Goal: Information Seeking & Learning: Learn about a topic

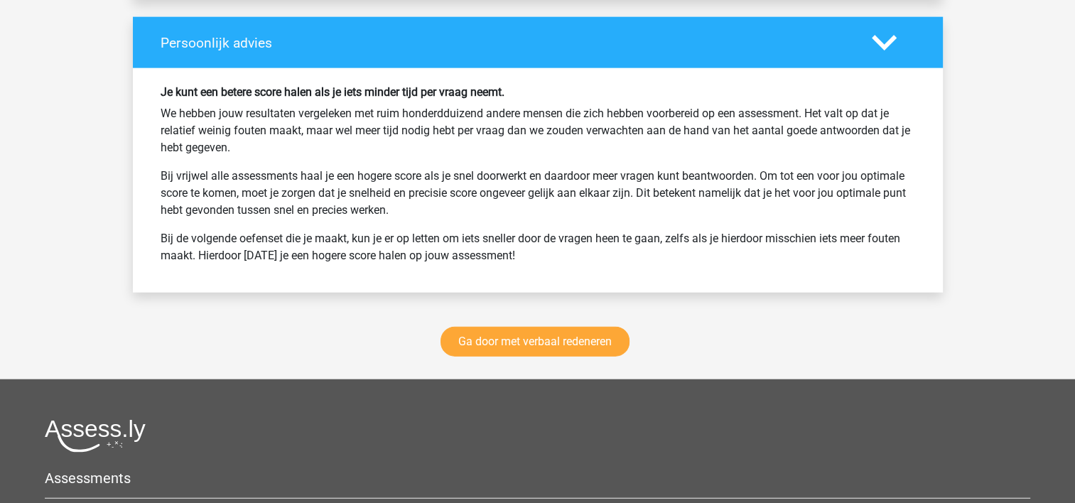
scroll to position [3409, 0]
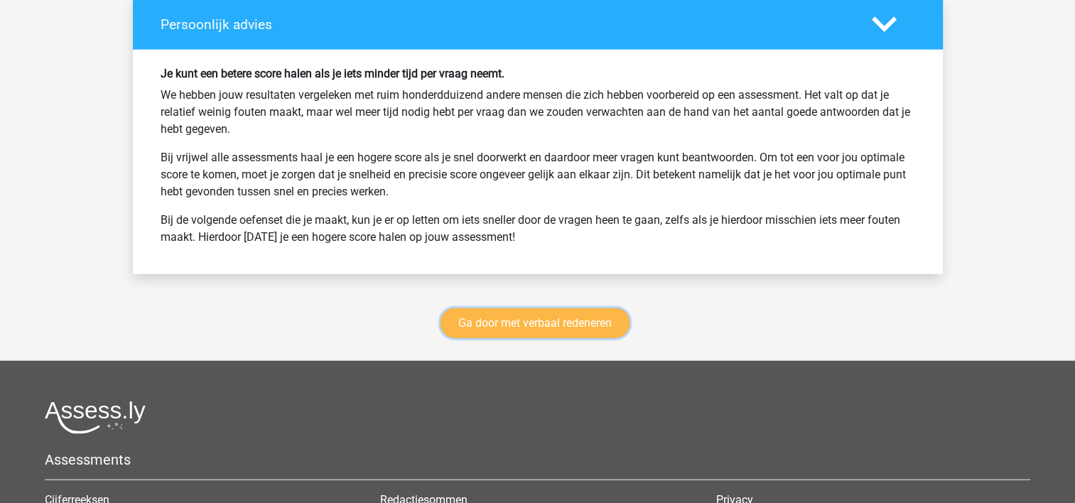
click at [526, 310] on link "Ga door met verbaal redeneren" at bounding box center [534, 323] width 189 height 30
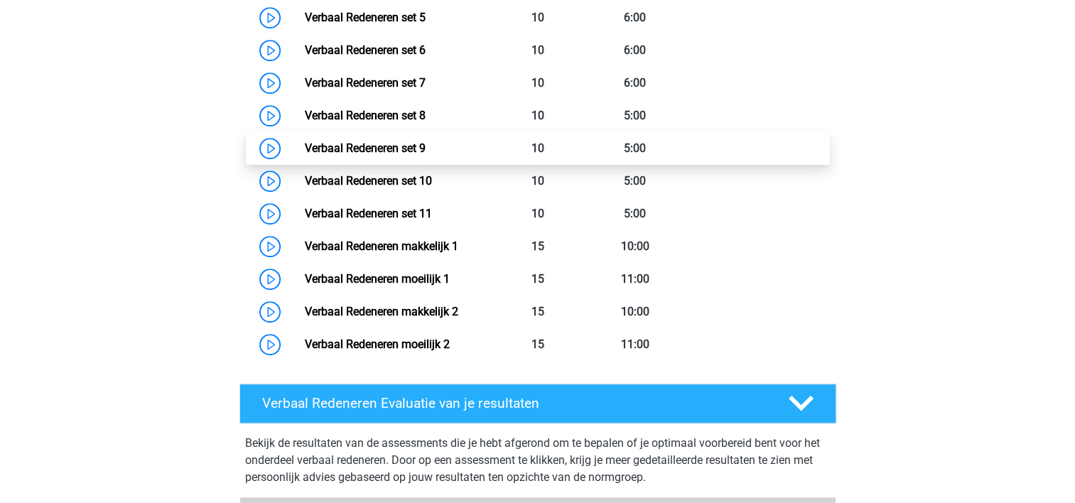
scroll to position [883, 0]
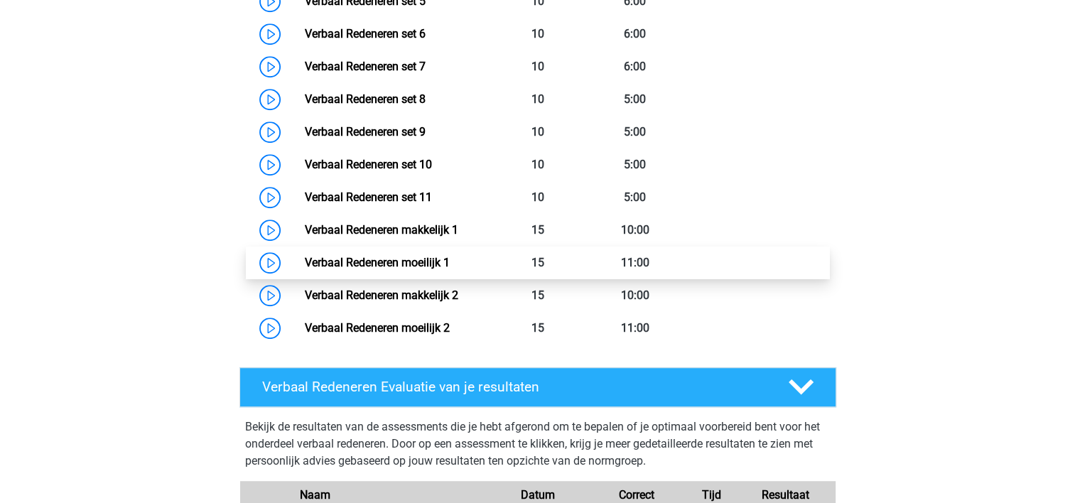
click at [450, 262] on link "Verbaal Redeneren moeilijk 1" at bounding box center [377, 262] width 145 height 13
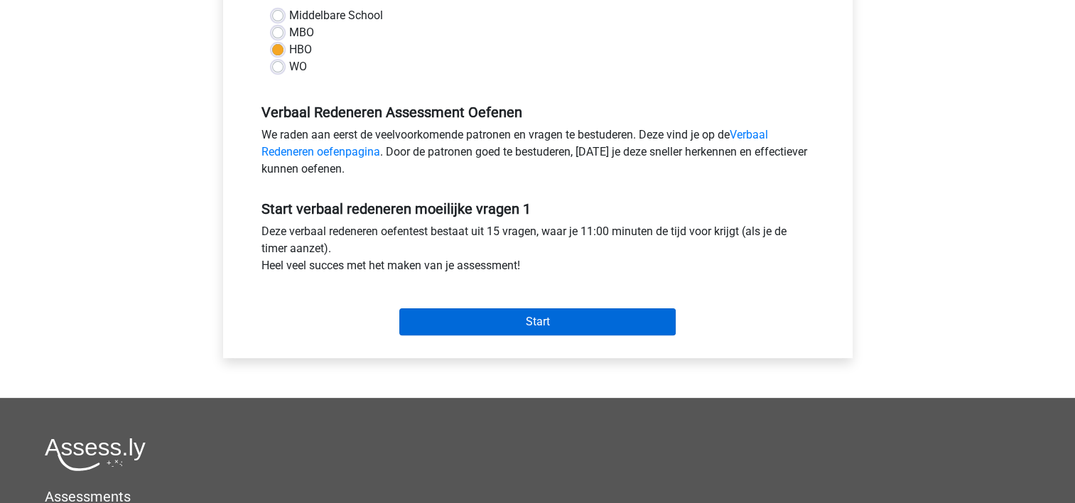
scroll to position [355, 0]
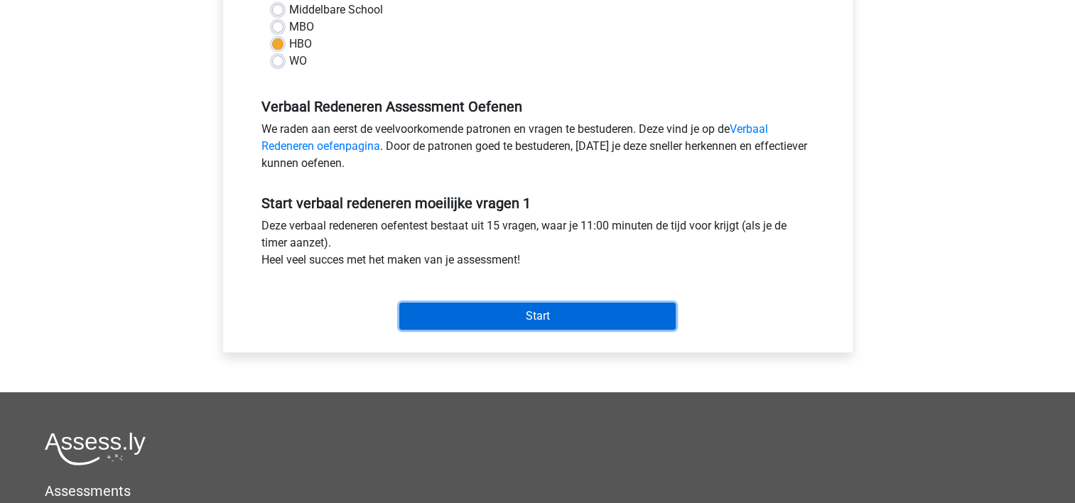
click at [497, 321] on input "Start" at bounding box center [537, 316] width 276 height 27
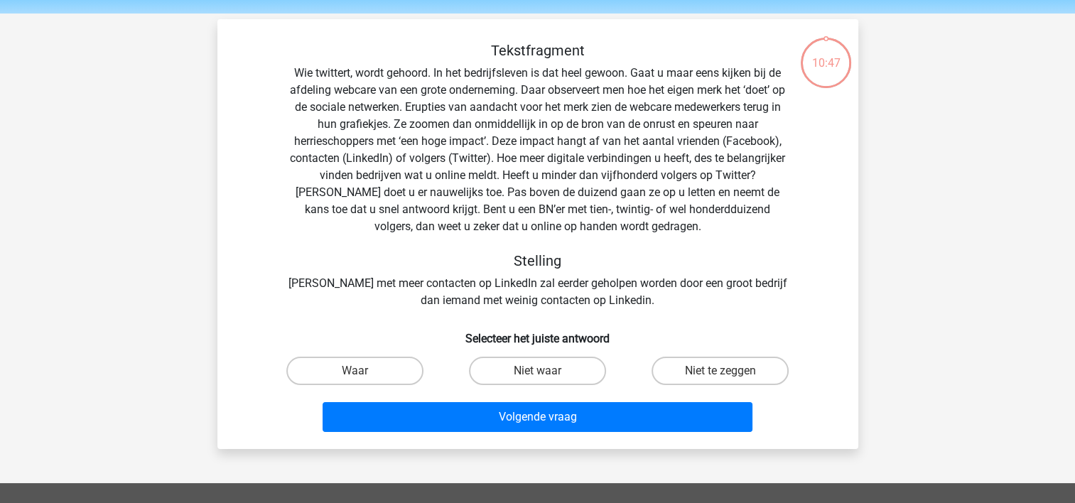
scroll to position [71, 0]
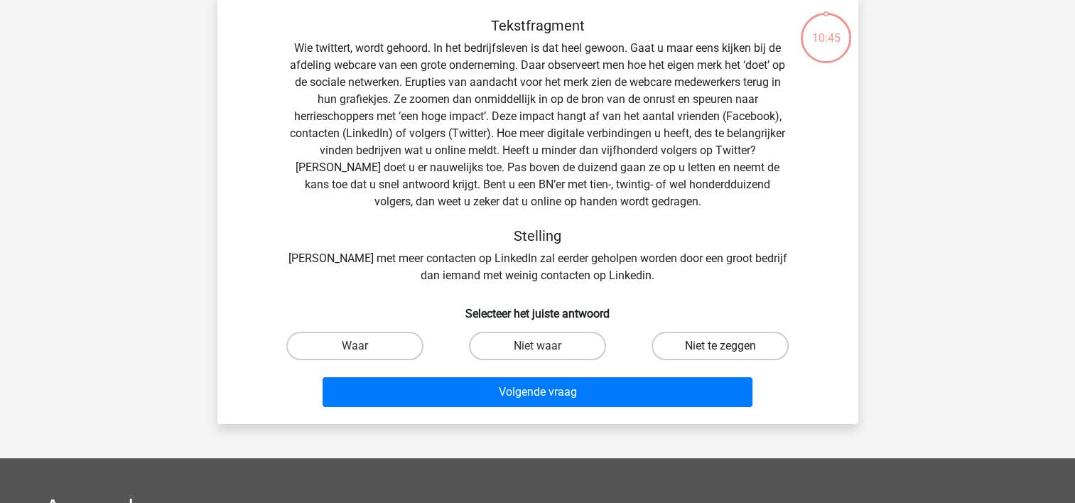
click at [690, 346] on label "Niet te zeggen" at bounding box center [719, 346] width 137 height 28
click at [720, 346] on input "Niet te zeggen" at bounding box center [724, 350] width 9 height 9
radio input "true"
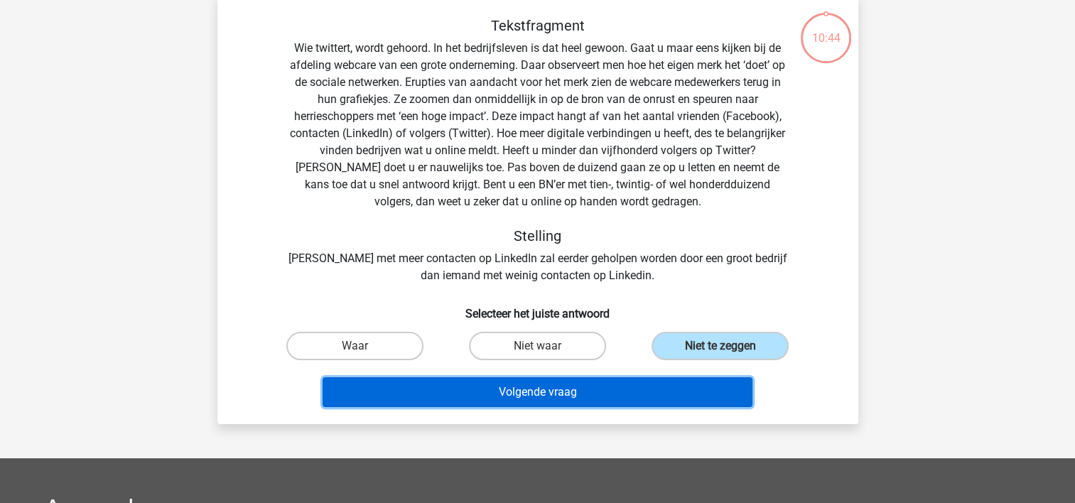
click at [602, 394] on button "Volgende vraag" at bounding box center [537, 392] width 430 height 30
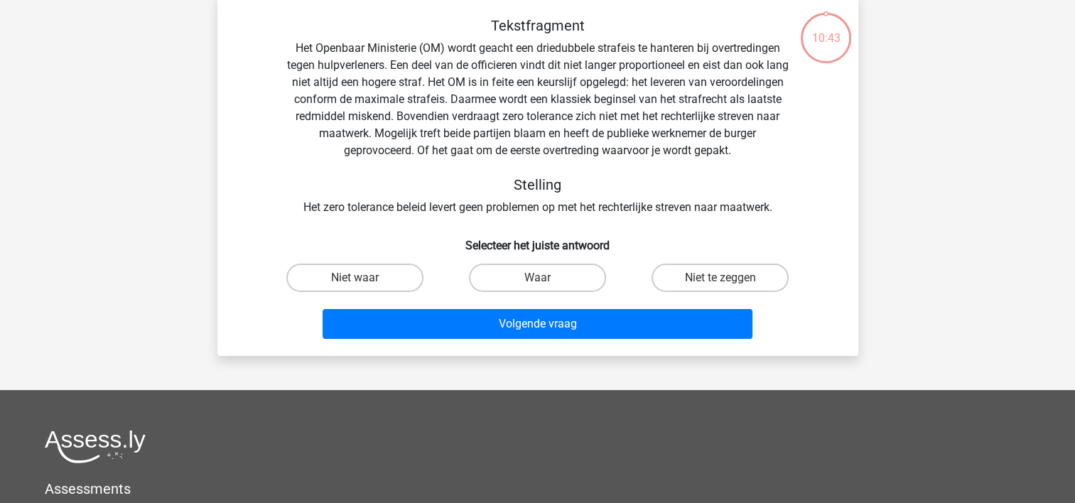
scroll to position [65, 0]
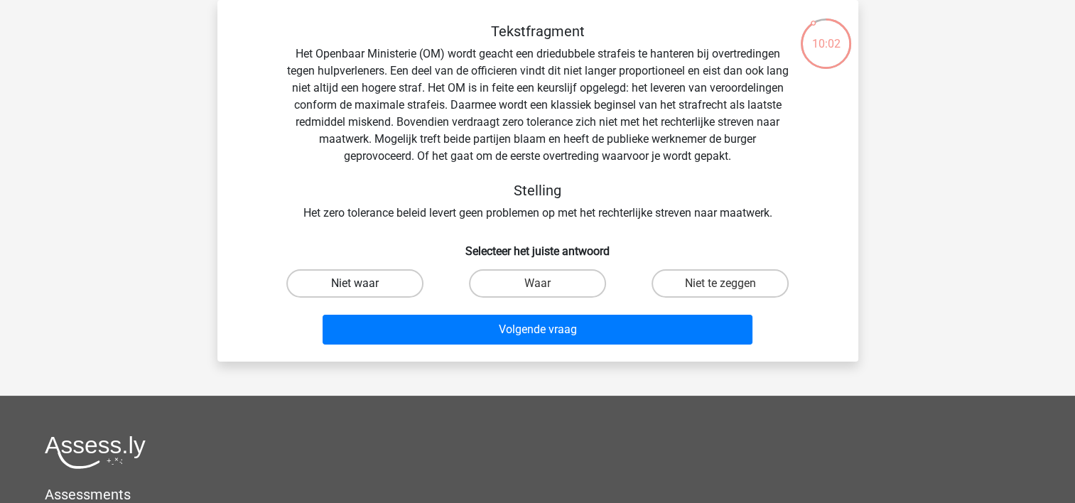
click at [364, 280] on label "Niet waar" at bounding box center [354, 283] width 137 height 28
click at [364, 283] on input "Niet waar" at bounding box center [358, 287] width 9 height 9
radio input "true"
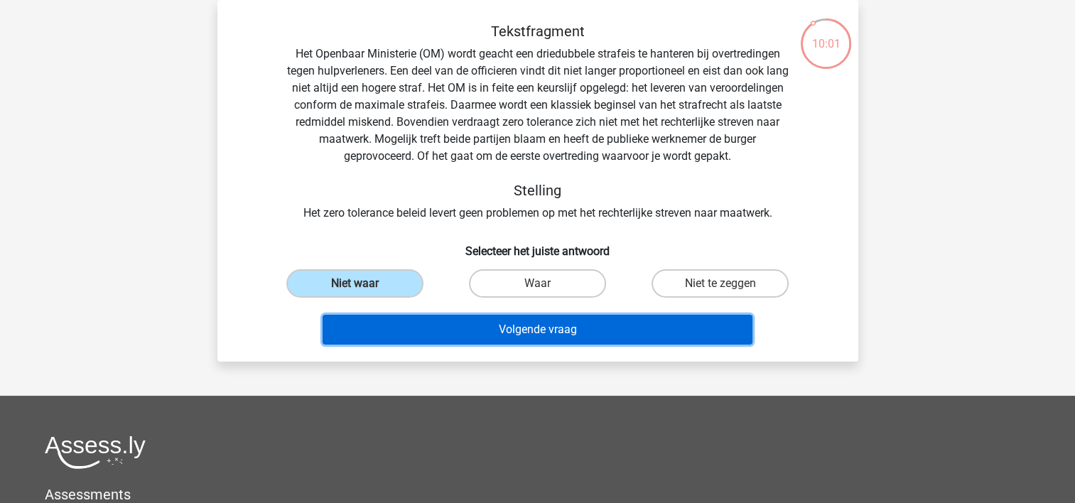
click at [440, 328] on button "Volgende vraag" at bounding box center [537, 330] width 430 height 30
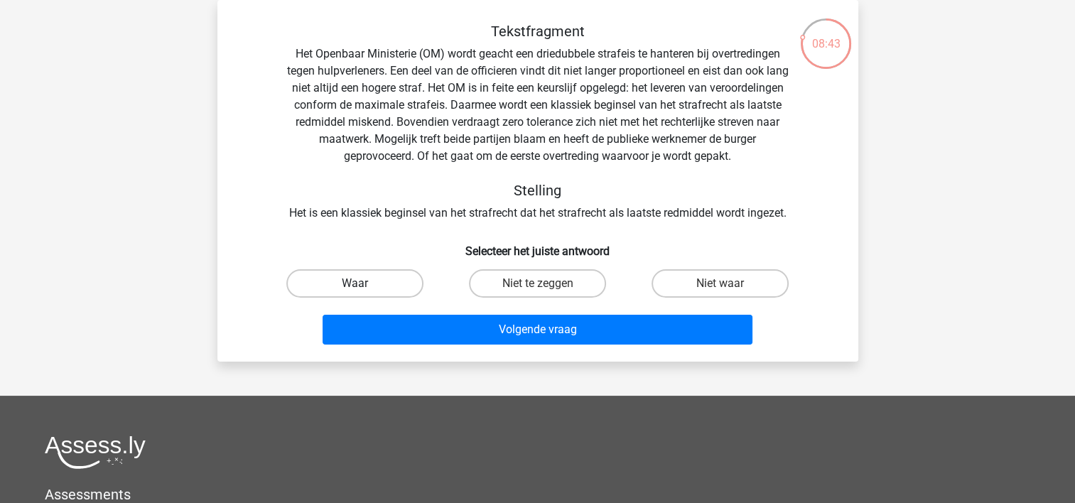
click at [387, 281] on label "Waar" at bounding box center [354, 283] width 137 height 28
click at [364, 283] on input "Waar" at bounding box center [358, 287] width 9 height 9
radio input "true"
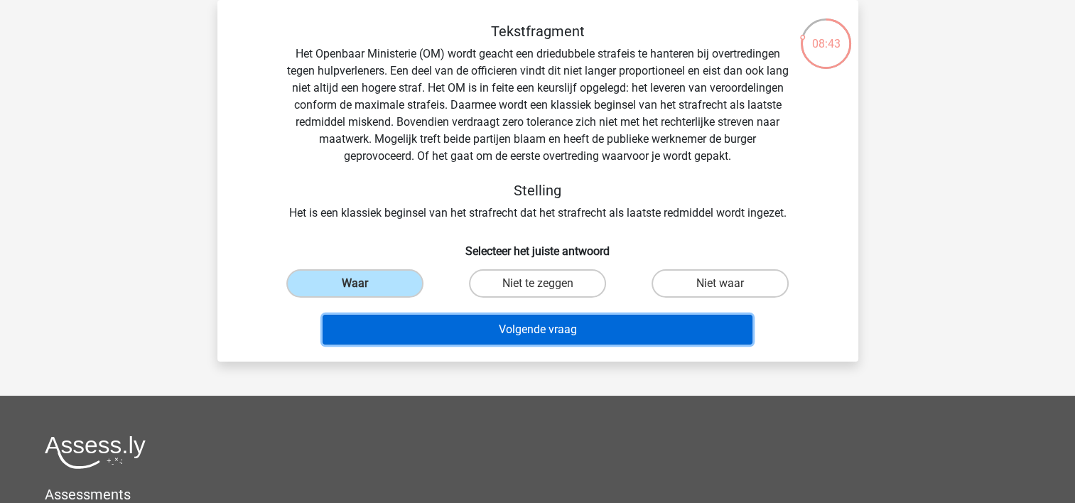
click at [500, 332] on button "Volgende vraag" at bounding box center [537, 330] width 430 height 30
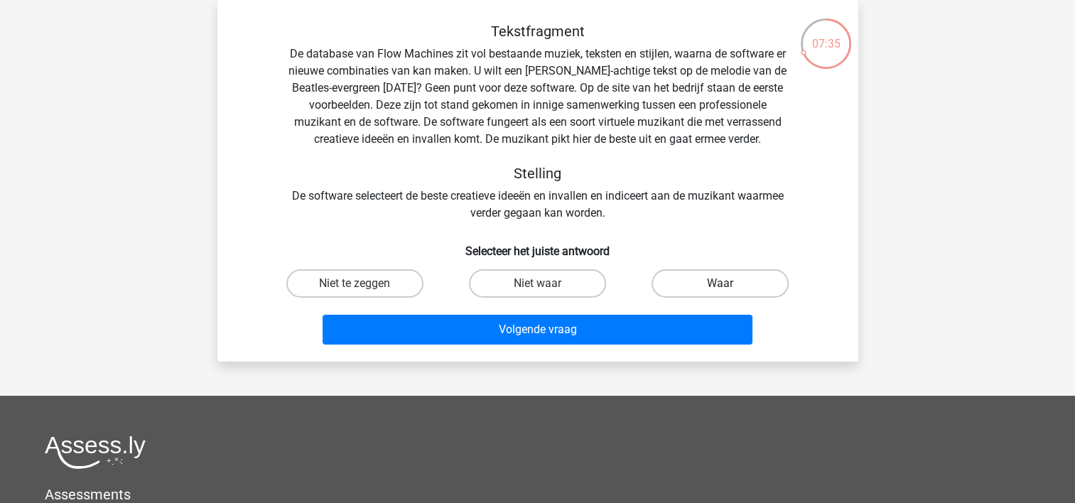
click at [709, 291] on label "Waar" at bounding box center [719, 283] width 137 height 28
click at [720, 291] on input "Waar" at bounding box center [724, 287] width 9 height 9
radio input "true"
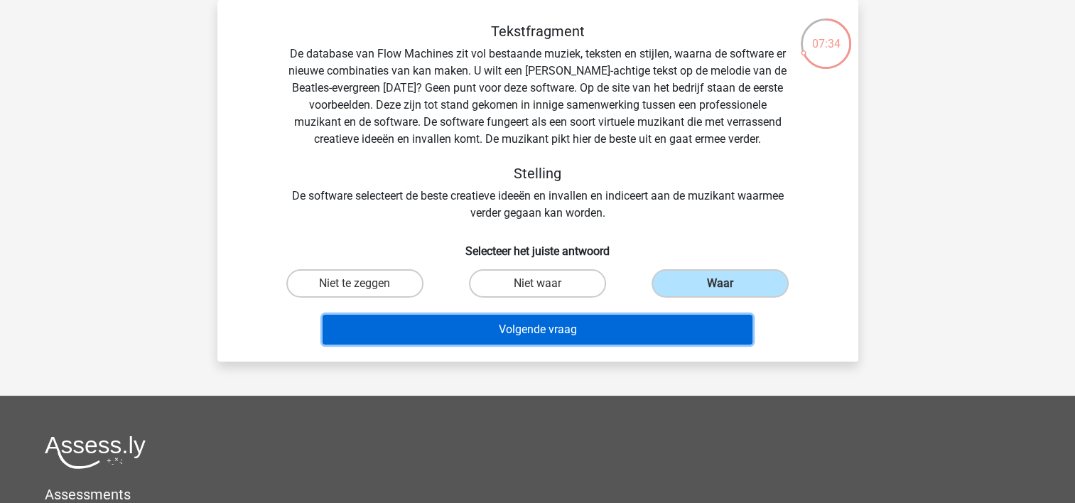
click at [587, 327] on button "Volgende vraag" at bounding box center [537, 330] width 430 height 30
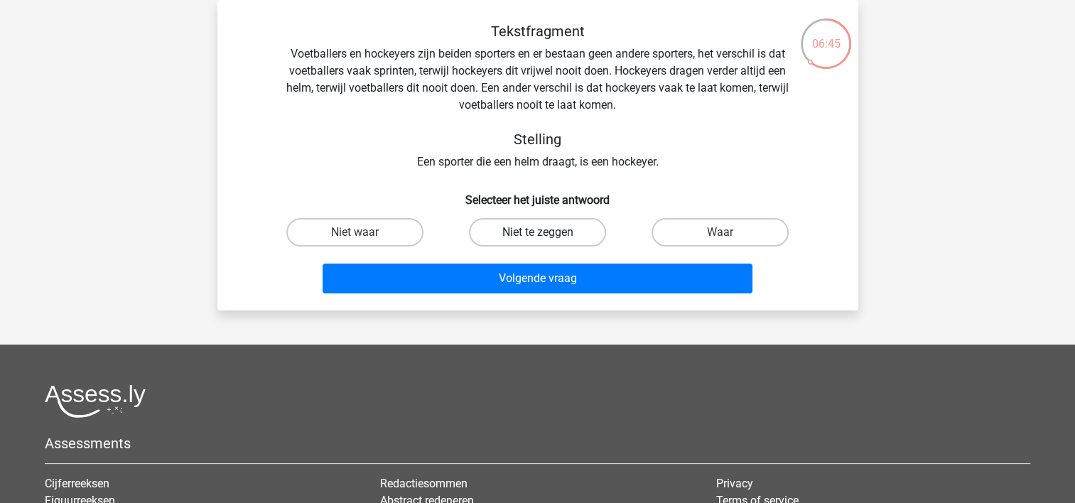
click at [561, 232] on label "Niet te zeggen" at bounding box center [537, 232] width 137 height 28
click at [546, 232] on input "Niet te zeggen" at bounding box center [541, 236] width 9 height 9
radio input "true"
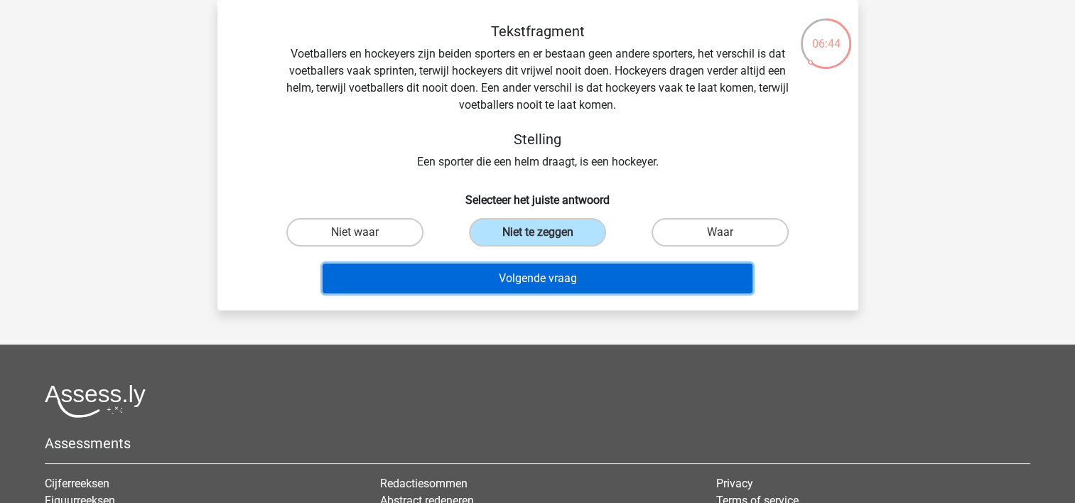
click at [555, 273] on button "Volgende vraag" at bounding box center [537, 279] width 430 height 30
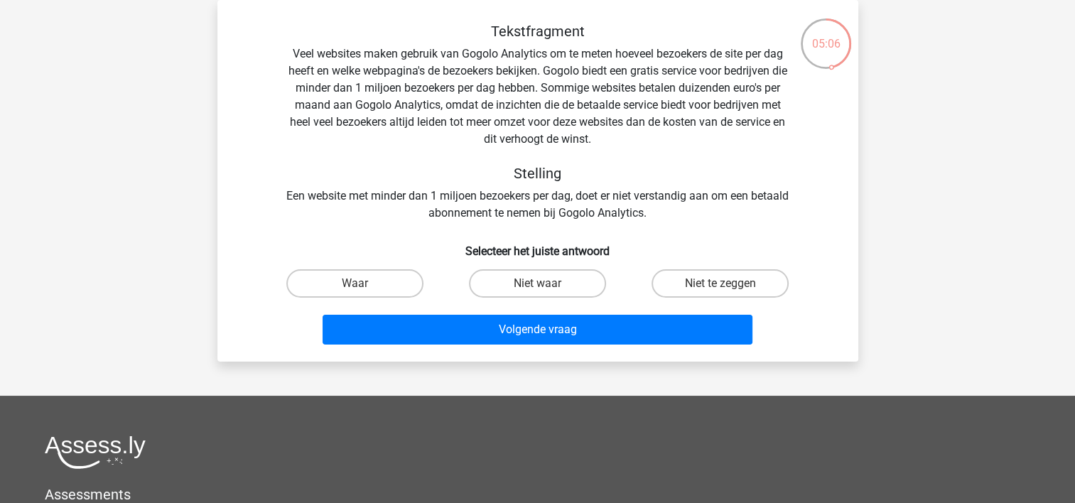
click at [537, 287] on input "Niet waar" at bounding box center [541, 287] width 9 height 9
radio input "true"
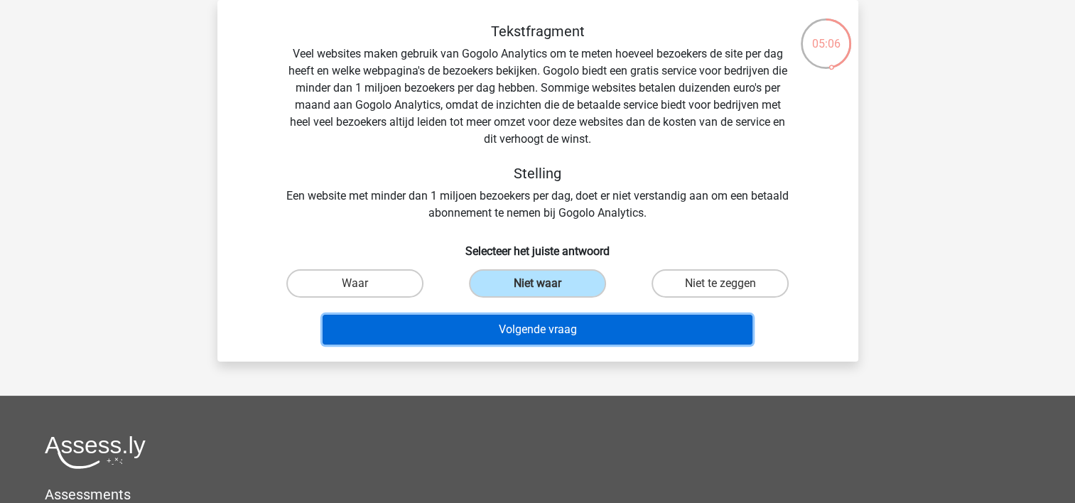
click at [537, 327] on button "Volgende vraag" at bounding box center [537, 330] width 430 height 30
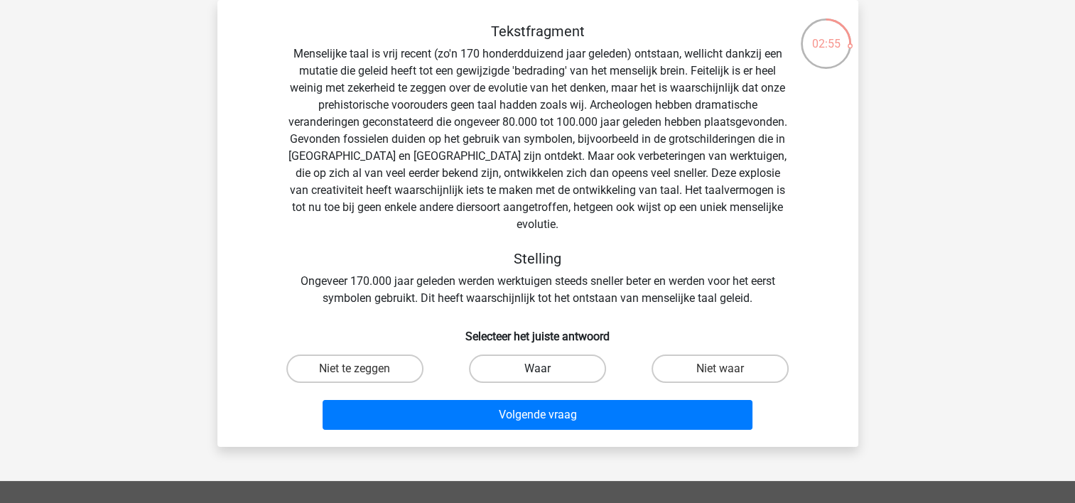
click at [529, 354] on label "Waar" at bounding box center [537, 368] width 137 height 28
click at [537, 369] on input "Waar" at bounding box center [541, 373] width 9 height 9
radio input "true"
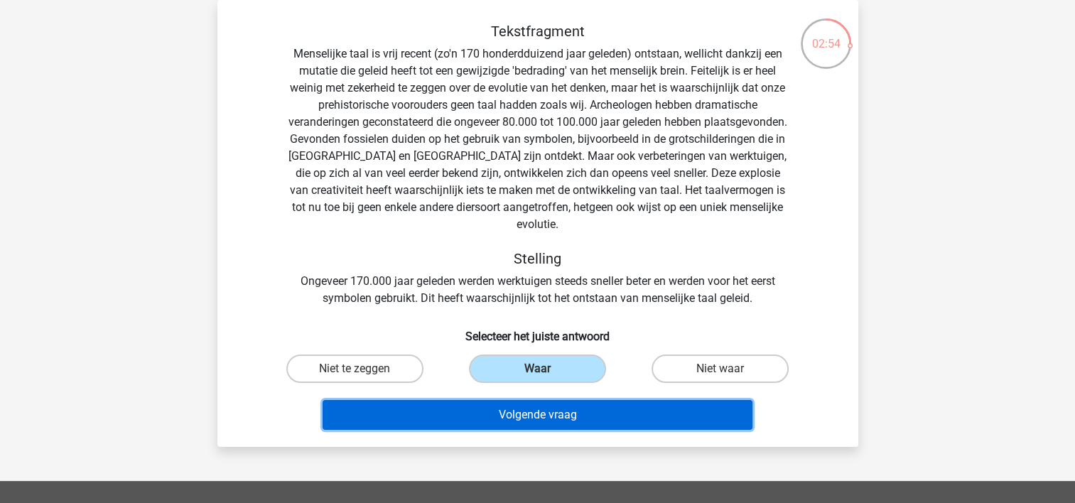
click at [546, 403] on button "Volgende vraag" at bounding box center [537, 415] width 430 height 30
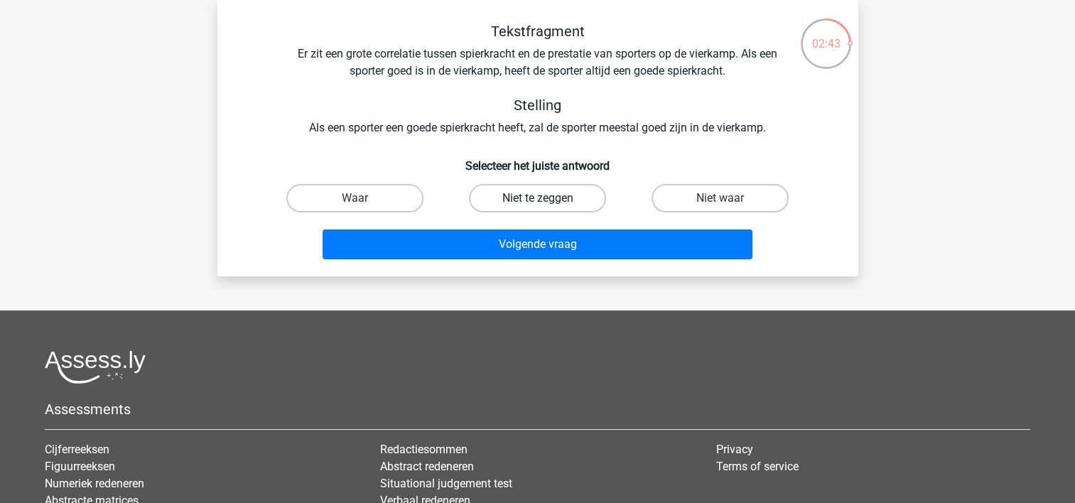
click at [552, 202] on label "Niet te zeggen" at bounding box center [537, 198] width 137 height 28
click at [546, 202] on input "Niet te zeggen" at bounding box center [541, 202] width 9 height 9
radio input "true"
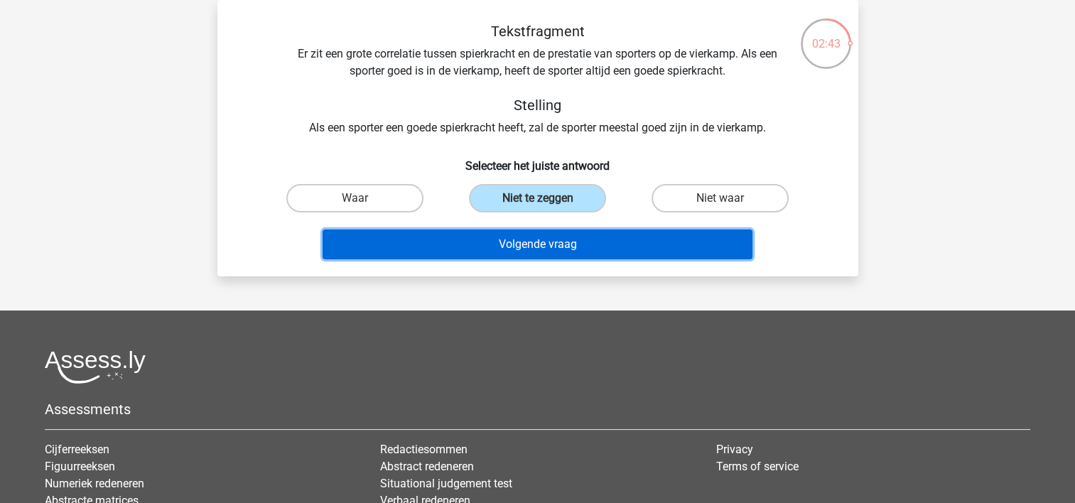
click at [551, 244] on button "Volgende vraag" at bounding box center [537, 244] width 430 height 30
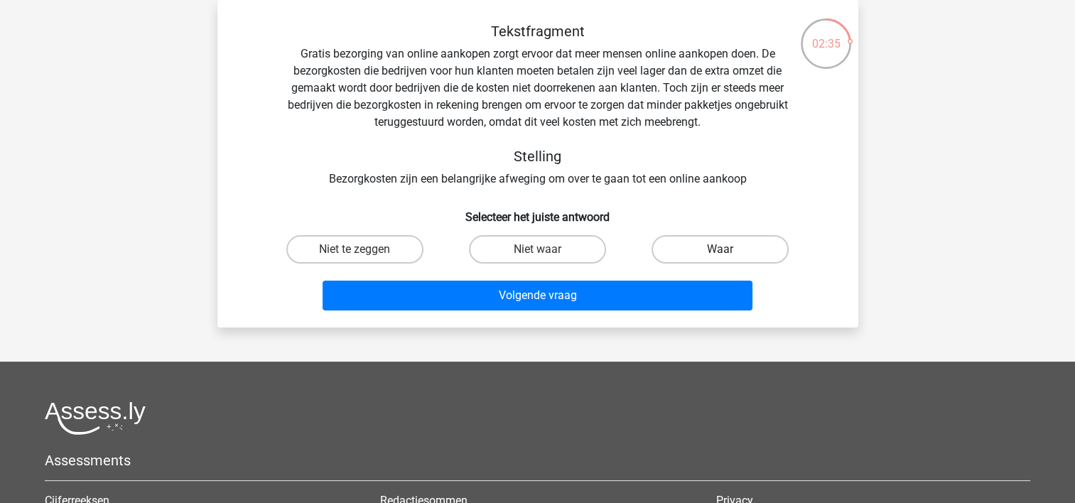
click at [731, 250] on label "Waar" at bounding box center [719, 249] width 137 height 28
click at [729, 250] on input "Waar" at bounding box center [724, 253] width 9 height 9
radio input "true"
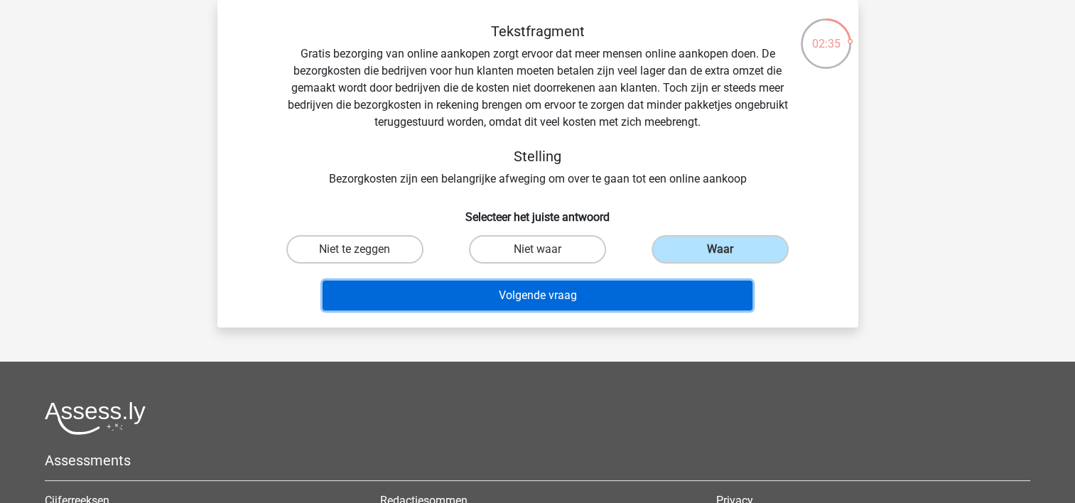
click at [548, 297] on button "Volgende vraag" at bounding box center [537, 296] width 430 height 30
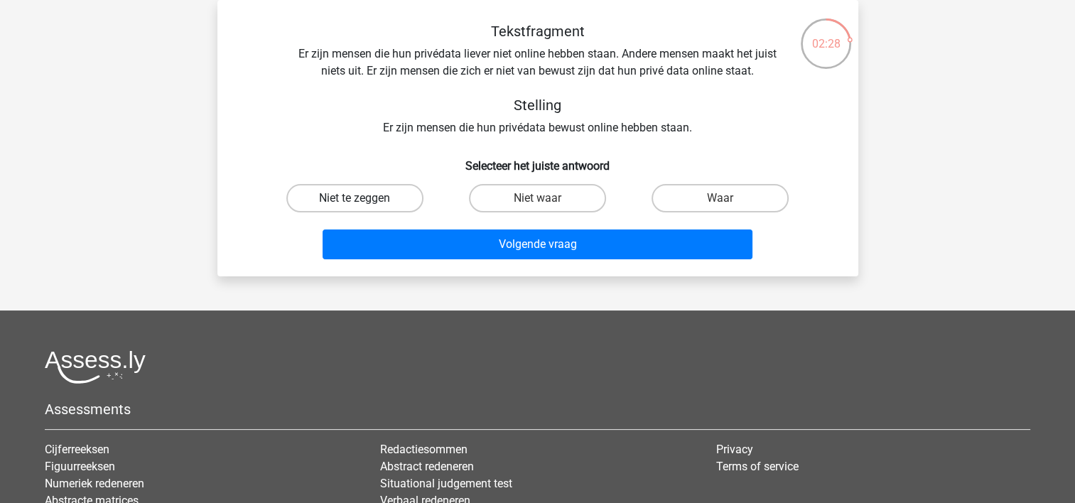
click at [381, 198] on label "Niet te zeggen" at bounding box center [354, 198] width 137 height 28
click at [364, 198] on input "Niet te zeggen" at bounding box center [358, 202] width 9 height 9
radio input "true"
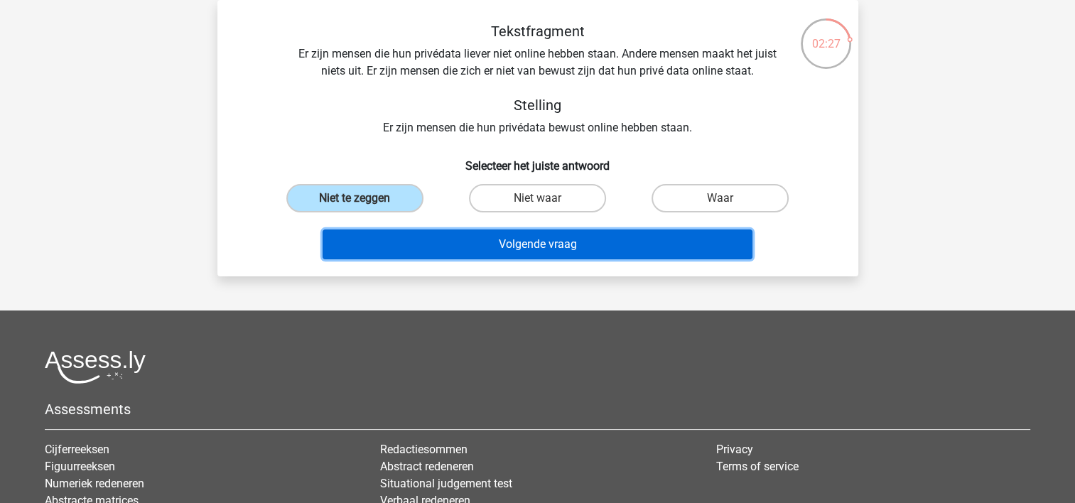
click at [455, 237] on button "Volgende vraag" at bounding box center [537, 244] width 430 height 30
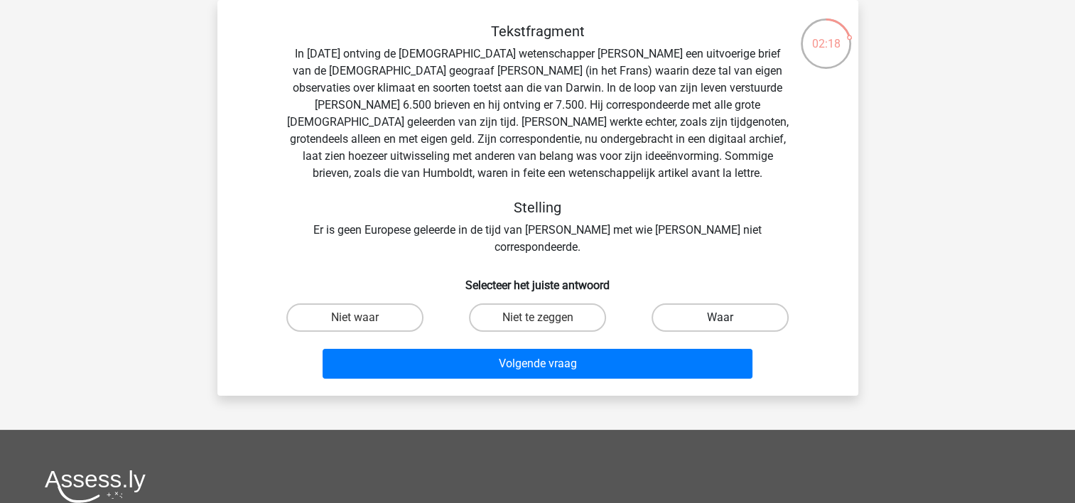
click at [700, 305] on label "Waar" at bounding box center [719, 317] width 137 height 28
click at [720, 318] on input "Waar" at bounding box center [724, 322] width 9 height 9
radio input "true"
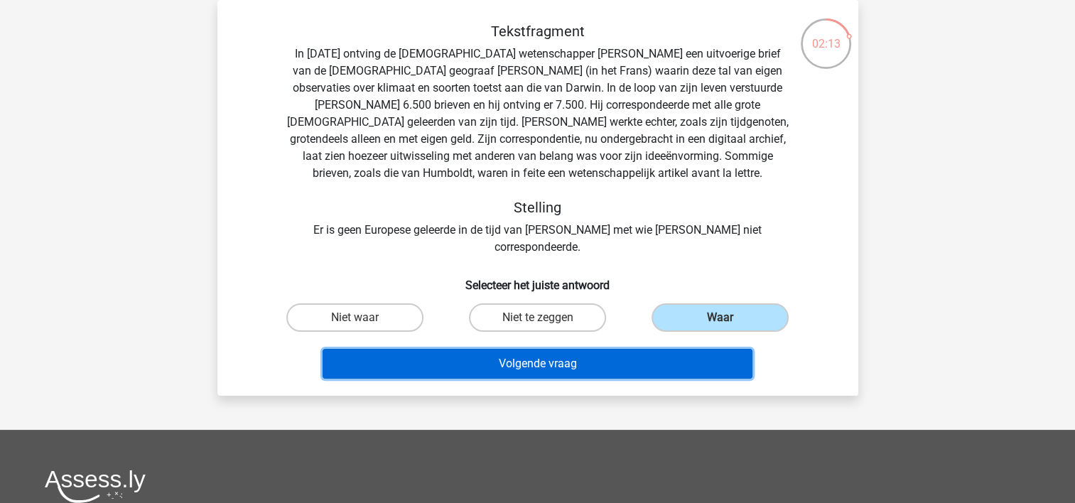
click at [591, 349] on button "Volgende vraag" at bounding box center [537, 364] width 430 height 30
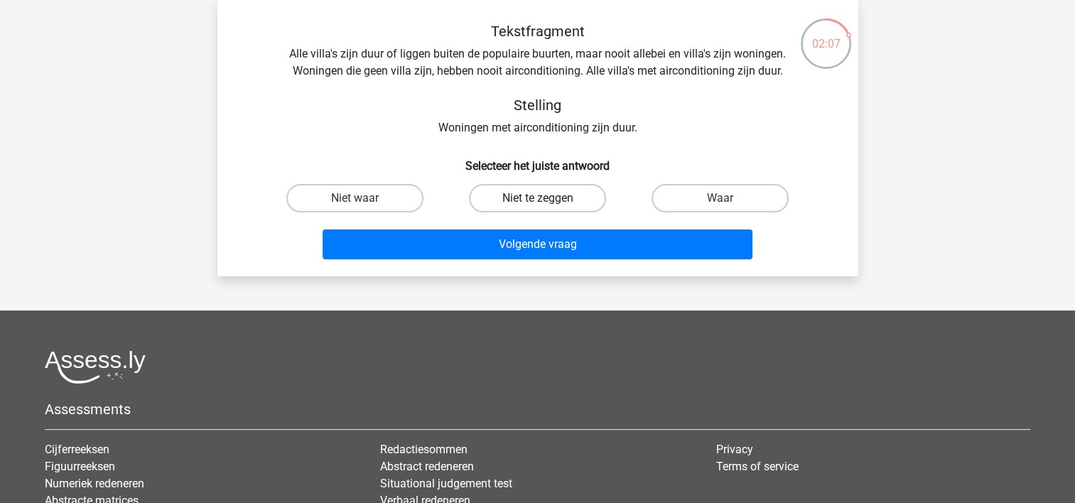
click at [526, 199] on label "Niet te zeggen" at bounding box center [537, 198] width 137 height 28
click at [537, 199] on input "Niet te zeggen" at bounding box center [541, 202] width 9 height 9
radio input "true"
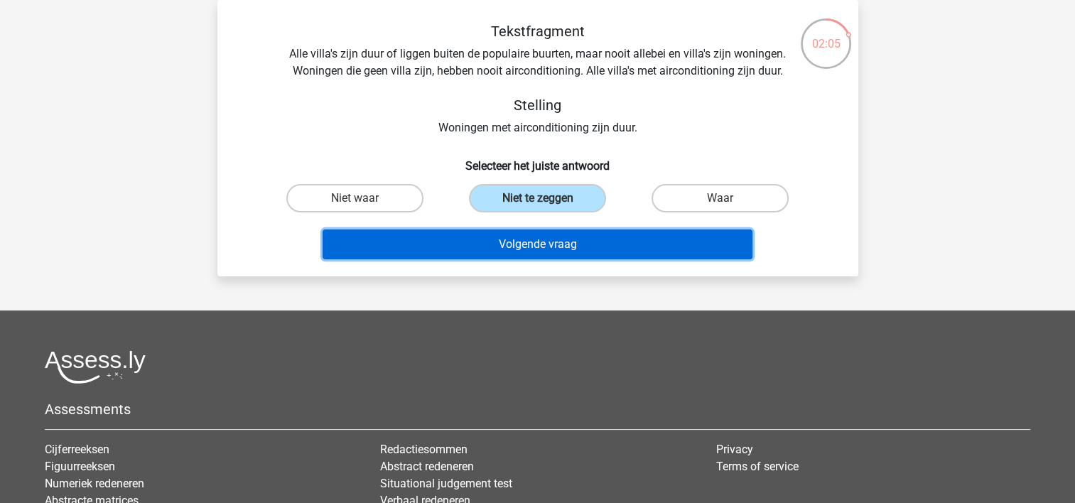
click at [546, 245] on button "Volgende vraag" at bounding box center [537, 244] width 430 height 30
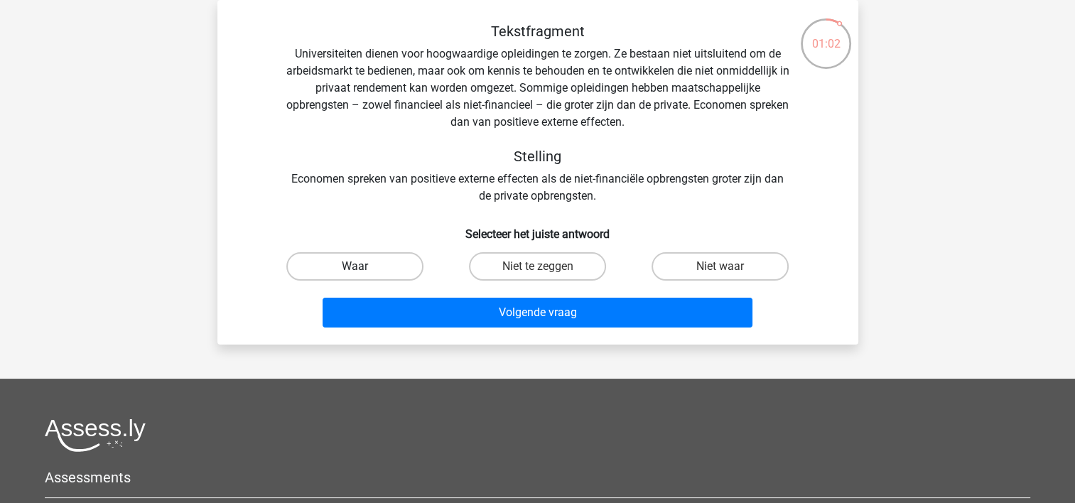
click at [378, 269] on label "Waar" at bounding box center [354, 266] width 137 height 28
click at [364, 269] on input "Waar" at bounding box center [358, 270] width 9 height 9
radio input "true"
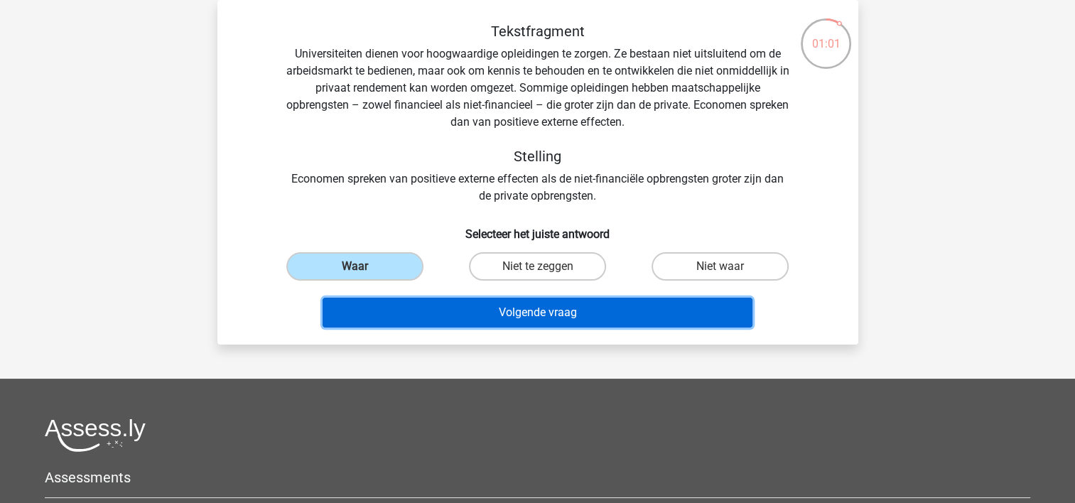
click at [422, 308] on button "Volgende vraag" at bounding box center [537, 313] width 430 height 30
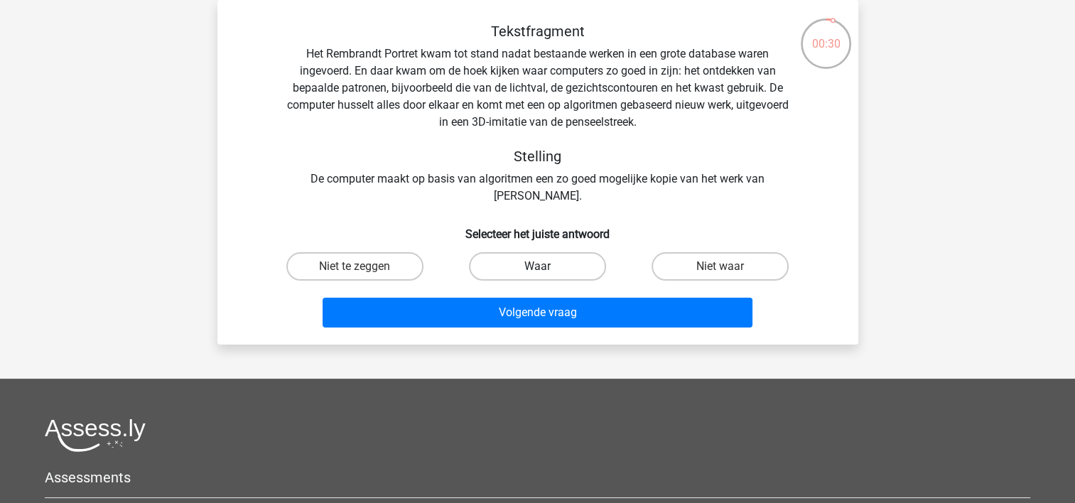
click at [565, 261] on label "Waar" at bounding box center [537, 266] width 137 height 28
click at [546, 266] on input "Waar" at bounding box center [541, 270] width 9 height 9
radio input "true"
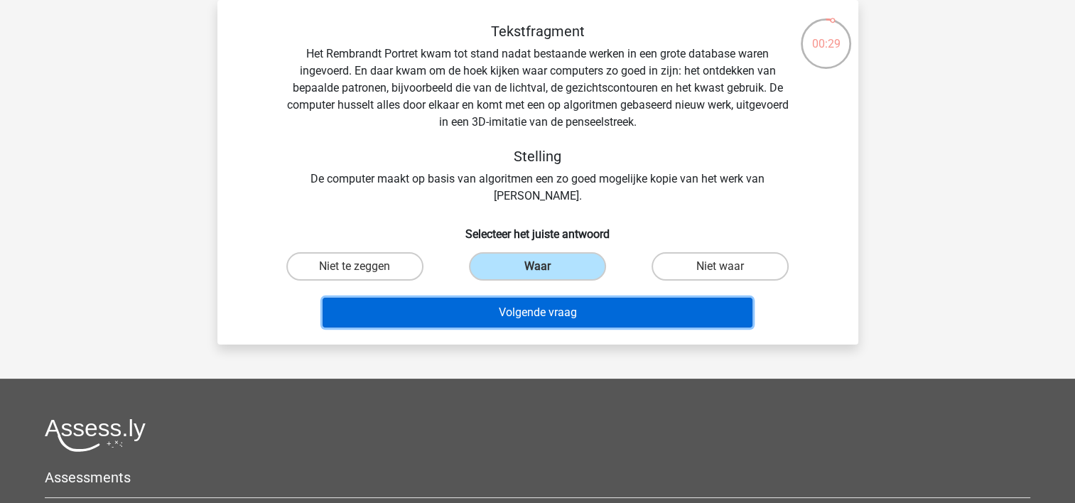
click at [542, 313] on button "Volgende vraag" at bounding box center [537, 313] width 430 height 30
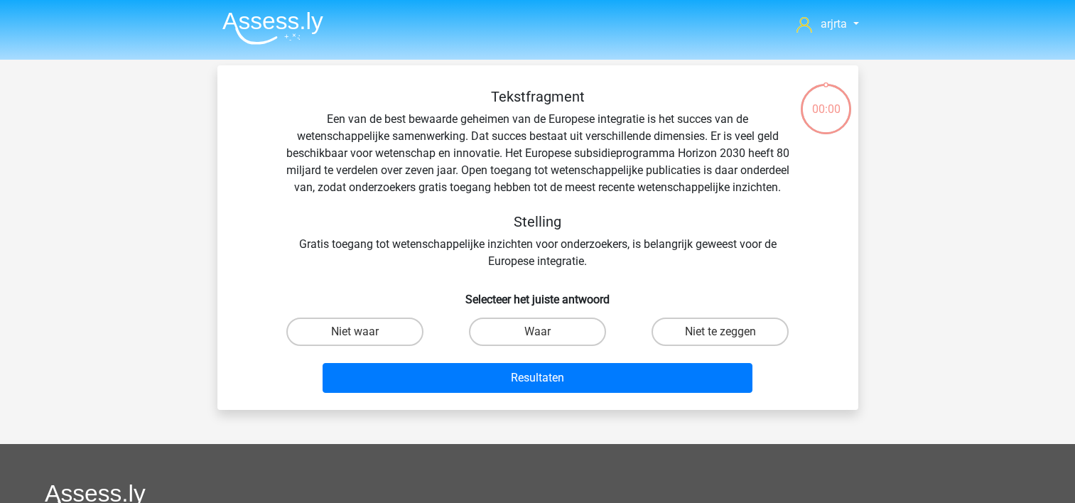
scroll to position [65, 0]
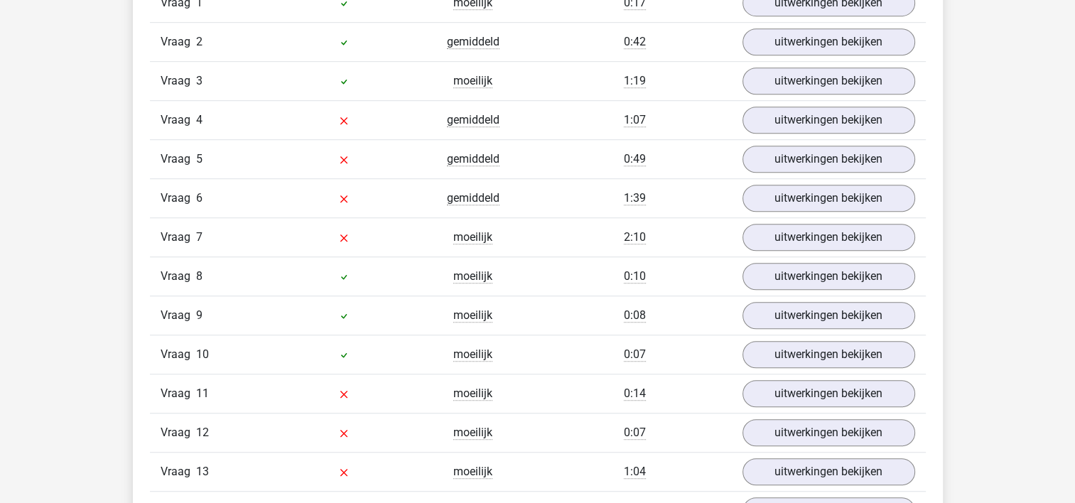
scroll to position [923, 0]
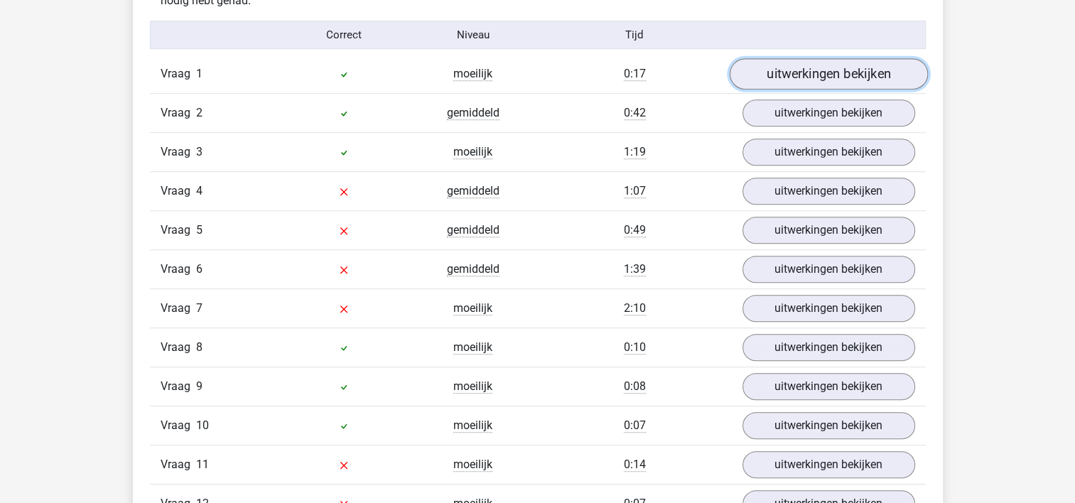
click at [830, 80] on link "uitwerkingen bekijken" at bounding box center [828, 74] width 198 height 31
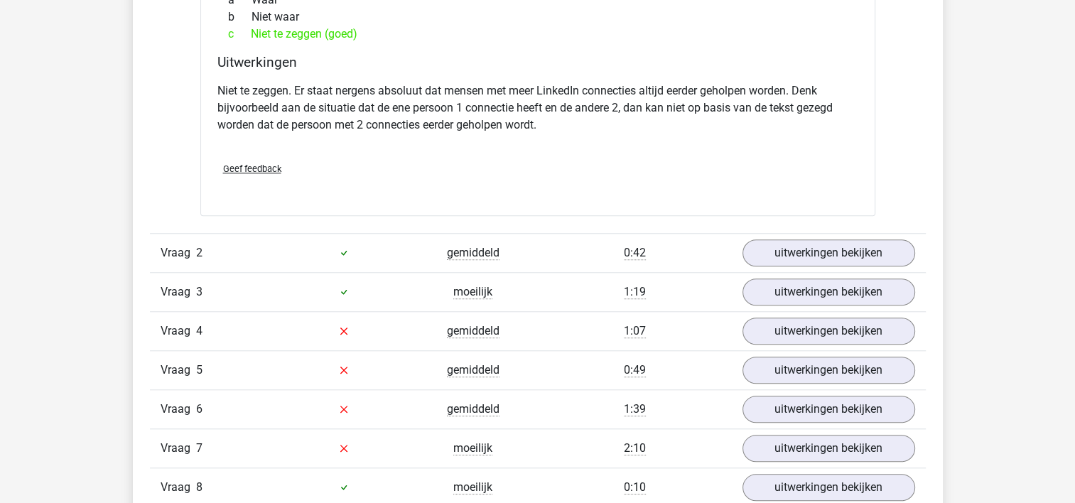
scroll to position [1350, 0]
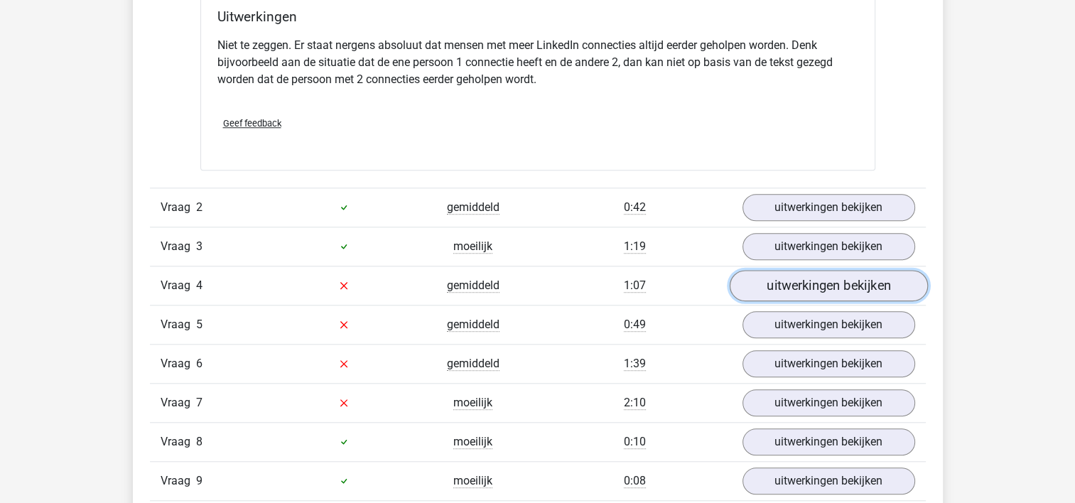
click at [806, 286] on link "uitwerkingen bekijken" at bounding box center [828, 285] width 198 height 31
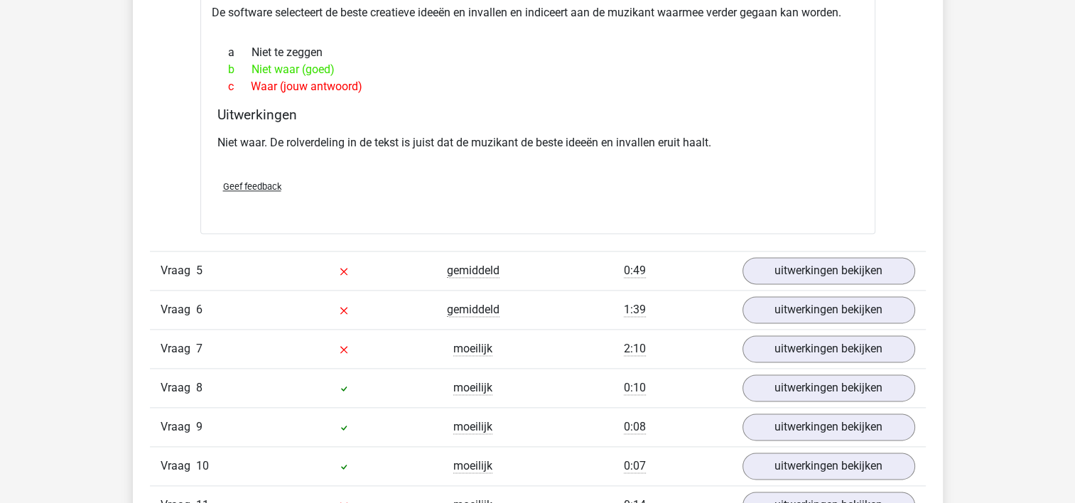
scroll to position [1847, 0]
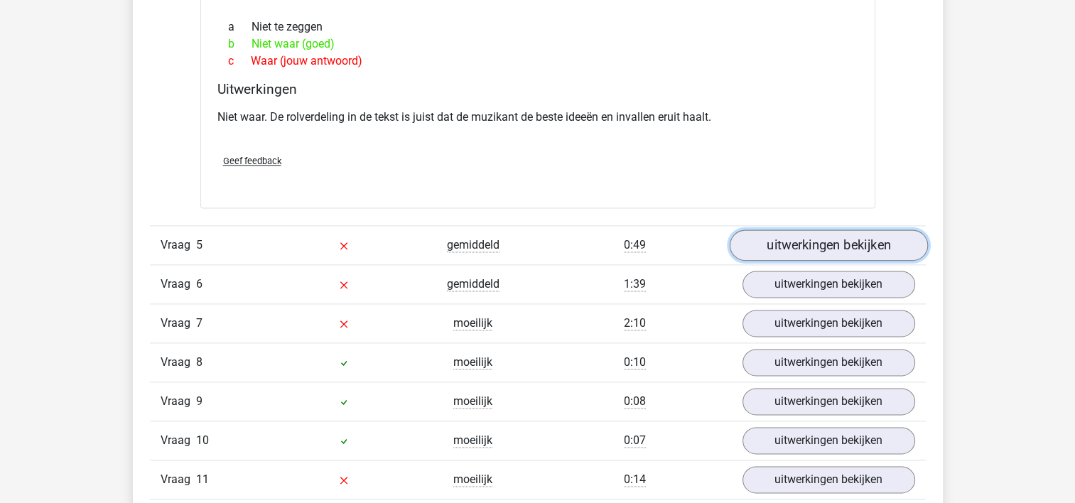
click at [800, 239] on link "uitwerkingen bekijken" at bounding box center [828, 244] width 198 height 31
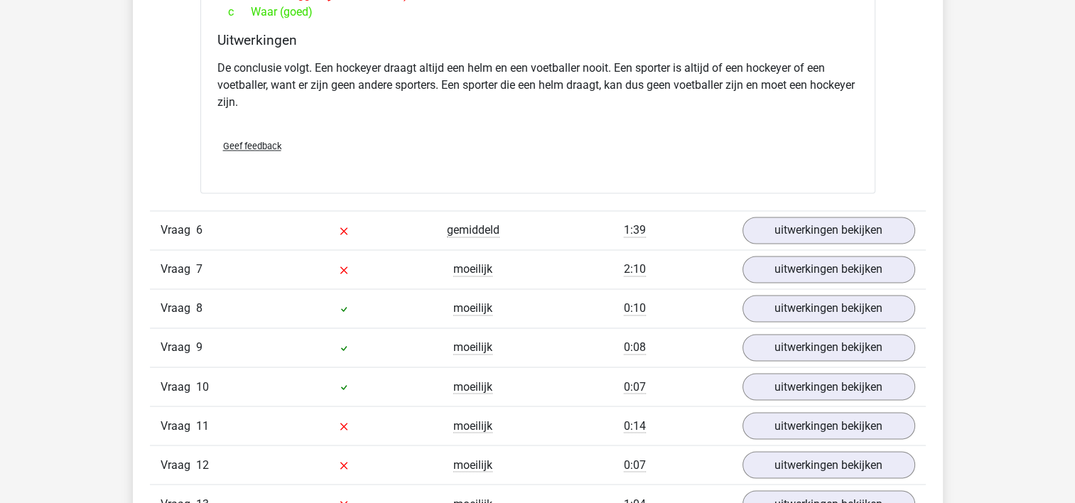
scroll to position [2344, 0]
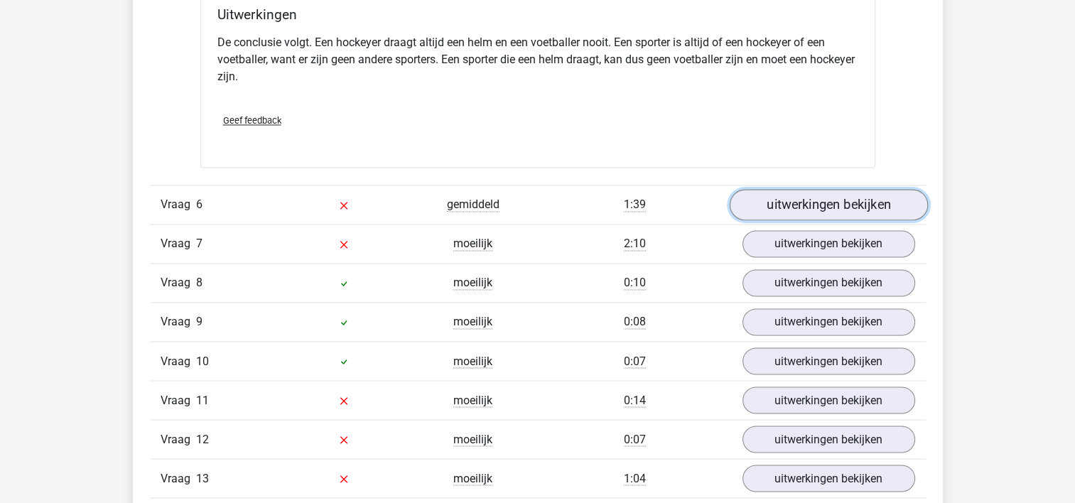
click at [793, 205] on link "uitwerkingen bekijken" at bounding box center [828, 204] width 198 height 31
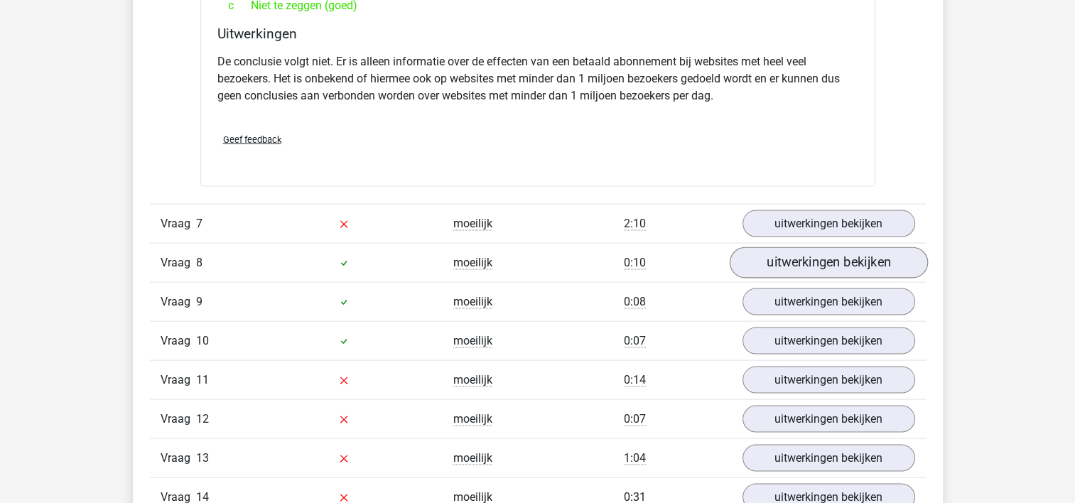
scroll to position [2841, 0]
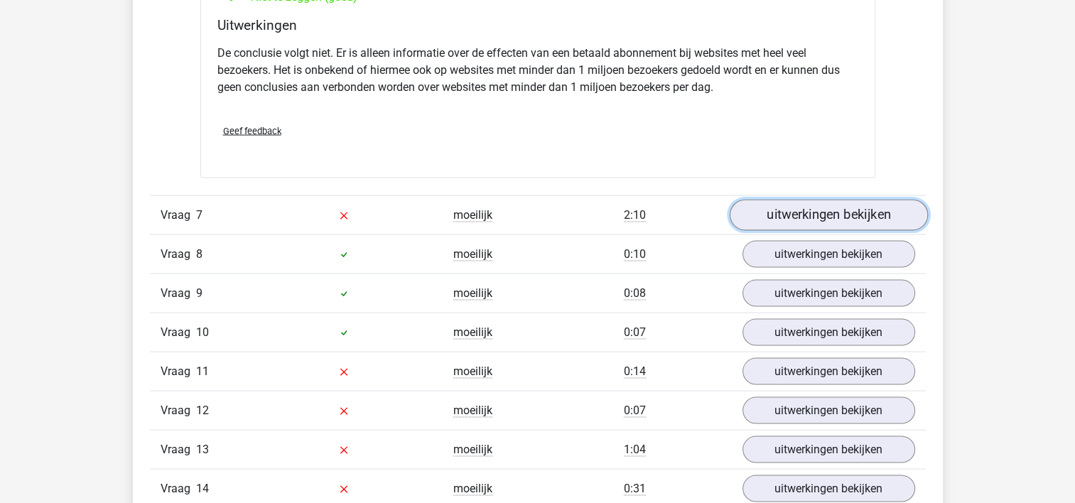
click at [795, 212] on link "uitwerkingen bekijken" at bounding box center [828, 215] width 198 height 31
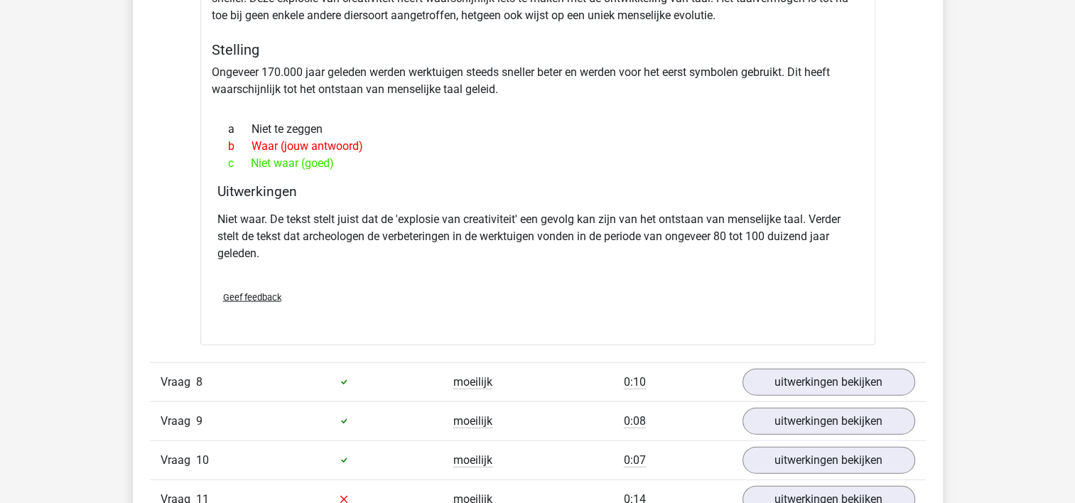
scroll to position [3267, 0]
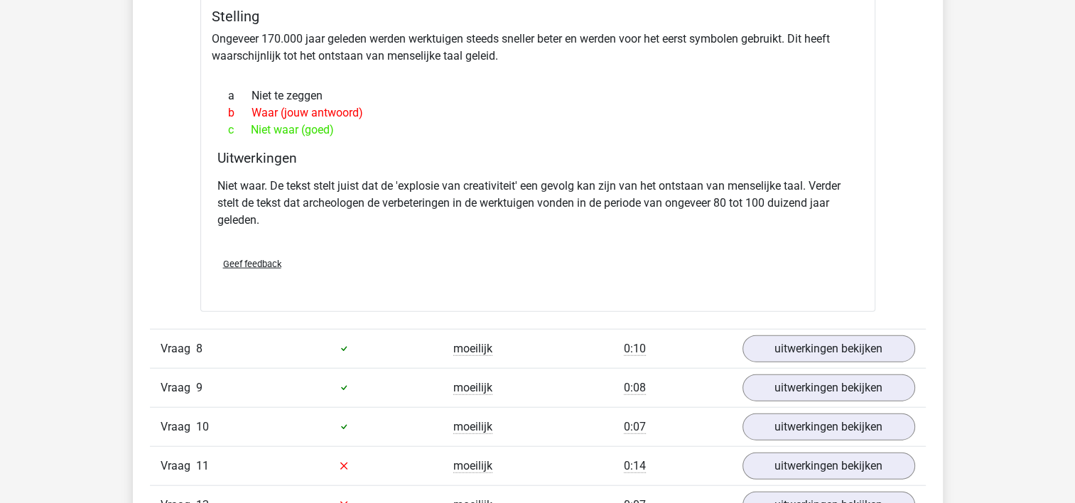
click at [922, 397] on div "Vraag 9 moeilijk 0:08 uitwerkingen bekijken" at bounding box center [538, 387] width 776 height 39
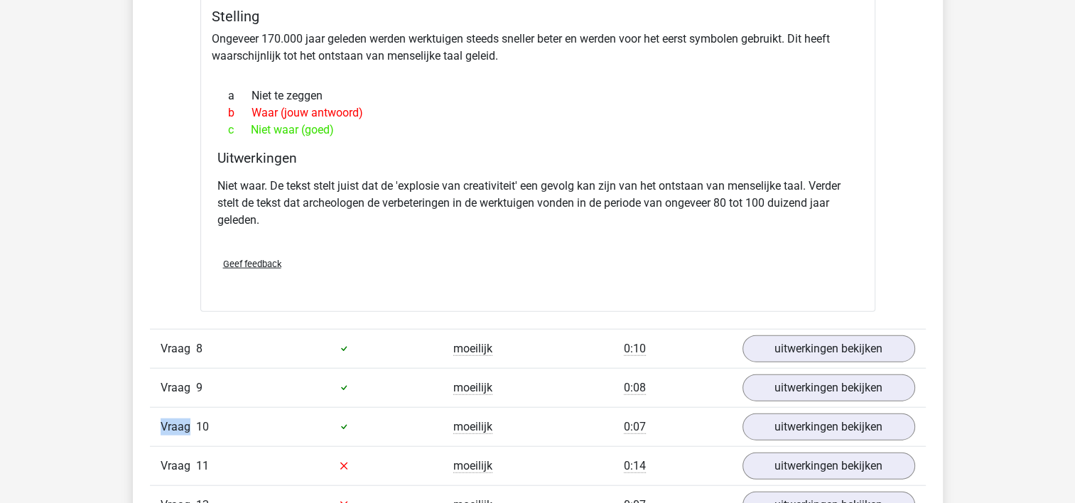
click at [922, 397] on div "Vraag 9 moeilijk 0:08 uitwerkingen bekijken" at bounding box center [538, 387] width 776 height 39
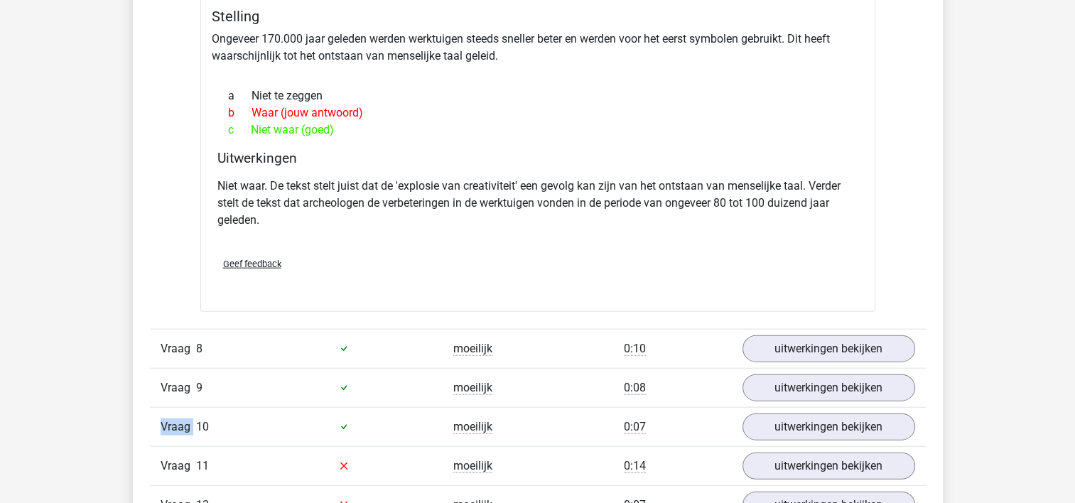
click at [922, 397] on div "Vraag 9 moeilijk 0:08 uitwerkingen bekijken" at bounding box center [538, 387] width 776 height 39
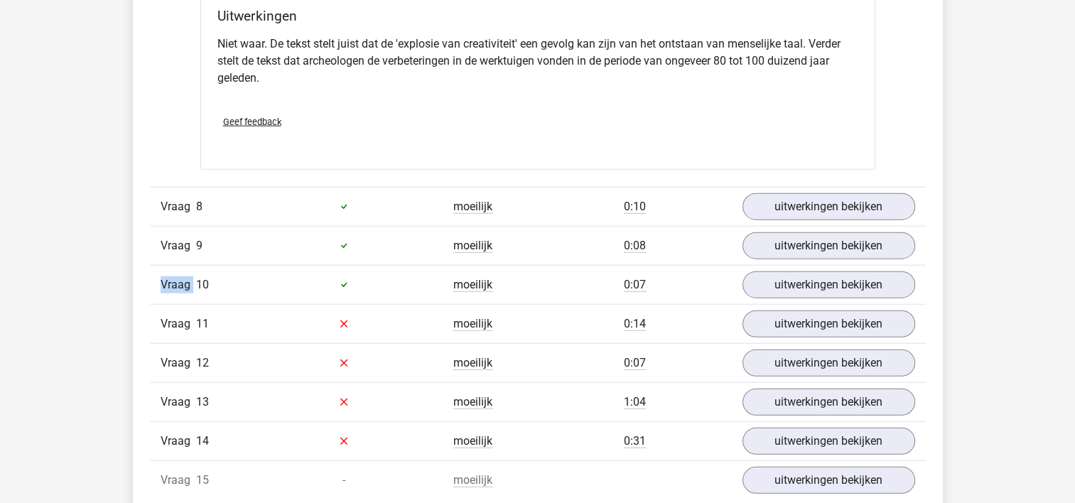
scroll to position [3480, 0]
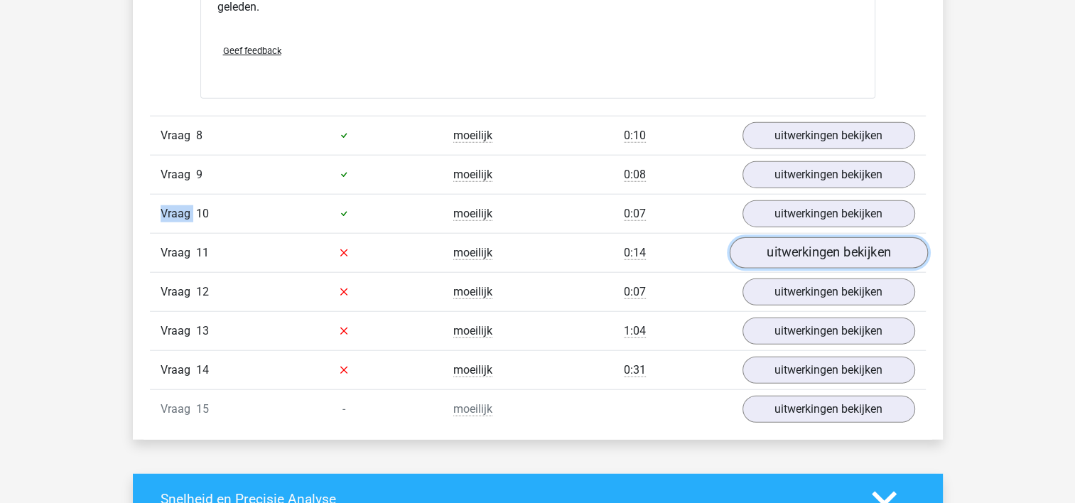
click at [801, 250] on link "uitwerkingen bekijken" at bounding box center [828, 252] width 198 height 31
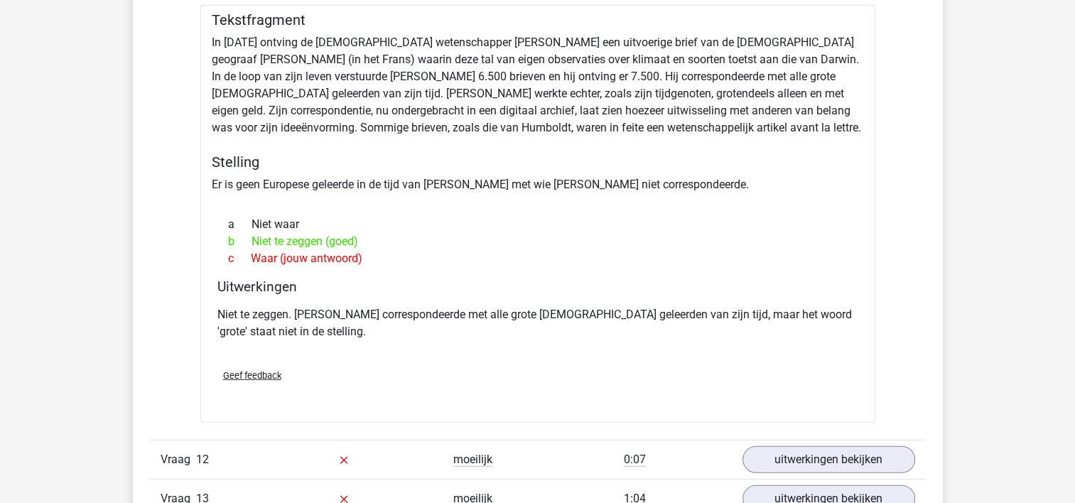
scroll to position [3694, 0]
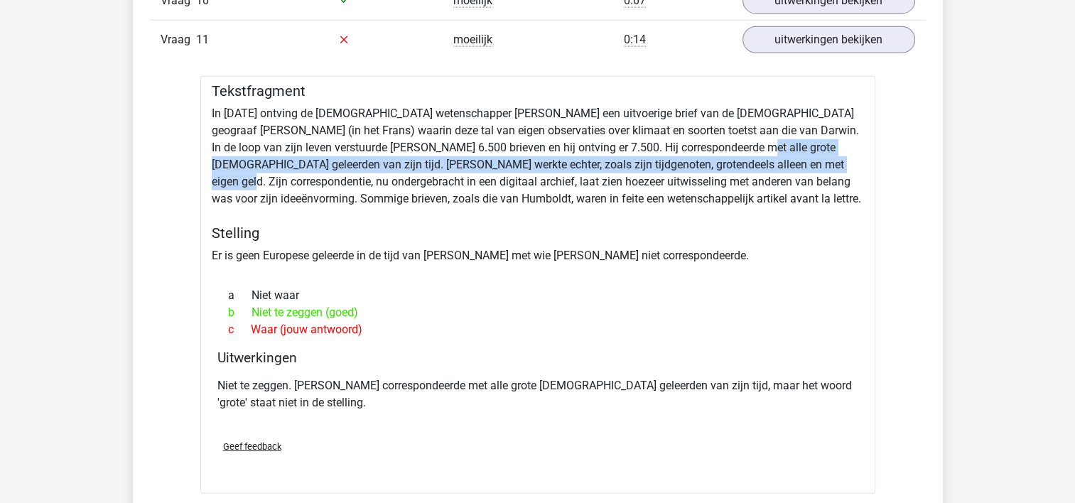
drag, startPoint x: 713, startPoint y: 141, endPoint x: 787, endPoint y: 155, distance: 75.2
click at [787, 155] on div "Tekstfragment In 1839 ontving de Engelse wetenschapper Charles Darwin een uitvo…" at bounding box center [537, 285] width 675 height 418
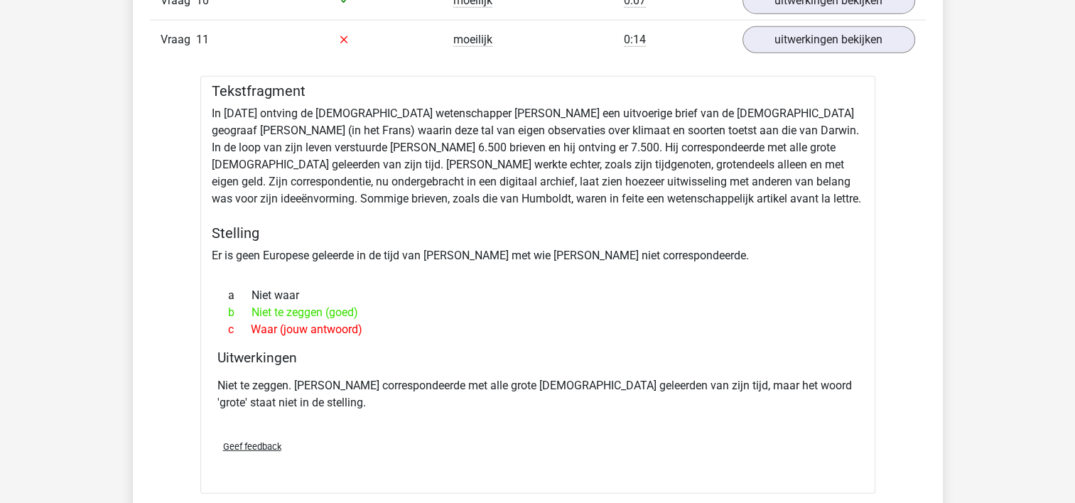
drag, startPoint x: 787, startPoint y: 155, endPoint x: 791, endPoint y: 236, distance: 81.1
click at [791, 236] on div "Tekstfragment In 1839 ontving de Engelse wetenschapper Charles Darwin een uitvo…" at bounding box center [537, 285] width 675 height 418
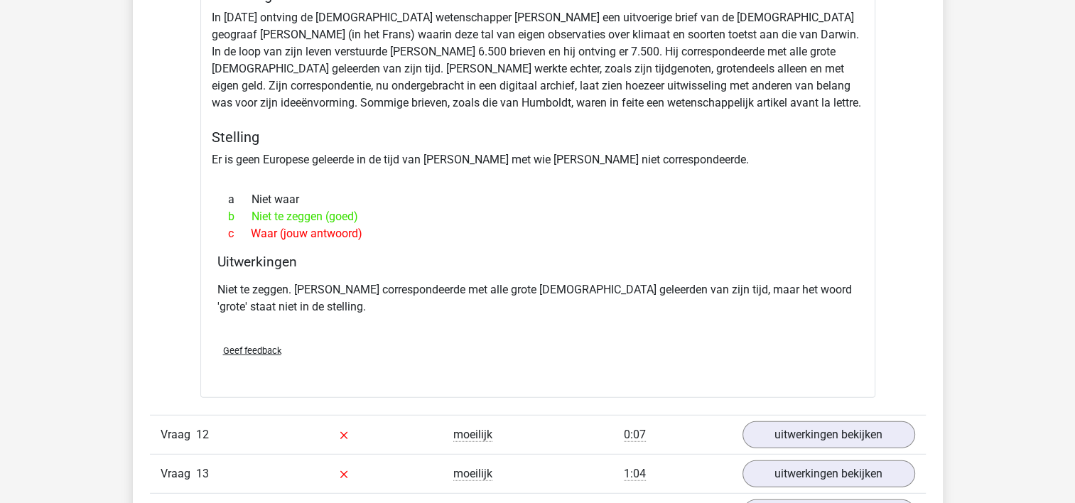
scroll to position [3765, 0]
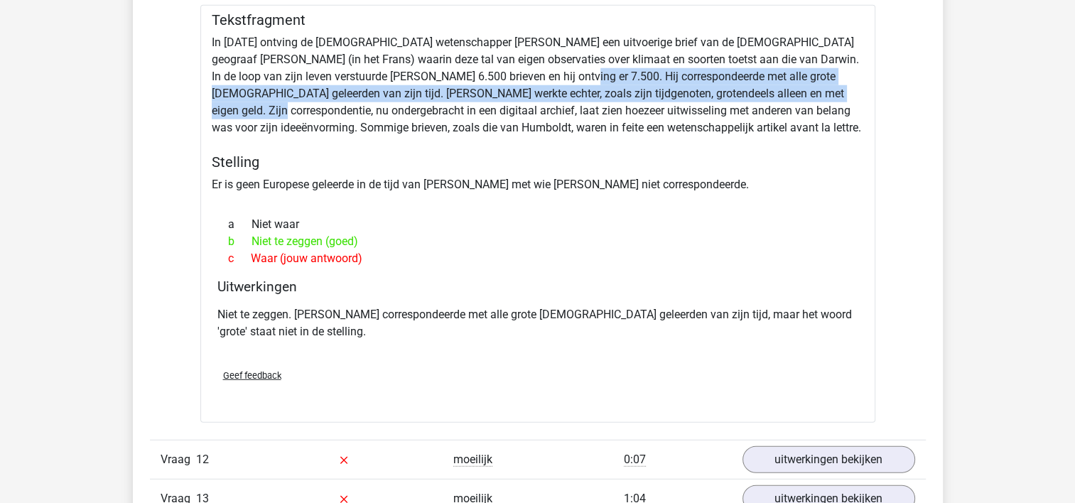
drag, startPoint x: 537, startPoint y: 70, endPoint x: 825, endPoint y: 80, distance: 288.6
click at [825, 80] on div "Tekstfragment In 1839 ontving de Engelse wetenschapper Charles Darwin een uitvo…" at bounding box center [537, 214] width 675 height 418
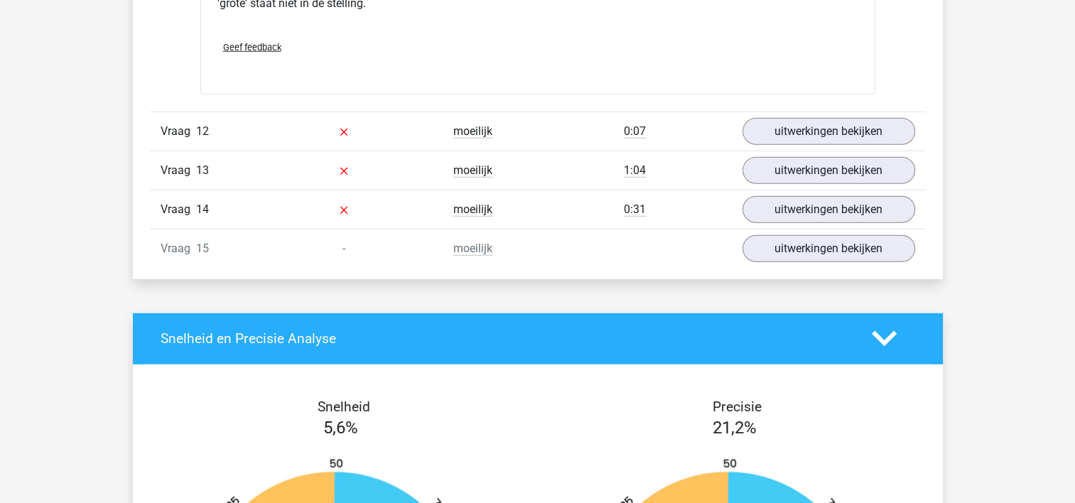
scroll to position [4120, 0]
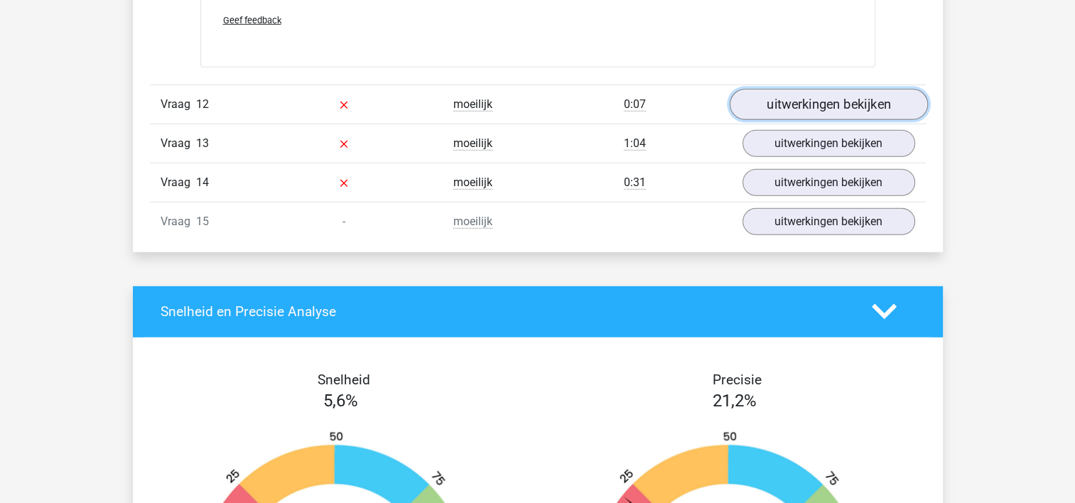
click at [832, 103] on link "uitwerkingen bekijken" at bounding box center [828, 104] width 198 height 31
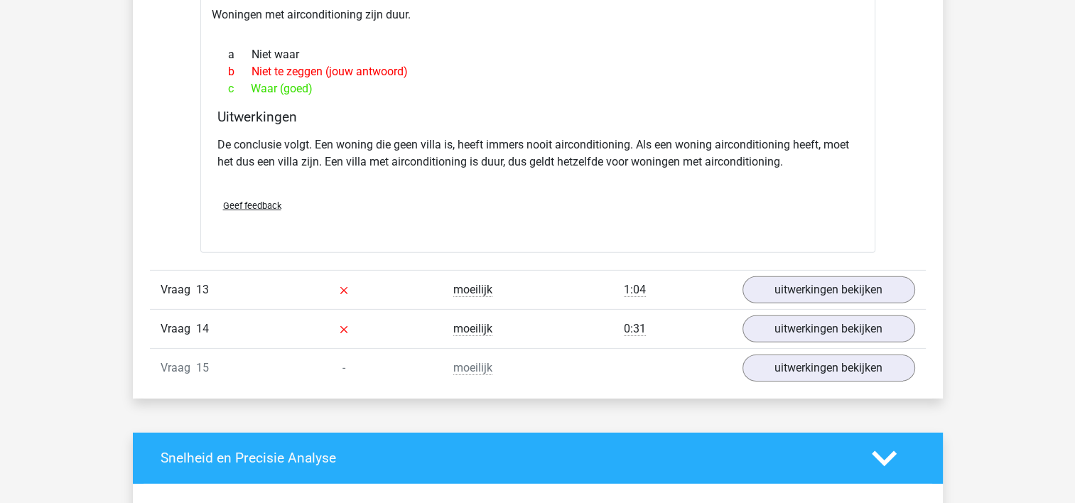
scroll to position [4333, 0]
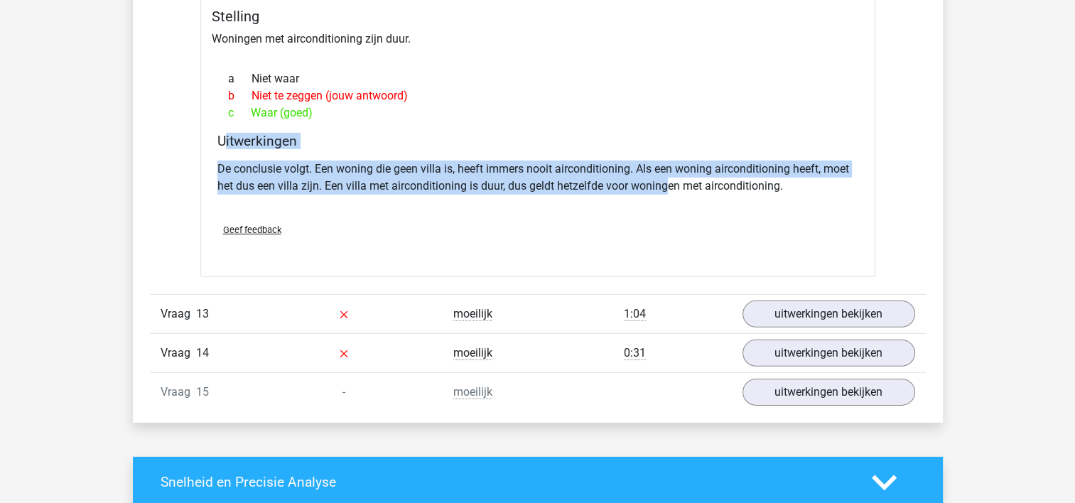
drag, startPoint x: 224, startPoint y: 132, endPoint x: 667, endPoint y: 187, distance: 446.6
click at [667, 187] on div "Uitwerkingen De conclusie volgt. Een woning die geen villa is, heeft immers noo…" at bounding box center [538, 172] width 652 height 79
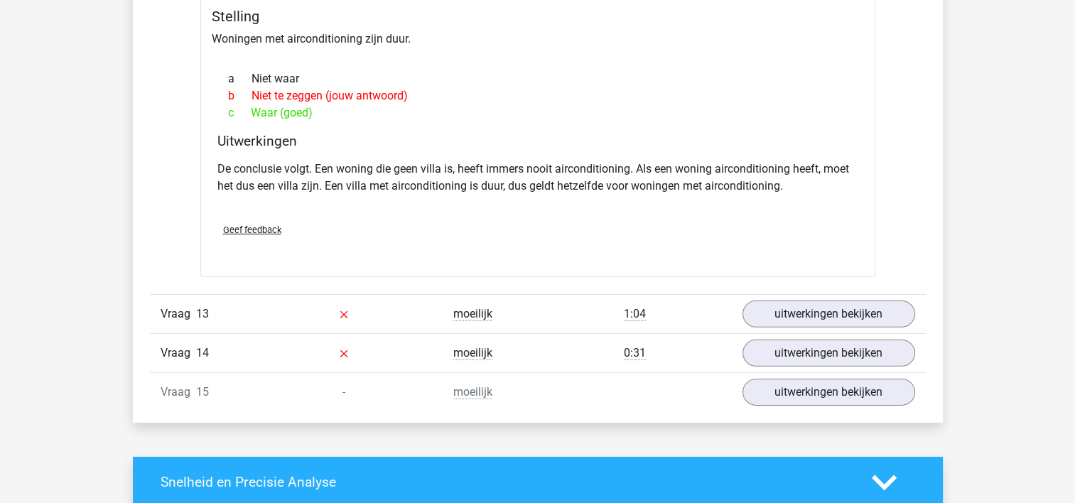
drag, startPoint x: 667, startPoint y: 187, endPoint x: 668, endPoint y: 214, distance: 27.0
click at [668, 214] on div "Geef feedback" at bounding box center [538, 230] width 652 height 36
click at [796, 310] on link "uitwerkingen bekijken" at bounding box center [828, 313] width 198 height 31
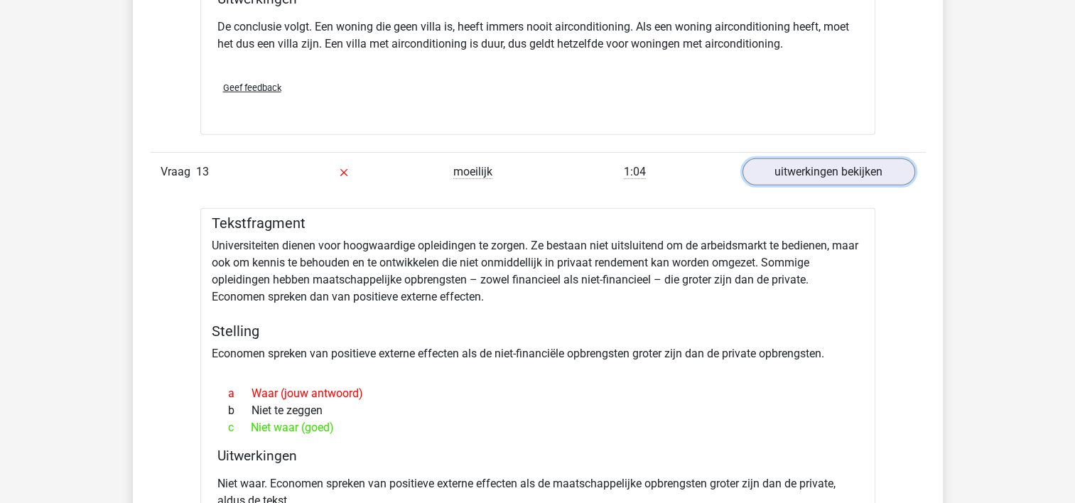
scroll to position [4546, 0]
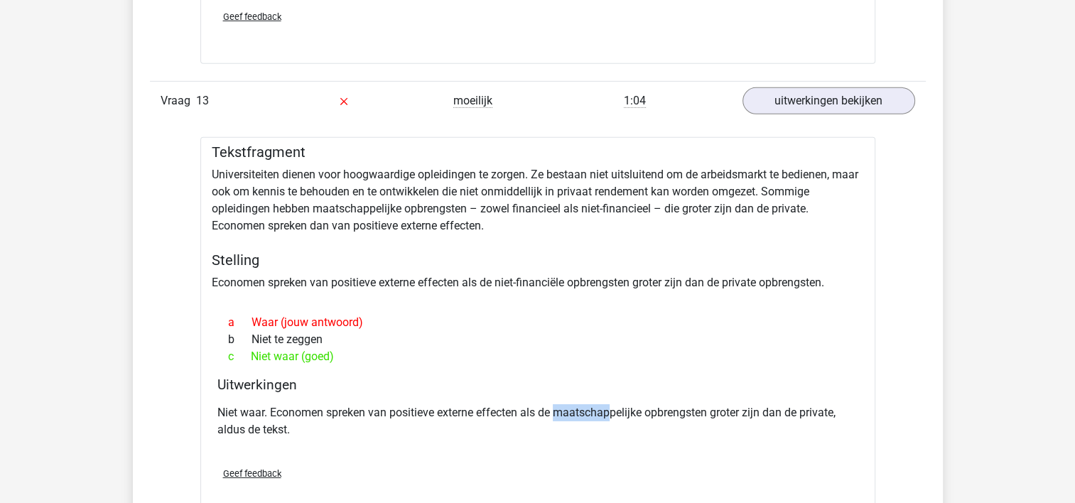
drag, startPoint x: 556, startPoint y: 403, endPoint x: 619, endPoint y: 404, distance: 62.5
click at [619, 404] on p "Niet waar. Economen spreken van positieve externe effecten als de maatschappeli…" at bounding box center [537, 421] width 641 height 34
drag, startPoint x: 318, startPoint y: 201, endPoint x: 427, endPoint y: 205, distance: 109.4
click at [427, 205] on div "Tekstfragment Universiteiten dienen voor hoogwaardige opleidingen te zorgen. Ze…" at bounding box center [537, 329] width 675 height 384
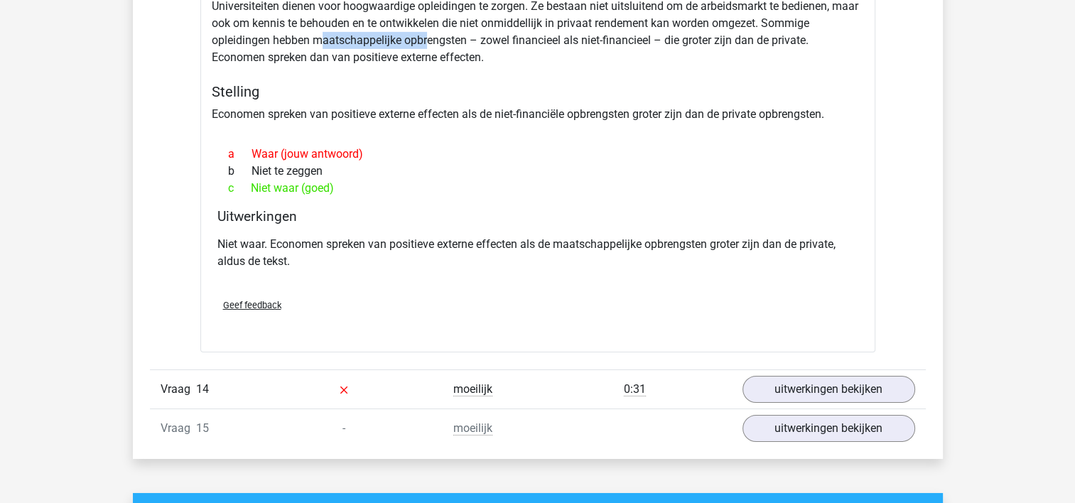
scroll to position [4759, 0]
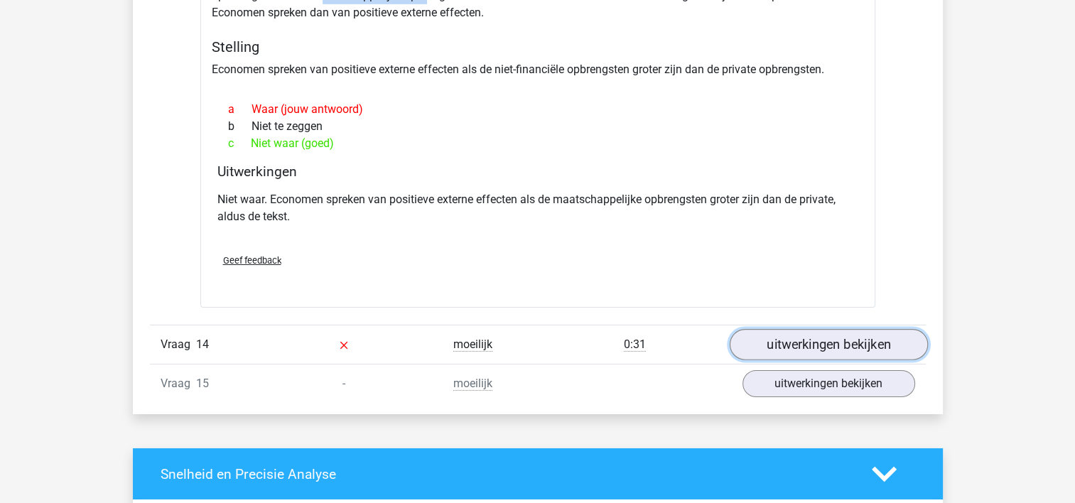
click at [804, 332] on link "uitwerkingen bekijken" at bounding box center [828, 344] width 198 height 31
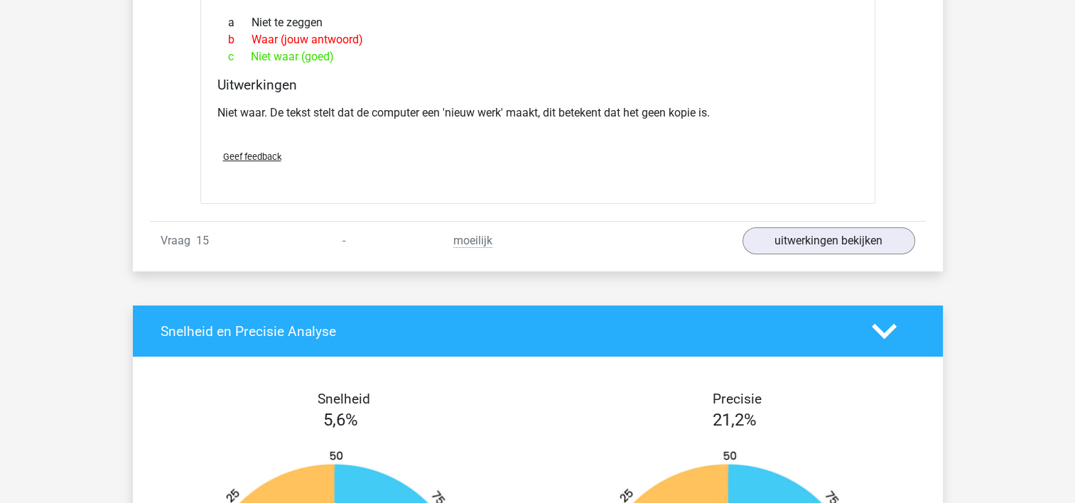
scroll to position [5327, 0]
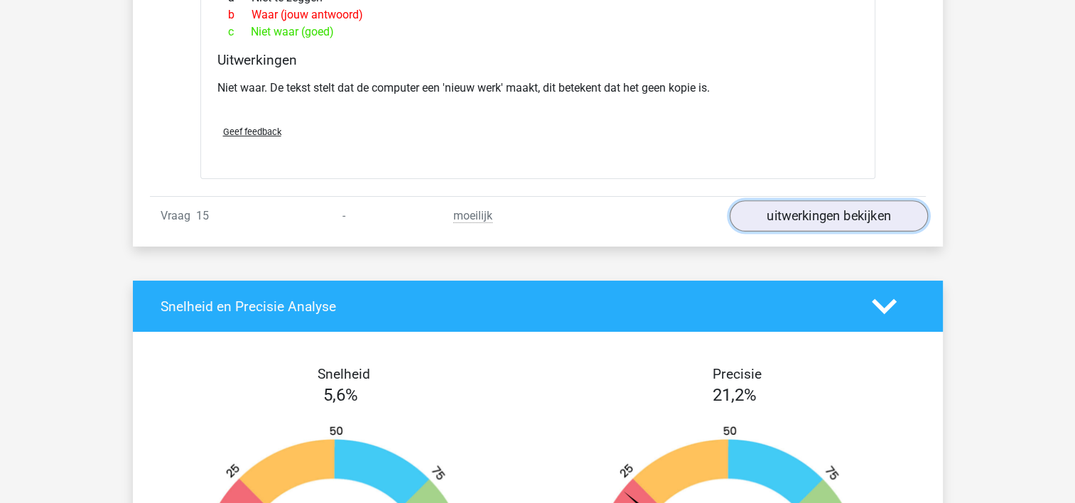
click at [820, 206] on link "uitwerkingen bekijken" at bounding box center [828, 216] width 198 height 31
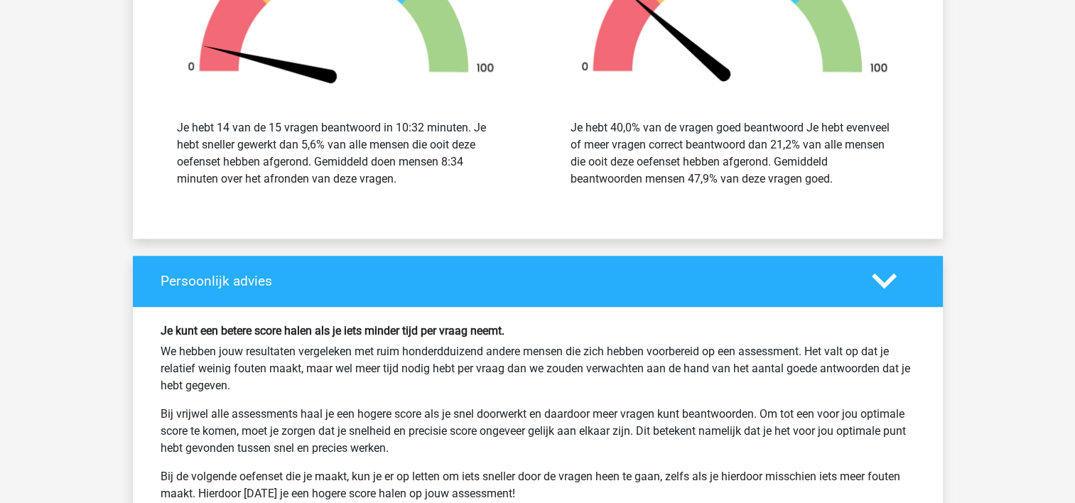
scroll to position [6464, 0]
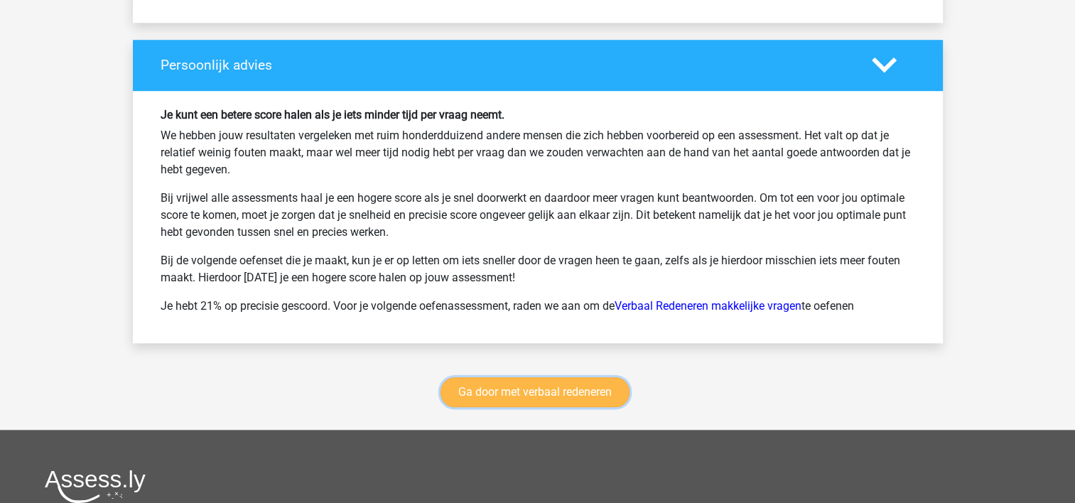
click at [535, 389] on link "Ga door met verbaal redeneren" at bounding box center [534, 392] width 189 height 30
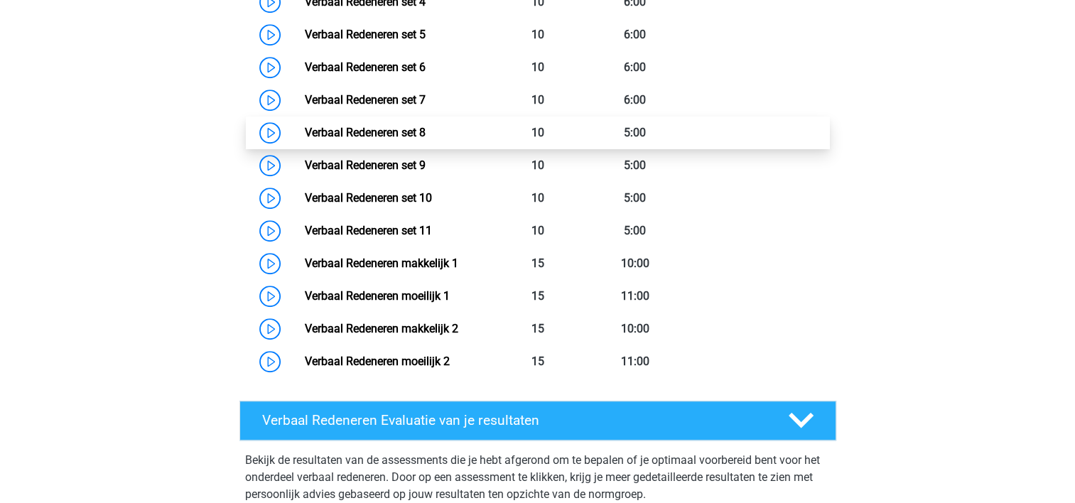
scroll to position [883, 0]
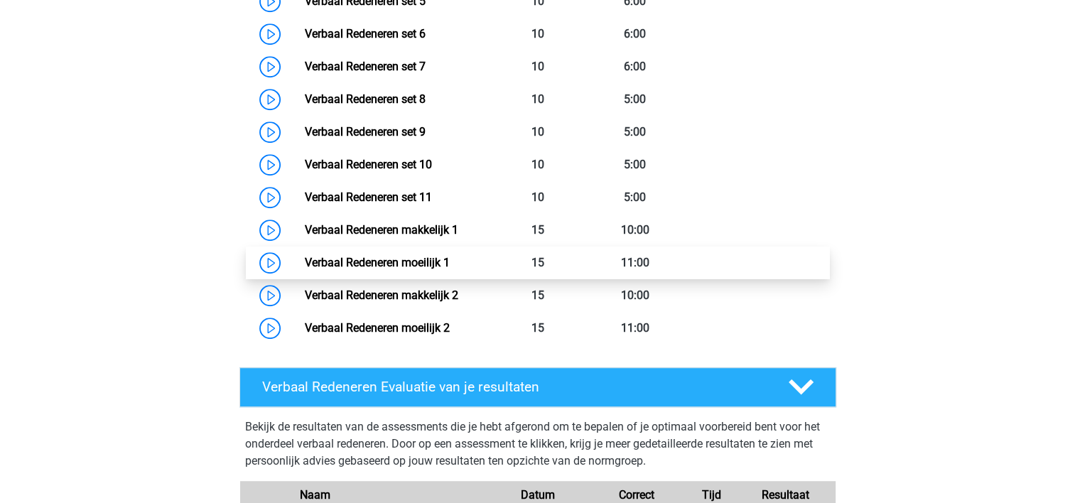
click at [439, 268] on link "Verbaal Redeneren moeilijk 1" at bounding box center [377, 262] width 145 height 13
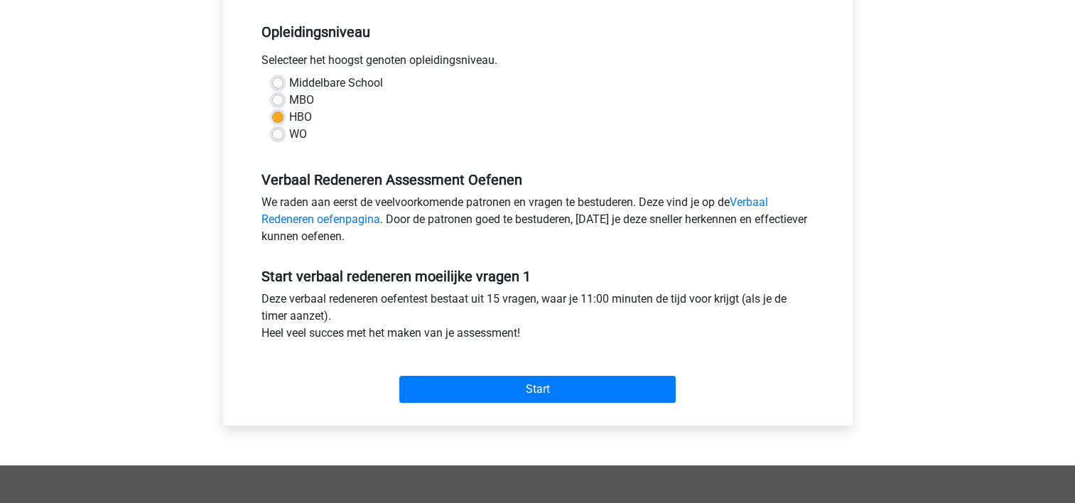
scroll to position [426, 0]
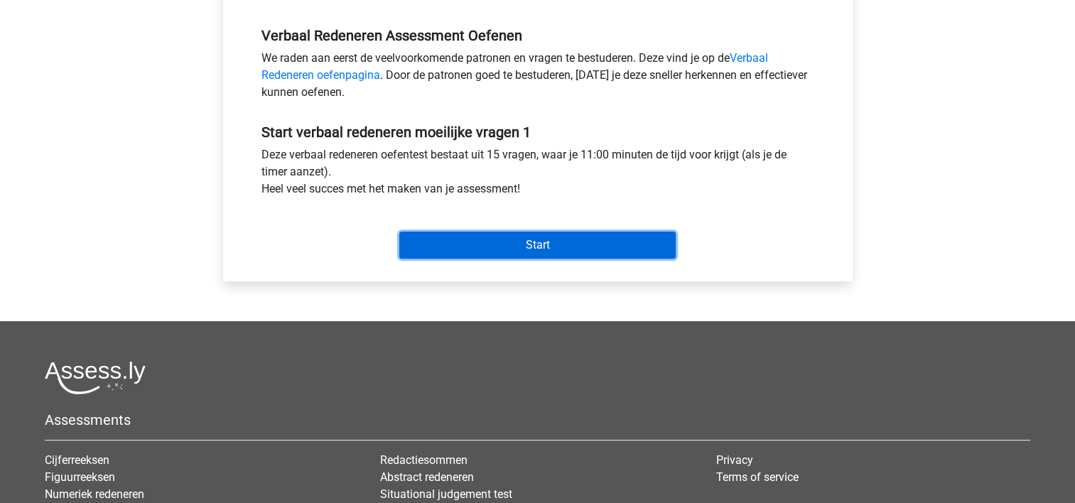
click at [491, 253] on input "Start" at bounding box center [537, 245] width 276 height 27
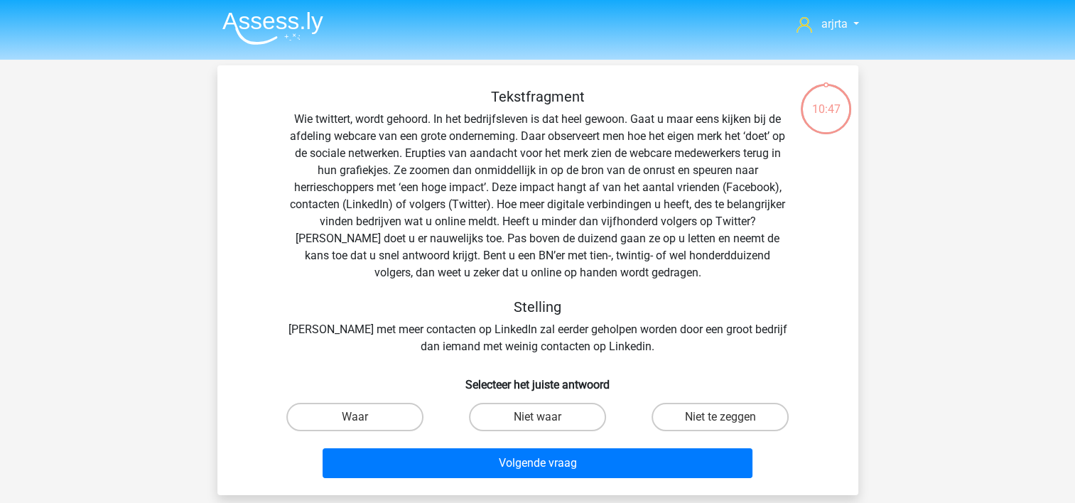
click at [720, 417] on input "Niet te zeggen" at bounding box center [724, 421] width 9 height 9
radio input "true"
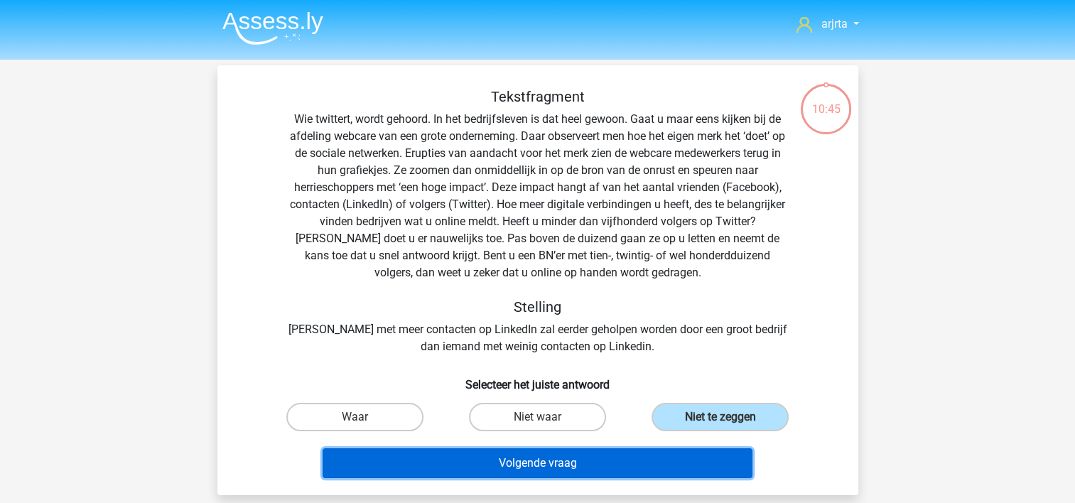
click at [570, 463] on button "Volgende vraag" at bounding box center [537, 463] width 430 height 30
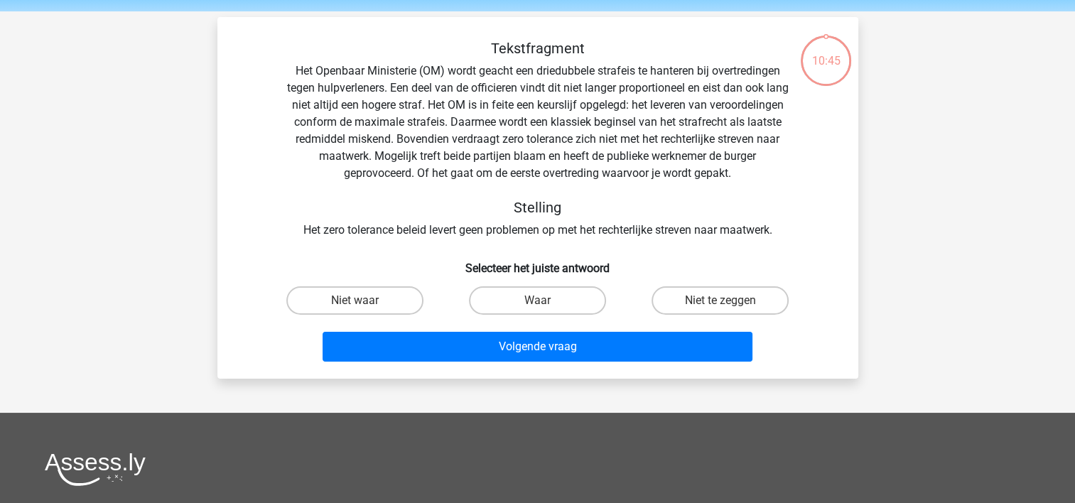
scroll to position [65, 0]
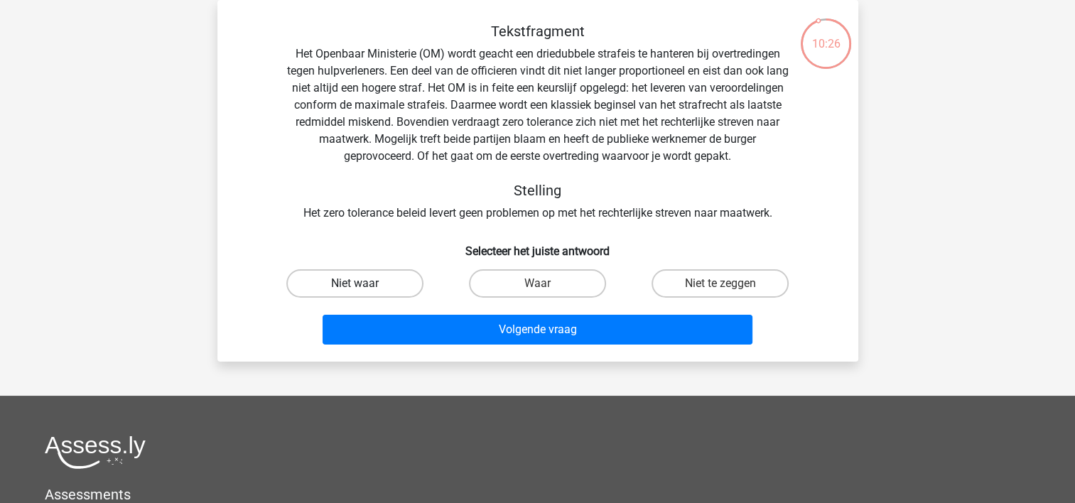
click at [370, 285] on label "Niet waar" at bounding box center [354, 283] width 137 height 28
click at [364, 285] on input "Niet waar" at bounding box center [358, 287] width 9 height 9
radio input "true"
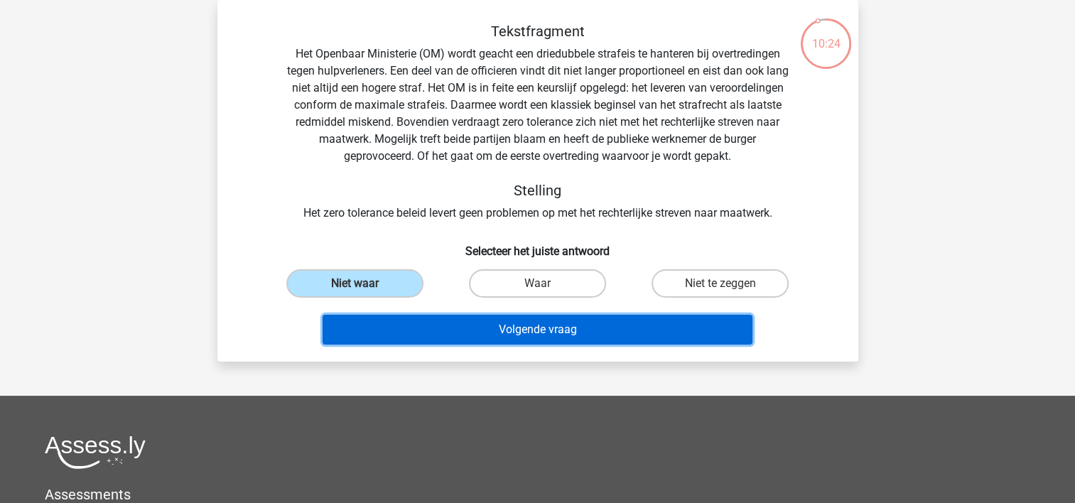
click at [453, 331] on button "Volgende vraag" at bounding box center [537, 330] width 430 height 30
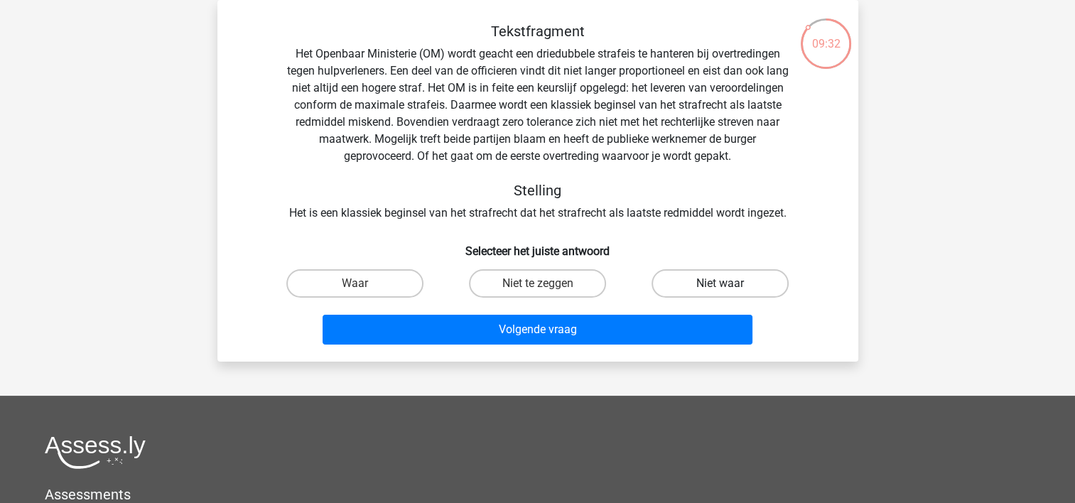
click at [704, 283] on label "Niet waar" at bounding box center [719, 283] width 137 height 28
click at [720, 283] on input "Niet waar" at bounding box center [724, 287] width 9 height 9
radio input "true"
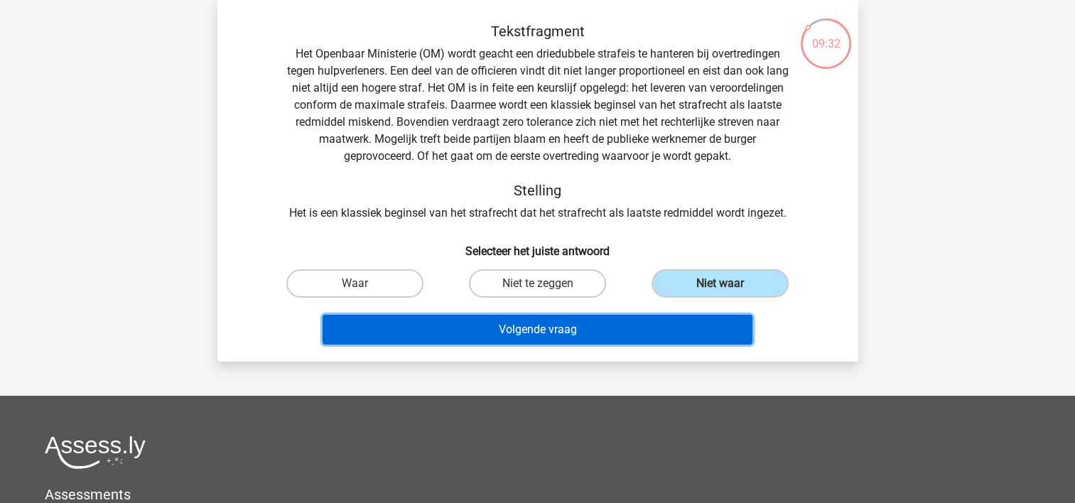
click at [592, 325] on button "Volgende vraag" at bounding box center [537, 330] width 430 height 30
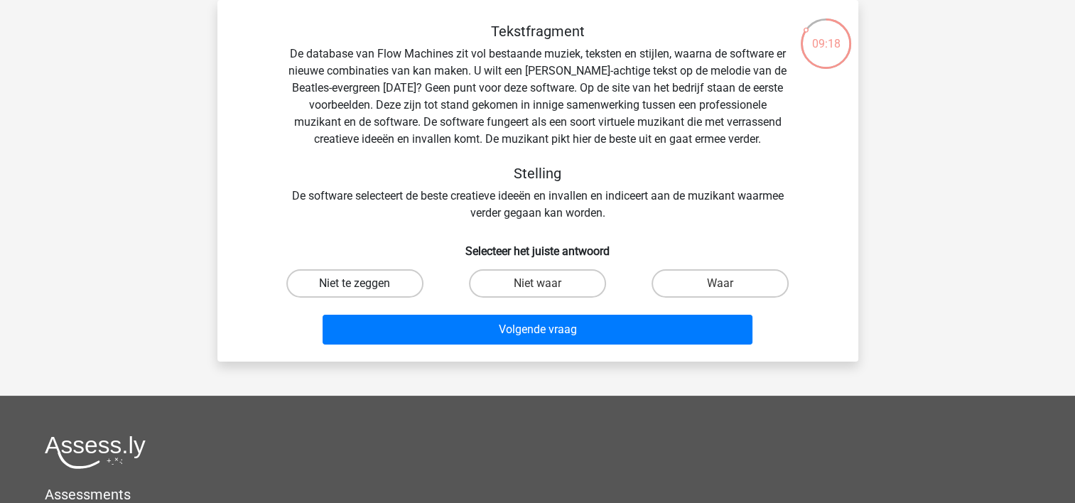
click at [376, 289] on label "Niet te zeggen" at bounding box center [354, 283] width 137 height 28
click at [364, 289] on input "Niet te zeggen" at bounding box center [358, 287] width 9 height 9
radio input "true"
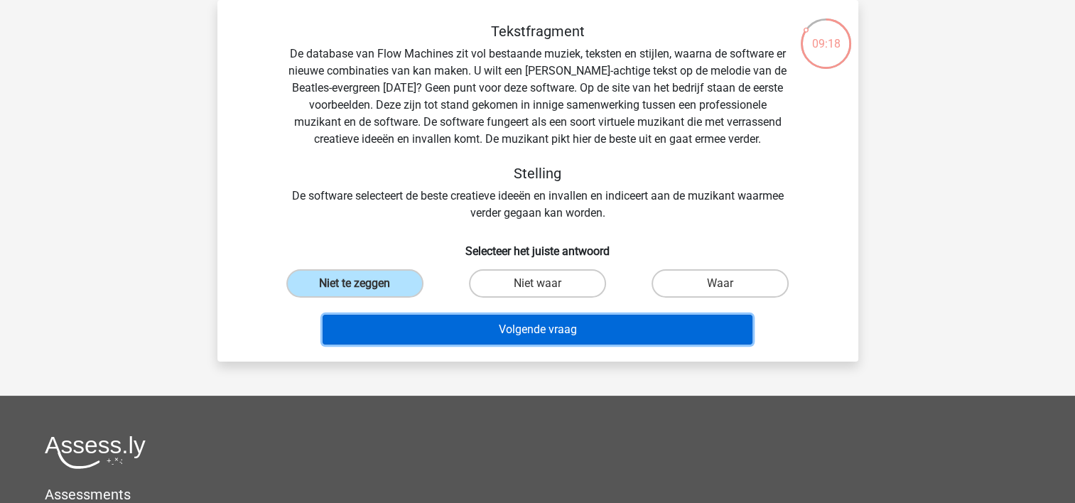
click at [427, 332] on button "Volgende vraag" at bounding box center [537, 330] width 430 height 30
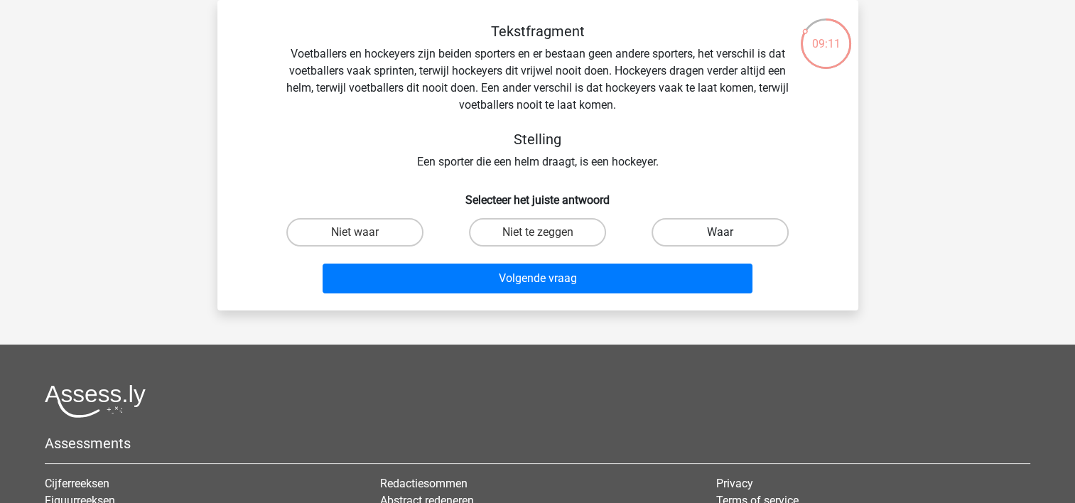
click at [682, 236] on label "Waar" at bounding box center [719, 232] width 137 height 28
click at [720, 236] on input "Waar" at bounding box center [724, 236] width 9 height 9
radio input "true"
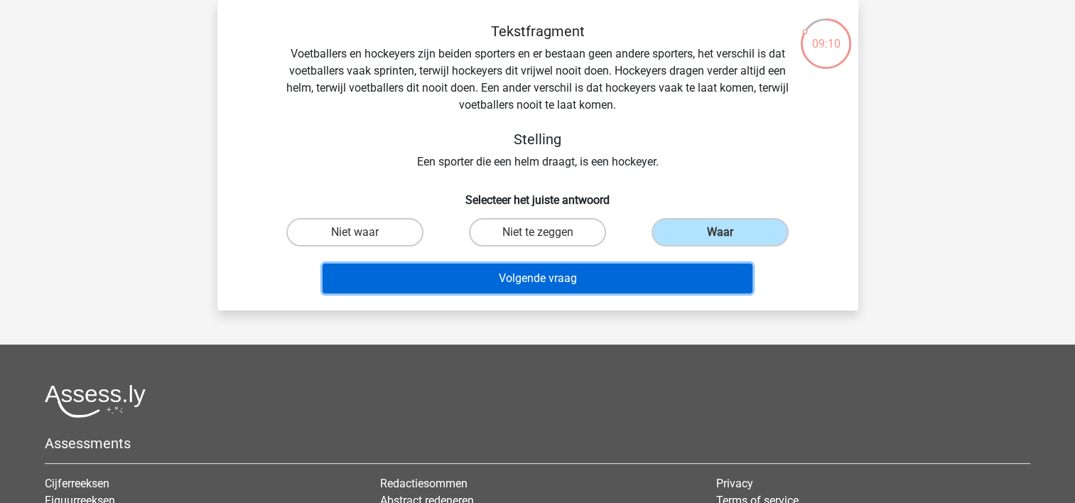
click at [565, 283] on button "Volgende vraag" at bounding box center [537, 279] width 430 height 30
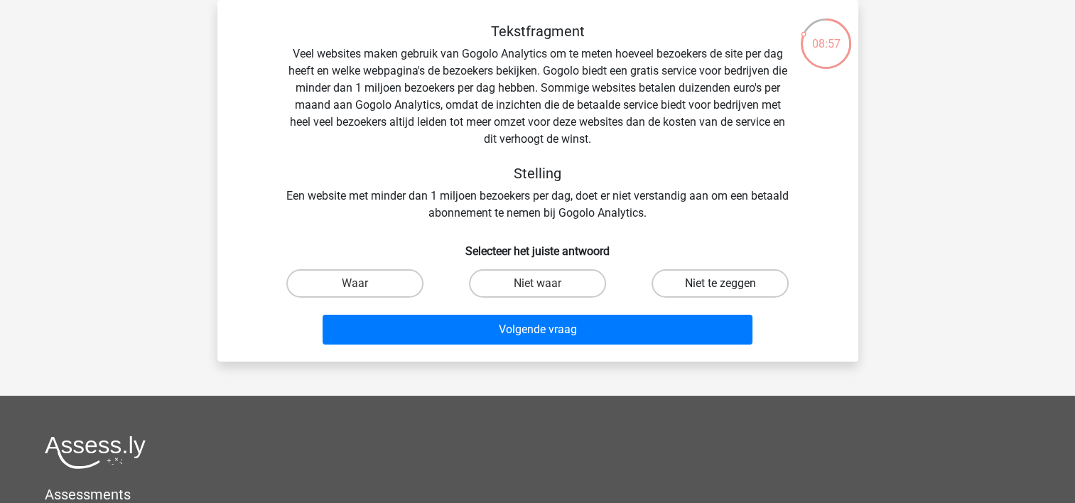
click at [680, 284] on label "Niet te zeggen" at bounding box center [719, 283] width 137 height 28
click at [720, 284] on input "Niet te zeggen" at bounding box center [724, 287] width 9 height 9
radio input "true"
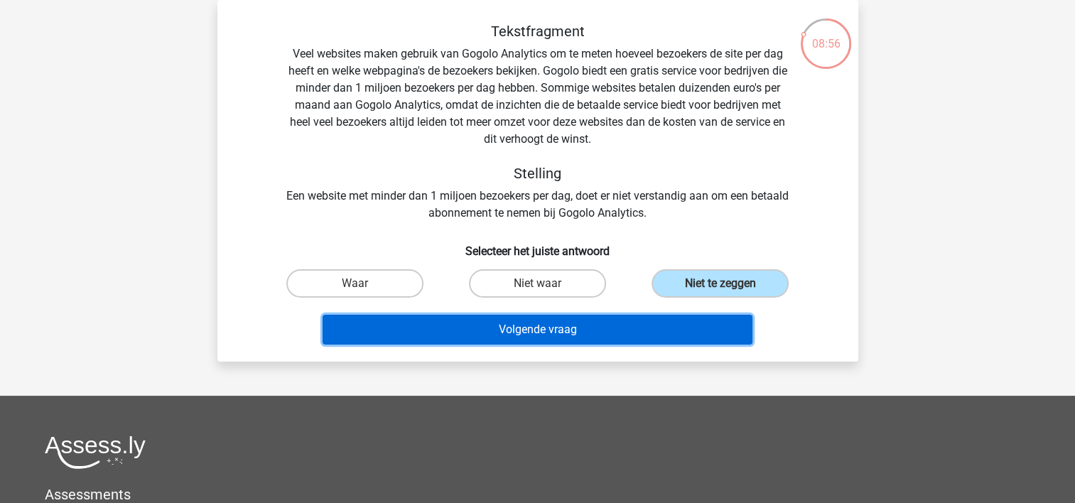
click at [577, 330] on button "Volgende vraag" at bounding box center [537, 330] width 430 height 30
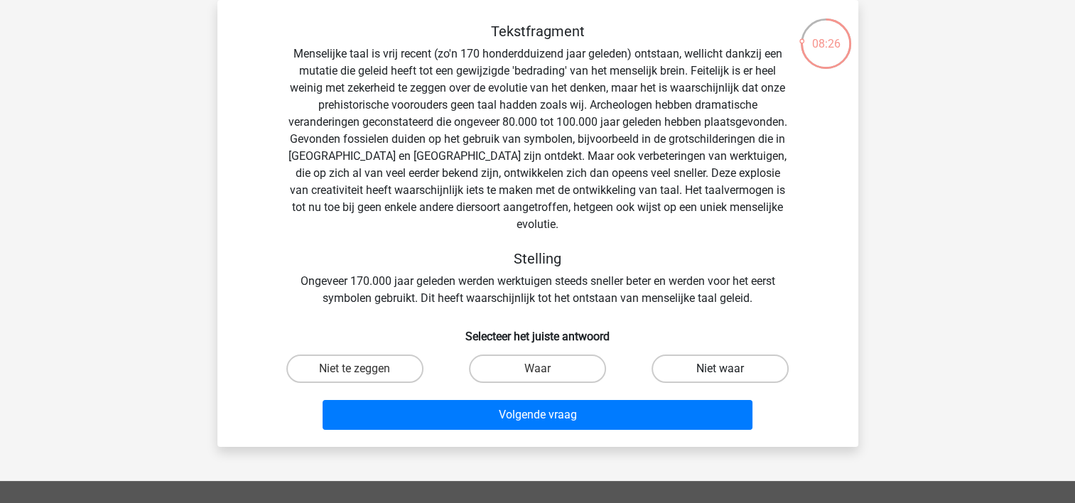
click at [698, 357] on label "Niet waar" at bounding box center [719, 368] width 137 height 28
click at [720, 369] on input "Niet waar" at bounding box center [724, 373] width 9 height 9
radio input "true"
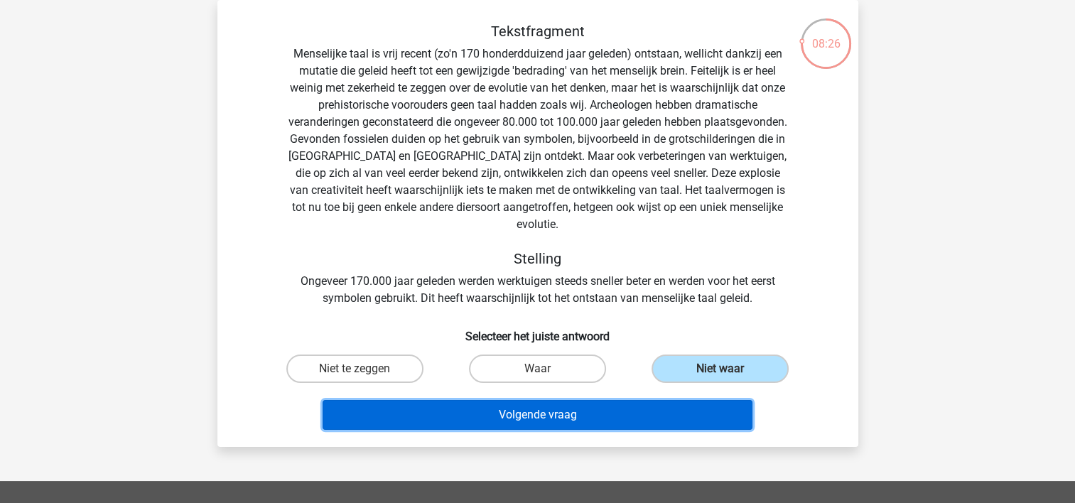
click at [573, 400] on button "Volgende vraag" at bounding box center [537, 415] width 430 height 30
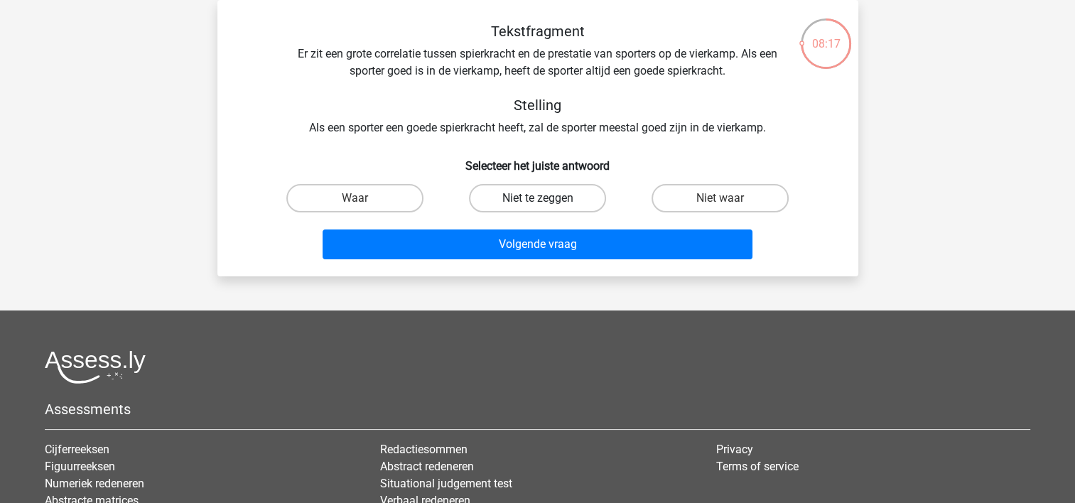
click at [536, 197] on label "Niet te zeggen" at bounding box center [537, 198] width 137 height 28
click at [537, 198] on input "Niet te zeggen" at bounding box center [541, 202] width 9 height 9
radio input "true"
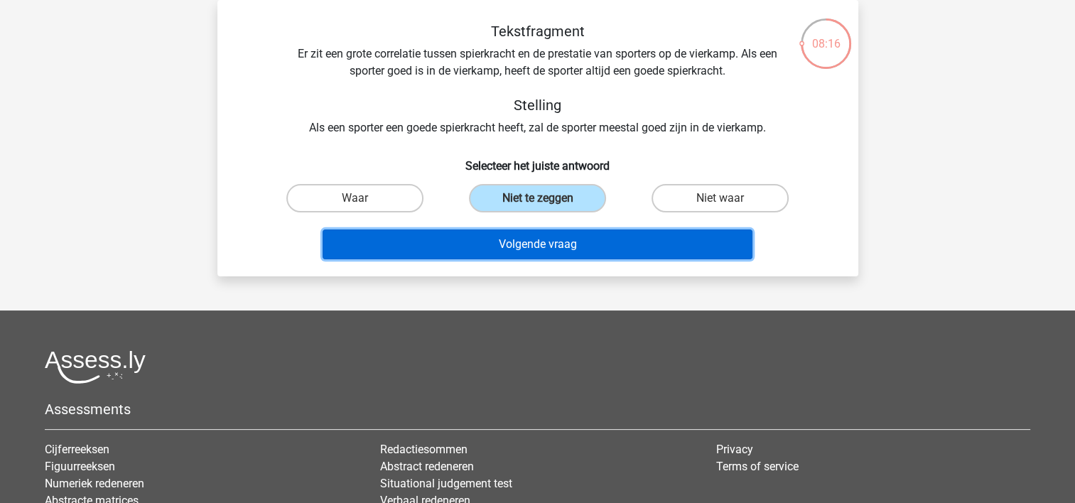
click at [501, 247] on button "Volgende vraag" at bounding box center [537, 244] width 430 height 30
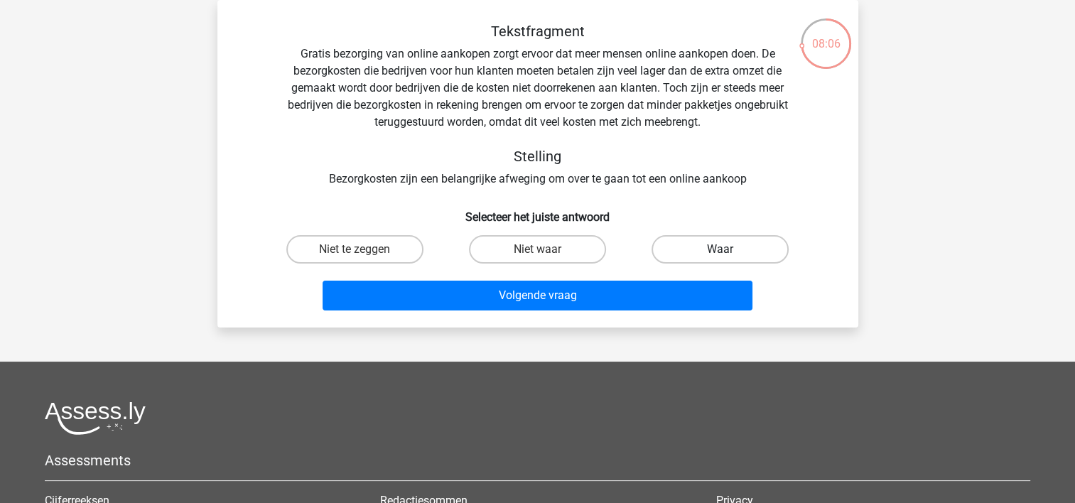
click at [705, 256] on label "Waar" at bounding box center [719, 249] width 137 height 28
click at [720, 256] on input "Waar" at bounding box center [724, 253] width 9 height 9
radio input "true"
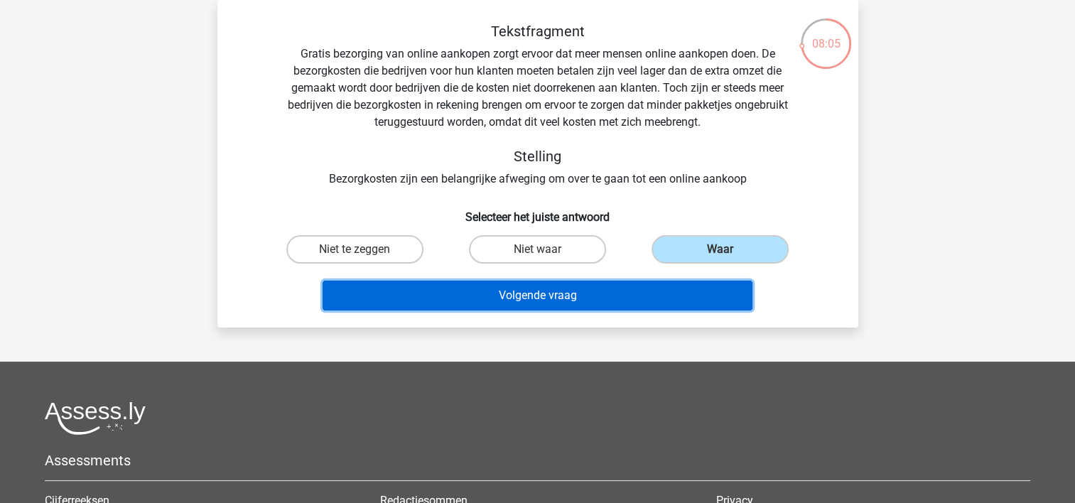
click at [528, 293] on button "Volgende vraag" at bounding box center [537, 296] width 430 height 30
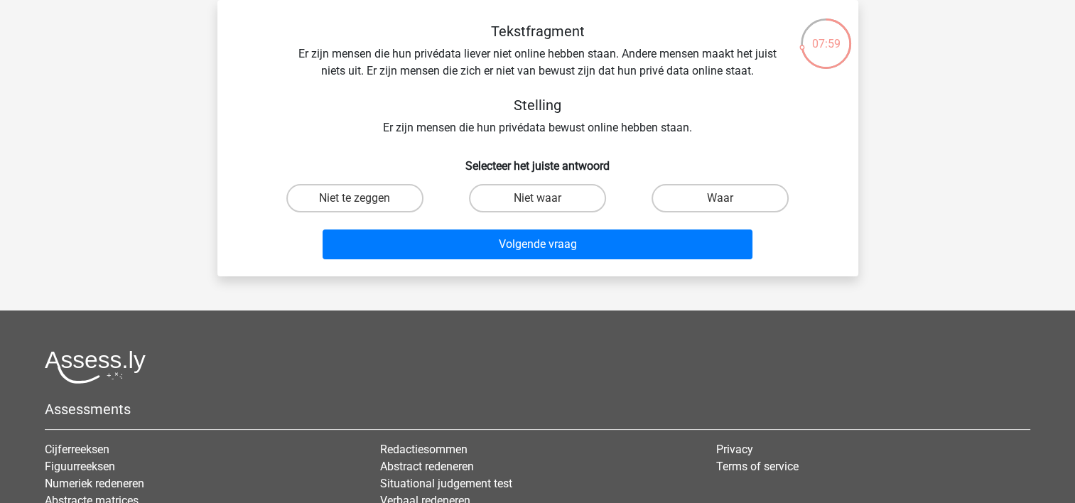
click at [357, 199] on input "Niet te zeggen" at bounding box center [358, 202] width 9 height 9
radio input "true"
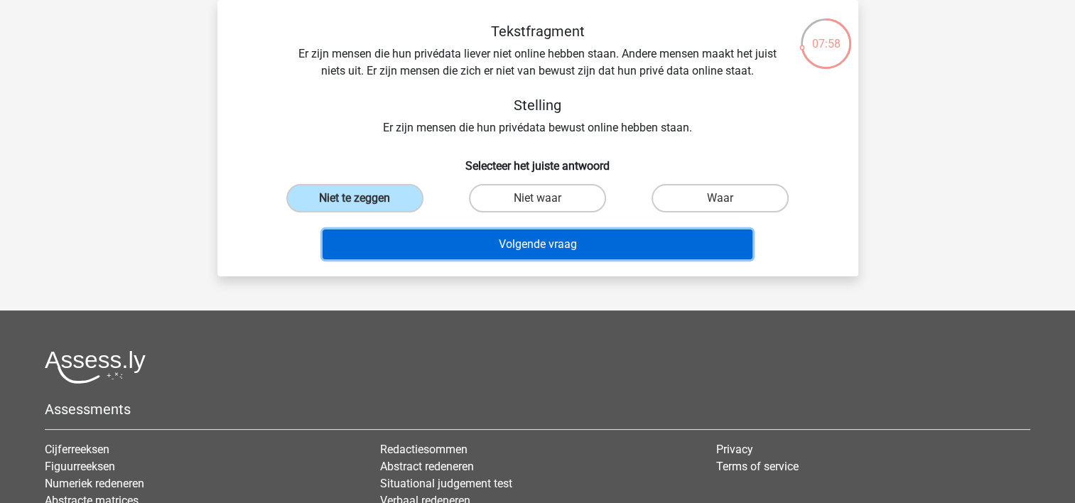
click at [434, 241] on button "Volgende vraag" at bounding box center [537, 244] width 430 height 30
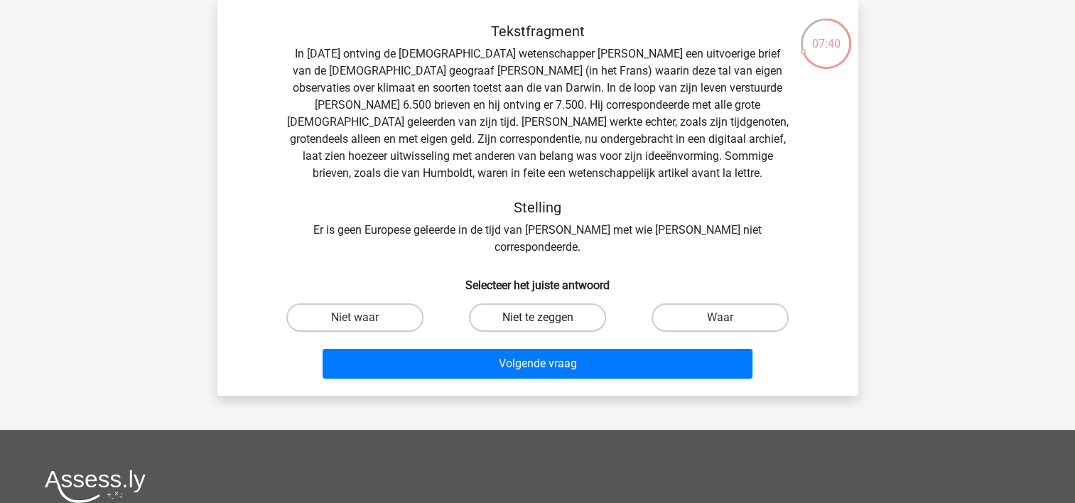
click at [535, 303] on label "Niet te zeggen" at bounding box center [537, 317] width 137 height 28
click at [537, 318] on input "Niet te zeggen" at bounding box center [541, 322] width 9 height 9
radio input "true"
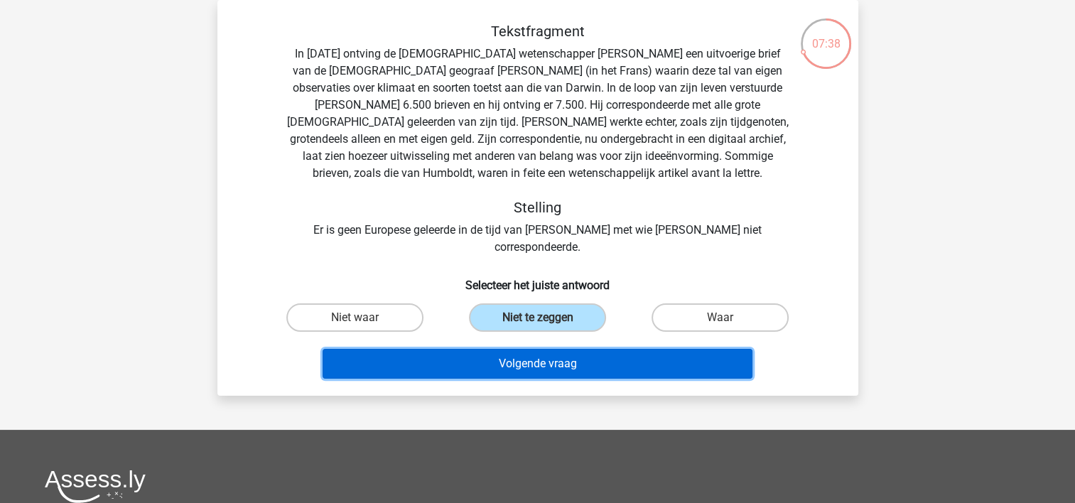
click at [534, 354] on button "Volgende vraag" at bounding box center [537, 364] width 430 height 30
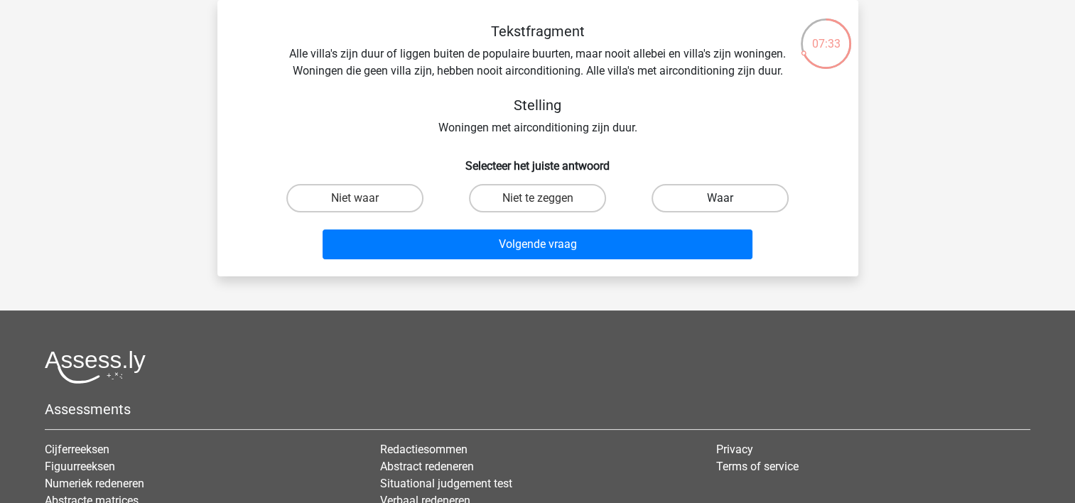
click at [710, 197] on label "Waar" at bounding box center [719, 198] width 137 height 28
click at [720, 198] on input "Waar" at bounding box center [724, 202] width 9 height 9
radio input "true"
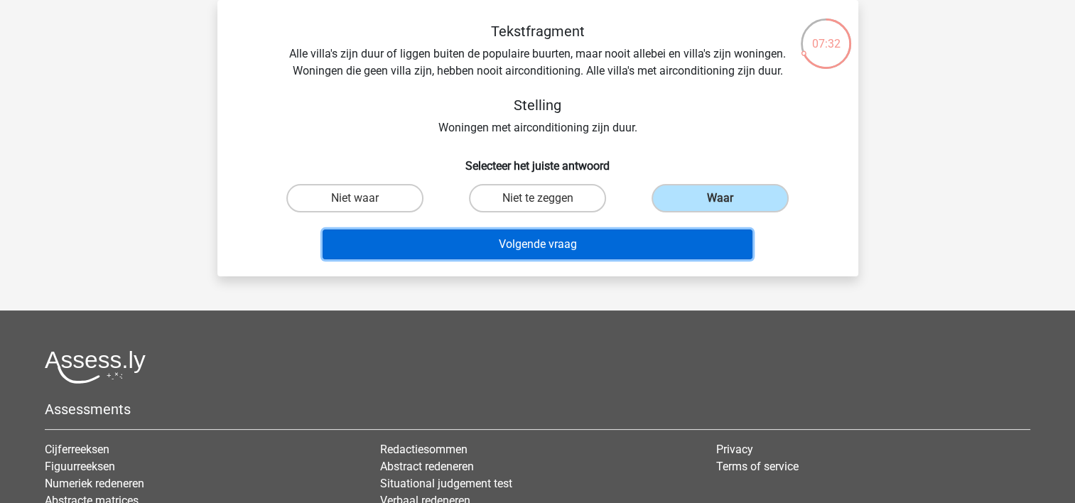
click at [554, 248] on button "Volgende vraag" at bounding box center [537, 244] width 430 height 30
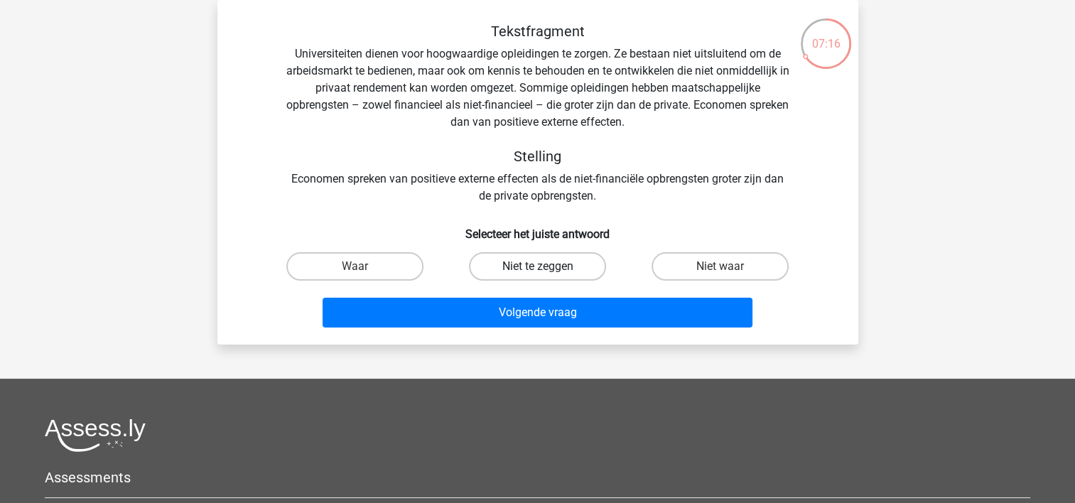
click at [551, 266] on label "Niet te zeggen" at bounding box center [537, 266] width 137 height 28
click at [546, 266] on input "Niet te zeggen" at bounding box center [541, 270] width 9 height 9
radio input "true"
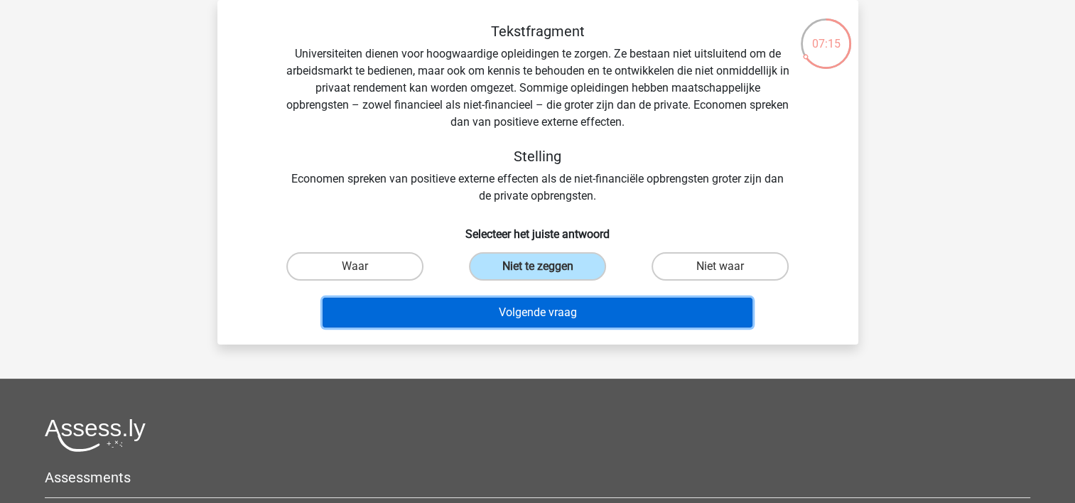
click at [506, 310] on button "Volgende vraag" at bounding box center [537, 313] width 430 height 30
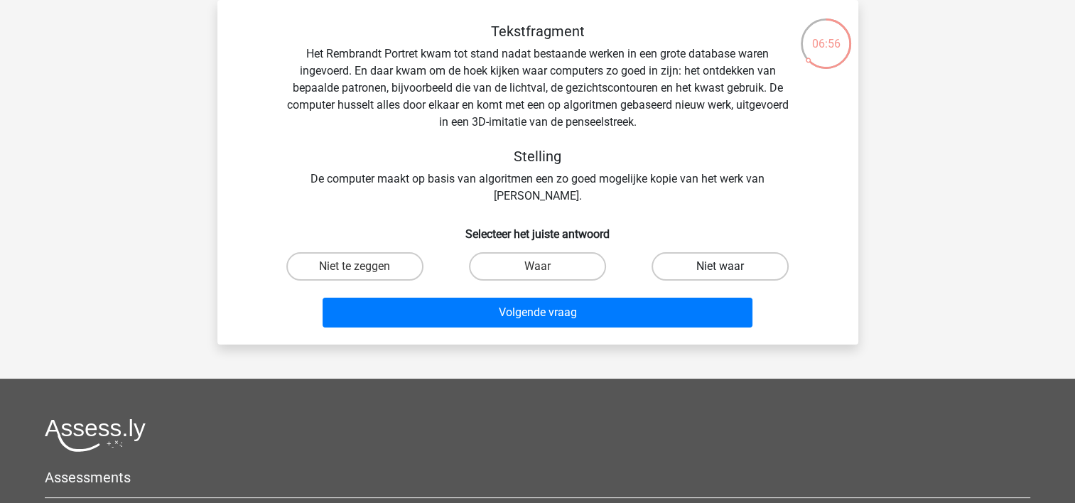
click at [703, 271] on label "Niet waar" at bounding box center [719, 266] width 137 height 28
click at [720, 271] on input "Niet waar" at bounding box center [724, 270] width 9 height 9
radio input "true"
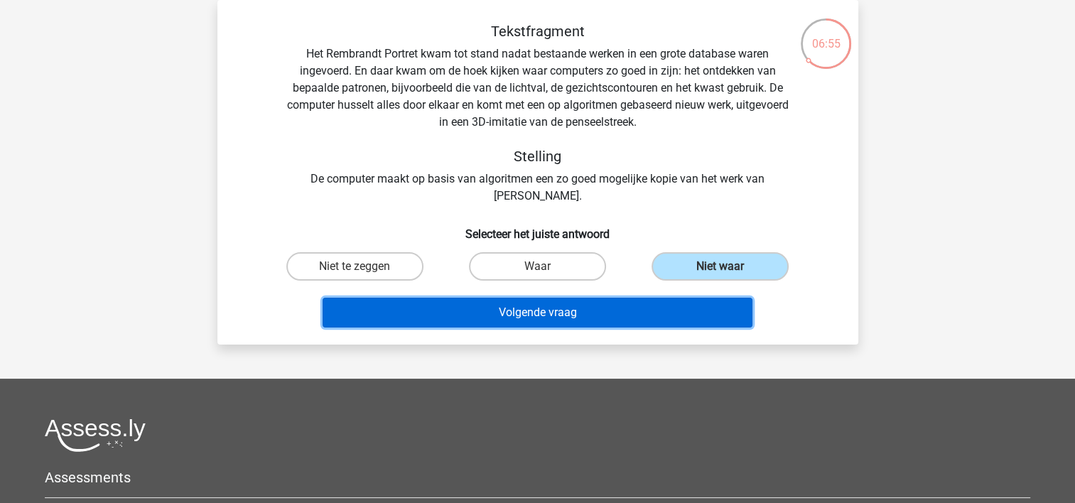
click at [583, 317] on button "Volgende vraag" at bounding box center [537, 313] width 430 height 30
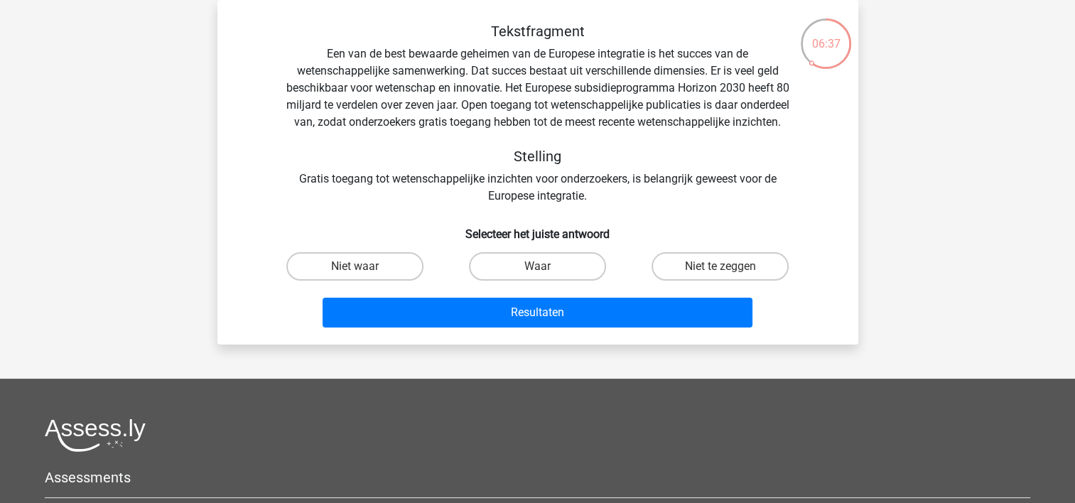
click at [357, 276] on input "Niet waar" at bounding box center [358, 270] width 9 height 9
radio input "true"
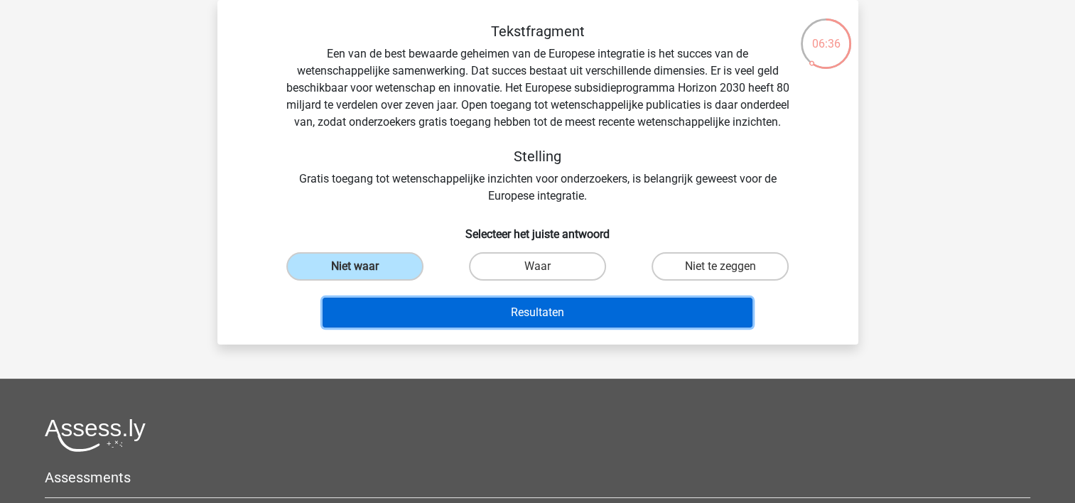
click at [567, 327] on button "Resultaten" at bounding box center [537, 313] width 430 height 30
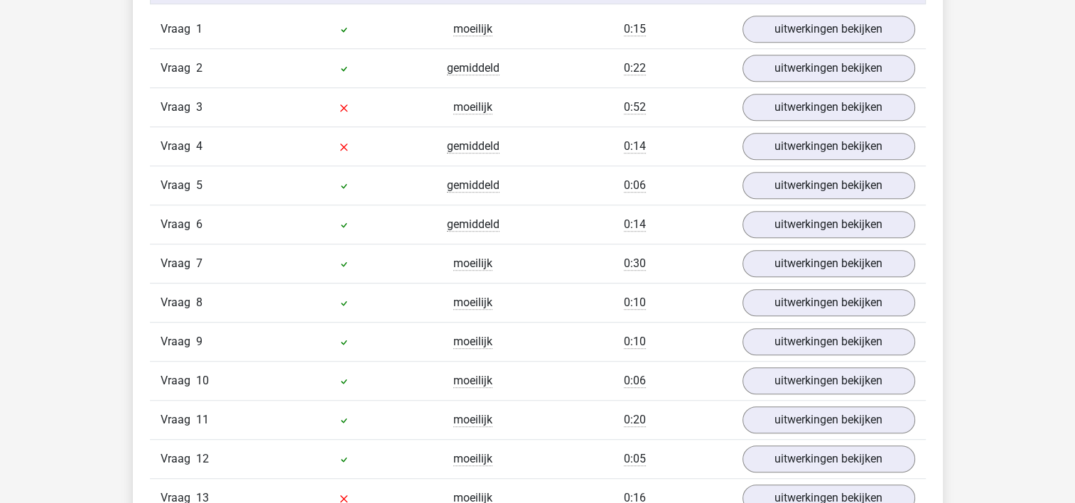
scroll to position [923, 0]
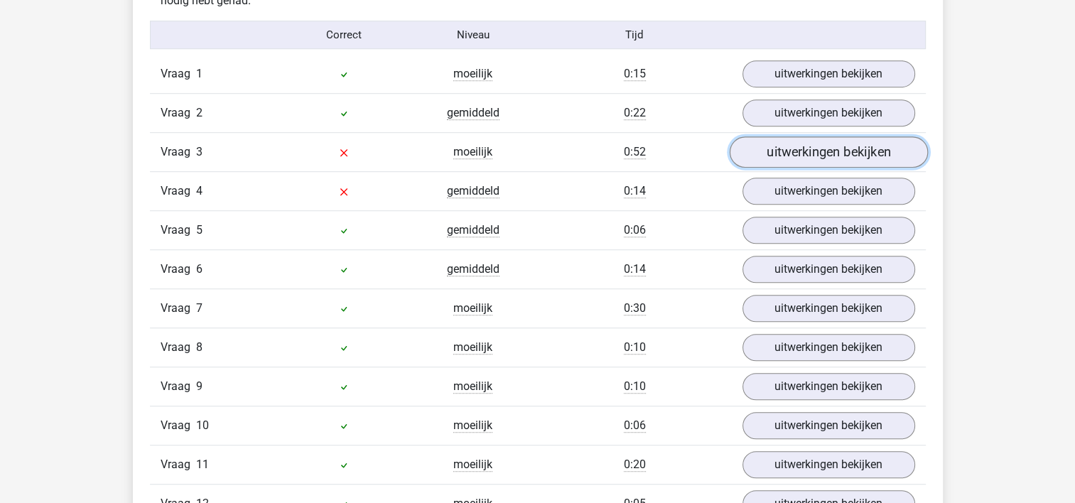
click at [801, 153] on link "uitwerkingen bekijken" at bounding box center [828, 152] width 198 height 31
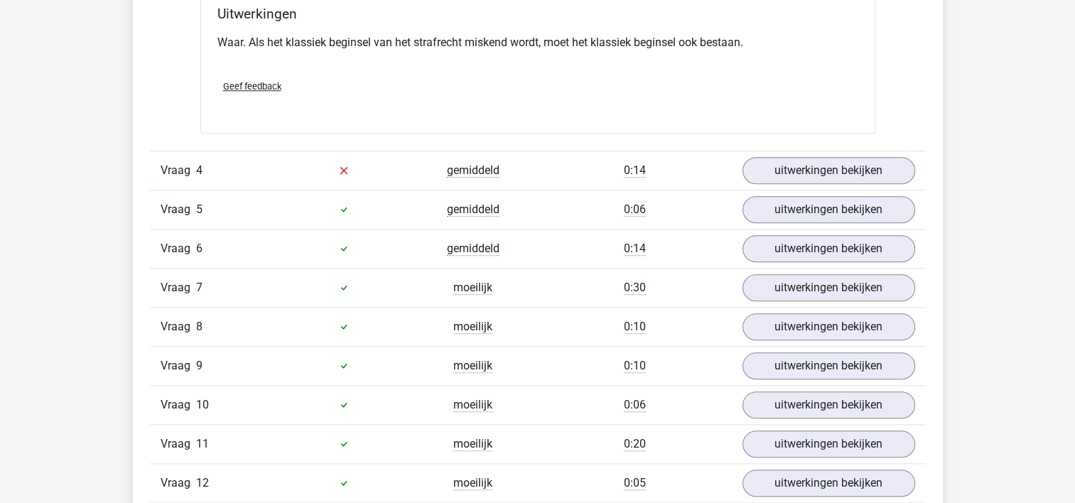
scroll to position [1421, 0]
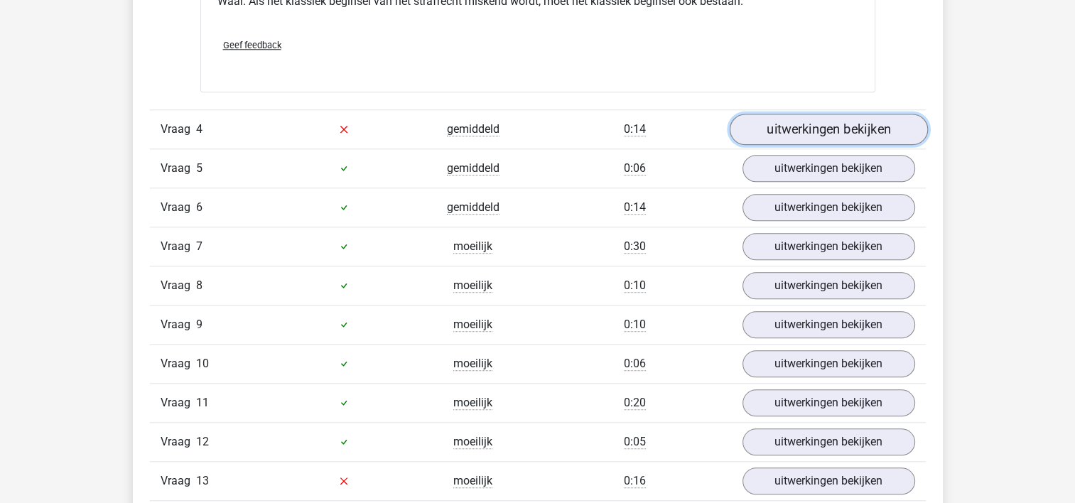
click at [770, 128] on link "uitwerkingen bekijken" at bounding box center [828, 129] width 198 height 31
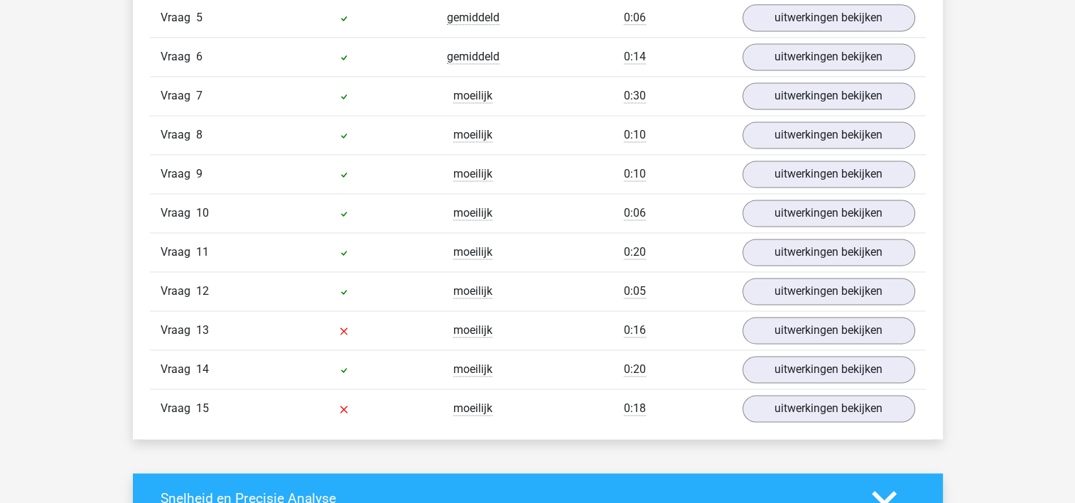
scroll to position [2060, 0]
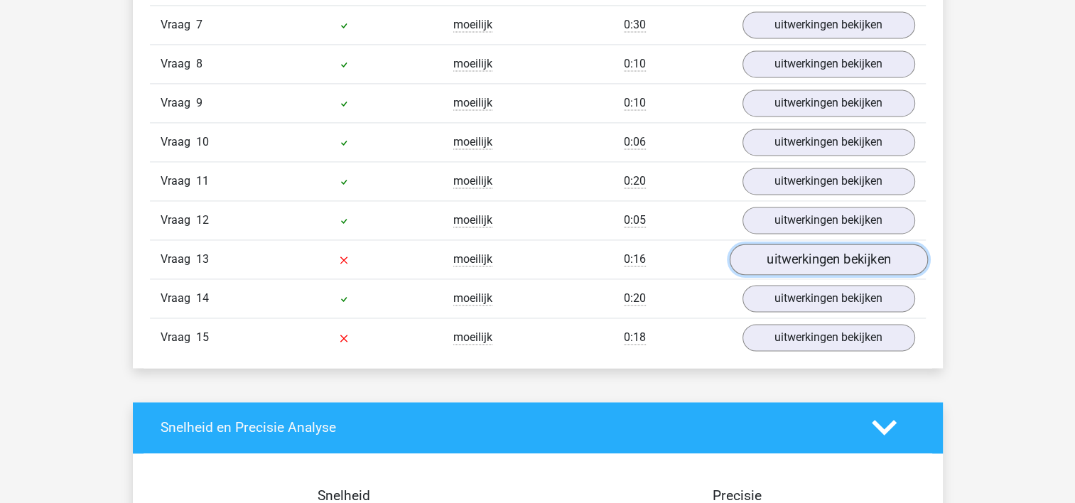
click at [774, 264] on link "uitwerkingen bekijken" at bounding box center [828, 259] width 198 height 31
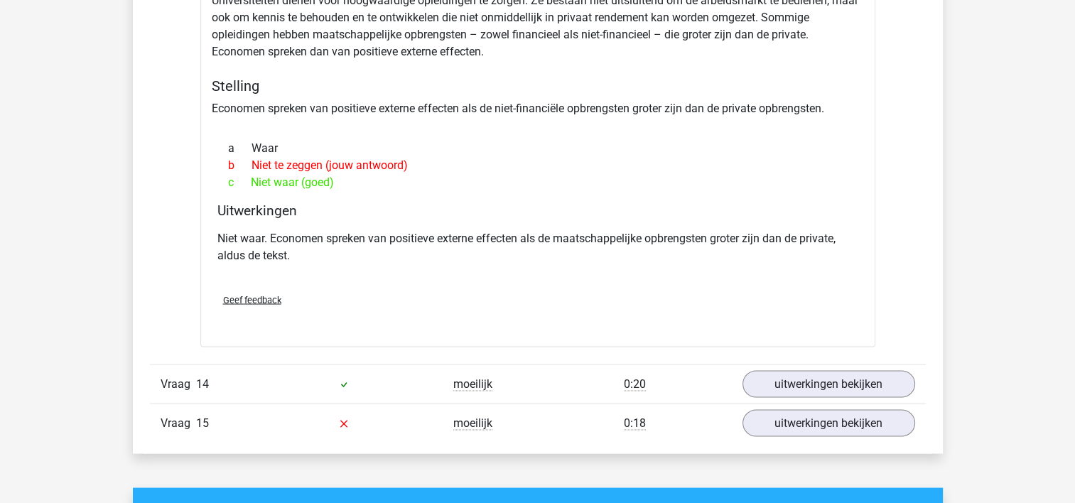
scroll to position [2486, 0]
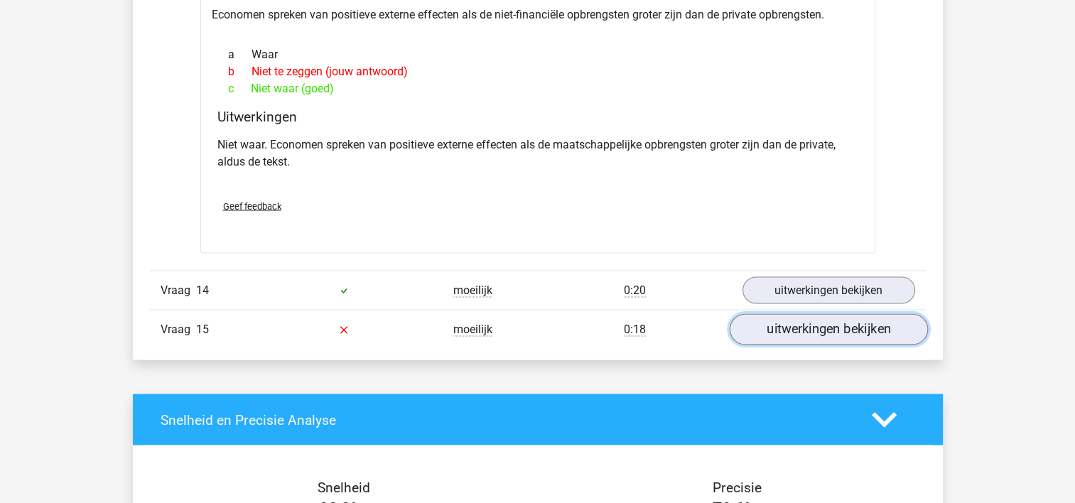
click at [774, 330] on link "uitwerkingen bekijken" at bounding box center [828, 328] width 198 height 31
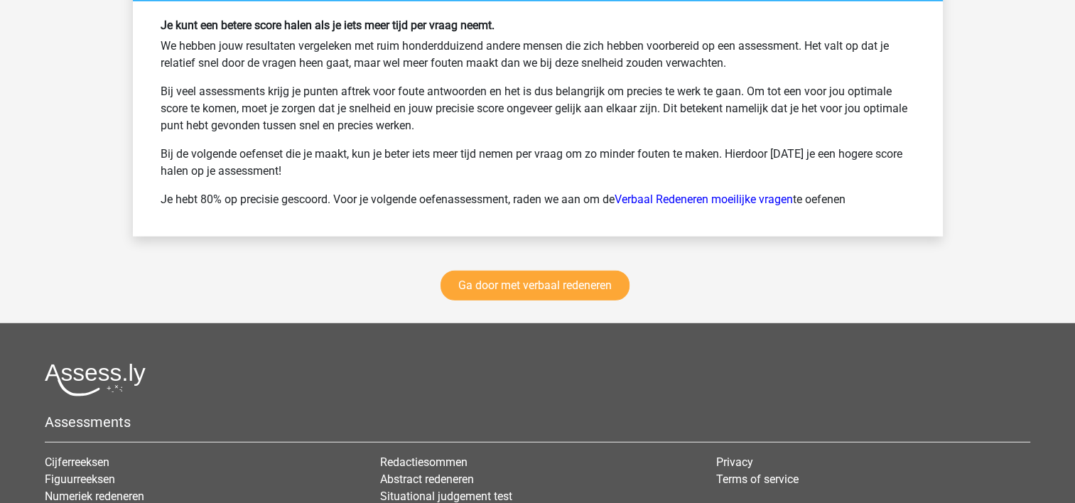
scroll to position [3836, 0]
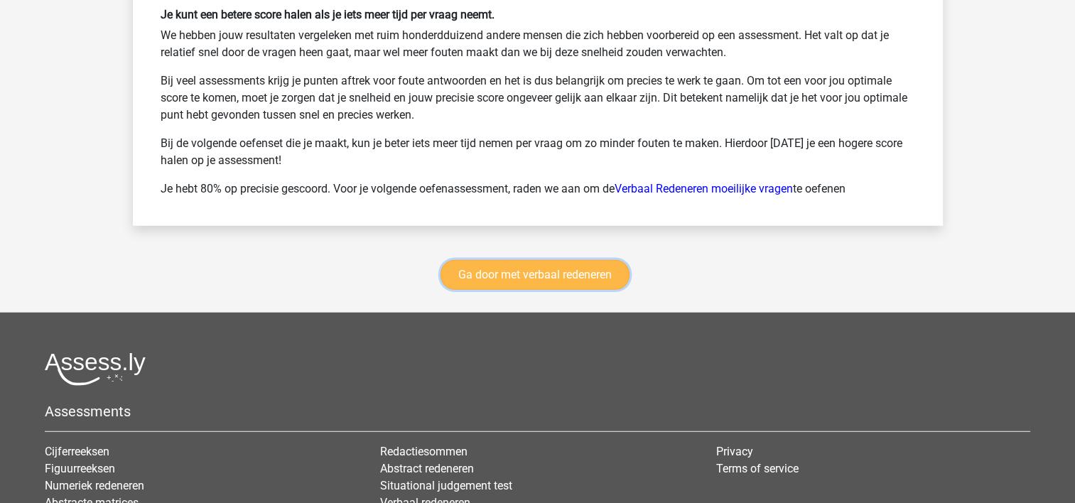
click at [503, 275] on link "Ga door met verbaal redeneren" at bounding box center [534, 275] width 189 height 30
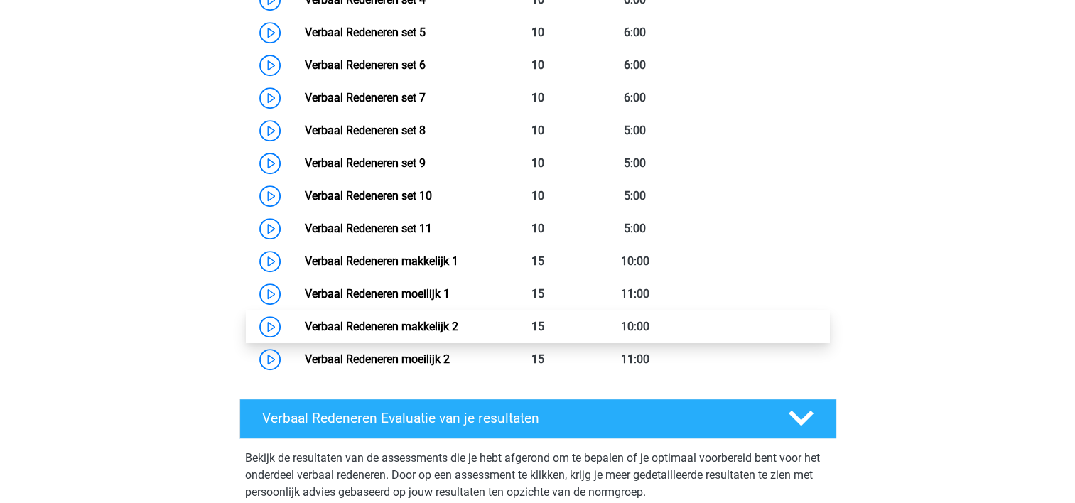
scroll to position [852, 0]
click at [452, 328] on link "Verbaal Redeneren makkelijk 2" at bounding box center [381, 325] width 153 height 13
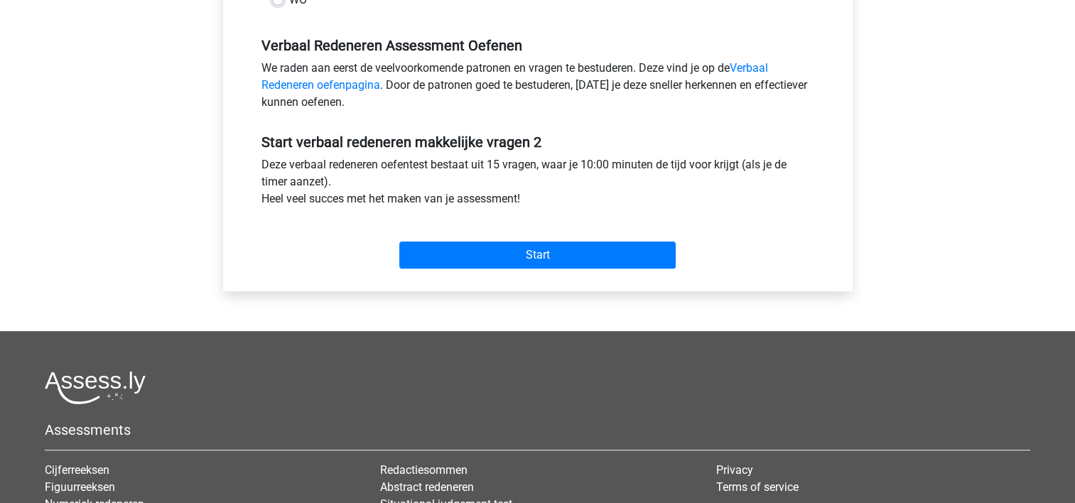
scroll to position [426, 0]
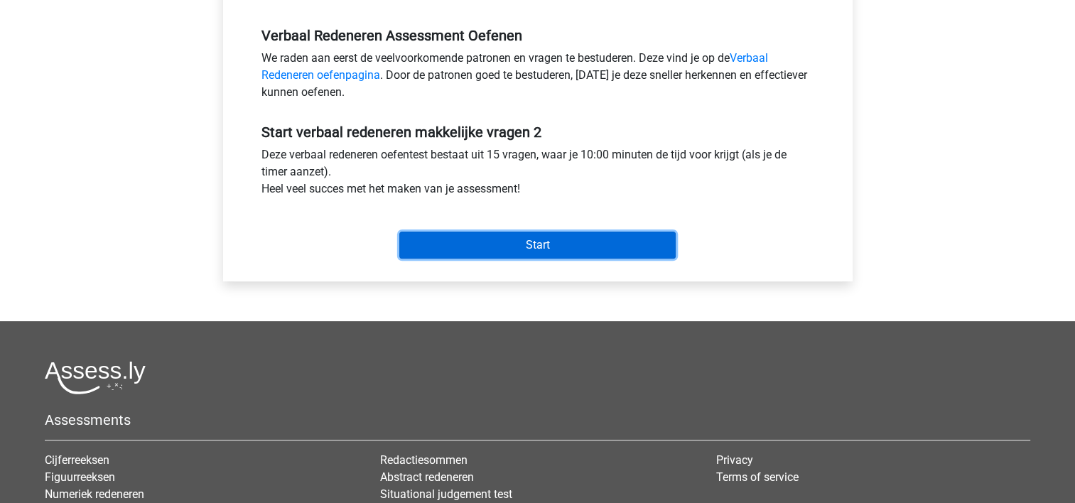
click at [497, 250] on input "Start" at bounding box center [537, 245] width 276 height 27
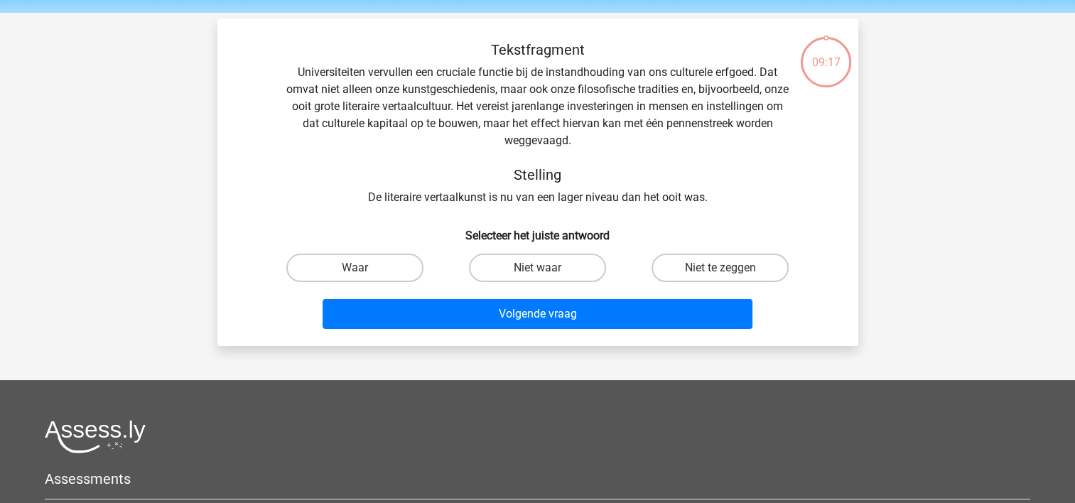
scroll to position [71, 0]
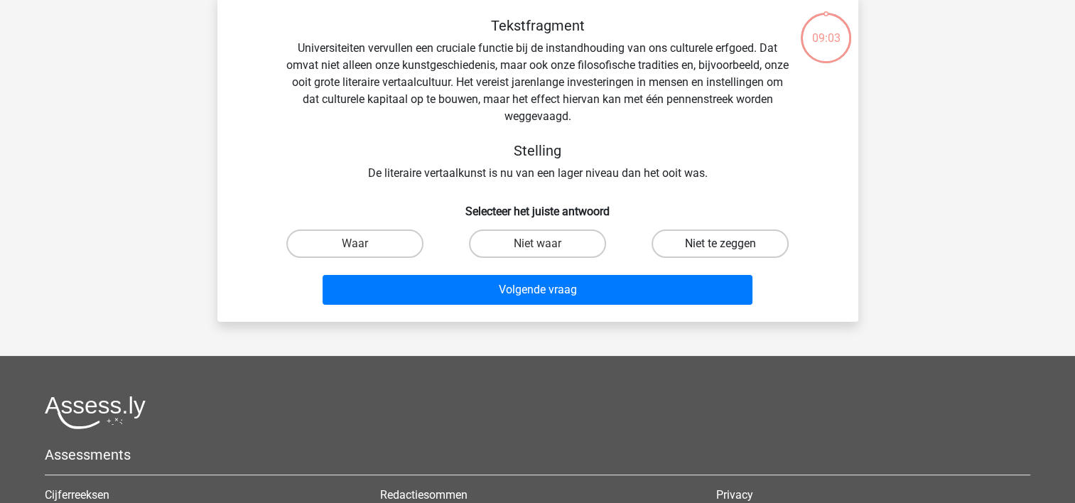
click at [711, 249] on label "Niet te zeggen" at bounding box center [719, 243] width 137 height 28
click at [720, 249] on input "Niet te zeggen" at bounding box center [724, 248] width 9 height 9
radio input "true"
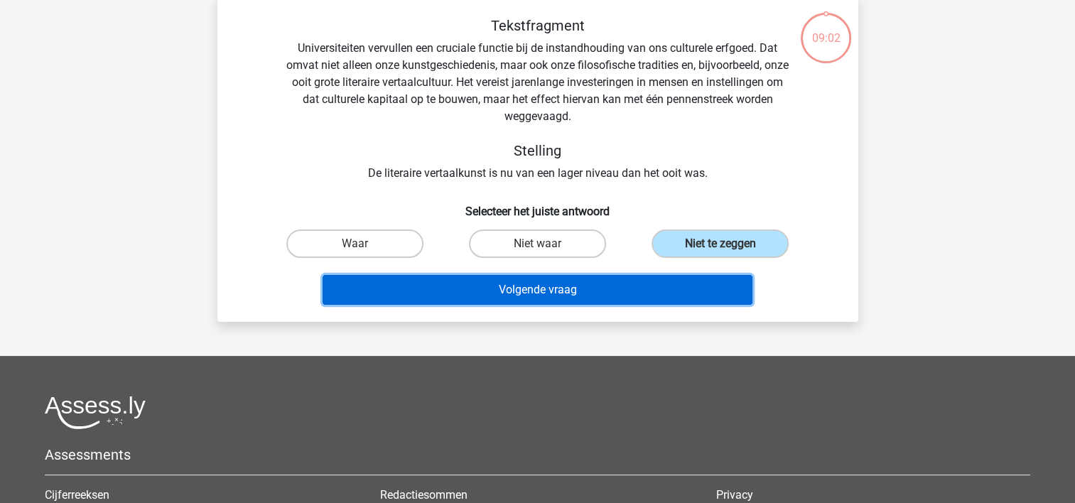
click at [584, 291] on button "Volgende vraag" at bounding box center [537, 290] width 430 height 30
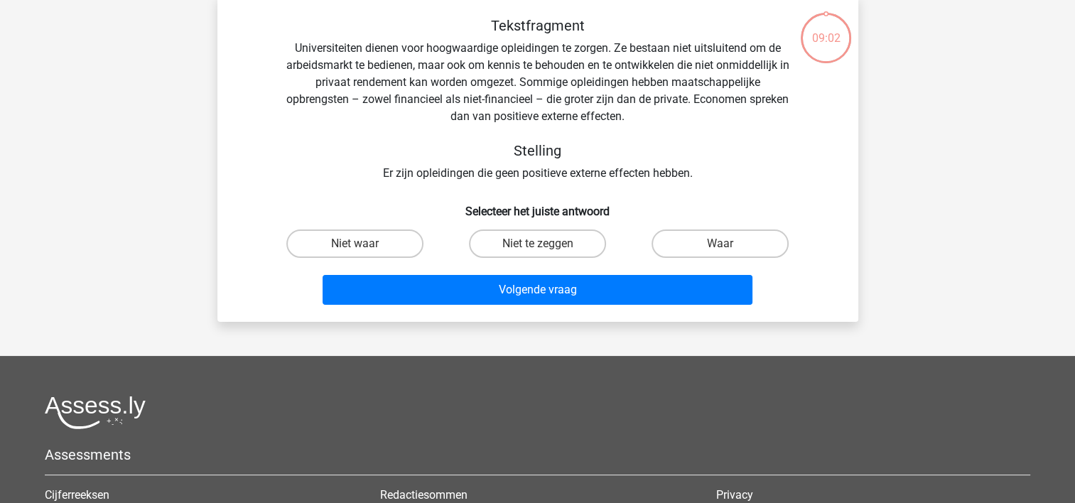
scroll to position [65, 0]
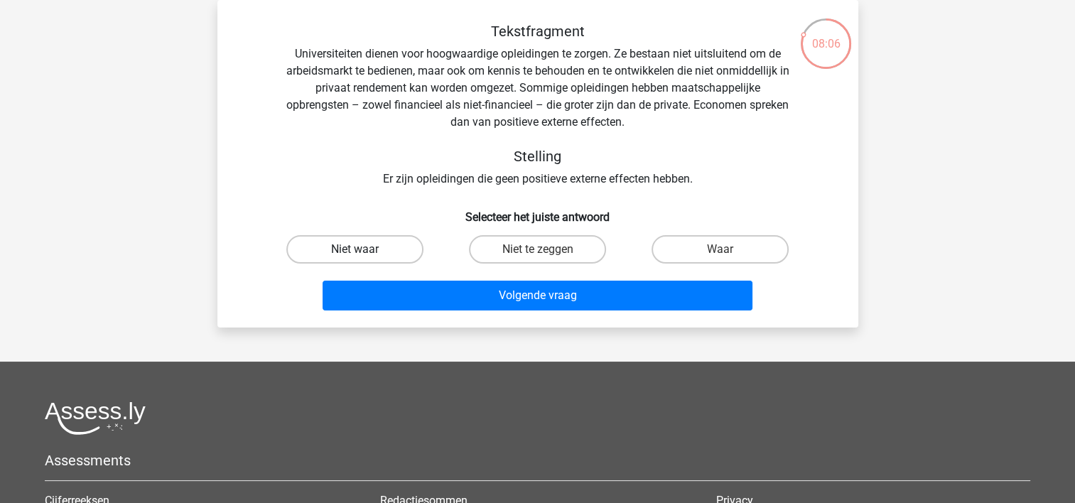
click at [370, 248] on label "Niet waar" at bounding box center [354, 249] width 137 height 28
click at [364, 249] on input "Niet waar" at bounding box center [358, 253] width 9 height 9
radio input "true"
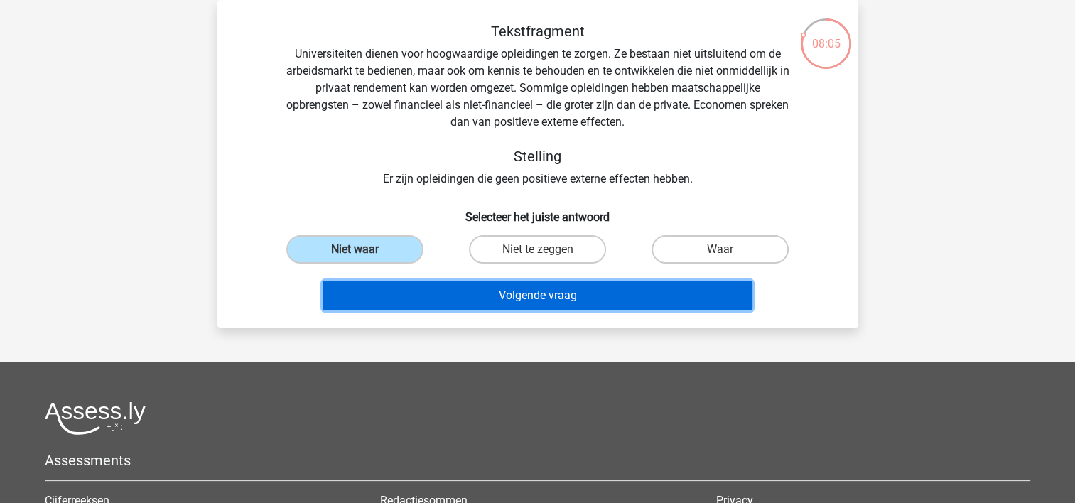
click at [459, 294] on button "Volgende vraag" at bounding box center [537, 296] width 430 height 30
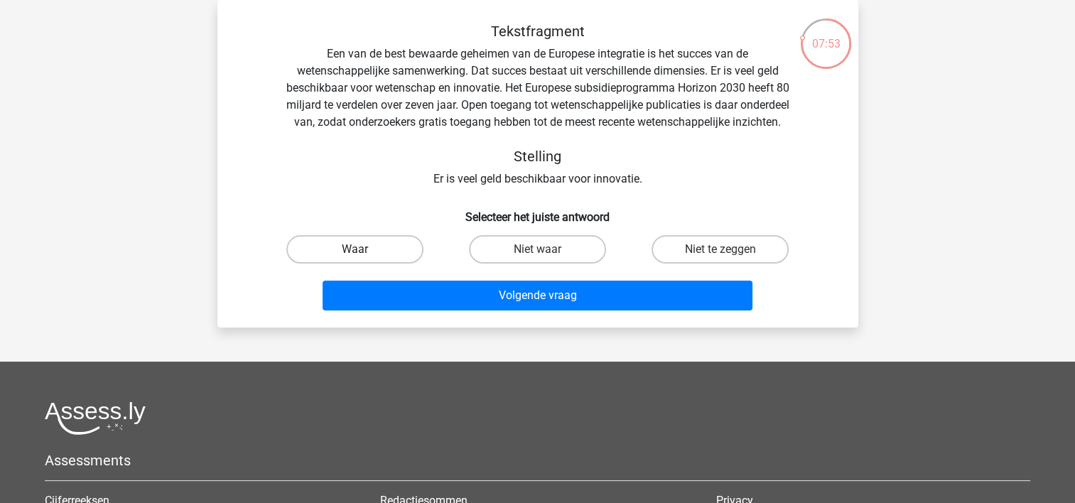
click at [371, 264] on label "Waar" at bounding box center [354, 249] width 137 height 28
click at [364, 259] on input "Waar" at bounding box center [358, 253] width 9 height 9
radio input "true"
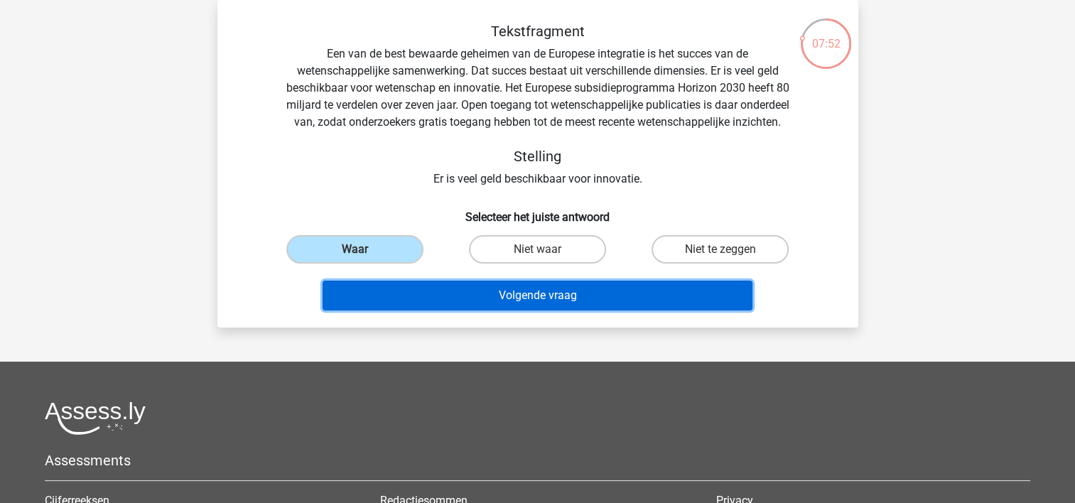
click at [472, 310] on button "Volgende vraag" at bounding box center [537, 296] width 430 height 30
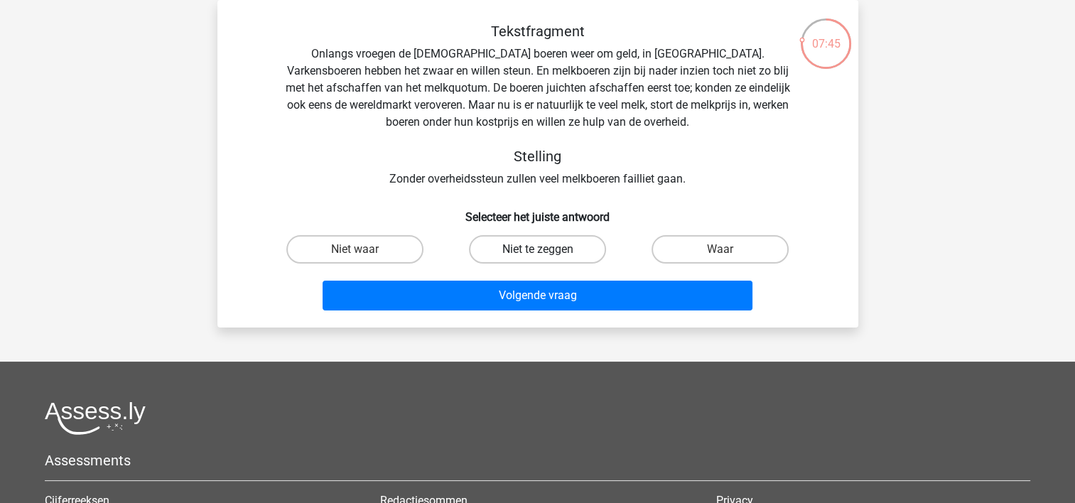
click at [554, 249] on label "Niet te zeggen" at bounding box center [537, 249] width 137 height 28
click at [546, 249] on input "Niet te zeggen" at bounding box center [541, 253] width 9 height 9
radio input "true"
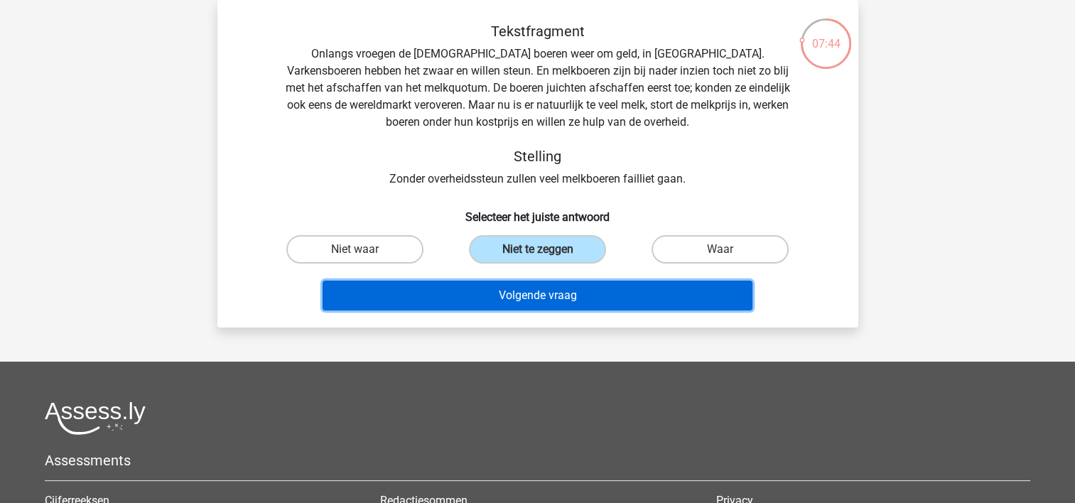
click at [532, 297] on button "Volgende vraag" at bounding box center [537, 296] width 430 height 30
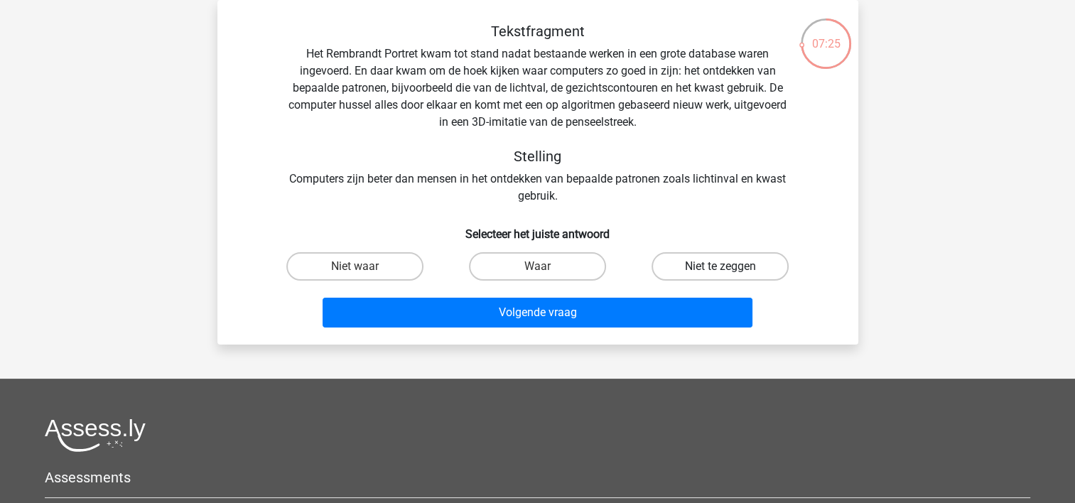
click at [694, 266] on label "Niet te zeggen" at bounding box center [719, 266] width 137 height 28
click at [720, 266] on input "Niet te zeggen" at bounding box center [724, 270] width 9 height 9
radio input "true"
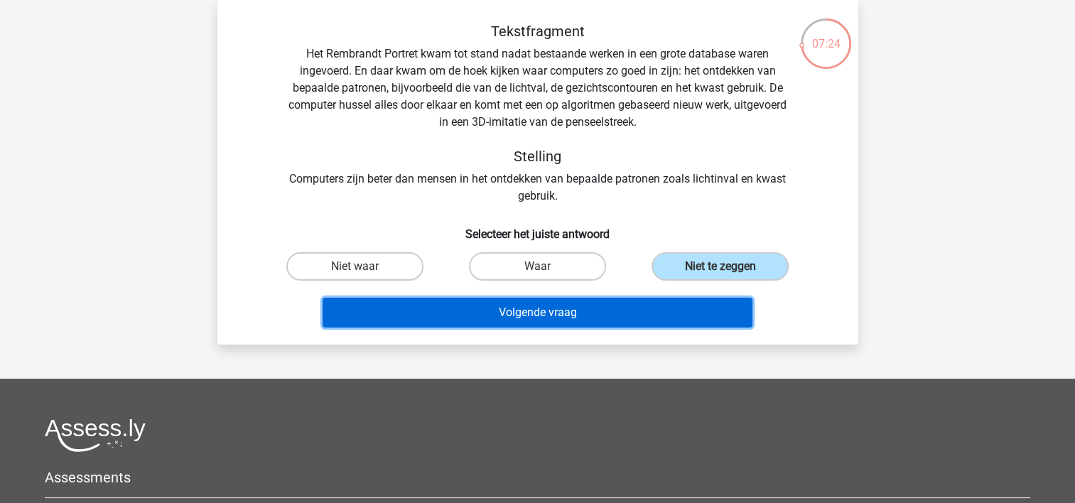
click at [565, 318] on button "Volgende vraag" at bounding box center [537, 313] width 430 height 30
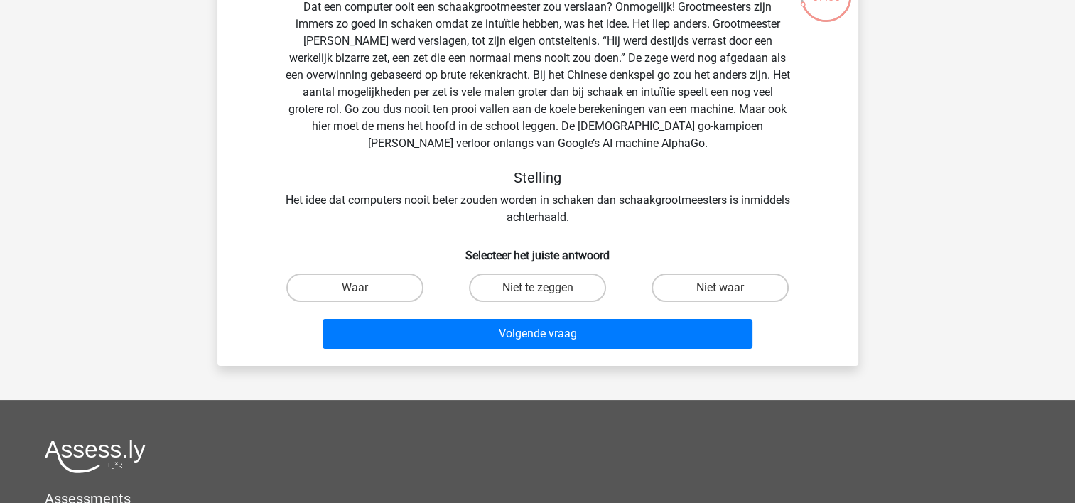
scroll to position [136, 0]
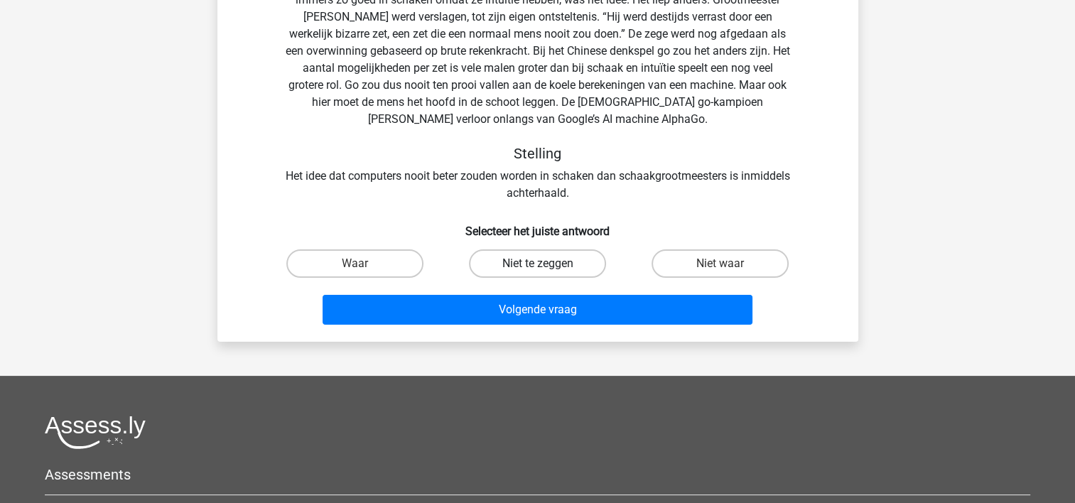
click at [506, 264] on label "Niet te zeggen" at bounding box center [537, 263] width 137 height 28
click at [537, 264] on input "Niet te zeggen" at bounding box center [541, 268] width 9 height 9
radio input "true"
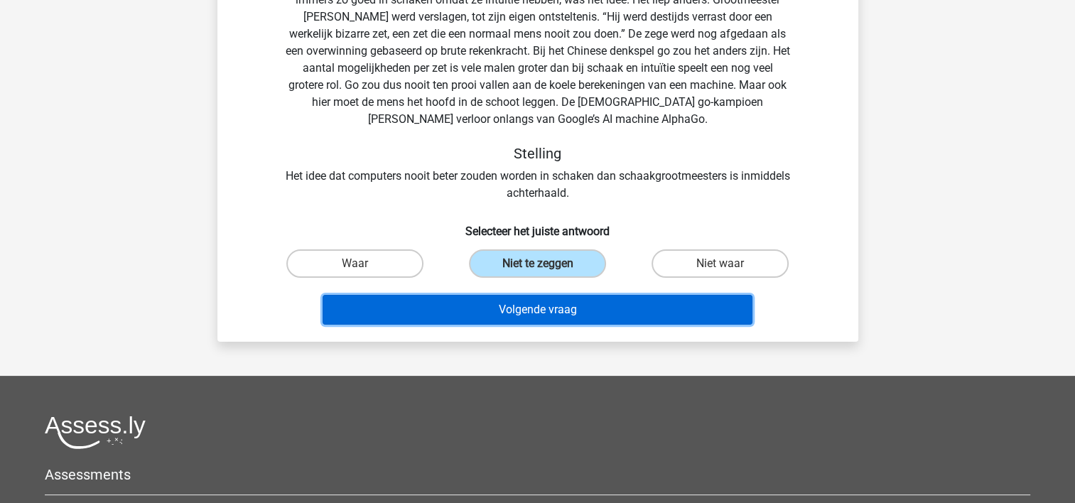
click at [505, 315] on button "Volgende vraag" at bounding box center [537, 310] width 430 height 30
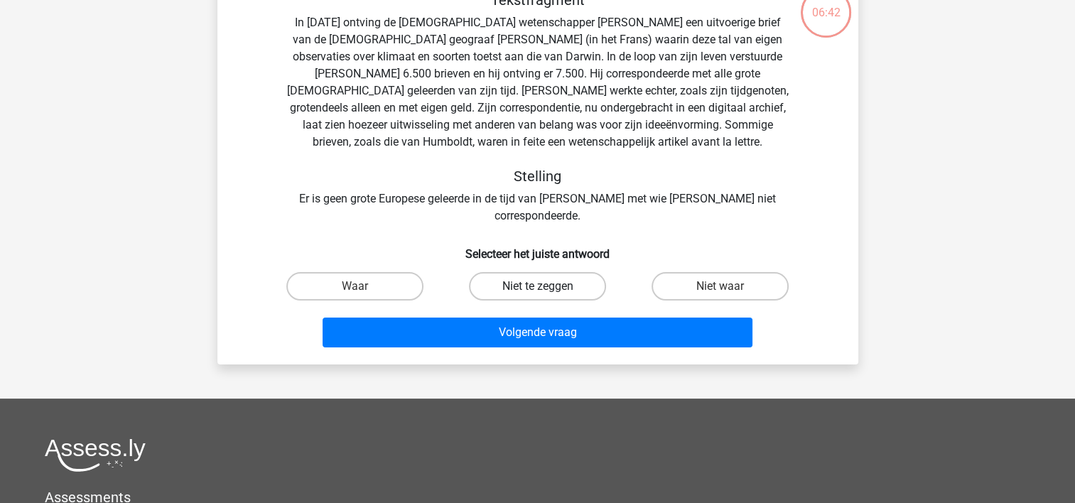
scroll to position [65, 0]
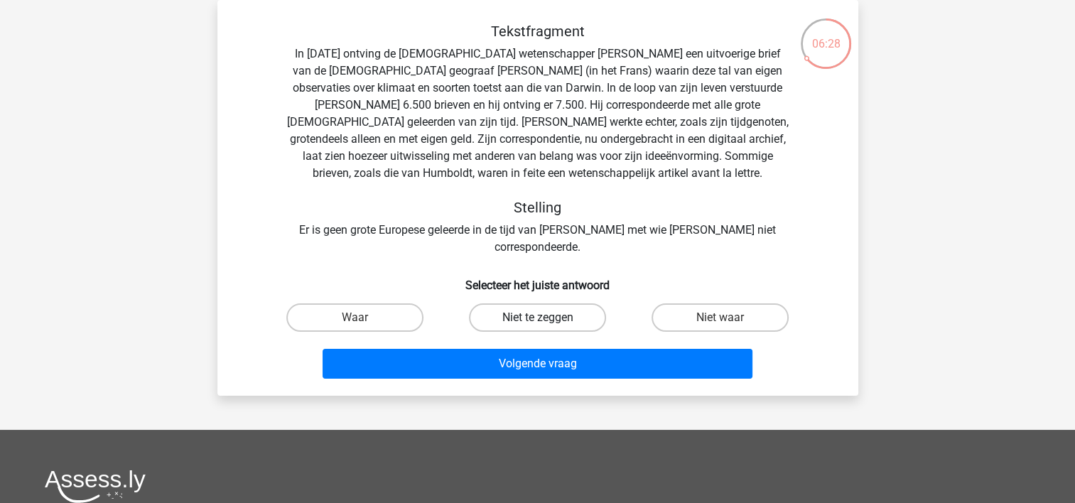
click at [574, 303] on label "Niet te zeggen" at bounding box center [537, 317] width 137 height 28
click at [546, 318] on input "Niet te zeggen" at bounding box center [541, 322] width 9 height 9
radio input "true"
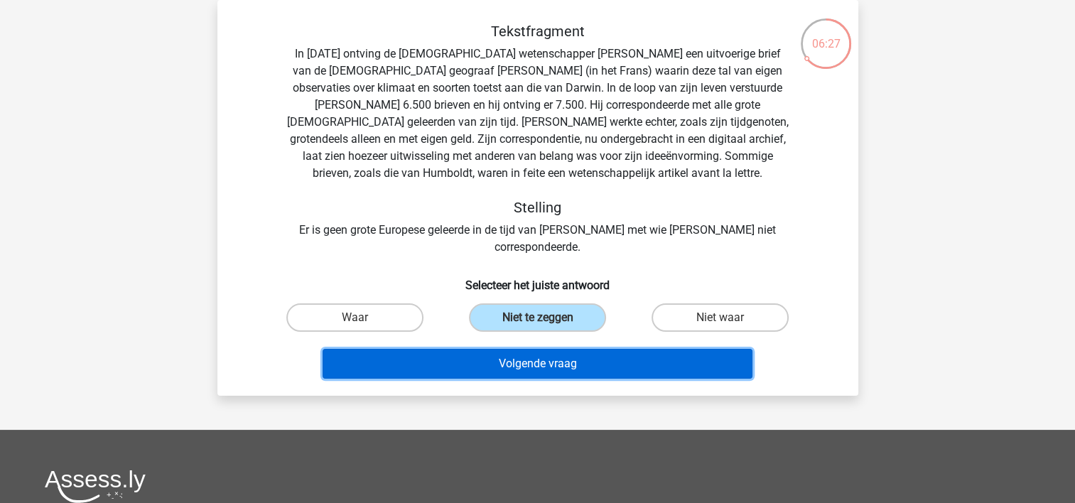
click at [545, 349] on button "Volgende vraag" at bounding box center [537, 364] width 430 height 30
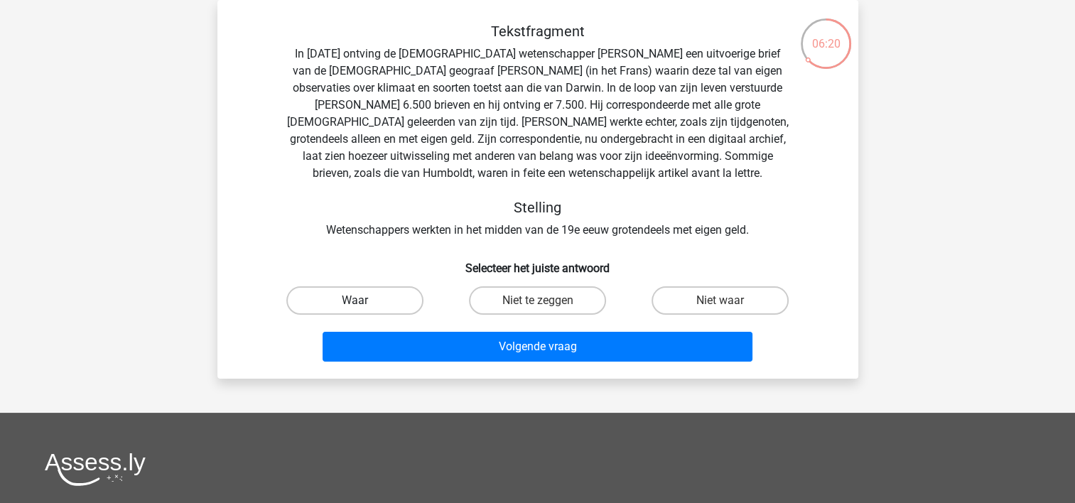
click at [386, 301] on label "Waar" at bounding box center [354, 300] width 137 height 28
click at [364, 301] on input "Waar" at bounding box center [358, 304] width 9 height 9
radio input "true"
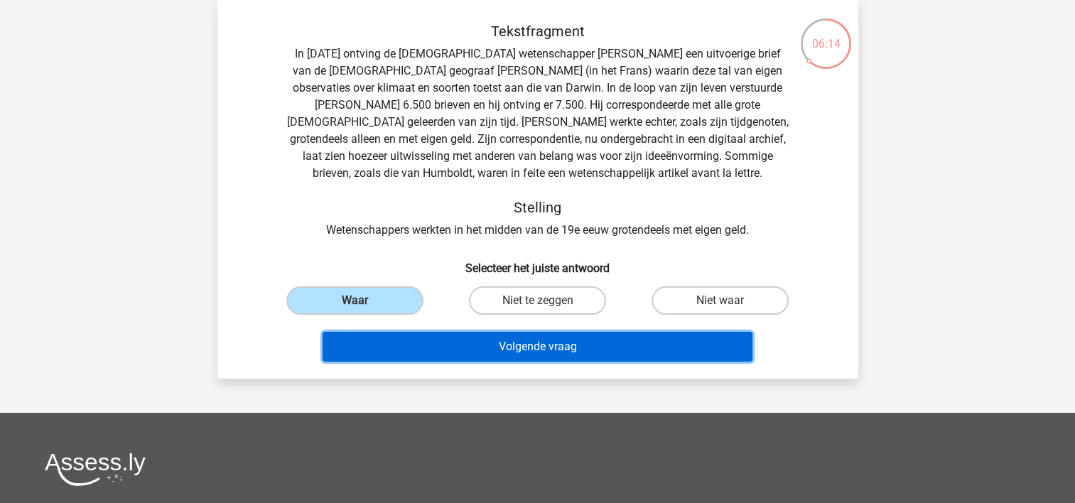
click at [438, 347] on button "Volgende vraag" at bounding box center [537, 347] width 430 height 30
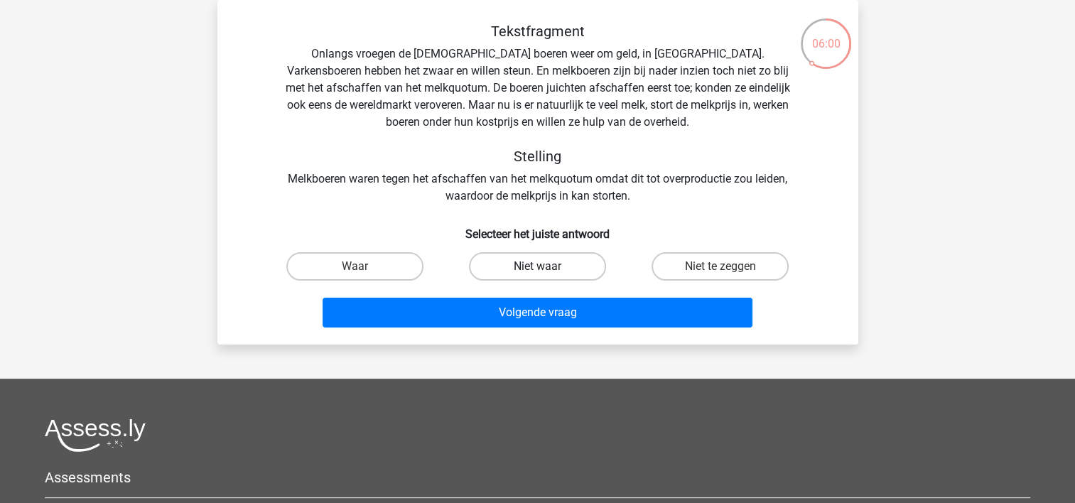
click at [514, 270] on label "Niet waar" at bounding box center [537, 266] width 137 height 28
click at [537, 270] on input "Niet waar" at bounding box center [541, 270] width 9 height 9
radio input "true"
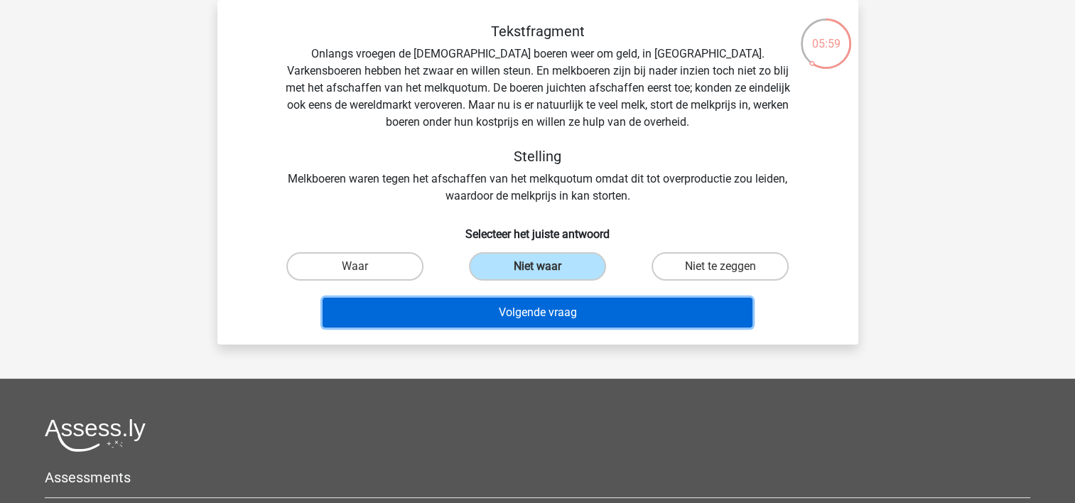
click at [504, 320] on button "Volgende vraag" at bounding box center [537, 313] width 430 height 30
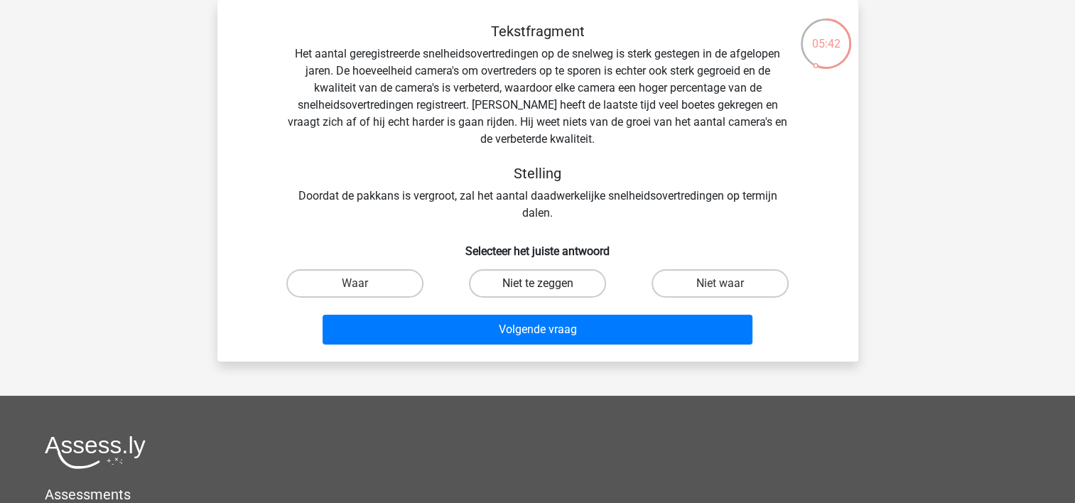
click at [547, 292] on label "Niet te zeggen" at bounding box center [537, 283] width 137 height 28
click at [546, 292] on input "Niet te zeggen" at bounding box center [541, 287] width 9 height 9
radio input "true"
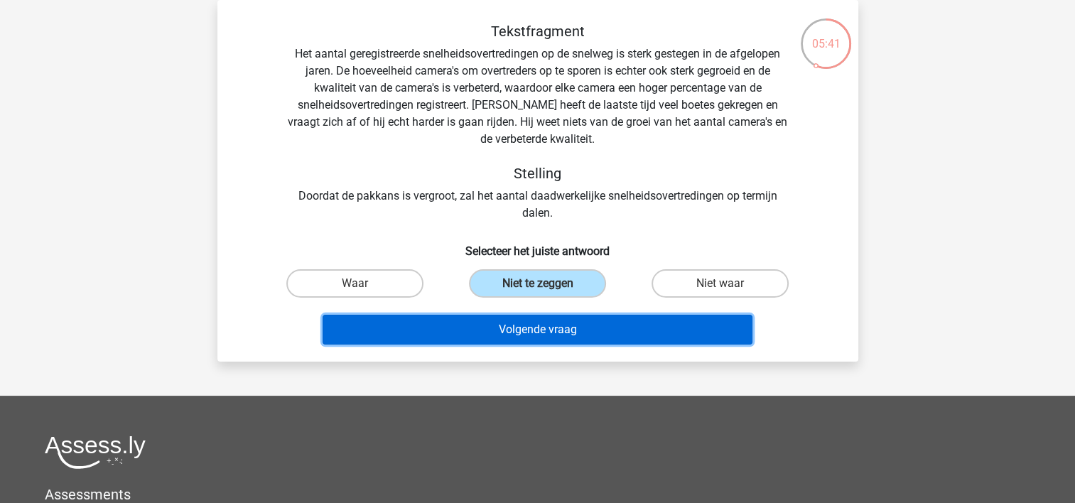
click at [551, 331] on button "Volgende vraag" at bounding box center [537, 330] width 430 height 30
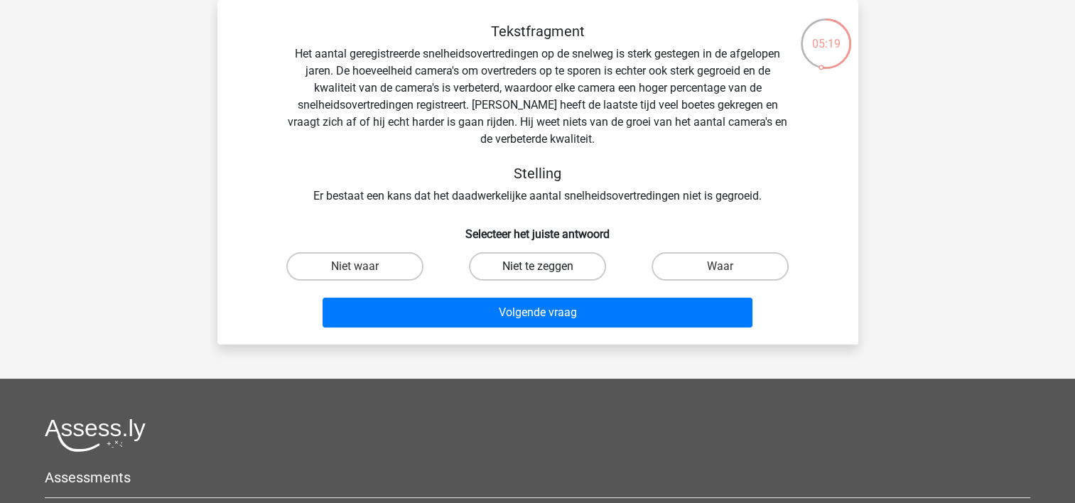
click at [512, 264] on label "Niet te zeggen" at bounding box center [537, 266] width 137 height 28
click at [537, 266] on input "Niet te zeggen" at bounding box center [541, 270] width 9 height 9
radio input "true"
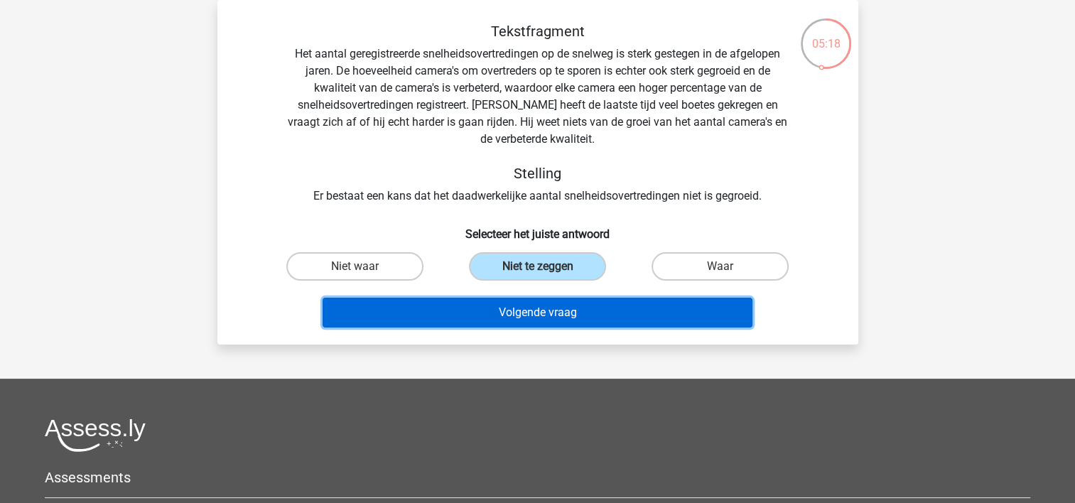
click at [482, 318] on button "Volgende vraag" at bounding box center [537, 313] width 430 height 30
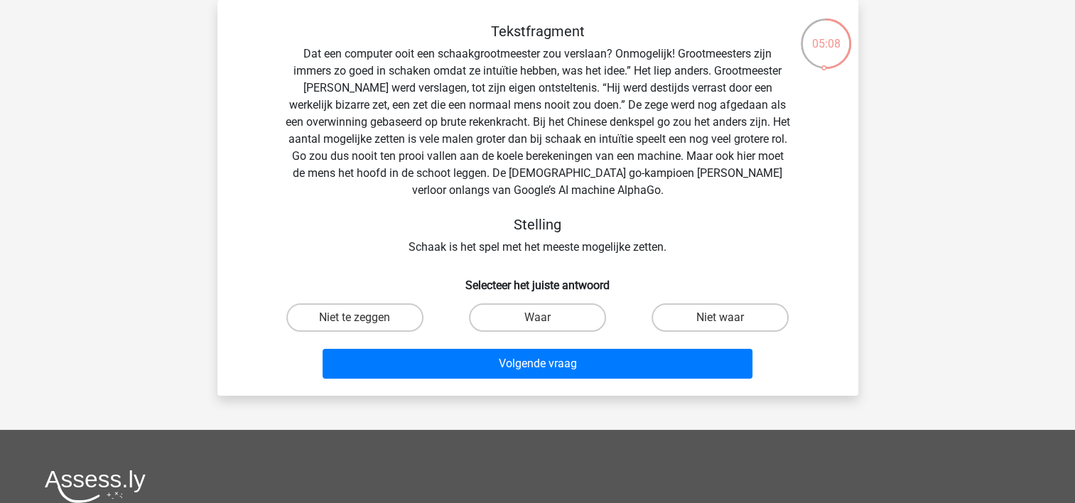
click at [720, 324] on input "Niet waar" at bounding box center [724, 322] width 9 height 9
radio input "true"
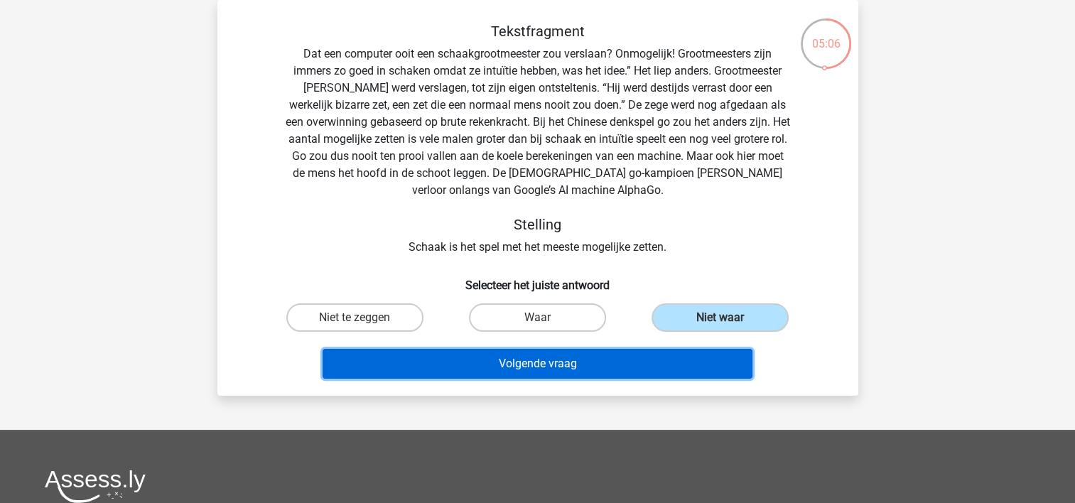
click at [524, 359] on button "Volgende vraag" at bounding box center [537, 364] width 430 height 30
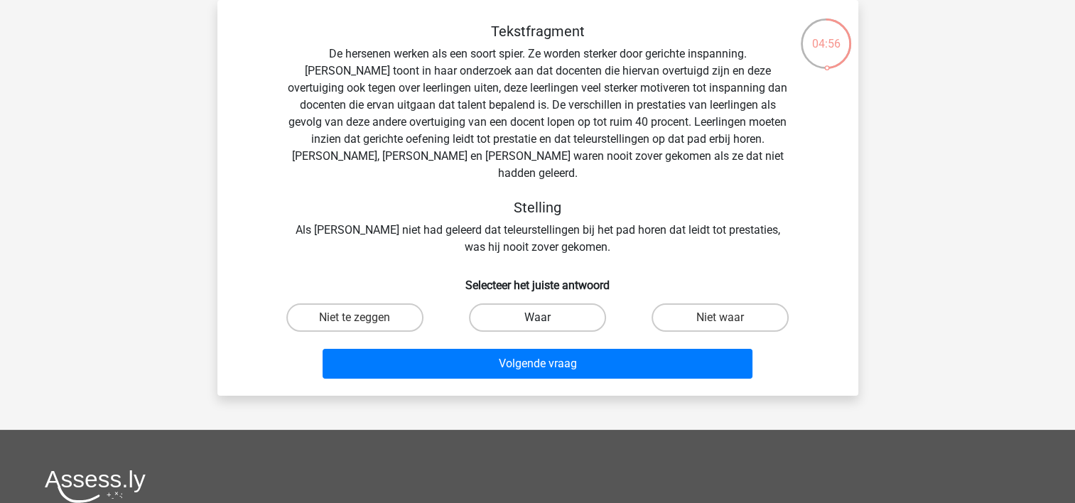
click at [528, 303] on label "Waar" at bounding box center [537, 317] width 137 height 28
click at [537, 318] on input "Waar" at bounding box center [541, 322] width 9 height 9
radio input "true"
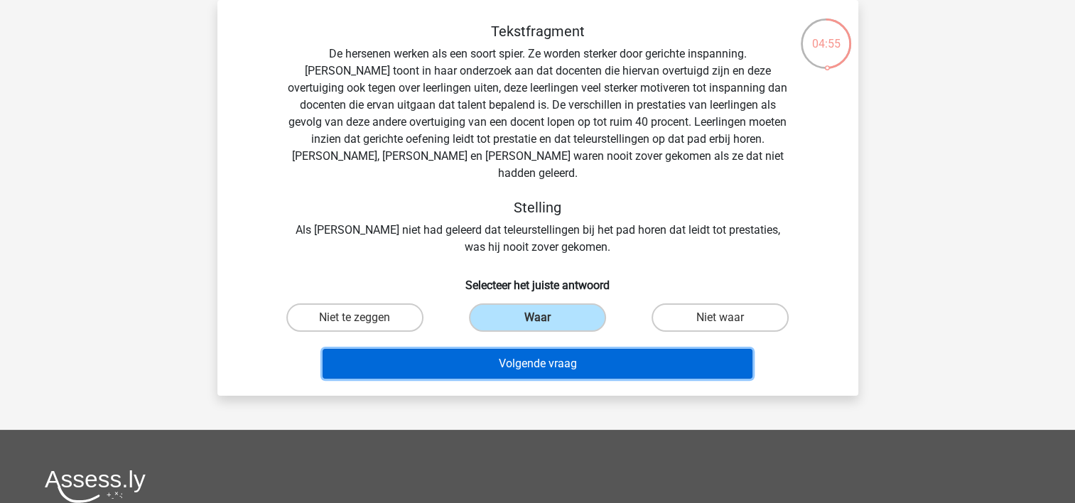
click at [492, 350] on button "Volgende vraag" at bounding box center [537, 364] width 430 height 30
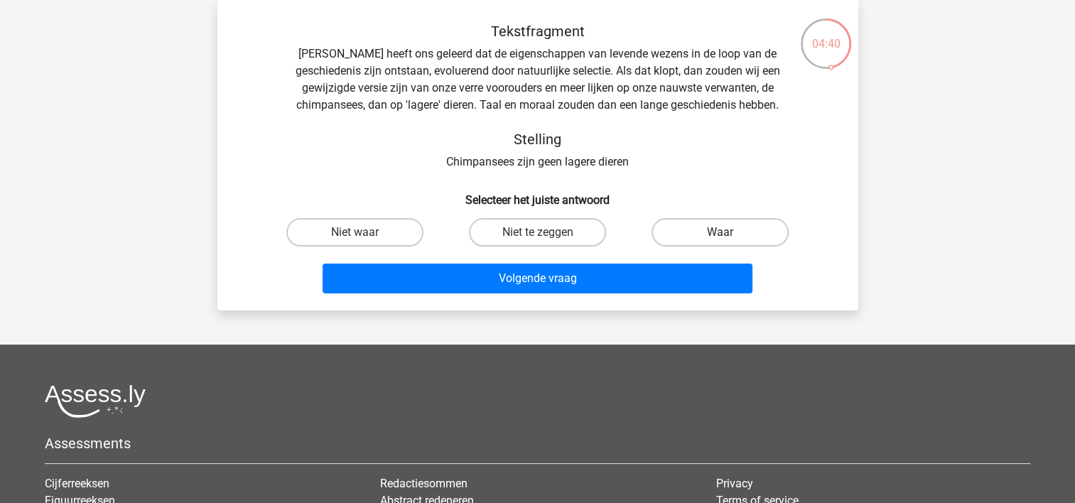
click at [690, 233] on label "Waar" at bounding box center [719, 232] width 137 height 28
click at [720, 233] on input "Waar" at bounding box center [724, 236] width 9 height 9
radio input "true"
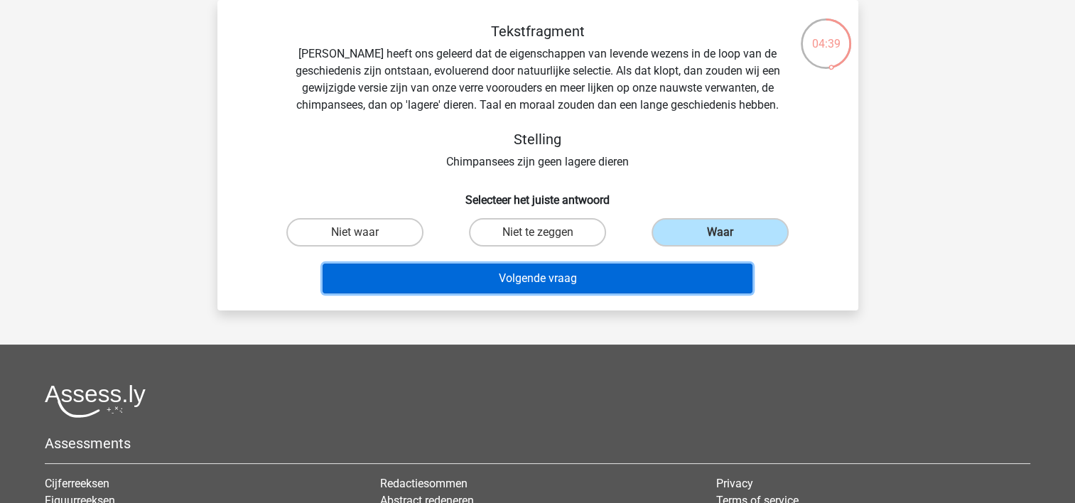
click at [513, 277] on button "Volgende vraag" at bounding box center [537, 279] width 430 height 30
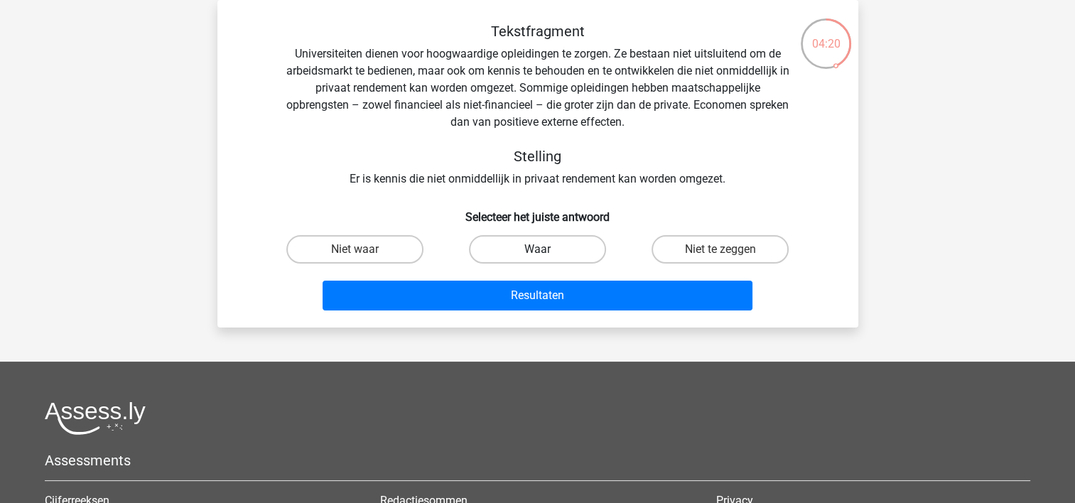
click at [510, 246] on label "Waar" at bounding box center [537, 249] width 137 height 28
click at [537, 249] on input "Waar" at bounding box center [541, 253] width 9 height 9
radio input "true"
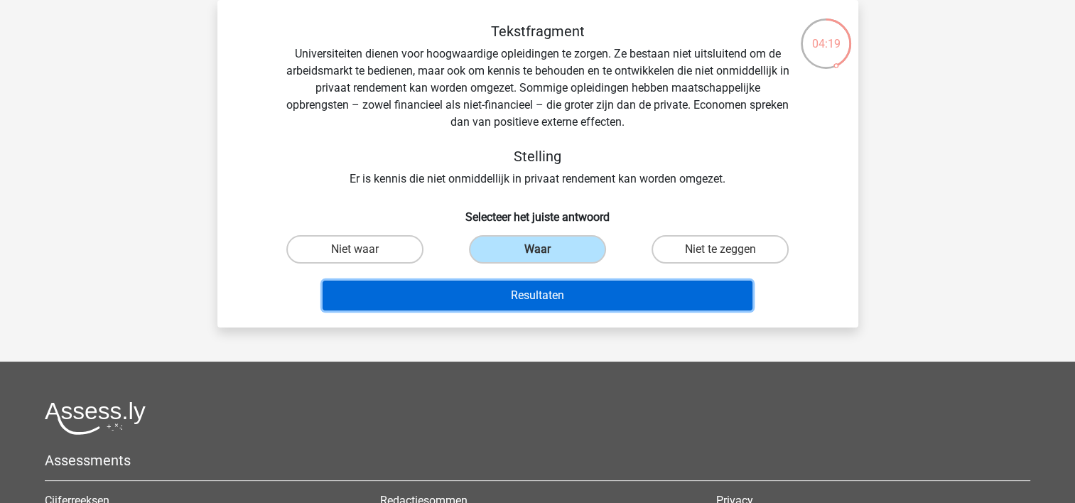
click at [487, 295] on button "Resultaten" at bounding box center [537, 296] width 430 height 30
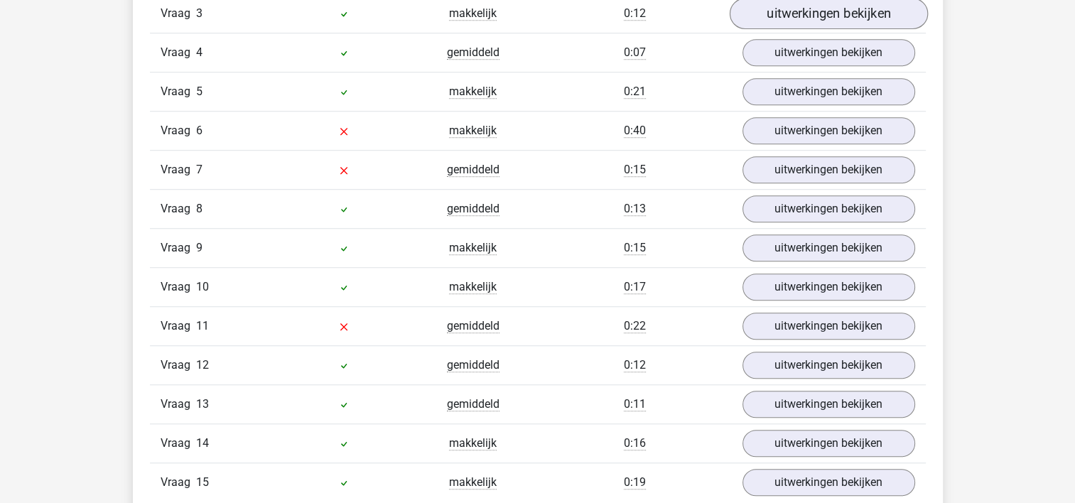
scroll to position [923, 0]
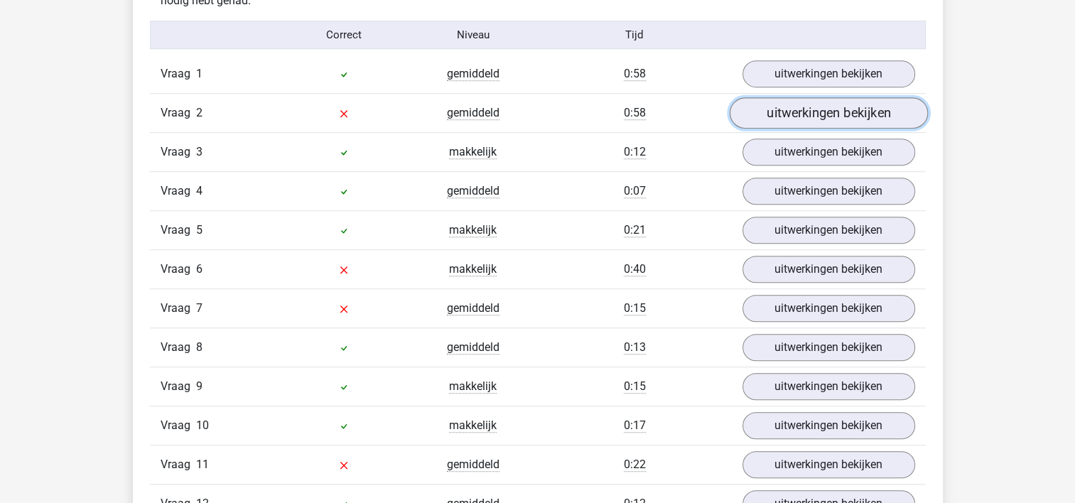
click at [794, 114] on link "uitwerkingen bekijken" at bounding box center [828, 113] width 198 height 31
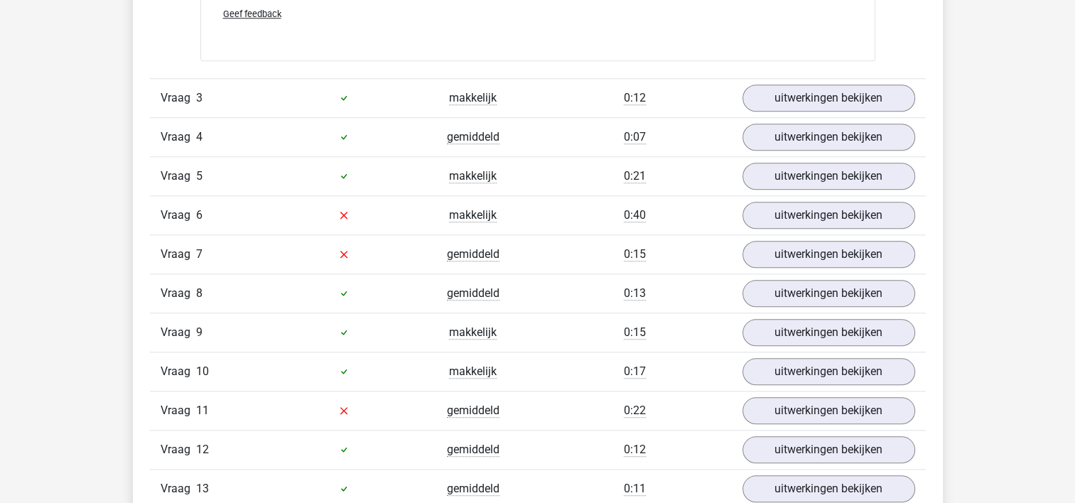
scroll to position [1421, 0]
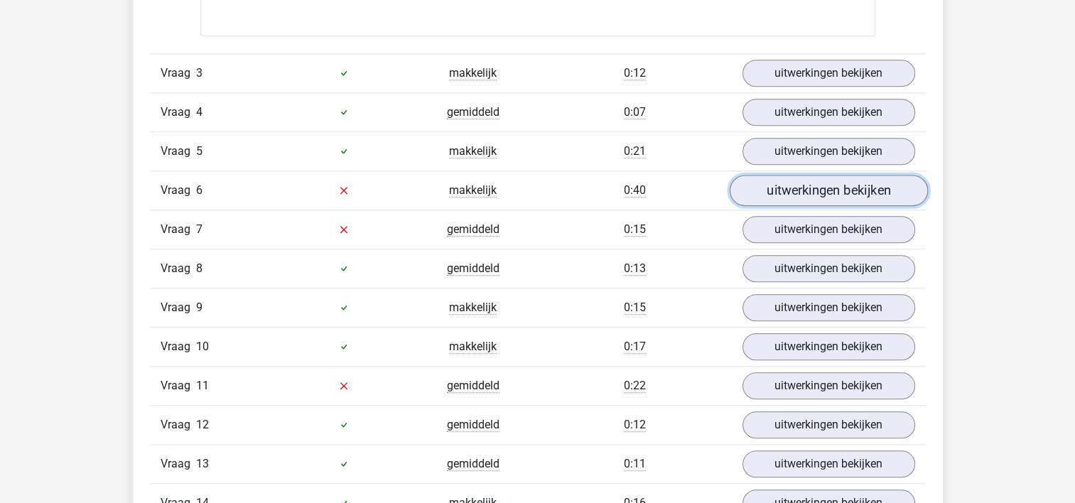
click at [829, 196] on link "uitwerkingen bekijken" at bounding box center [828, 190] width 198 height 31
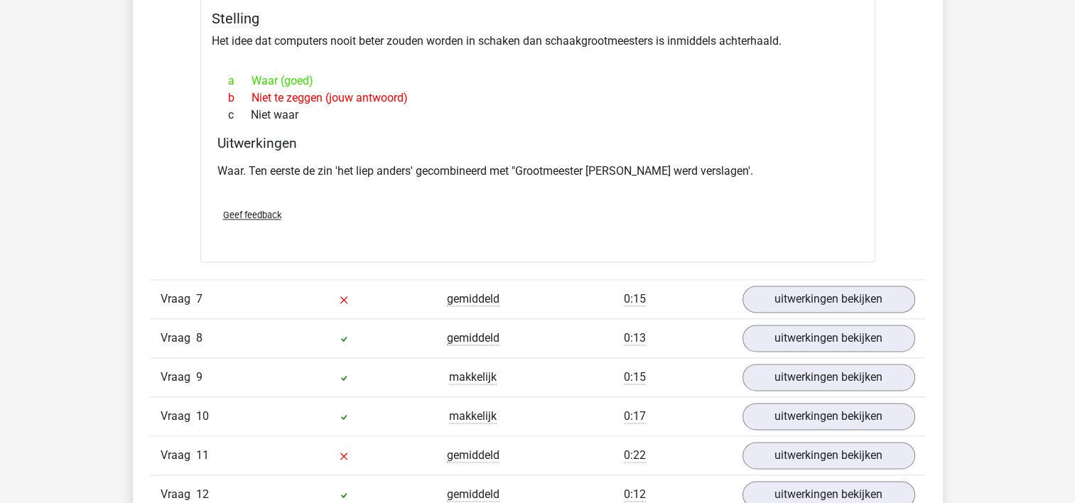
scroll to position [1847, 0]
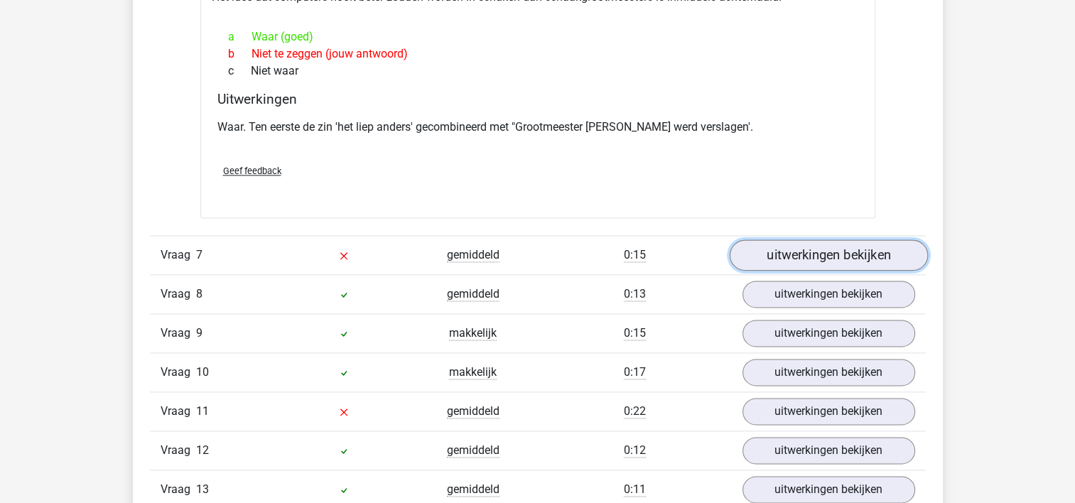
click at [809, 264] on link "uitwerkingen bekijken" at bounding box center [828, 254] width 198 height 31
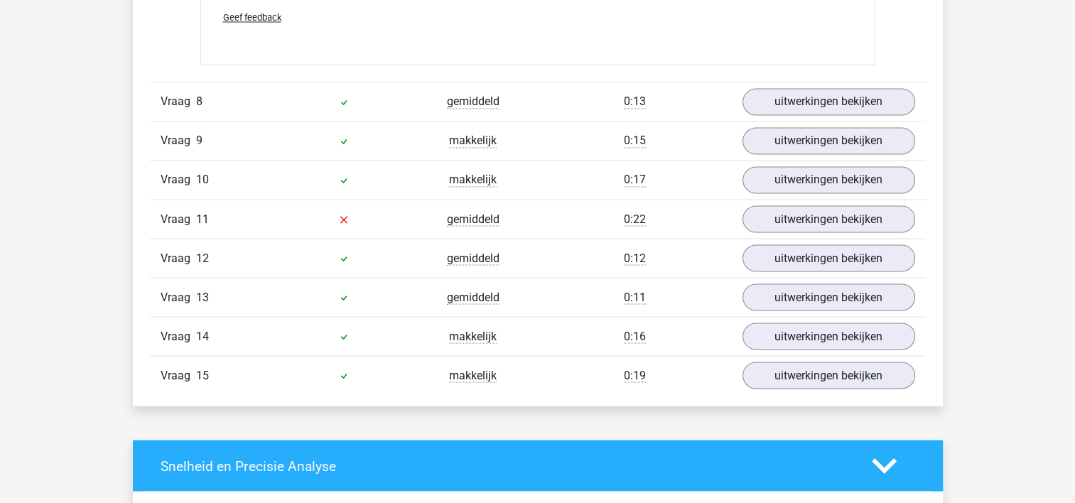
scroll to position [2486, 0]
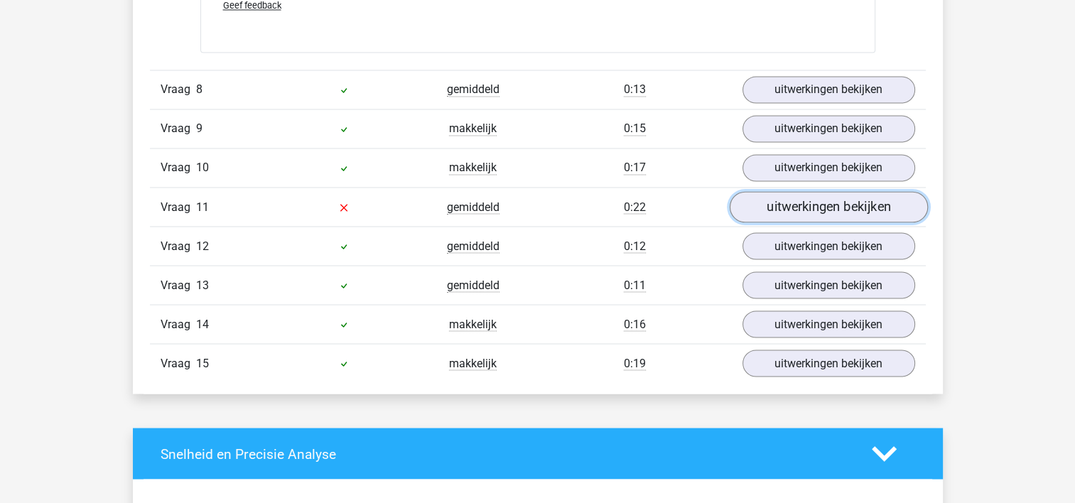
click at [793, 204] on link "uitwerkingen bekijken" at bounding box center [828, 206] width 198 height 31
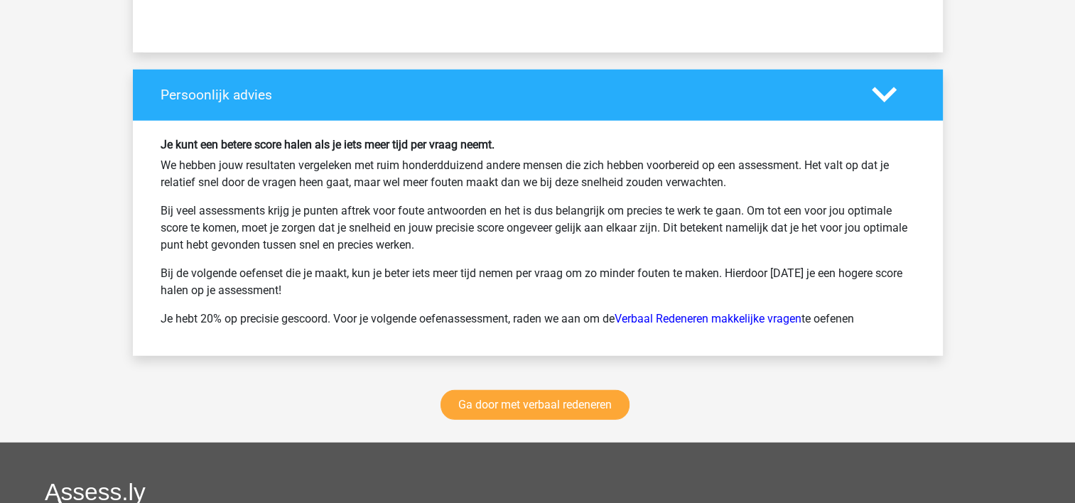
scroll to position [3765, 0]
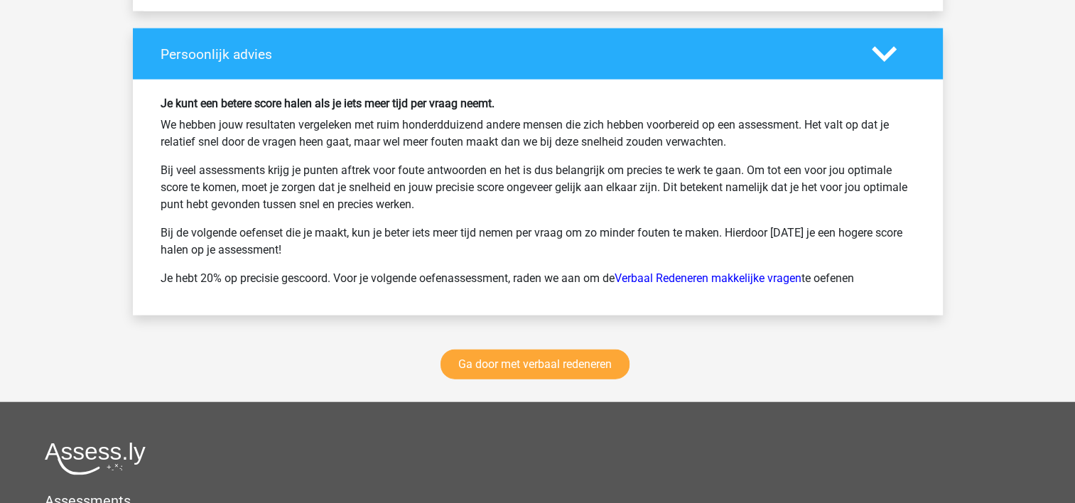
scroll to position [3347, 0]
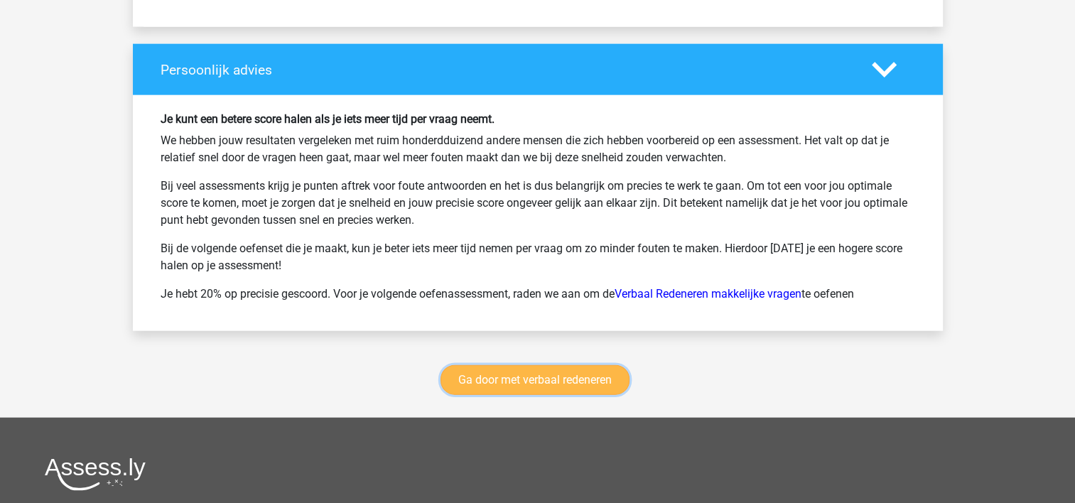
click at [560, 378] on link "Ga door met verbaal redeneren" at bounding box center [534, 380] width 189 height 30
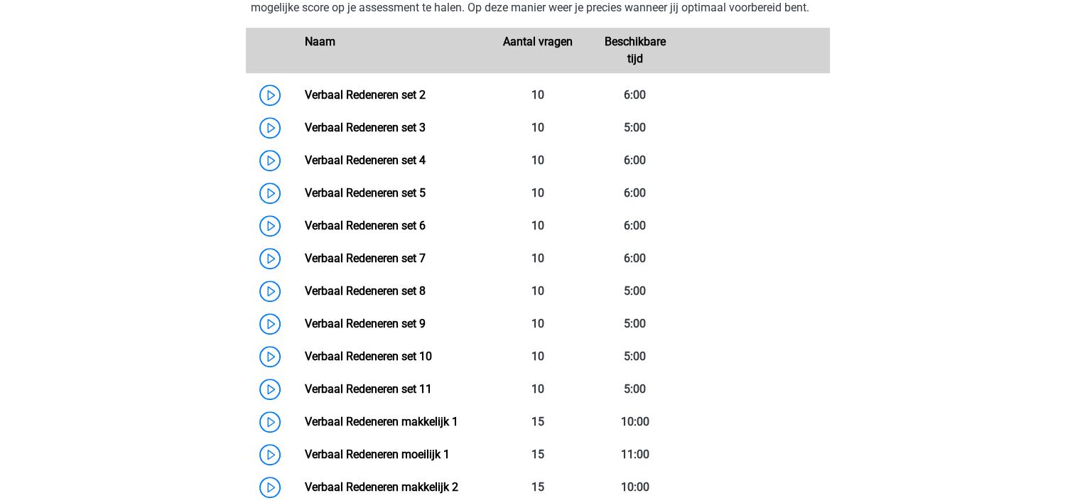
scroll to position [670, 0]
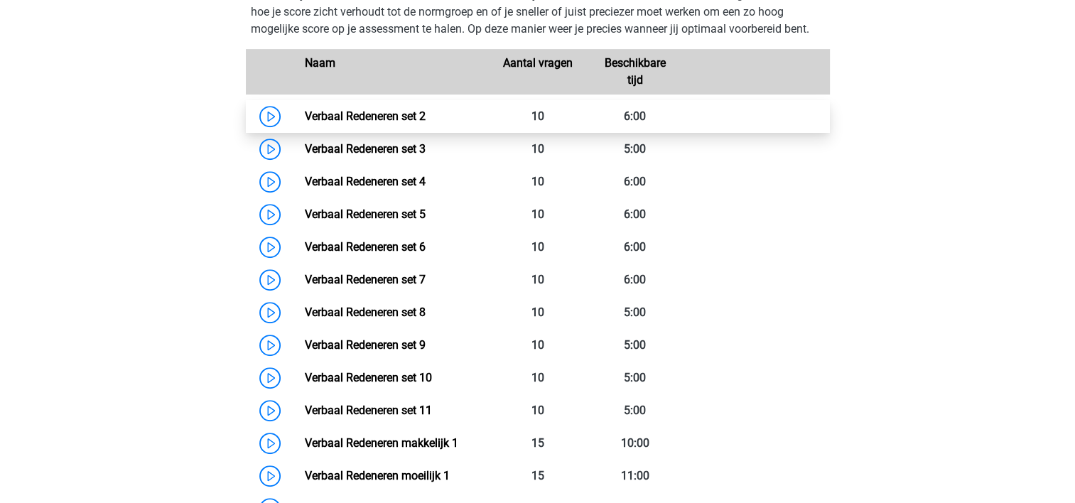
click at [412, 121] on link "Verbaal Redeneren set 2" at bounding box center [365, 115] width 121 height 13
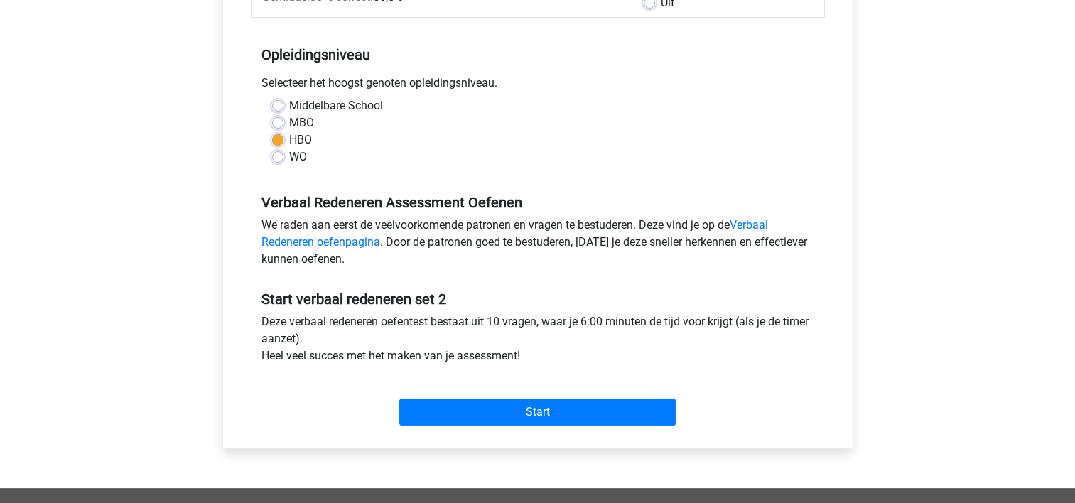
scroll to position [284, 0]
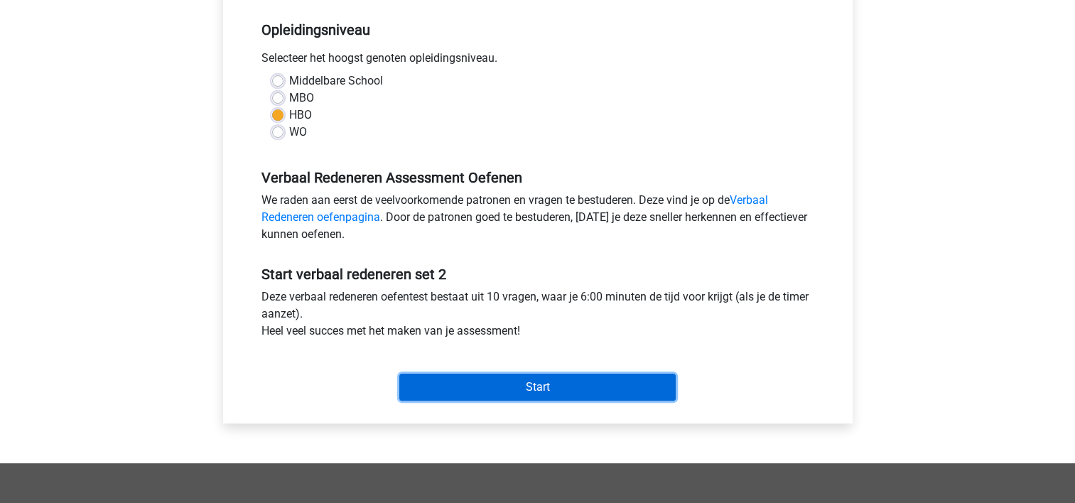
click at [541, 386] on input "Start" at bounding box center [537, 387] width 276 height 27
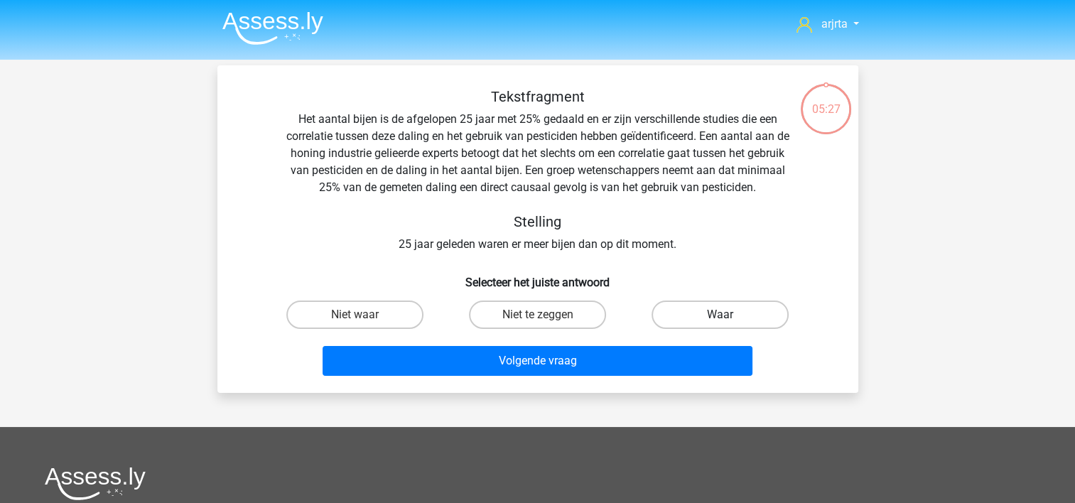
click at [698, 311] on label "Waar" at bounding box center [719, 314] width 137 height 28
click at [720, 315] on input "Waar" at bounding box center [724, 319] width 9 height 9
radio input "true"
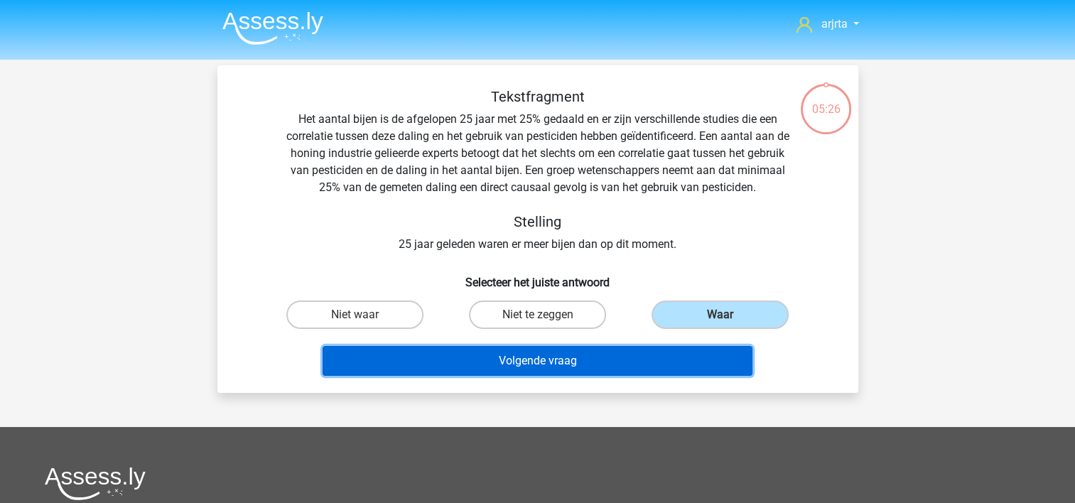
click at [643, 357] on button "Volgende vraag" at bounding box center [537, 361] width 430 height 30
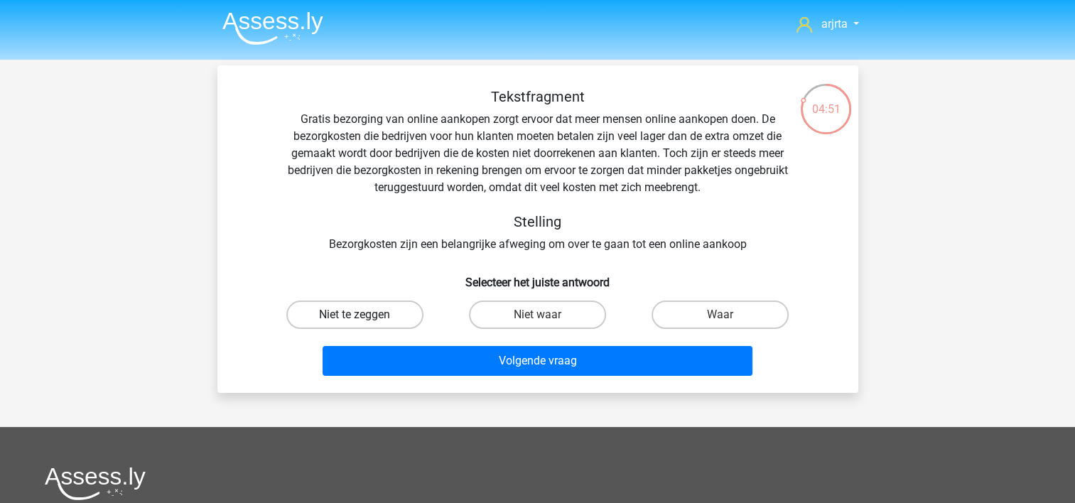
click at [384, 312] on label "Niet te zeggen" at bounding box center [354, 314] width 137 height 28
click at [364, 315] on input "Niet te zeggen" at bounding box center [358, 319] width 9 height 9
radio input "true"
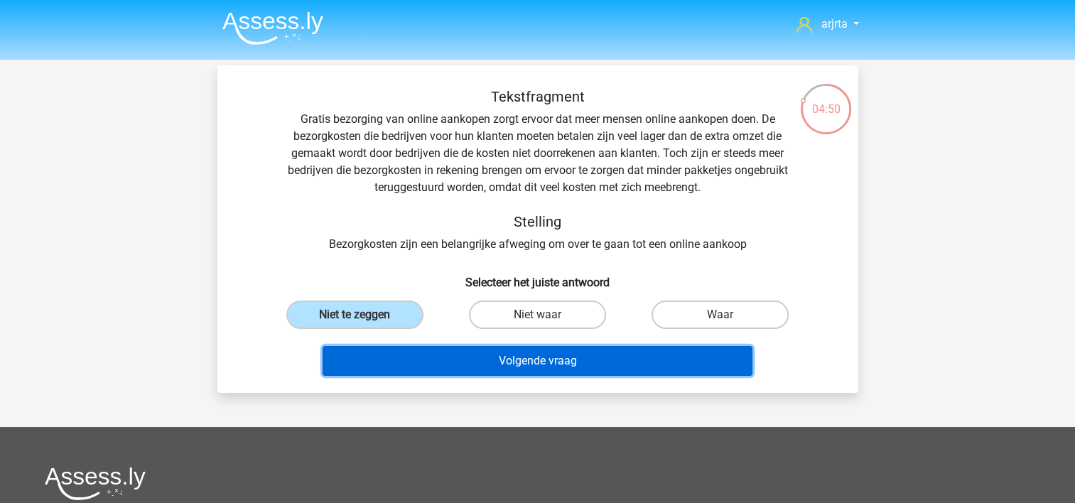
click at [548, 358] on button "Volgende vraag" at bounding box center [537, 361] width 430 height 30
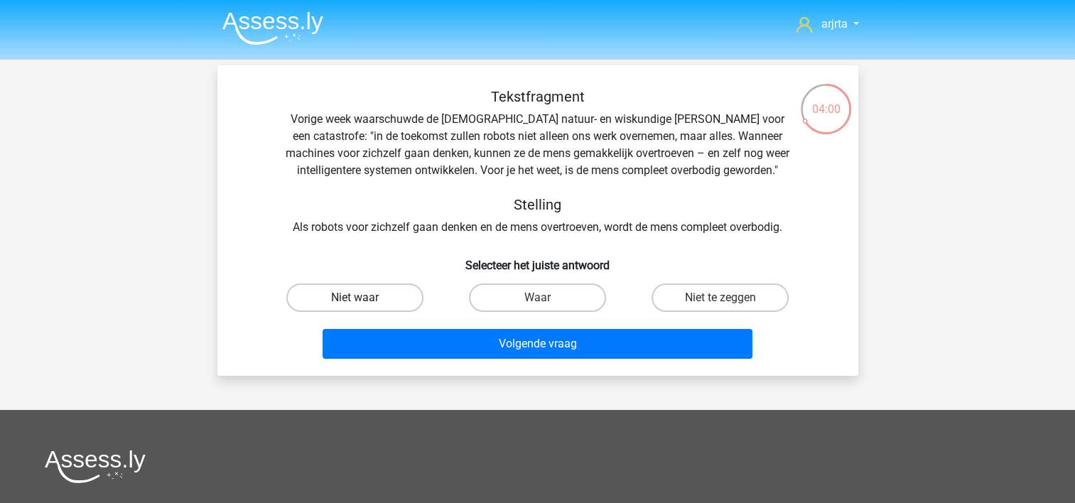
click at [391, 297] on label "Niet waar" at bounding box center [354, 297] width 137 height 28
click at [364, 298] on input "Niet waar" at bounding box center [358, 302] width 9 height 9
radio input "true"
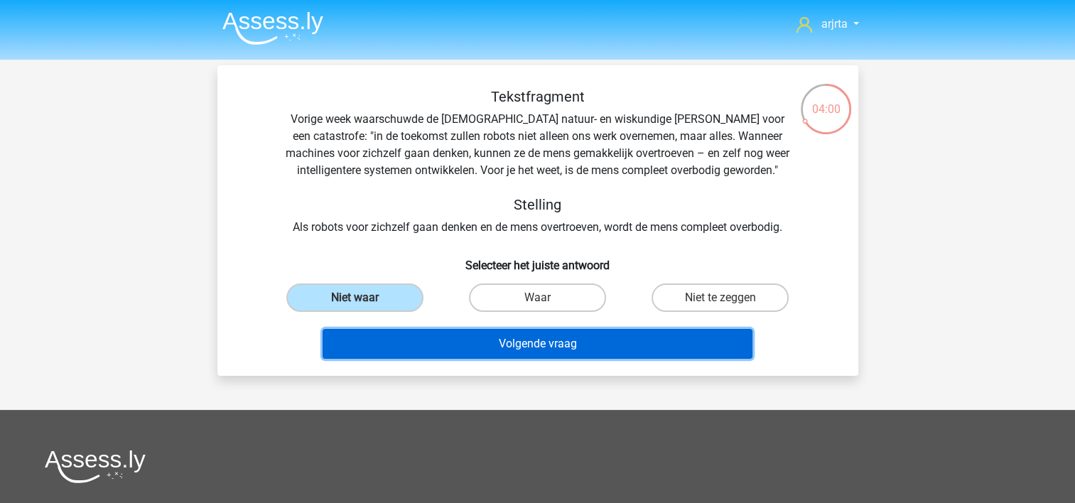
click at [484, 339] on button "Volgende vraag" at bounding box center [537, 344] width 430 height 30
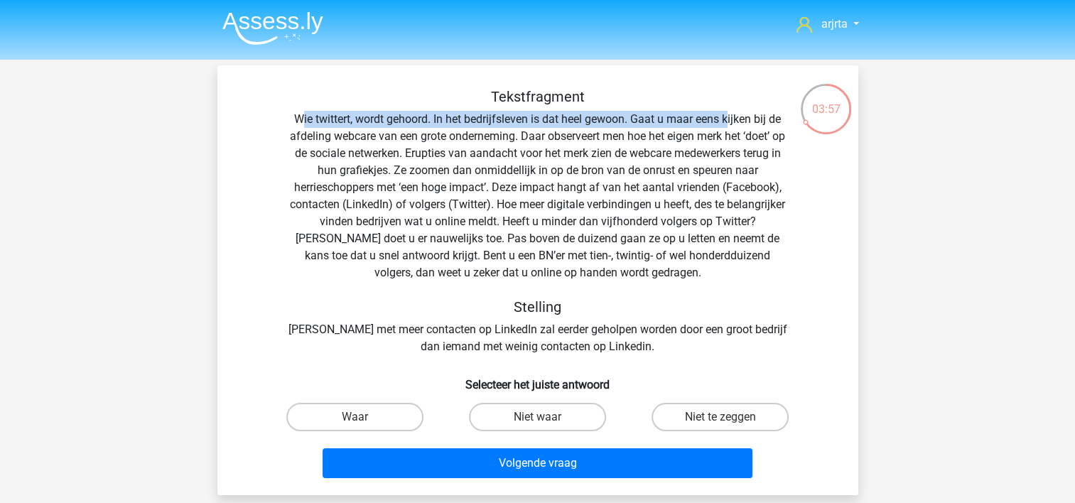
drag, startPoint x: 299, startPoint y: 110, endPoint x: 728, endPoint y: 126, distance: 429.3
click at [728, 126] on div "Tekstfragment Wie twittert, wordt gehoord. In het bedrijfsleven is dat heel gew…" at bounding box center [537, 221] width 595 height 267
drag, startPoint x: 728, startPoint y: 126, endPoint x: 701, endPoint y: 165, distance: 47.5
click at [701, 165] on div "Tekstfragment Wie twittert, wordt gehoord. In het bedrijfsleven is dat heel gew…" at bounding box center [537, 221] width 595 height 267
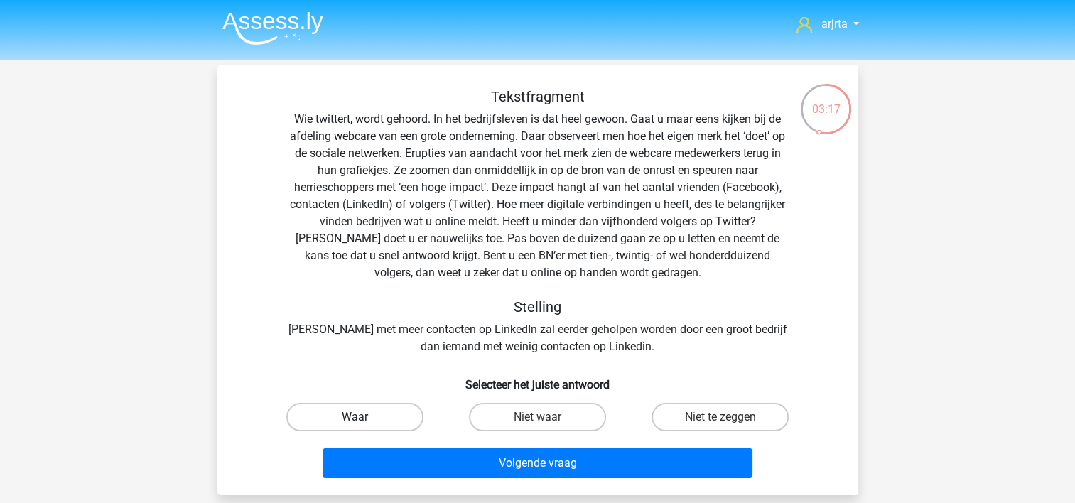
click at [369, 415] on label "Waar" at bounding box center [354, 417] width 137 height 28
click at [364, 417] on input "Waar" at bounding box center [358, 421] width 9 height 9
radio input "true"
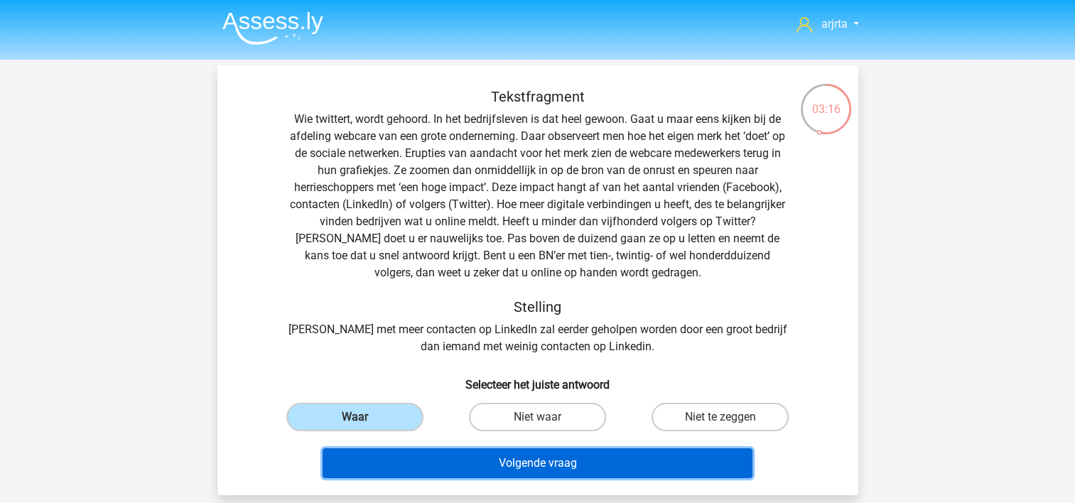
click at [455, 465] on button "Volgende vraag" at bounding box center [537, 463] width 430 height 30
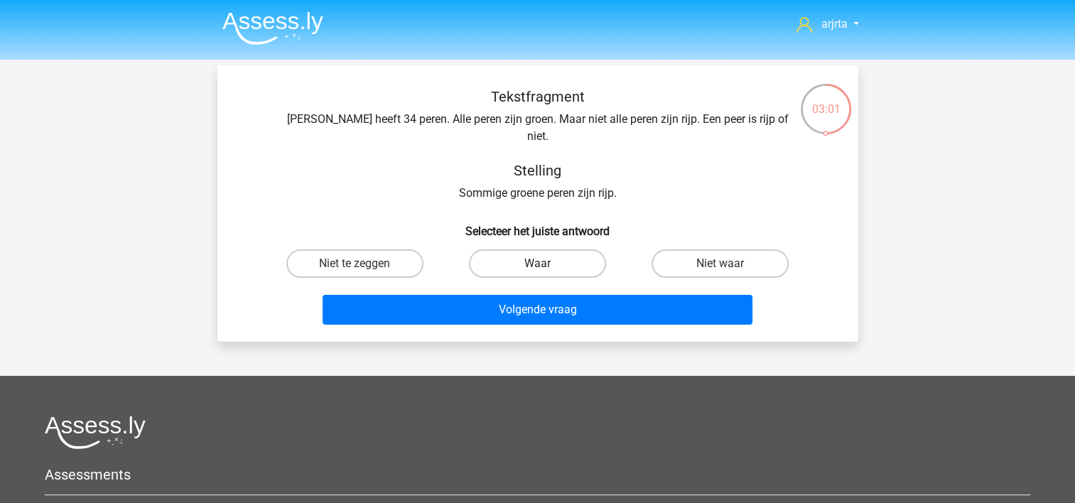
click at [528, 252] on label "Waar" at bounding box center [537, 263] width 137 height 28
click at [537, 264] on input "Waar" at bounding box center [541, 268] width 9 height 9
radio input "true"
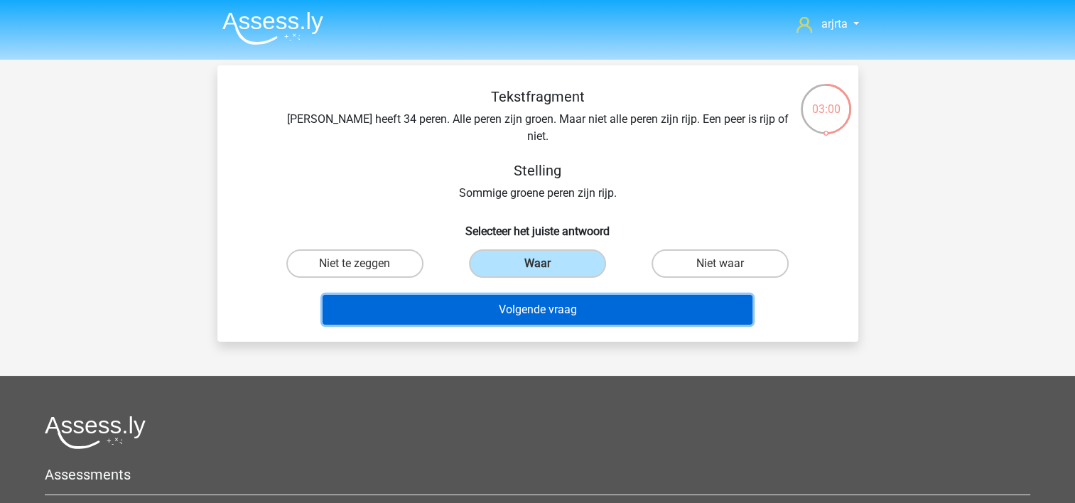
click at [530, 295] on button "Volgende vraag" at bounding box center [537, 310] width 430 height 30
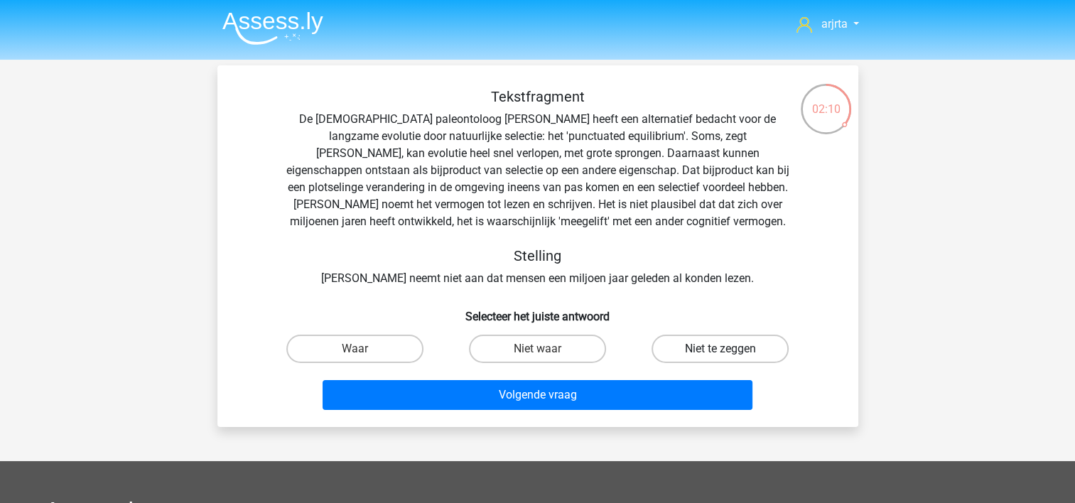
click at [739, 357] on label "Niet te zeggen" at bounding box center [719, 349] width 137 height 28
click at [729, 357] on input "Niet te zeggen" at bounding box center [724, 353] width 9 height 9
radio input "true"
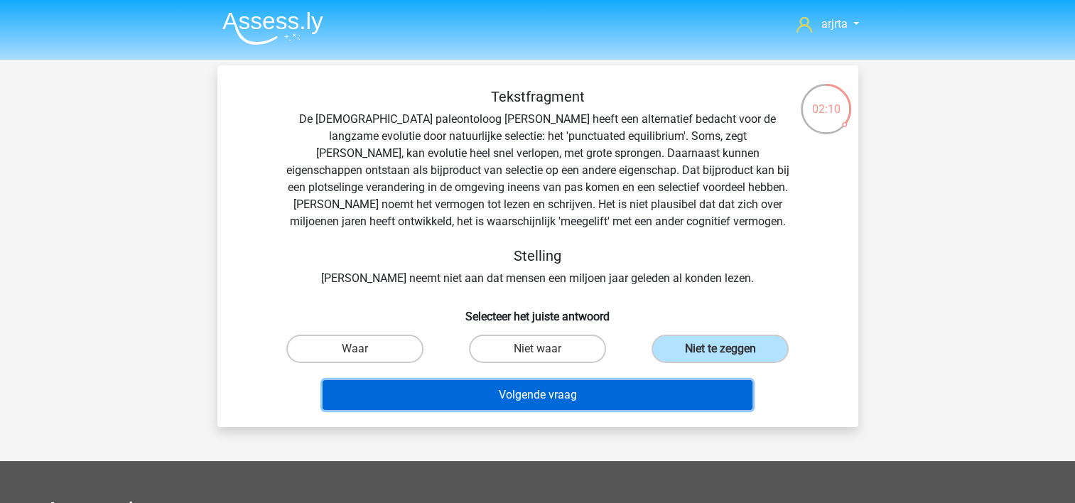
click at [692, 381] on button "Volgende vraag" at bounding box center [537, 395] width 430 height 30
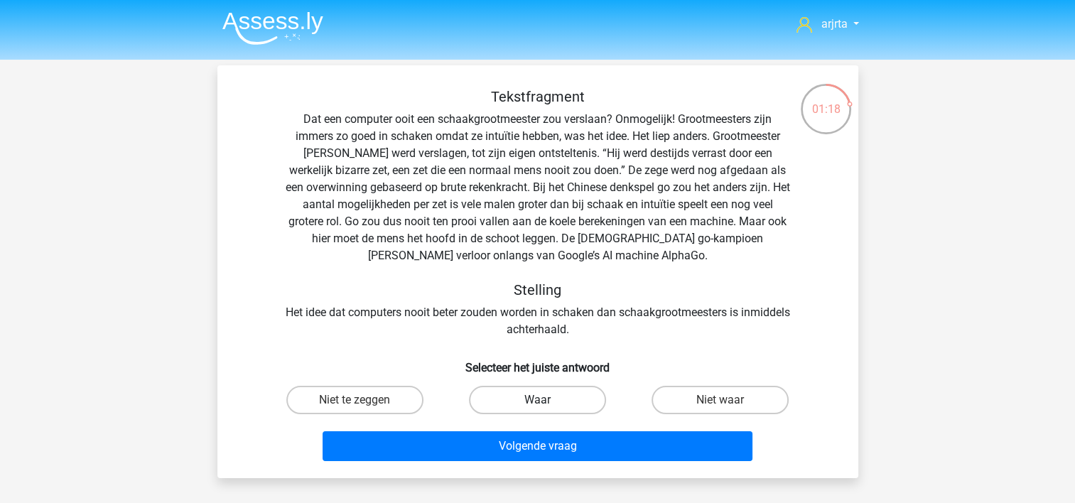
click at [568, 400] on label "Waar" at bounding box center [537, 400] width 137 height 28
click at [546, 400] on input "Waar" at bounding box center [541, 404] width 9 height 9
radio input "true"
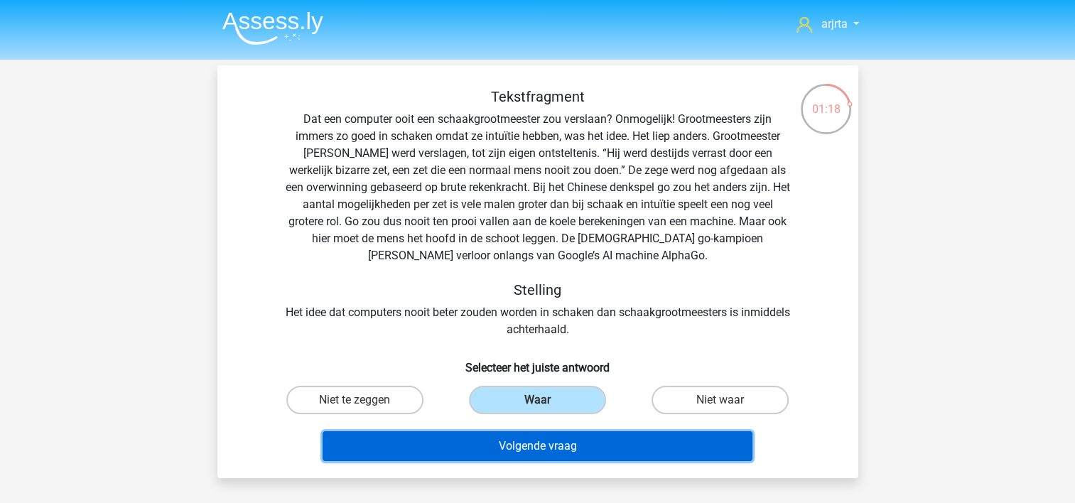
click at [590, 443] on button "Volgende vraag" at bounding box center [537, 446] width 430 height 30
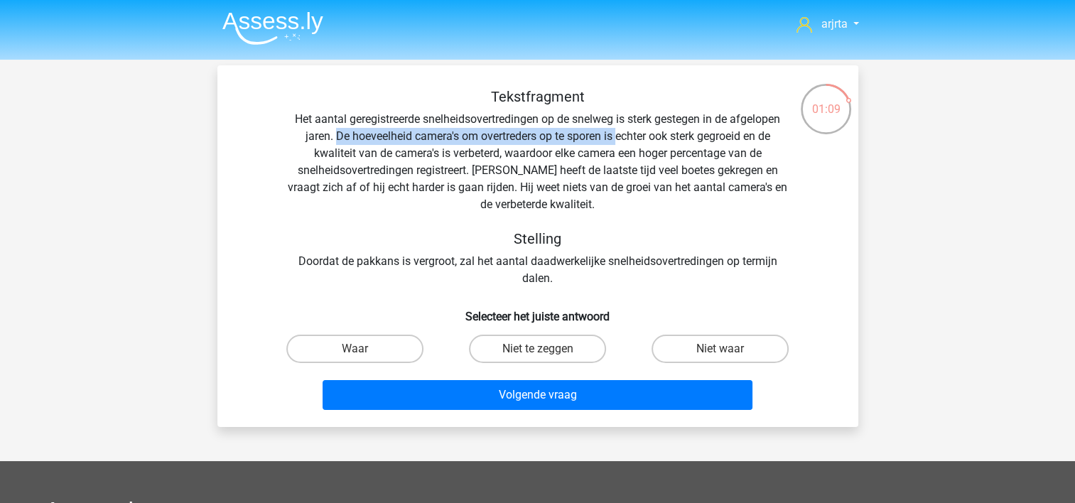
drag, startPoint x: 334, startPoint y: 134, endPoint x: 617, endPoint y: 134, distance: 283.4
click at [617, 134] on div "Tekstfragment Het aantal geregistreerde snelheidsovertredingen op de snelweg is…" at bounding box center [537, 187] width 595 height 199
drag, startPoint x: 617, startPoint y: 134, endPoint x: 607, endPoint y: 156, distance: 24.2
click at [607, 156] on div "Tekstfragment Het aantal geregistreerde snelheidsovertredingen op de snelweg is…" at bounding box center [537, 187] width 595 height 199
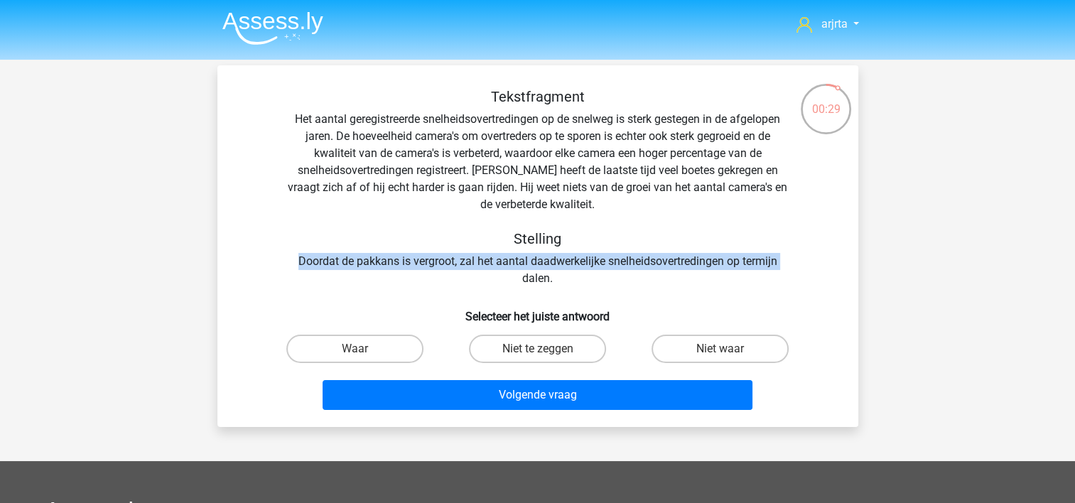
drag, startPoint x: 295, startPoint y: 264, endPoint x: 492, endPoint y: 278, distance: 197.3
click at [492, 278] on div "Tekstfragment Het aantal geregistreerde snelheidsovertredingen op de snelweg is…" at bounding box center [537, 187] width 595 height 199
click at [488, 278] on div "Tekstfragment Het aantal geregistreerde snelheidsovertredingen op de snelweg is…" at bounding box center [537, 187] width 595 height 199
click at [483, 270] on div "Tekstfragment Het aantal geregistreerde snelheidsovertredingen op de snelweg is…" at bounding box center [537, 187] width 595 height 199
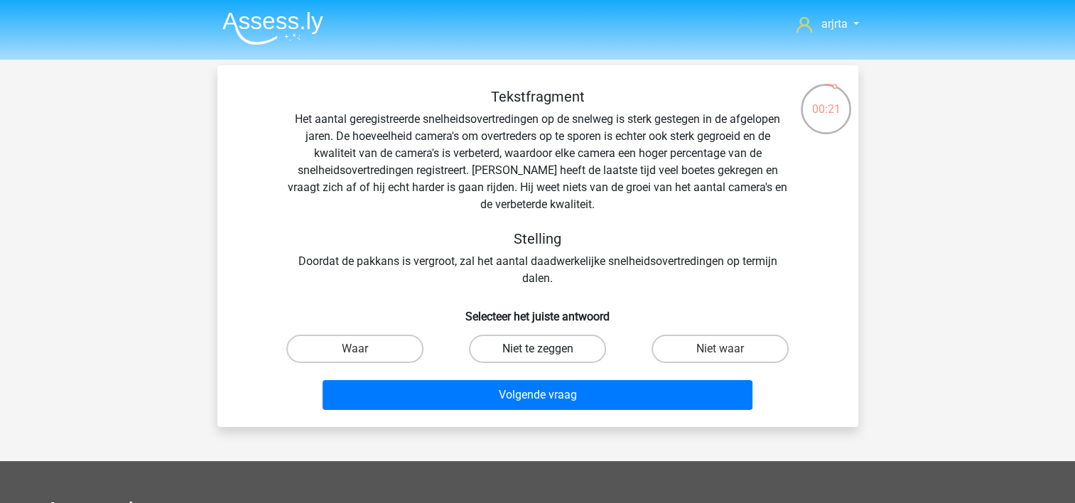
click at [546, 352] on label "Niet te zeggen" at bounding box center [537, 349] width 137 height 28
click at [546, 352] on input "Niet te zeggen" at bounding box center [541, 353] width 9 height 9
radio input "true"
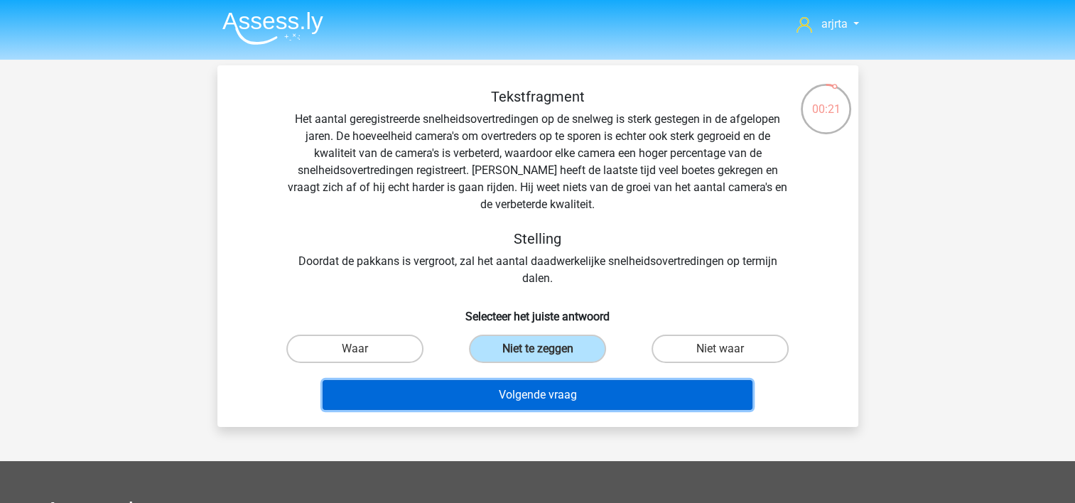
click at [588, 400] on button "Volgende vraag" at bounding box center [537, 395] width 430 height 30
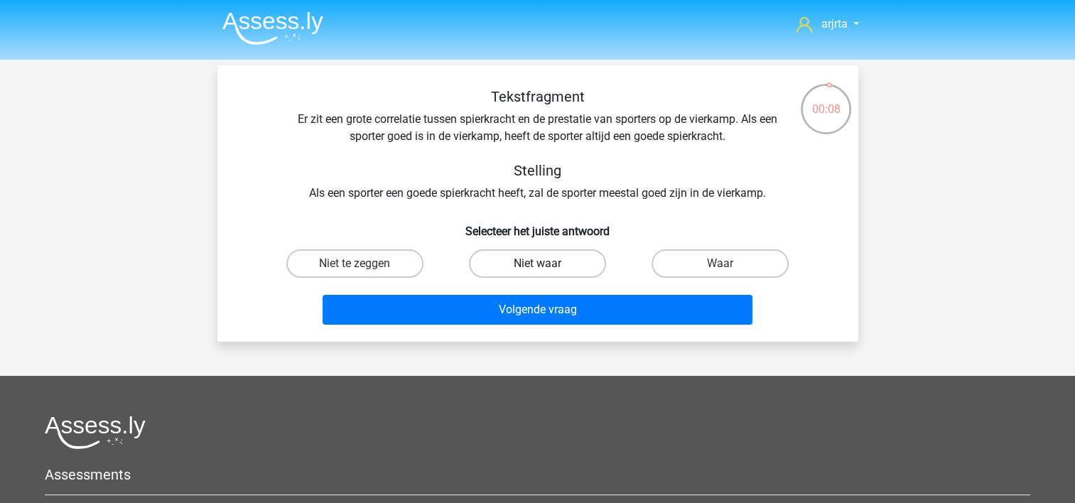
click at [559, 261] on label "Niet waar" at bounding box center [537, 263] width 137 height 28
click at [546, 264] on input "Niet waar" at bounding box center [541, 268] width 9 height 9
radio input "true"
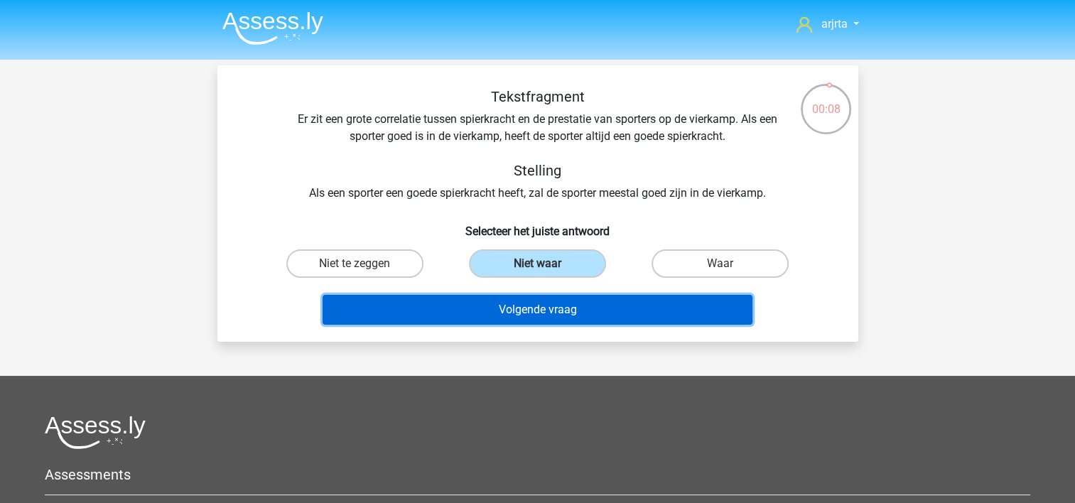
click at [593, 304] on button "Volgende vraag" at bounding box center [537, 310] width 430 height 30
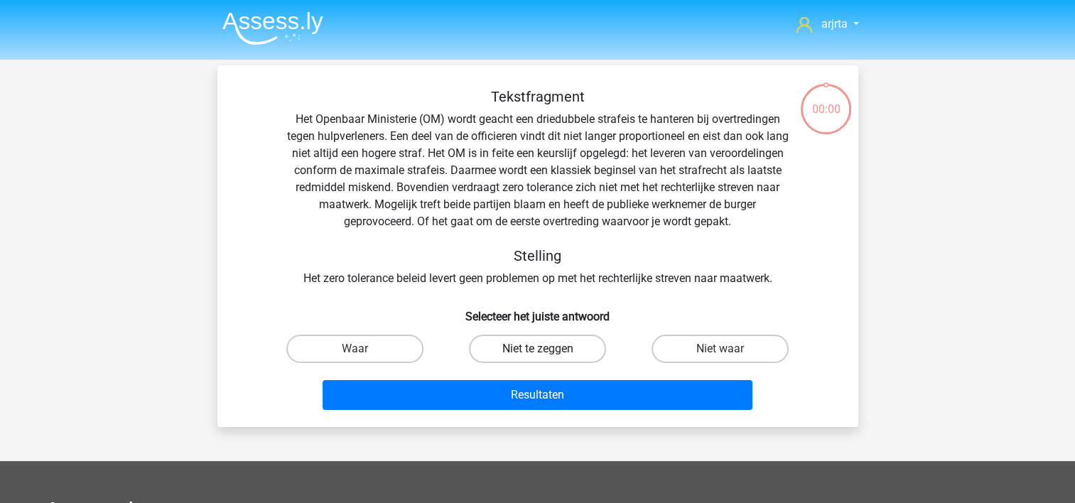
click at [561, 347] on label "Niet te zeggen" at bounding box center [537, 349] width 137 height 28
click at [546, 349] on input "Niet te zeggen" at bounding box center [541, 353] width 9 height 9
radio input "true"
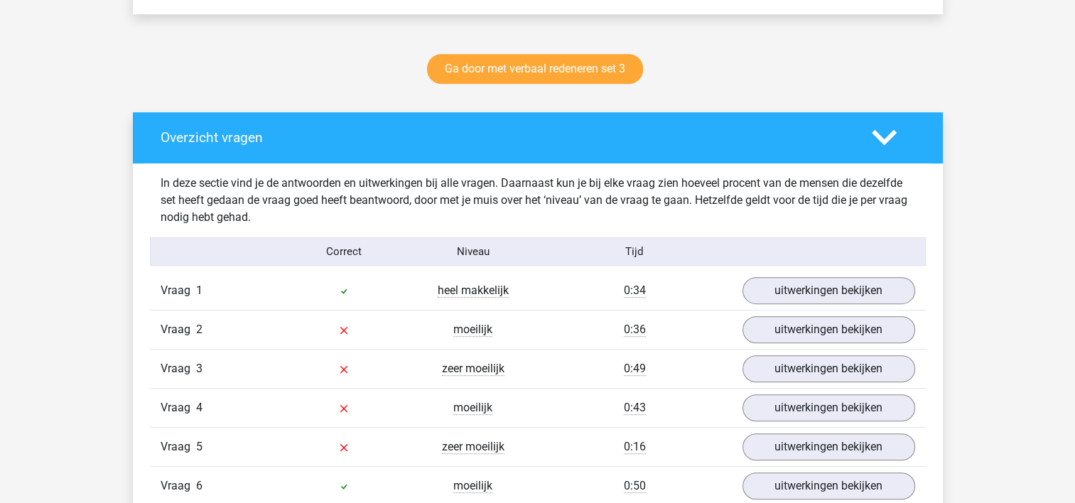
scroll to position [710, 0]
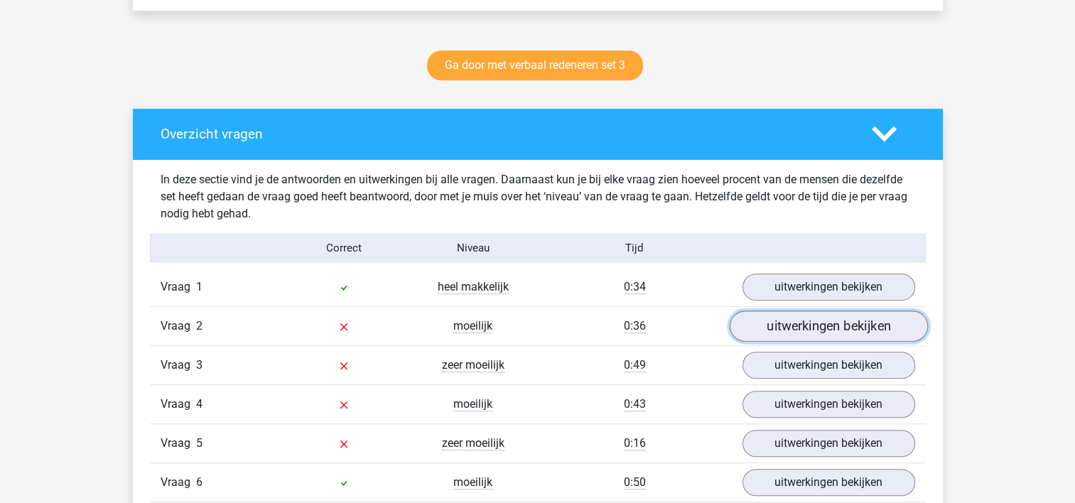
click at [792, 335] on link "uitwerkingen bekijken" at bounding box center [828, 326] width 198 height 31
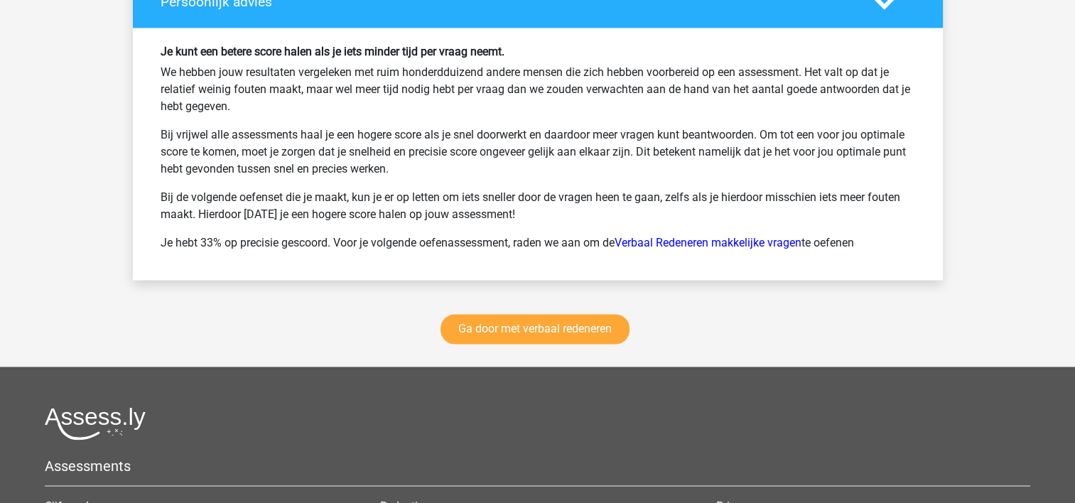
scroll to position [2415, 0]
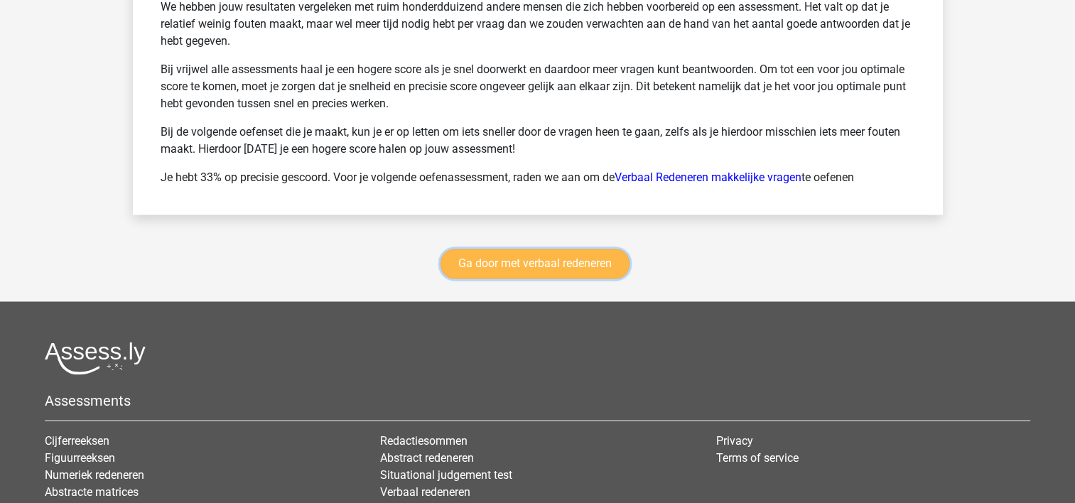
click at [518, 261] on link "Ga door met verbaal redeneren" at bounding box center [534, 264] width 189 height 30
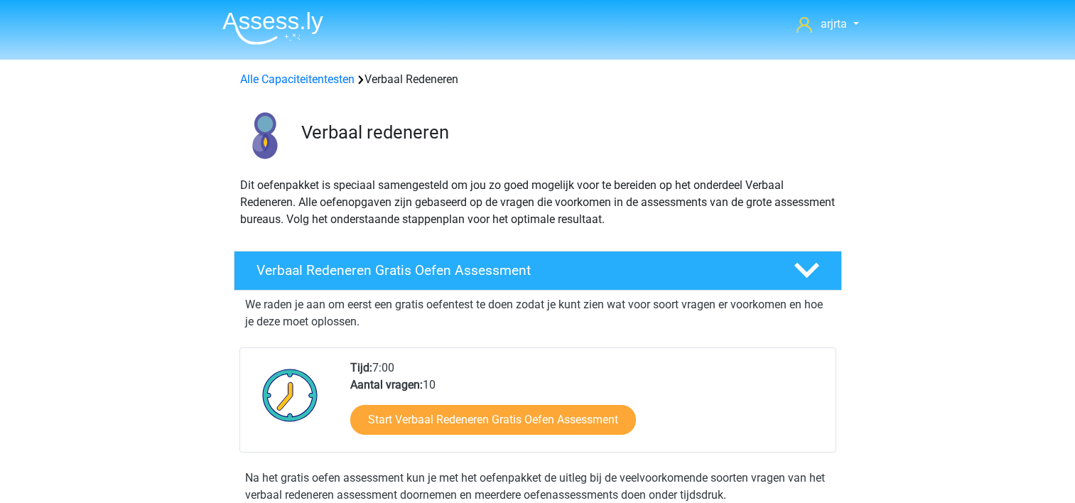
scroll to position [599, 0]
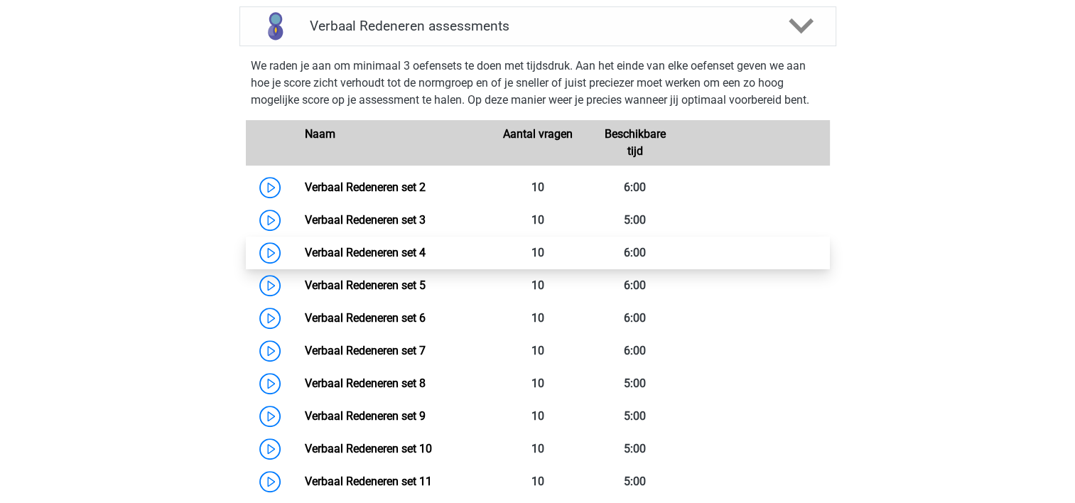
click at [344, 251] on link "Verbaal Redeneren set 4" at bounding box center [365, 252] width 121 height 13
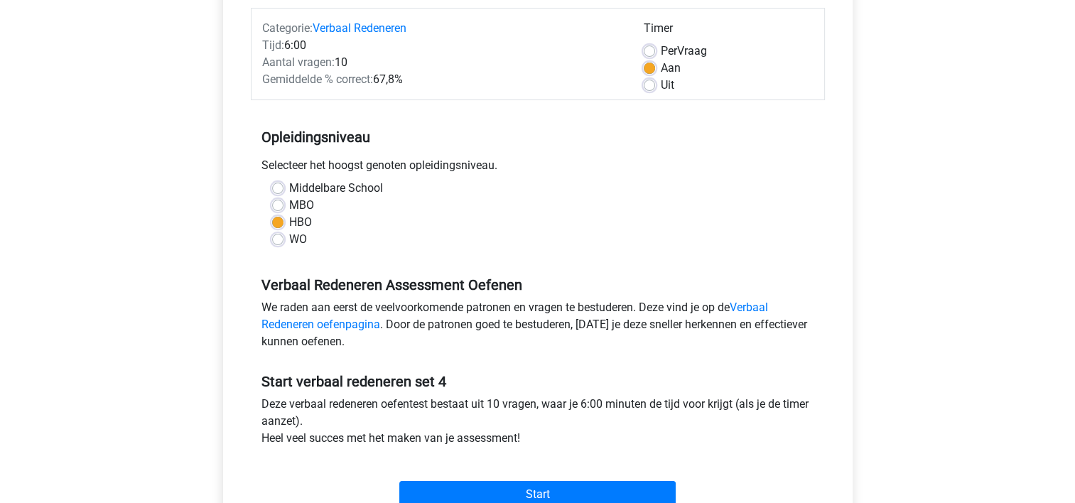
scroll to position [213, 0]
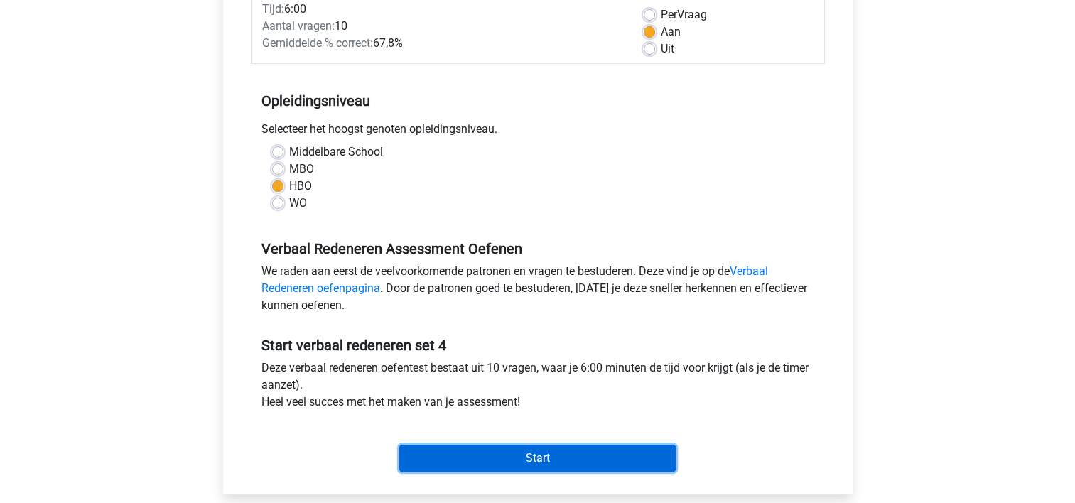
click at [514, 450] on input "Start" at bounding box center [537, 458] width 276 height 27
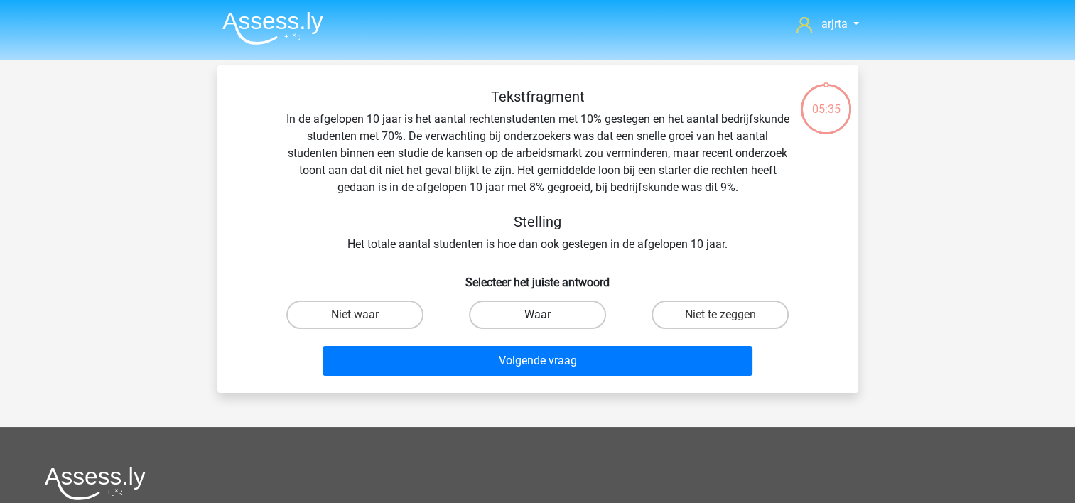
click at [538, 313] on label "Waar" at bounding box center [537, 314] width 137 height 28
click at [538, 315] on input "Waar" at bounding box center [541, 319] width 9 height 9
radio input "true"
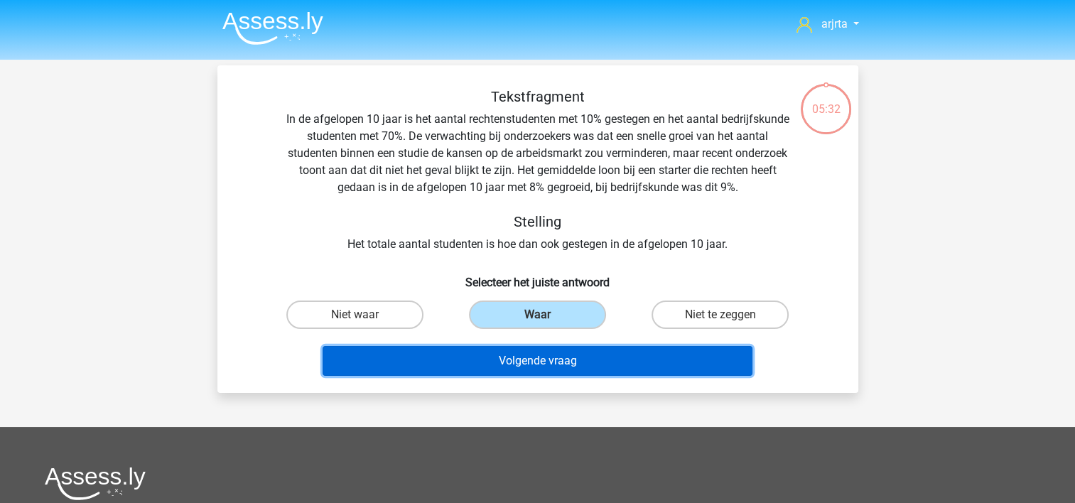
click at [591, 357] on button "Volgende vraag" at bounding box center [537, 361] width 430 height 30
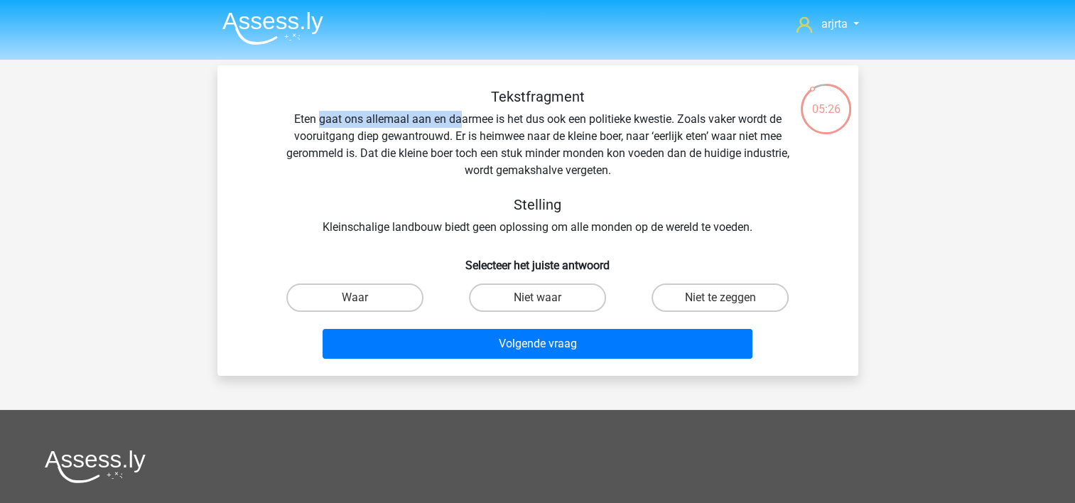
drag, startPoint x: 318, startPoint y: 125, endPoint x: 457, endPoint y: 128, distance: 140.0
click at [457, 128] on div "Tekstfragment Eten gaat ons allemaal aan en daarmee is het dus ook een politiek…" at bounding box center [537, 162] width 595 height 148
drag, startPoint x: 457, startPoint y: 128, endPoint x: 472, endPoint y: 142, distance: 20.1
click at [472, 142] on div "Tekstfragment Eten gaat ons allemaal aan en daarmee is het dus ook een politiek…" at bounding box center [537, 162] width 595 height 148
click at [390, 295] on label "Waar" at bounding box center [354, 297] width 137 height 28
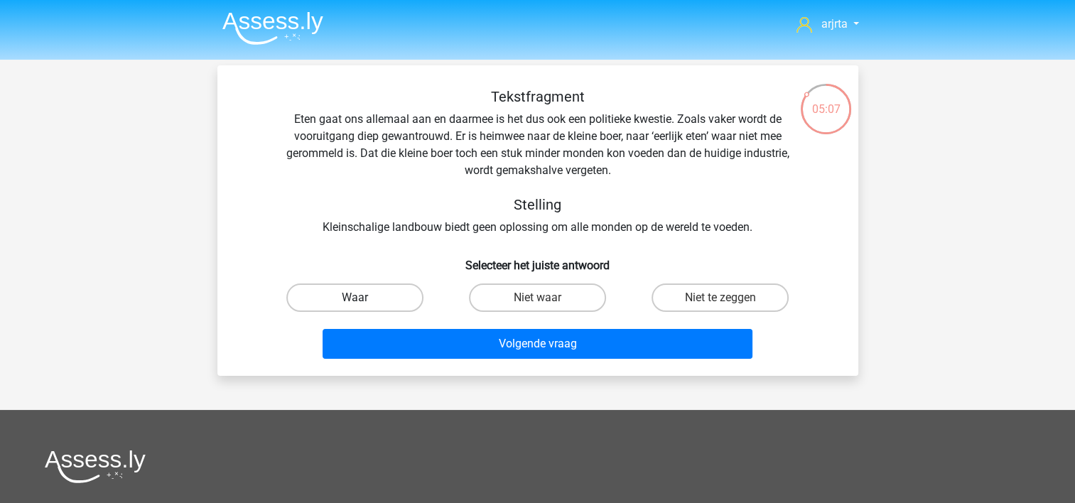
click at [364, 298] on input "Waar" at bounding box center [358, 302] width 9 height 9
radio input "true"
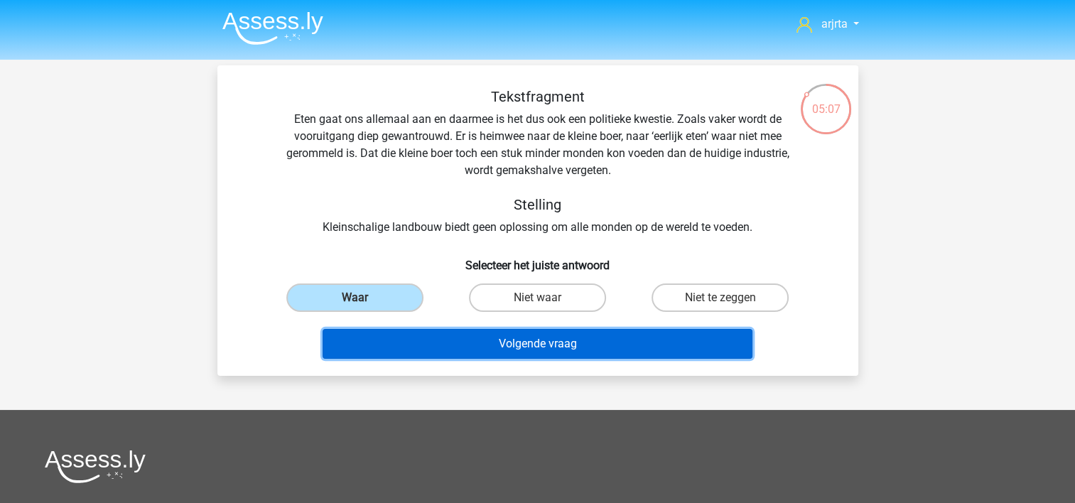
click at [589, 347] on button "Volgende vraag" at bounding box center [537, 344] width 430 height 30
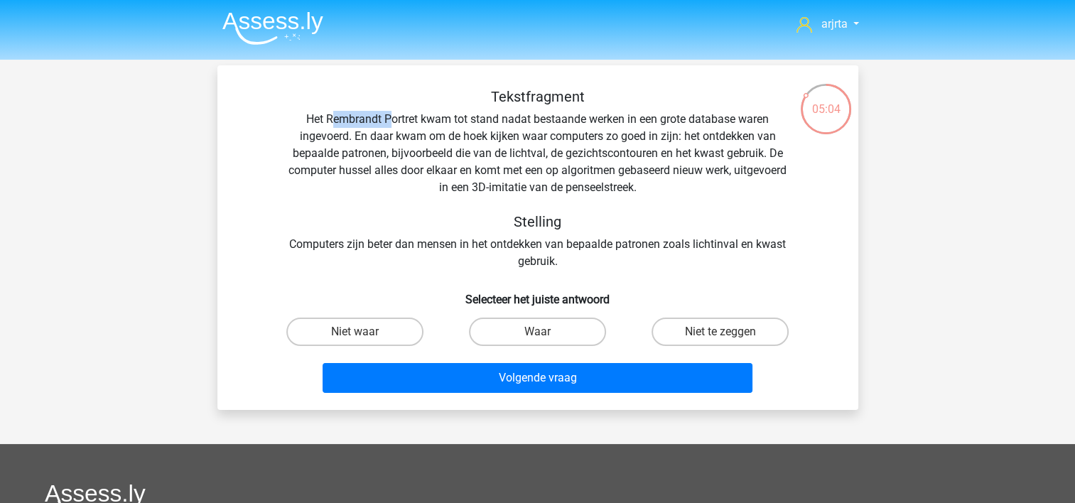
drag, startPoint x: 334, startPoint y: 124, endPoint x: 389, endPoint y: 124, distance: 55.4
click at [389, 124] on div "Tekstfragment Het Rembrandt Portret kwam tot stand nadat bestaande werken in ee…" at bounding box center [537, 179] width 595 height 182
drag, startPoint x: 389, startPoint y: 124, endPoint x: 402, endPoint y: 153, distance: 31.2
click at [401, 153] on div "Tekstfragment Het Rembrandt Portret kwam tot stand nadat bestaande werken in ee…" at bounding box center [537, 179] width 595 height 182
click at [529, 325] on label "Waar" at bounding box center [537, 332] width 137 height 28
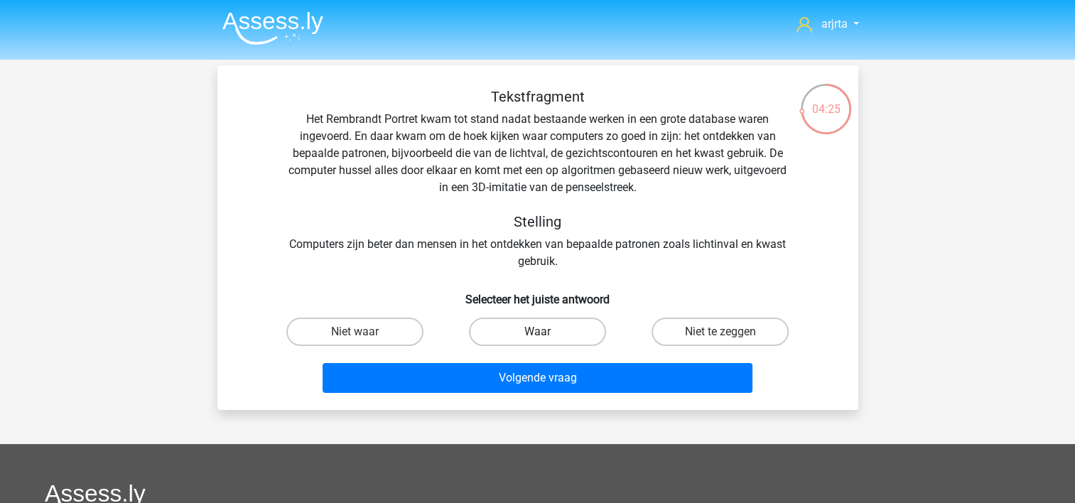
click at [537, 332] on input "Waar" at bounding box center [541, 336] width 9 height 9
radio input "true"
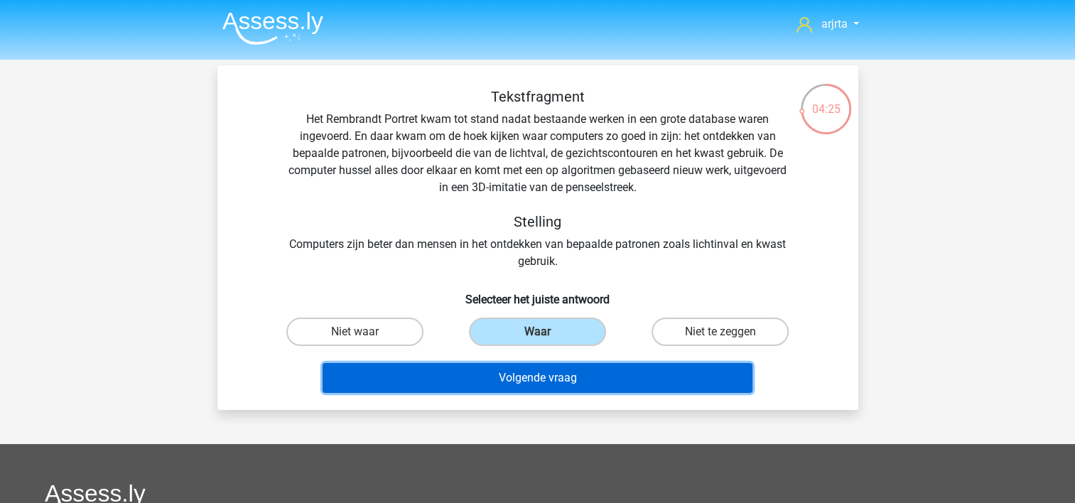
click at [556, 389] on button "Volgende vraag" at bounding box center [537, 378] width 430 height 30
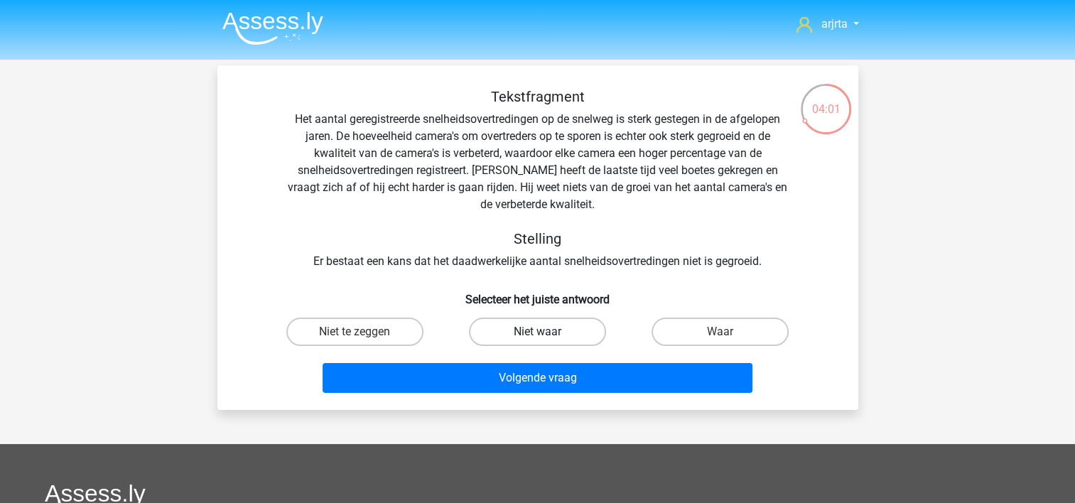
click at [561, 342] on label "Niet waar" at bounding box center [537, 332] width 137 height 28
click at [546, 341] on input "Niet waar" at bounding box center [541, 336] width 9 height 9
radio input "true"
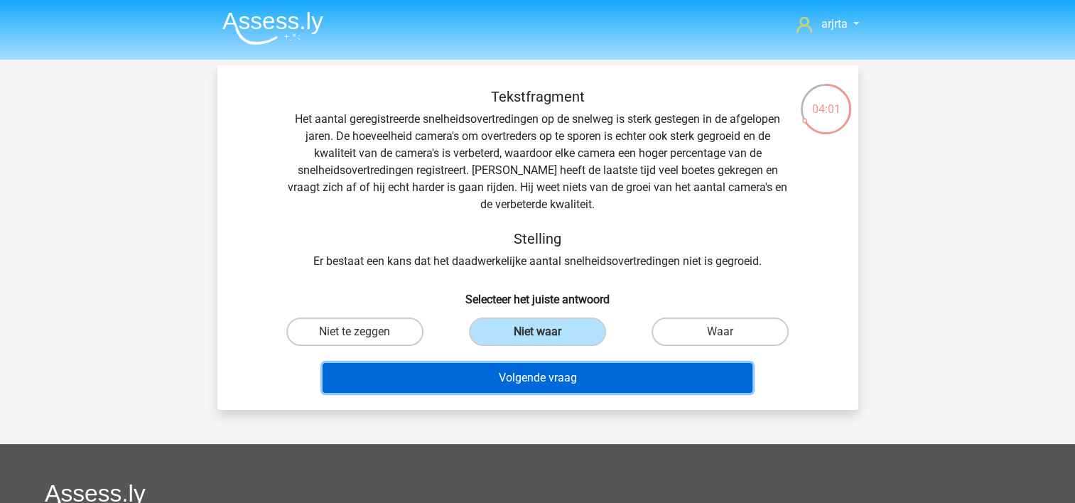
click at [570, 375] on button "Volgende vraag" at bounding box center [537, 378] width 430 height 30
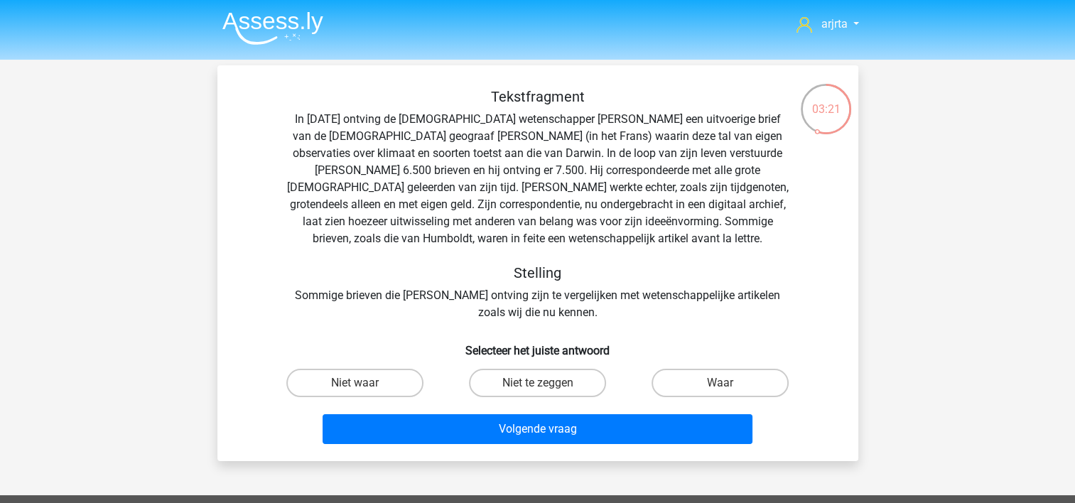
click at [538, 391] on input "Niet te zeggen" at bounding box center [541, 387] width 9 height 9
radio input "true"
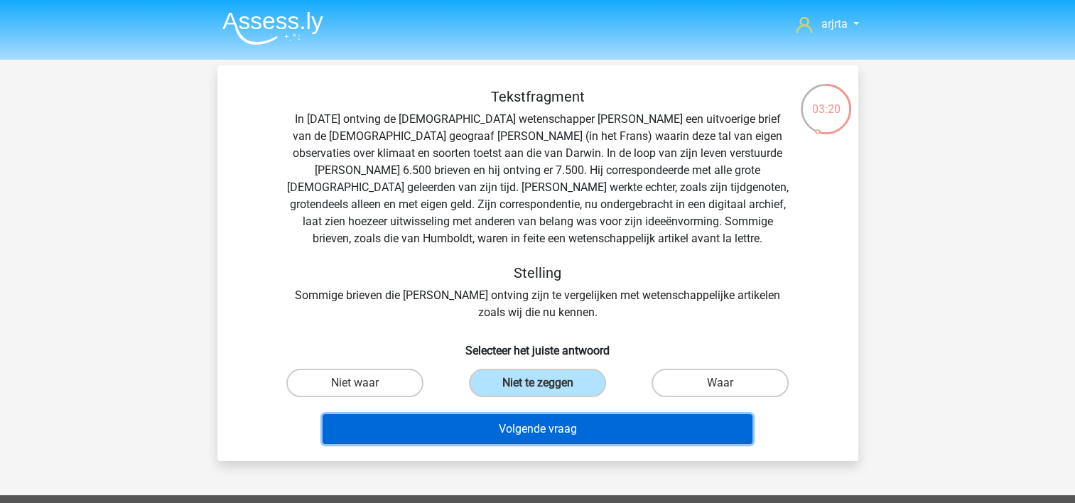
click at [568, 430] on button "Volgende vraag" at bounding box center [537, 429] width 430 height 30
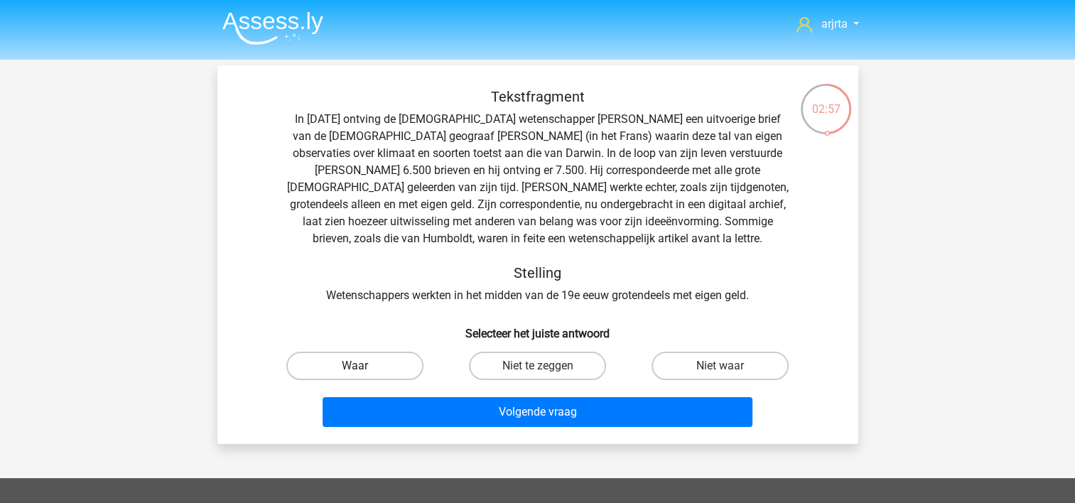
click at [388, 367] on label "Waar" at bounding box center [354, 366] width 137 height 28
click at [364, 367] on input "Waar" at bounding box center [358, 370] width 9 height 9
radio input "true"
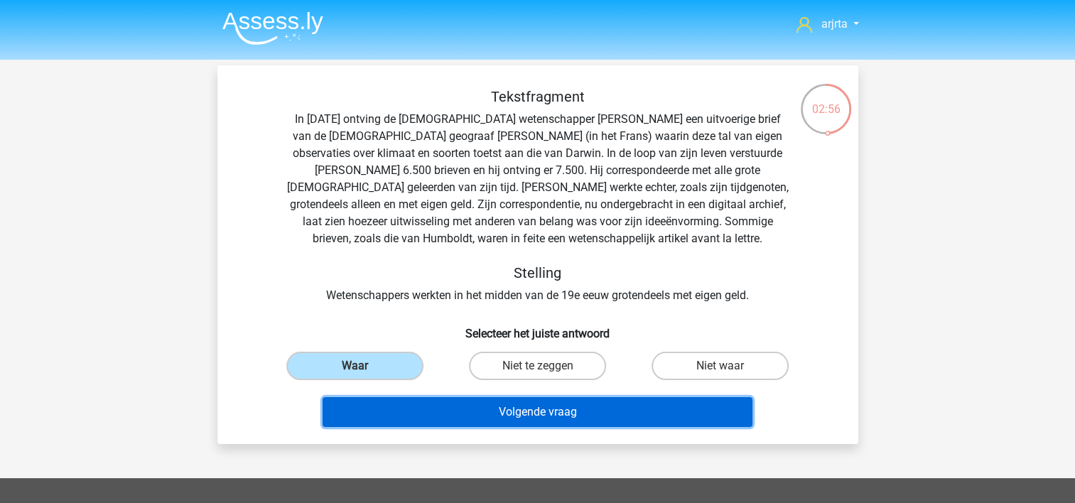
click at [472, 411] on button "Volgende vraag" at bounding box center [537, 412] width 430 height 30
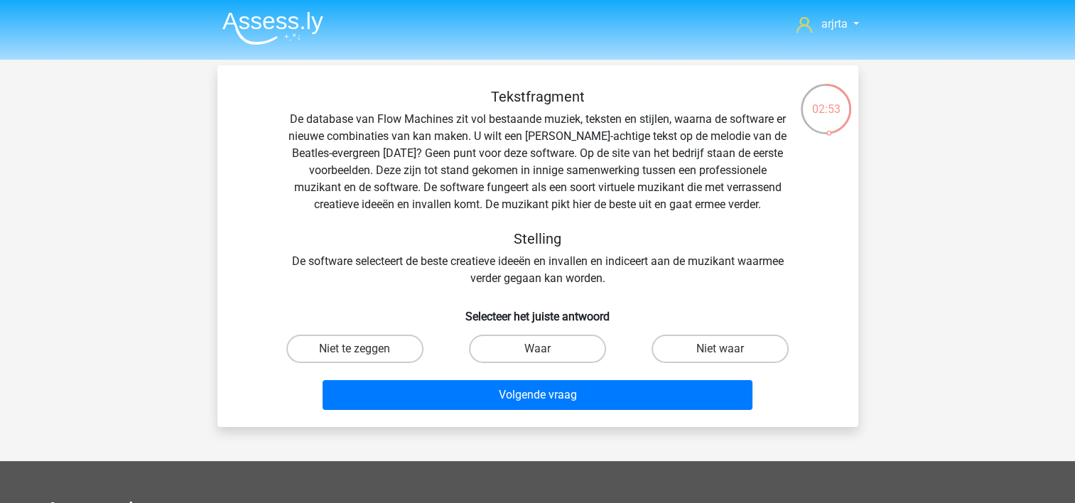
click at [506, 180] on div "Tekstfragment De database van Flow Machines zit vol bestaande muziek, teksten e…" at bounding box center [537, 187] width 595 height 199
click at [537, 355] on input "Waar" at bounding box center [541, 353] width 9 height 9
radio input "true"
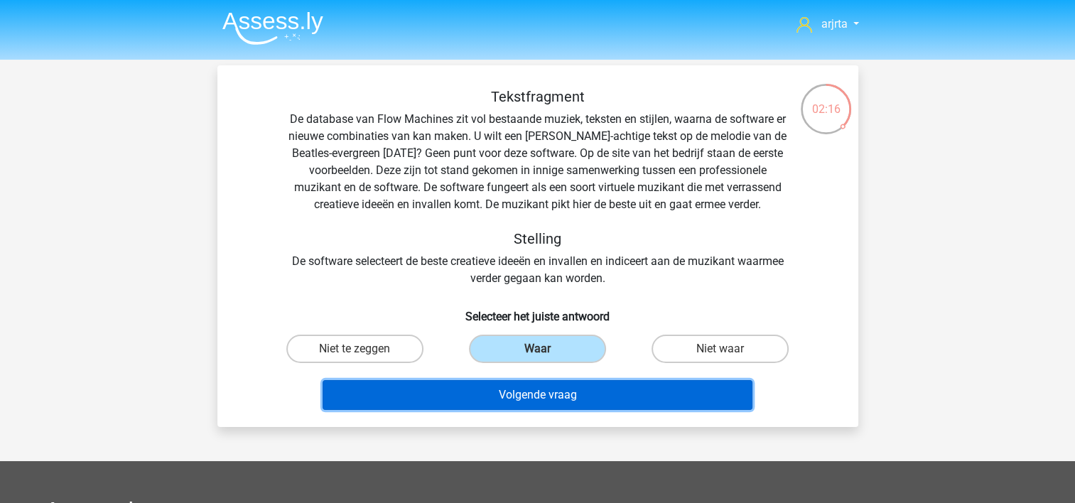
click at [565, 397] on button "Volgende vraag" at bounding box center [537, 395] width 430 height 30
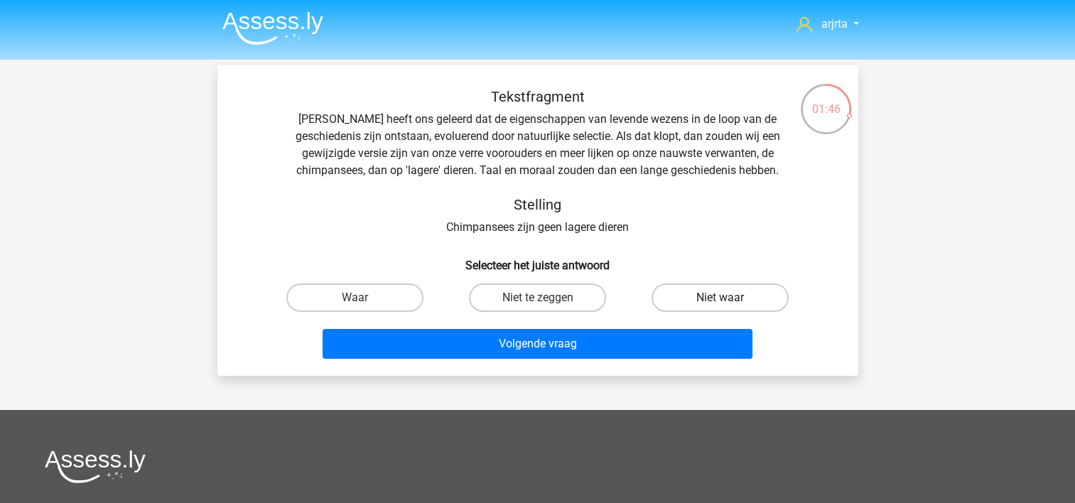
click at [698, 298] on label "Niet waar" at bounding box center [719, 297] width 137 height 28
click at [720, 298] on input "Niet waar" at bounding box center [724, 302] width 9 height 9
radio input "true"
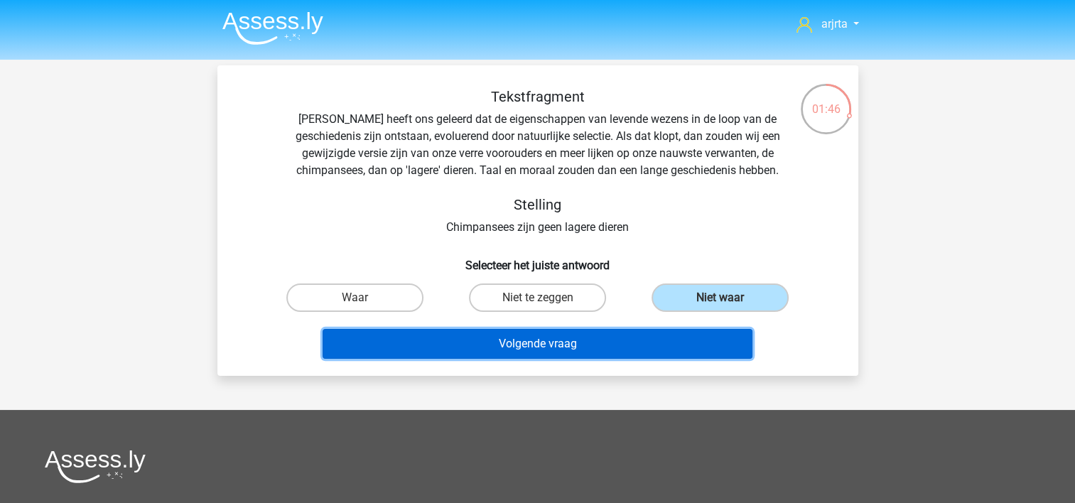
click at [668, 341] on button "Volgende vraag" at bounding box center [537, 344] width 430 height 30
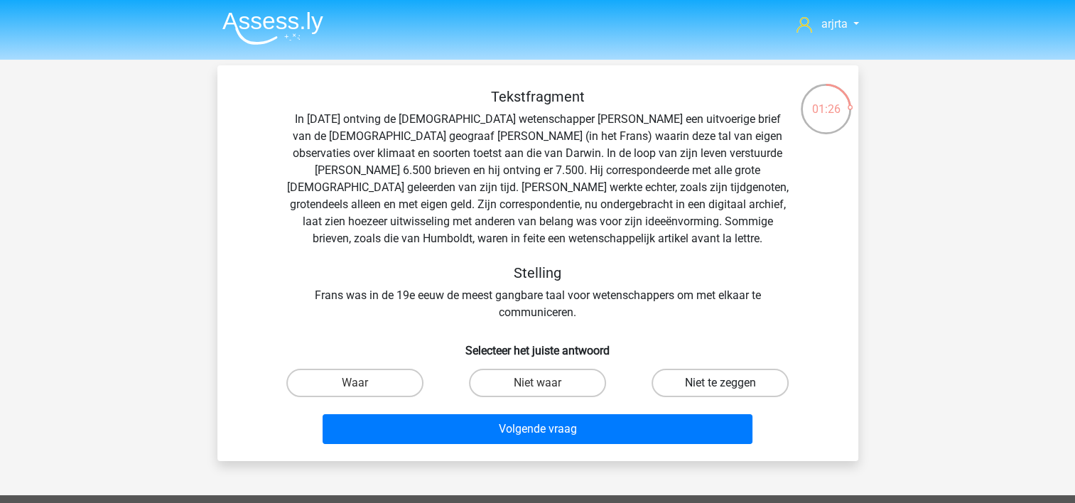
click at [752, 386] on label "Niet te zeggen" at bounding box center [719, 383] width 137 height 28
click at [729, 386] on input "Niet te zeggen" at bounding box center [724, 387] width 9 height 9
radio input "true"
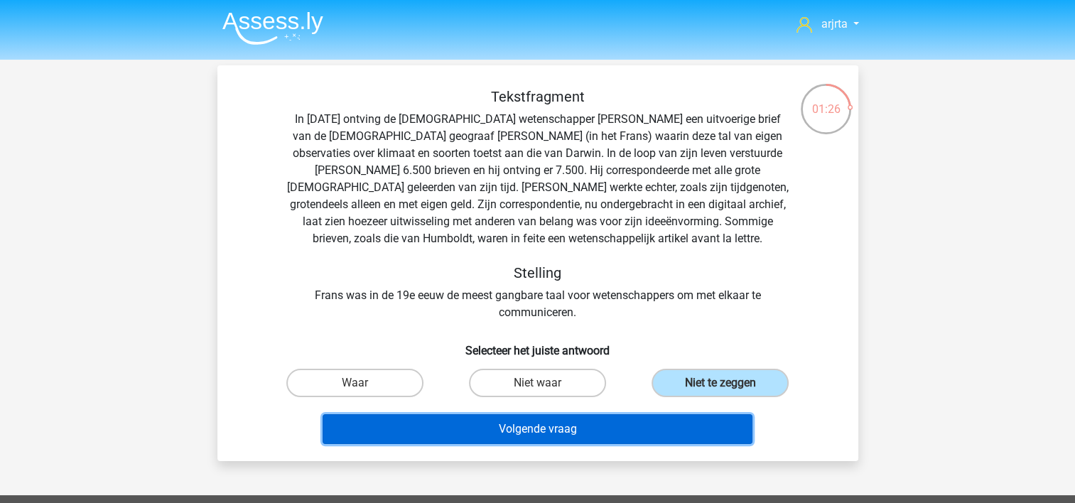
click at [645, 417] on button "Volgende vraag" at bounding box center [537, 429] width 430 height 30
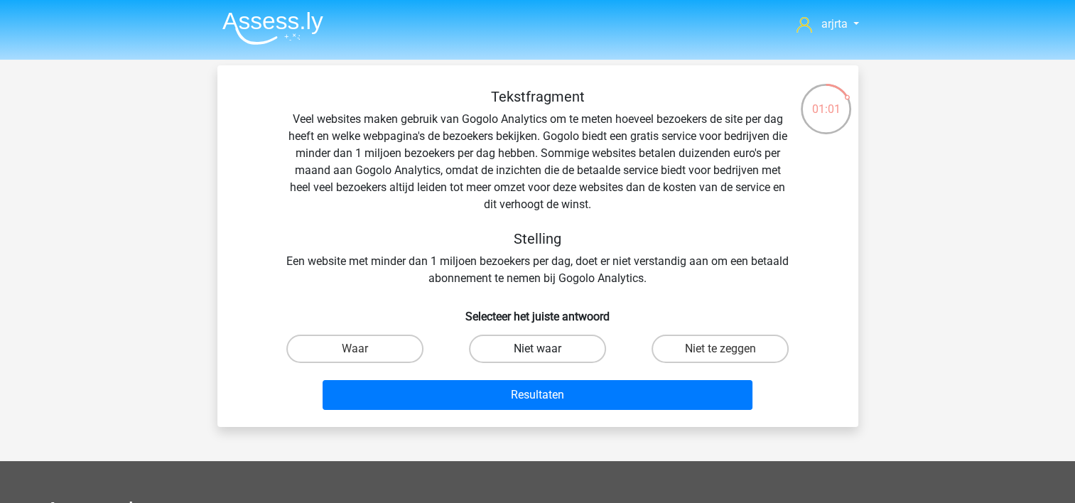
click at [554, 349] on label "Niet waar" at bounding box center [537, 349] width 137 height 28
click at [546, 349] on input "Niet waar" at bounding box center [541, 353] width 9 height 9
radio input "true"
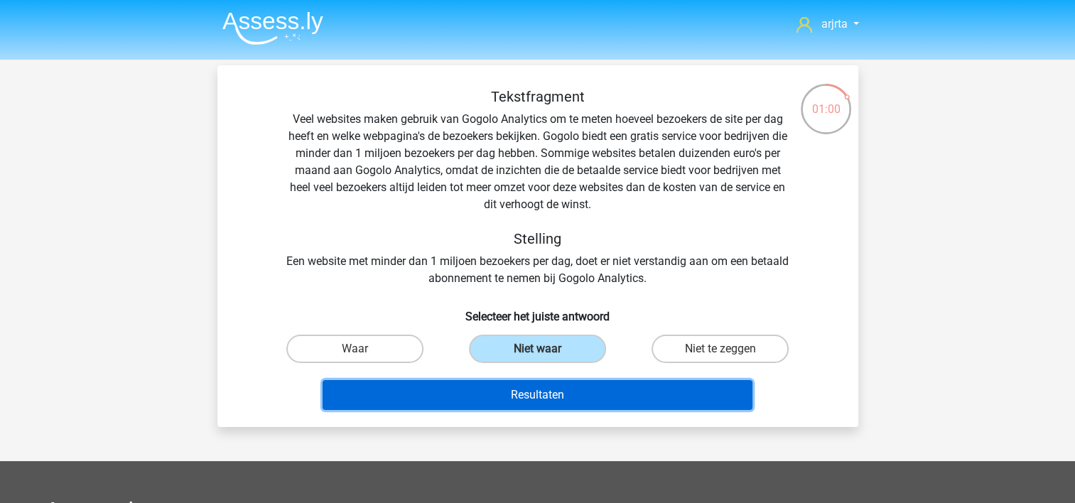
click at [568, 389] on button "Resultaten" at bounding box center [537, 395] width 430 height 30
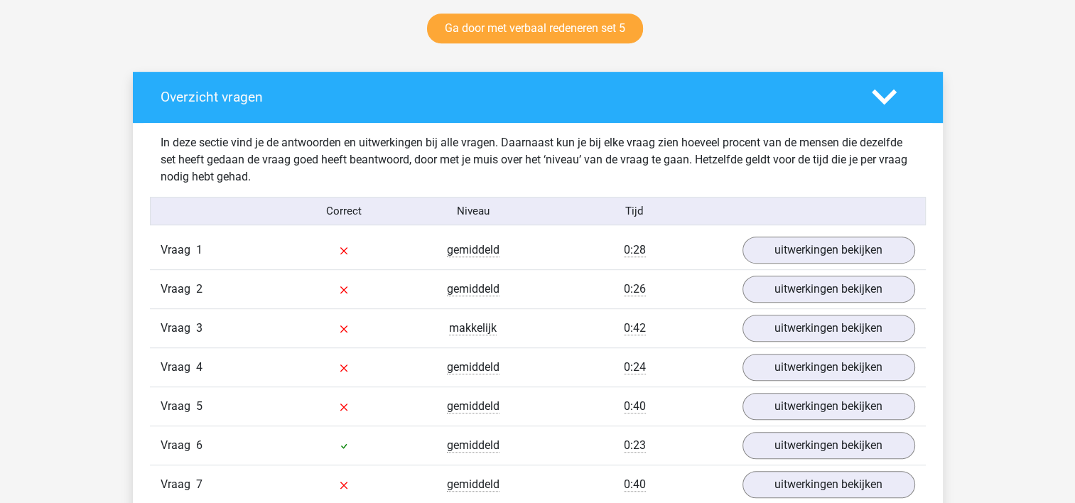
scroll to position [781, 0]
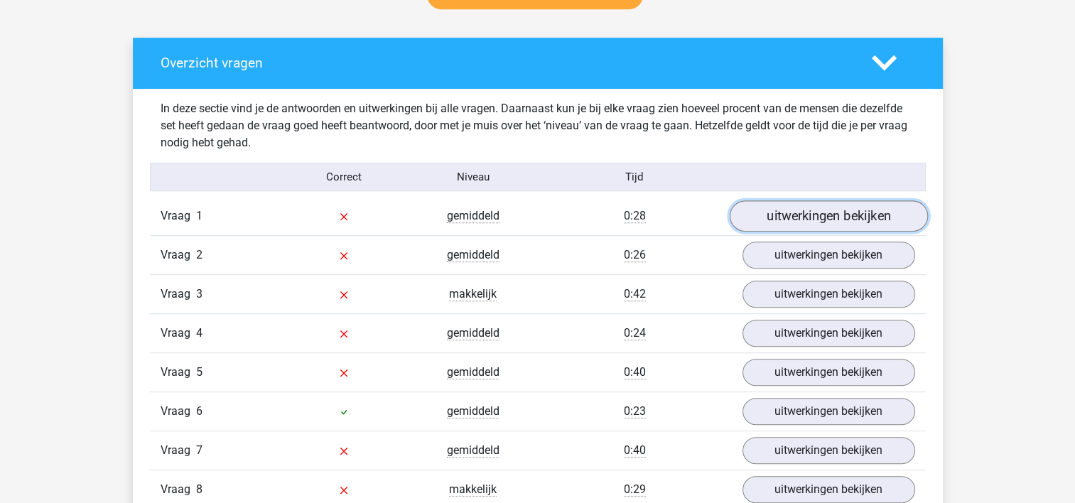
click at [845, 210] on link "uitwerkingen bekijken" at bounding box center [828, 216] width 198 height 31
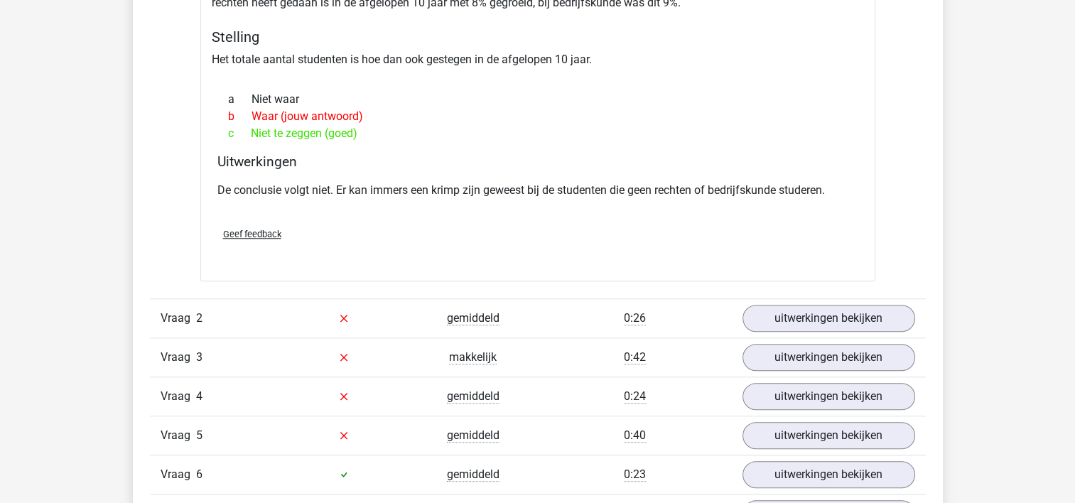
scroll to position [1136, 0]
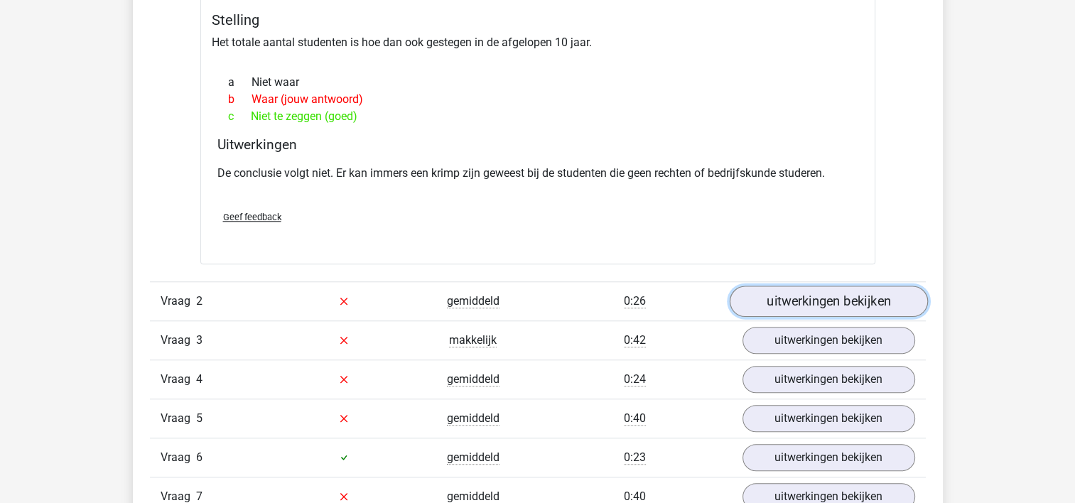
click at [826, 310] on link "uitwerkingen bekijken" at bounding box center [828, 301] width 198 height 31
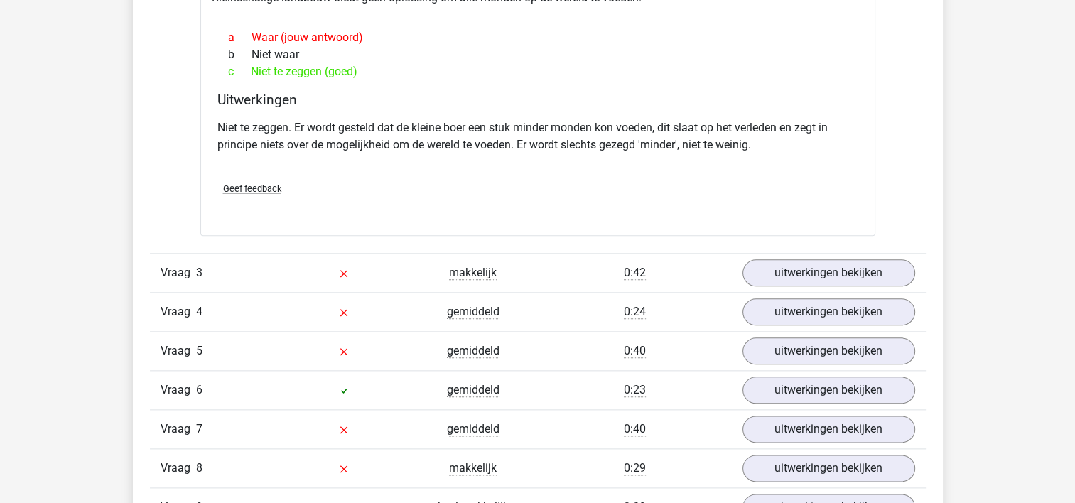
scroll to position [1634, 0]
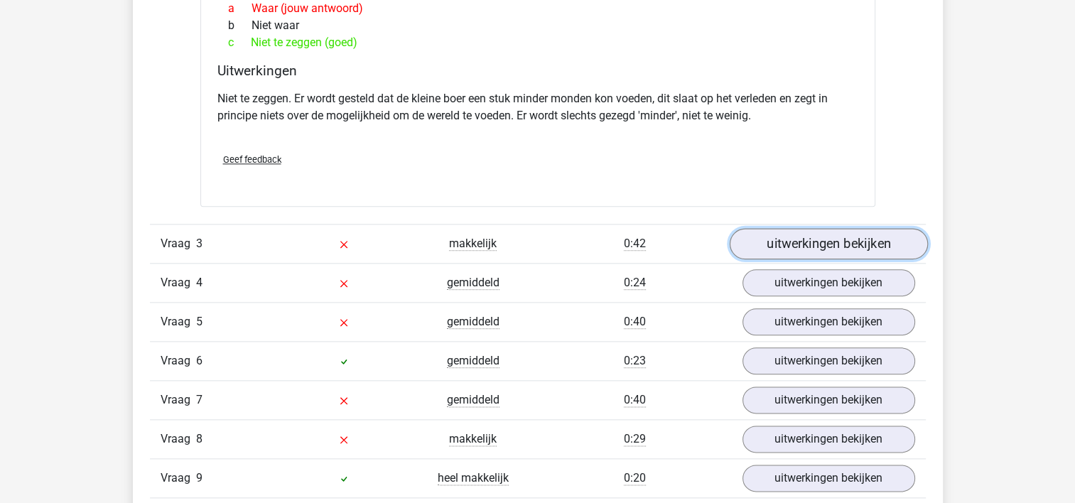
click at [857, 242] on link "uitwerkingen bekijken" at bounding box center [828, 243] width 198 height 31
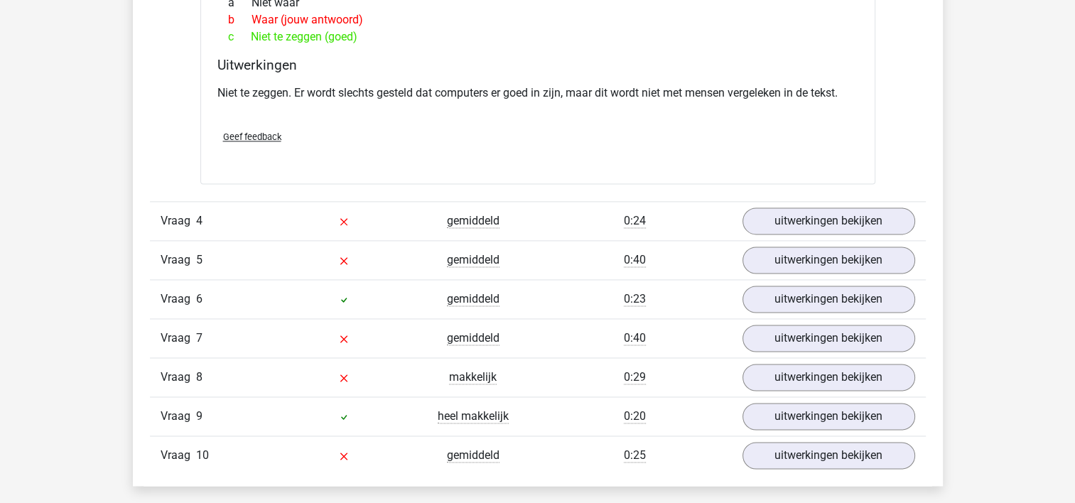
scroll to position [2131, 0]
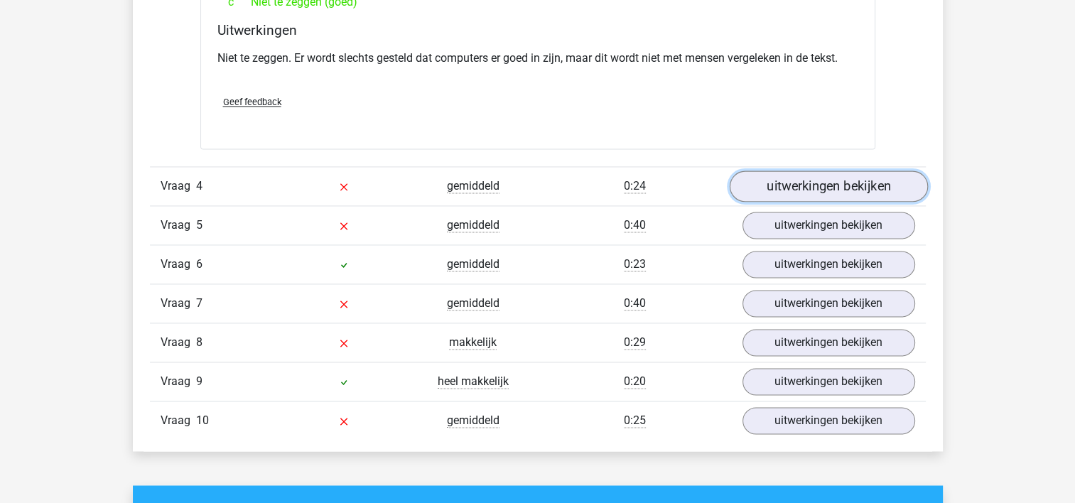
click at [817, 187] on link "uitwerkingen bekijken" at bounding box center [828, 185] width 198 height 31
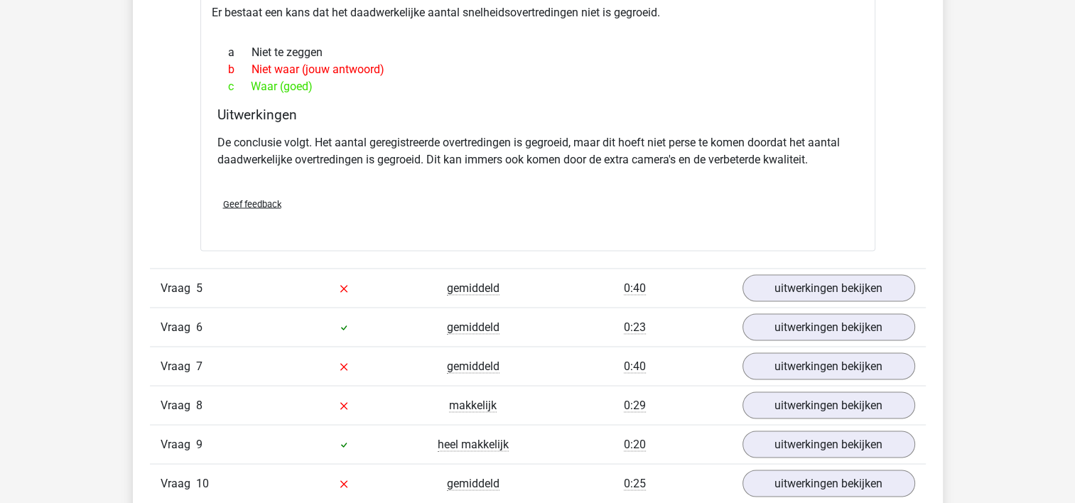
scroll to position [2557, 0]
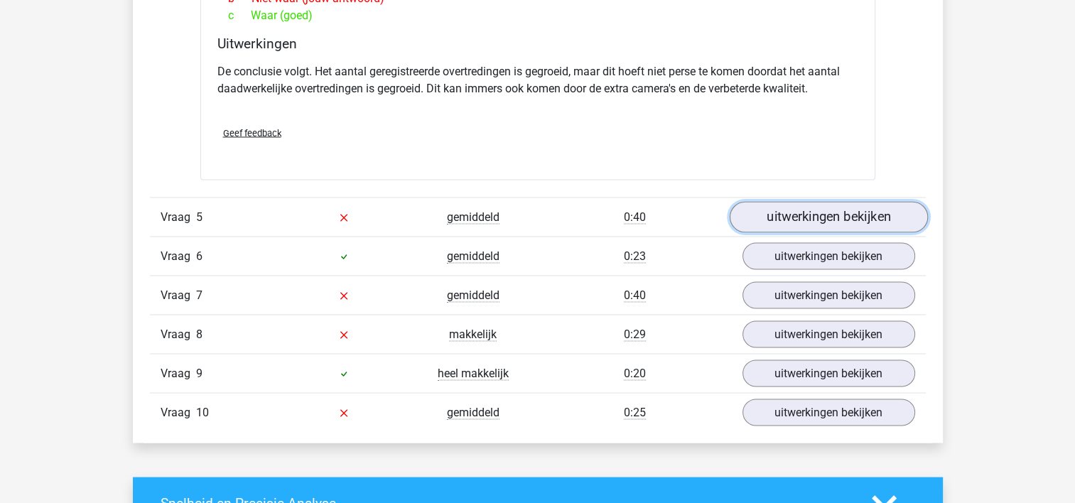
click at [788, 219] on link "uitwerkingen bekijken" at bounding box center [828, 216] width 198 height 31
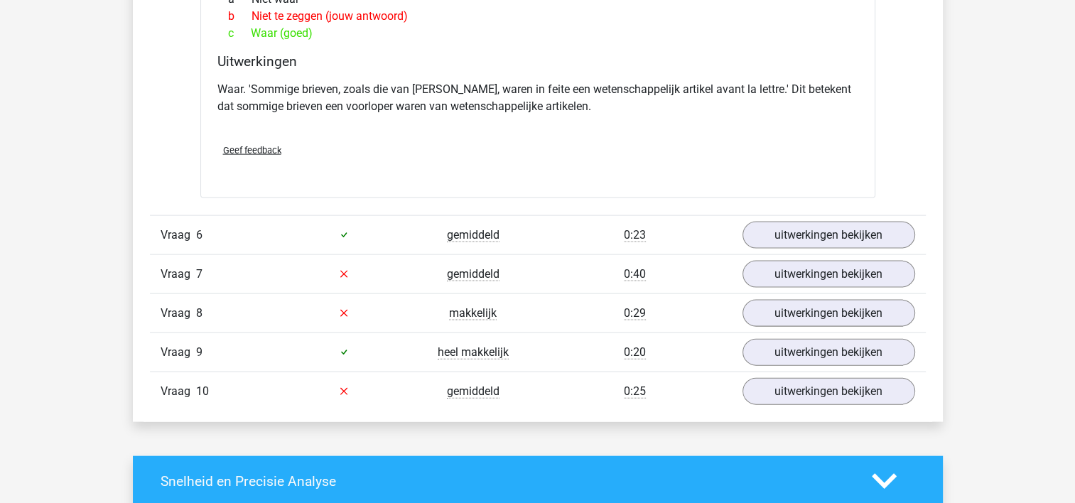
scroll to position [3054, 0]
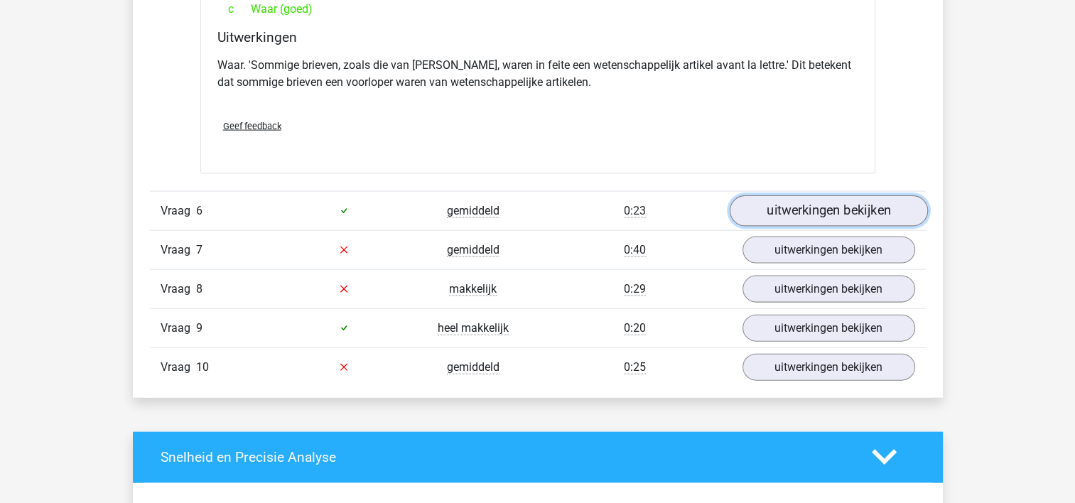
click at [821, 216] on link "uitwerkingen bekijken" at bounding box center [828, 210] width 198 height 31
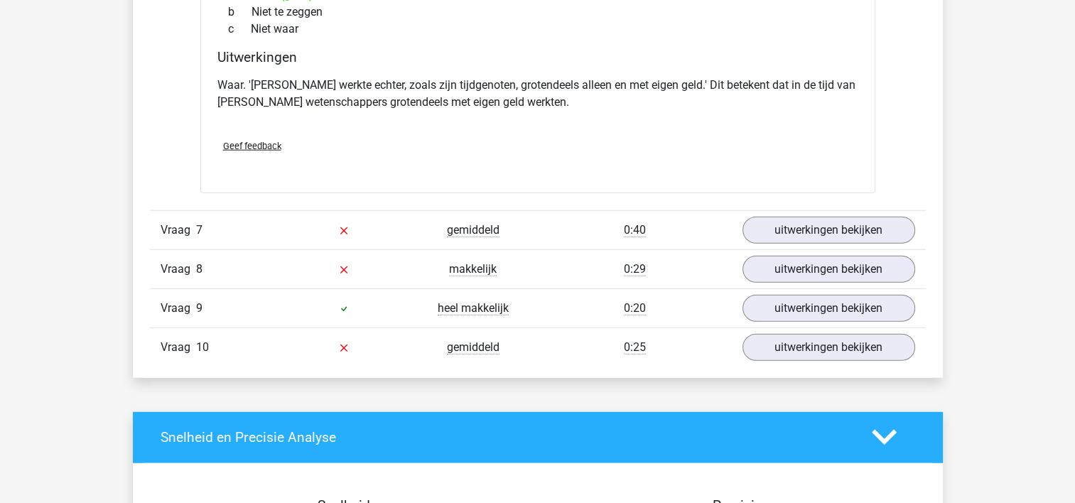
scroll to position [3552, 0]
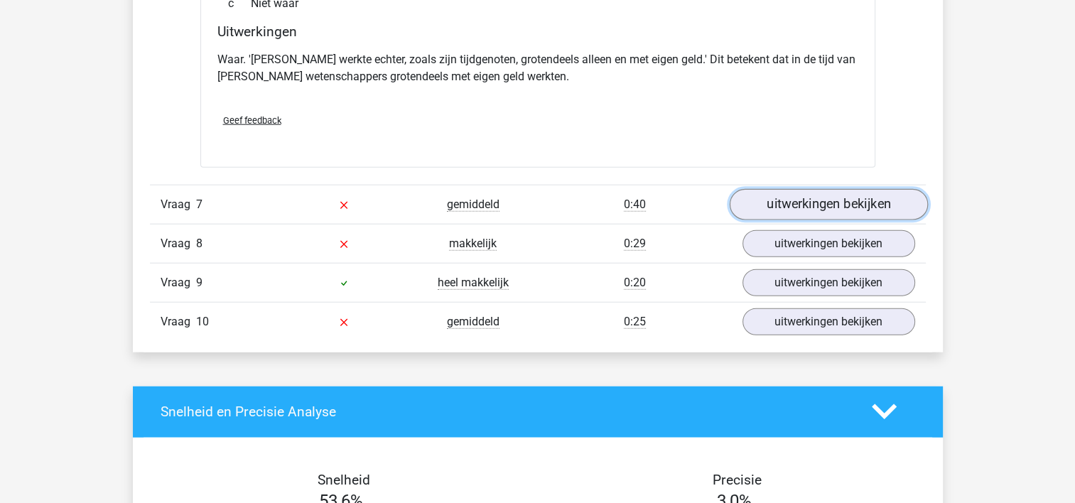
click at [830, 208] on link "uitwerkingen bekijken" at bounding box center [828, 204] width 198 height 31
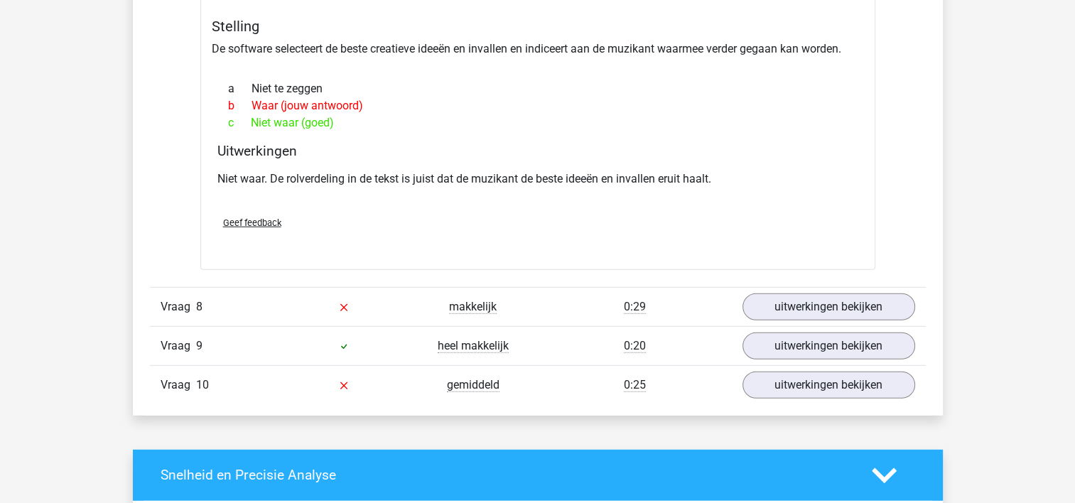
scroll to position [3907, 0]
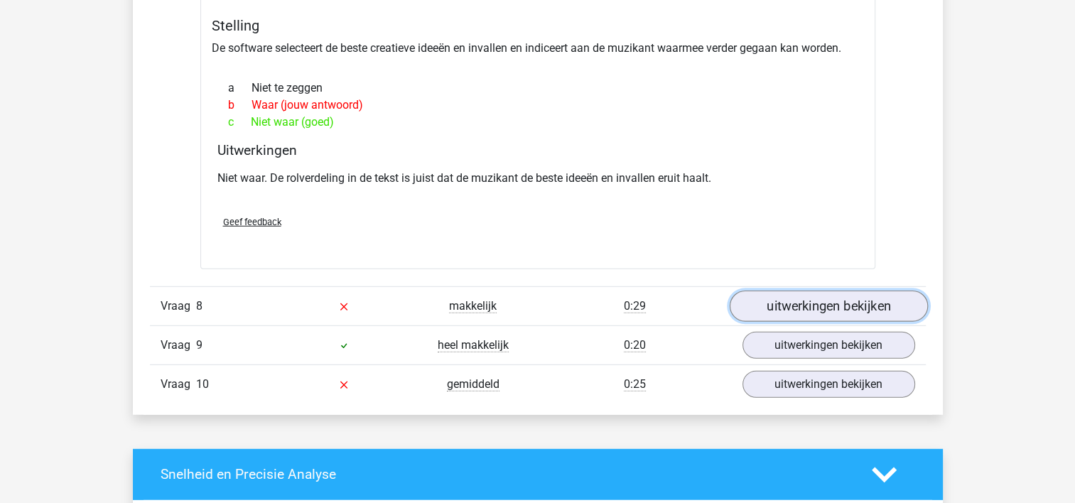
click at [818, 300] on link "uitwerkingen bekijken" at bounding box center [828, 306] width 198 height 31
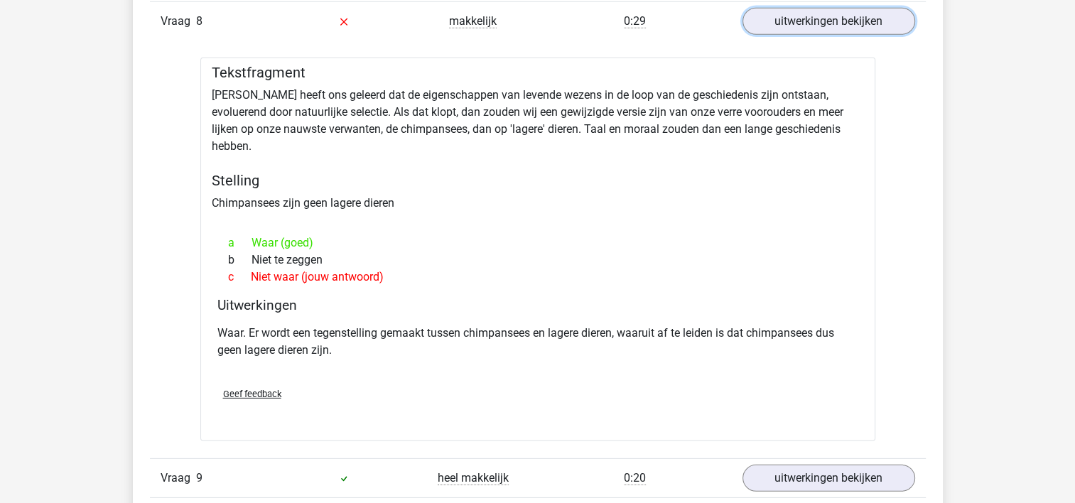
scroll to position [4262, 0]
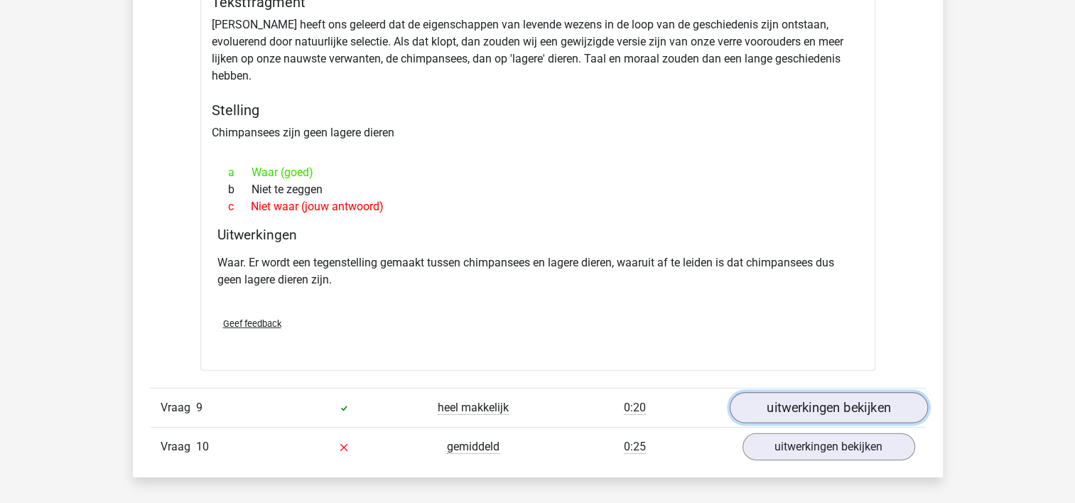
click at [820, 392] on link "uitwerkingen bekijken" at bounding box center [828, 407] width 198 height 31
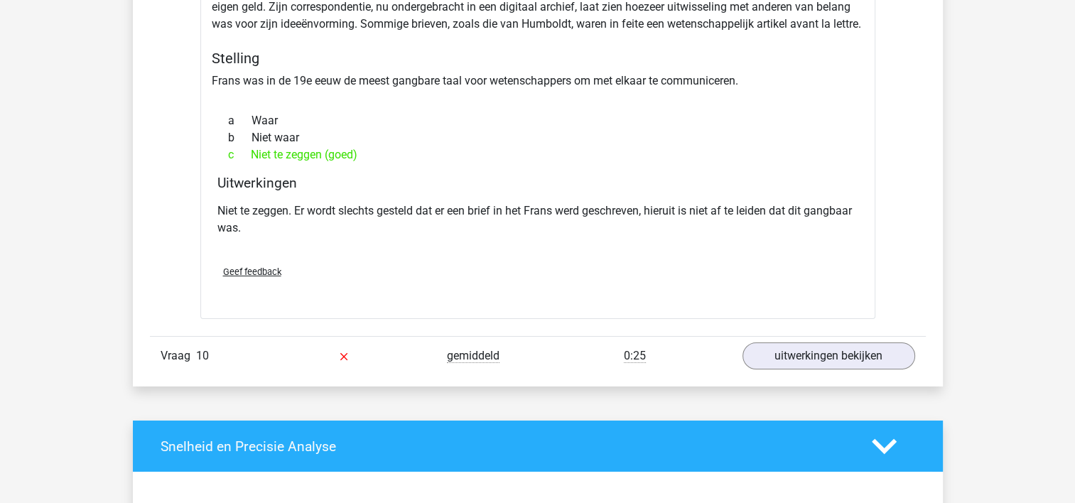
scroll to position [4830, 0]
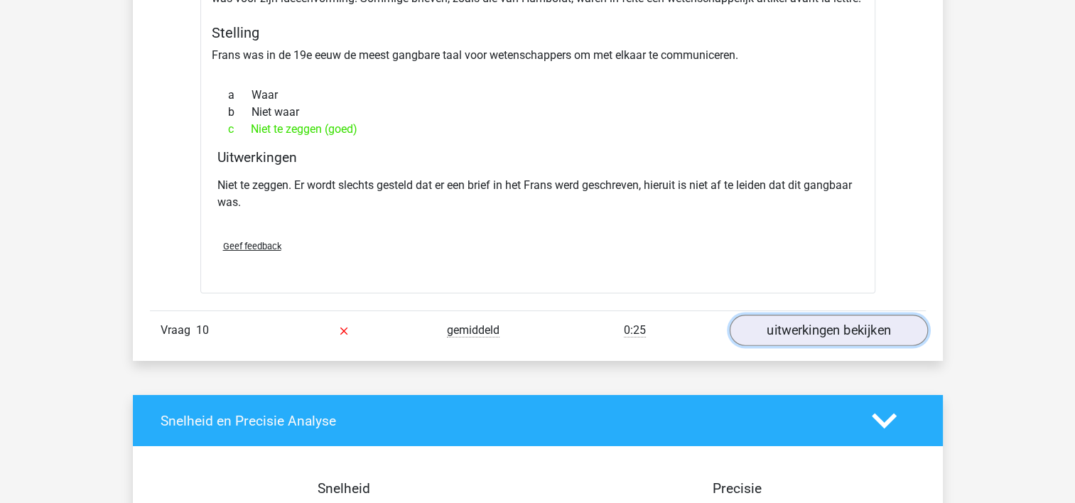
click at [803, 315] on link "uitwerkingen bekijken" at bounding box center [828, 330] width 198 height 31
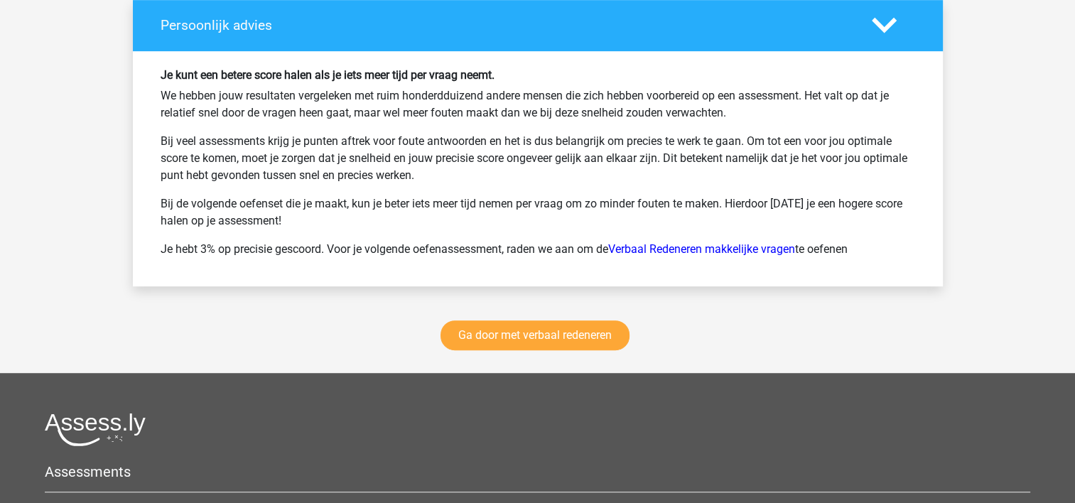
scroll to position [6180, 0]
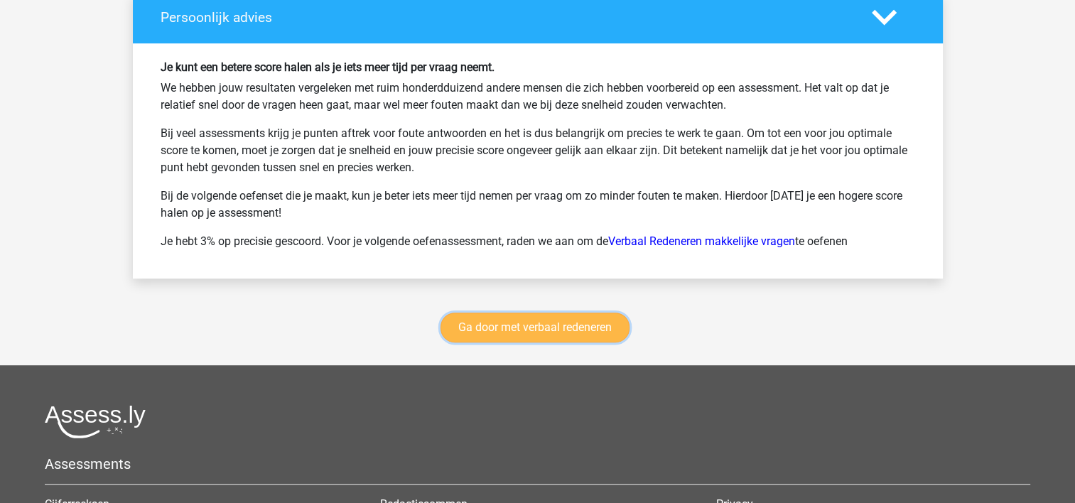
click at [511, 313] on link "Ga door met verbaal redeneren" at bounding box center [534, 328] width 189 height 30
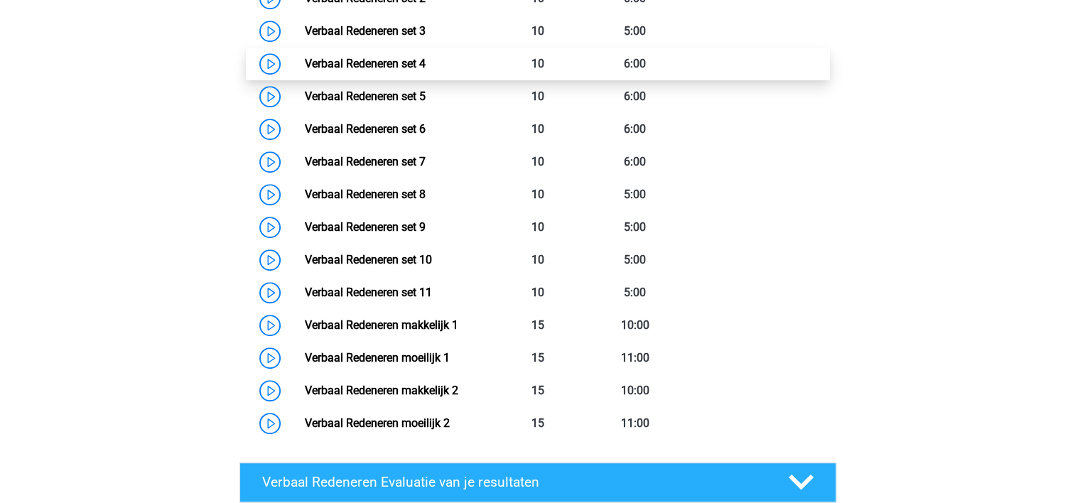
scroll to position [812, 0]
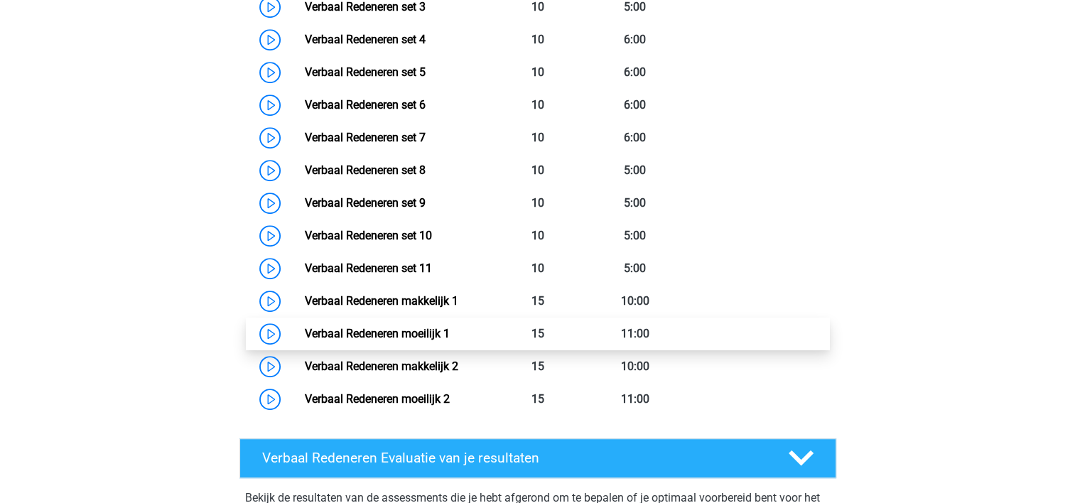
click at [450, 335] on link "Verbaal Redeneren moeilijk 1" at bounding box center [377, 333] width 145 height 13
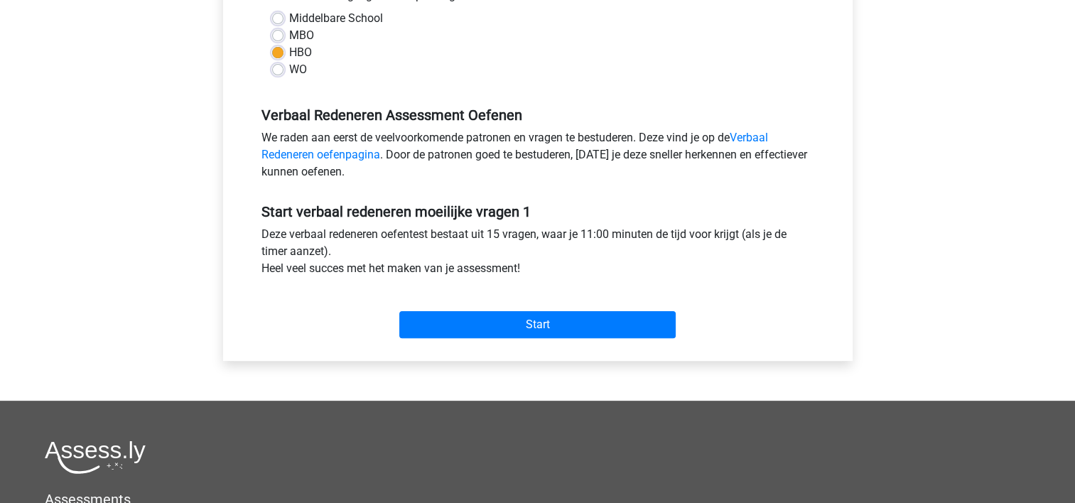
scroll to position [355, 0]
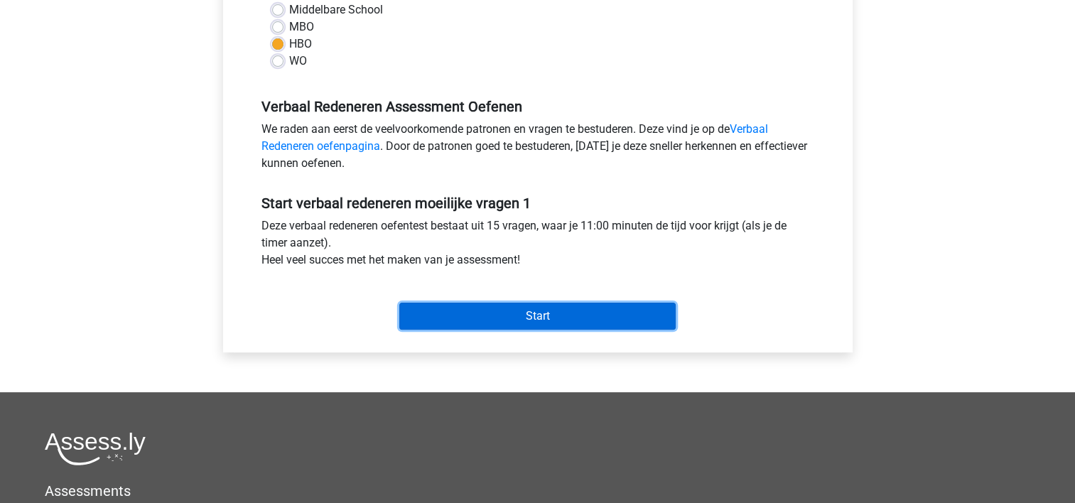
click at [568, 318] on input "Start" at bounding box center [537, 316] width 276 height 27
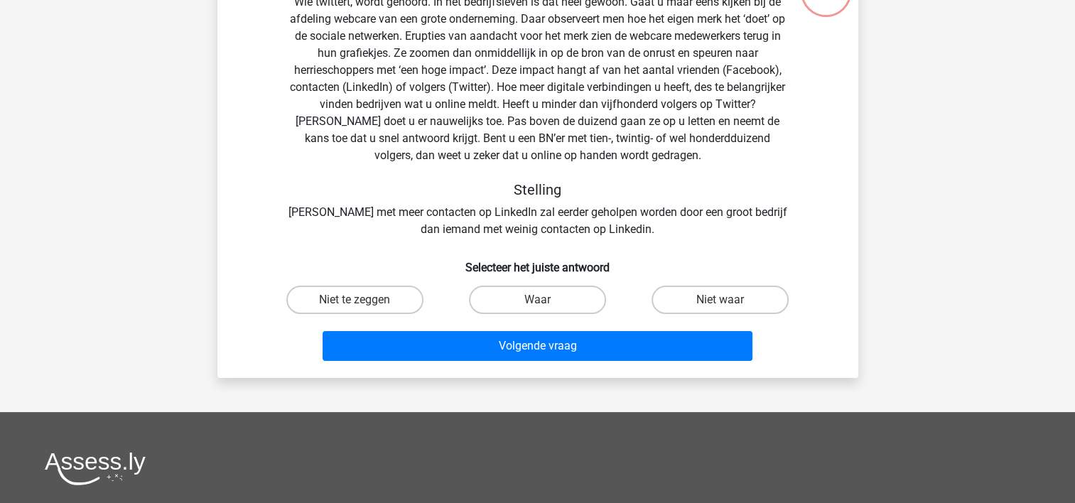
scroll to position [142, 0]
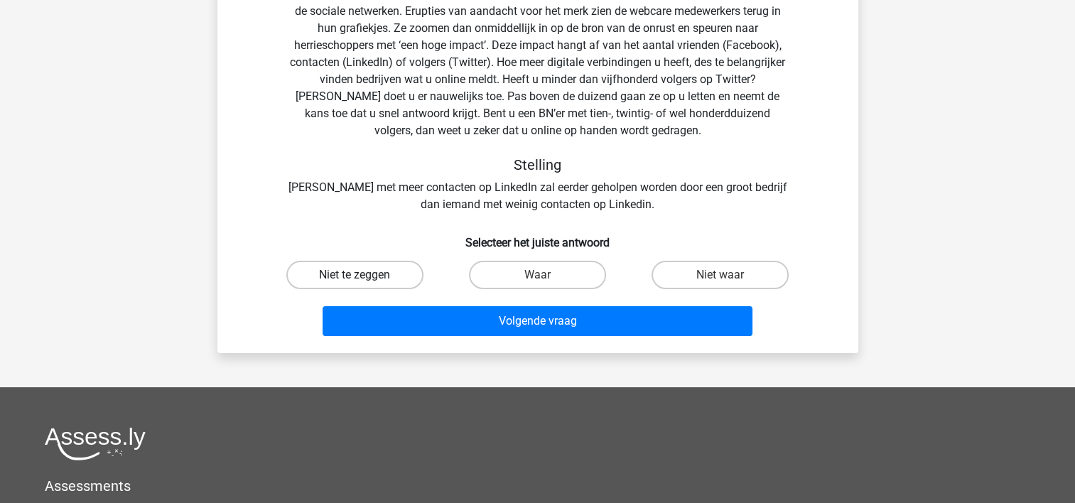
click at [375, 276] on label "Niet te zeggen" at bounding box center [354, 275] width 137 height 28
click at [364, 276] on input "Niet te zeggen" at bounding box center [358, 279] width 9 height 9
radio input "true"
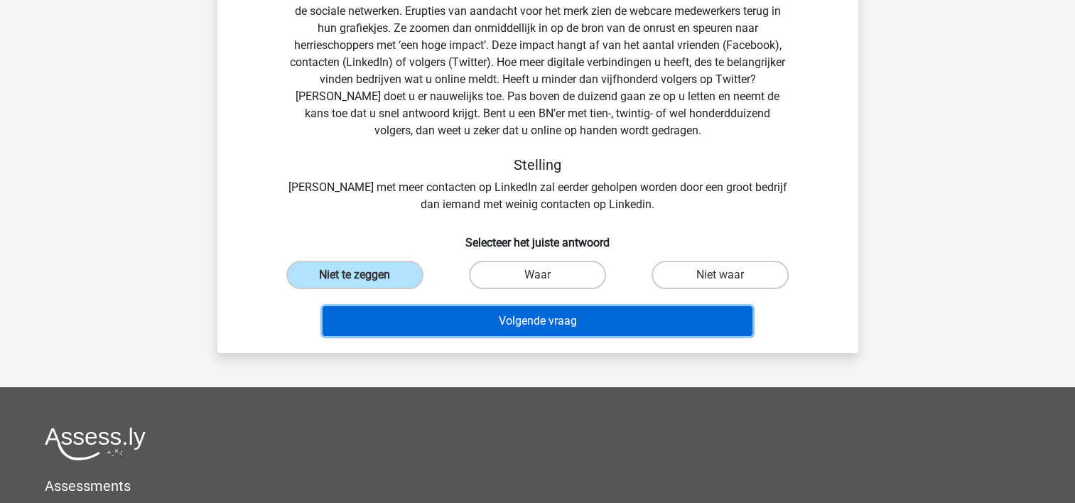
click at [435, 317] on button "Volgende vraag" at bounding box center [537, 321] width 430 height 30
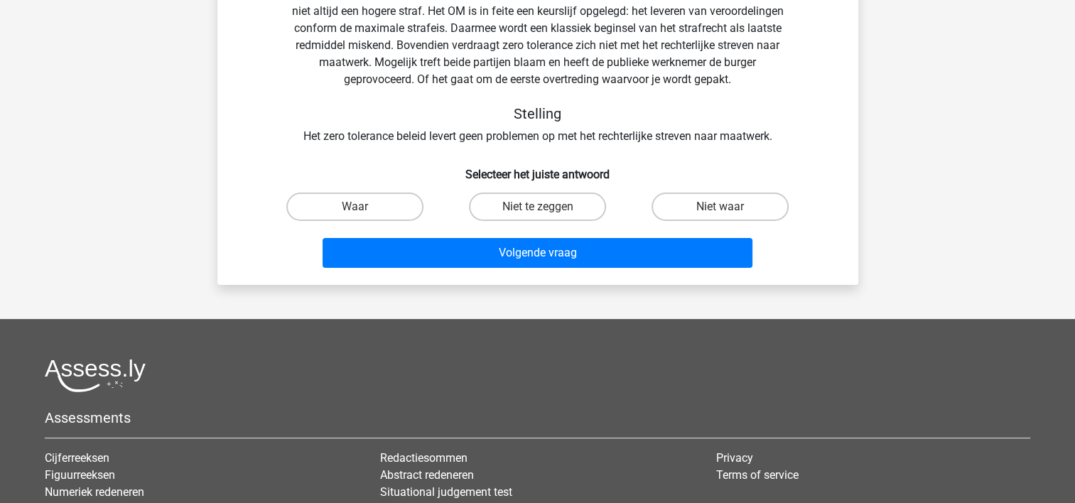
scroll to position [65, 0]
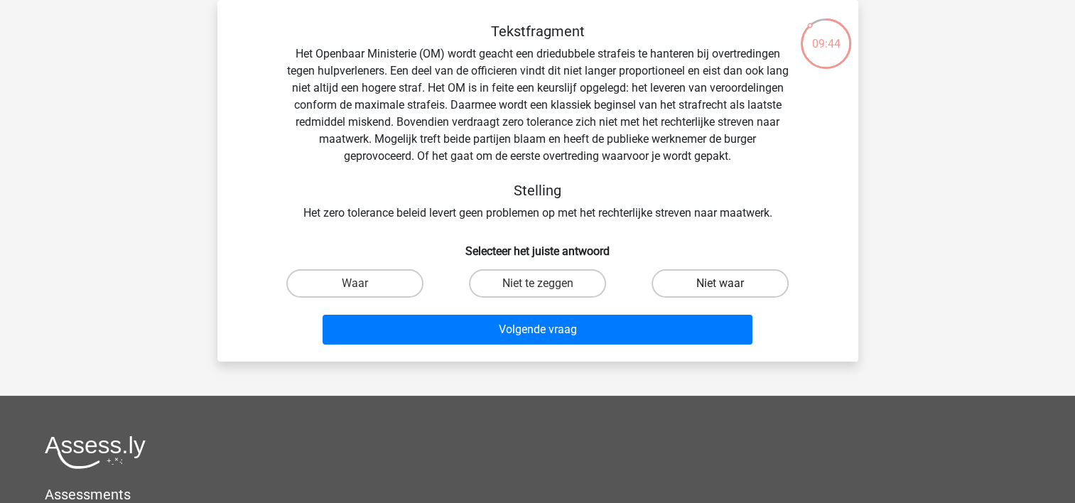
click at [705, 283] on label "Niet waar" at bounding box center [719, 283] width 137 height 28
click at [720, 283] on input "Niet waar" at bounding box center [724, 287] width 9 height 9
radio input "true"
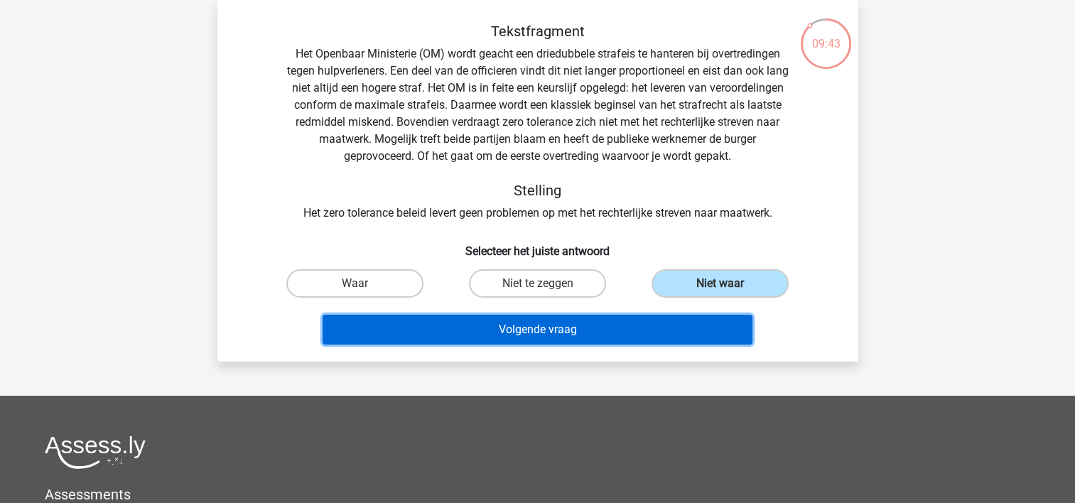
click at [609, 325] on button "Volgende vraag" at bounding box center [537, 330] width 430 height 30
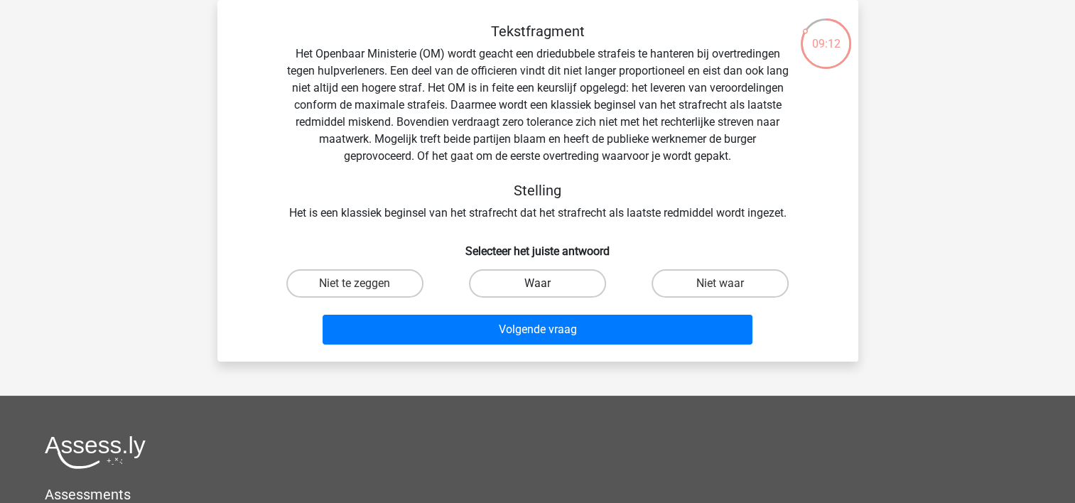
click at [551, 286] on label "Waar" at bounding box center [537, 283] width 137 height 28
click at [546, 286] on input "Waar" at bounding box center [541, 287] width 9 height 9
radio input "true"
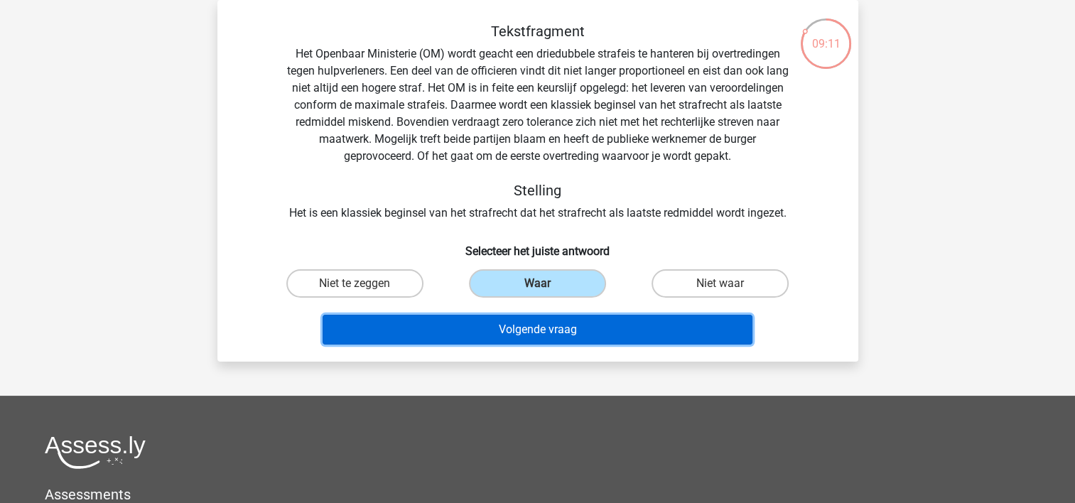
click at [554, 320] on button "Volgende vraag" at bounding box center [537, 330] width 430 height 30
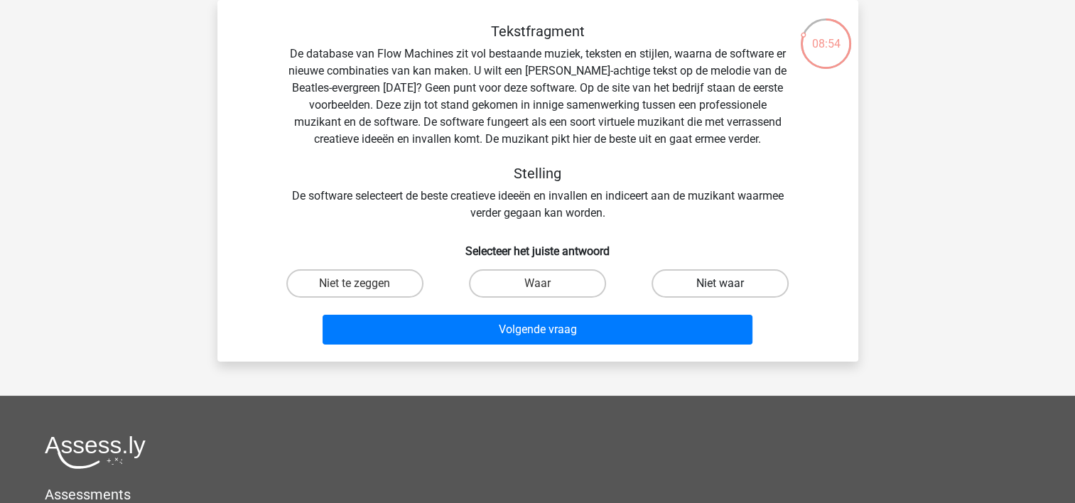
click at [717, 284] on label "Niet waar" at bounding box center [719, 283] width 137 height 28
click at [720, 284] on input "Niet waar" at bounding box center [724, 287] width 9 height 9
radio input "true"
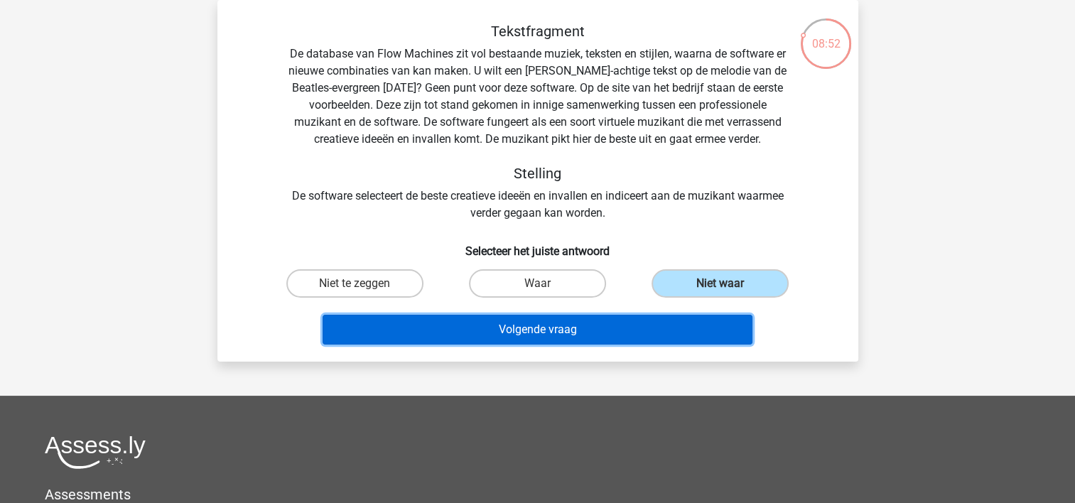
click at [563, 337] on button "Volgende vraag" at bounding box center [537, 330] width 430 height 30
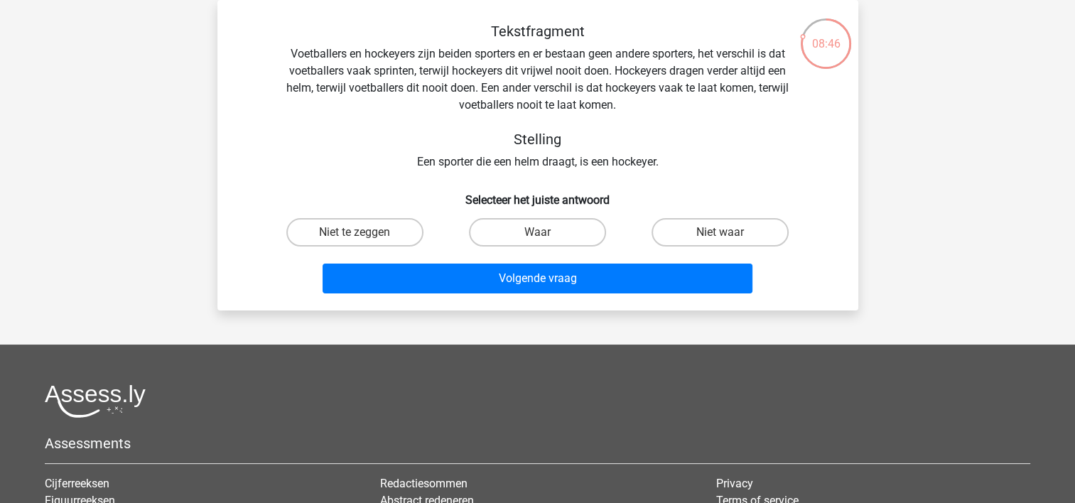
click at [537, 233] on input "Waar" at bounding box center [541, 236] width 9 height 9
radio input "true"
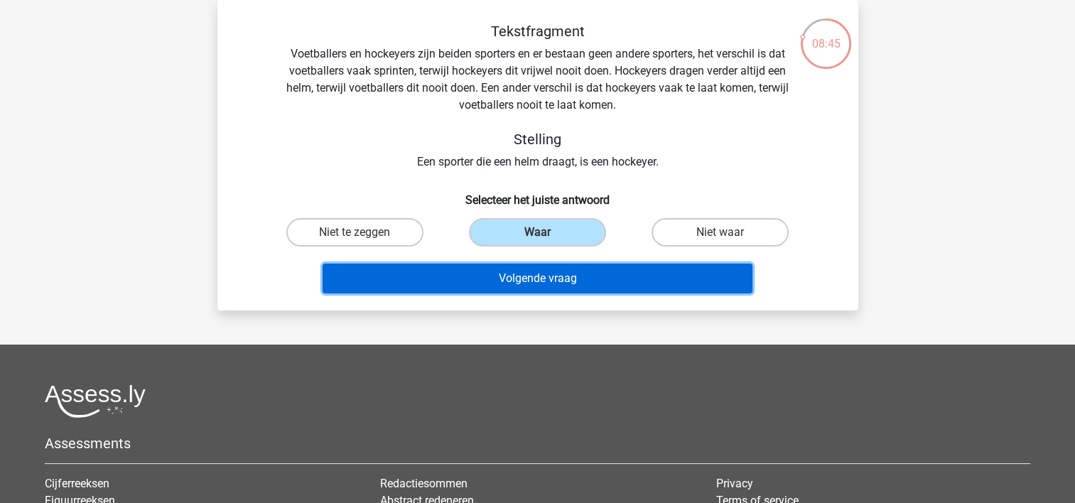
click at [541, 280] on button "Volgende vraag" at bounding box center [537, 279] width 430 height 30
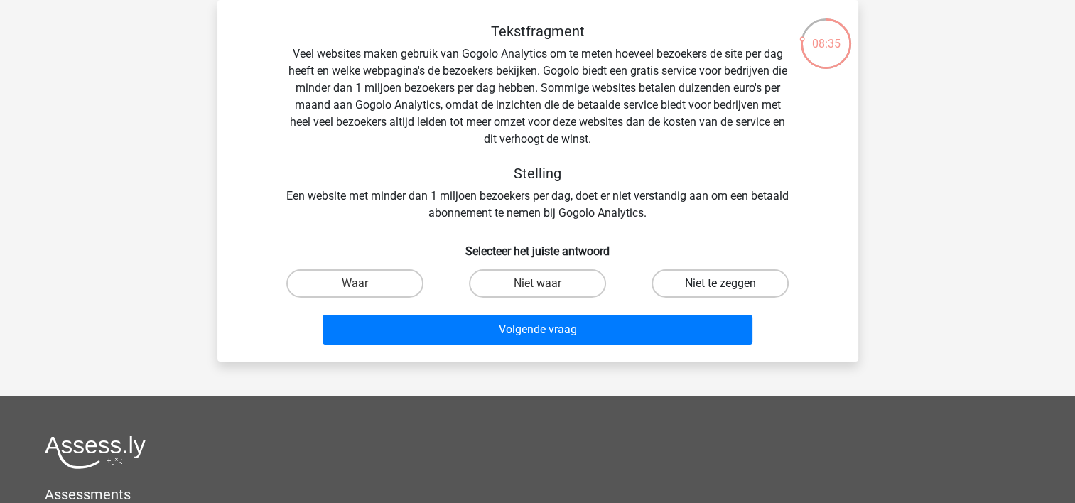
click at [702, 290] on label "Niet te zeggen" at bounding box center [719, 283] width 137 height 28
click at [720, 290] on input "Niet te zeggen" at bounding box center [724, 287] width 9 height 9
radio input "true"
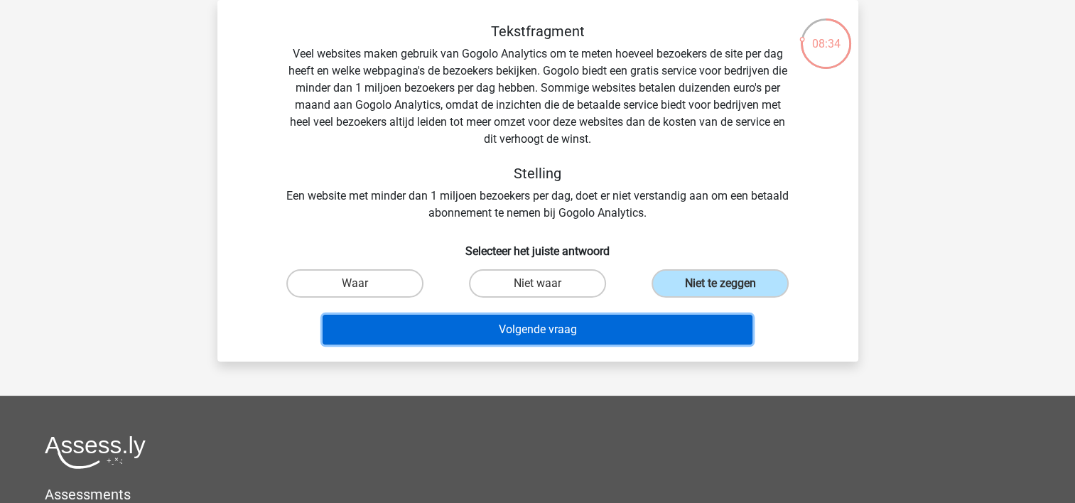
click at [574, 327] on button "Volgende vraag" at bounding box center [537, 330] width 430 height 30
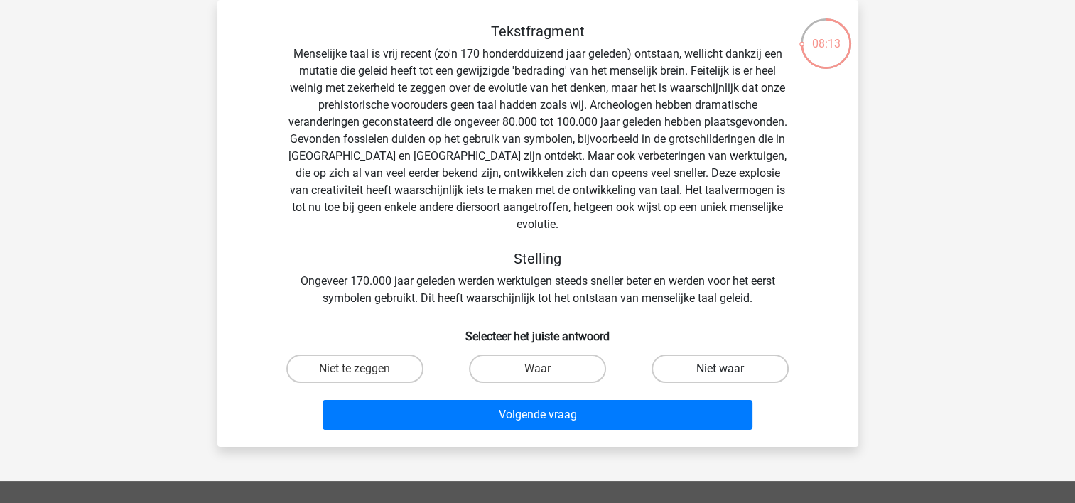
click at [716, 354] on label "Niet waar" at bounding box center [719, 368] width 137 height 28
click at [720, 369] on input "Niet waar" at bounding box center [724, 373] width 9 height 9
radio input "true"
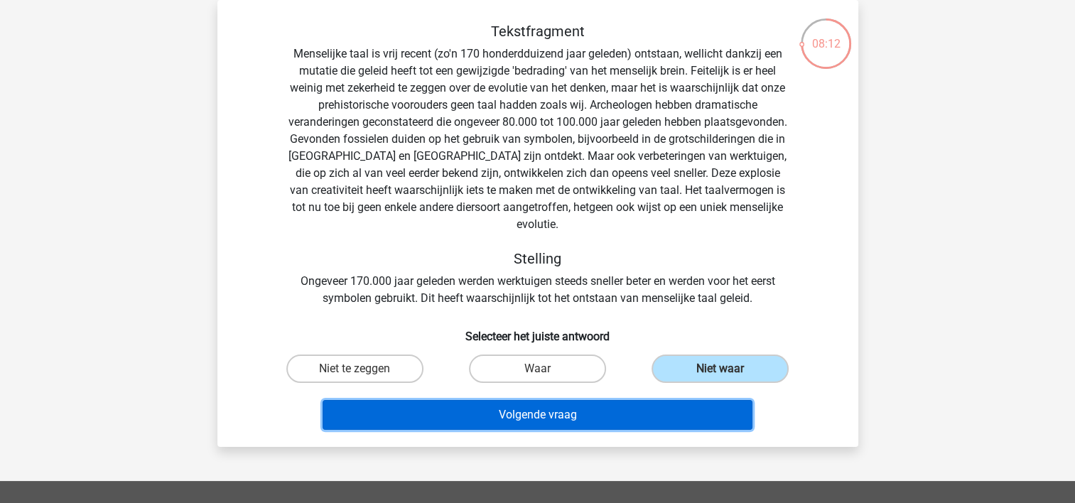
click at [564, 400] on button "Volgende vraag" at bounding box center [537, 415] width 430 height 30
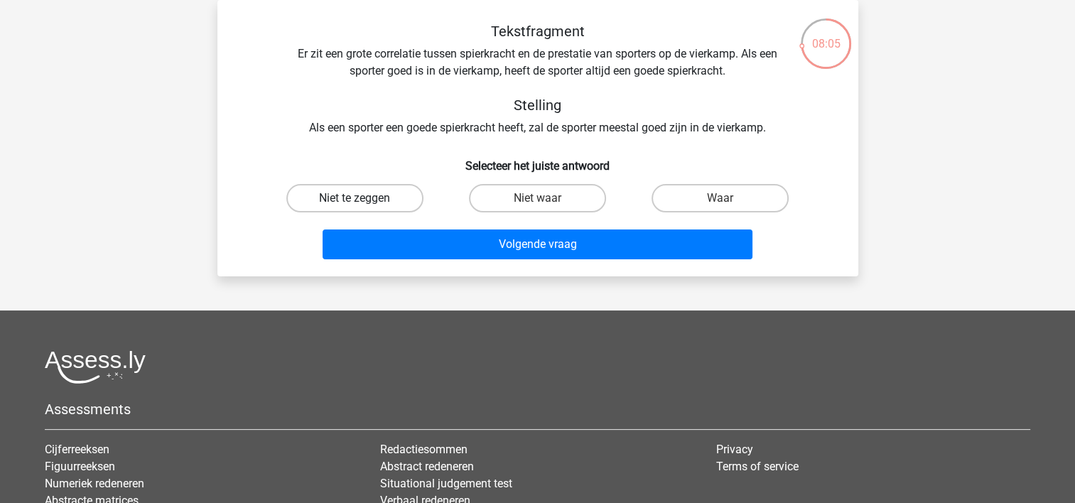
click at [359, 196] on label "Niet te zeggen" at bounding box center [354, 198] width 137 height 28
click at [359, 198] on input "Niet te zeggen" at bounding box center [358, 202] width 9 height 9
radio input "true"
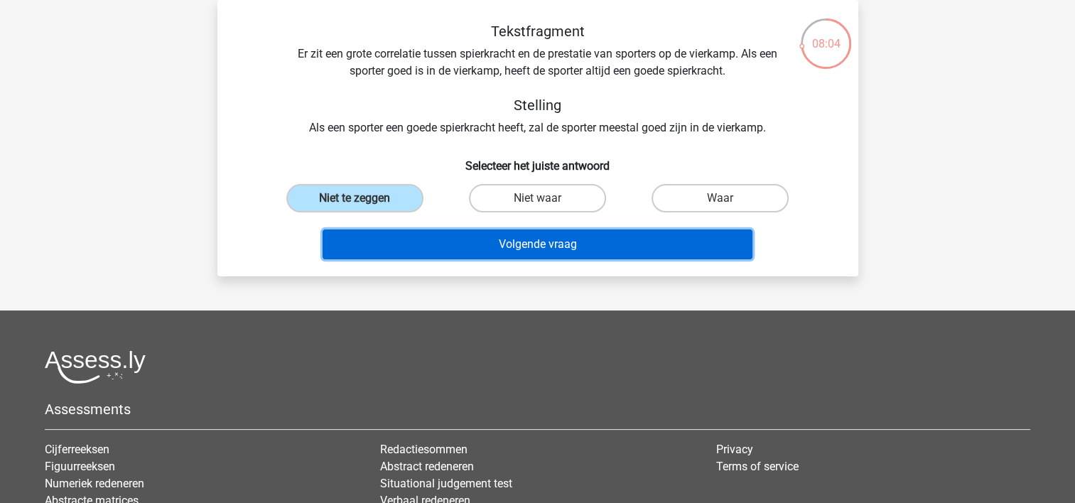
click at [432, 241] on button "Volgende vraag" at bounding box center [537, 244] width 430 height 30
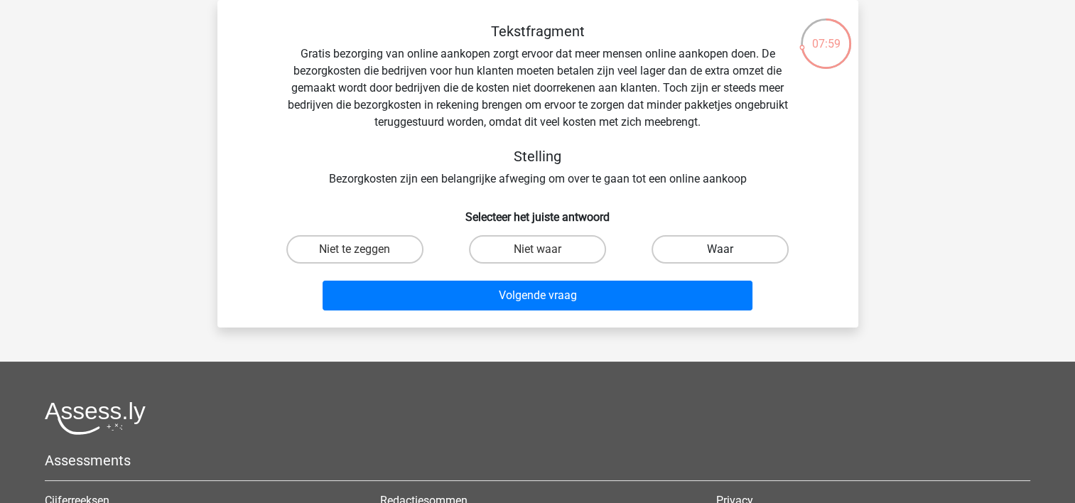
click at [714, 246] on label "Waar" at bounding box center [719, 249] width 137 height 28
click at [720, 249] on input "Waar" at bounding box center [724, 253] width 9 height 9
radio input "true"
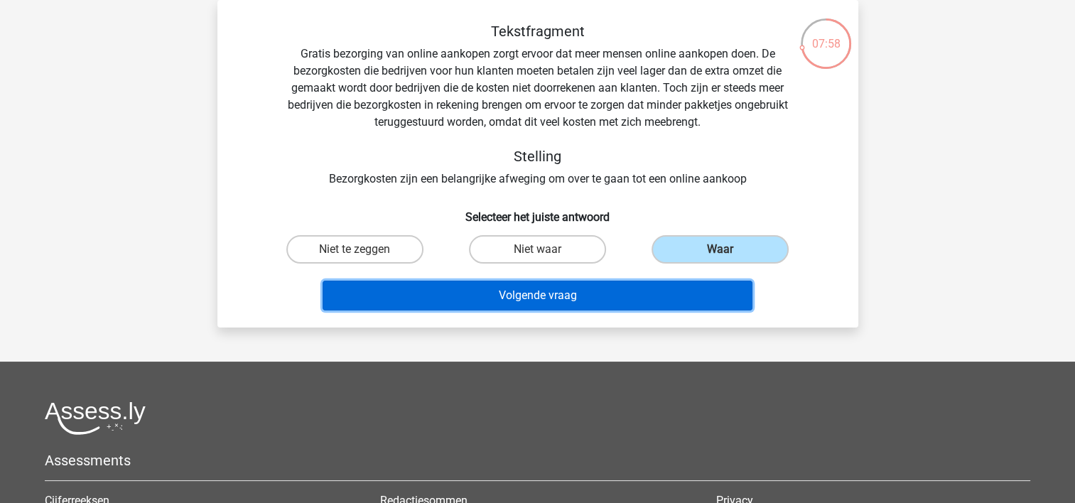
click at [525, 298] on button "Volgende vraag" at bounding box center [537, 296] width 430 height 30
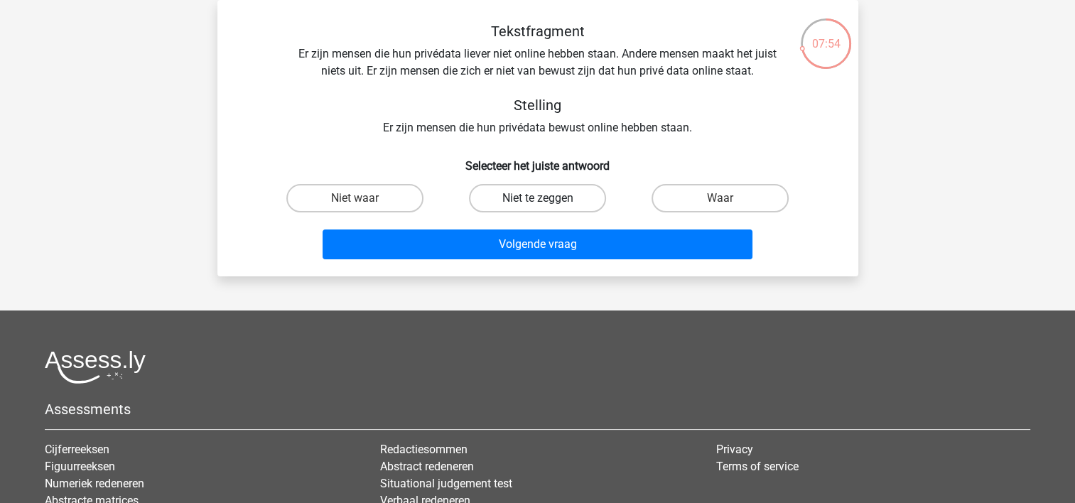
click at [547, 199] on label "Niet te zeggen" at bounding box center [537, 198] width 137 height 28
click at [546, 199] on input "Niet te zeggen" at bounding box center [541, 202] width 9 height 9
radio input "true"
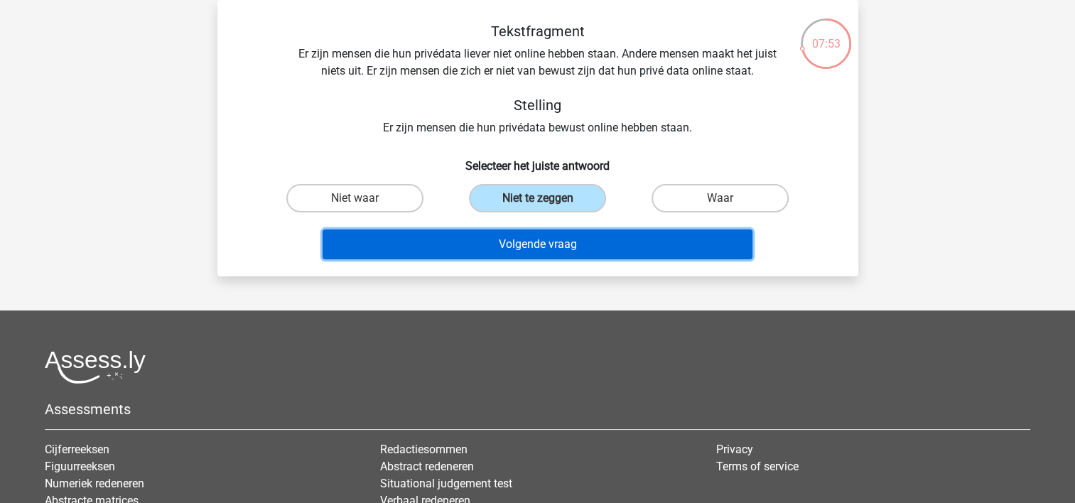
click at [526, 248] on button "Volgende vraag" at bounding box center [537, 244] width 430 height 30
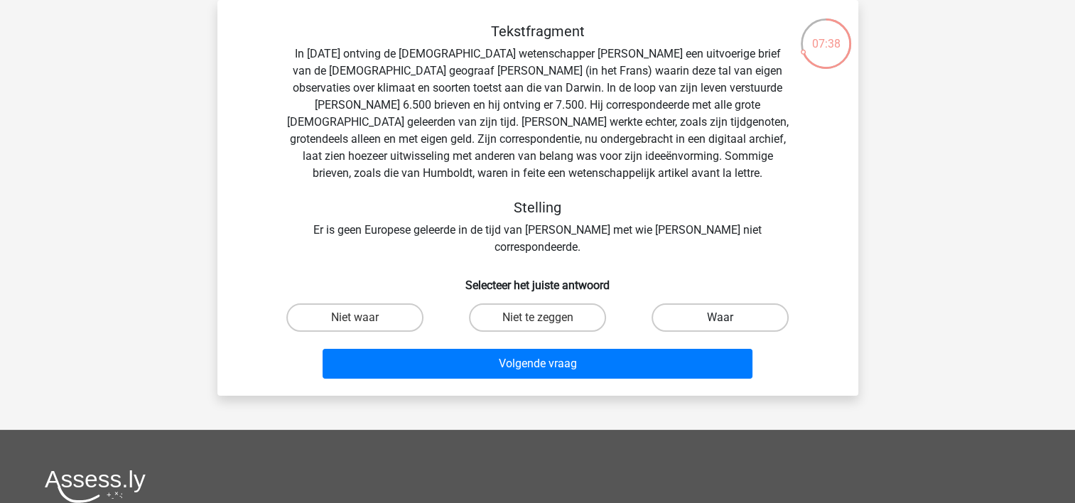
click at [751, 303] on label "Waar" at bounding box center [719, 317] width 137 height 28
click at [729, 318] on input "Waar" at bounding box center [724, 322] width 9 height 9
radio input "true"
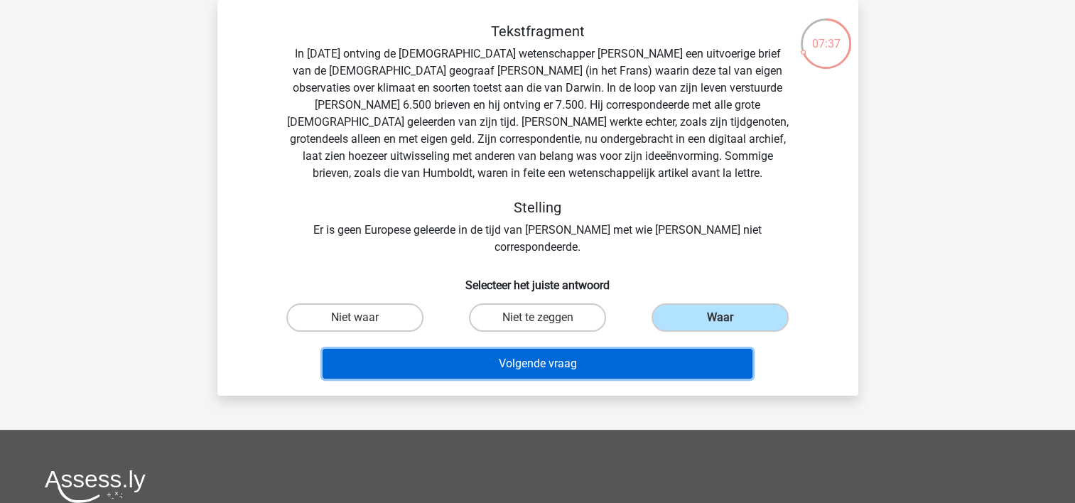
click at [605, 349] on button "Volgende vraag" at bounding box center [537, 364] width 430 height 30
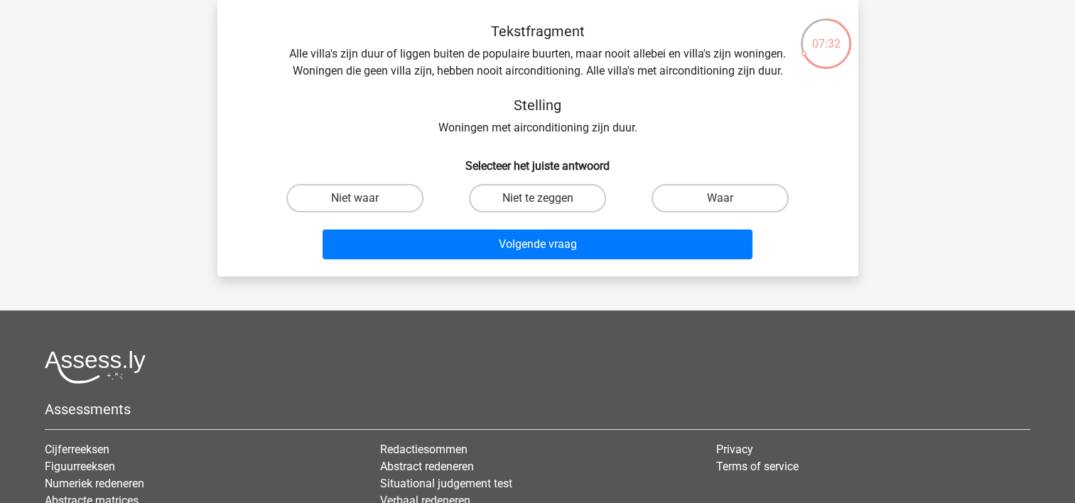
click at [723, 200] on input "Waar" at bounding box center [724, 202] width 9 height 9
radio input "true"
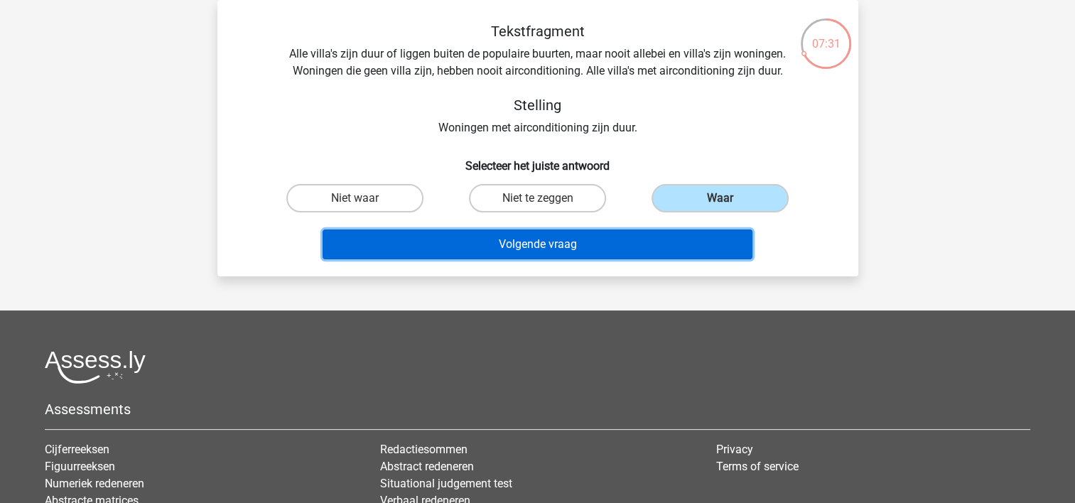
click at [549, 247] on button "Volgende vraag" at bounding box center [537, 244] width 430 height 30
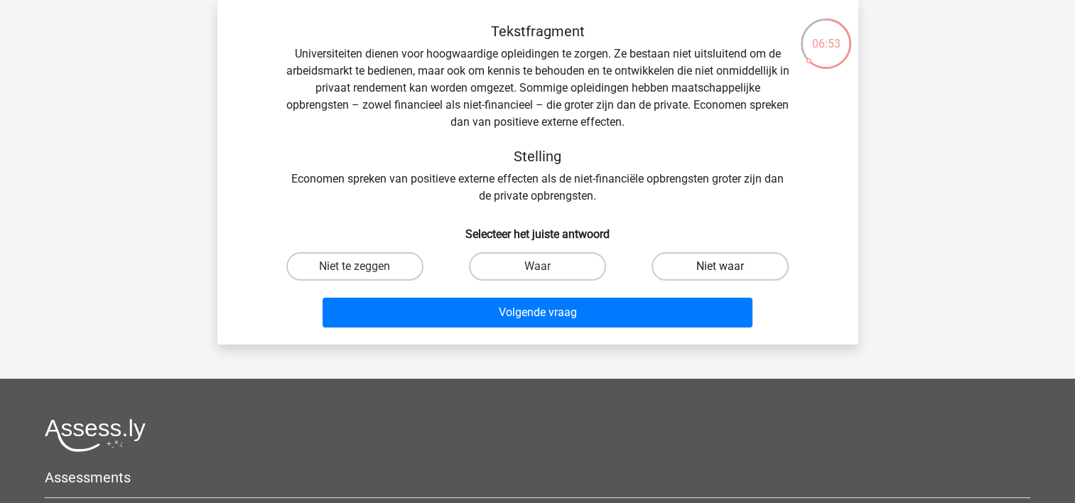
click at [698, 266] on label "Niet waar" at bounding box center [719, 266] width 137 height 28
click at [720, 266] on input "Niet waar" at bounding box center [724, 270] width 9 height 9
radio input "true"
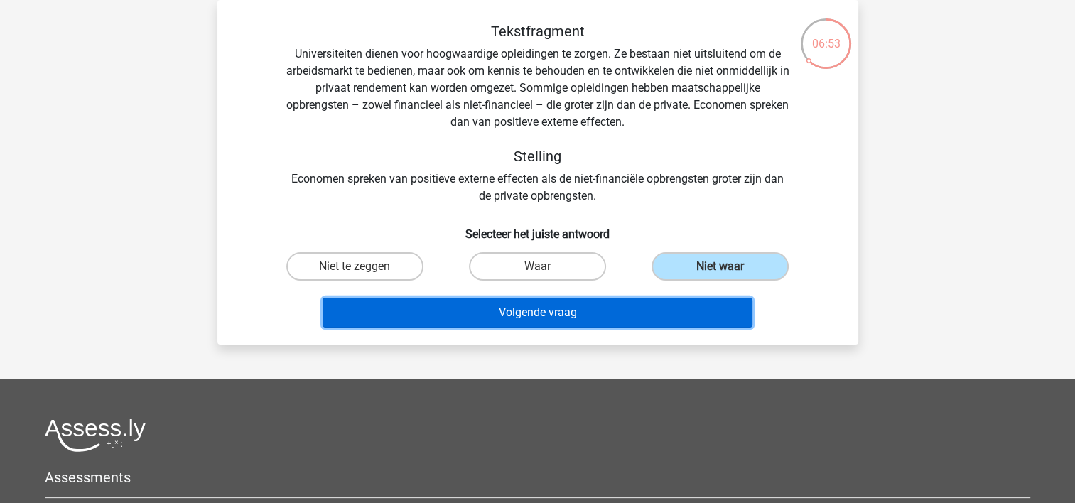
click at [595, 321] on button "Volgende vraag" at bounding box center [537, 313] width 430 height 30
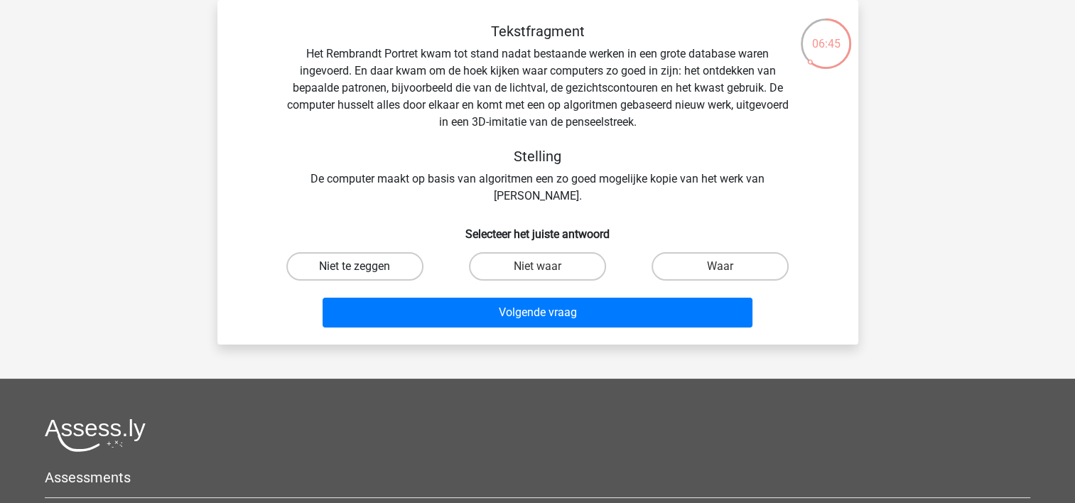
click at [364, 267] on label "Niet te zeggen" at bounding box center [354, 266] width 137 height 28
click at [364, 267] on input "Niet te zeggen" at bounding box center [358, 270] width 9 height 9
radio input "true"
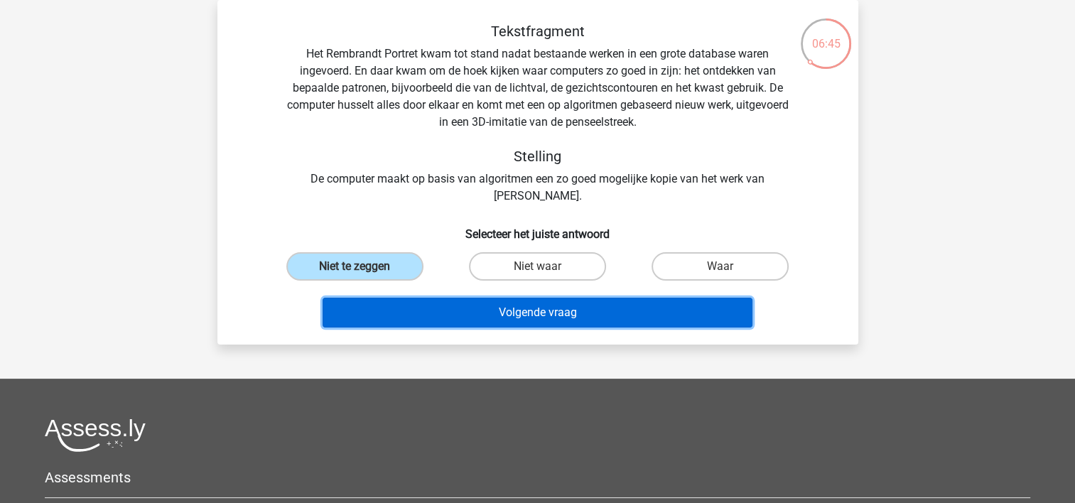
click at [400, 304] on button "Volgende vraag" at bounding box center [537, 313] width 430 height 30
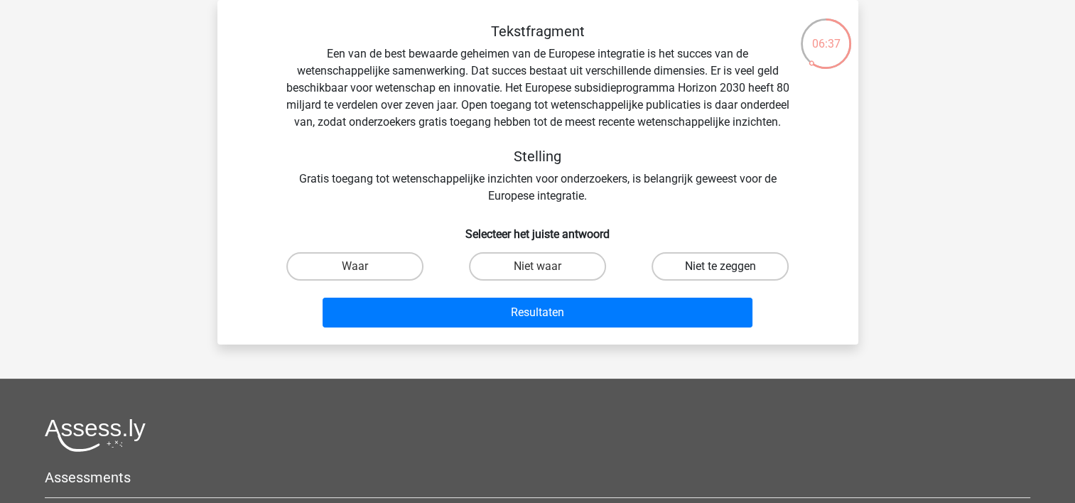
click at [702, 281] on label "Niet te zeggen" at bounding box center [719, 266] width 137 height 28
click at [720, 276] on input "Niet te zeggen" at bounding box center [724, 270] width 9 height 9
radio input "true"
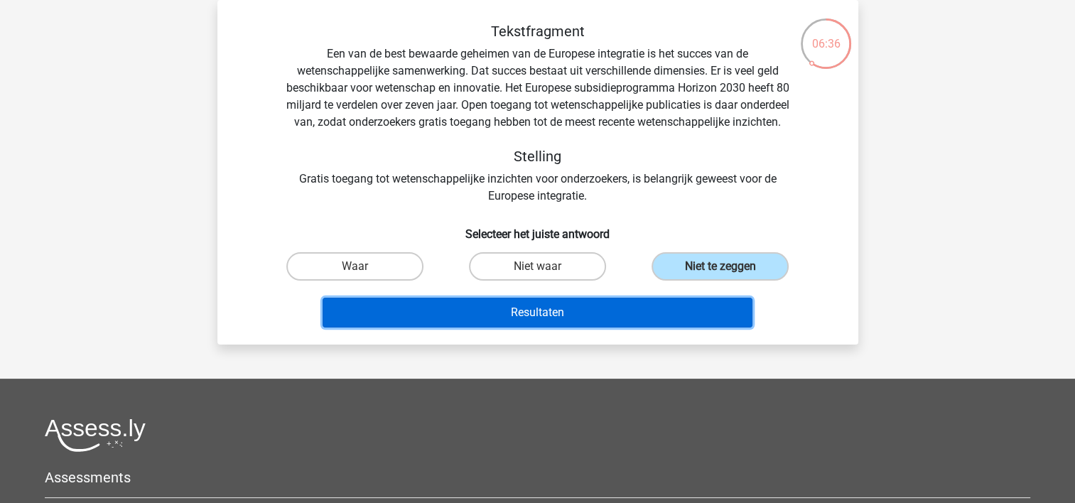
click at [562, 327] on button "Resultaten" at bounding box center [537, 313] width 430 height 30
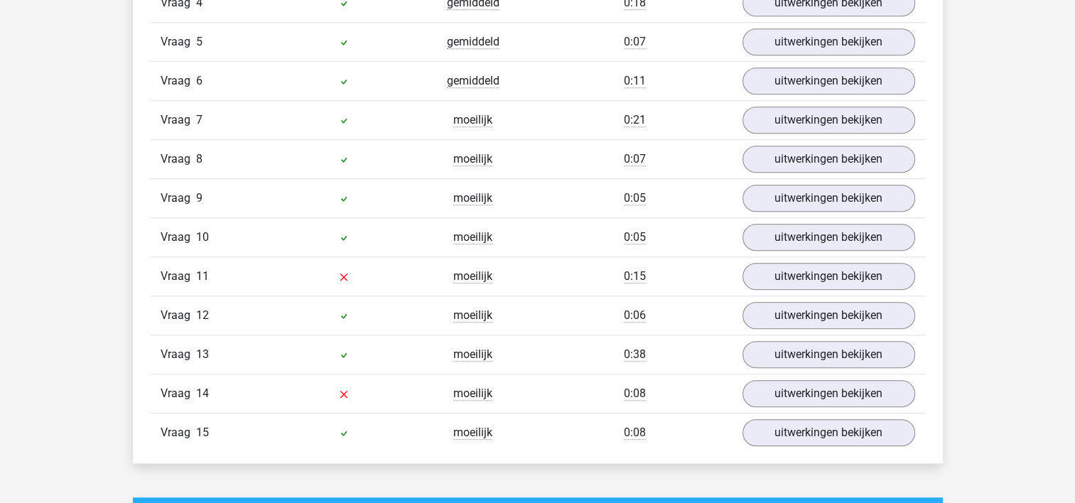
scroll to position [1136, 0]
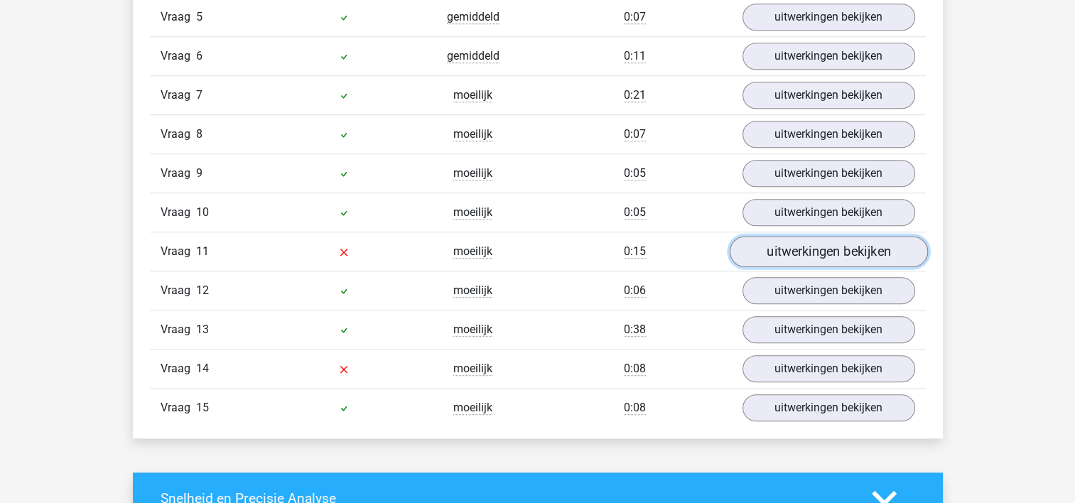
click at [781, 253] on link "uitwerkingen bekijken" at bounding box center [828, 252] width 198 height 31
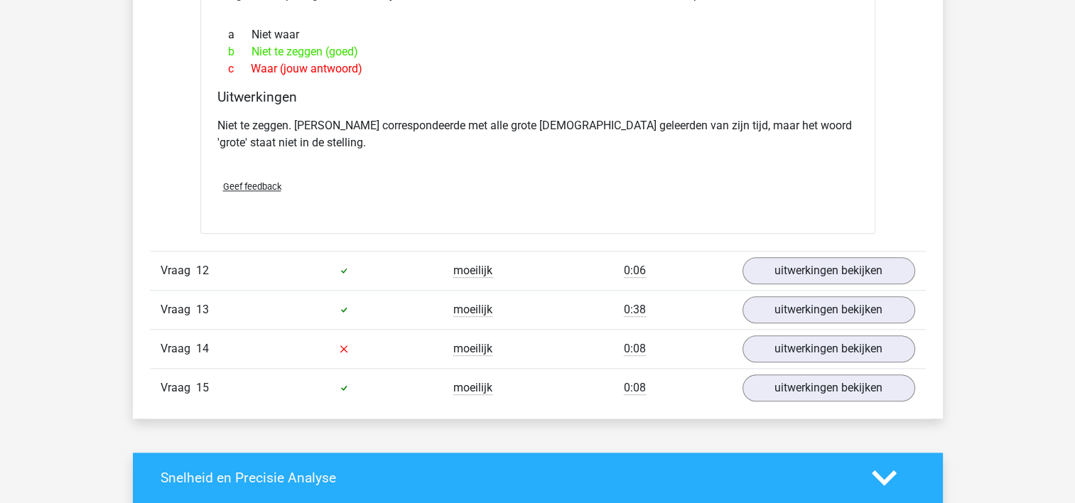
scroll to position [1634, 0]
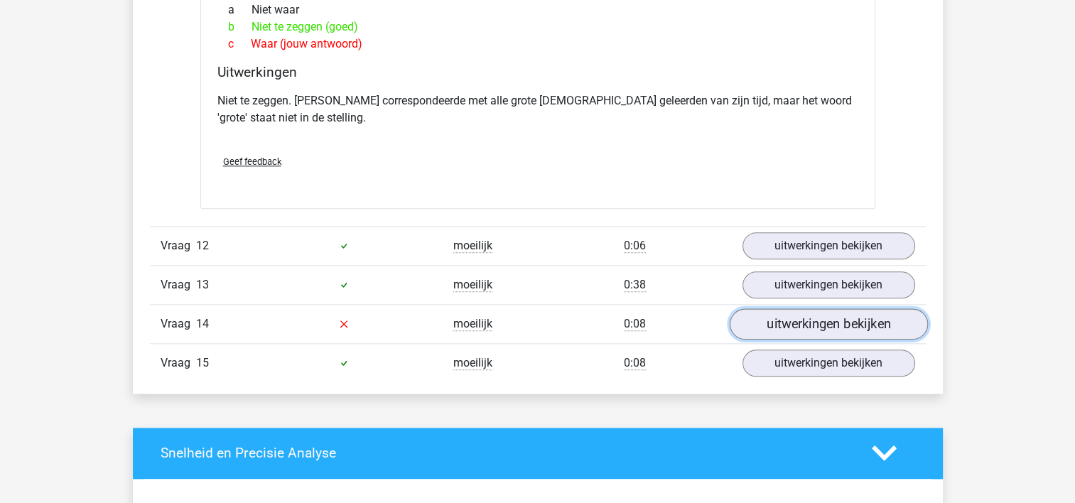
click at [788, 318] on link "uitwerkingen bekijken" at bounding box center [828, 323] width 198 height 31
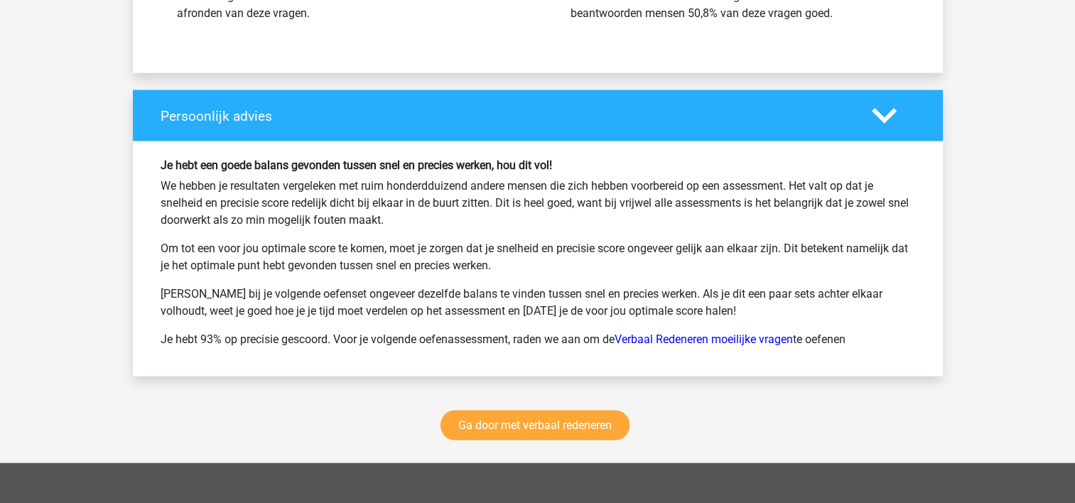
scroll to position [2983, 0]
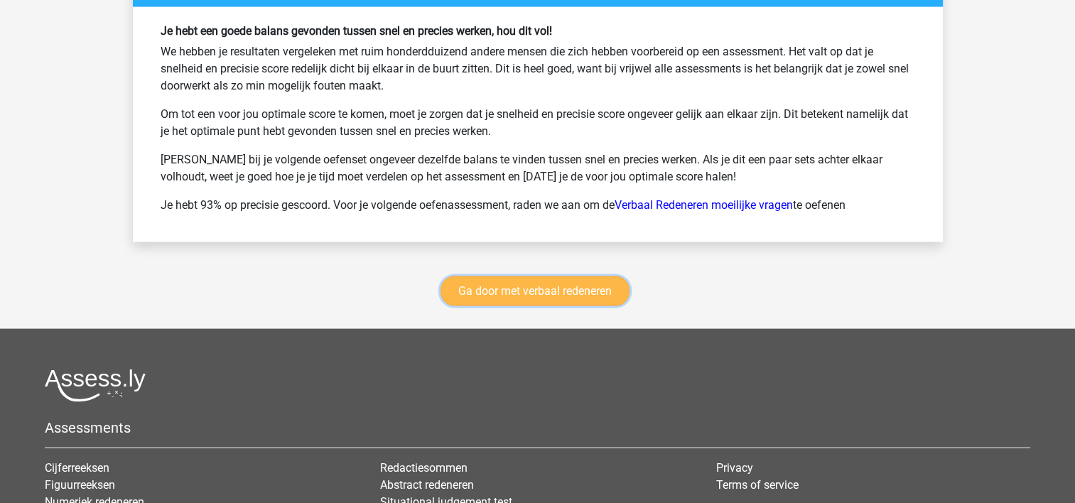
click at [523, 287] on link "Ga door met verbaal redeneren" at bounding box center [534, 291] width 189 height 30
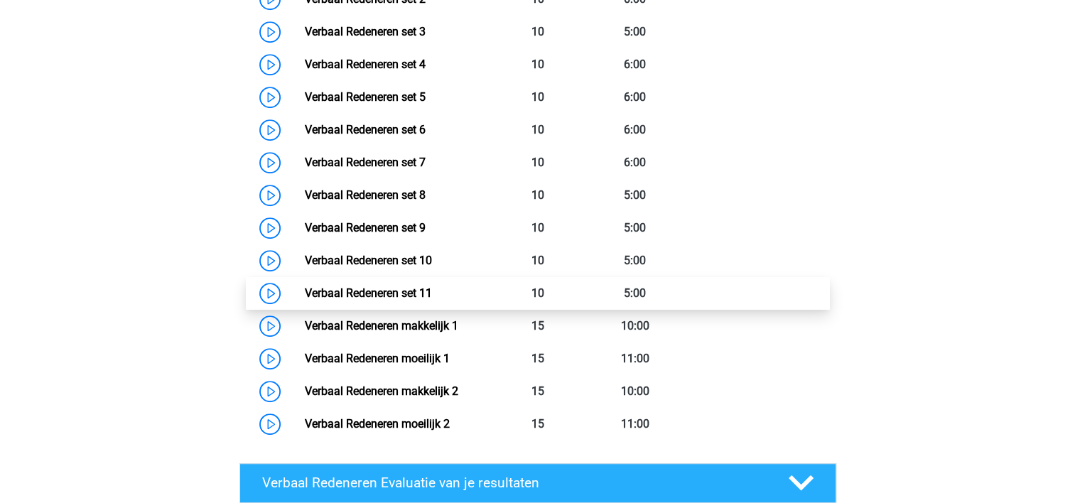
scroll to position [812, 0]
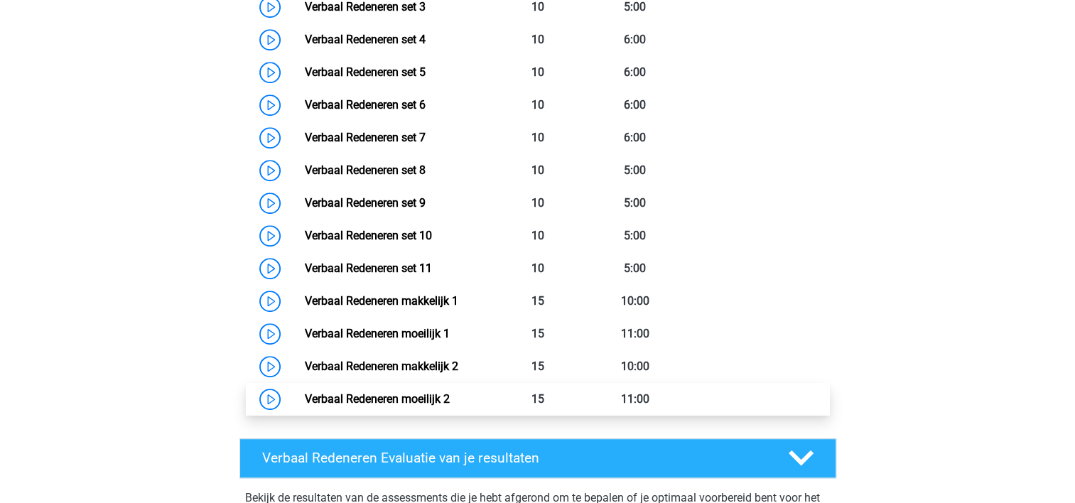
click at [450, 401] on link "Verbaal Redeneren moeilijk 2" at bounding box center [377, 398] width 145 height 13
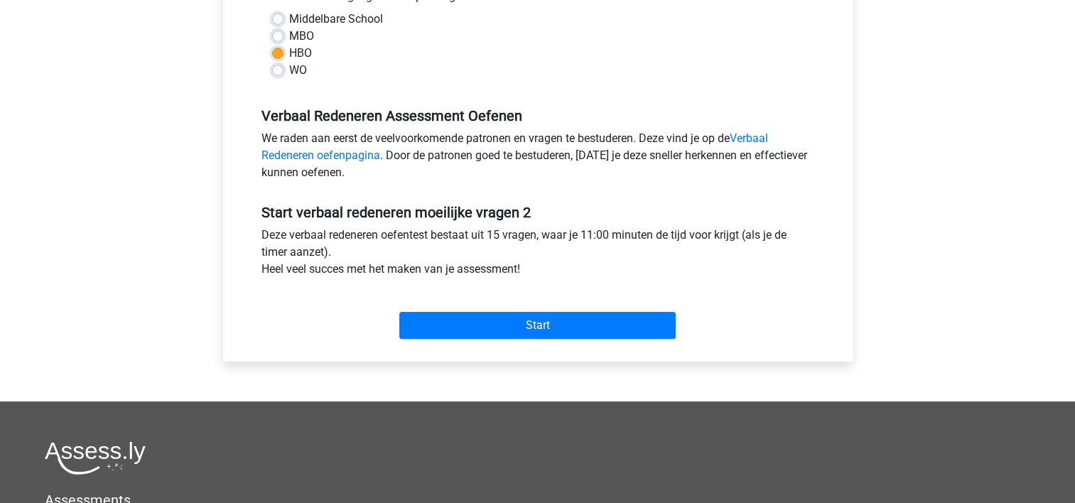
scroll to position [355, 0]
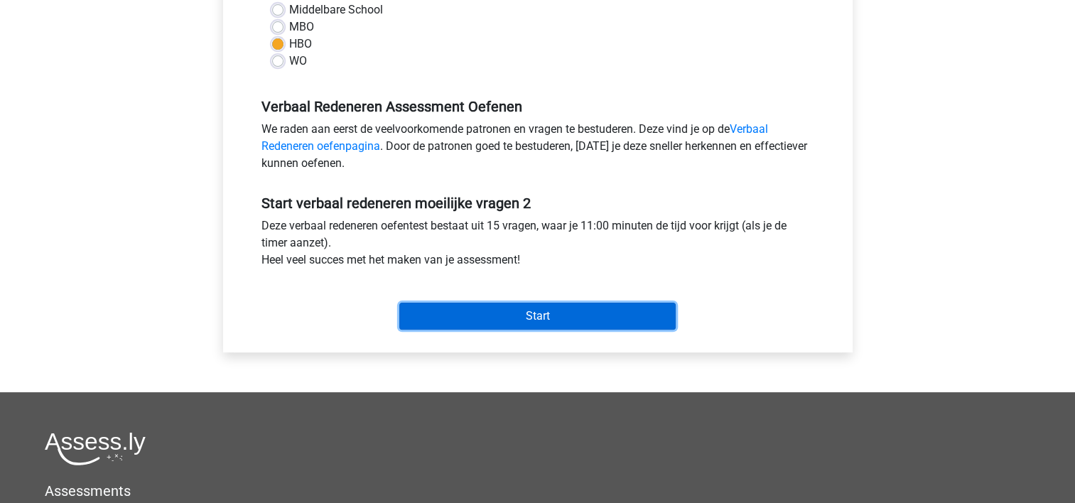
click at [510, 318] on input "Start" at bounding box center [537, 316] width 276 height 27
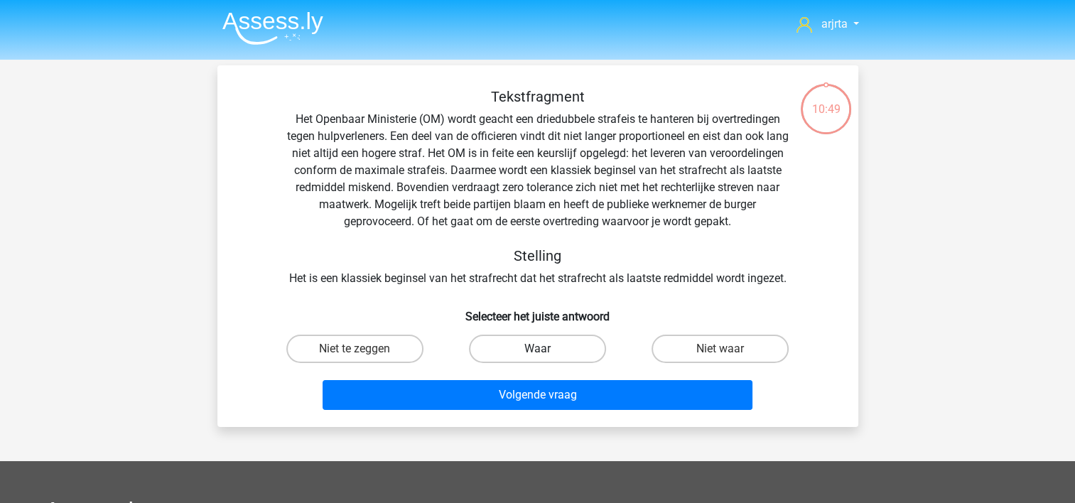
click at [553, 352] on label "Waar" at bounding box center [537, 349] width 137 height 28
click at [546, 352] on input "Waar" at bounding box center [541, 353] width 9 height 9
radio input "true"
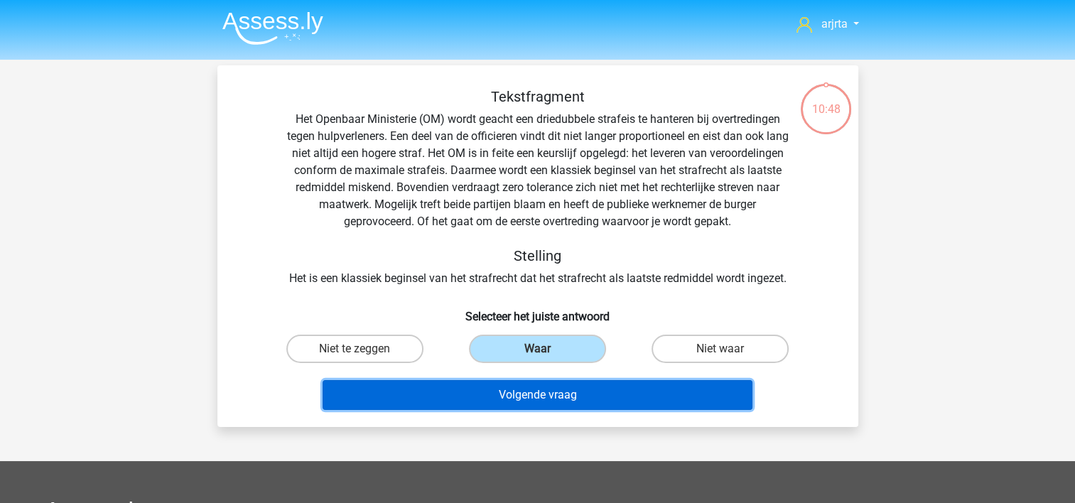
click at [542, 401] on button "Volgende vraag" at bounding box center [537, 395] width 430 height 30
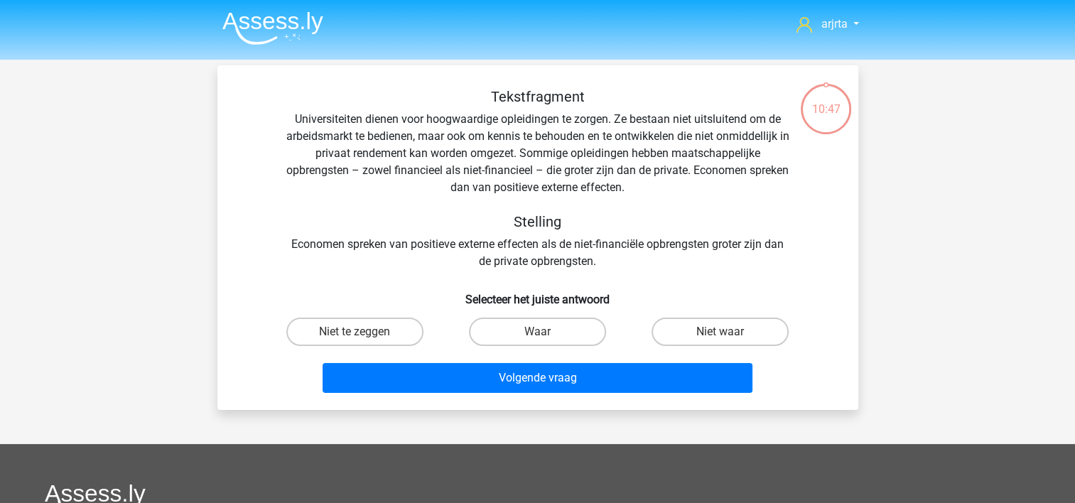
scroll to position [65, 0]
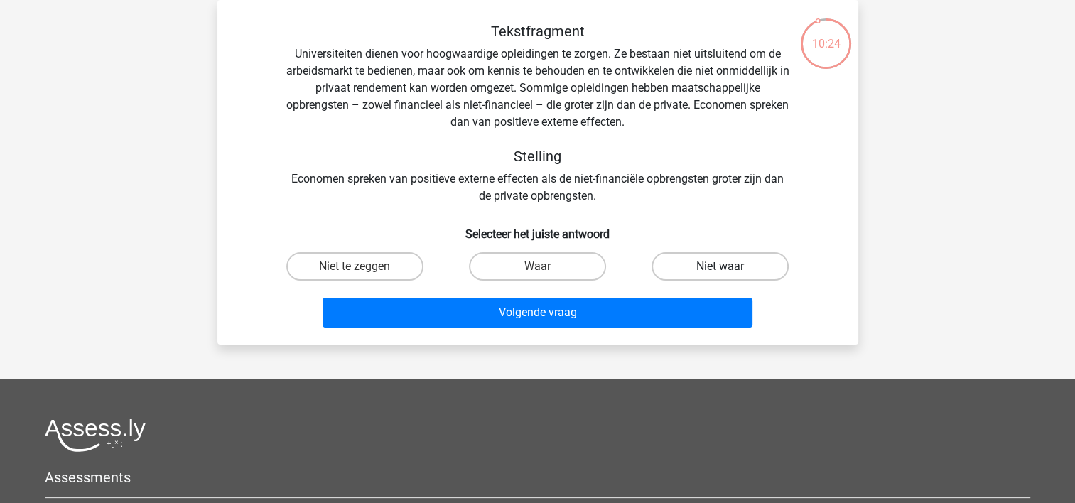
click at [693, 266] on label "Niet waar" at bounding box center [719, 266] width 137 height 28
click at [720, 266] on input "Niet waar" at bounding box center [724, 270] width 9 height 9
radio input "true"
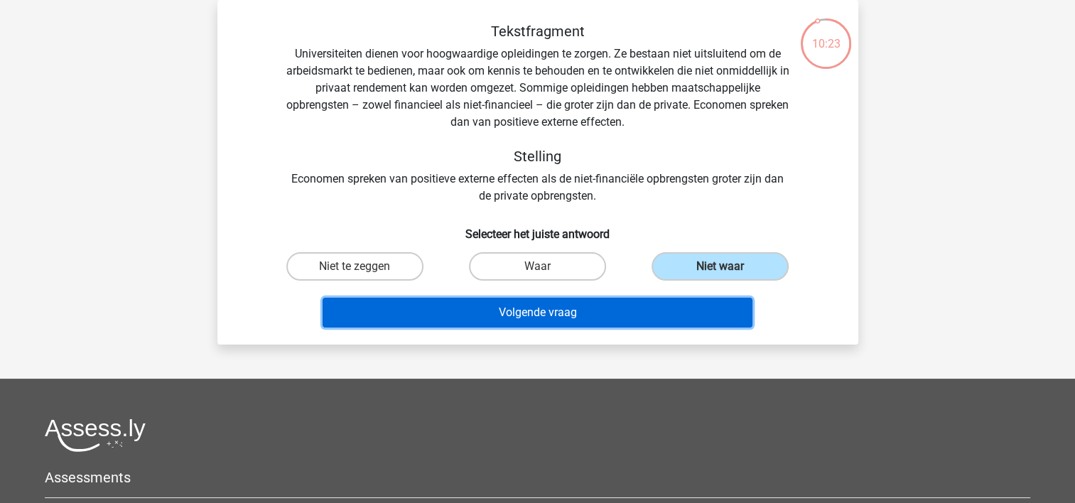
click at [586, 317] on button "Volgende vraag" at bounding box center [537, 313] width 430 height 30
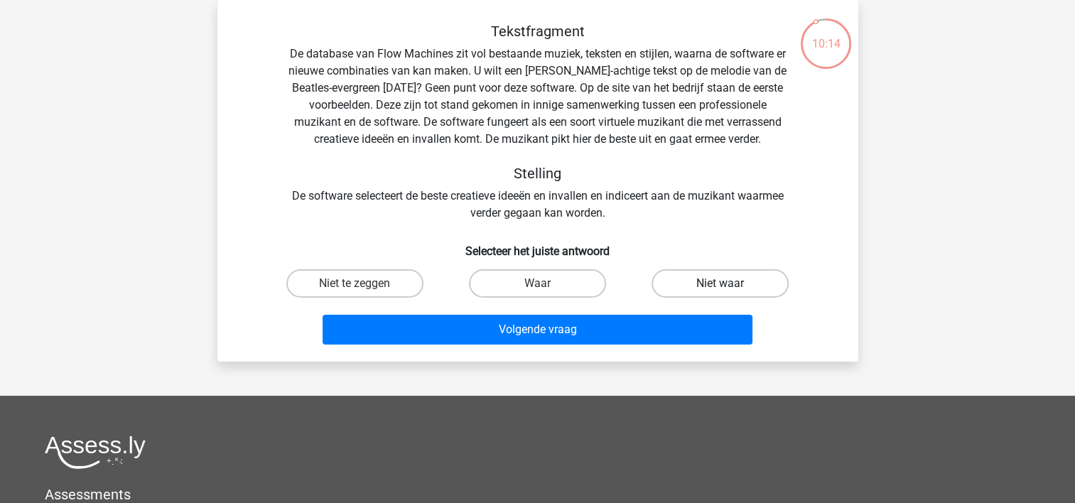
click at [707, 287] on label "Niet waar" at bounding box center [719, 283] width 137 height 28
click at [720, 287] on input "Niet waar" at bounding box center [724, 287] width 9 height 9
radio input "true"
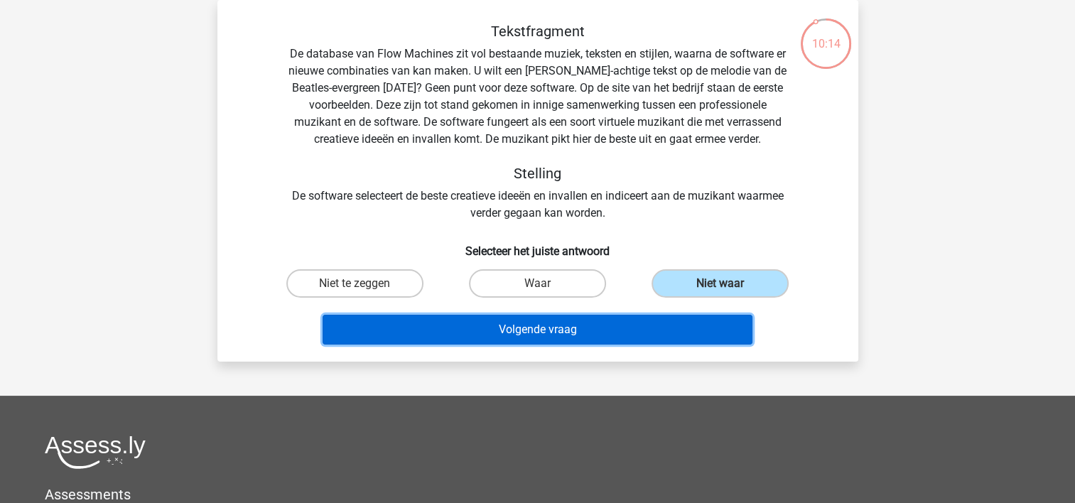
click at [557, 335] on button "Volgende vraag" at bounding box center [537, 330] width 430 height 30
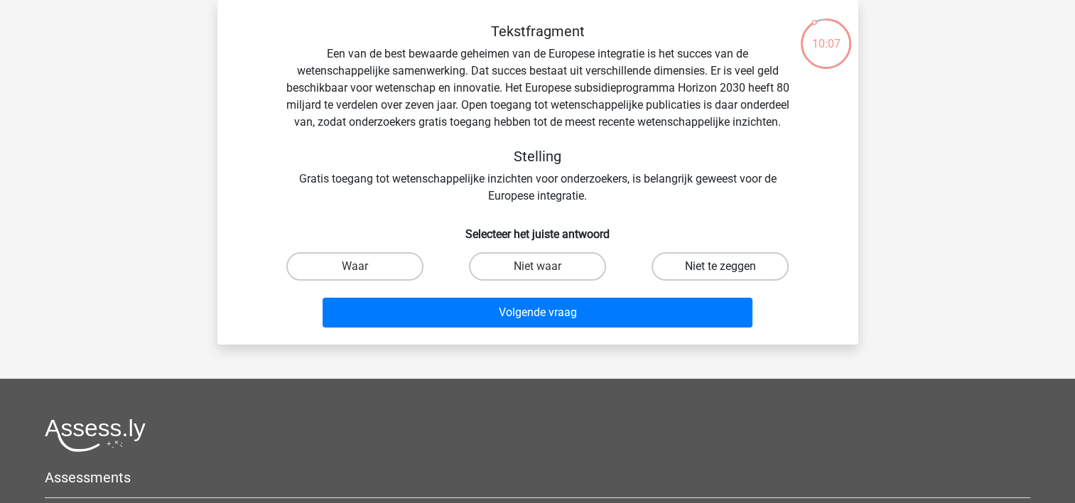
click at [698, 281] on label "Niet te zeggen" at bounding box center [719, 266] width 137 height 28
click at [720, 276] on input "Niet te zeggen" at bounding box center [724, 270] width 9 height 9
radio input "true"
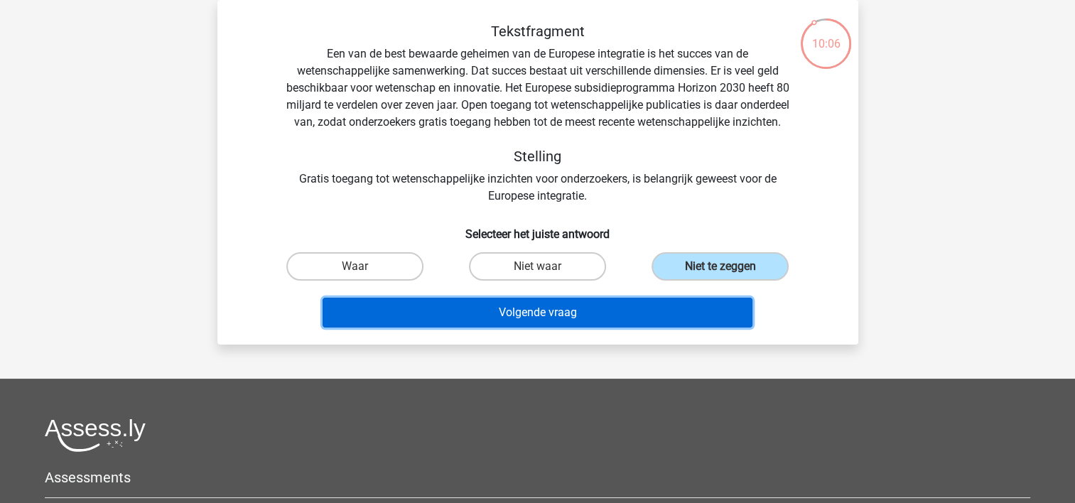
click at [587, 327] on button "Volgende vraag" at bounding box center [537, 313] width 430 height 30
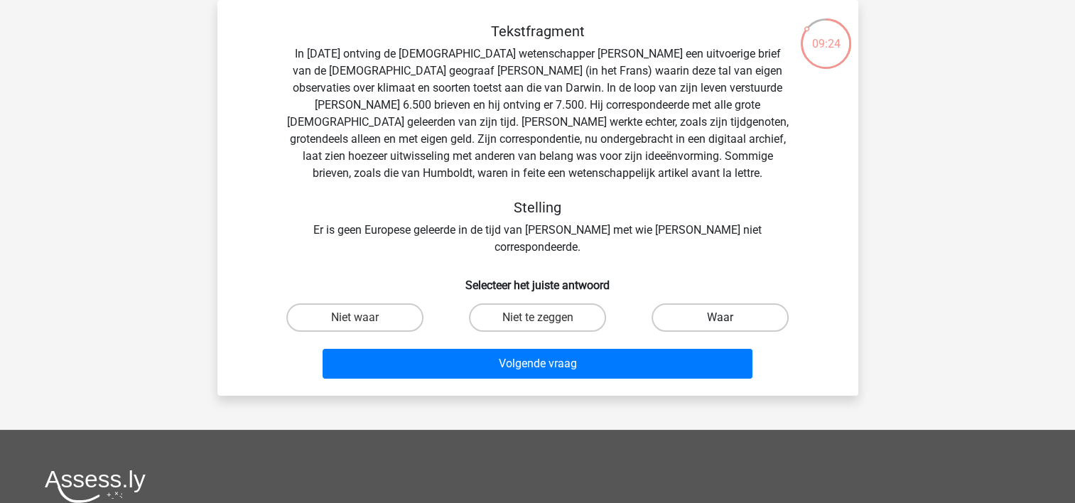
click at [710, 304] on label "Waar" at bounding box center [719, 317] width 137 height 28
click at [720, 318] on input "Waar" at bounding box center [724, 322] width 9 height 9
radio input "true"
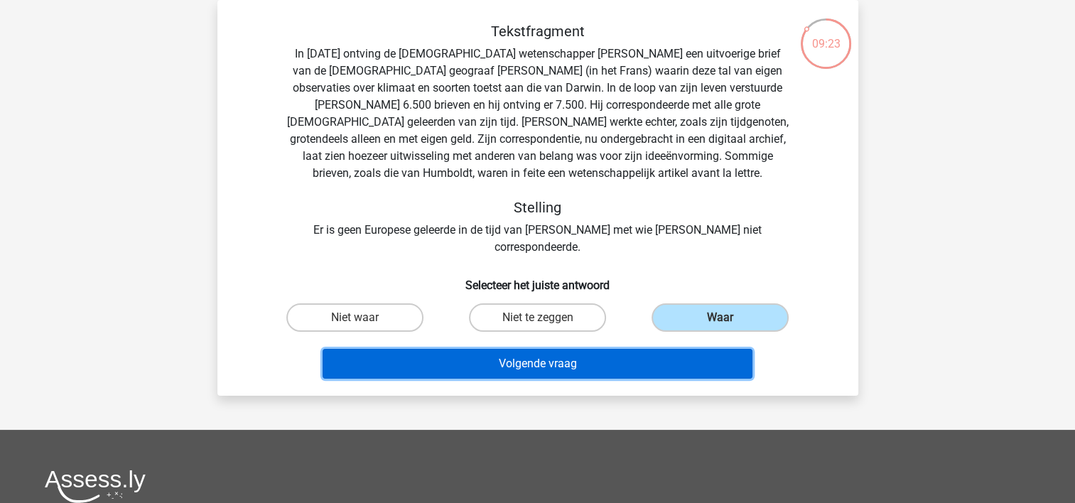
click at [563, 349] on button "Volgende vraag" at bounding box center [537, 364] width 430 height 30
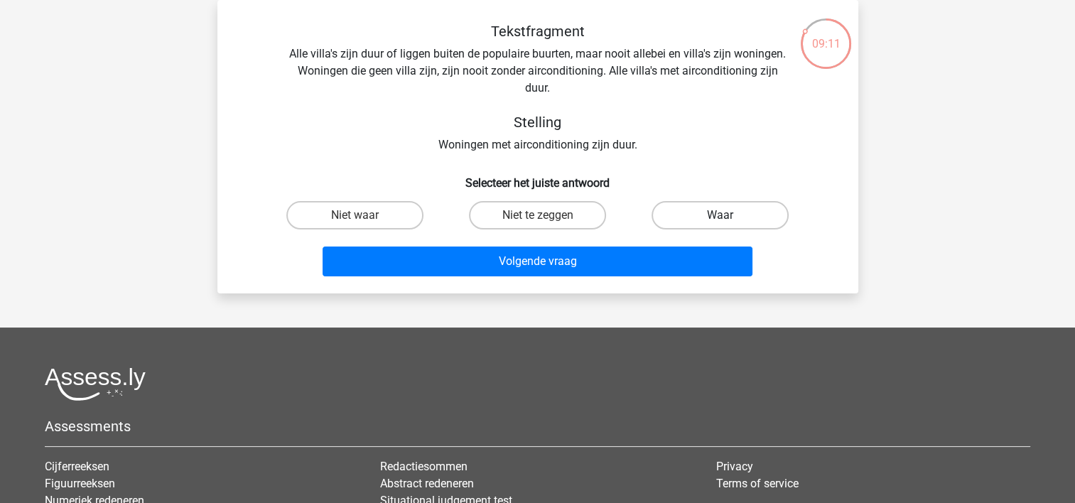
click at [705, 210] on label "Waar" at bounding box center [719, 215] width 137 height 28
click at [720, 215] on input "Waar" at bounding box center [724, 219] width 9 height 9
radio input "true"
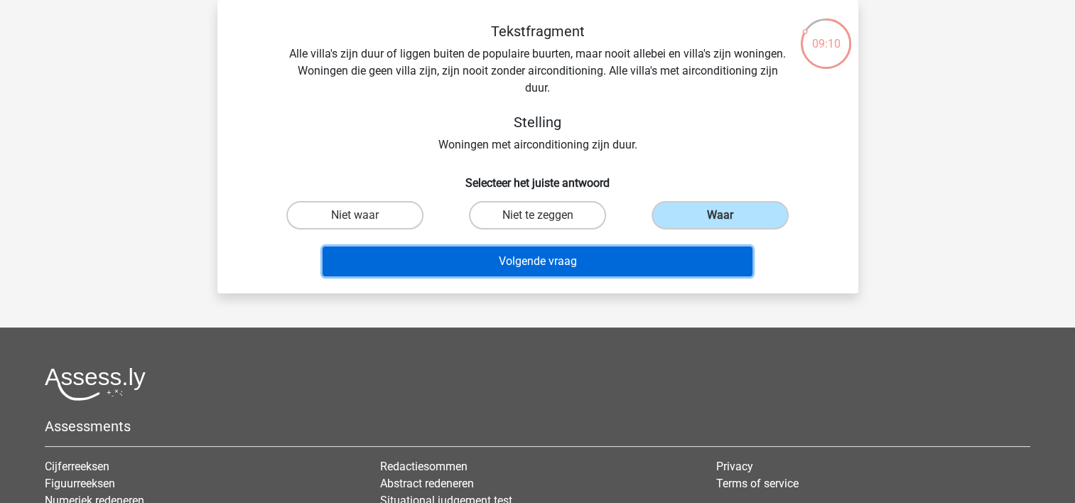
click at [586, 263] on button "Volgende vraag" at bounding box center [537, 261] width 430 height 30
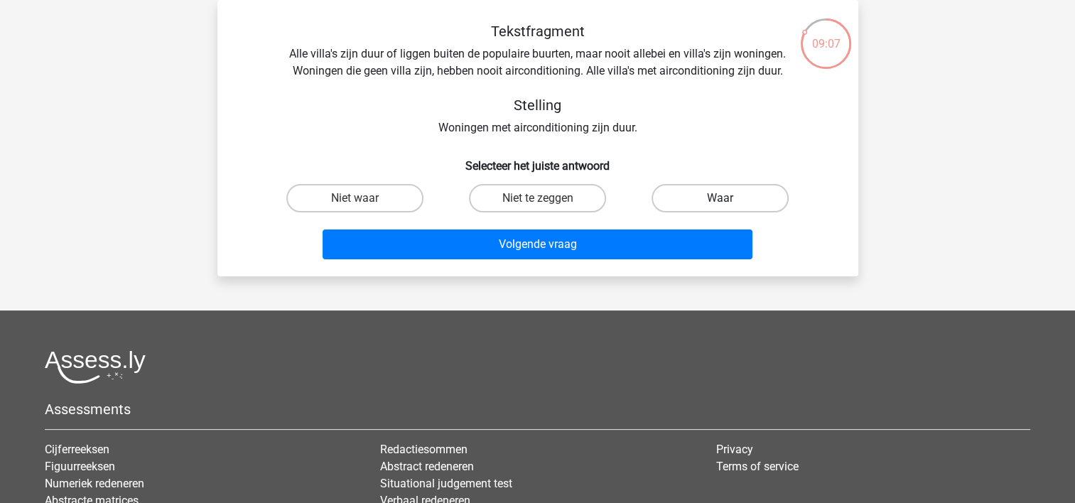
click at [696, 193] on label "Waar" at bounding box center [719, 198] width 137 height 28
click at [720, 198] on input "Waar" at bounding box center [724, 202] width 9 height 9
radio input "true"
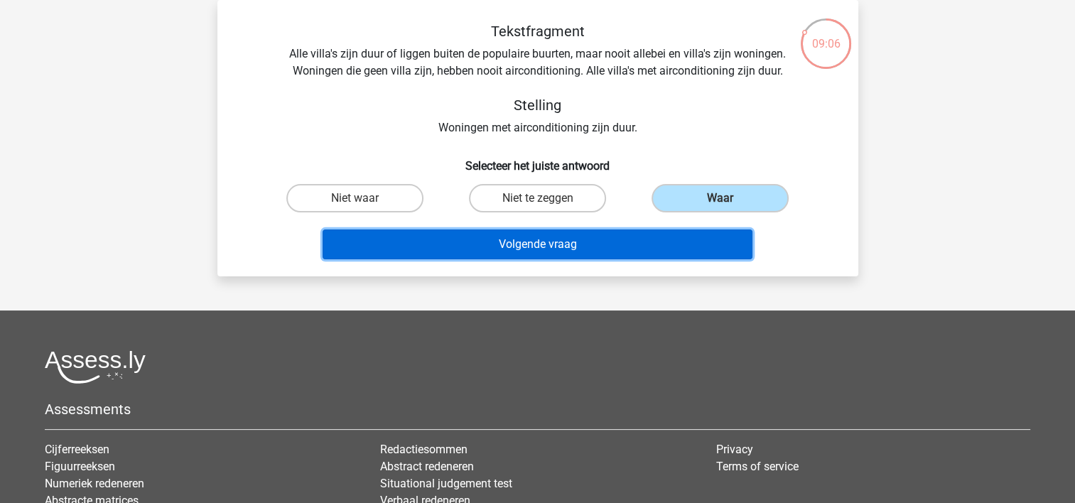
click at [555, 239] on button "Volgende vraag" at bounding box center [537, 244] width 430 height 30
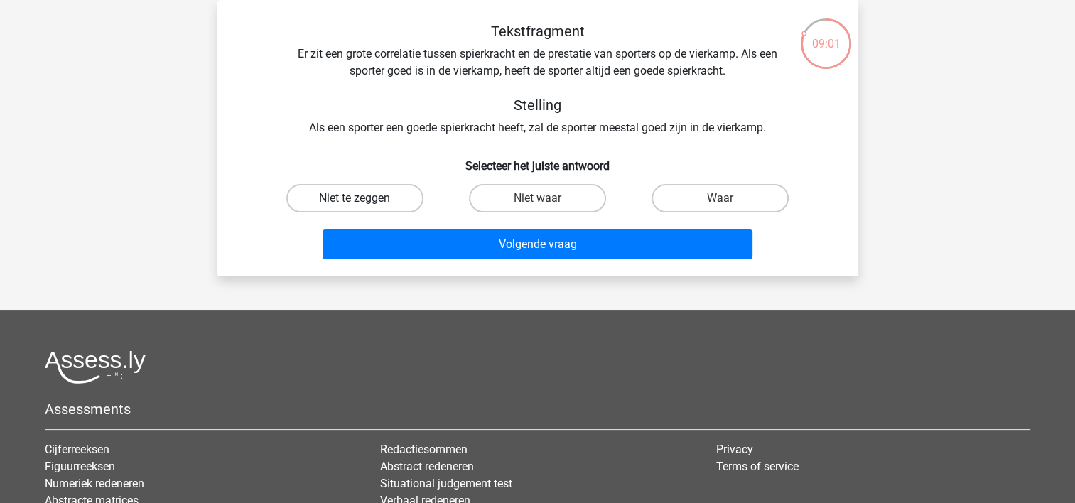
click at [378, 199] on label "Niet te zeggen" at bounding box center [354, 198] width 137 height 28
click at [364, 199] on input "Niet te zeggen" at bounding box center [358, 202] width 9 height 9
radio input "true"
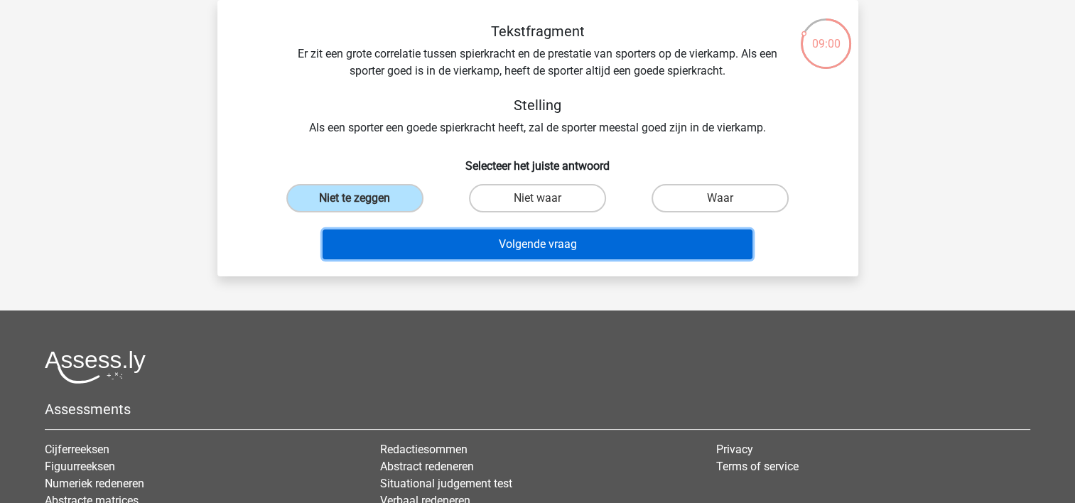
click at [416, 238] on button "Volgende vraag" at bounding box center [537, 244] width 430 height 30
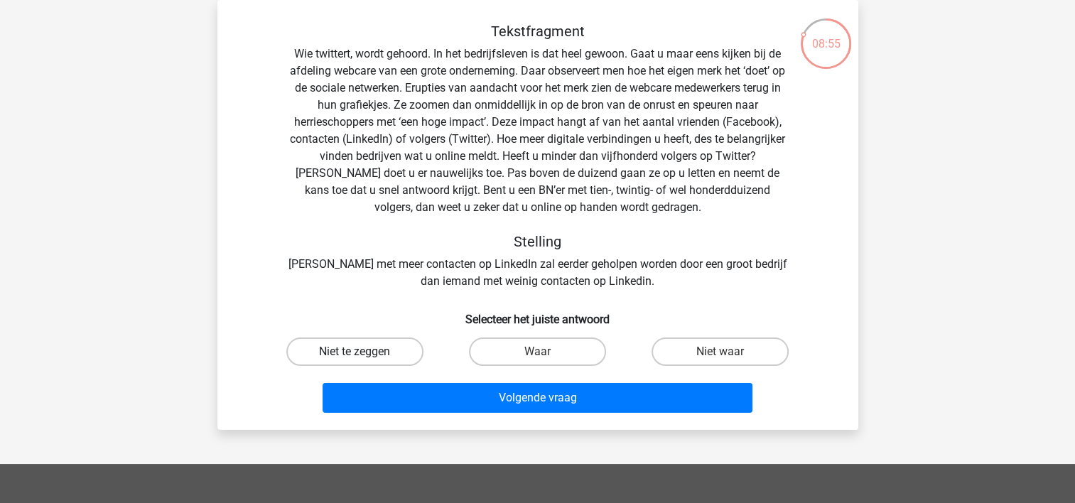
click at [377, 357] on label "Niet te zeggen" at bounding box center [354, 351] width 137 height 28
click at [364, 357] on input "Niet te zeggen" at bounding box center [358, 356] width 9 height 9
radio input "true"
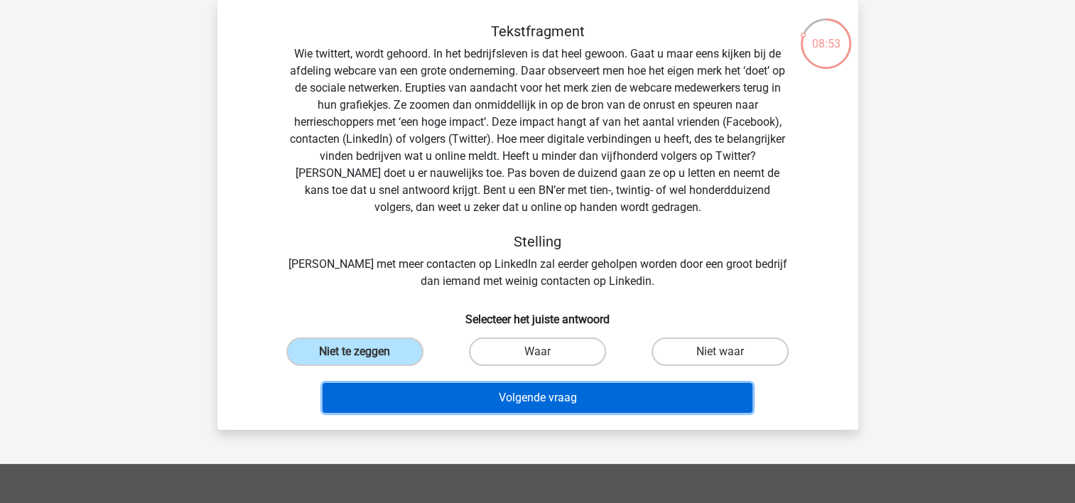
click at [511, 395] on button "Volgende vraag" at bounding box center [537, 398] width 430 height 30
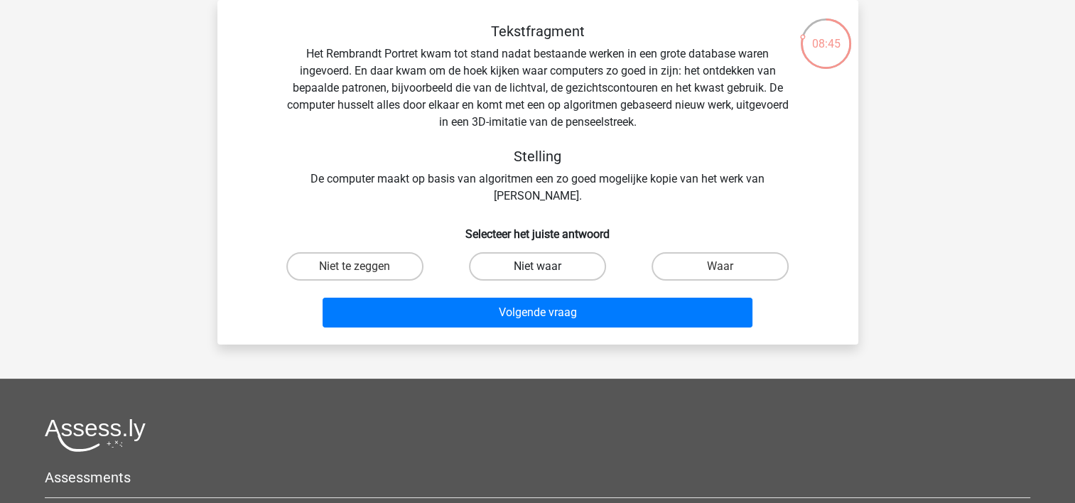
click at [568, 268] on label "Niet waar" at bounding box center [537, 266] width 137 height 28
click at [546, 268] on input "Niet waar" at bounding box center [541, 270] width 9 height 9
radio input "true"
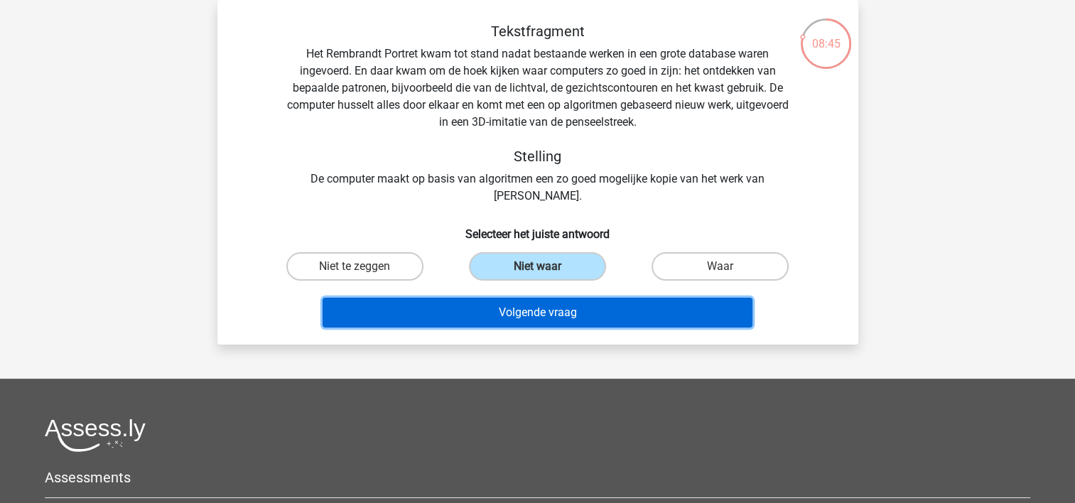
click at [540, 303] on button "Volgende vraag" at bounding box center [537, 313] width 430 height 30
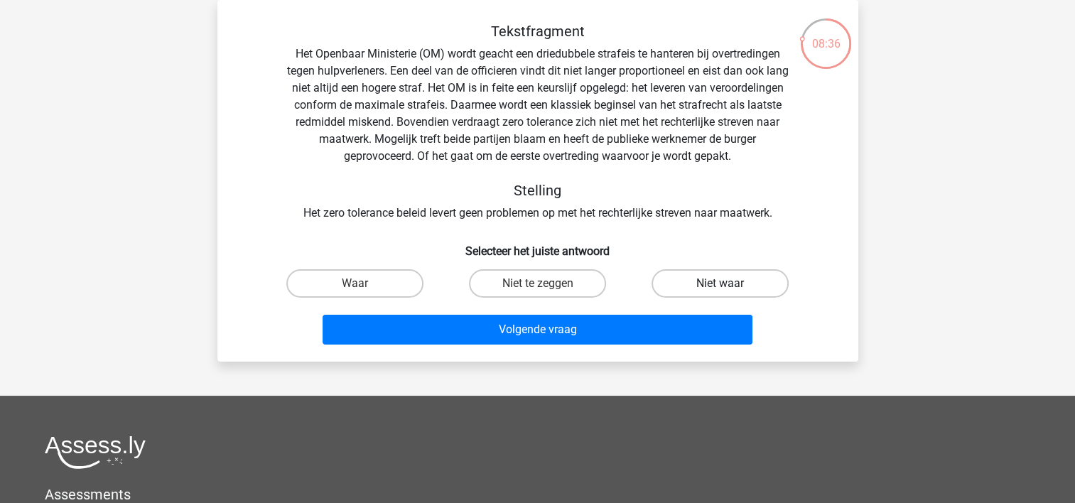
click at [713, 284] on label "Niet waar" at bounding box center [719, 283] width 137 height 28
click at [720, 284] on input "Niet waar" at bounding box center [724, 287] width 9 height 9
radio input "true"
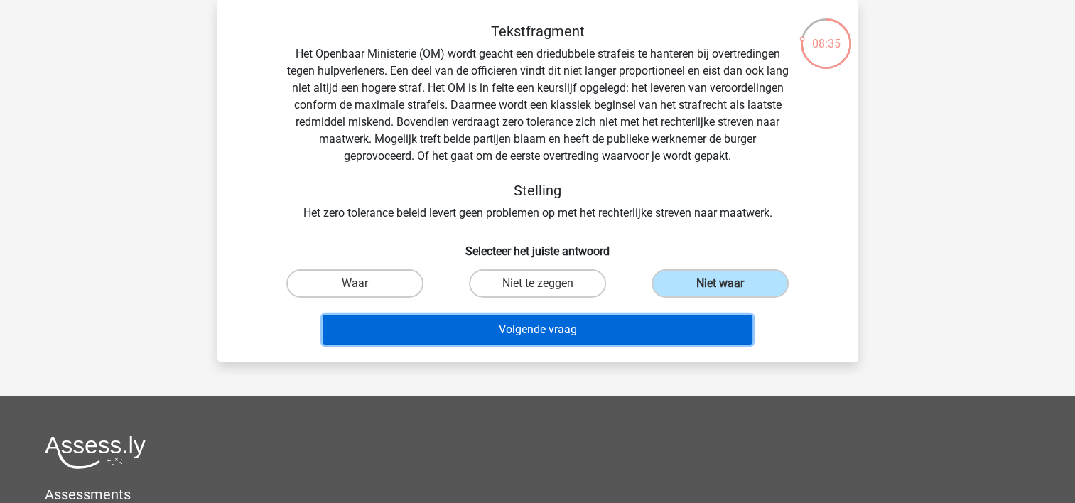
click at [593, 327] on button "Volgende vraag" at bounding box center [537, 330] width 430 height 30
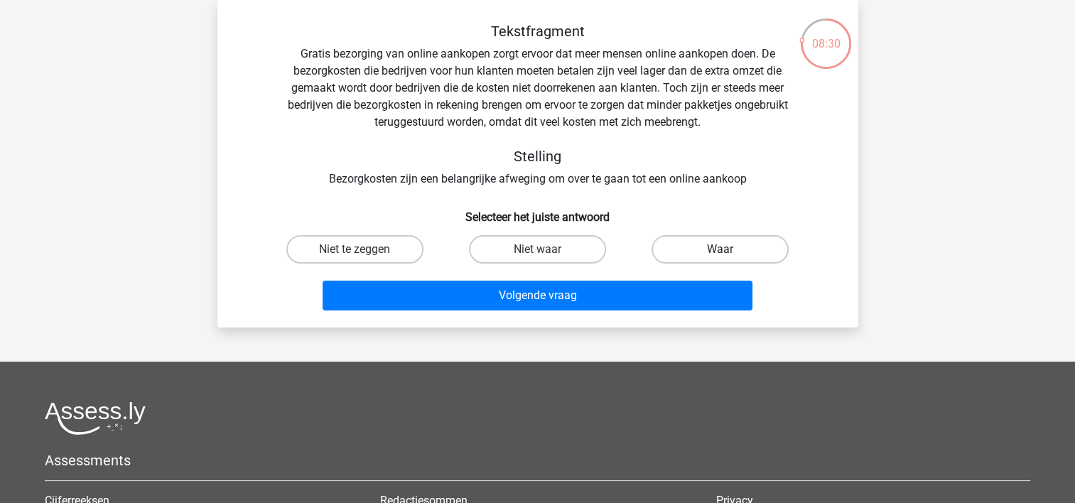
click at [693, 246] on label "Waar" at bounding box center [719, 249] width 137 height 28
click at [720, 249] on input "Waar" at bounding box center [724, 253] width 9 height 9
radio input "true"
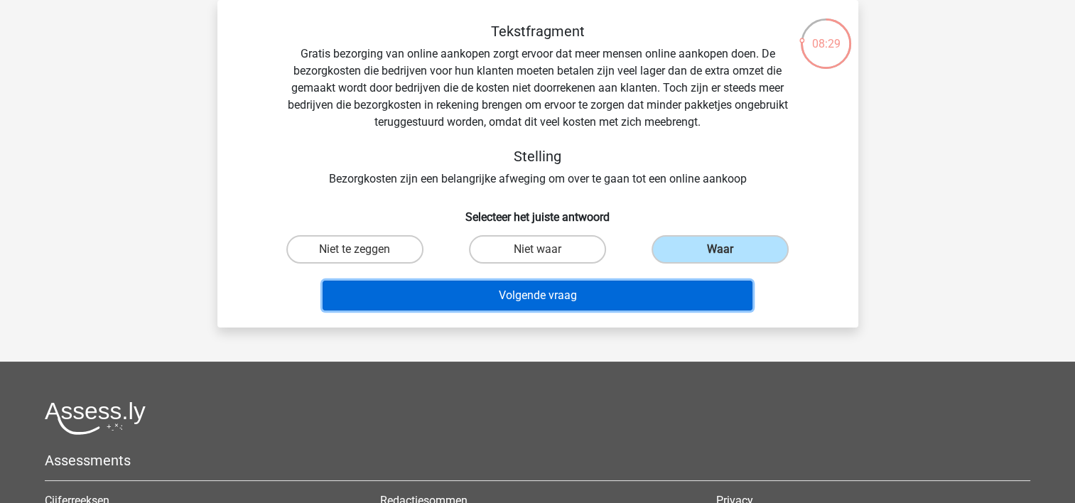
click at [588, 299] on button "Volgende vraag" at bounding box center [537, 296] width 430 height 30
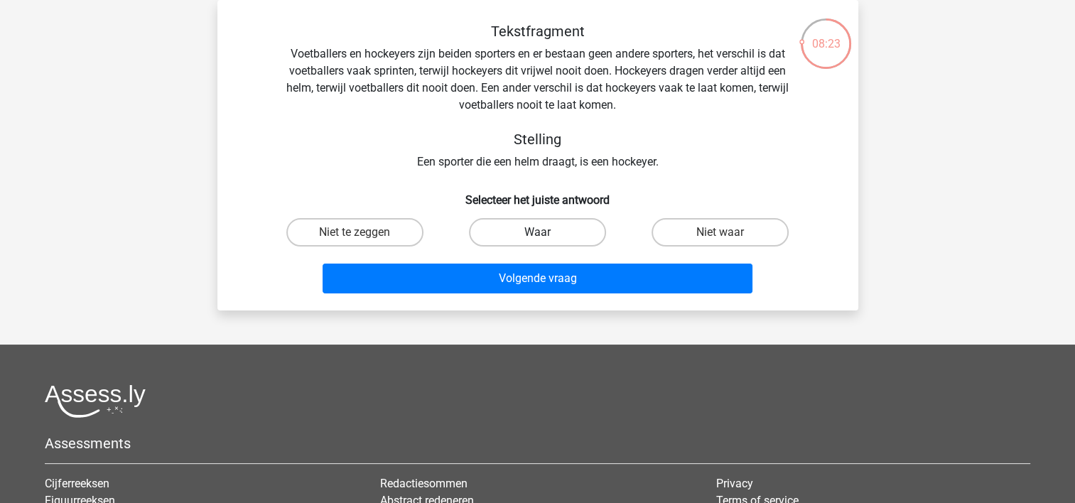
click at [548, 229] on label "Waar" at bounding box center [537, 232] width 137 height 28
click at [546, 232] on input "Waar" at bounding box center [541, 236] width 9 height 9
radio input "true"
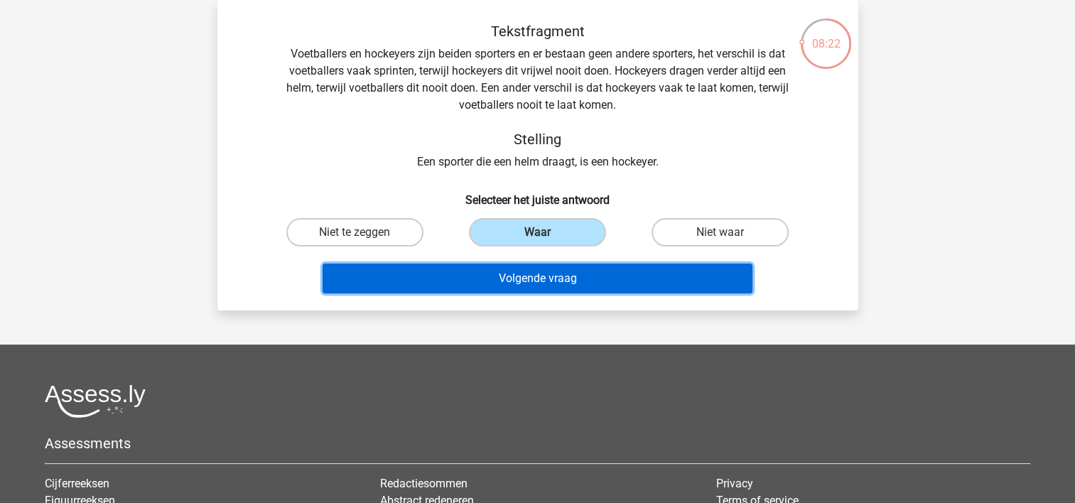
click at [527, 278] on button "Volgende vraag" at bounding box center [537, 279] width 430 height 30
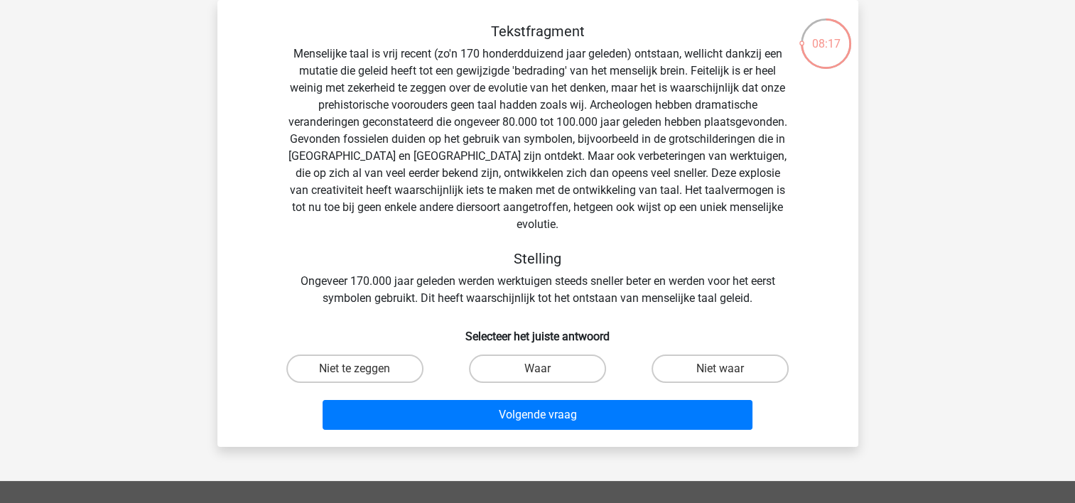
scroll to position [136, 0]
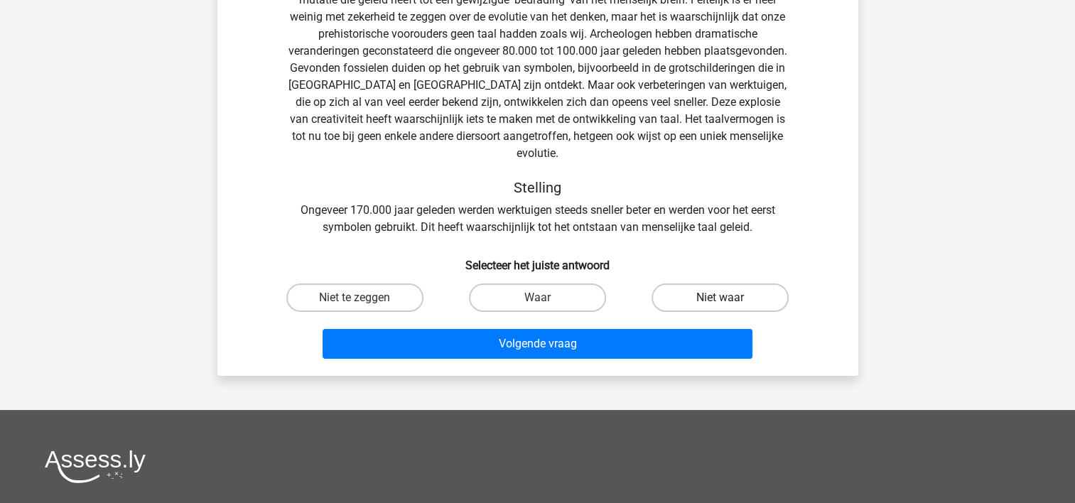
click at [715, 284] on label "Niet waar" at bounding box center [719, 297] width 137 height 28
click at [720, 298] on input "Niet waar" at bounding box center [724, 302] width 9 height 9
radio input "true"
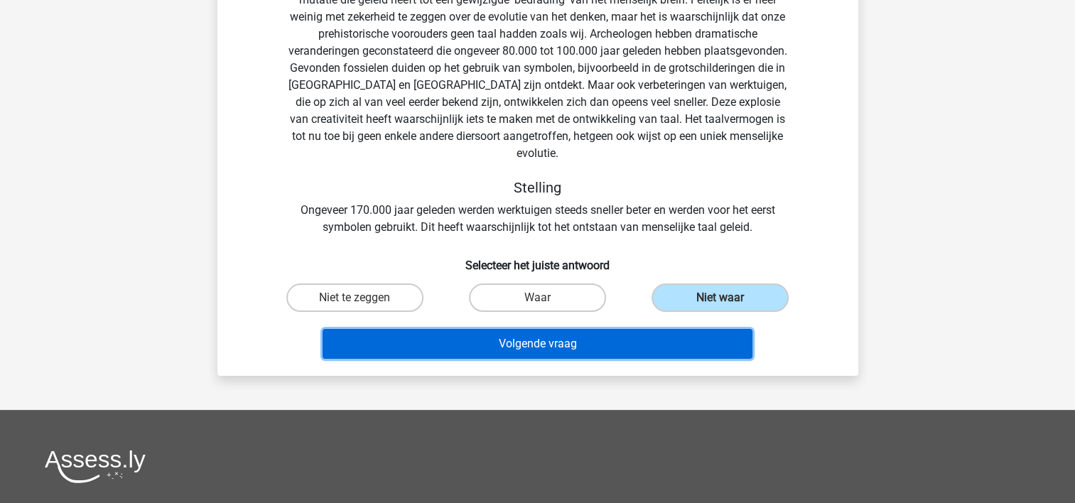
click at [630, 329] on button "Volgende vraag" at bounding box center [537, 344] width 430 height 30
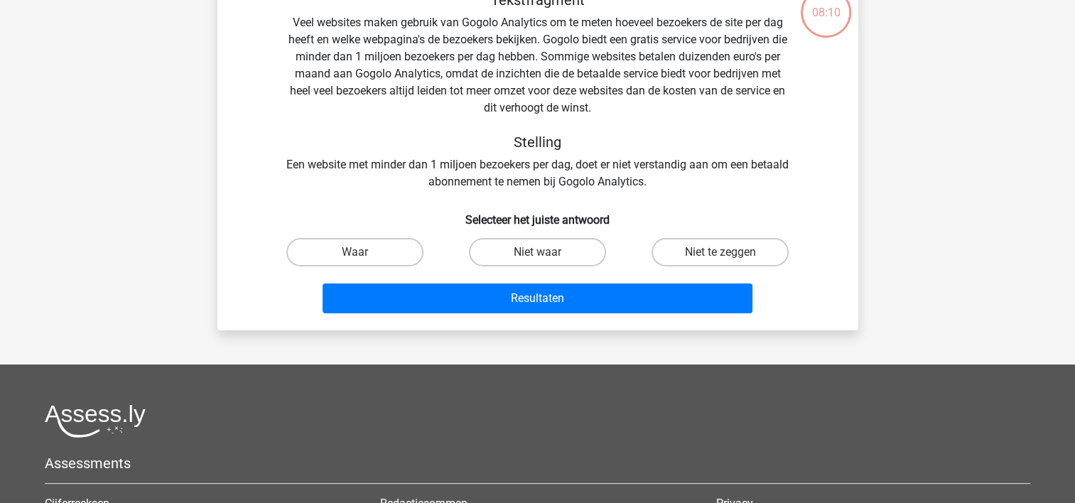
scroll to position [65, 0]
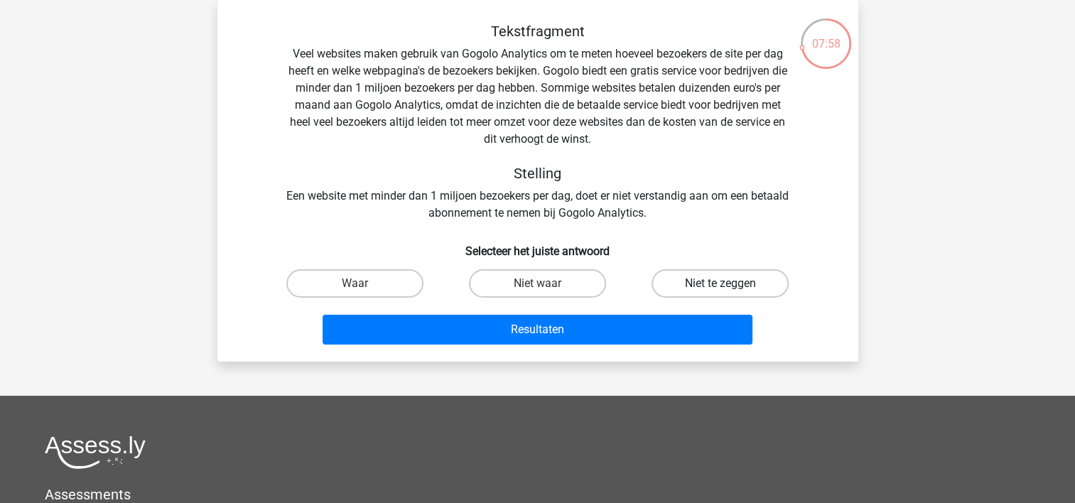
click at [688, 282] on label "Niet te zeggen" at bounding box center [719, 283] width 137 height 28
click at [720, 283] on input "Niet te zeggen" at bounding box center [724, 287] width 9 height 9
radio input "true"
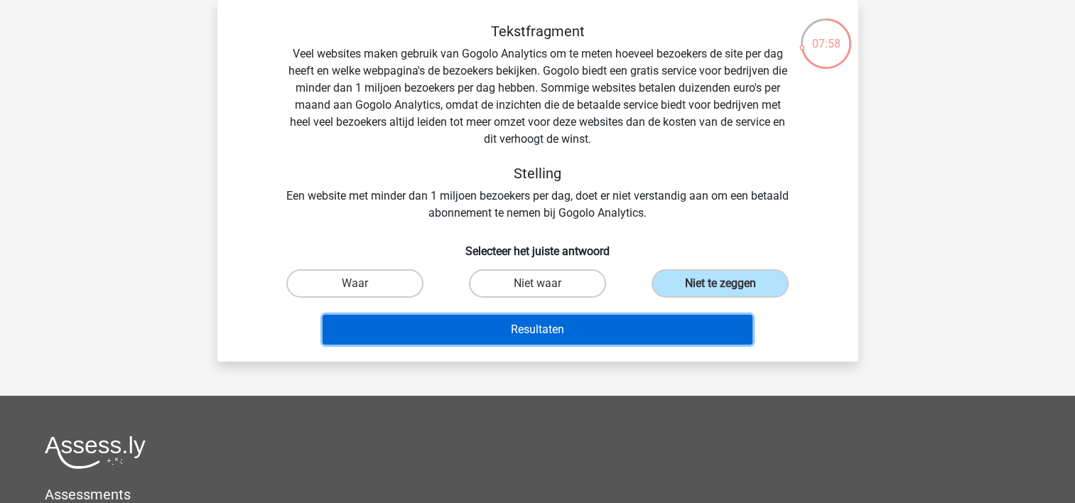
click at [588, 331] on button "Resultaten" at bounding box center [537, 330] width 430 height 30
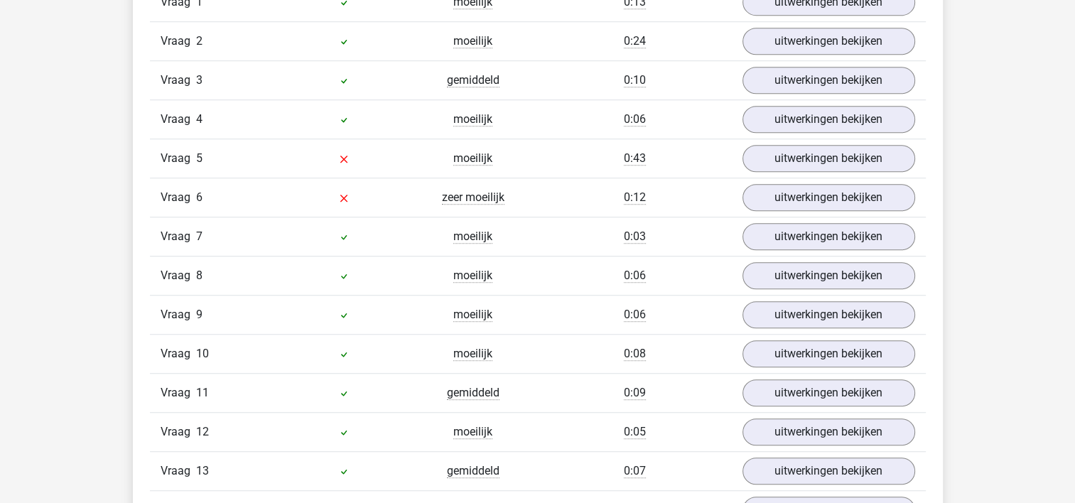
scroll to position [923, 0]
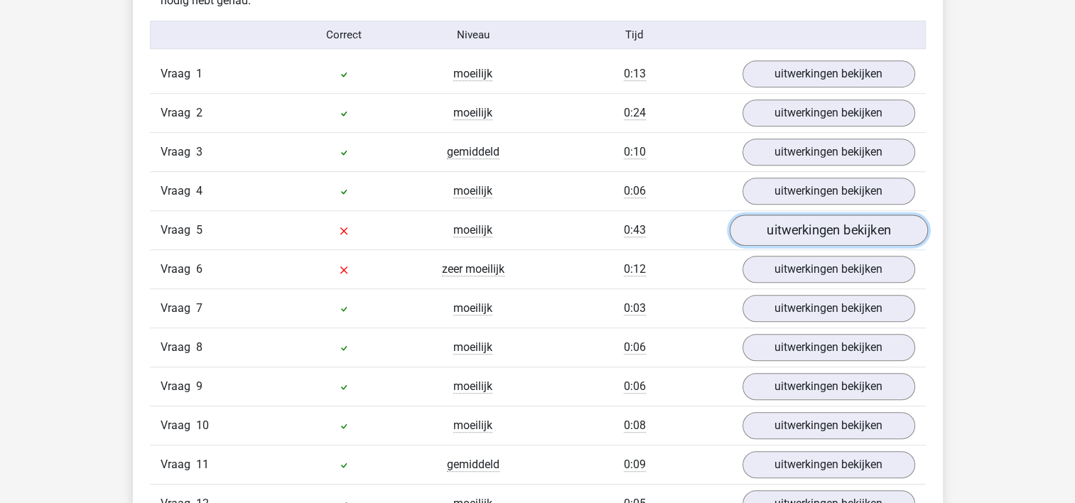
click at [769, 232] on link "uitwerkingen bekijken" at bounding box center [828, 230] width 198 height 31
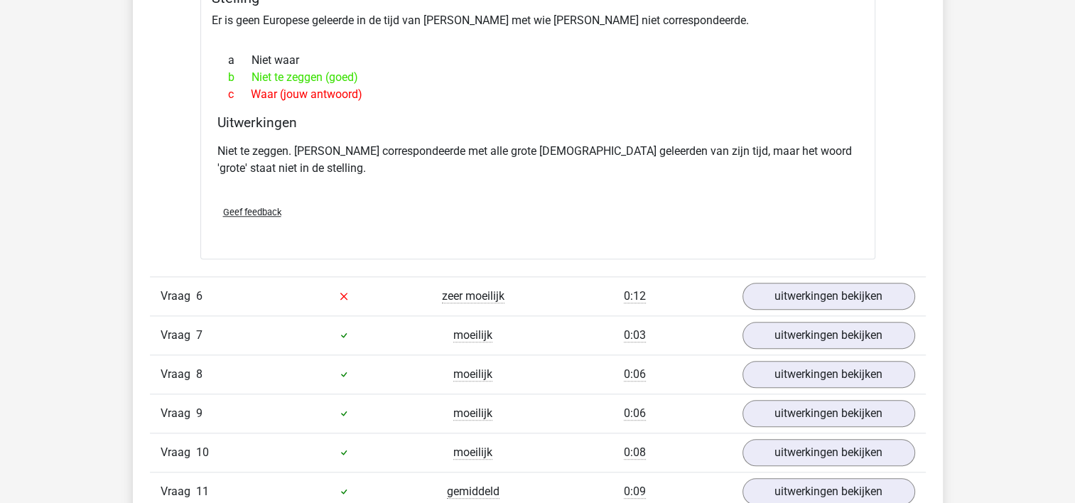
scroll to position [1350, 0]
click at [798, 287] on link "uitwerkingen bekijken" at bounding box center [828, 295] width 198 height 31
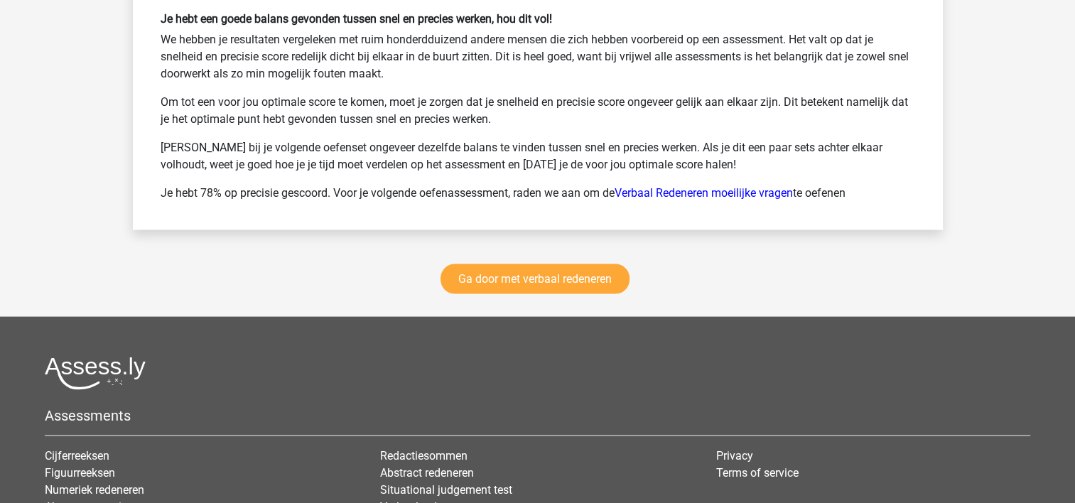
scroll to position [2983, 0]
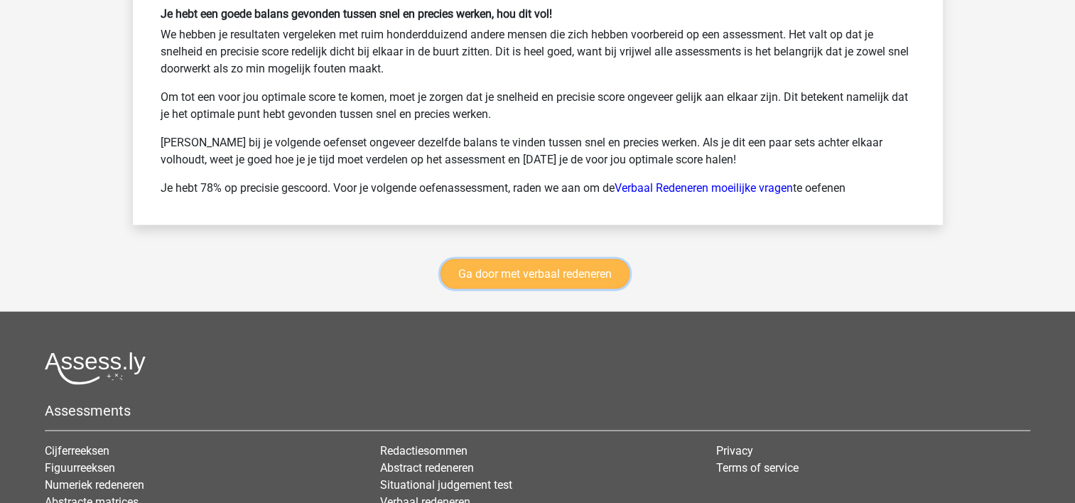
click at [537, 273] on link "Ga door met verbaal redeneren" at bounding box center [534, 274] width 189 height 30
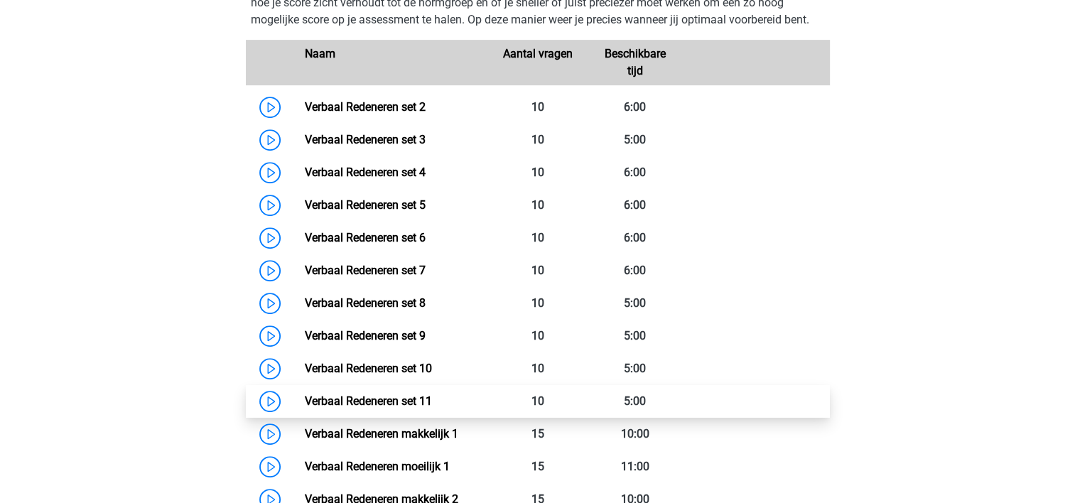
scroll to position [670, 0]
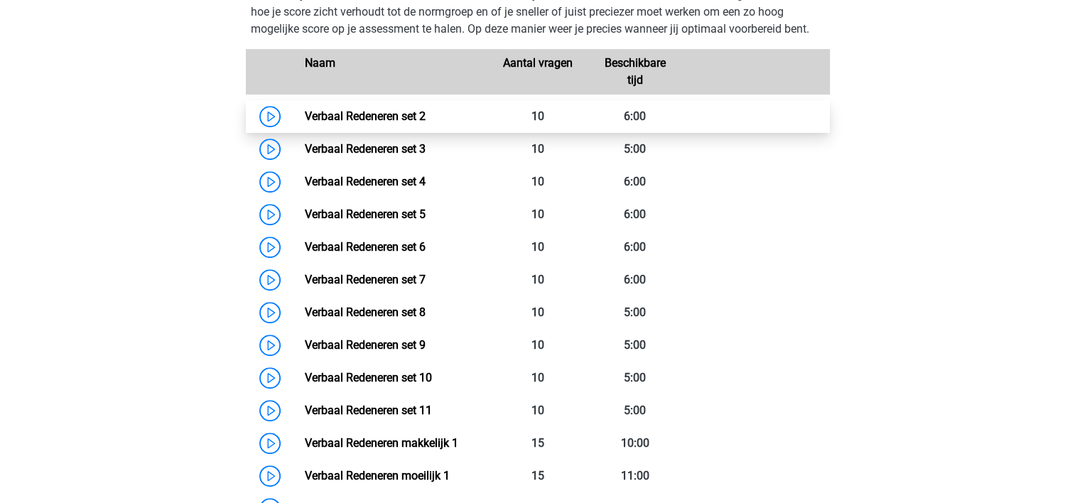
click at [425, 116] on link "Verbaal Redeneren set 2" at bounding box center [365, 115] width 121 height 13
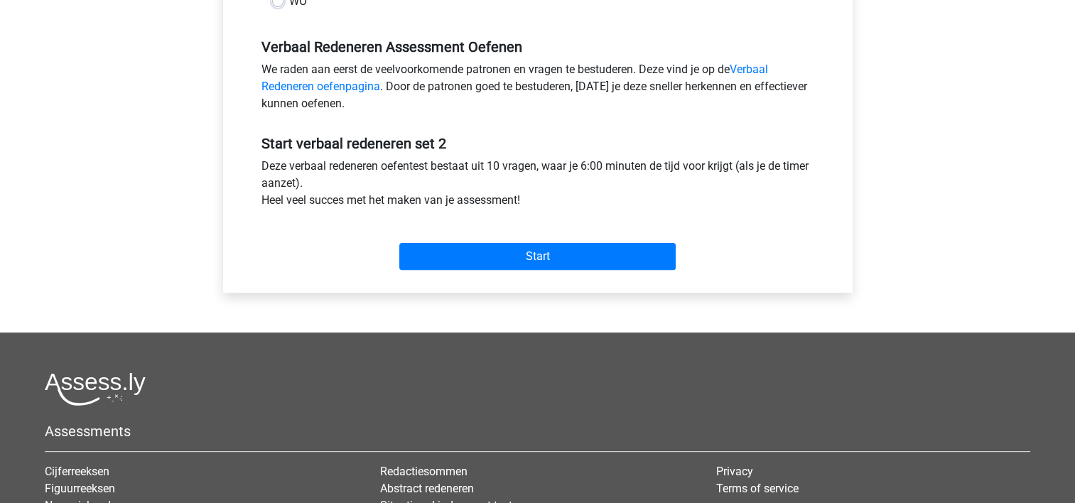
scroll to position [426, 0]
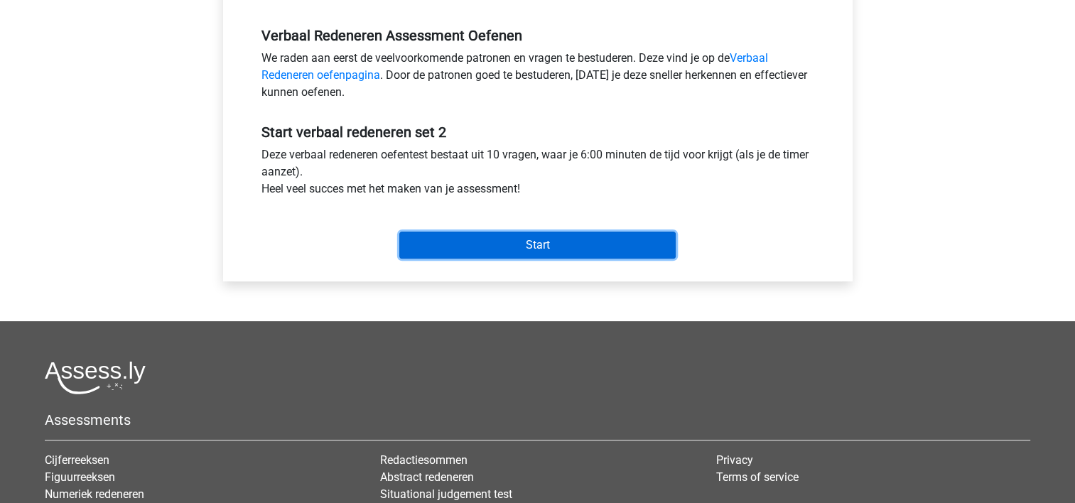
click at [528, 246] on input "Start" at bounding box center [537, 245] width 276 height 27
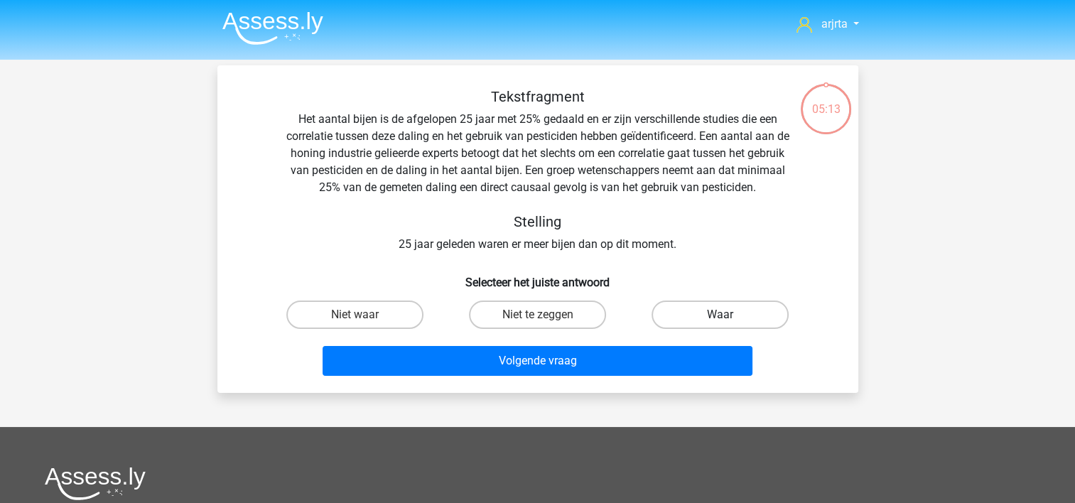
click at [716, 308] on label "Waar" at bounding box center [719, 314] width 137 height 28
click at [720, 315] on input "Waar" at bounding box center [724, 319] width 9 height 9
radio input "true"
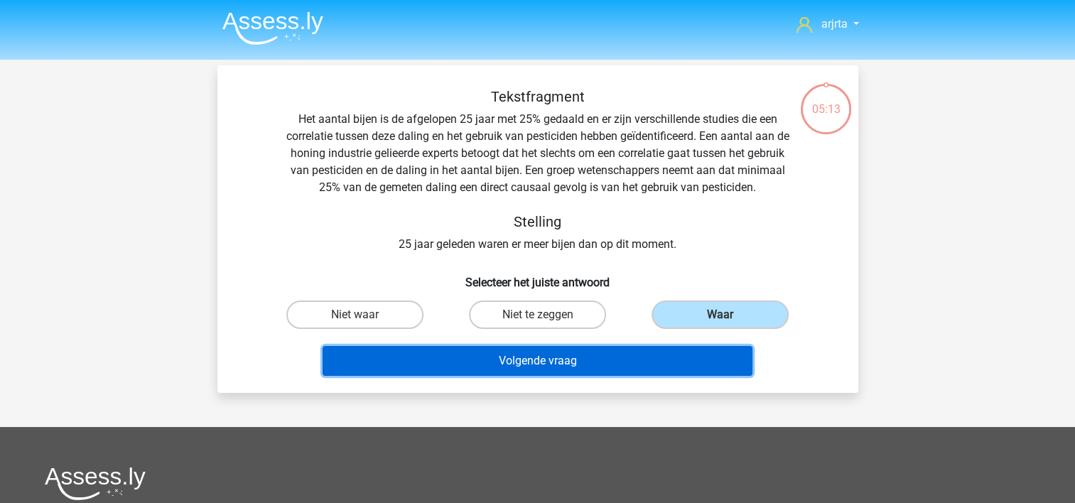
click at [609, 363] on button "Volgende vraag" at bounding box center [537, 361] width 430 height 30
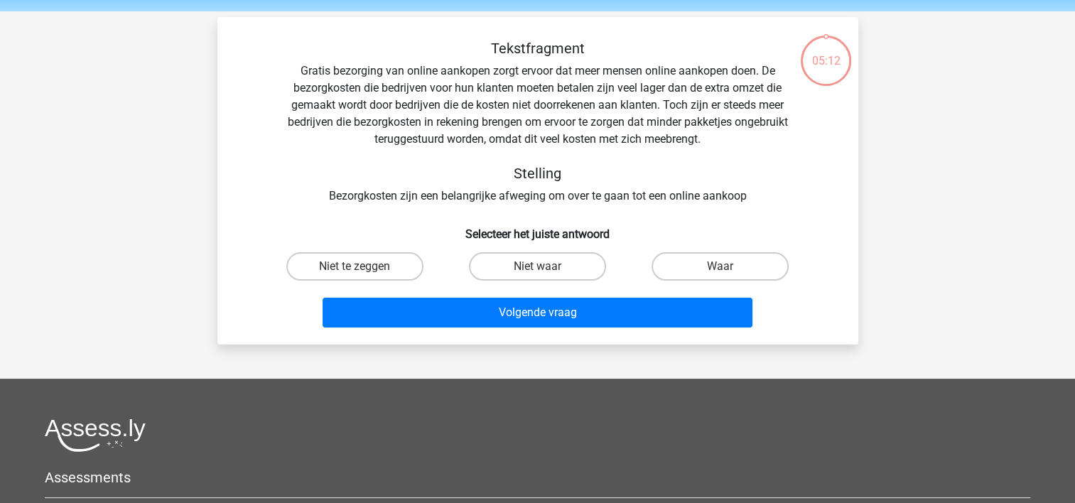
scroll to position [65, 0]
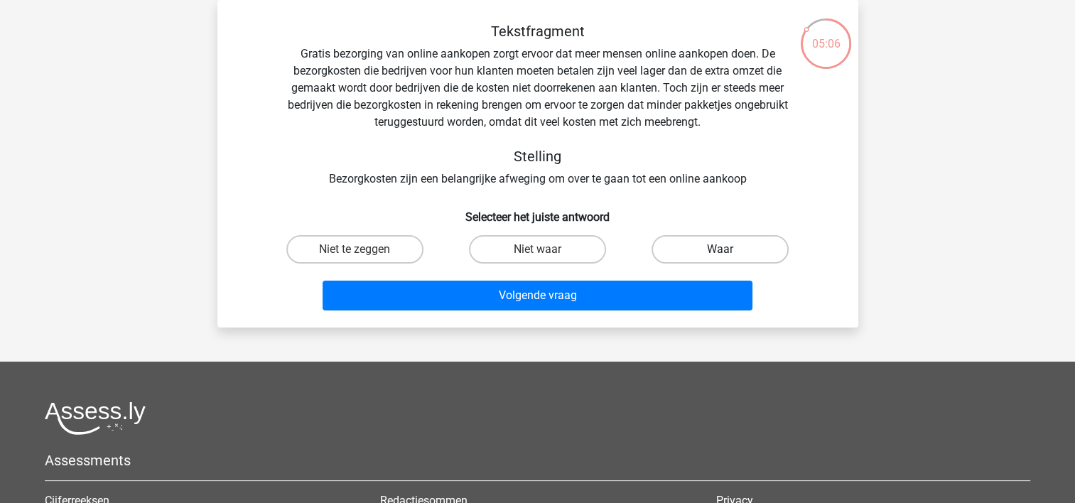
click at [710, 253] on label "Waar" at bounding box center [719, 249] width 137 height 28
click at [720, 253] on input "Waar" at bounding box center [724, 253] width 9 height 9
radio input "true"
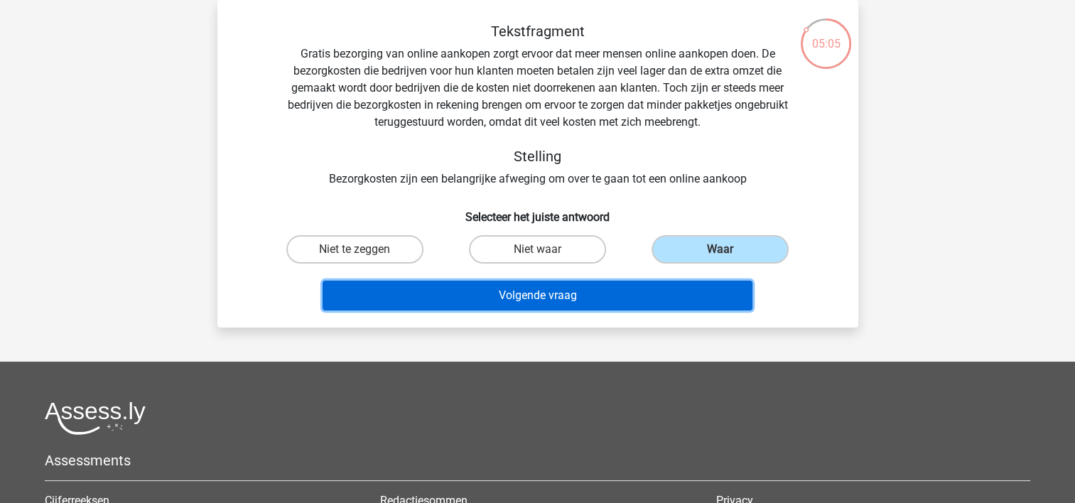
click at [575, 292] on button "Volgende vraag" at bounding box center [537, 296] width 430 height 30
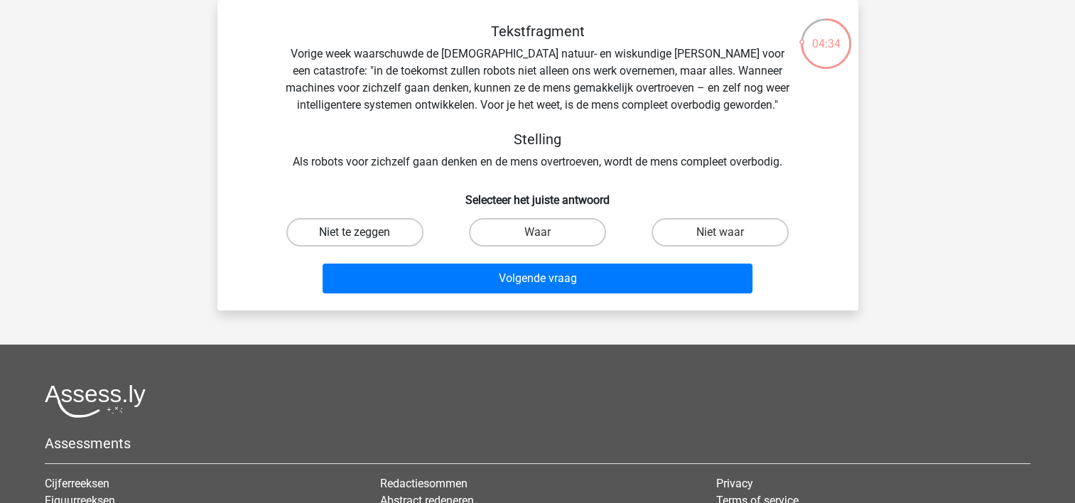
click at [385, 234] on label "Niet te zeggen" at bounding box center [354, 232] width 137 height 28
click at [364, 234] on input "Niet te zeggen" at bounding box center [358, 236] width 9 height 9
radio input "true"
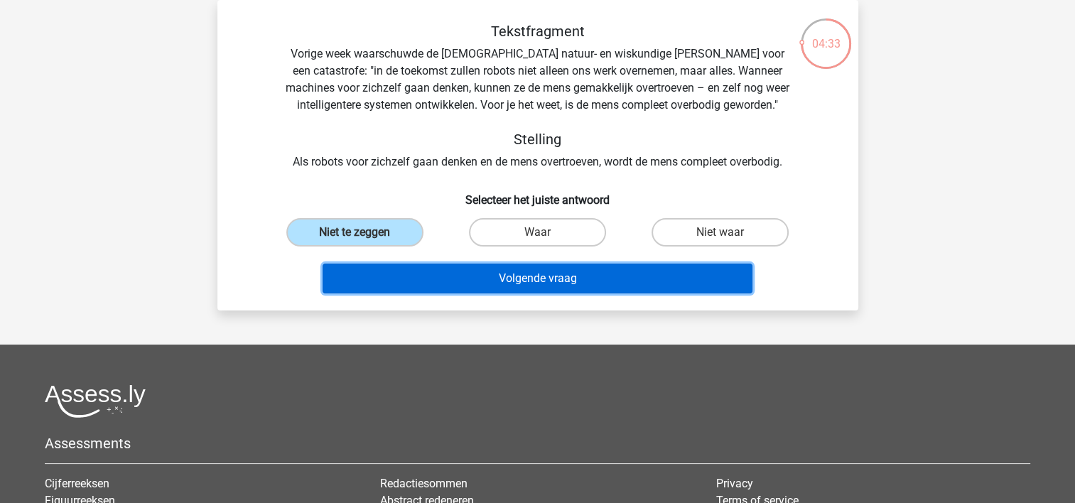
click at [452, 278] on button "Volgende vraag" at bounding box center [537, 279] width 430 height 30
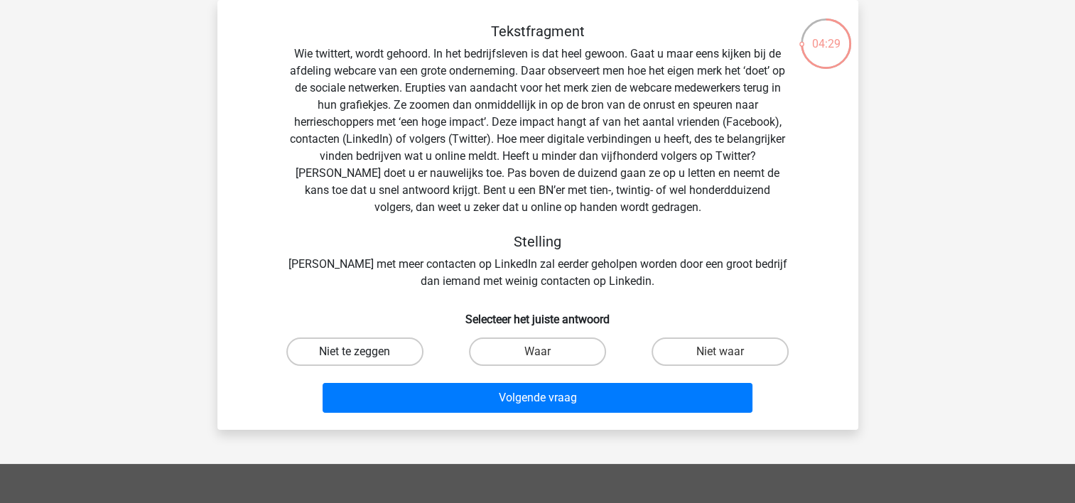
click at [378, 354] on label "Niet te zeggen" at bounding box center [354, 351] width 137 height 28
click at [364, 354] on input "Niet te zeggen" at bounding box center [358, 356] width 9 height 9
radio input "true"
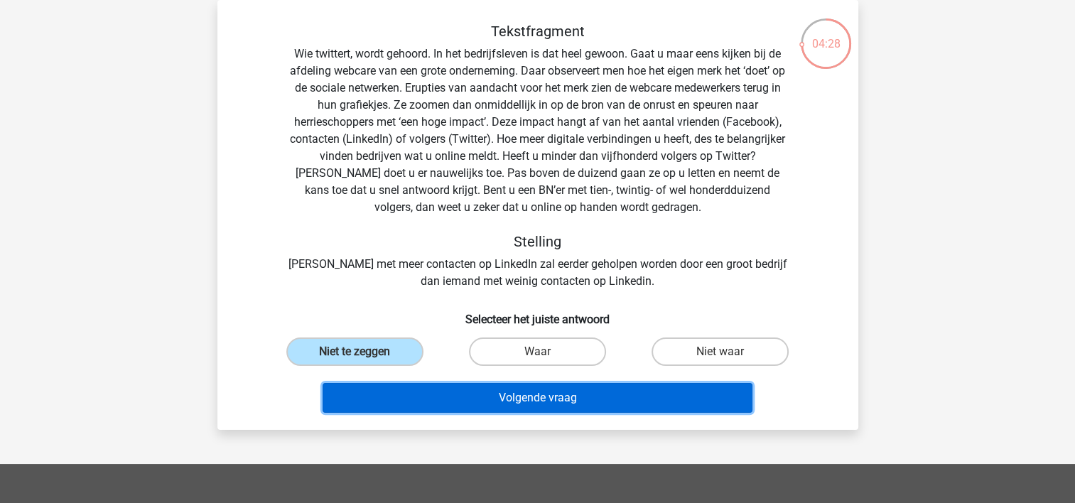
click at [414, 396] on button "Volgende vraag" at bounding box center [537, 398] width 430 height 30
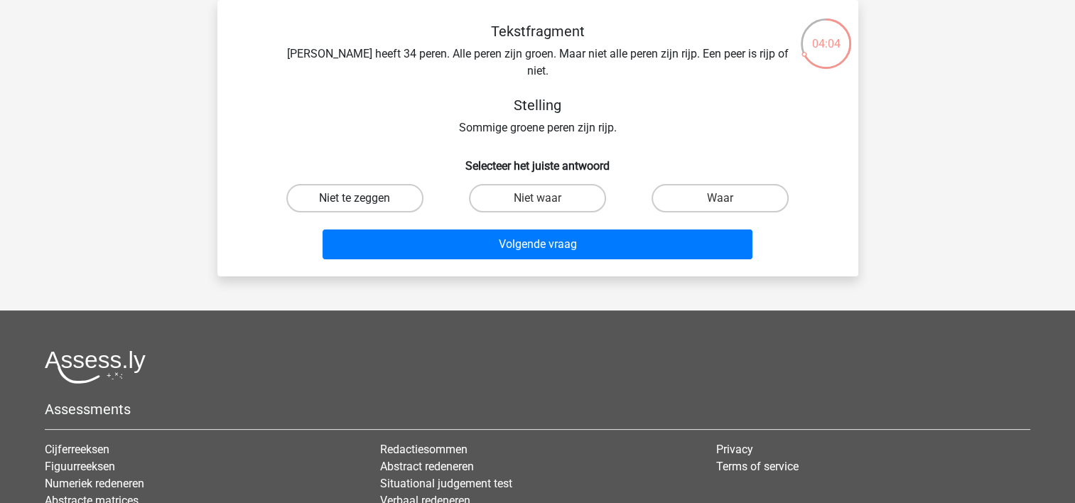
click at [373, 184] on label "Niet te zeggen" at bounding box center [354, 198] width 137 height 28
click at [364, 198] on input "Niet te zeggen" at bounding box center [358, 202] width 9 height 9
radio input "true"
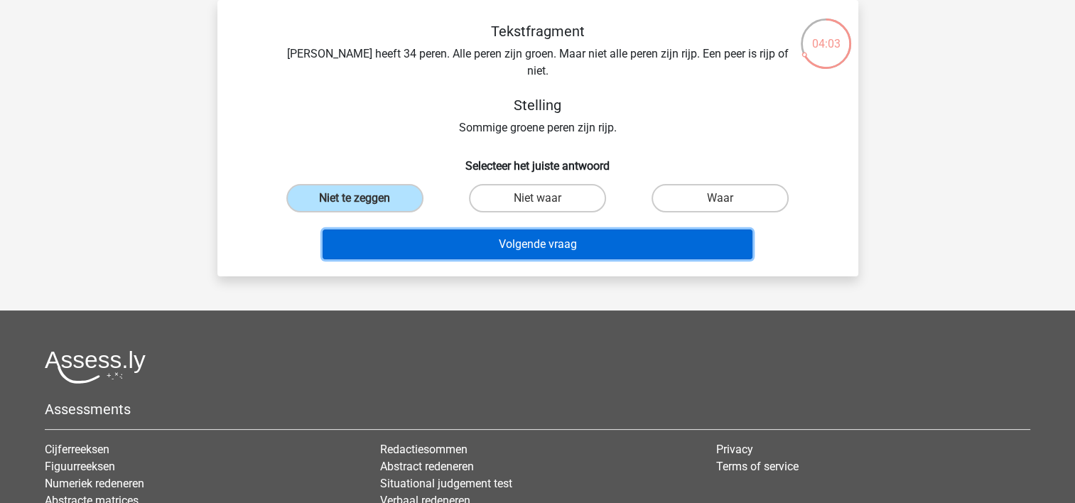
click at [435, 229] on button "Volgende vraag" at bounding box center [537, 244] width 430 height 30
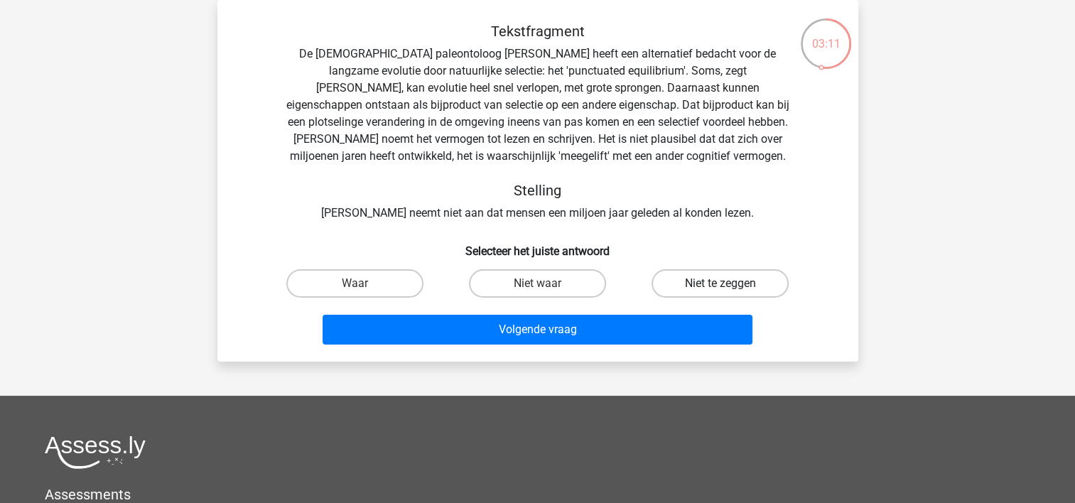
click at [712, 281] on label "Niet te zeggen" at bounding box center [719, 283] width 137 height 28
click at [720, 283] on input "Niet te zeggen" at bounding box center [724, 287] width 9 height 9
radio input "true"
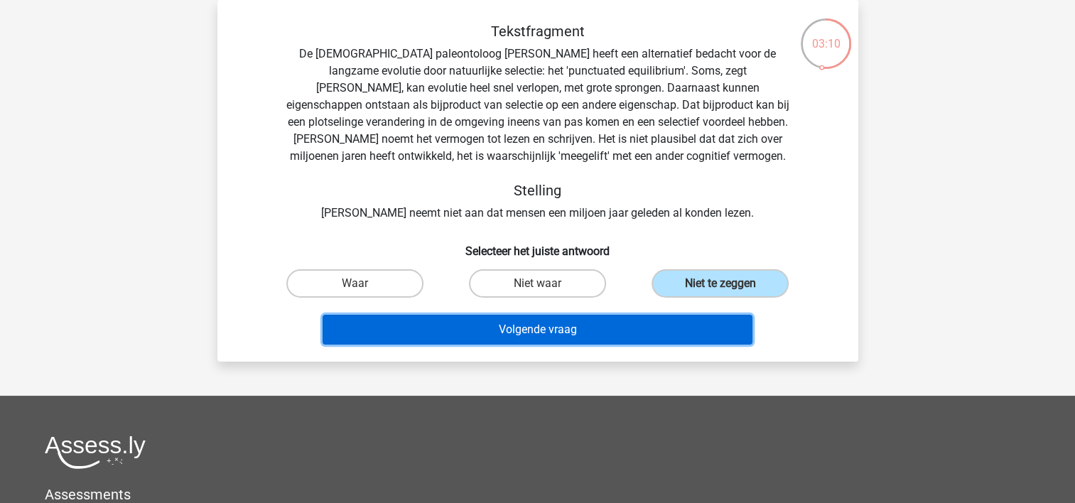
click at [638, 335] on button "Volgende vraag" at bounding box center [537, 330] width 430 height 30
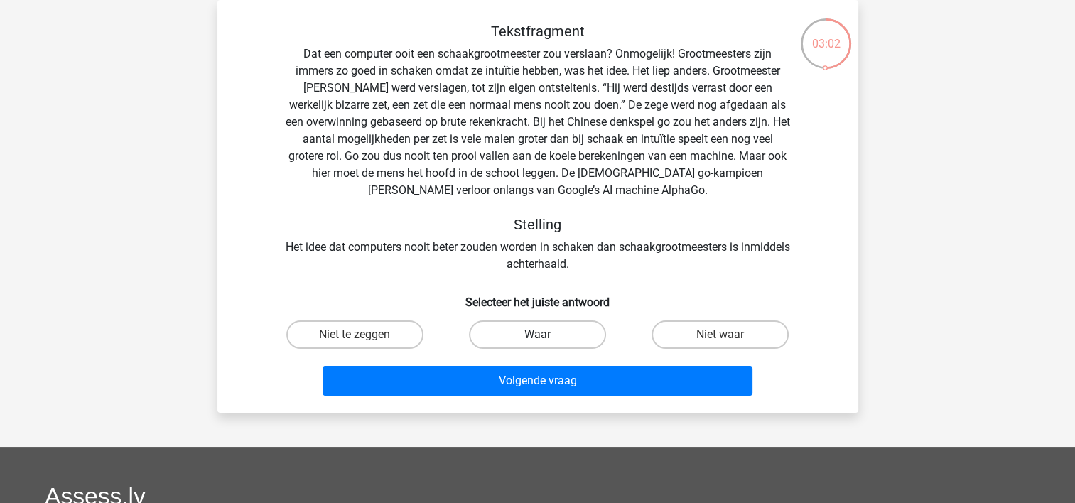
click at [546, 331] on label "Waar" at bounding box center [537, 334] width 137 height 28
click at [546, 335] on input "Waar" at bounding box center [541, 339] width 9 height 9
radio input "true"
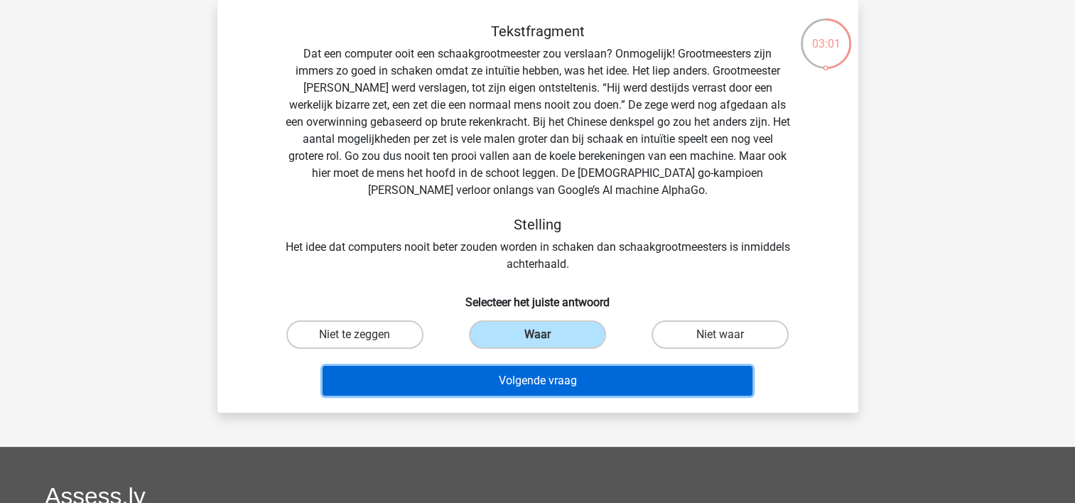
click at [545, 382] on button "Volgende vraag" at bounding box center [537, 381] width 430 height 30
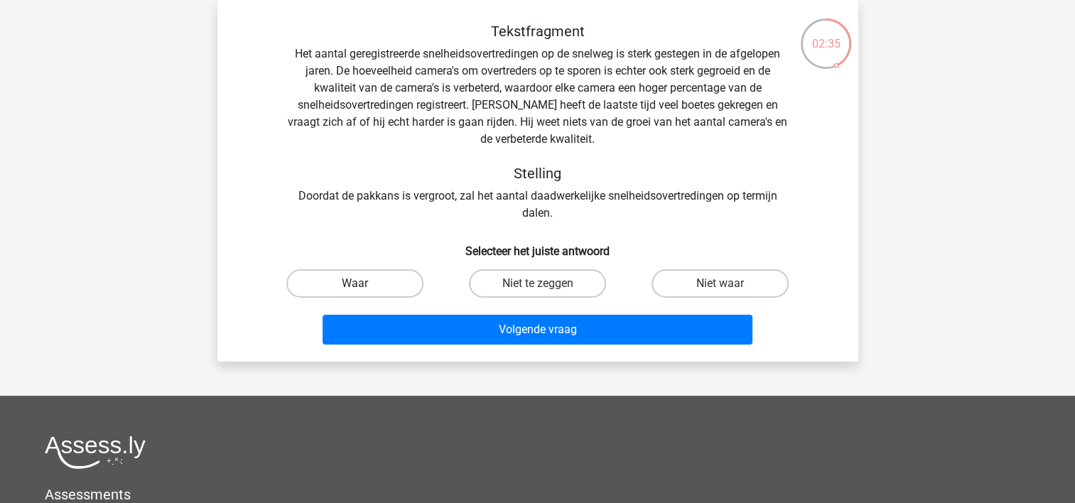
click at [368, 282] on label "Waar" at bounding box center [354, 283] width 137 height 28
click at [364, 283] on input "Waar" at bounding box center [358, 287] width 9 height 9
radio input "true"
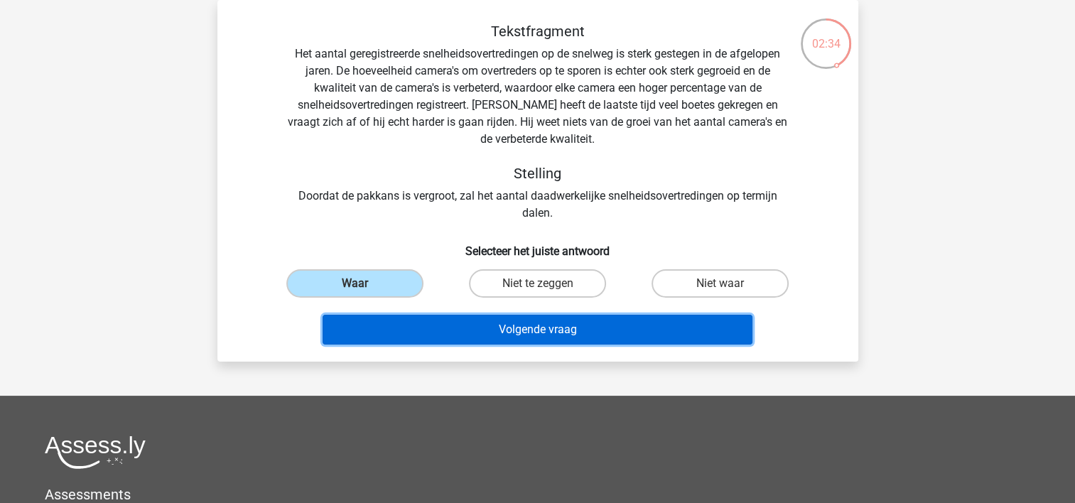
click at [500, 323] on button "Volgende vraag" at bounding box center [537, 330] width 430 height 30
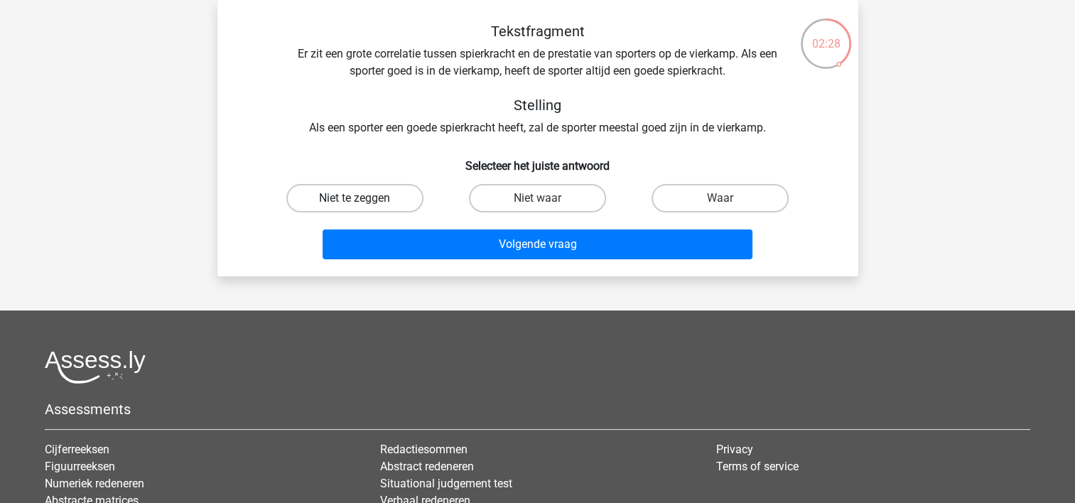
click at [364, 202] on label "Niet te zeggen" at bounding box center [354, 198] width 137 height 28
click at [364, 202] on input "Niet te zeggen" at bounding box center [358, 202] width 9 height 9
radio input "true"
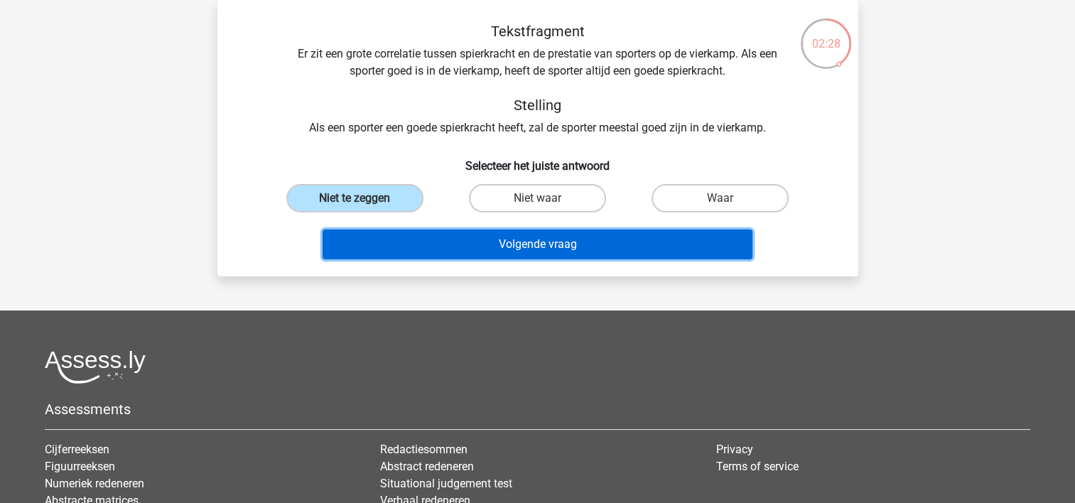
click at [433, 240] on button "Volgende vraag" at bounding box center [537, 244] width 430 height 30
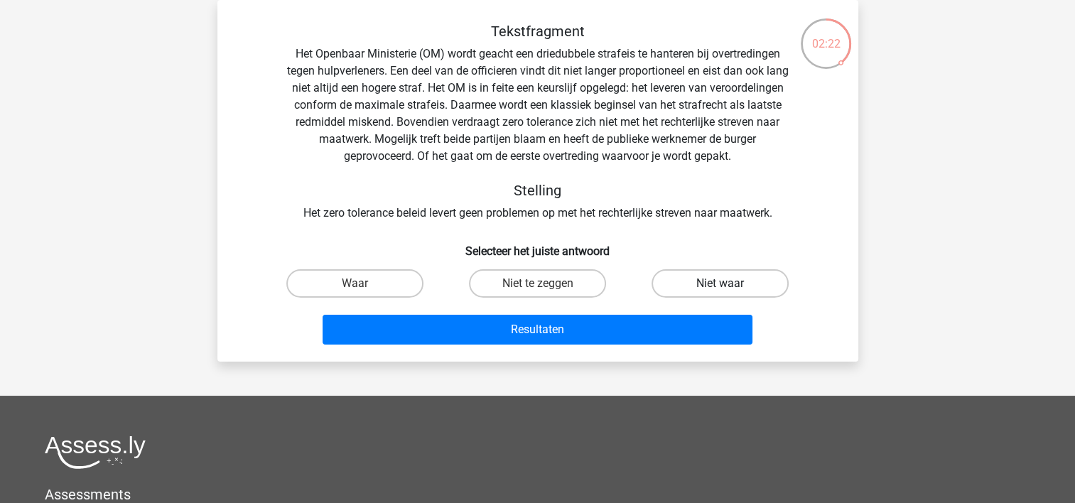
click at [715, 283] on label "Niet waar" at bounding box center [719, 283] width 137 height 28
click at [720, 283] on input "Niet waar" at bounding box center [724, 287] width 9 height 9
radio input "true"
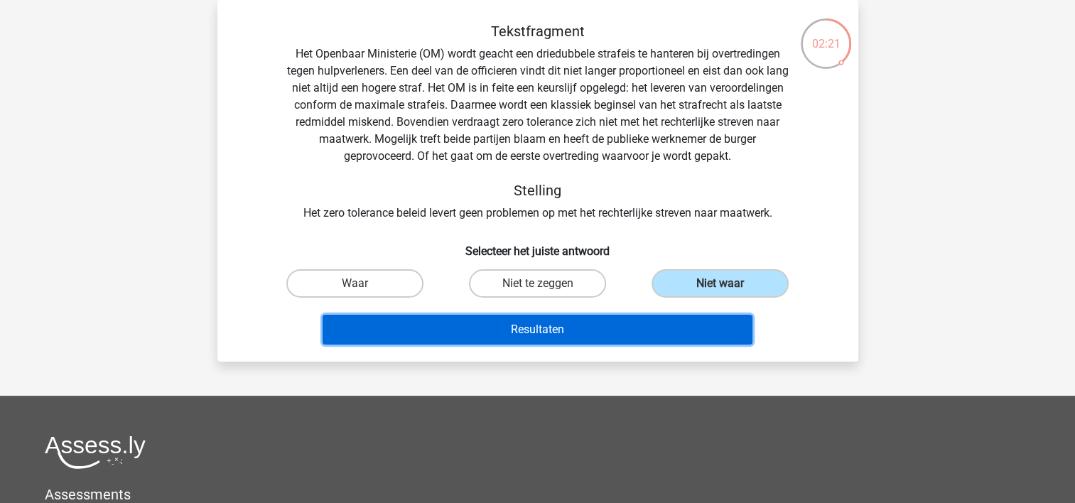
click at [604, 329] on button "Resultaten" at bounding box center [537, 330] width 430 height 30
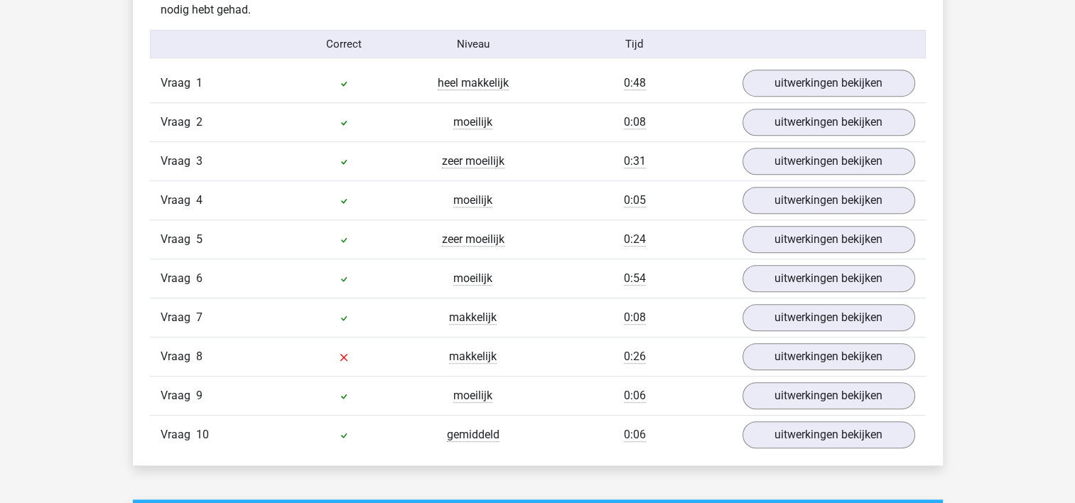
scroll to position [923, 0]
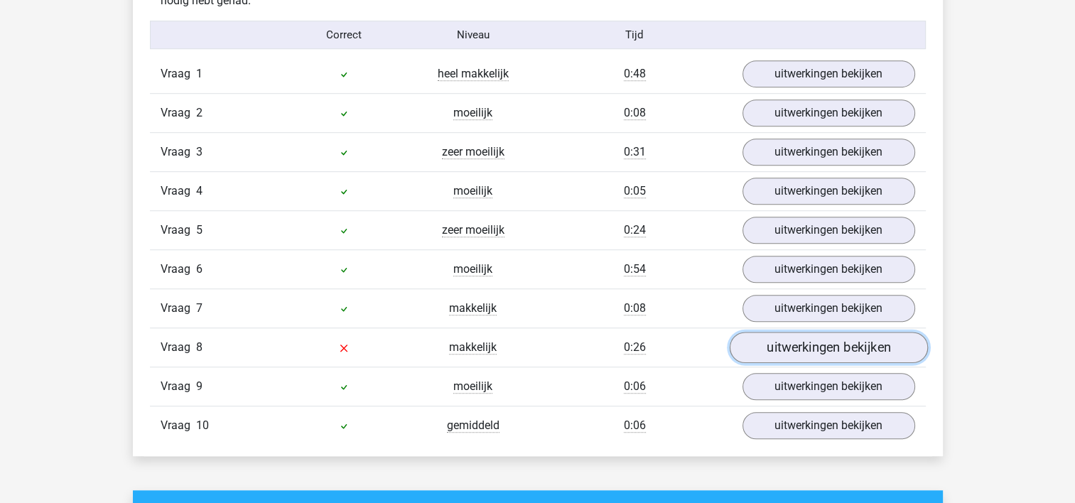
click at [847, 356] on link "uitwerkingen bekijken" at bounding box center [828, 347] width 198 height 31
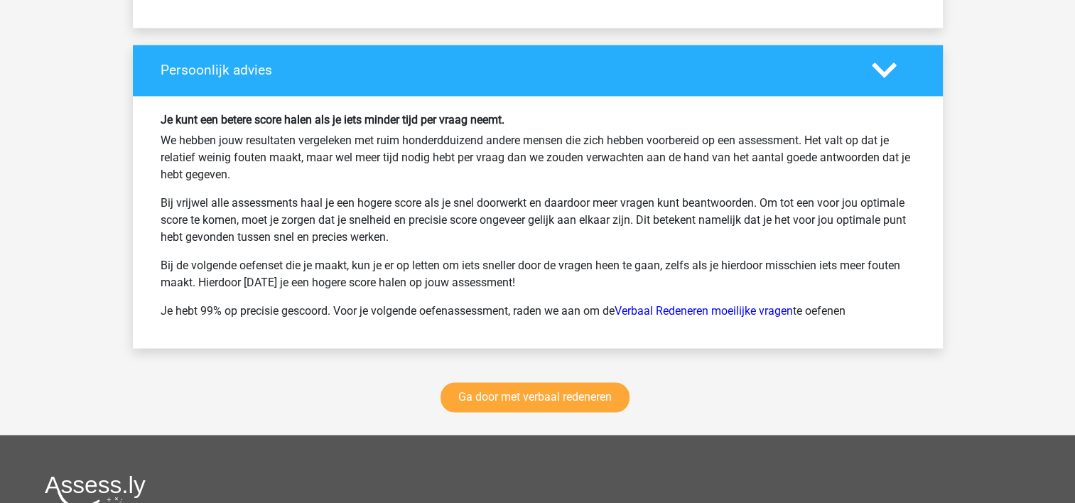
scroll to position [2344, 0]
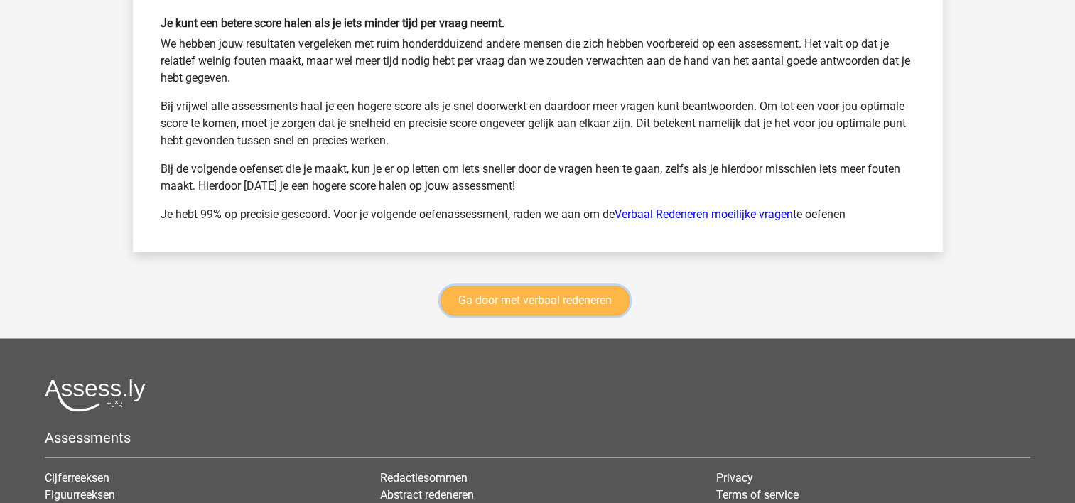
click at [523, 296] on link "Ga door met verbaal redeneren" at bounding box center [534, 301] width 189 height 30
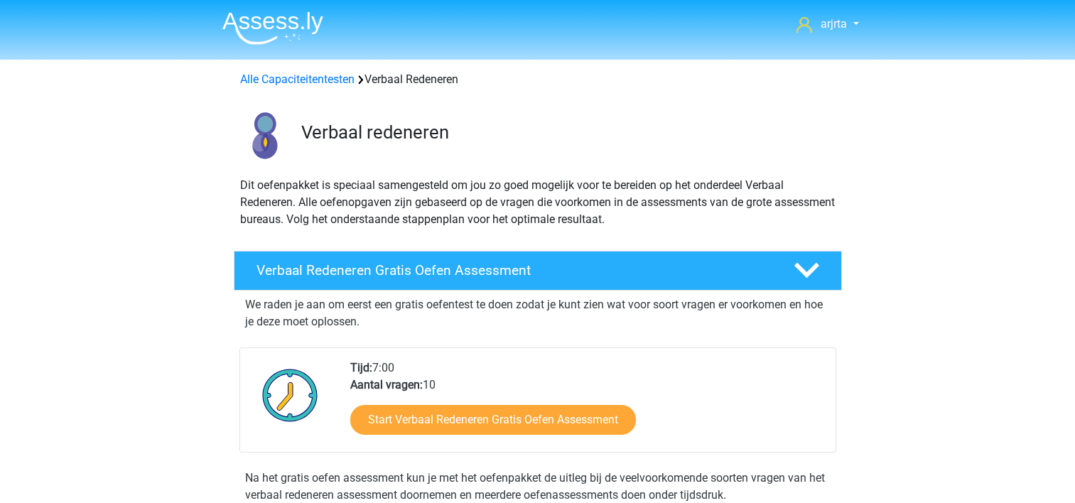
scroll to position [599, 0]
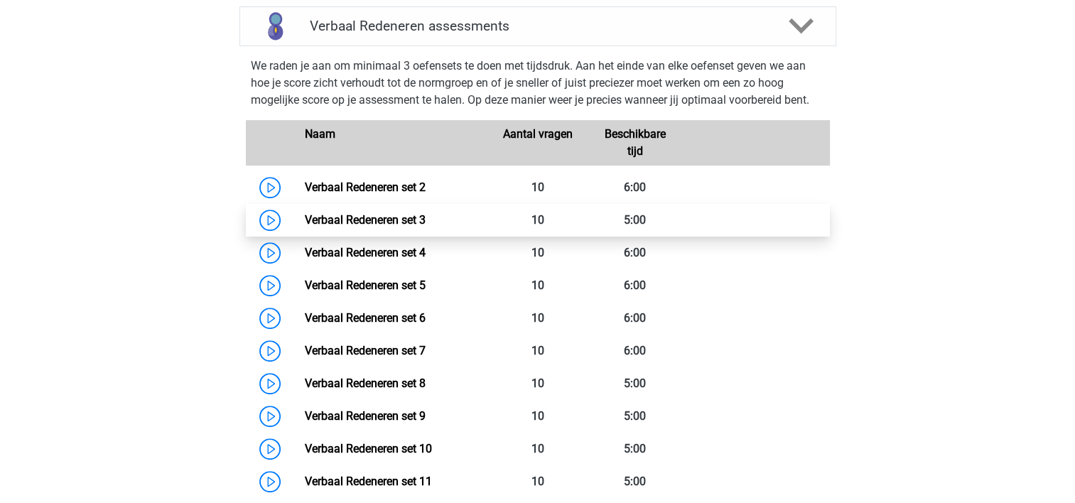
click at [425, 224] on link "Verbaal Redeneren set 3" at bounding box center [365, 219] width 121 height 13
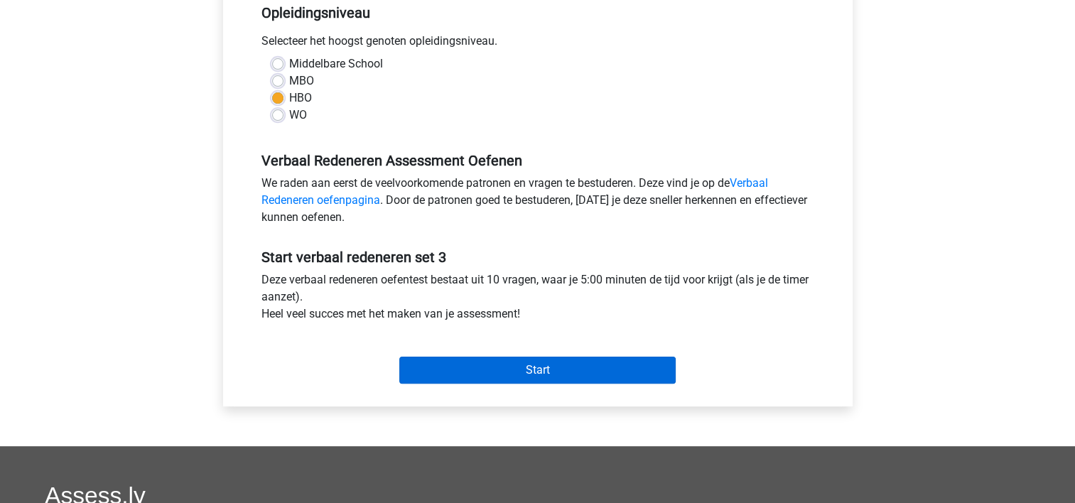
scroll to position [426, 0]
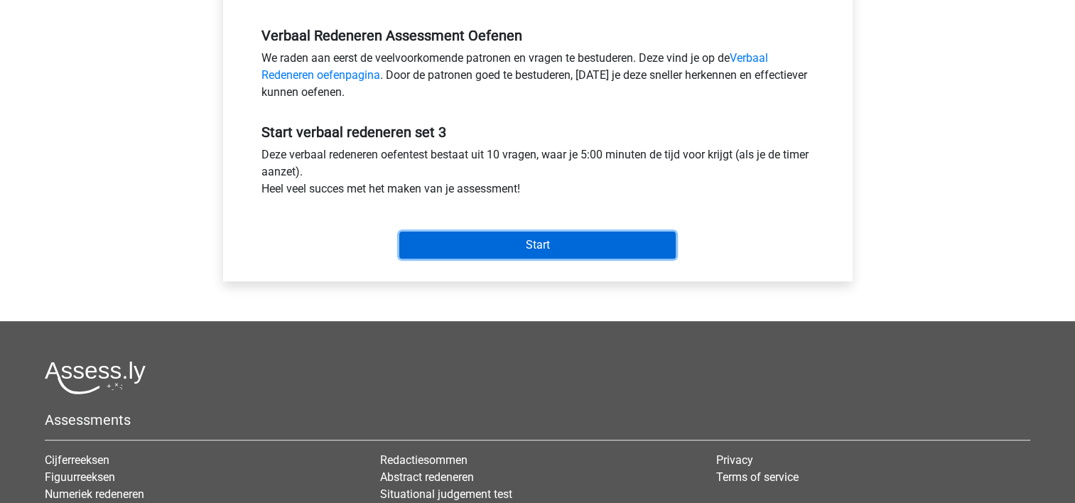
click at [536, 244] on input "Start" at bounding box center [537, 245] width 276 height 27
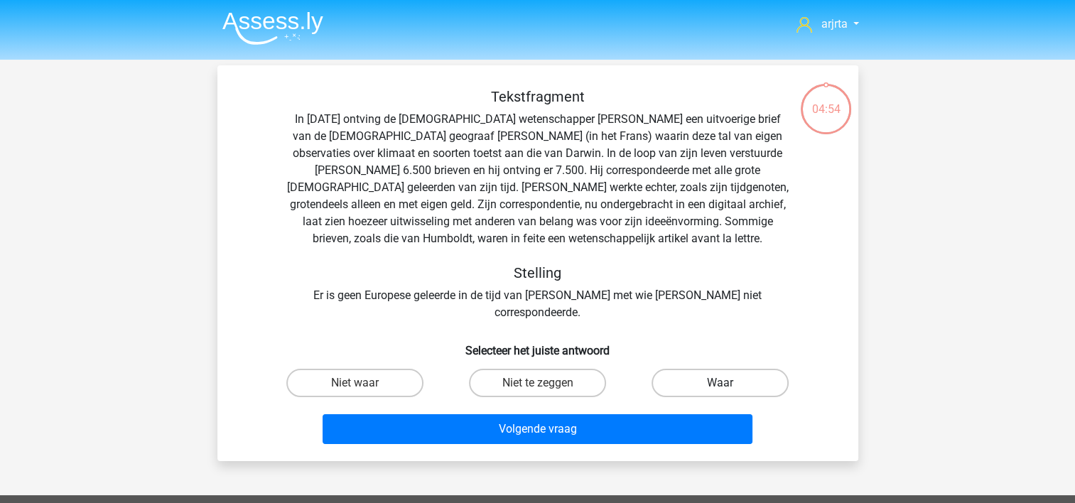
click at [739, 369] on label "Waar" at bounding box center [719, 383] width 137 height 28
click at [729, 383] on input "Waar" at bounding box center [724, 387] width 9 height 9
radio input "true"
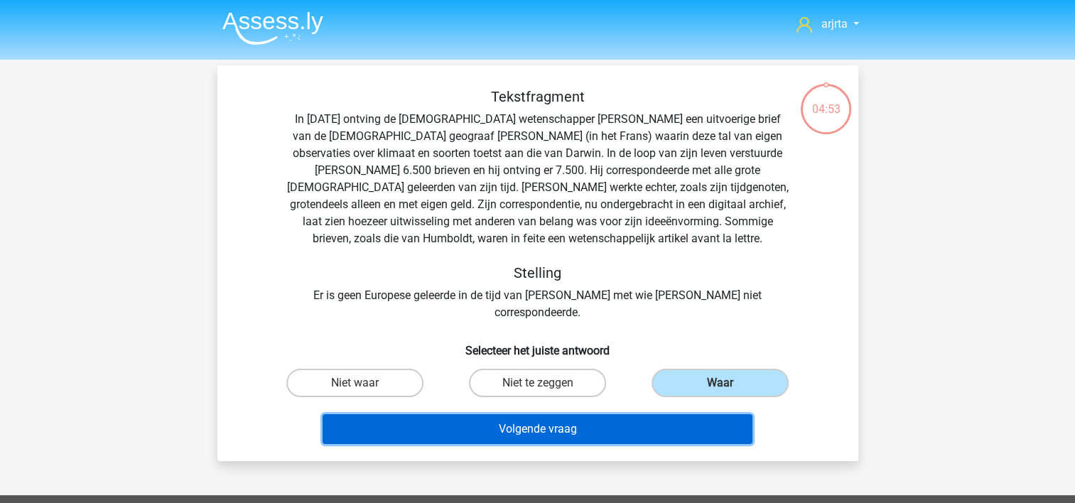
click at [577, 414] on button "Volgende vraag" at bounding box center [537, 429] width 430 height 30
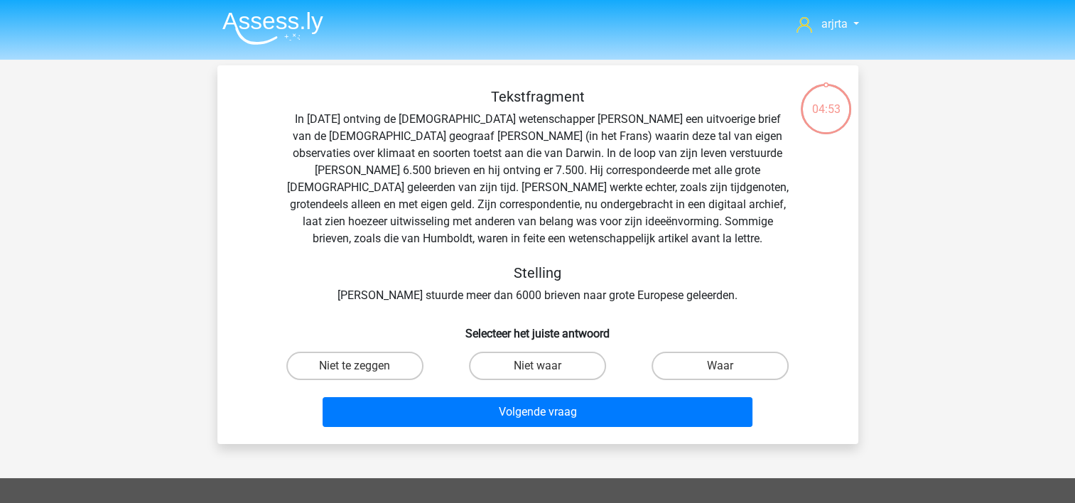
scroll to position [65, 0]
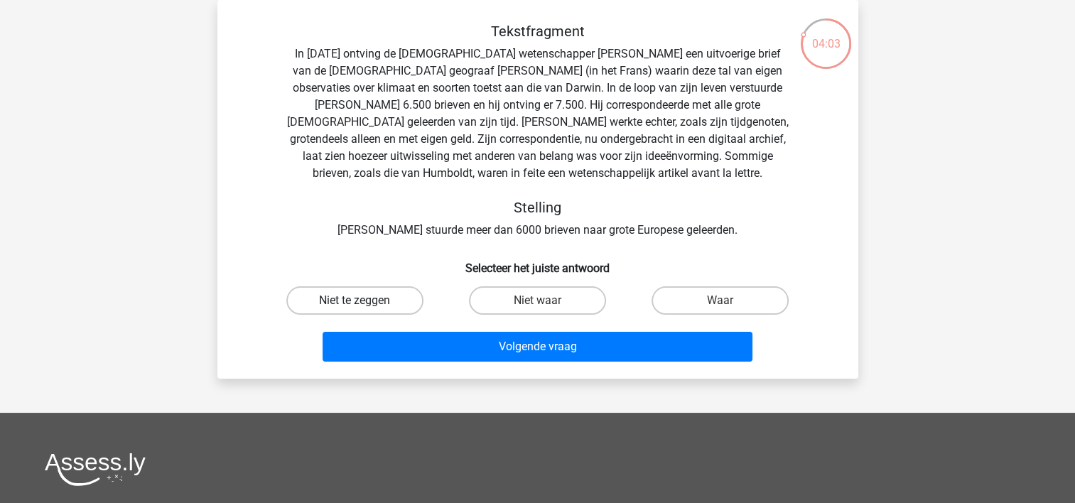
click at [386, 298] on label "Niet te zeggen" at bounding box center [354, 300] width 137 height 28
click at [364, 300] on input "Niet te zeggen" at bounding box center [358, 304] width 9 height 9
radio input "true"
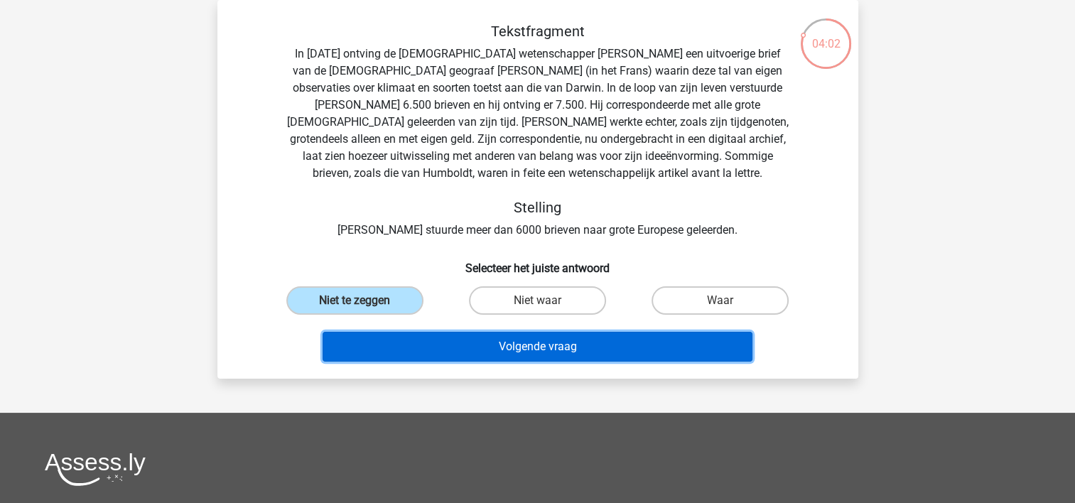
click at [487, 354] on button "Volgende vraag" at bounding box center [537, 347] width 430 height 30
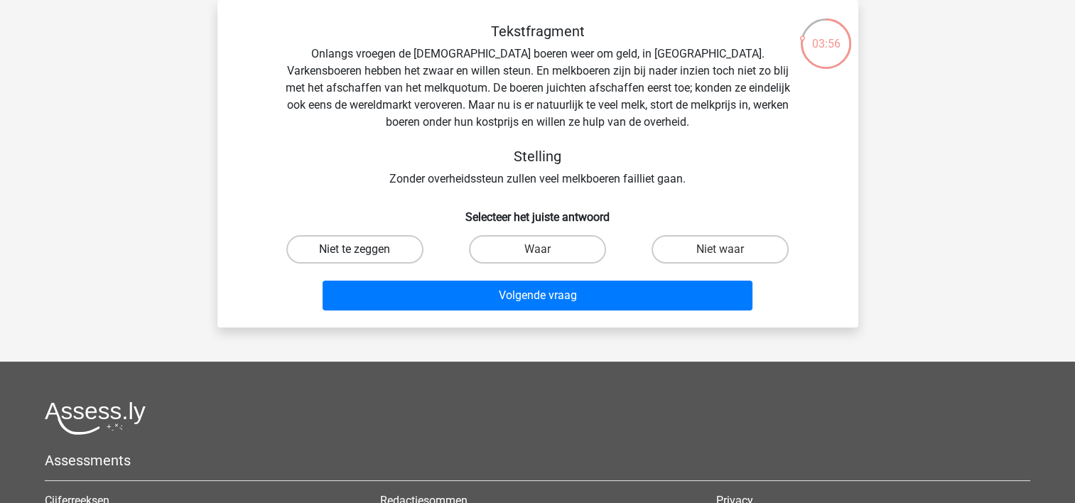
click at [365, 251] on label "Niet te zeggen" at bounding box center [354, 249] width 137 height 28
click at [364, 251] on input "Niet te zeggen" at bounding box center [358, 253] width 9 height 9
radio input "true"
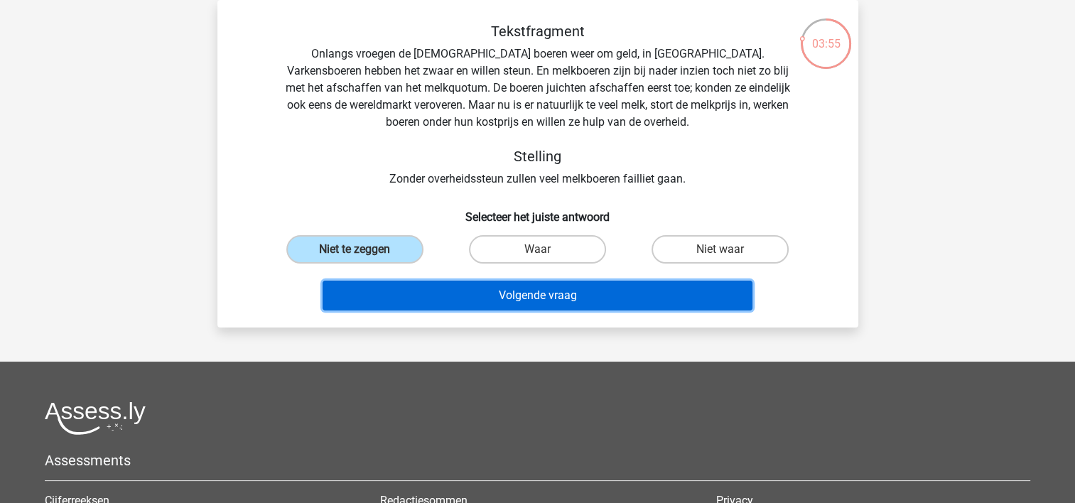
click at [411, 295] on button "Volgende vraag" at bounding box center [537, 296] width 430 height 30
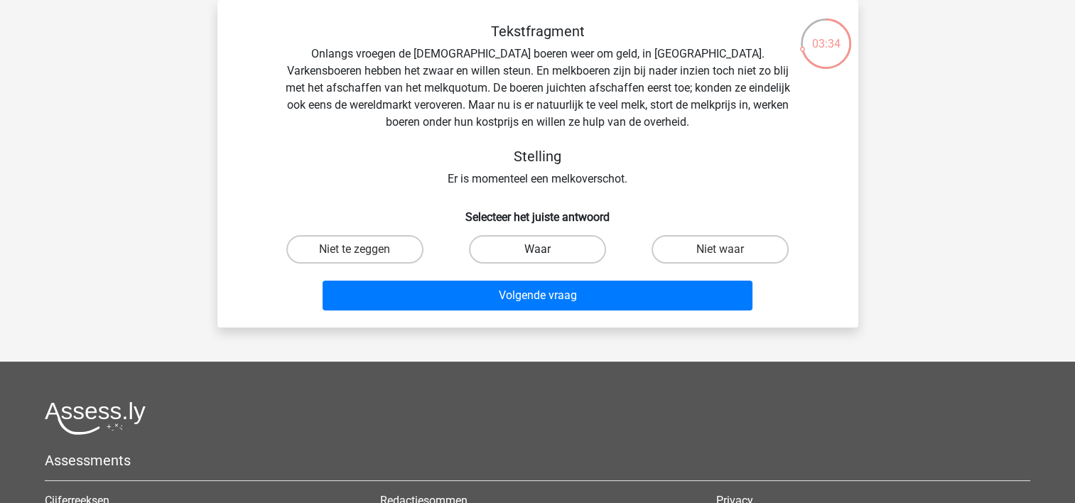
click at [557, 252] on label "Waar" at bounding box center [537, 249] width 137 height 28
click at [546, 252] on input "Waar" at bounding box center [541, 253] width 9 height 9
radio input "true"
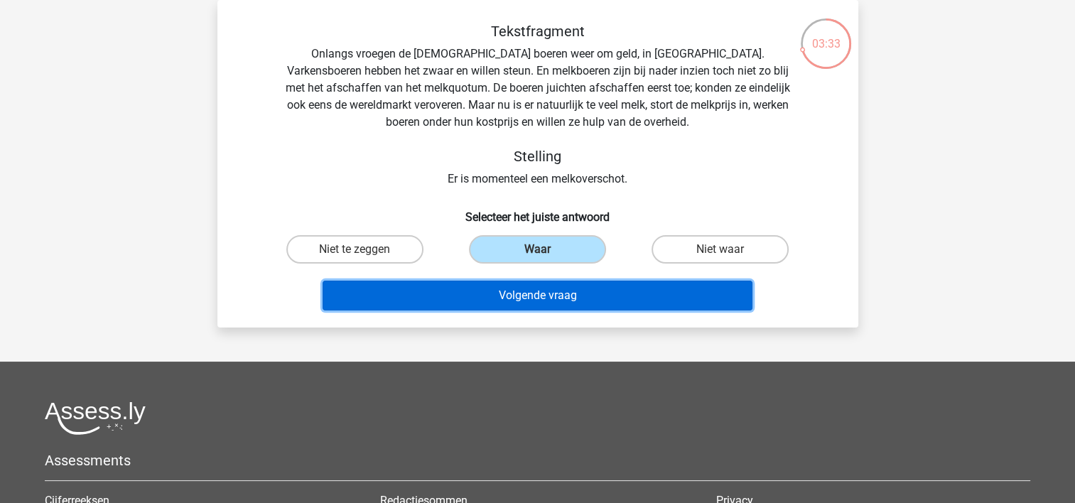
click at [548, 290] on button "Volgende vraag" at bounding box center [537, 296] width 430 height 30
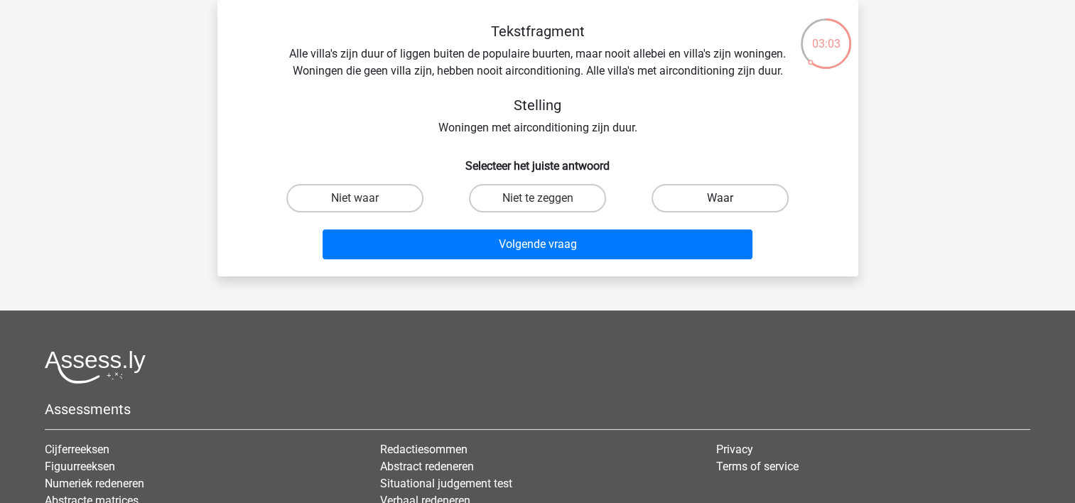
click at [719, 195] on label "Waar" at bounding box center [719, 198] width 137 height 28
click at [720, 198] on input "Waar" at bounding box center [724, 202] width 9 height 9
radio input "true"
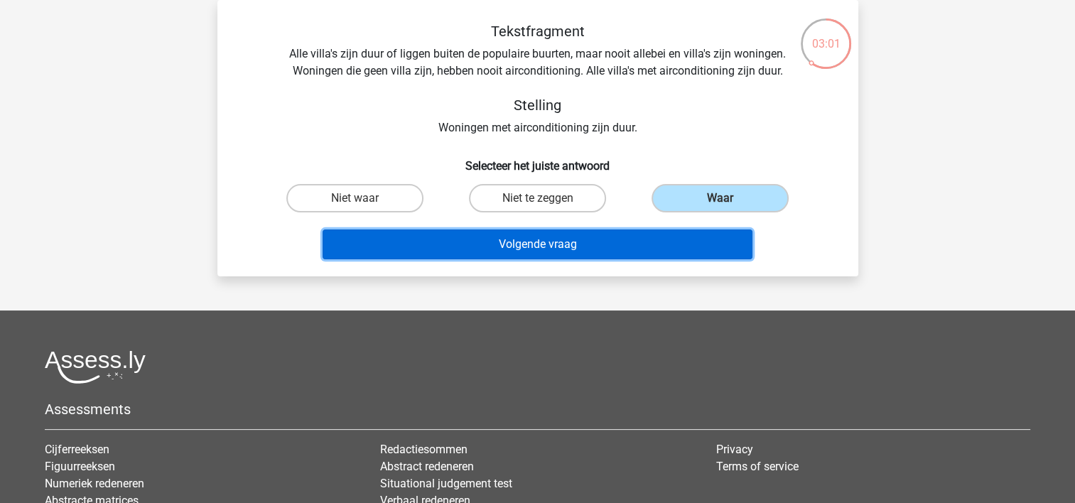
click at [575, 246] on button "Volgende vraag" at bounding box center [537, 244] width 430 height 30
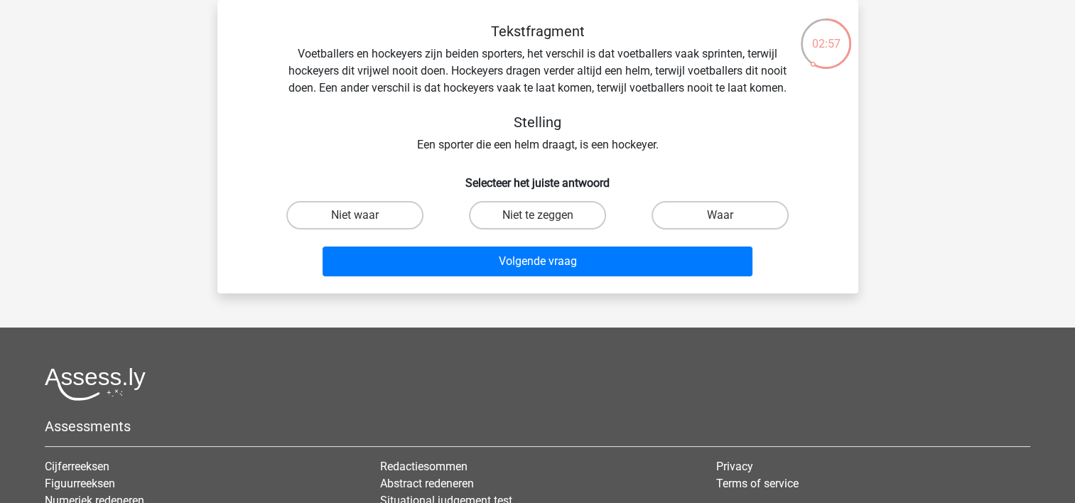
click at [726, 215] on input "Waar" at bounding box center [724, 219] width 9 height 9
radio input "true"
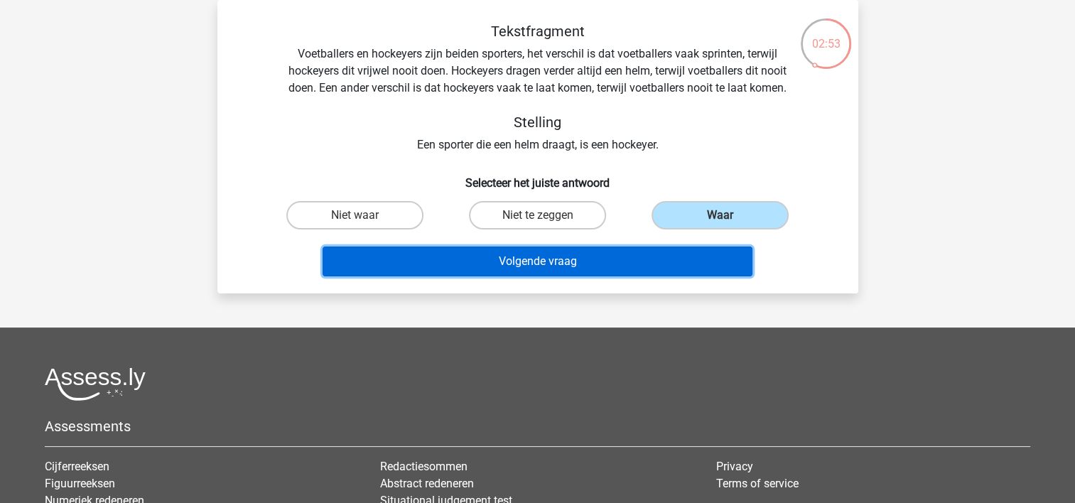
click at [570, 264] on button "Volgende vraag" at bounding box center [537, 261] width 430 height 30
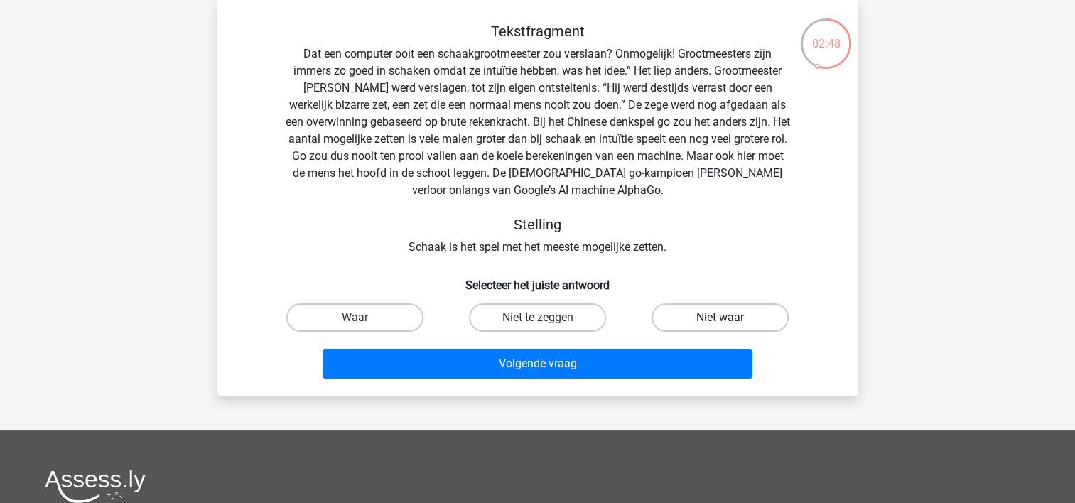
click at [713, 318] on label "Niet waar" at bounding box center [719, 317] width 137 height 28
click at [720, 318] on input "Niet waar" at bounding box center [724, 322] width 9 height 9
radio input "true"
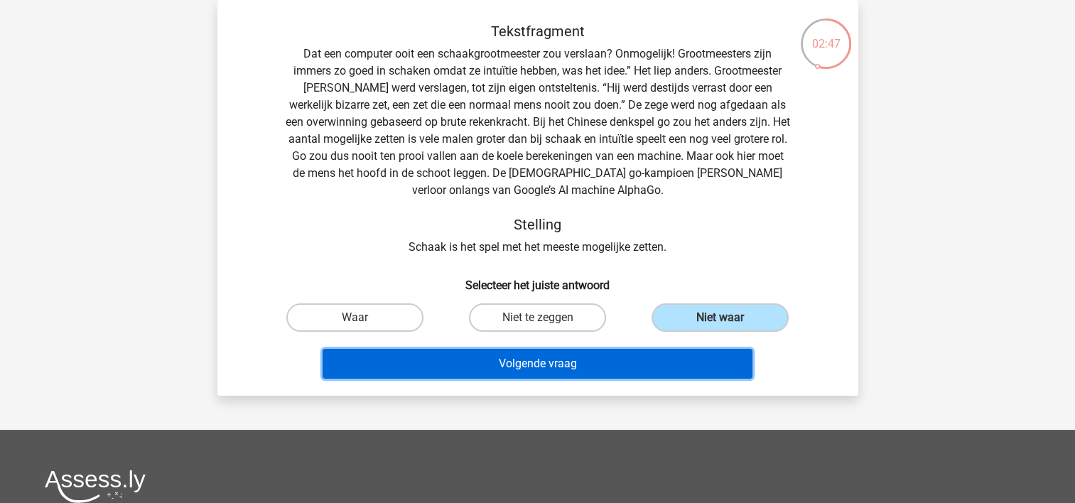
click at [550, 361] on button "Volgende vraag" at bounding box center [537, 364] width 430 height 30
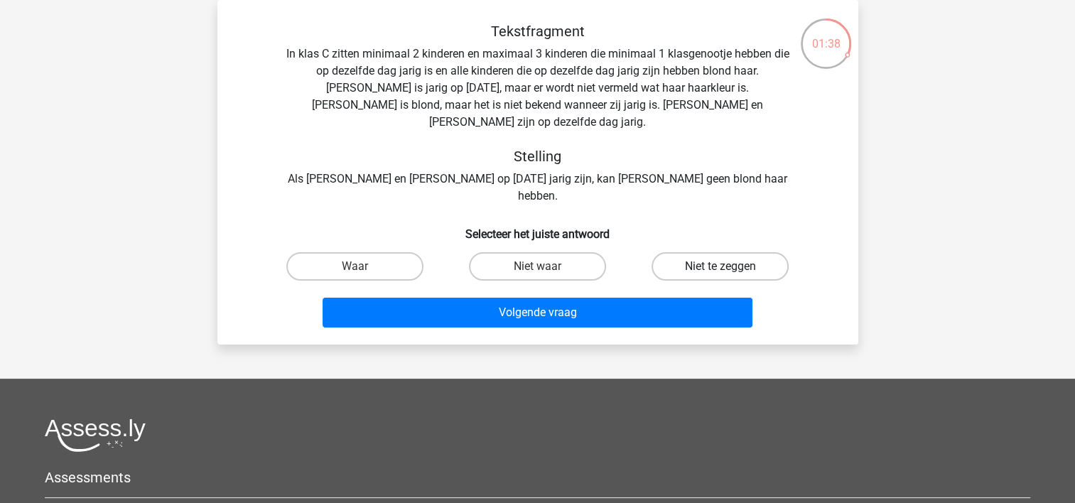
click at [707, 252] on label "Niet te zeggen" at bounding box center [719, 266] width 137 height 28
click at [720, 266] on input "Niet te zeggen" at bounding box center [724, 270] width 9 height 9
radio input "true"
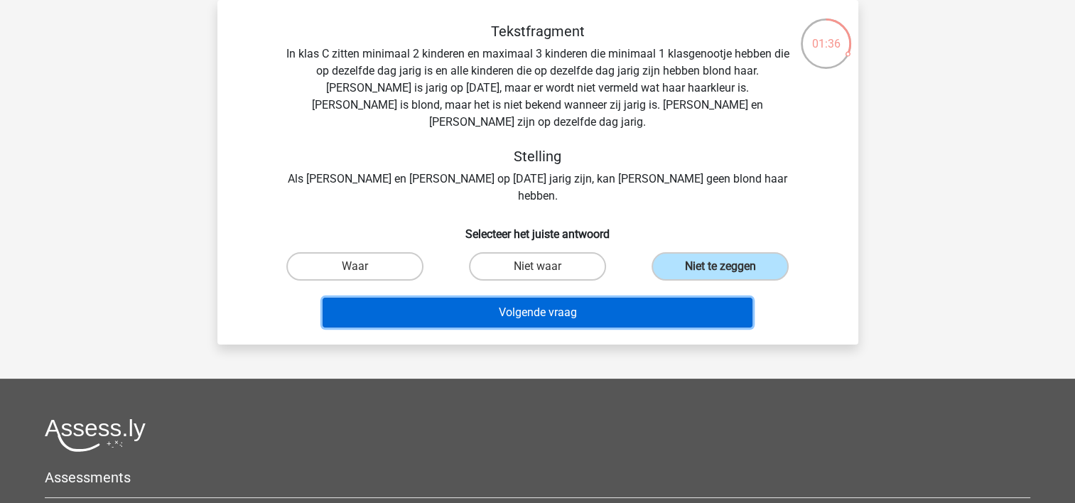
click at [521, 298] on button "Volgende vraag" at bounding box center [537, 313] width 430 height 30
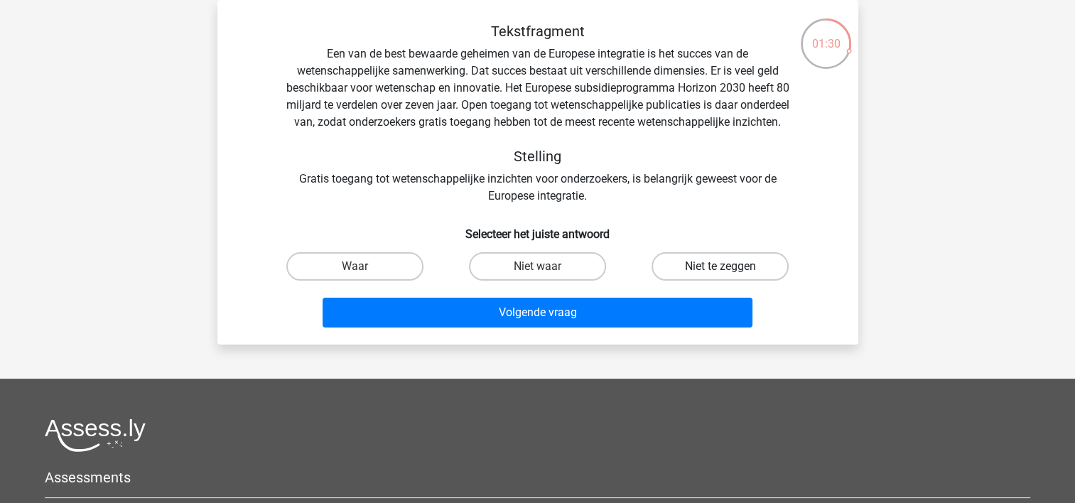
click at [690, 280] on label "Niet te zeggen" at bounding box center [719, 266] width 137 height 28
click at [720, 276] on input "Niet te zeggen" at bounding box center [724, 270] width 9 height 9
radio input "true"
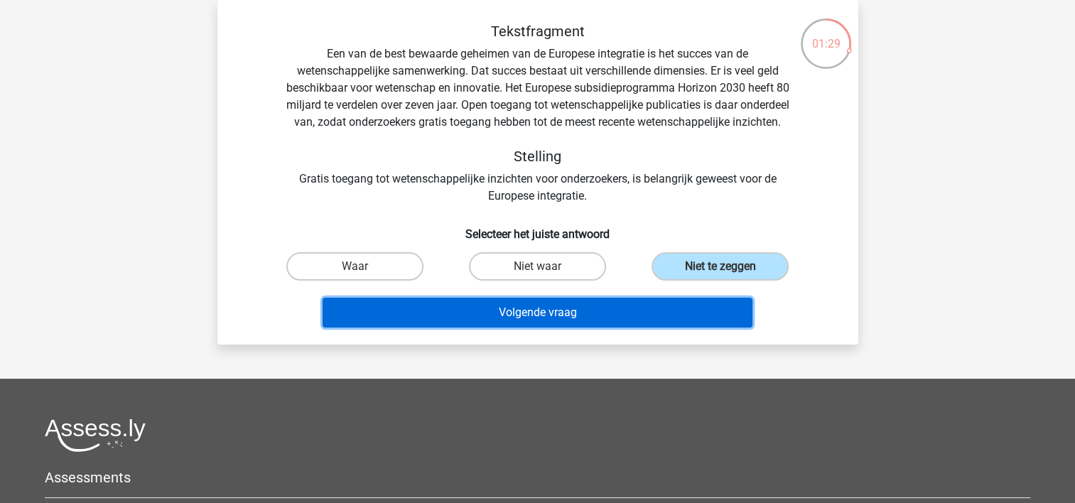
click at [575, 327] on button "Volgende vraag" at bounding box center [537, 313] width 430 height 30
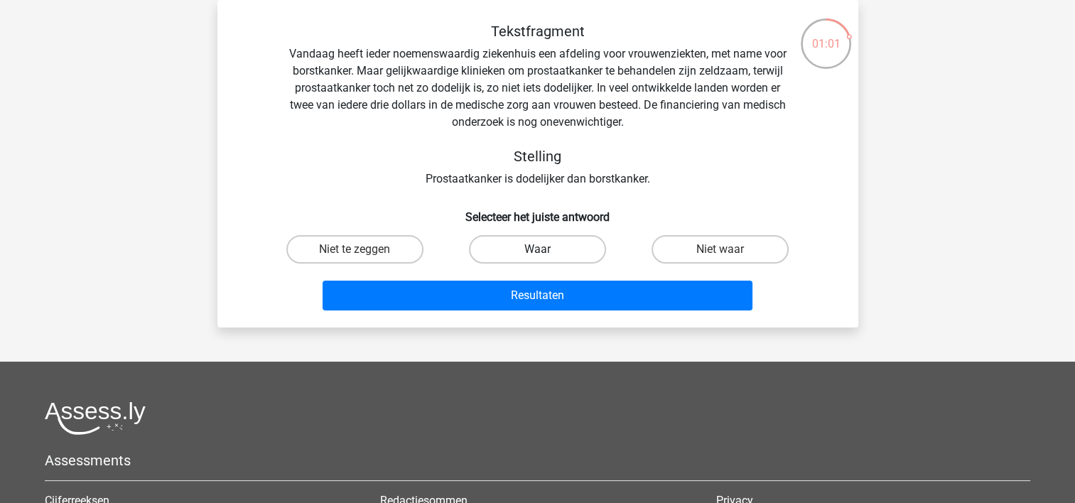
click at [548, 244] on label "Waar" at bounding box center [537, 249] width 137 height 28
click at [546, 249] on input "Waar" at bounding box center [541, 253] width 9 height 9
radio input "true"
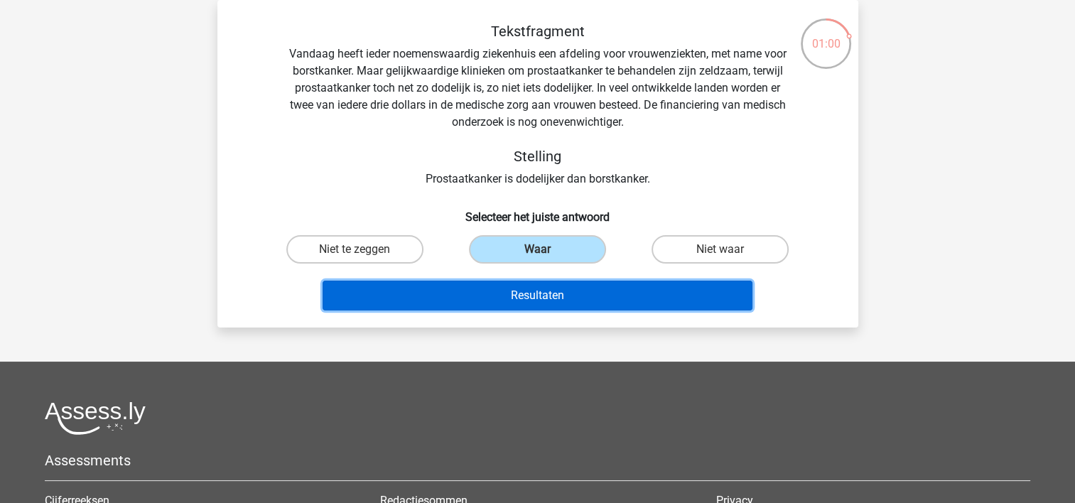
click at [542, 298] on button "Resultaten" at bounding box center [537, 296] width 430 height 30
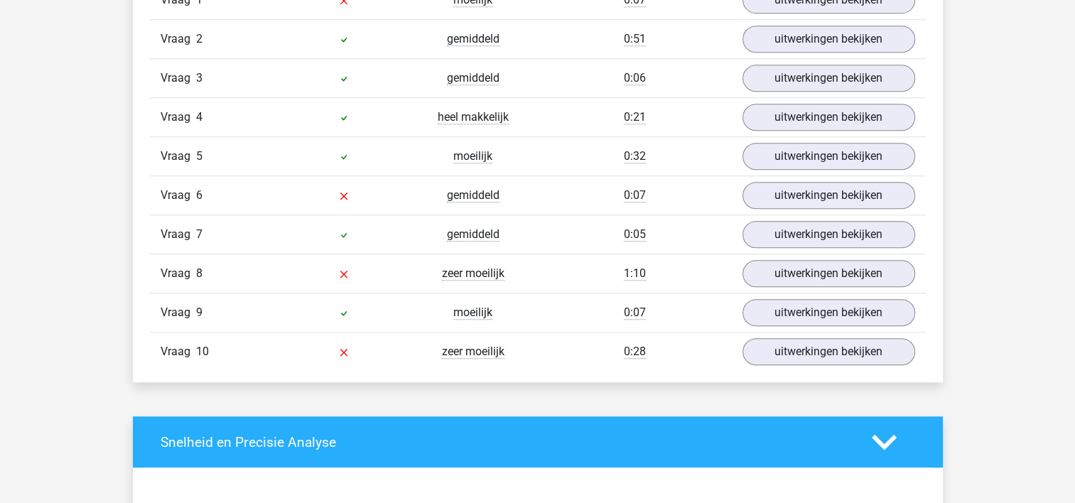
scroll to position [923, 0]
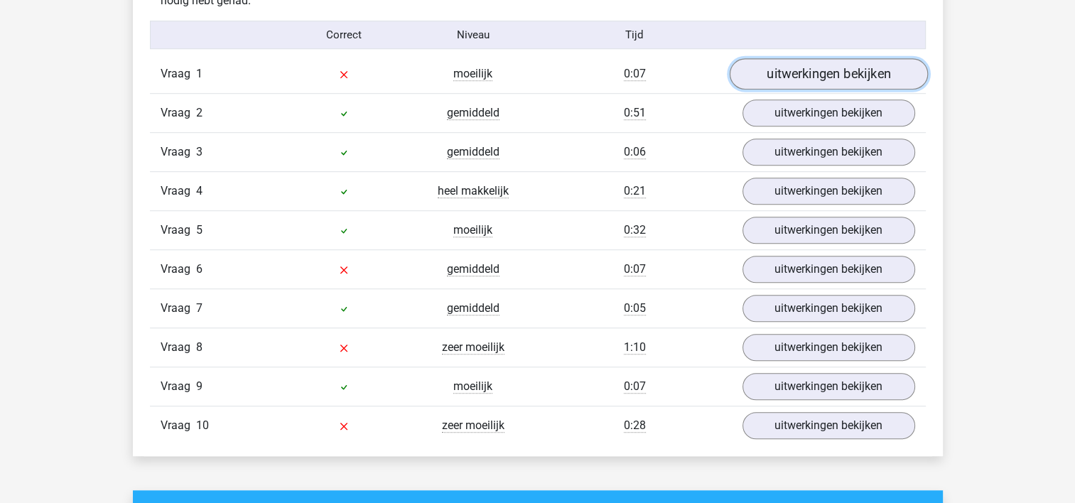
click at [860, 73] on link "uitwerkingen bekijken" at bounding box center [828, 74] width 198 height 31
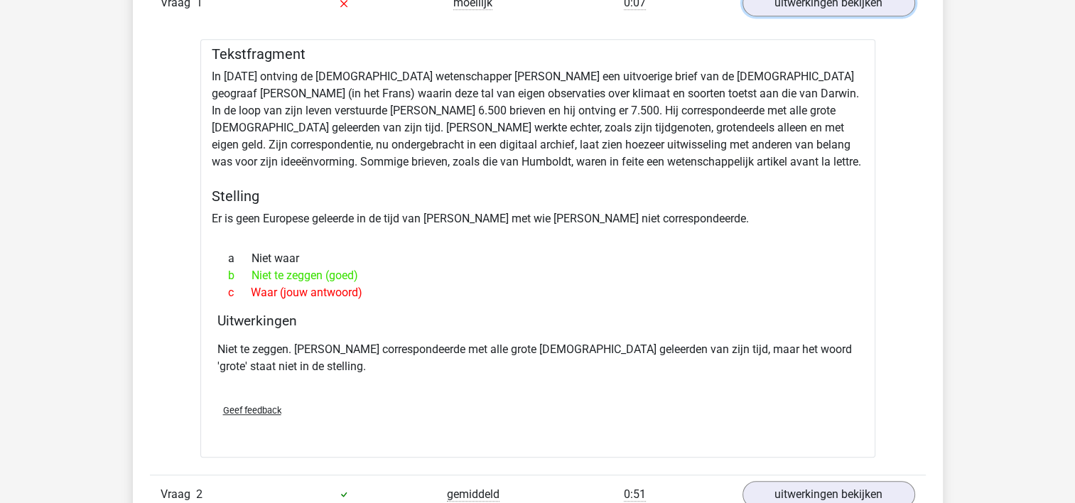
scroll to position [1065, 0]
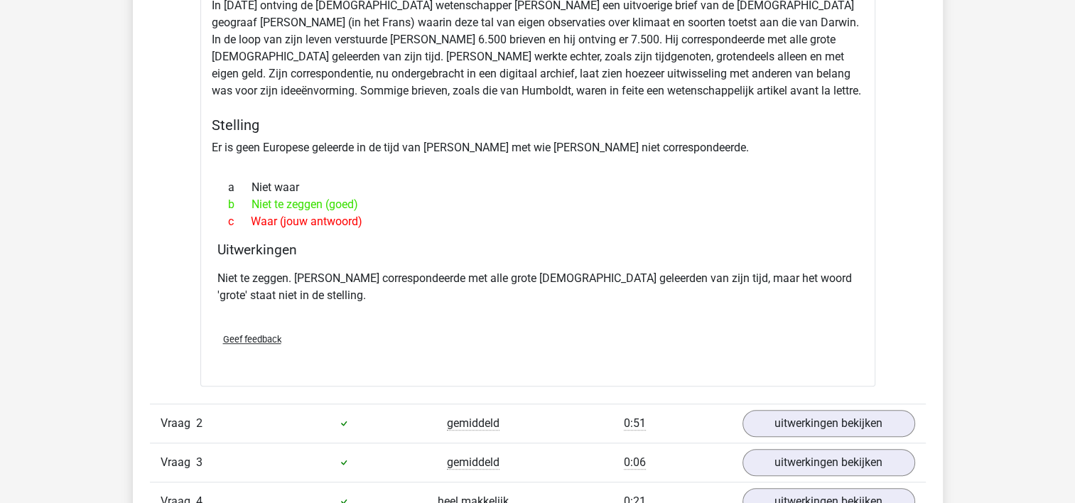
click at [253, 341] on span "Geef feedback" at bounding box center [252, 339] width 58 height 11
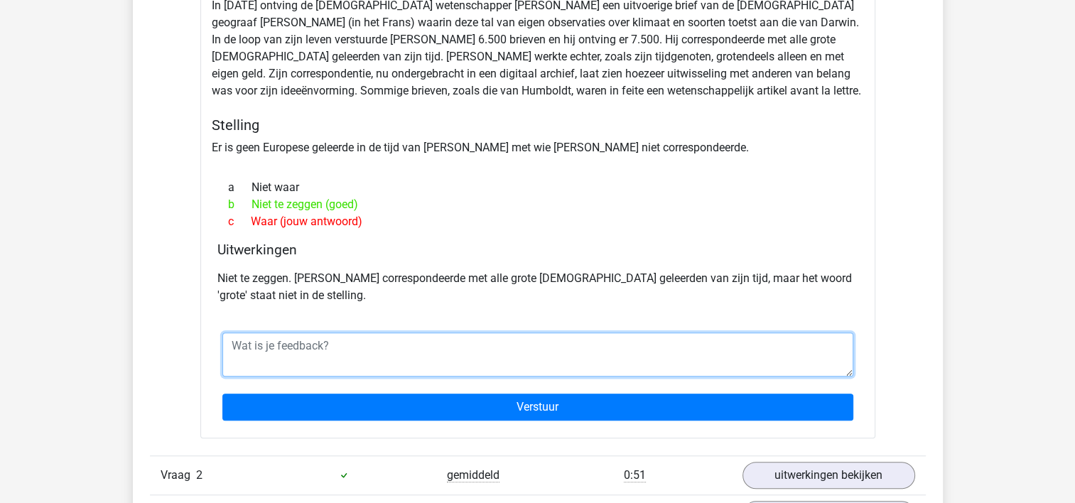
click at [274, 340] on textarea at bounding box center [537, 354] width 631 height 44
type textarea "D"
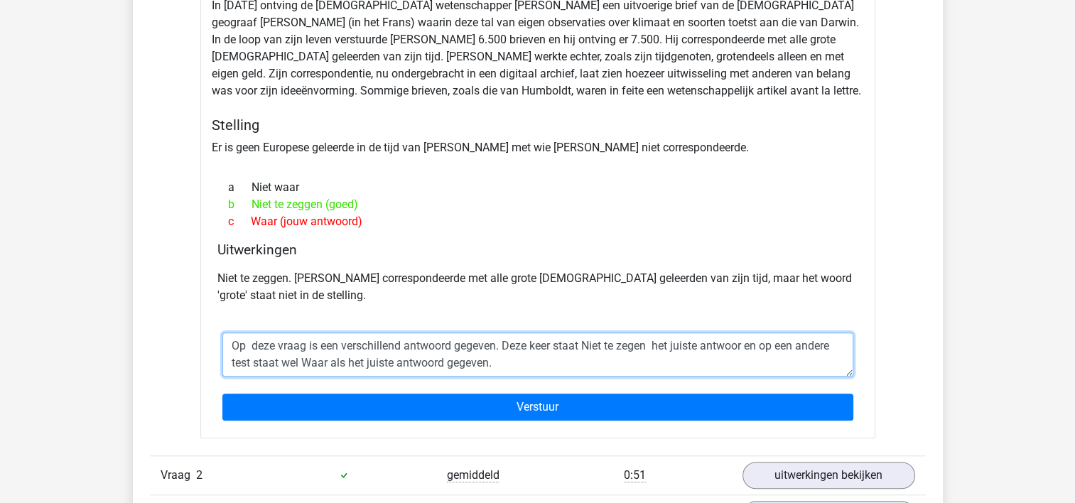
click at [727, 348] on textarea "Op deze vraag is een verschillend antwoord gegeven. Deze keer staat Niet te zeg…" at bounding box center [537, 354] width 631 height 44
click at [655, 342] on textarea "Op deze vraag is een verschillend antwoord gegeven. Deze keer staat Niet te zeg…" at bounding box center [537, 354] width 631 height 44
click at [651, 346] on textarea "Op deze vraag is een verschillend antwoord gegeven. Deze keer staat Niet te zeg…" at bounding box center [537, 354] width 631 height 44
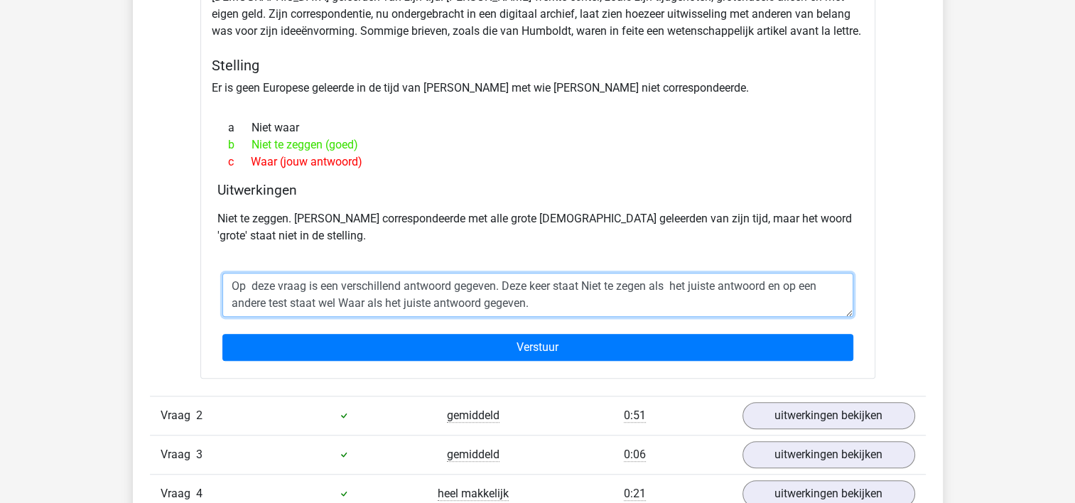
scroll to position [1136, 0]
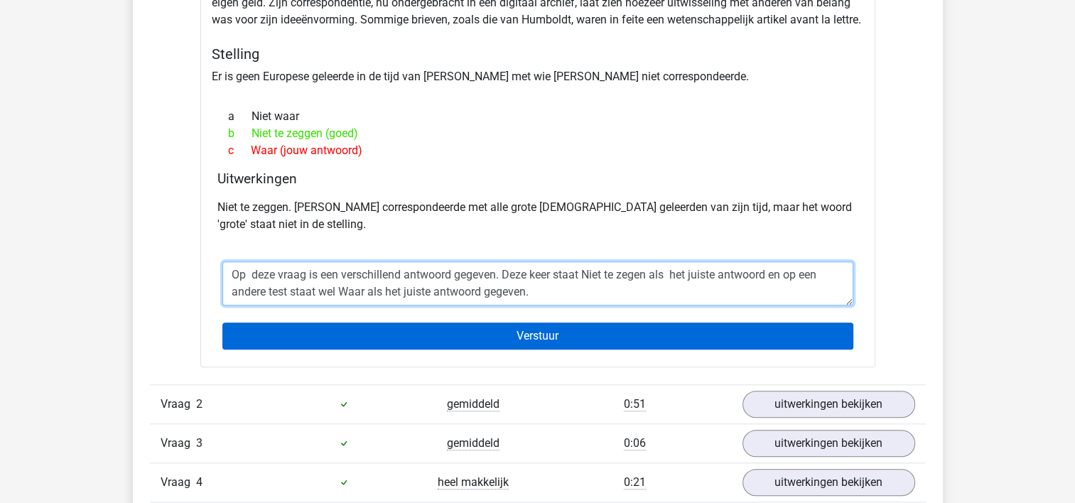
type textarea "Op deze vraag is een verschillend antwoord gegeven. Deze keer staat Niet te zeg…"
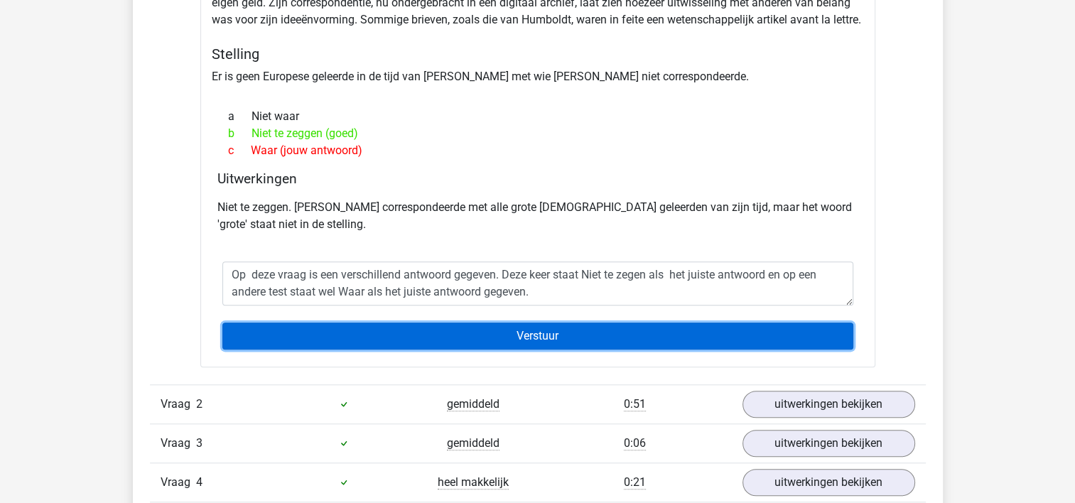
click at [543, 331] on input "Verstuur" at bounding box center [537, 335] width 631 height 27
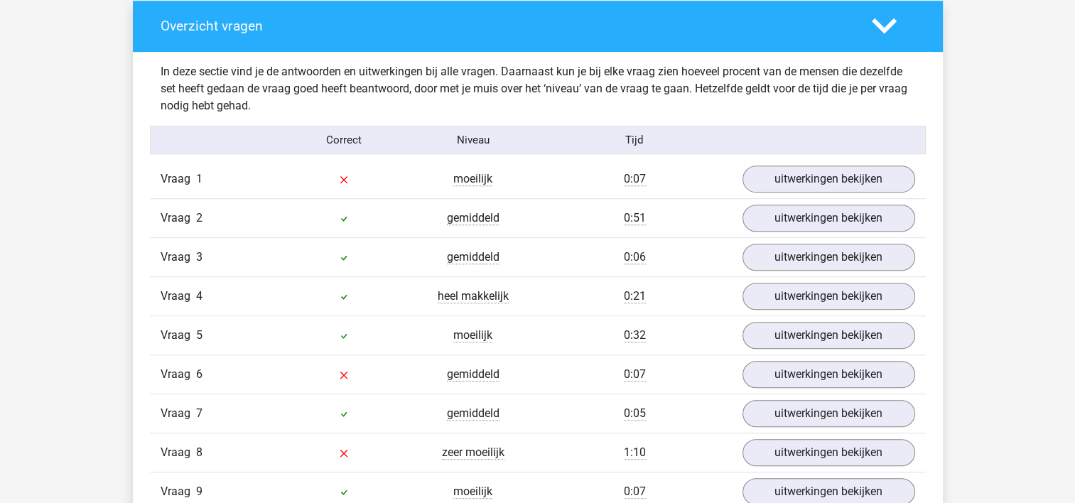
scroll to position [801, 0]
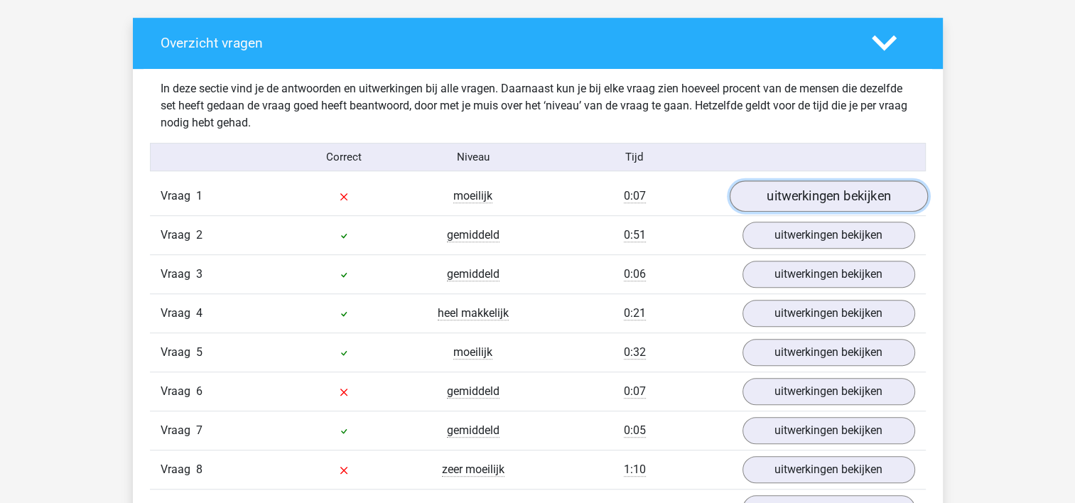
click at [810, 197] on link "uitwerkingen bekijken" at bounding box center [828, 196] width 198 height 31
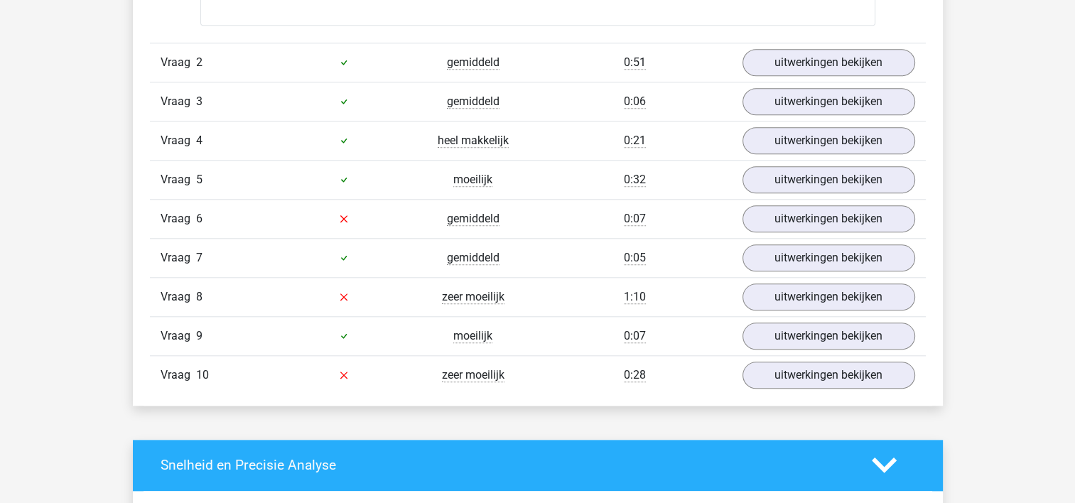
scroll to position [1440, 0]
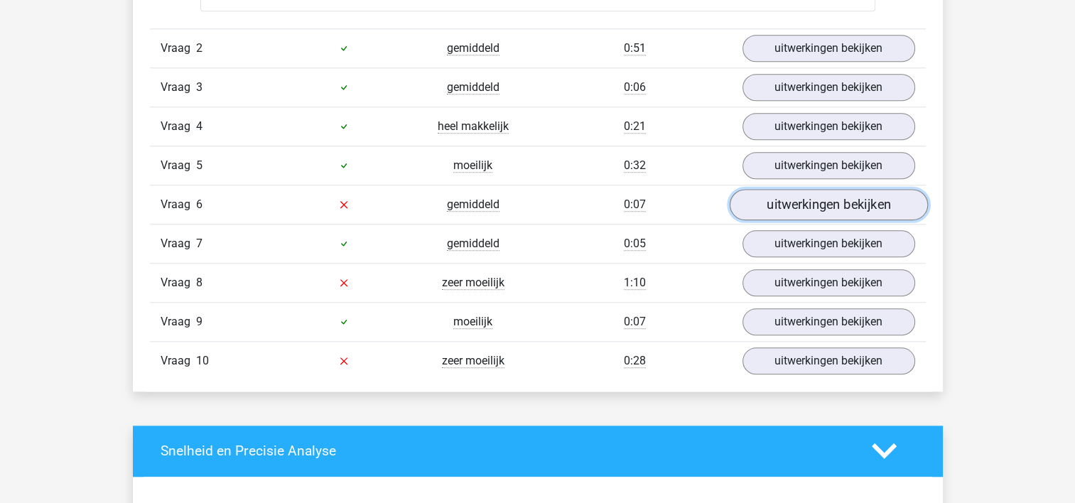
click at [778, 207] on link "uitwerkingen bekijken" at bounding box center [828, 204] width 198 height 31
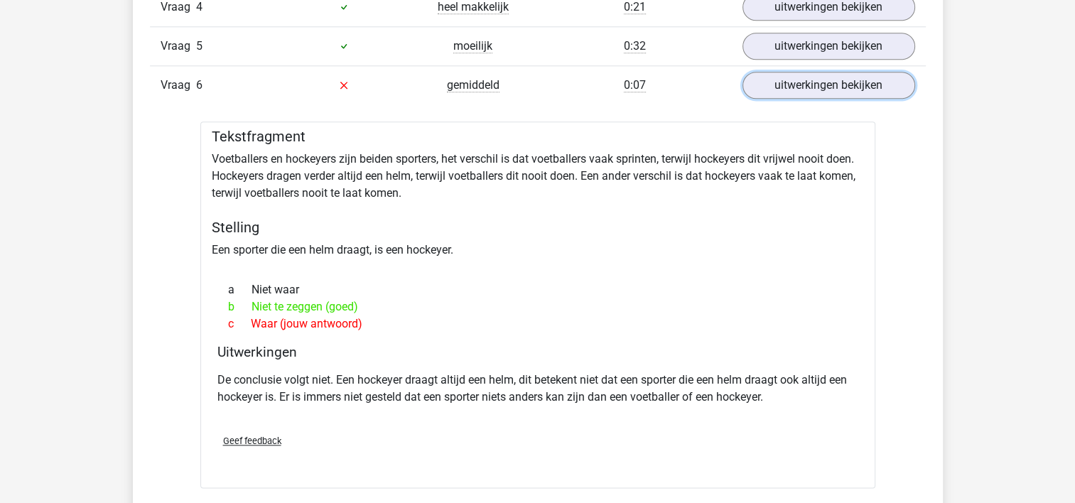
scroll to position [1583, 0]
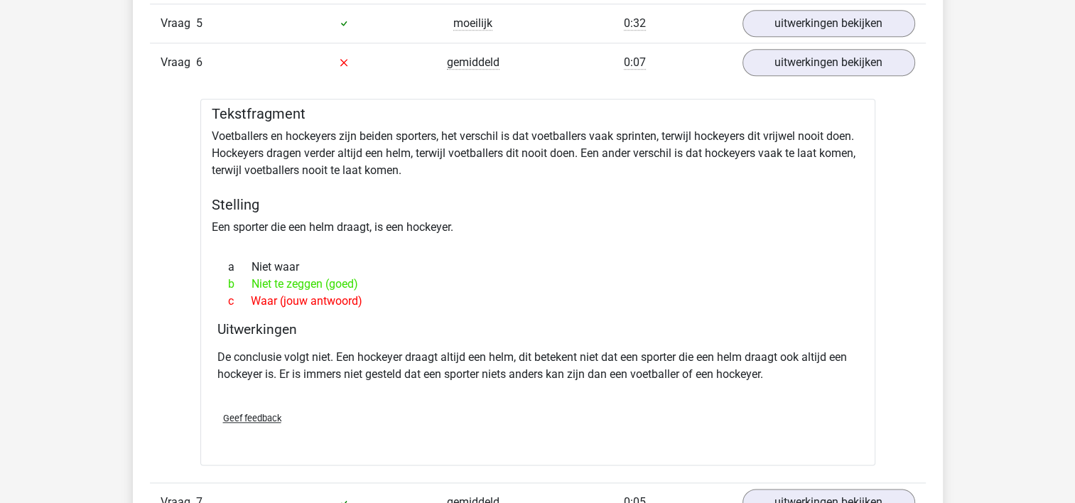
click at [270, 415] on span "Geef feedback" at bounding box center [252, 418] width 58 height 11
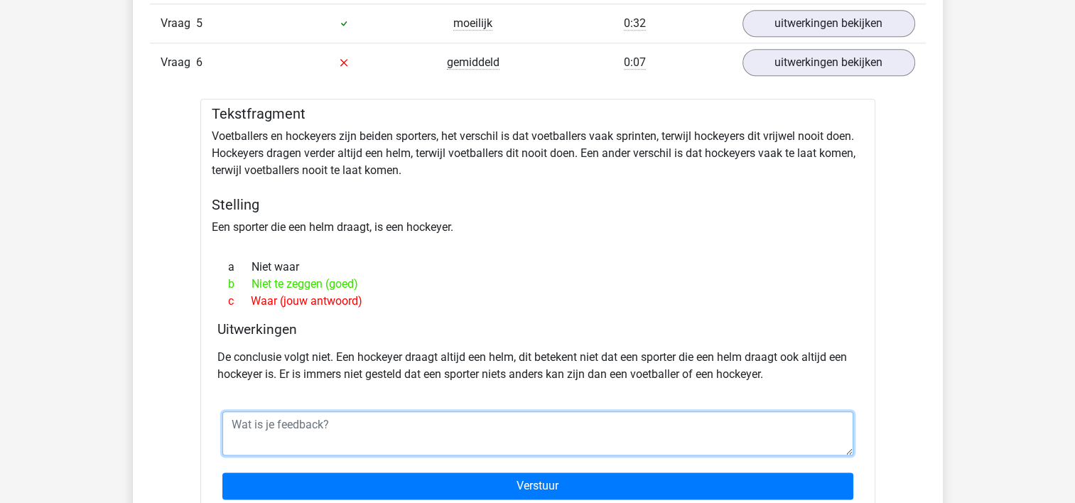
click at [317, 426] on textarea at bounding box center [537, 433] width 631 height 44
click at [491, 419] on textarea "Hierop heb ik ook hetzelfde probleem vastgesteld:" at bounding box center [537, 433] width 631 height 44
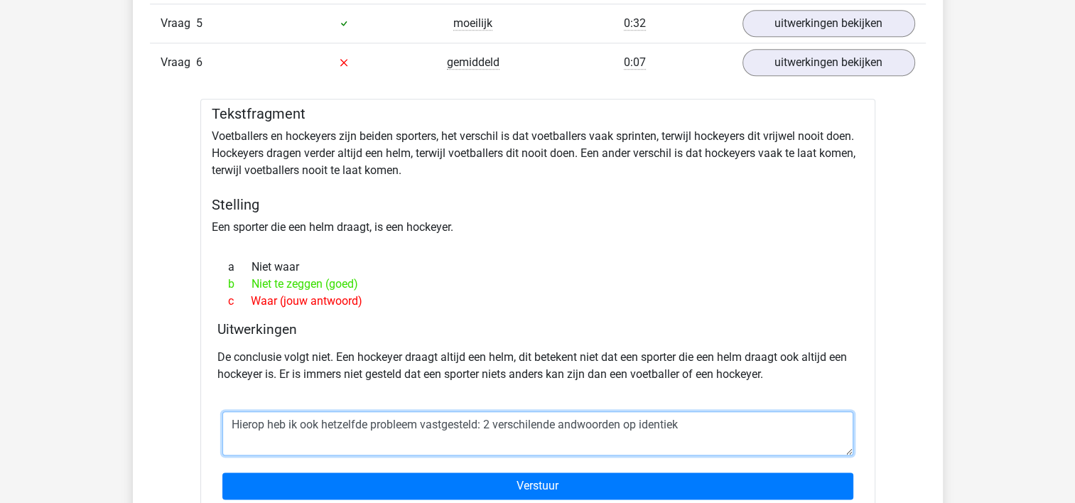
click at [537, 425] on textarea "Hierop heb ik ook hetzelfde probleem vastgesteld: 2 verschilende andwoorden op …" at bounding box center [537, 433] width 631 height 44
click at [594, 423] on textarea "Hierop heb ik ook hetzelfde probleem vastgesteld: 2 verschillende andwoorden op…" at bounding box center [537, 433] width 631 height 44
click at [697, 420] on textarea "Hierop heb ik ook hetzelfde probleem vastgesteld: 2 verschillende antwoorden op…" at bounding box center [537, 433] width 631 height 44
click at [710, 419] on textarea "Hierop heb ik ook hetzelfde probleem vastgesteld: 2 verschillende antwoorden op…" at bounding box center [537, 433] width 631 height 44
click at [768, 423] on textarea "Hierop heb ik ook hetzelfde probleem vastgesteld: 2 verschillende antwoorden op…" at bounding box center [537, 433] width 631 height 44
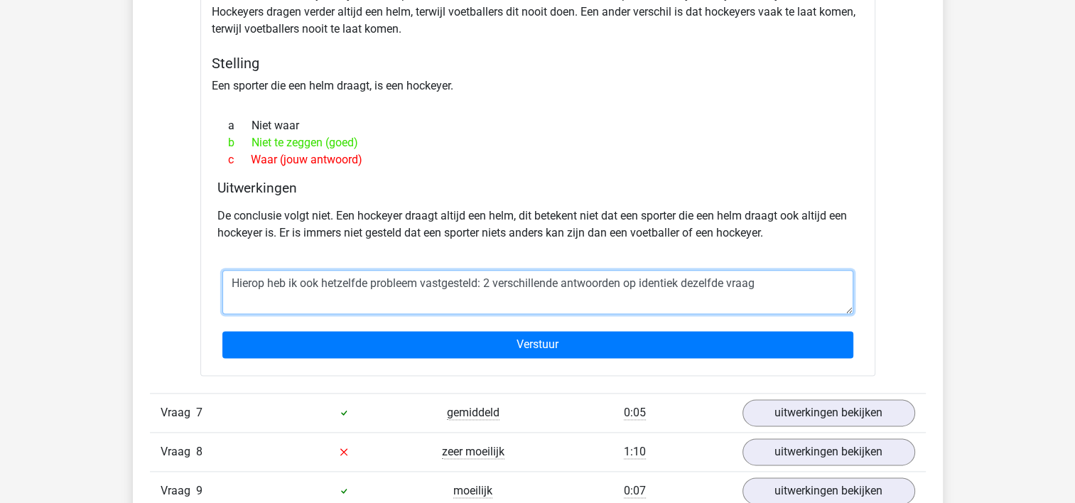
scroll to position [1725, 0]
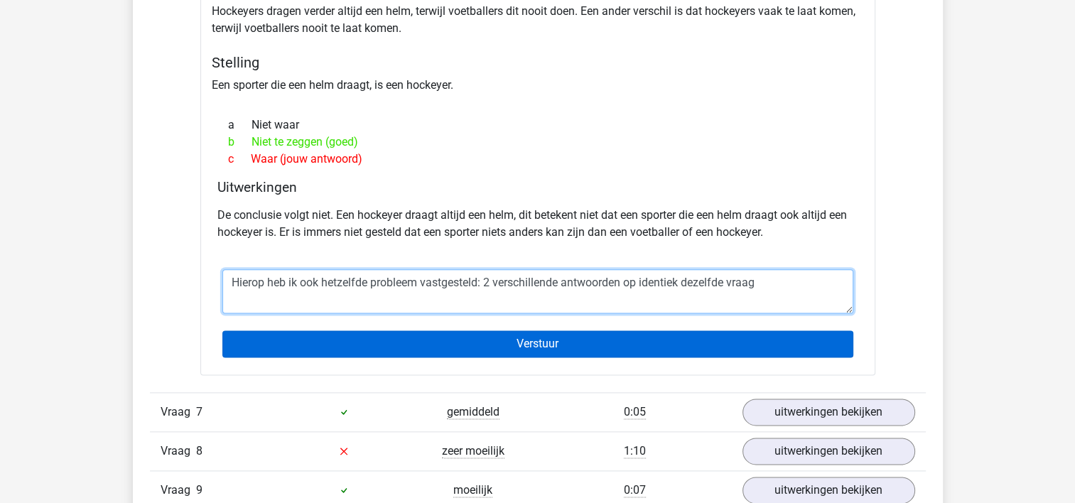
type textarea "Hierop heb ik ook hetzelfde probleem vastgesteld: 2 verschillende antwoorden op…"
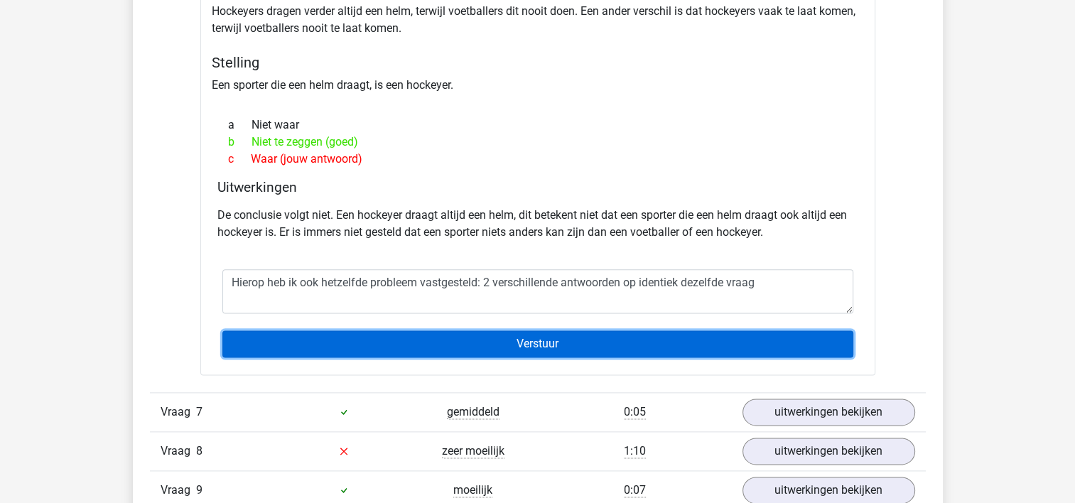
click at [573, 343] on input "Verstuur" at bounding box center [537, 343] width 631 height 27
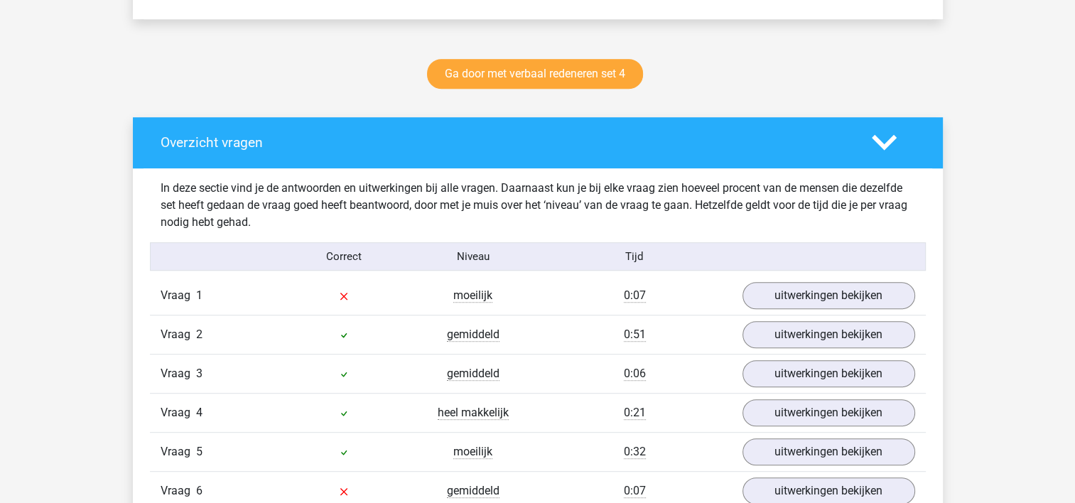
scroll to position [781, 0]
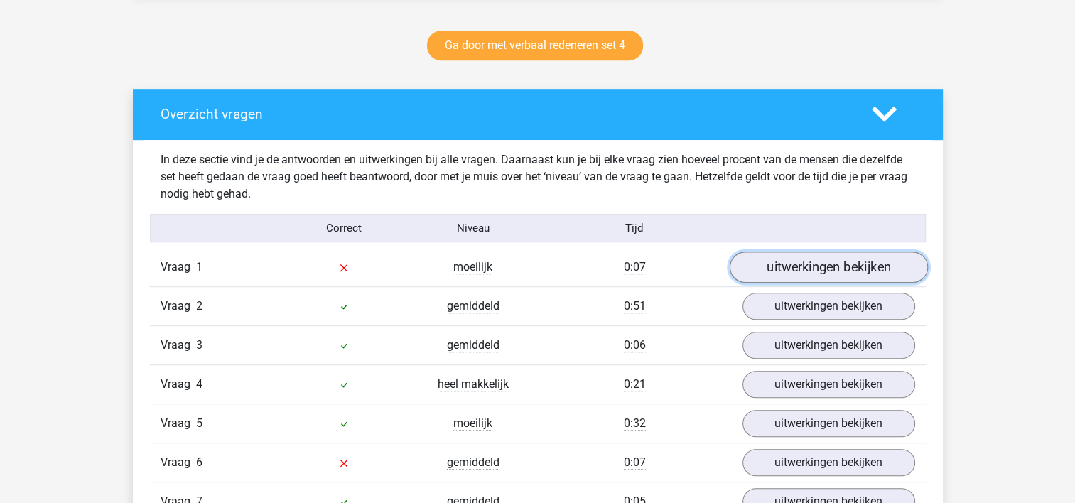
click at [825, 275] on link "uitwerkingen bekijken" at bounding box center [828, 267] width 198 height 31
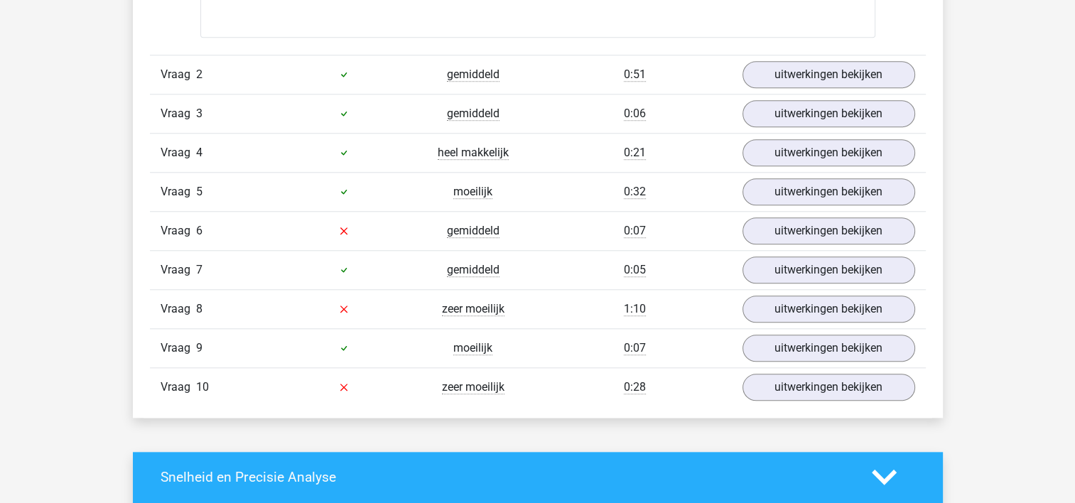
scroll to position [1440, 0]
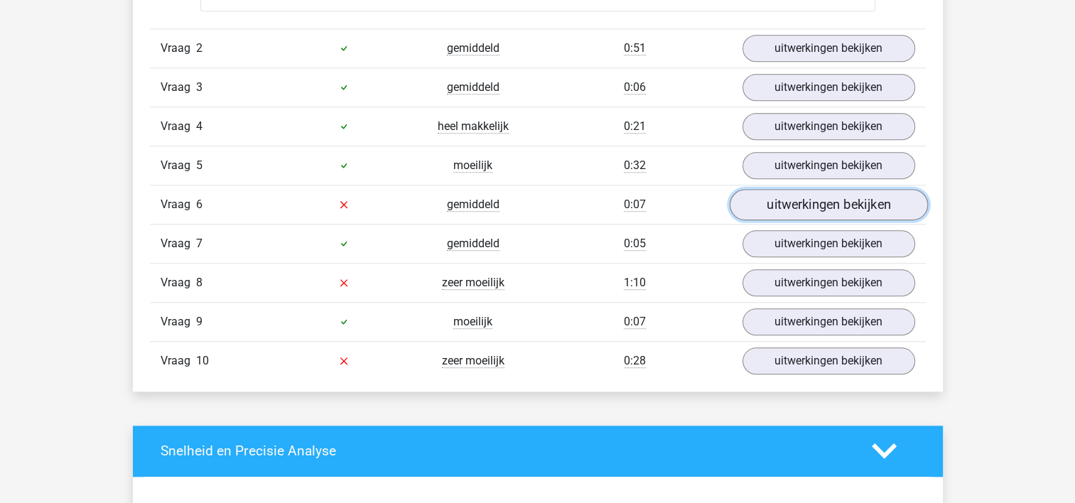
click at [775, 210] on link "uitwerkingen bekijken" at bounding box center [828, 204] width 198 height 31
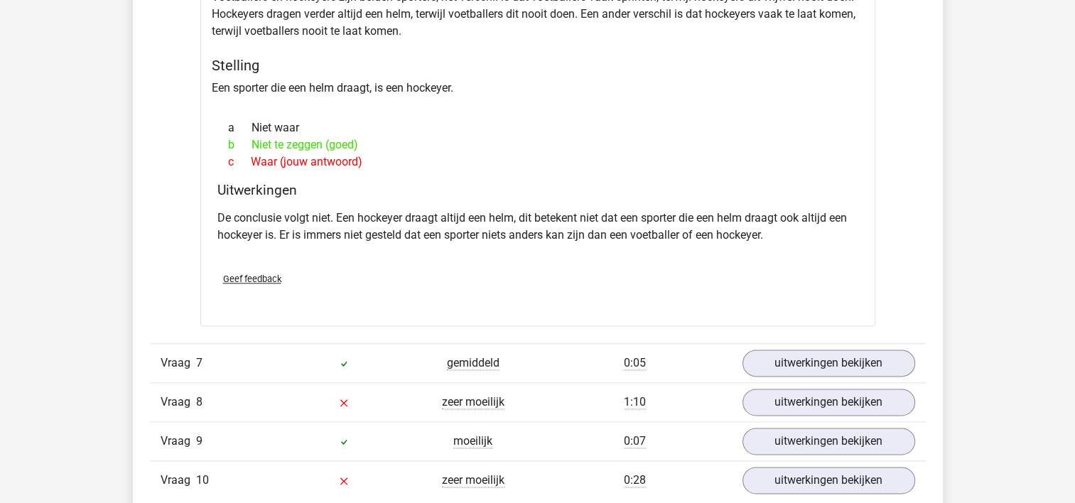
scroll to position [1867, 0]
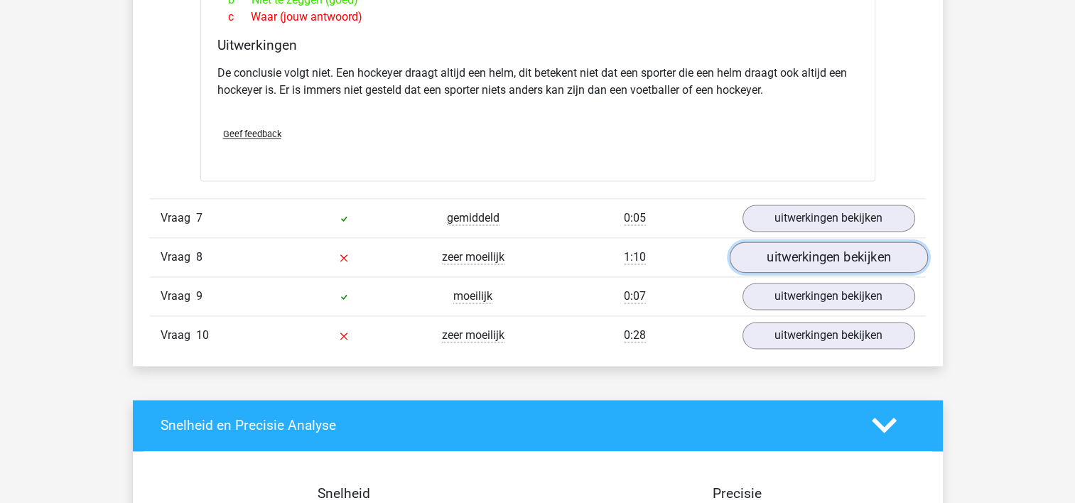
click at [764, 259] on link "uitwerkingen bekijken" at bounding box center [828, 257] width 198 height 31
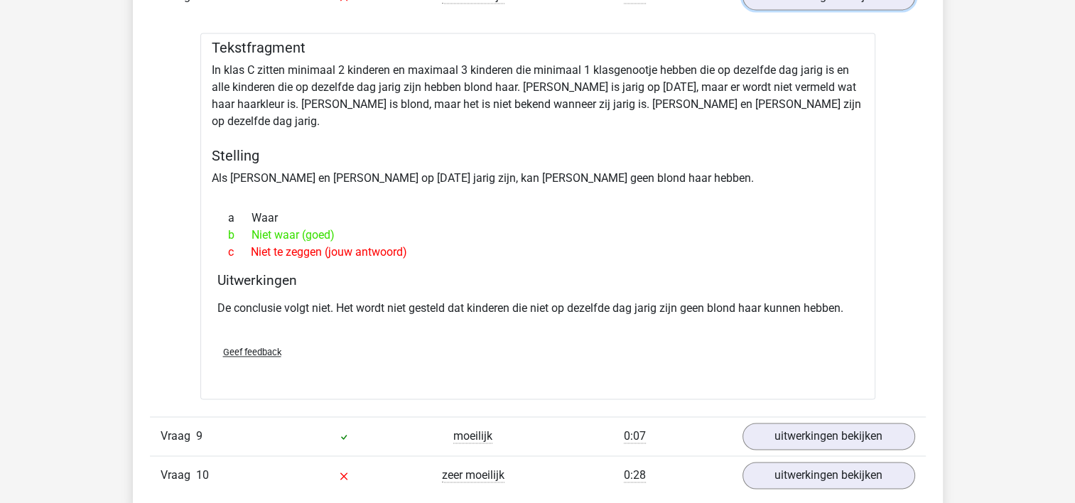
scroll to position [2222, 0]
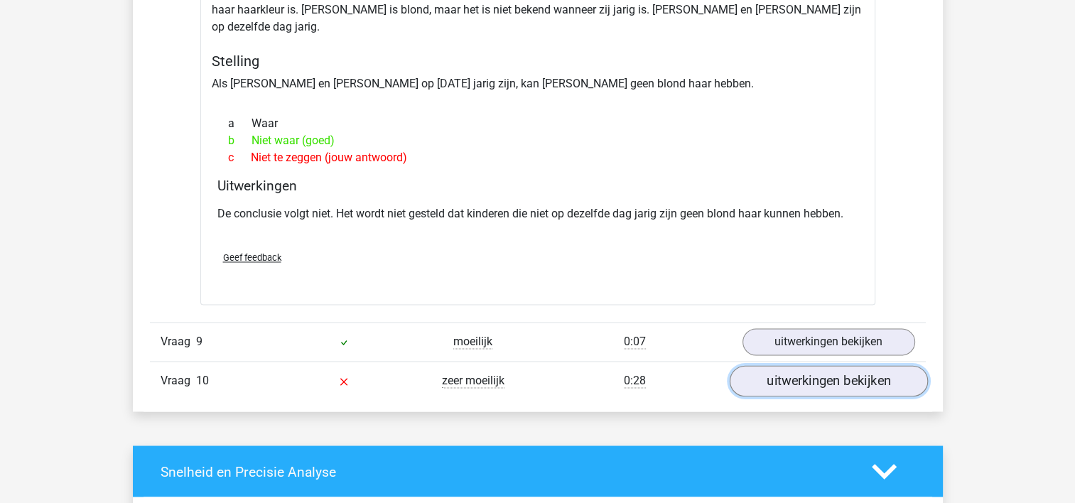
click at [796, 365] on link "uitwerkingen bekijken" at bounding box center [828, 380] width 198 height 31
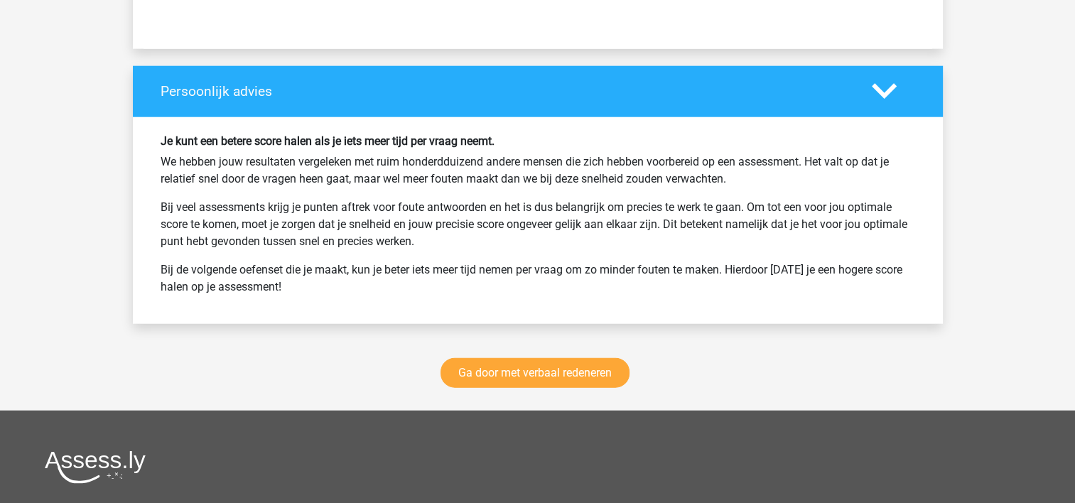
scroll to position [3500, 0]
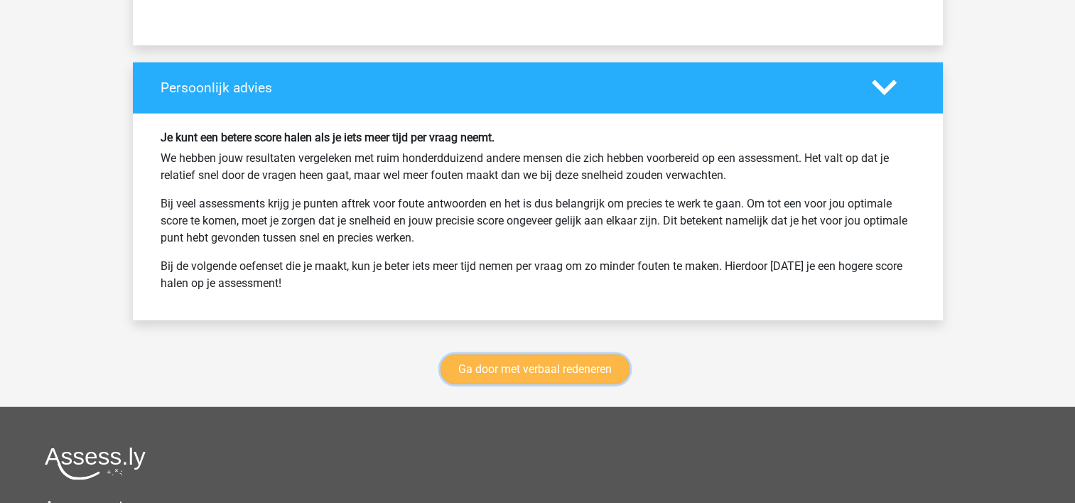
click at [509, 354] on link "Ga door met verbaal redeneren" at bounding box center [534, 369] width 189 height 30
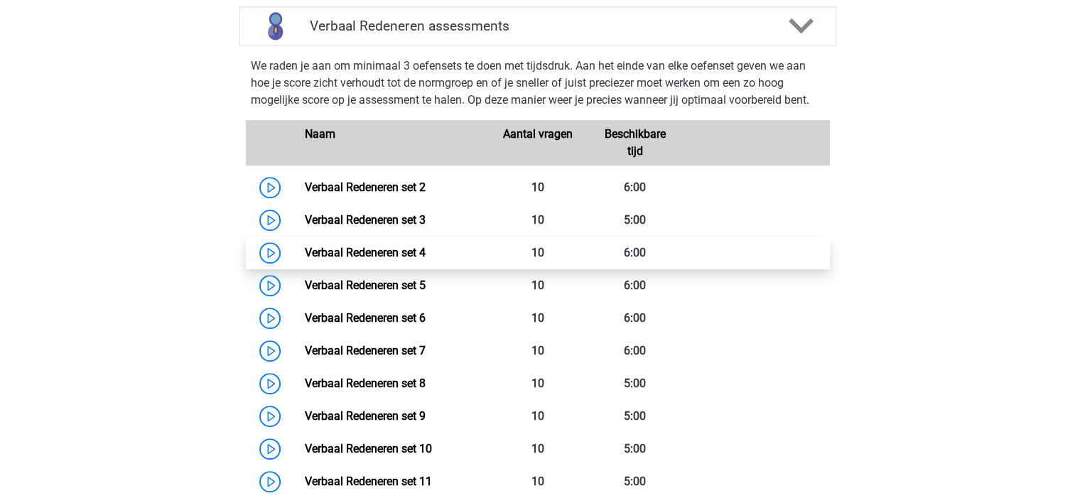
scroll to position [670, 0]
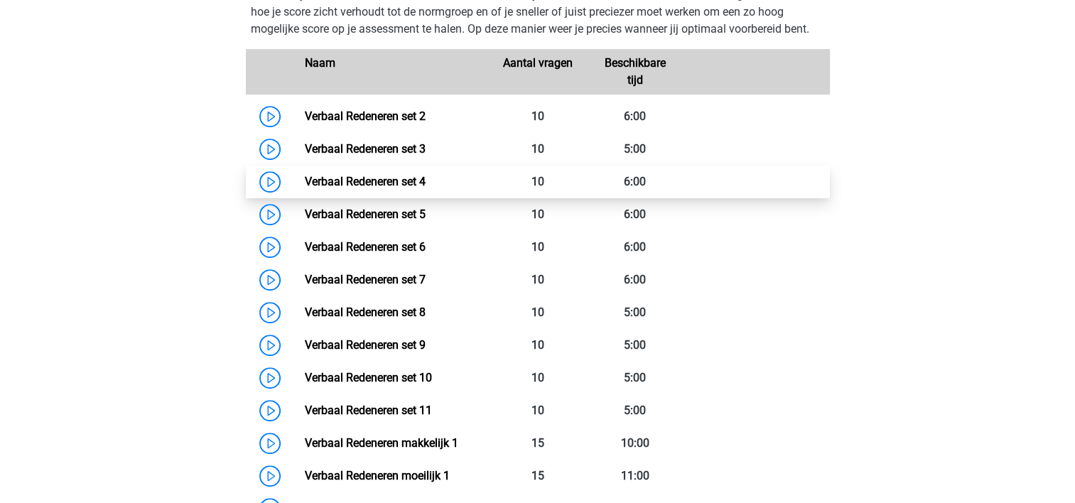
click at [425, 182] on link "Verbaal Redeneren set 4" at bounding box center [365, 181] width 121 height 13
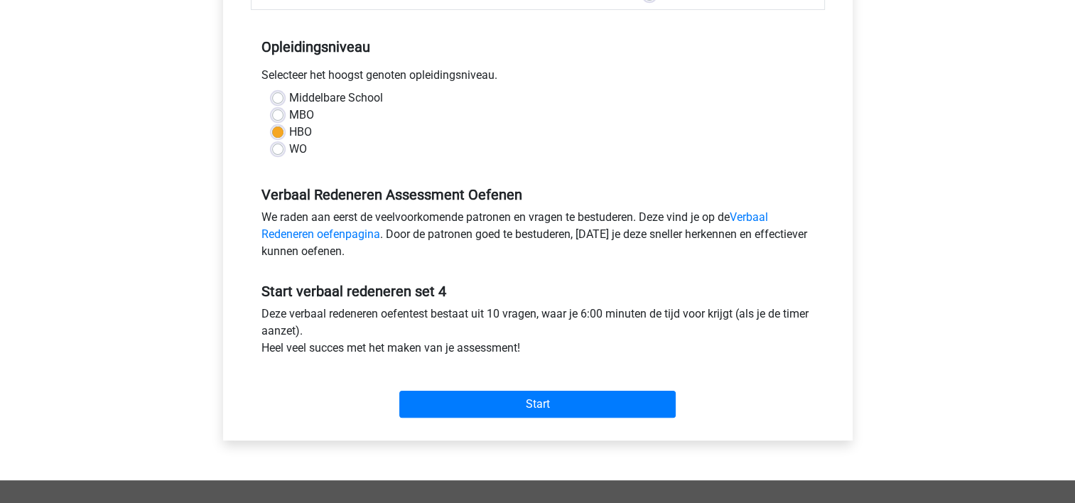
scroll to position [355, 0]
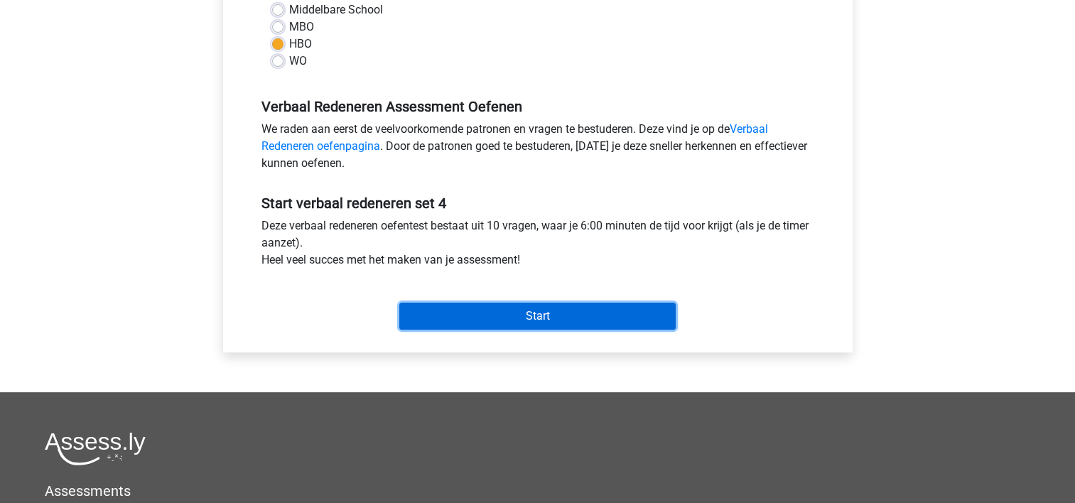
click at [487, 313] on input "Start" at bounding box center [537, 316] width 276 height 27
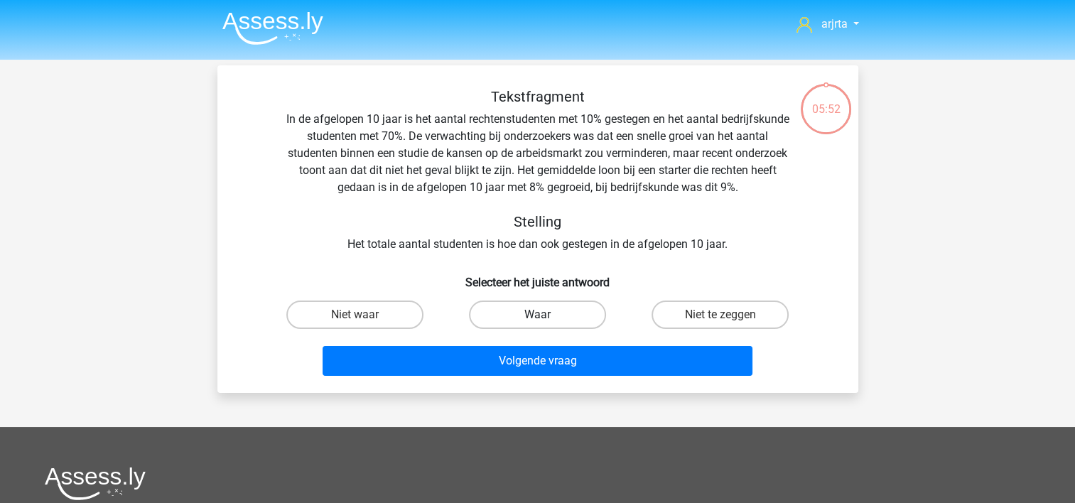
click at [515, 318] on label "Waar" at bounding box center [537, 314] width 137 height 28
click at [537, 318] on input "Waar" at bounding box center [541, 319] width 9 height 9
radio input "true"
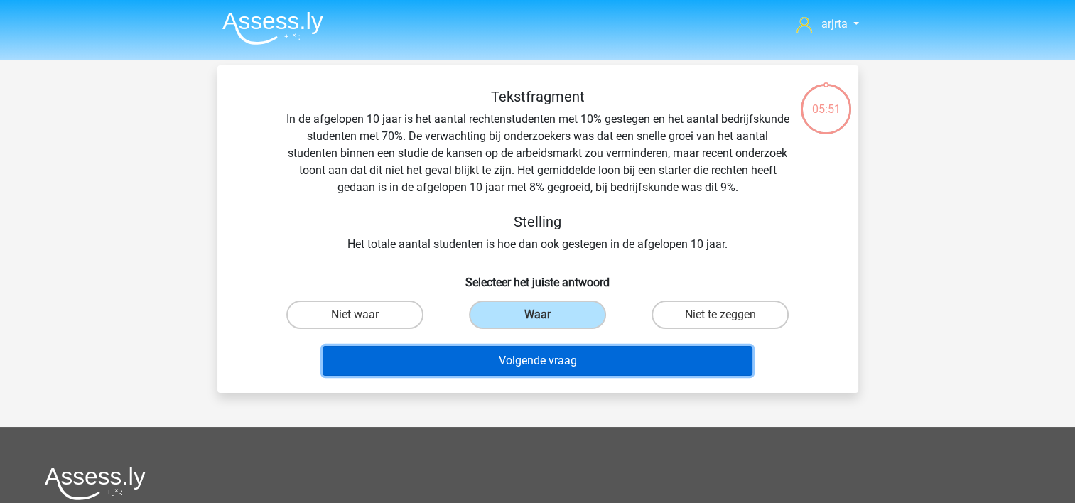
click at [519, 365] on button "Volgende vraag" at bounding box center [537, 361] width 430 height 30
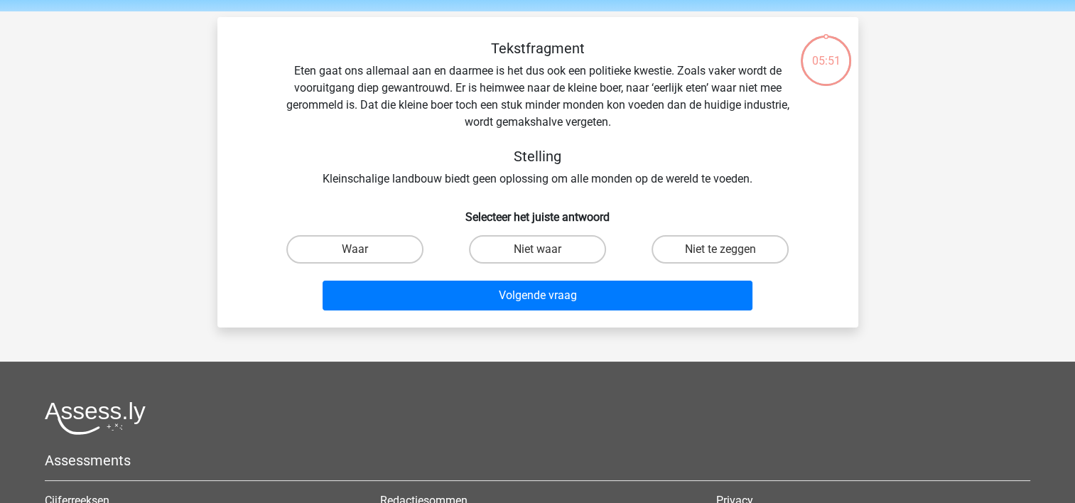
scroll to position [65, 0]
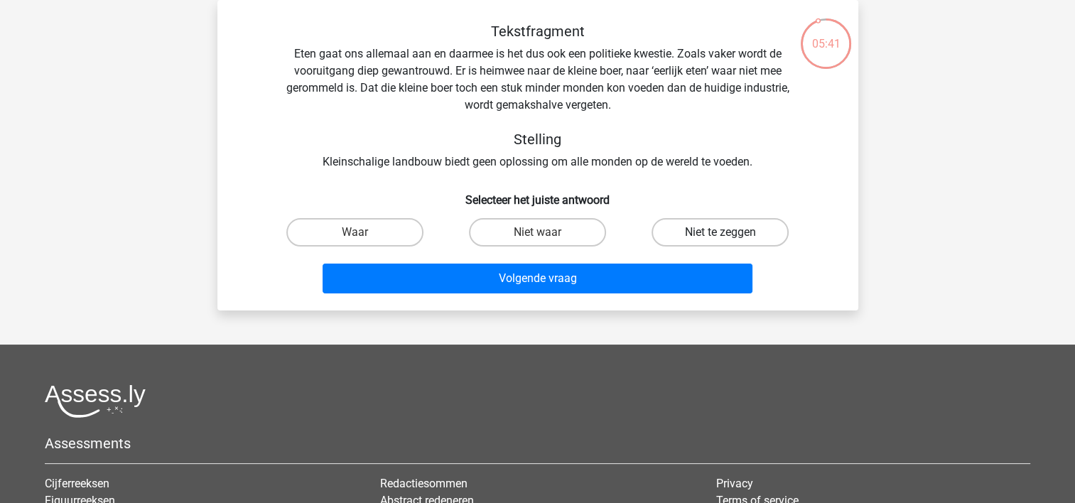
click at [710, 233] on label "Niet te zeggen" at bounding box center [719, 232] width 137 height 28
click at [720, 233] on input "Niet te zeggen" at bounding box center [724, 236] width 9 height 9
radio input "true"
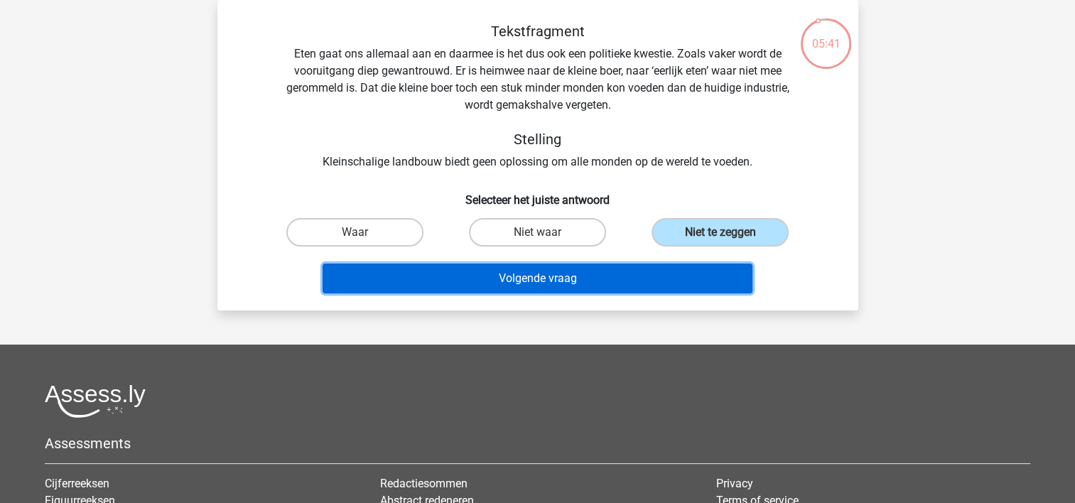
click at [614, 276] on button "Volgende vraag" at bounding box center [537, 279] width 430 height 30
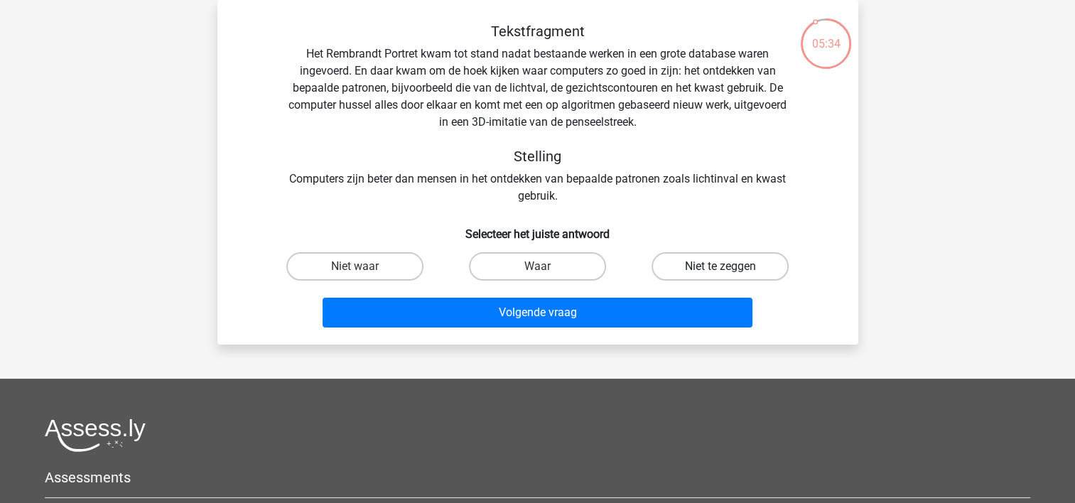
click at [693, 264] on label "Niet te zeggen" at bounding box center [719, 266] width 137 height 28
click at [720, 266] on input "Niet te zeggen" at bounding box center [724, 270] width 9 height 9
radio input "true"
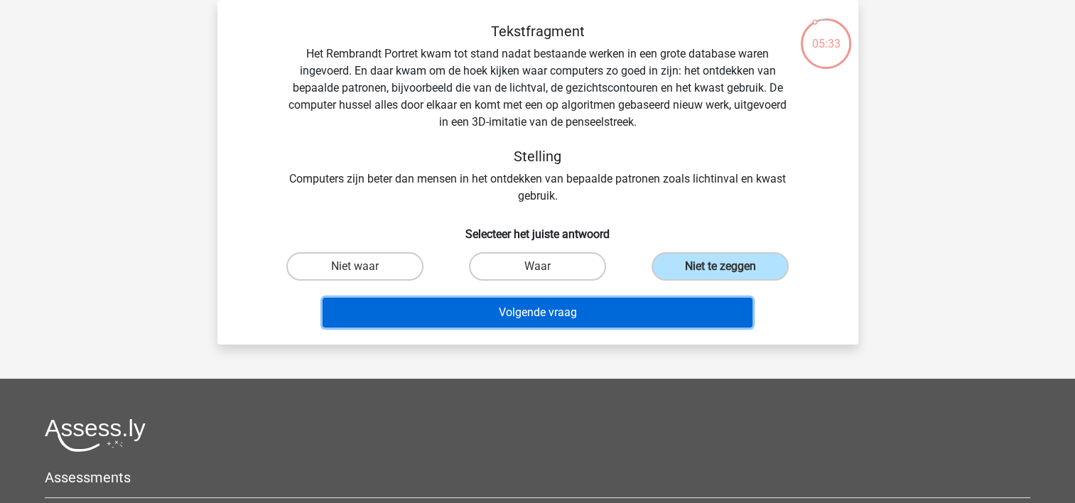
click at [551, 315] on button "Volgende vraag" at bounding box center [537, 313] width 430 height 30
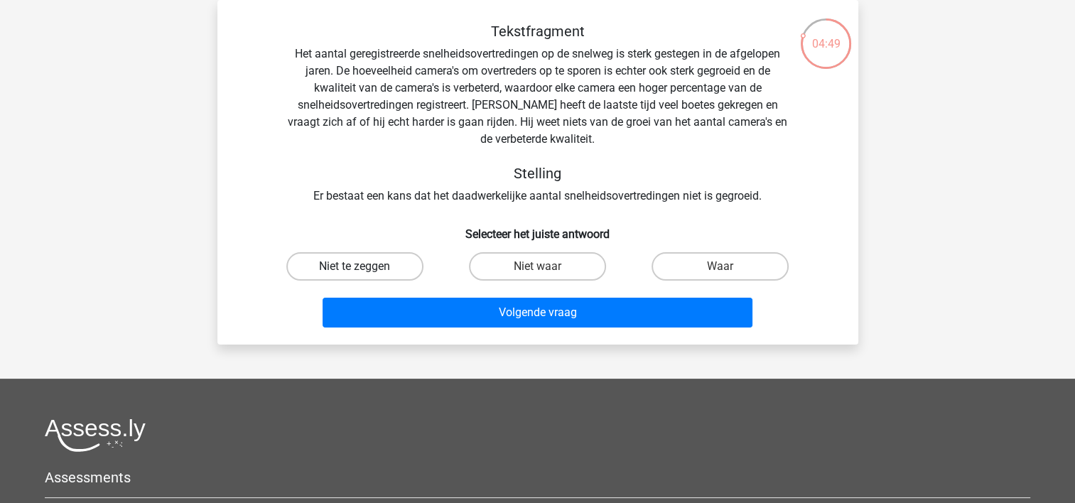
click at [371, 269] on label "Niet te zeggen" at bounding box center [354, 266] width 137 height 28
click at [364, 269] on input "Niet te zeggen" at bounding box center [358, 270] width 9 height 9
radio input "true"
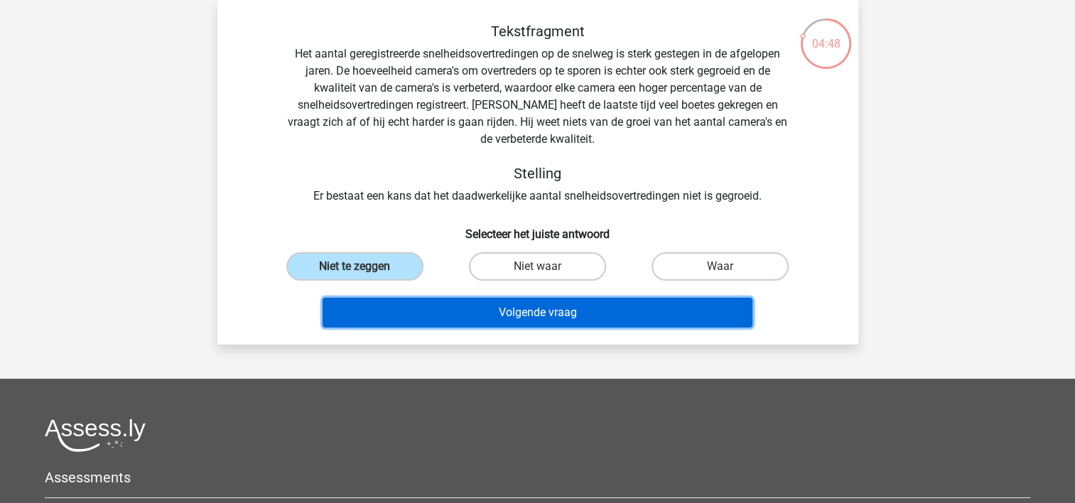
click at [418, 305] on button "Volgende vraag" at bounding box center [537, 313] width 430 height 30
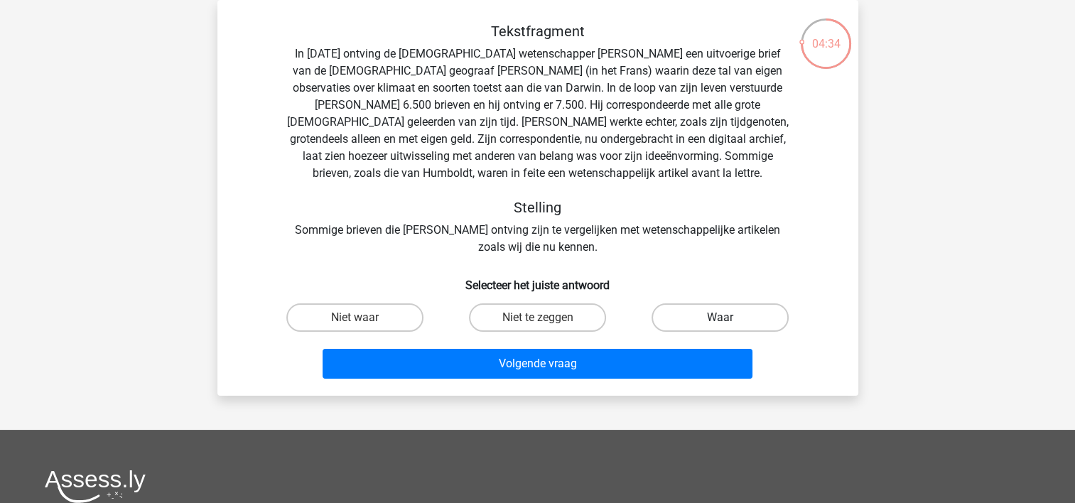
click at [719, 321] on label "Waar" at bounding box center [719, 317] width 137 height 28
click at [720, 321] on input "Waar" at bounding box center [724, 322] width 9 height 9
radio input "true"
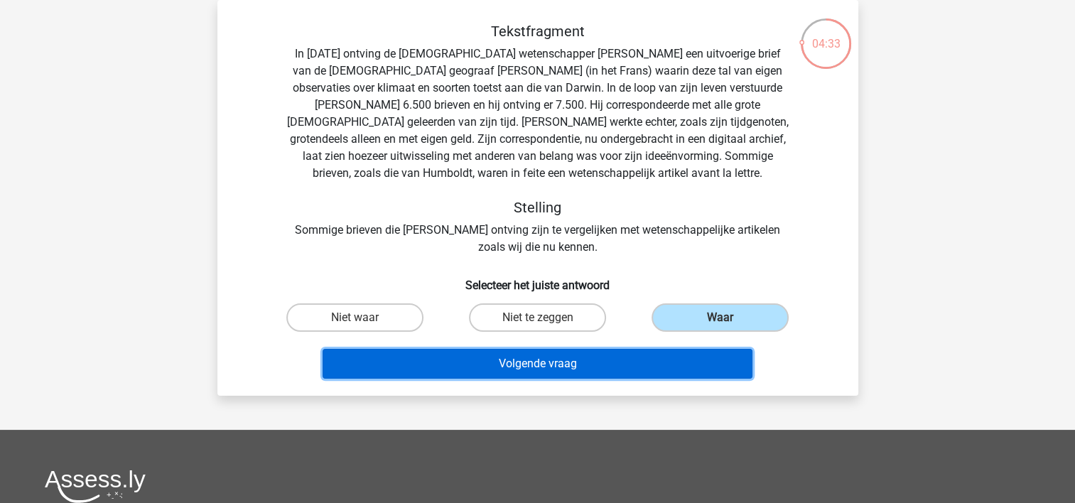
click at [606, 369] on button "Volgende vraag" at bounding box center [537, 364] width 430 height 30
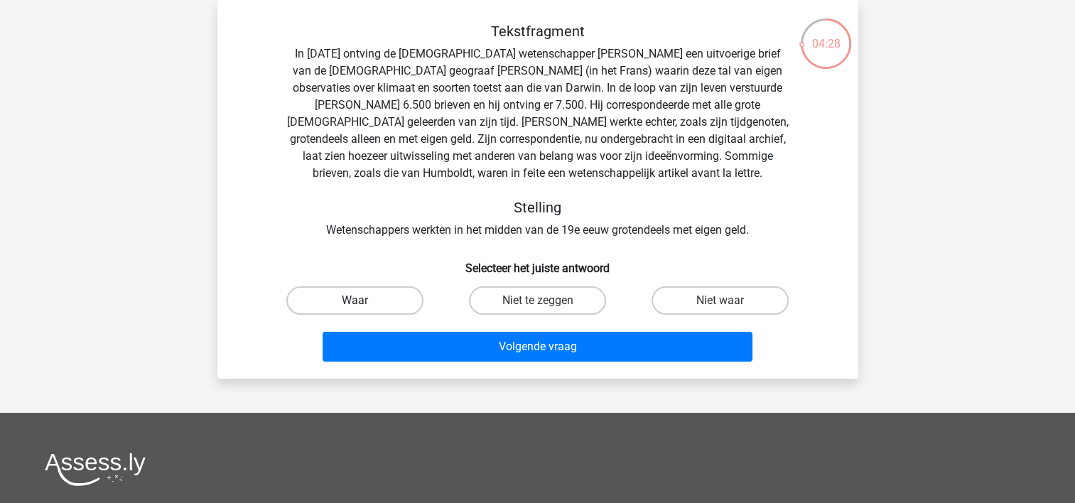
click at [353, 303] on label "Waar" at bounding box center [354, 300] width 137 height 28
click at [354, 303] on input "Waar" at bounding box center [358, 304] width 9 height 9
radio input "true"
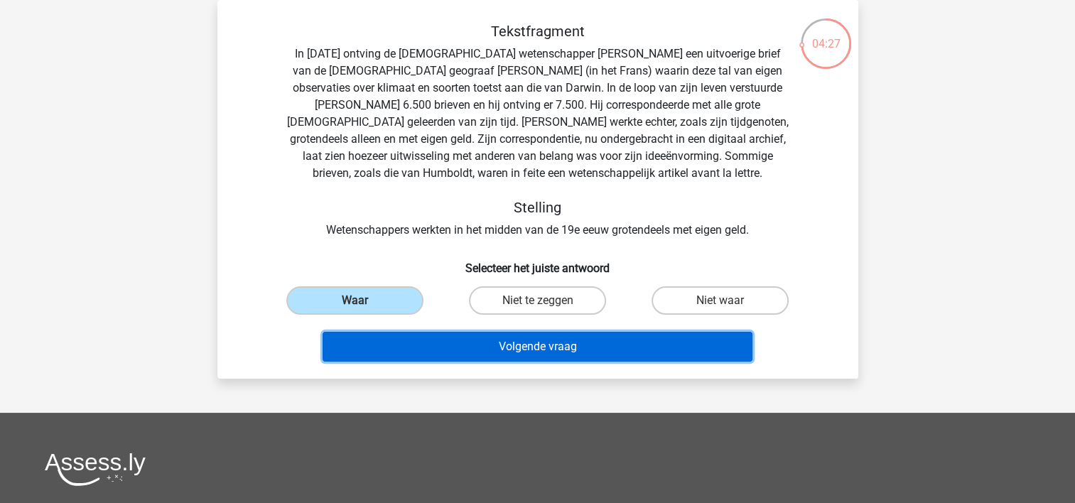
click at [423, 342] on button "Volgende vraag" at bounding box center [537, 347] width 430 height 30
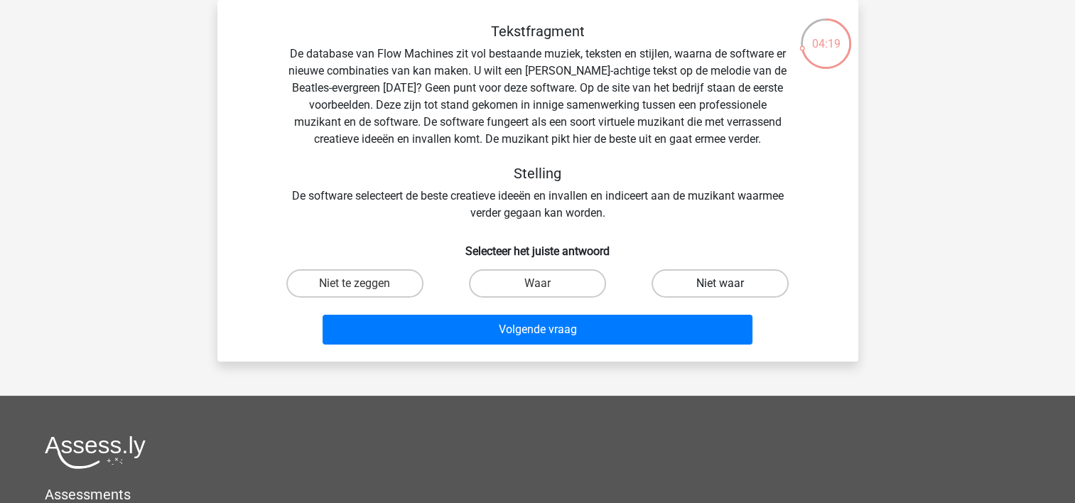
click at [713, 282] on label "Niet waar" at bounding box center [719, 283] width 137 height 28
click at [720, 283] on input "Niet waar" at bounding box center [724, 287] width 9 height 9
radio input "true"
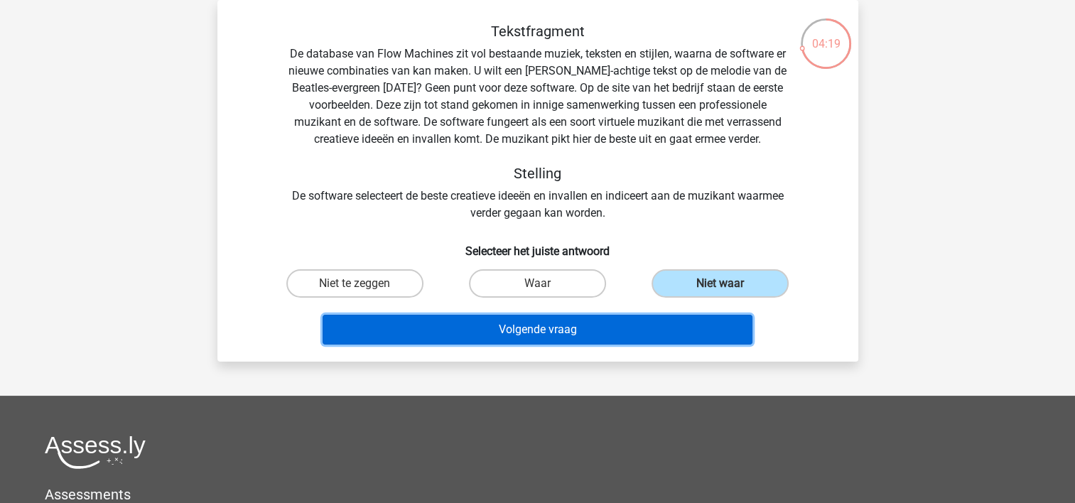
click at [567, 326] on button "Volgende vraag" at bounding box center [537, 330] width 430 height 30
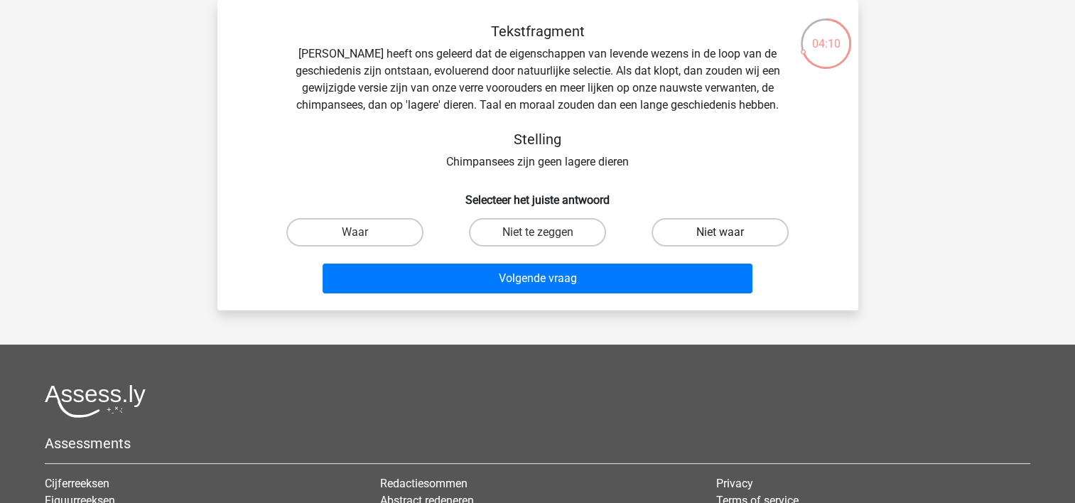
click at [701, 237] on label "Niet waar" at bounding box center [719, 232] width 137 height 28
click at [720, 237] on input "Niet waar" at bounding box center [724, 236] width 9 height 9
radio input "true"
click at [399, 229] on label "Waar" at bounding box center [354, 232] width 137 height 28
click at [364, 232] on input "Waar" at bounding box center [358, 236] width 9 height 9
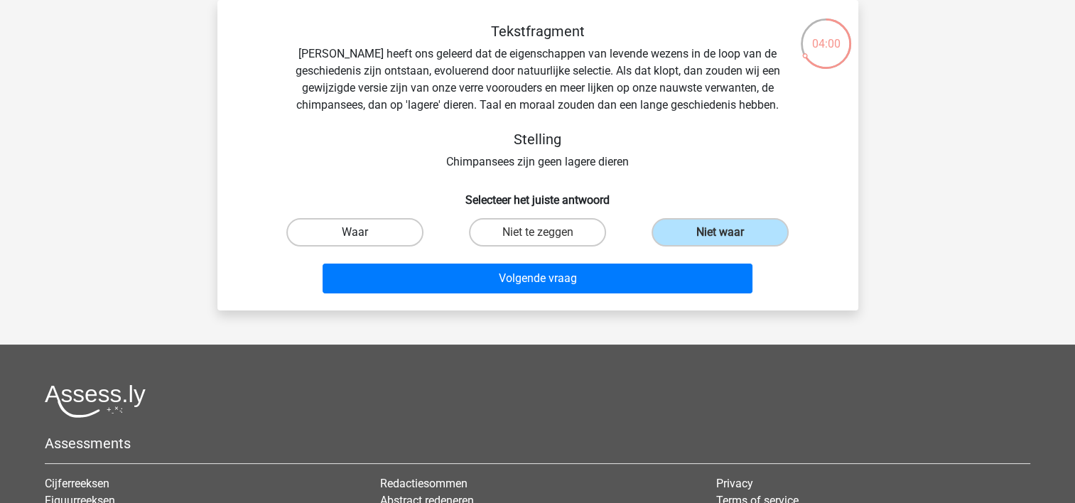
radio input "true"
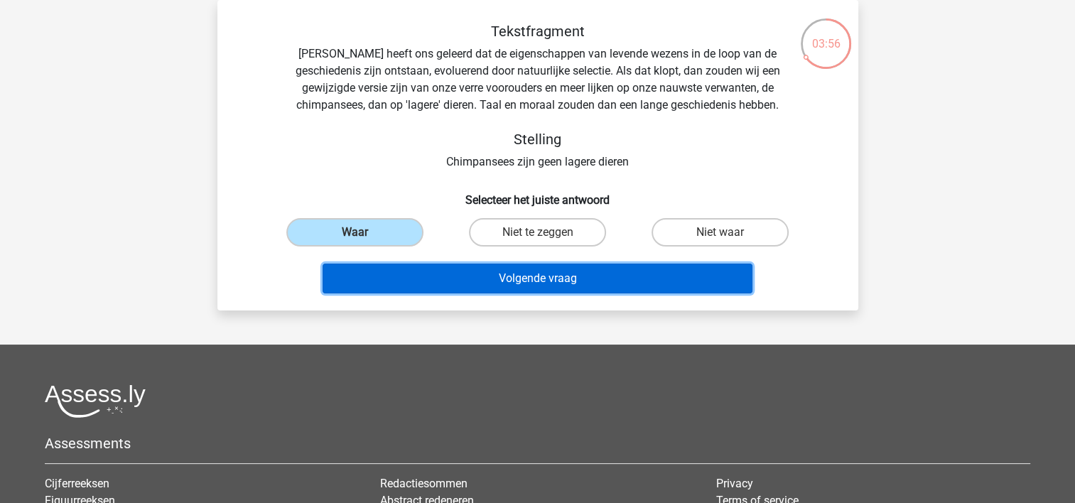
click at [504, 279] on button "Volgende vraag" at bounding box center [537, 279] width 430 height 30
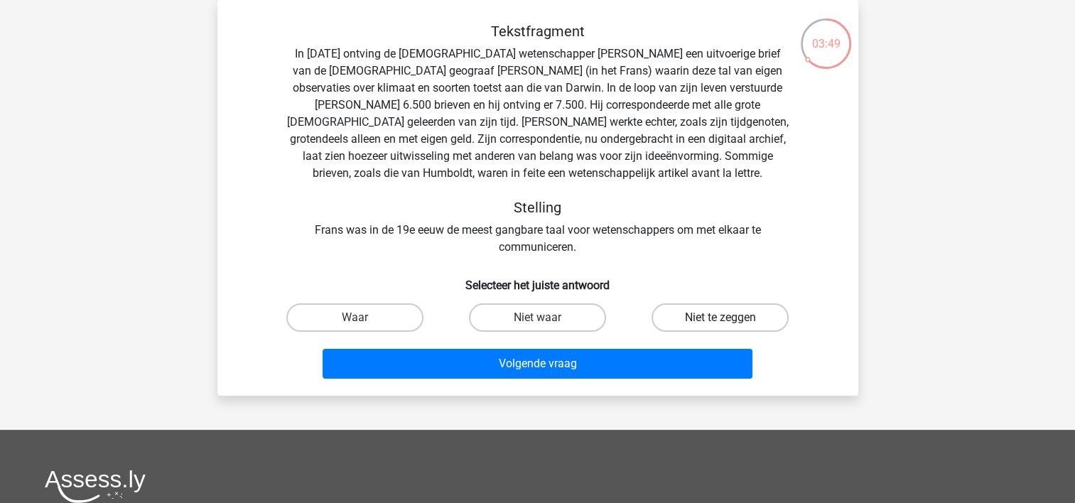
click at [708, 318] on label "Niet te zeggen" at bounding box center [719, 317] width 137 height 28
click at [720, 318] on input "Niet te zeggen" at bounding box center [724, 322] width 9 height 9
radio input "true"
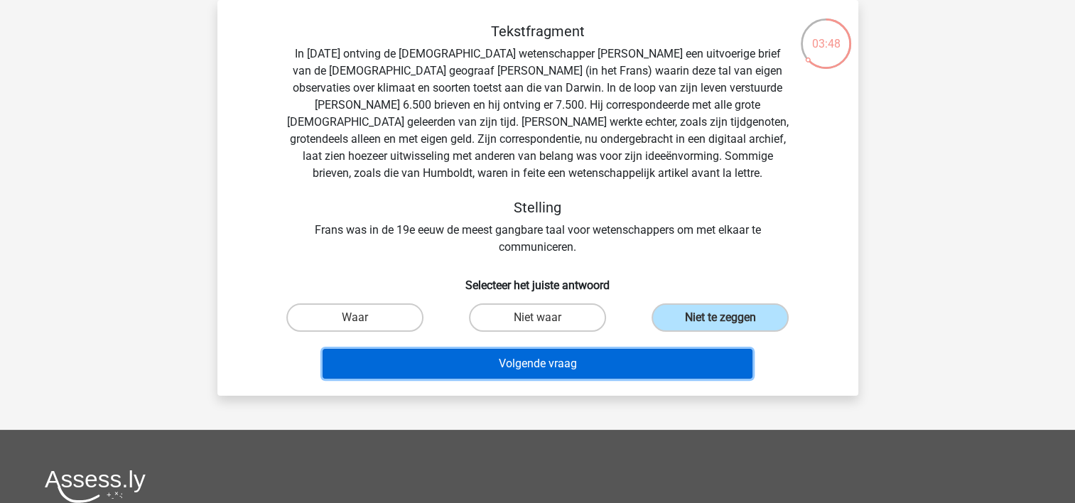
click at [548, 361] on button "Volgende vraag" at bounding box center [537, 364] width 430 height 30
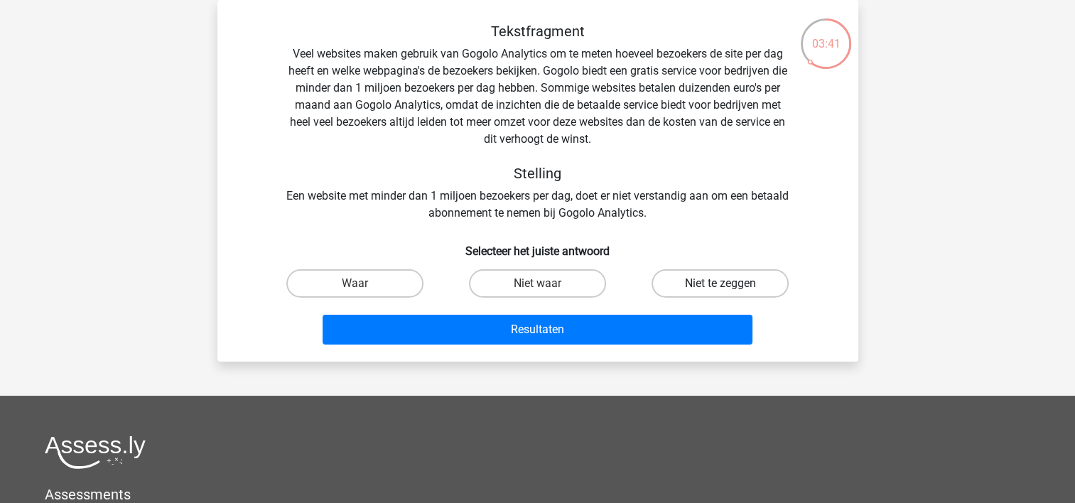
click at [690, 287] on label "Niet te zeggen" at bounding box center [719, 283] width 137 height 28
click at [720, 287] on input "Niet te zeggen" at bounding box center [724, 287] width 9 height 9
radio input "true"
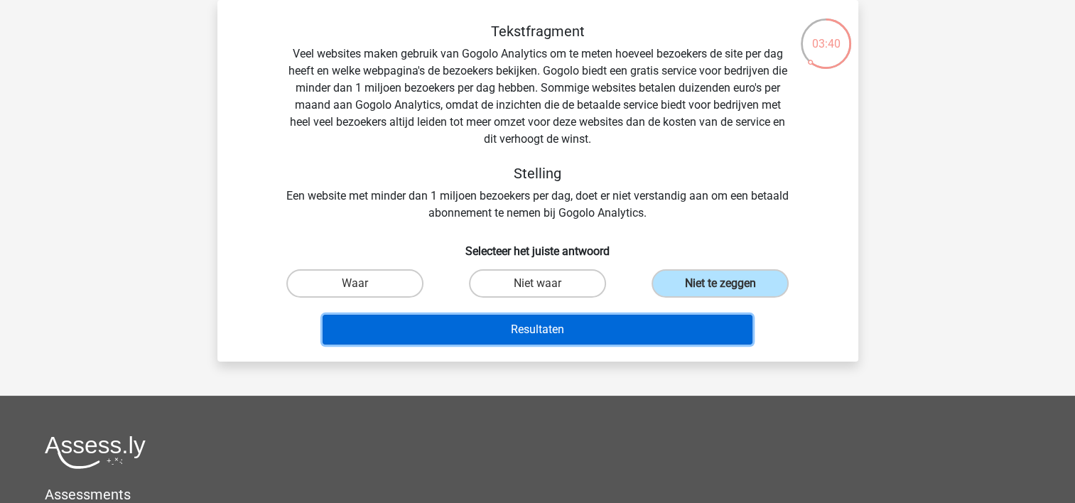
click at [519, 327] on button "Resultaten" at bounding box center [537, 330] width 430 height 30
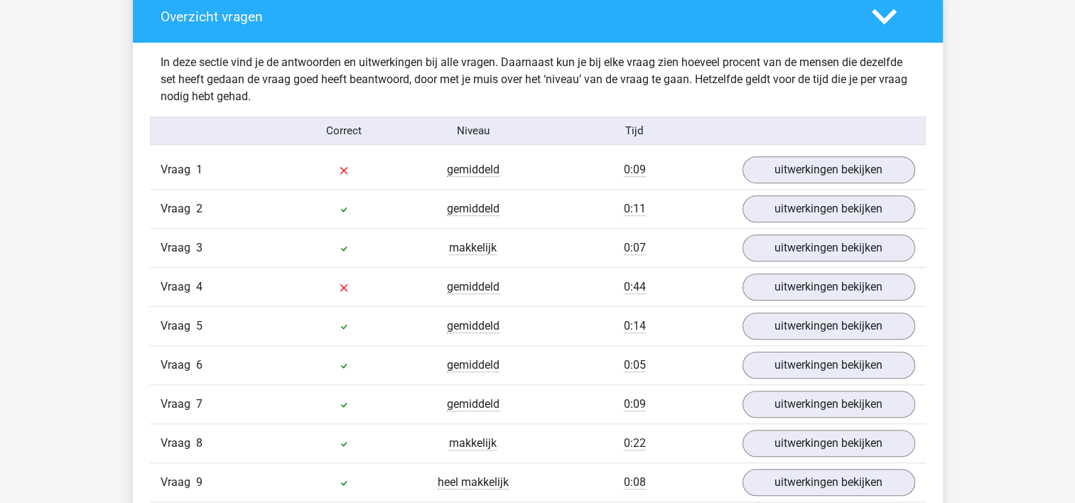
scroll to position [852, 0]
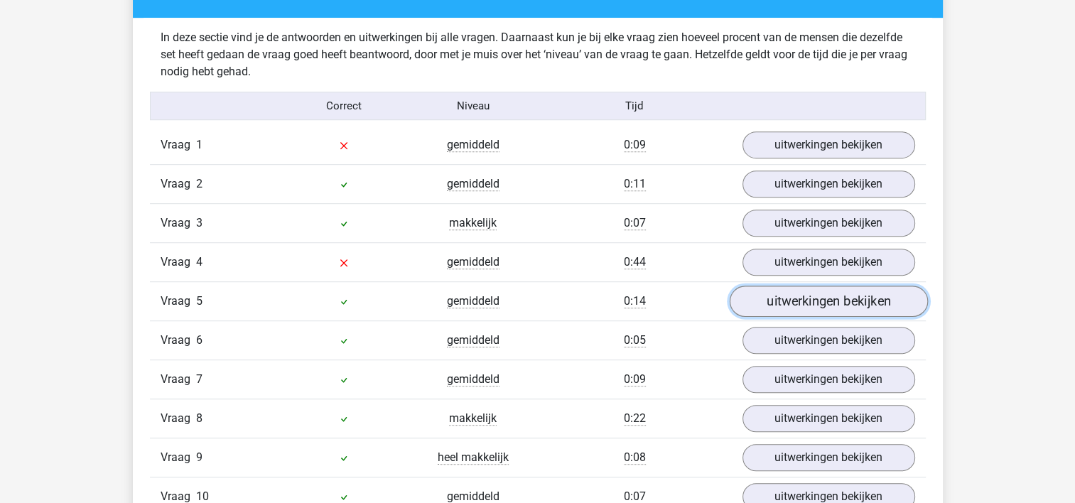
click at [778, 303] on link "uitwerkingen bekijken" at bounding box center [828, 301] width 198 height 31
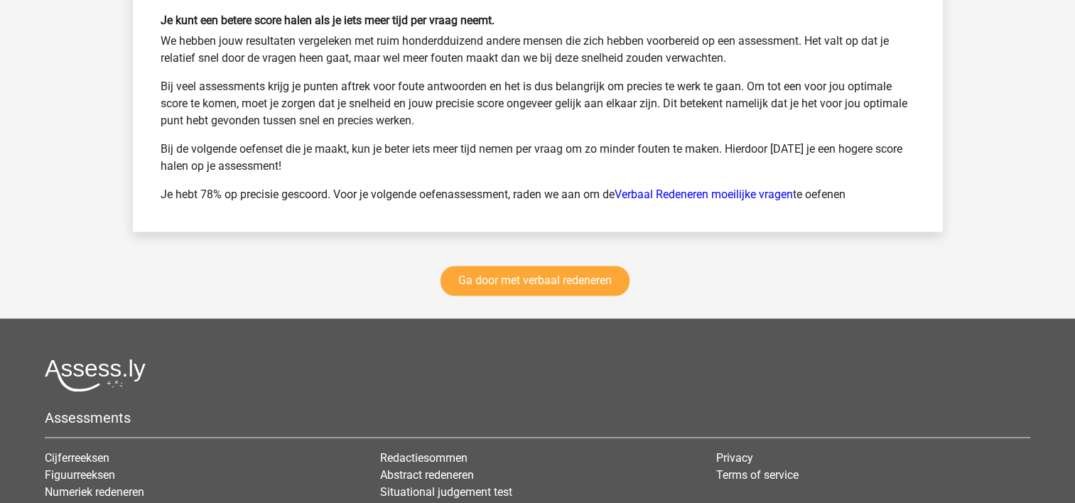
scroll to position [2415, 0]
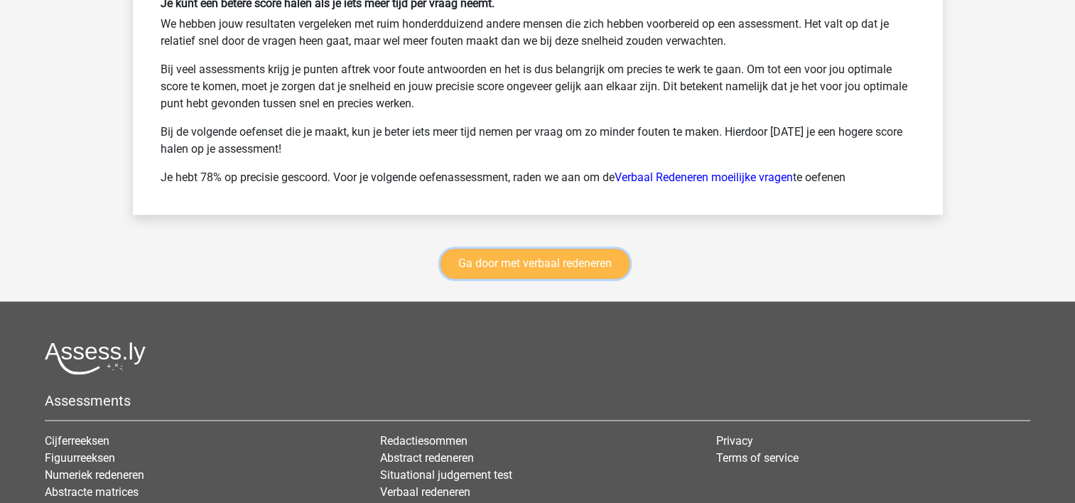
click at [543, 266] on link "Ga door met verbaal redeneren" at bounding box center [534, 264] width 189 height 30
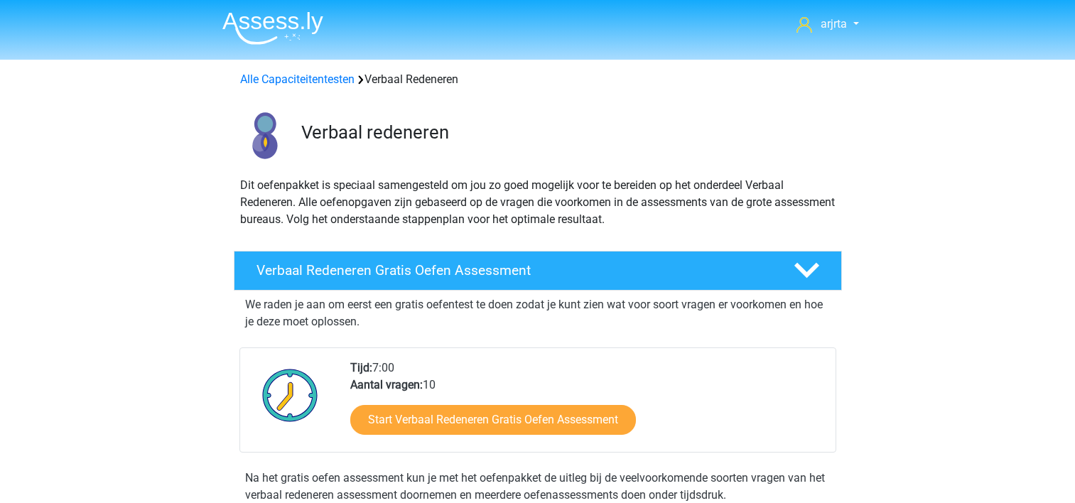
scroll to position [599, 0]
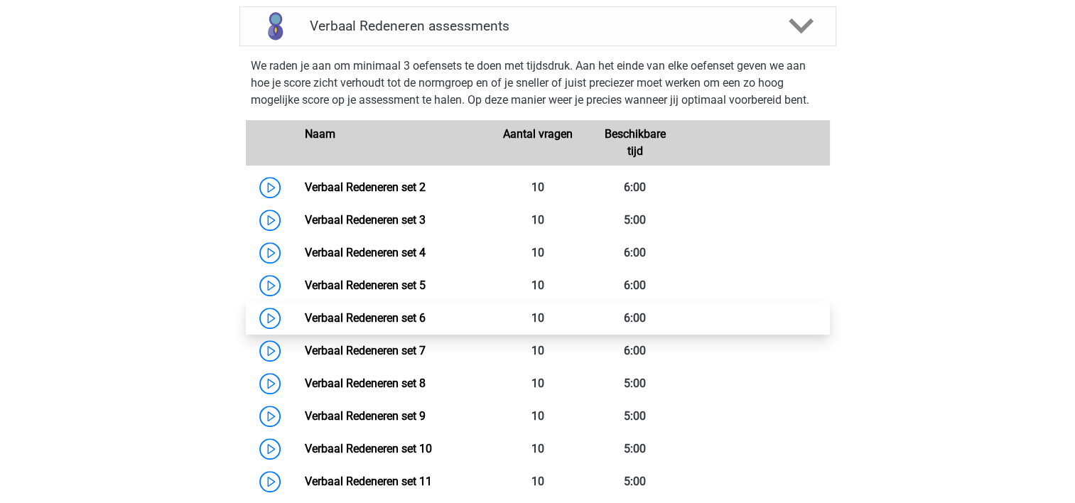
click at [425, 320] on link "Verbaal Redeneren set 6" at bounding box center [365, 317] width 121 height 13
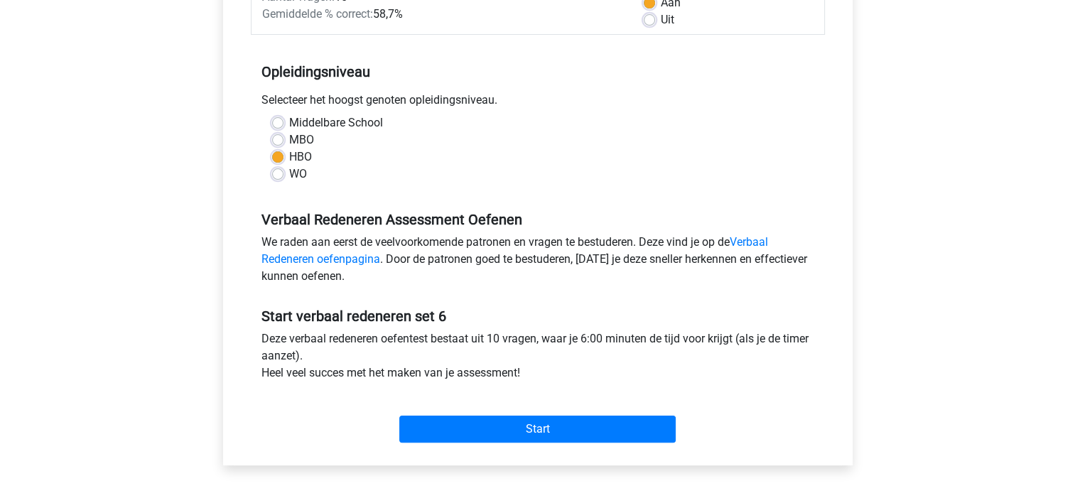
scroll to position [284, 0]
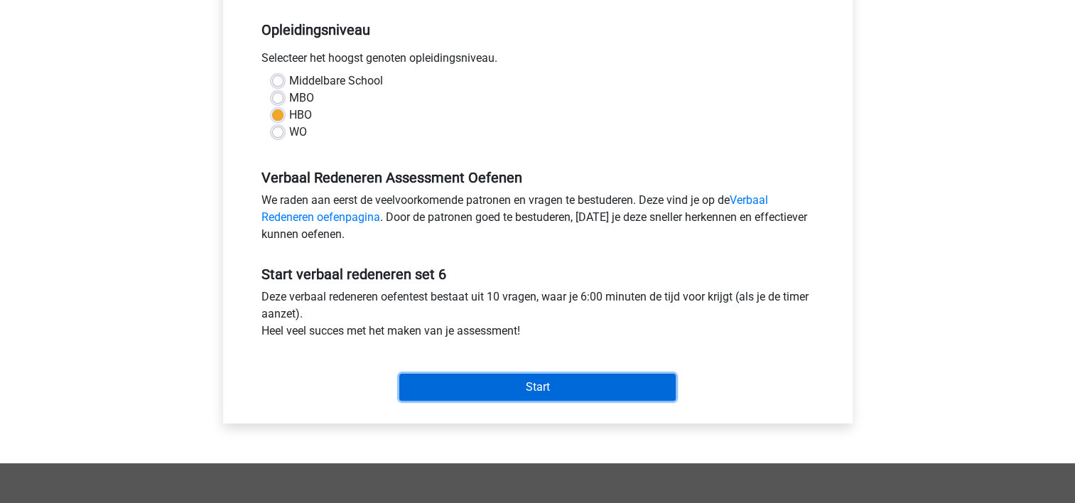
click at [458, 385] on input "Start" at bounding box center [537, 387] width 276 height 27
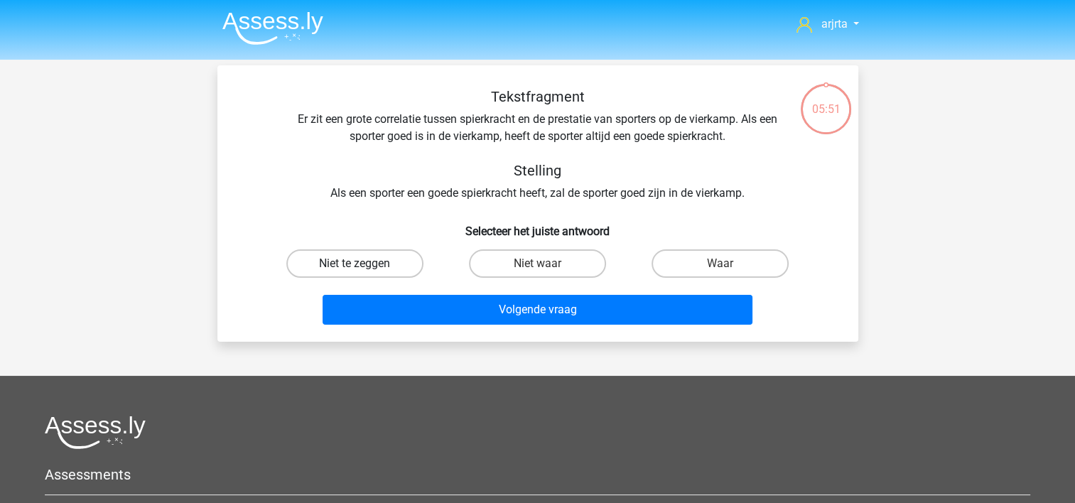
click at [384, 266] on label "Niet te zeggen" at bounding box center [354, 263] width 137 height 28
click at [364, 266] on input "Niet te zeggen" at bounding box center [358, 268] width 9 height 9
radio input "true"
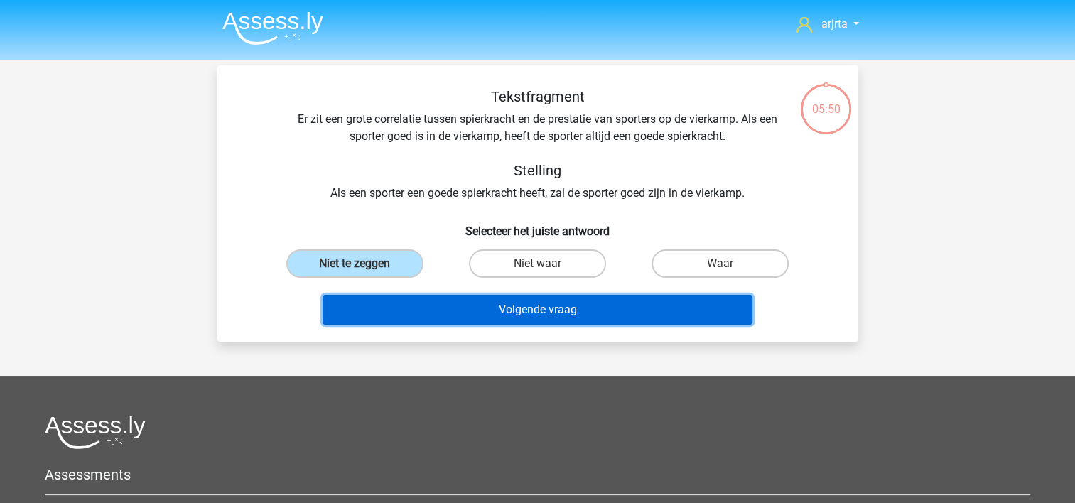
click at [407, 304] on button "Volgende vraag" at bounding box center [537, 310] width 430 height 30
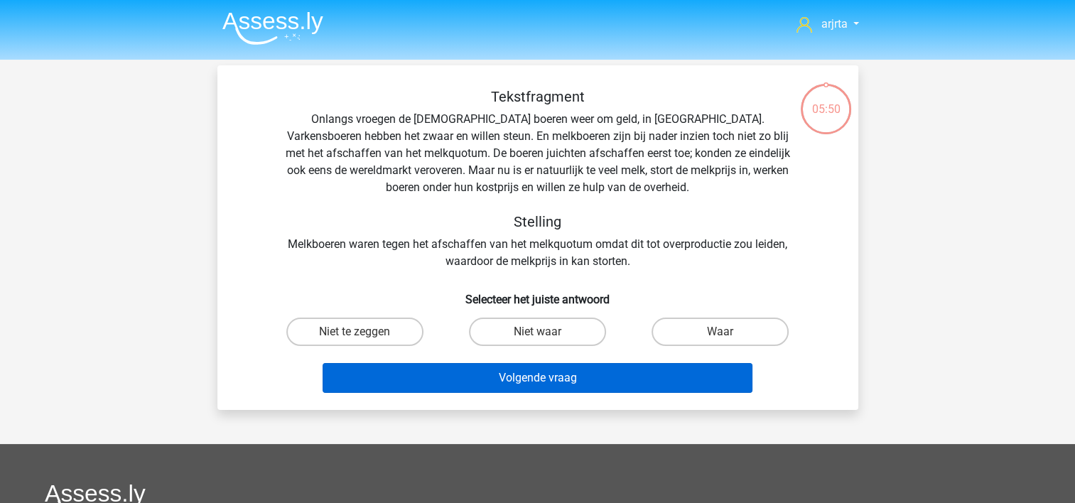
scroll to position [65, 0]
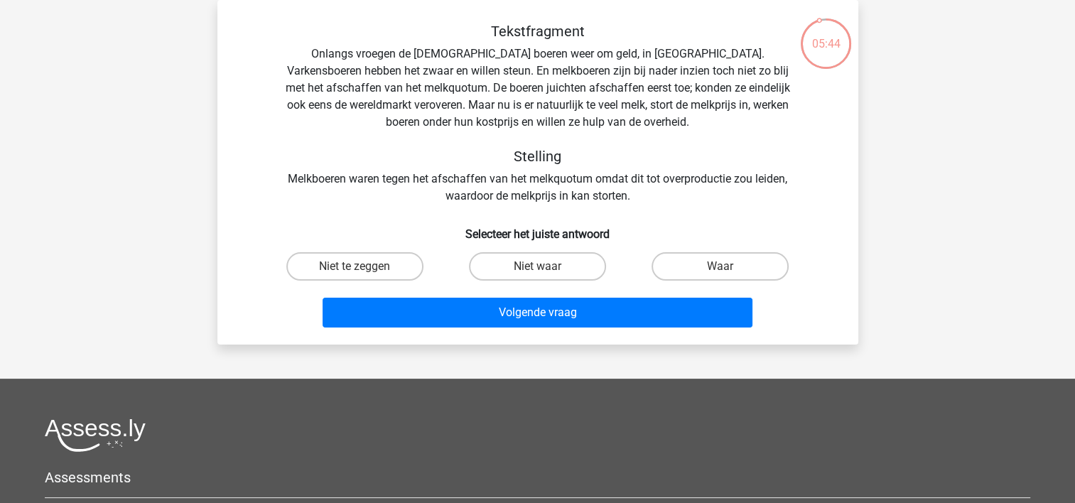
click at [546, 266] on input "Niet waar" at bounding box center [541, 270] width 9 height 9
radio input "true"
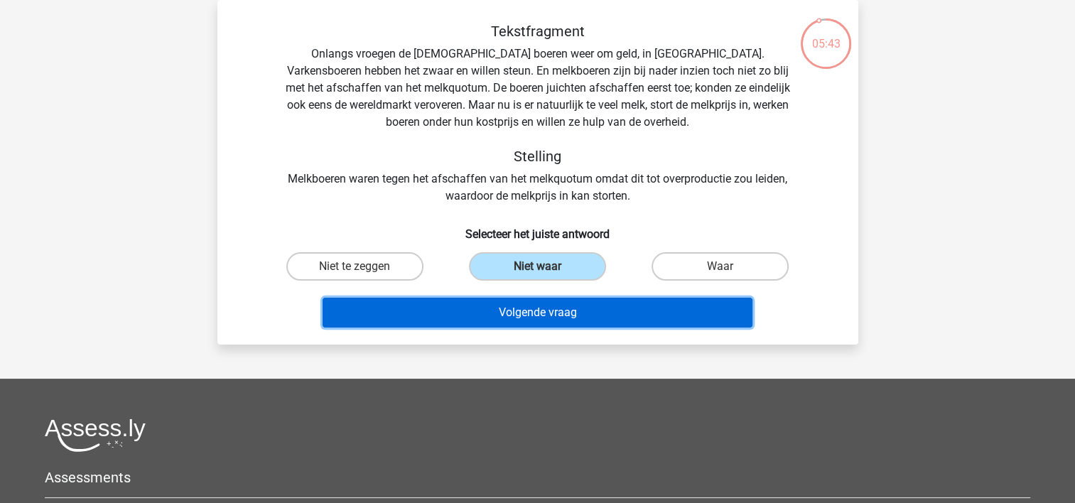
click at [540, 321] on button "Volgende vraag" at bounding box center [537, 313] width 430 height 30
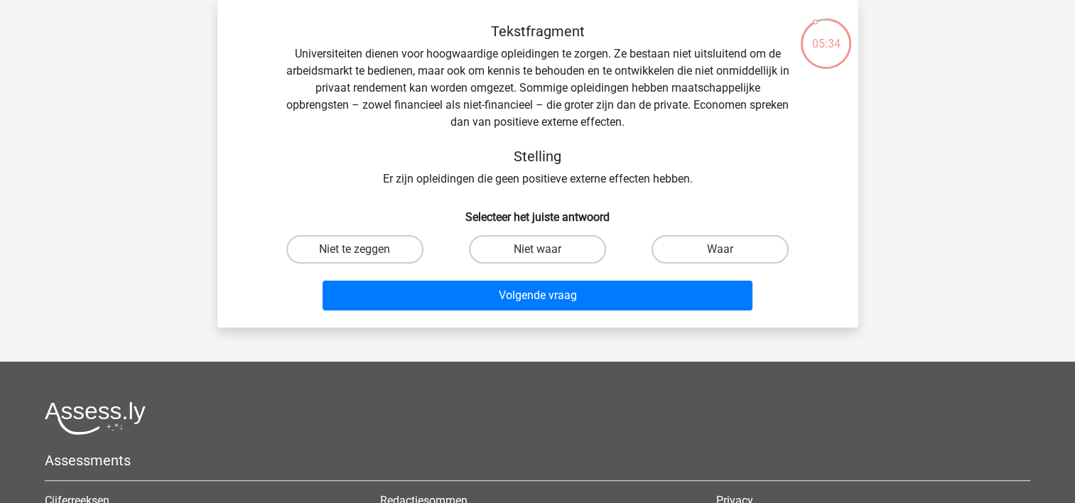
click at [356, 249] on input "Niet te zeggen" at bounding box center [358, 253] width 9 height 9
radio input "true"
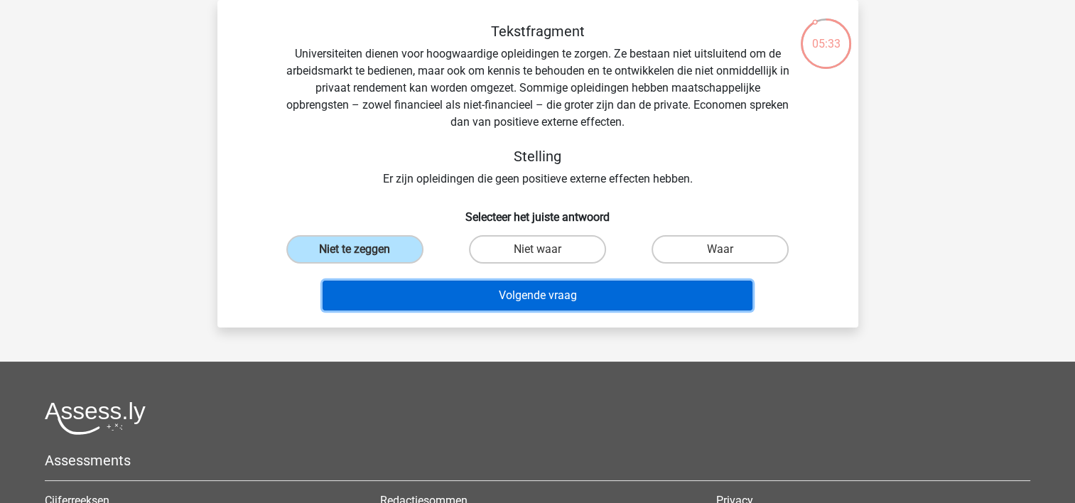
click at [391, 287] on button "Volgende vraag" at bounding box center [537, 296] width 430 height 30
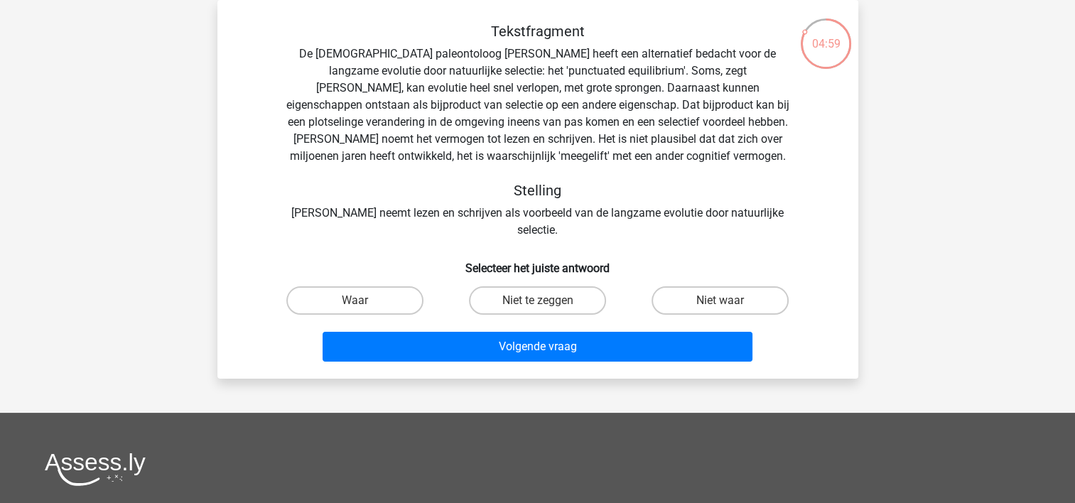
click at [359, 300] on input "Waar" at bounding box center [358, 304] width 9 height 9
radio input "true"
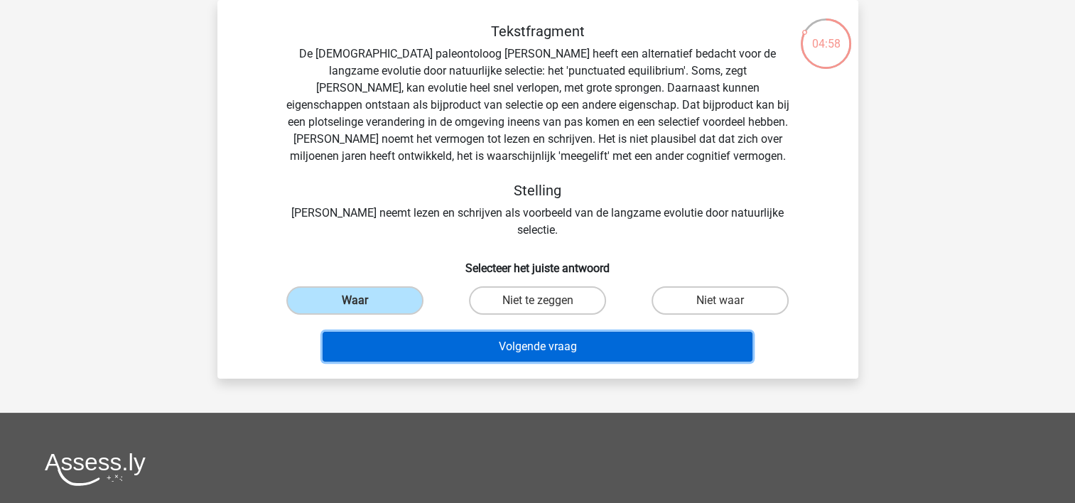
click at [376, 332] on button "Volgende vraag" at bounding box center [537, 347] width 430 height 30
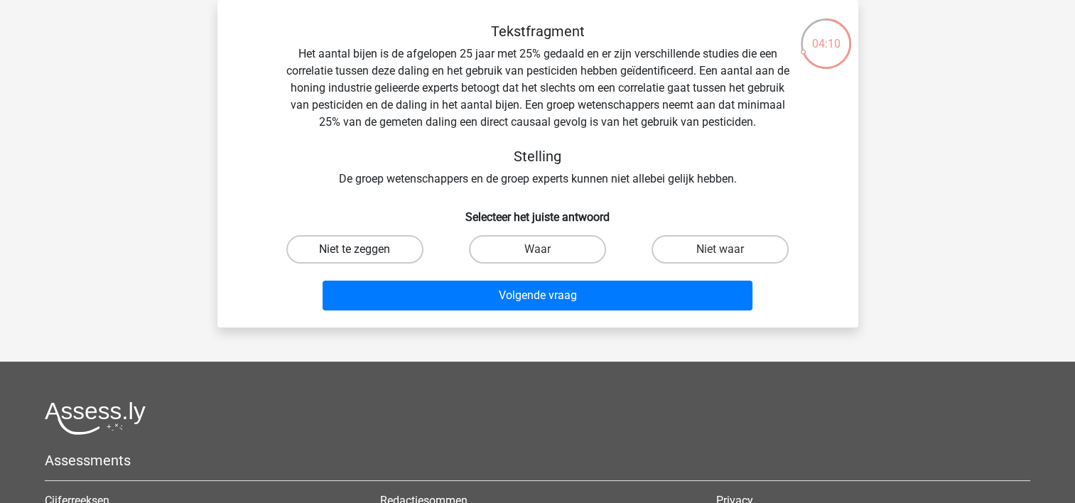
click at [346, 246] on label "Niet te zeggen" at bounding box center [354, 249] width 137 height 28
click at [354, 249] on input "Niet te zeggen" at bounding box center [358, 253] width 9 height 9
radio input "true"
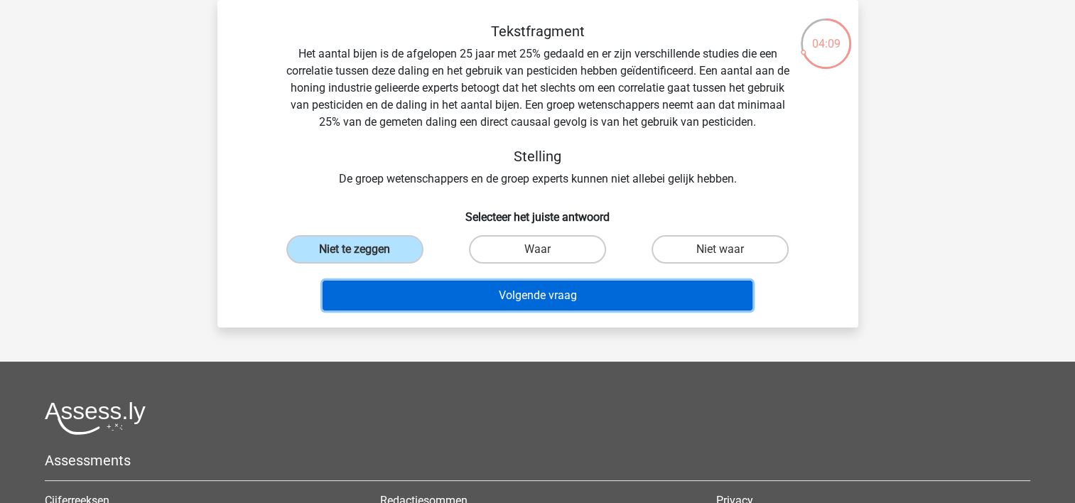
click at [385, 297] on button "Volgende vraag" at bounding box center [537, 296] width 430 height 30
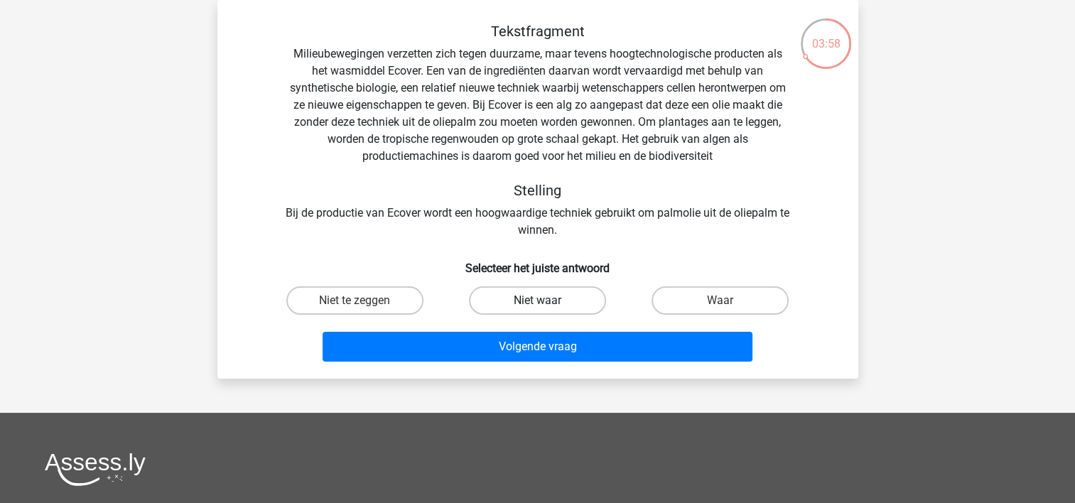
click at [548, 300] on label "Niet waar" at bounding box center [537, 300] width 137 height 28
click at [546, 300] on input "Niet waar" at bounding box center [541, 304] width 9 height 9
radio input "true"
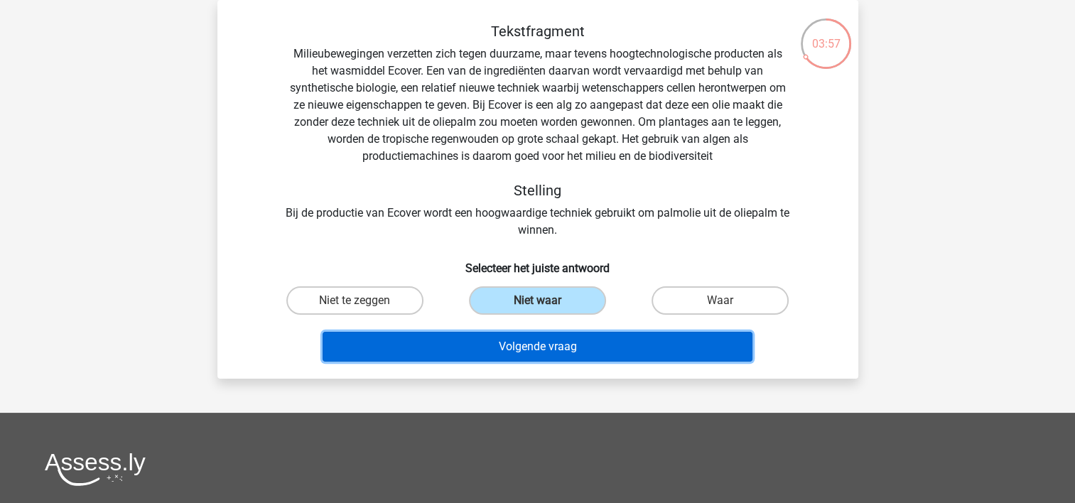
click at [552, 344] on button "Volgende vraag" at bounding box center [537, 347] width 430 height 30
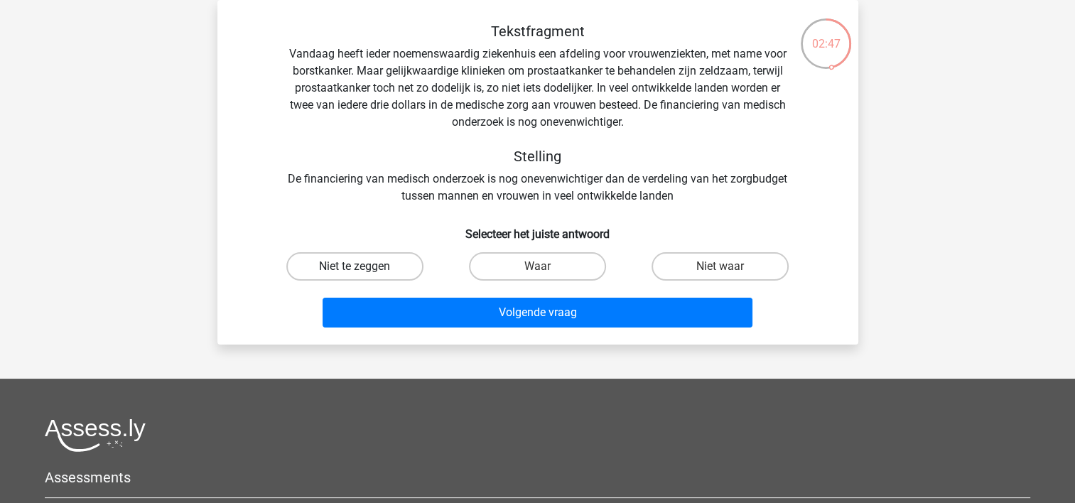
click at [368, 270] on label "Niet te zeggen" at bounding box center [354, 266] width 137 height 28
click at [364, 270] on input "Niet te zeggen" at bounding box center [358, 270] width 9 height 9
radio input "true"
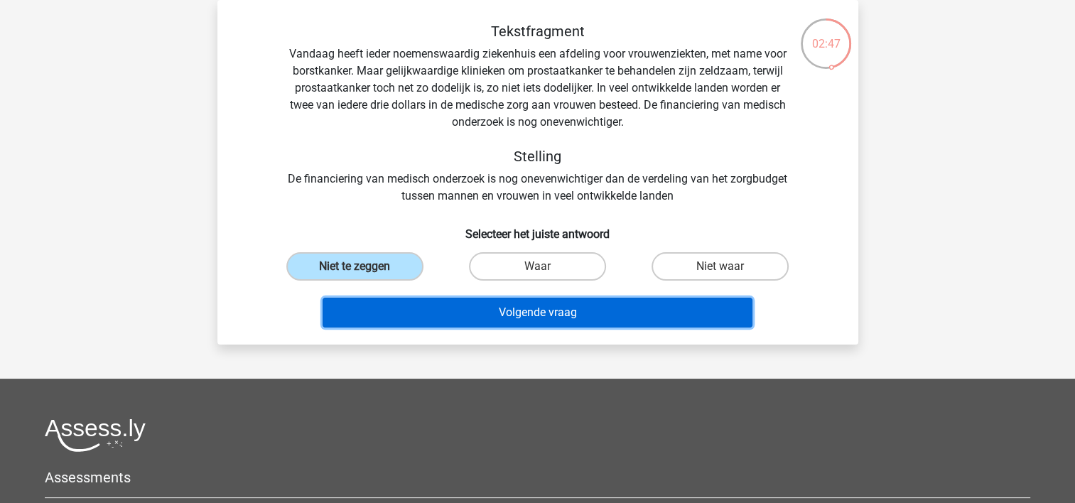
click at [409, 308] on button "Volgende vraag" at bounding box center [537, 313] width 430 height 30
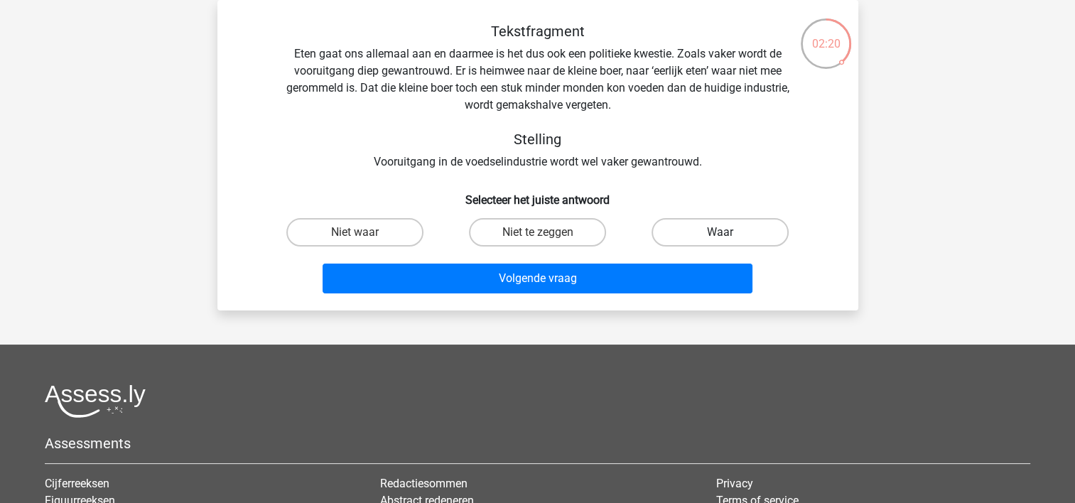
click at [747, 230] on label "Waar" at bounding box center [719, 232] width 137 height 28
click at [729, 232] on input "Waar" at bounding box center [724, 236] width 9 height 9
radio input "true"
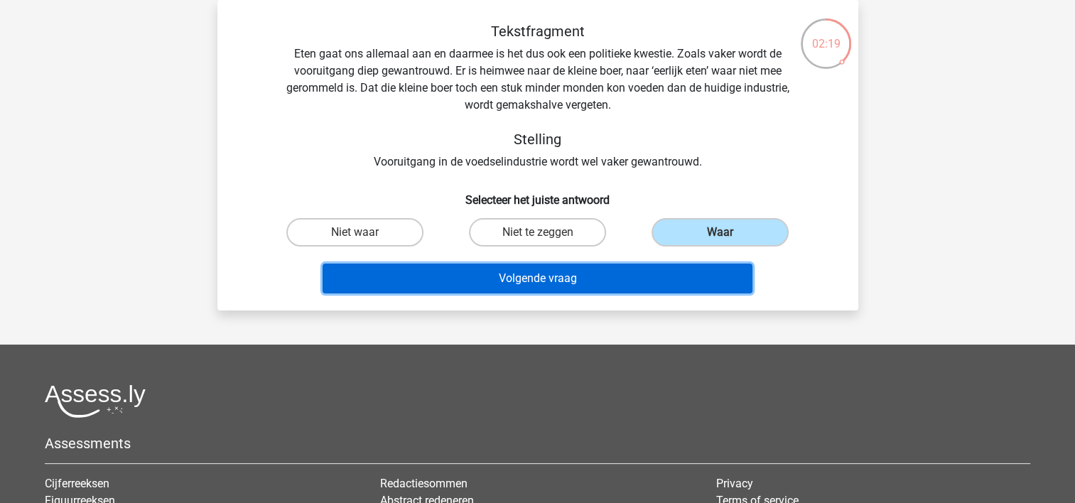
click at [563, 278] on button "Volgende vraag" at bounding box center [537, 279] width 430 height 30
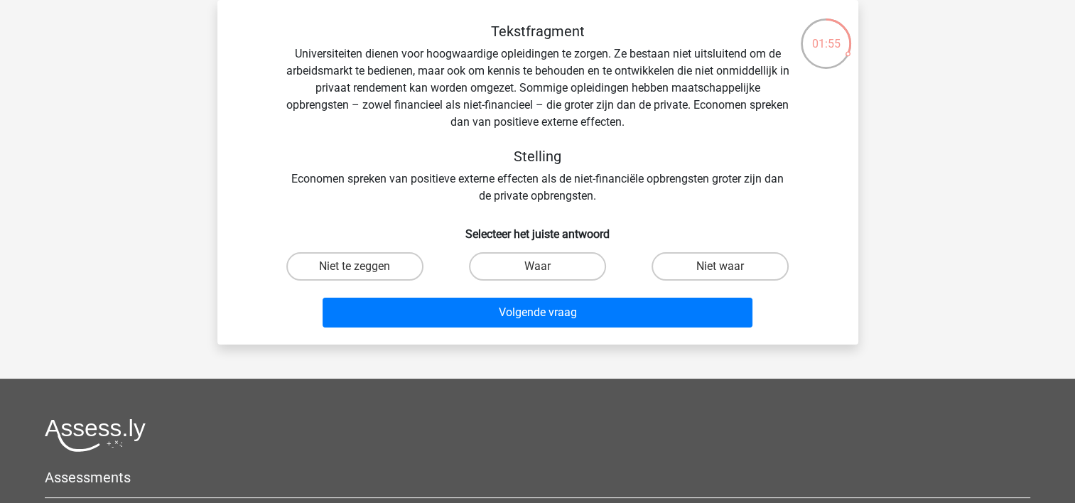
click at [725, 269] on input "Niet waar" at bounding box center [724, 270] width 9 height 9
radio input "true"
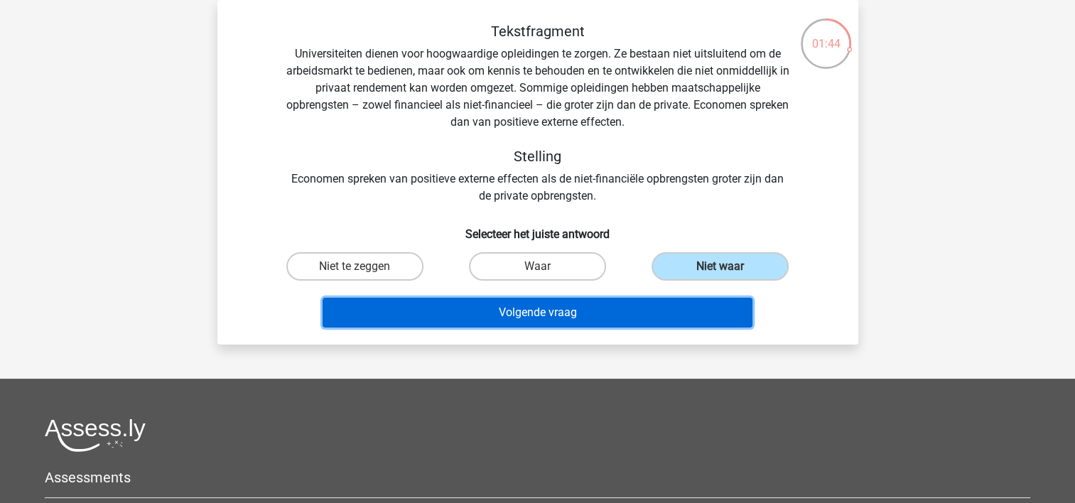
click at [566, 308] on button "Volgende vraag" at bounding box center [537, 313] width 430 height 30
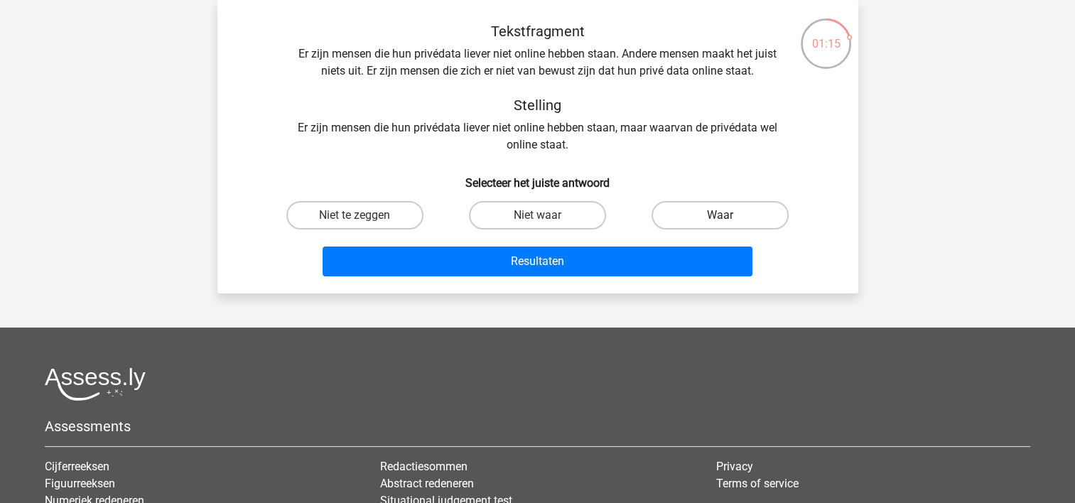
click at [710, 215] on label "Waar" at bounding box center [719, 215] width 137 height 28
click at [720, 215] on input "Waar" at bounding box center [724, 219] width 9 height 9
radio input "true"
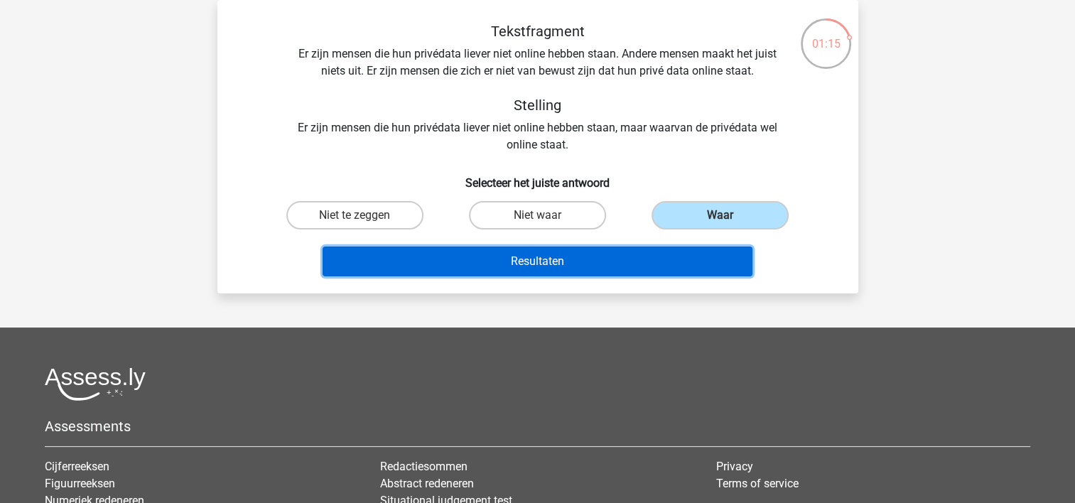
click at [551, 260] on button "Resultaten" at bounding box center [537, 261] width 430 height 30
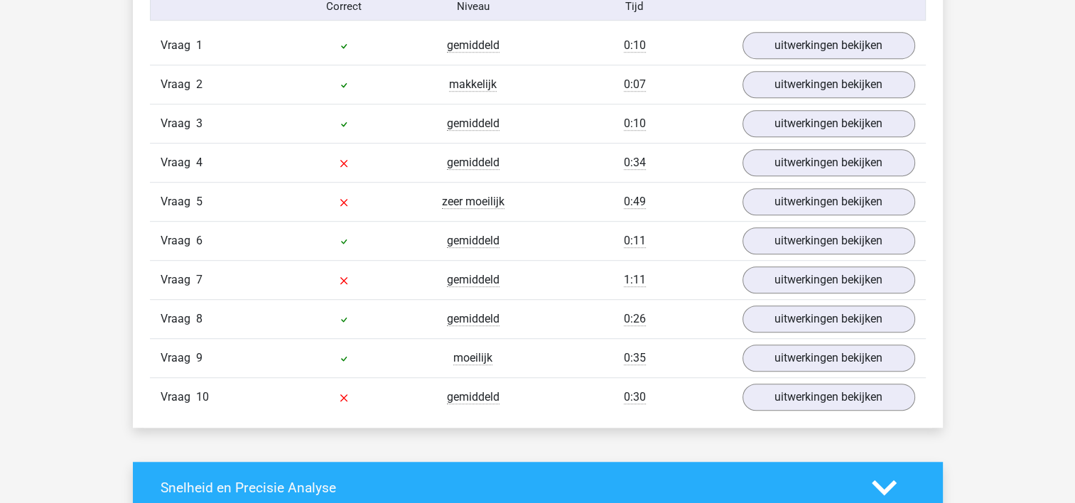
scroll to position [994, 0]
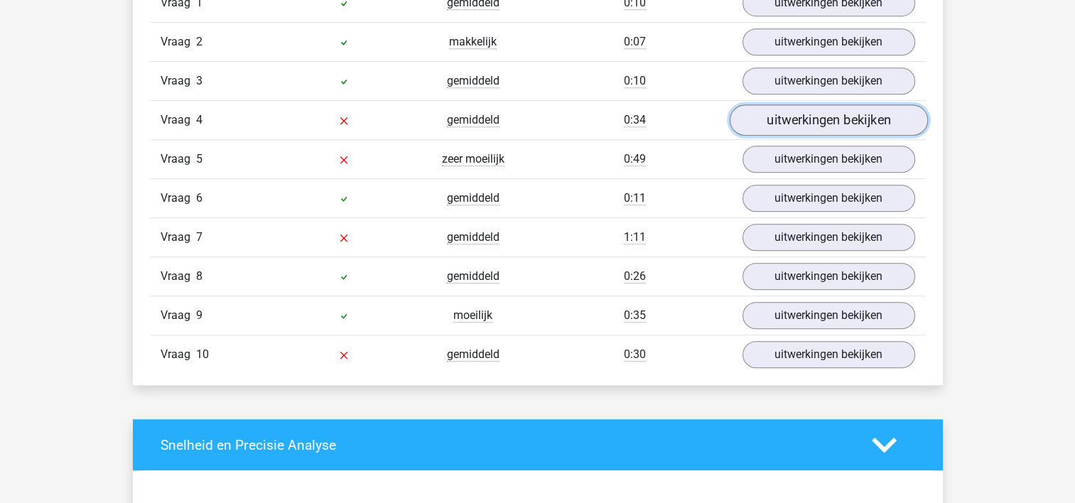
click at [787, 123] on link "uitwerkingen bekijken" at bounding box center [828, 120] width 198 height 31
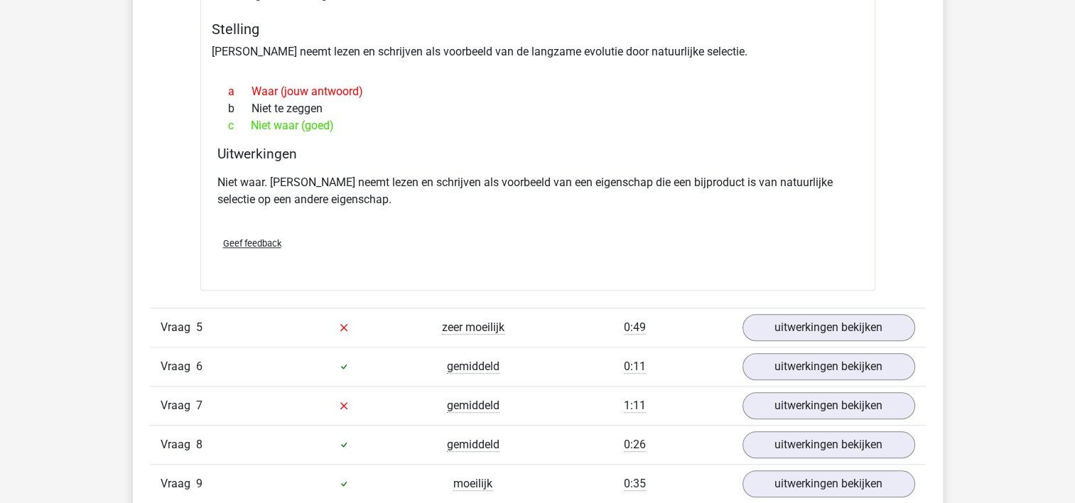
scroll to position [1350, 0]
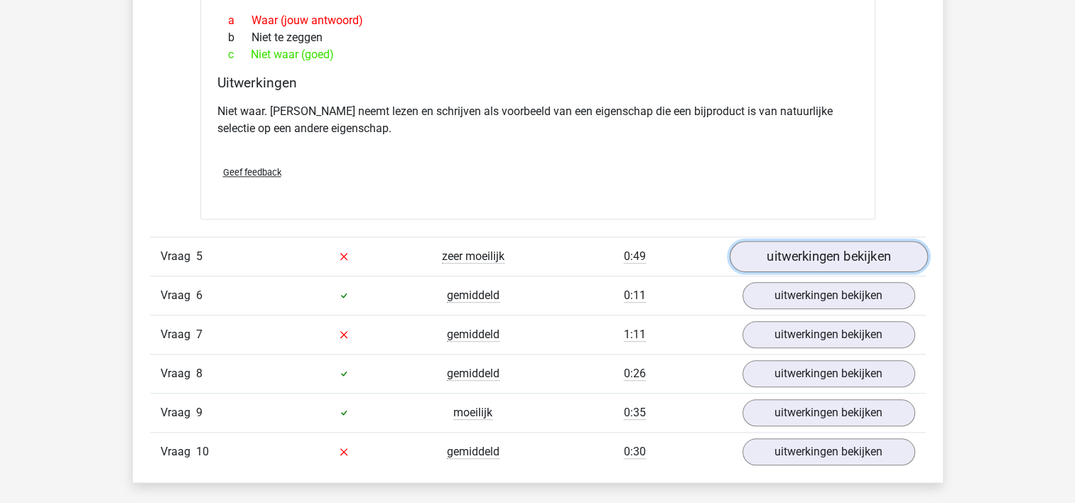
click at [814, 256] on link "uitwerkingen bekijken" at bounding box center [828, 256] width 198 height 31
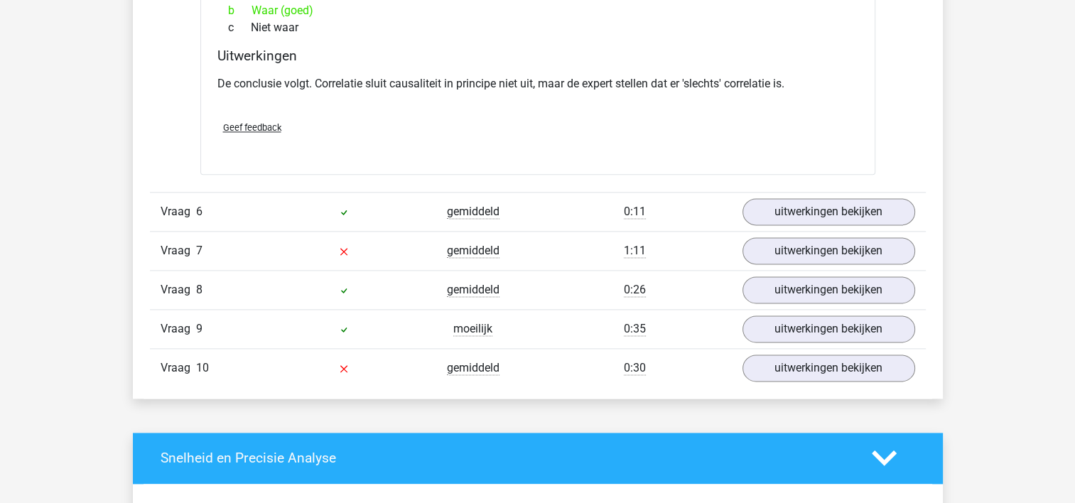
scroll to position [1847, 0]
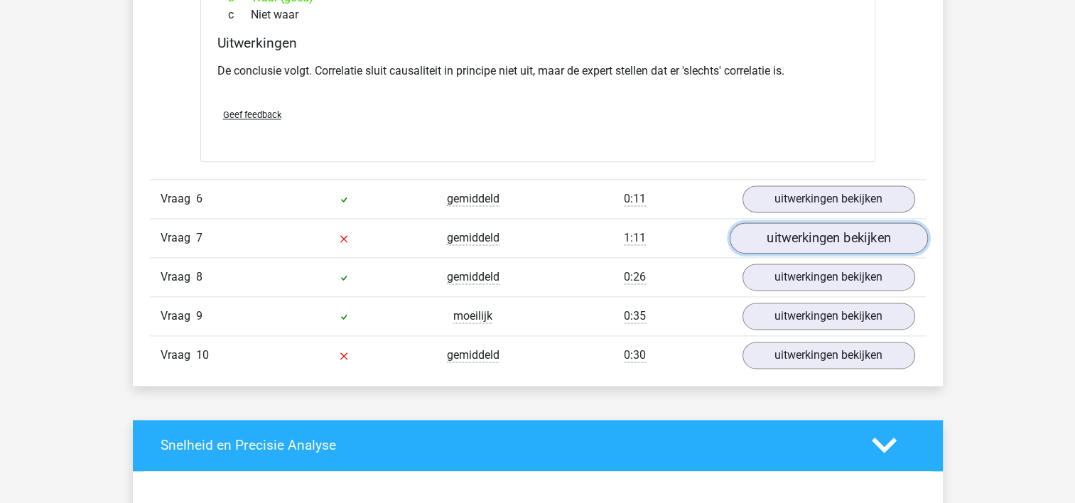
click at [808, 239] on link "uitwerkingen bekijken" at bounding box center [828, 237] width 198 height 31
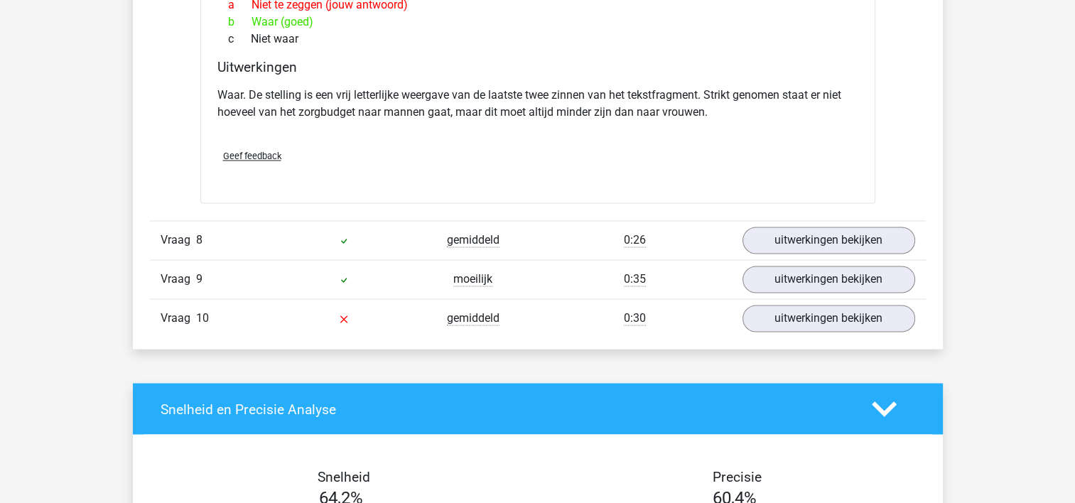
scroll to position [2344, 0]
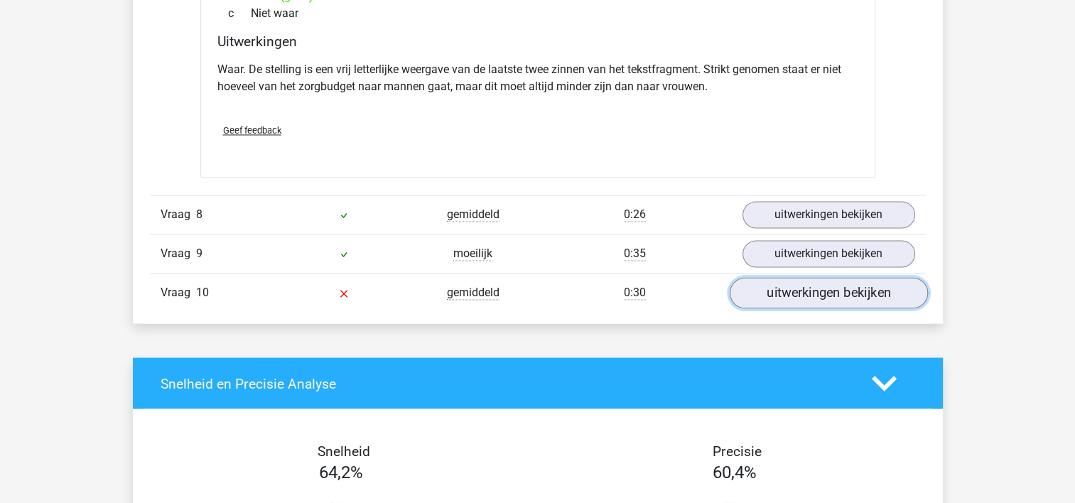
click at [789, 292] on link "uitwerkingen bekijken" at bounding box center [828, 292] width 198 height 31
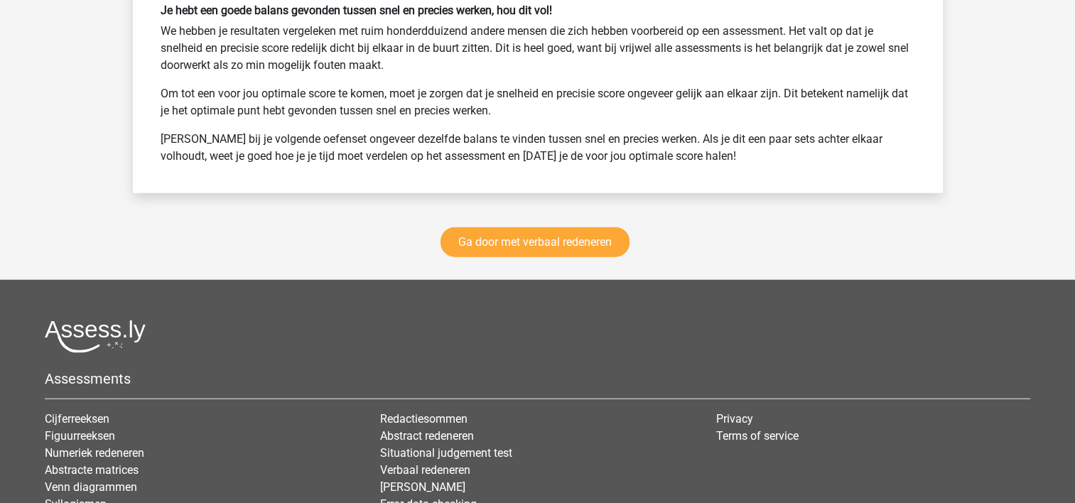
scroll to position [3694, 0]
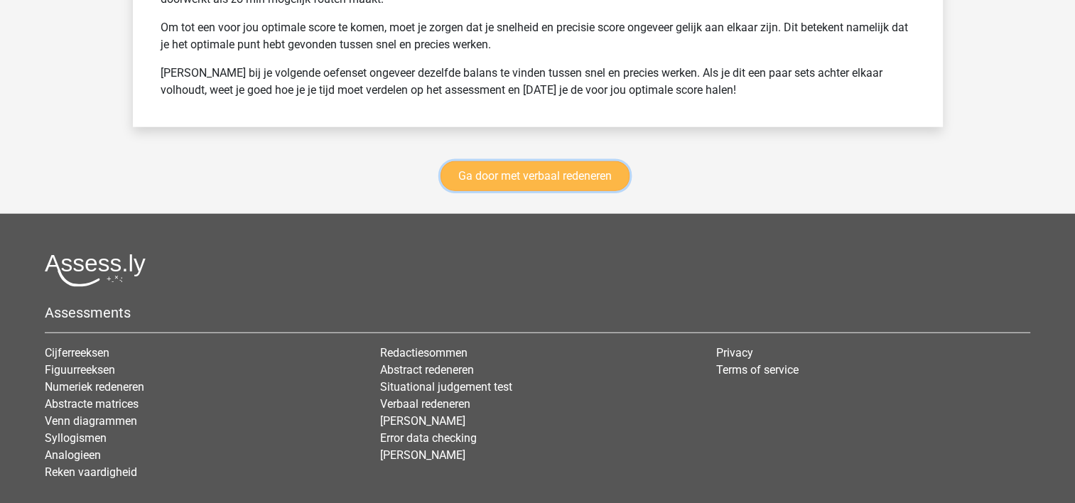
click at [557, 175] on link "Ga door met verbaal redeneren" at bounding box center [534, 176] width 189 height 30
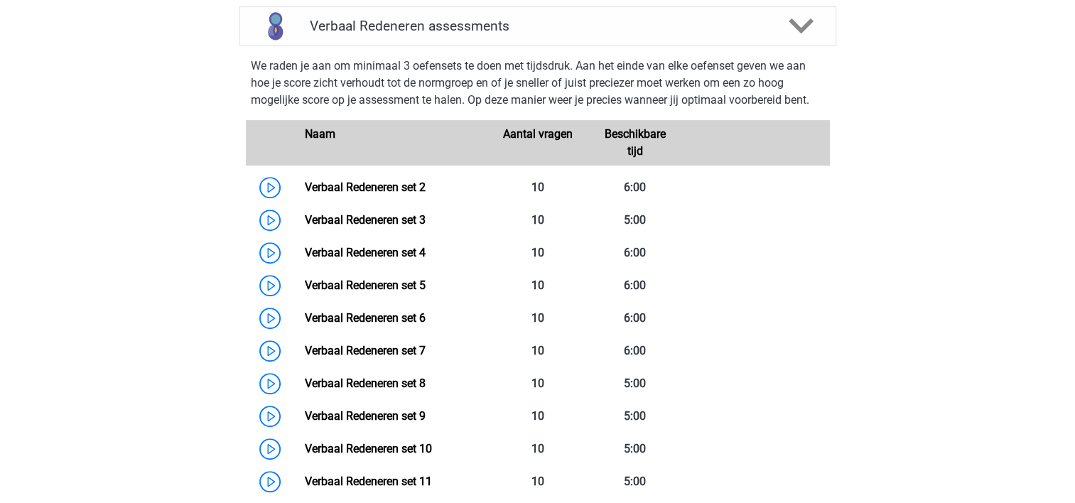
scroll to position [670, 0]
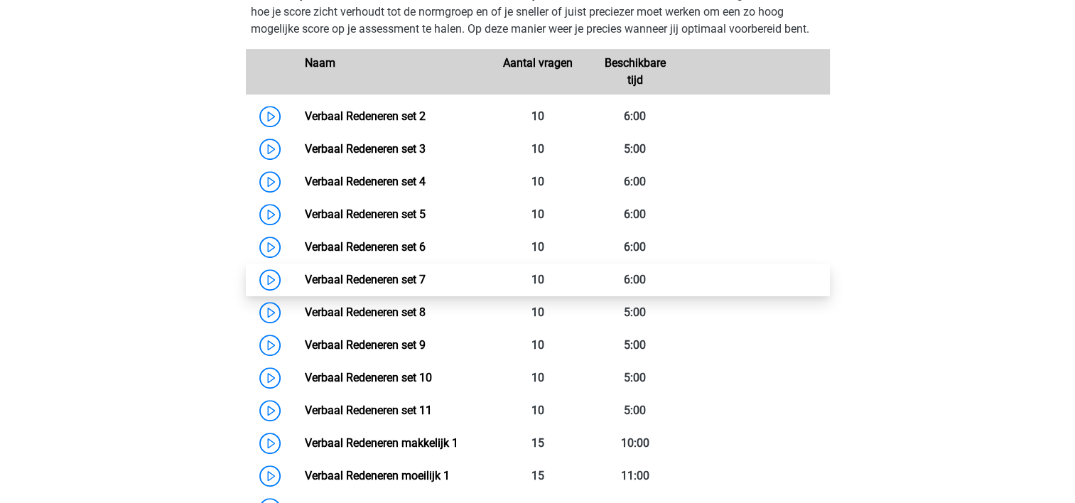
click at [425, 280] on link "Verbaal Redeneren set 7" at bounding box center [365, 279] width 121 height 13
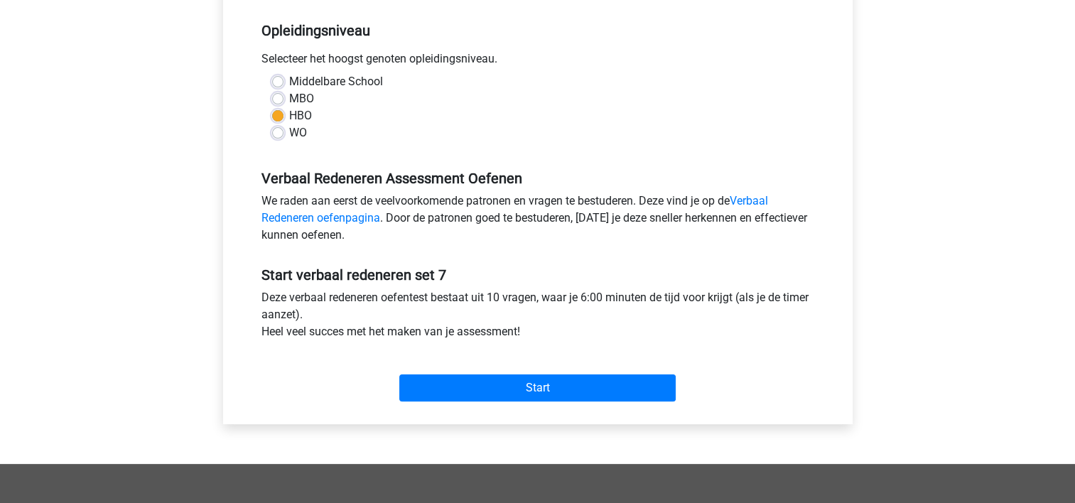
scroll to position [284, 0]
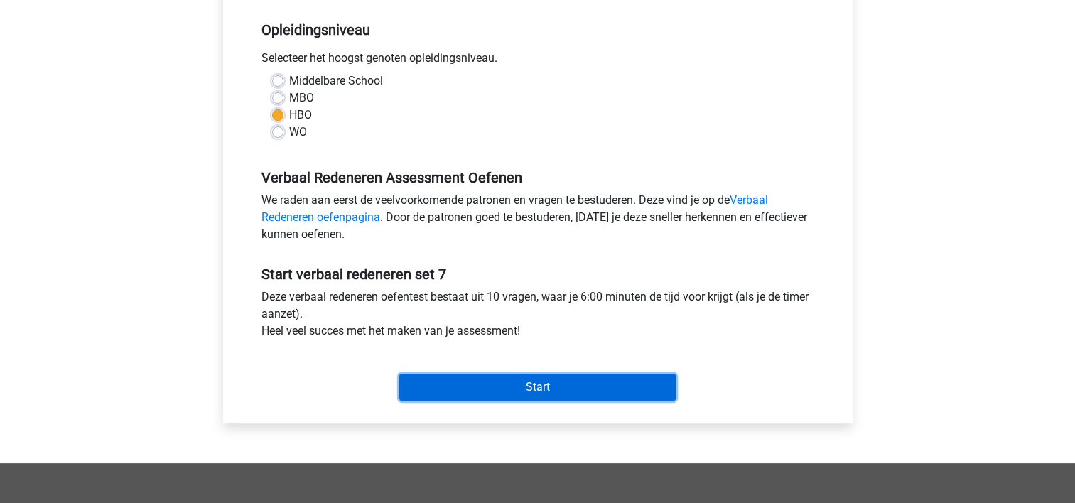
click at [492, 389] on input "Start" at bounding box center [537, 387] width 276 height 27
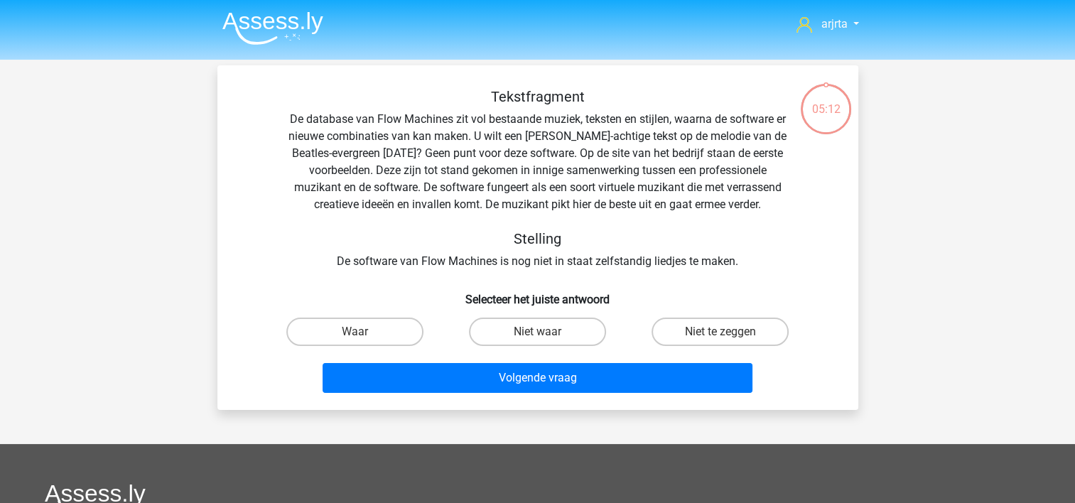
scroll to position [71, 0]
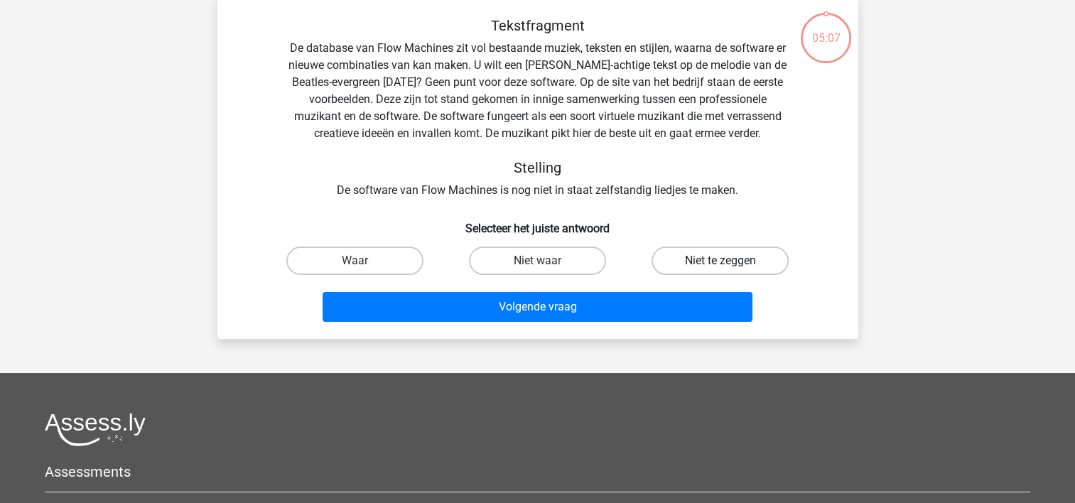
click at [702, 264] on label "Niet te zeggen" at bounding box center [719, 260] width 137 height 28
click at [720, 264] on input "Niet te zeggen" at bounding box center [724, 265] width 9 height 9
radio input "true"
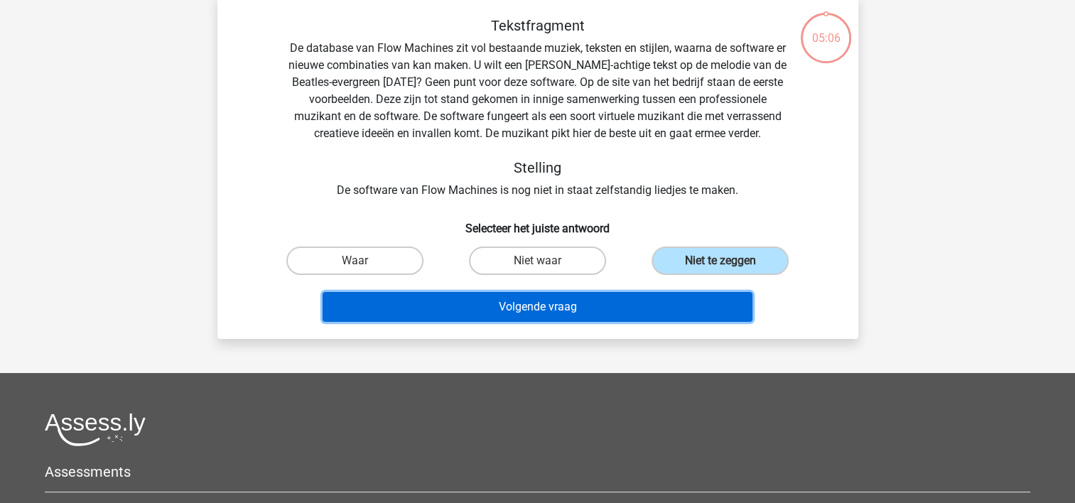
click at [580, 308] on button "Volgende vraag" at bounding box center [537, 307] width 430 height 30
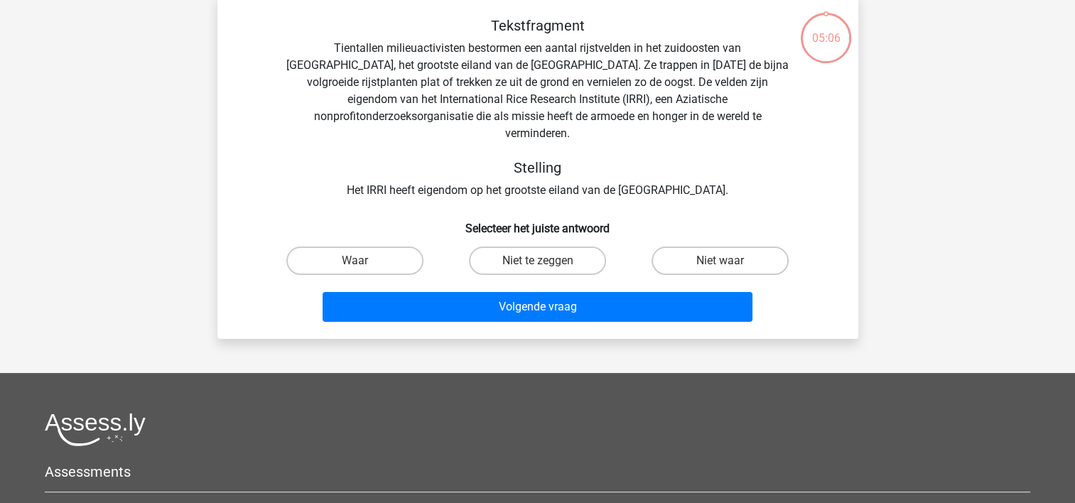
scroll to position [65, 0]
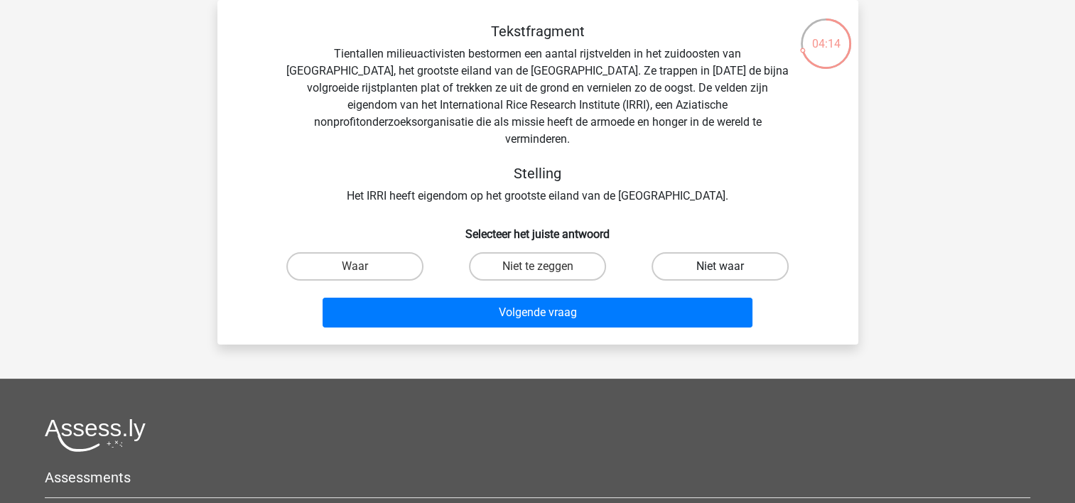
click at [712, 256] on label "Niet waar" at bounding box center [719, 266] width 137 height 28
click at [720, 266] on input "Niet waar" at bounding box center [724, 270] width 9 height 9
radio input "true"
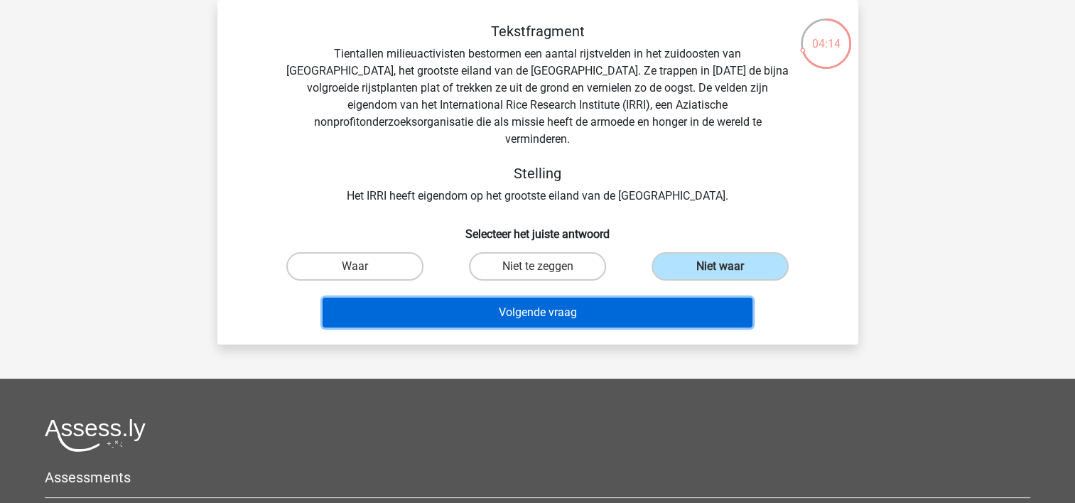
click at [591, 298] on button "Volgende vraag" at bounding box center [537, 313] width 430 height 30
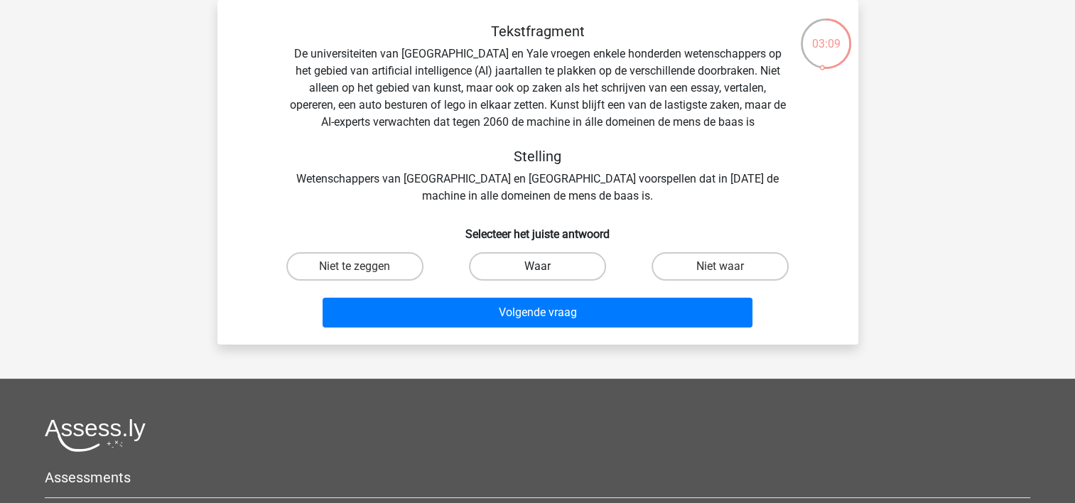
click at [560, 260] on label "Waar" at bounding box center [537, 266] width 137 height 28
click at [546, 266] on input "Waar" at bounding box center [541, 270] width 9 height 9
radio input "true"
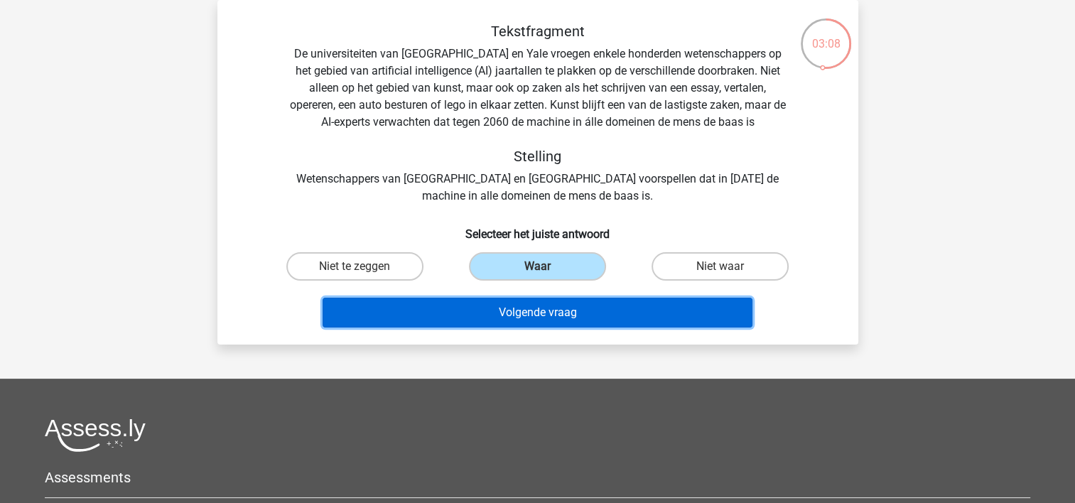
click at [563, 315] on button "Volgende vraag" at bounding box center [537, 313] width 430 height 30
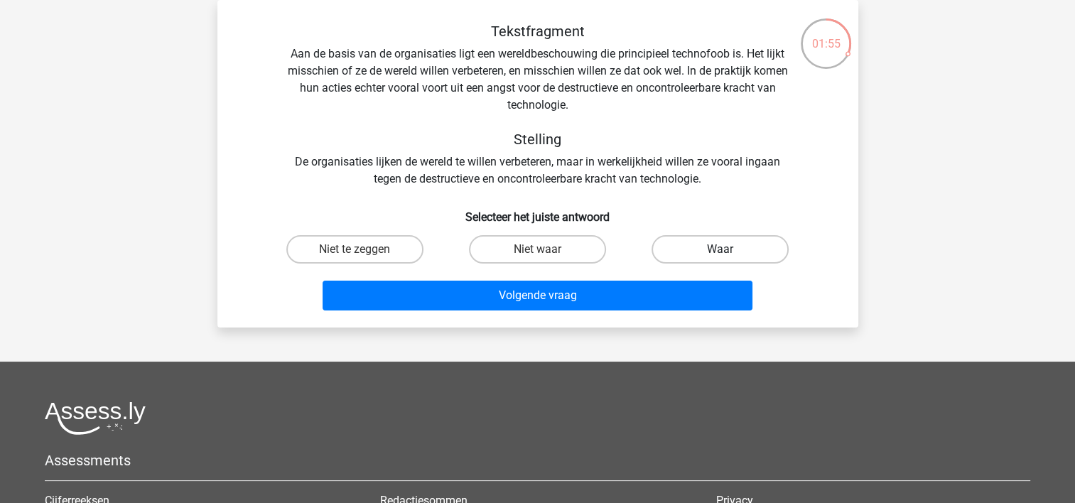
click at [705, 251] on label "Waar" at bounding box center [719, 249] width 137 height 28
click at [720, 251] on input "Waar" at bounding box center [724, 253] width 9 height 9
radio input "true"
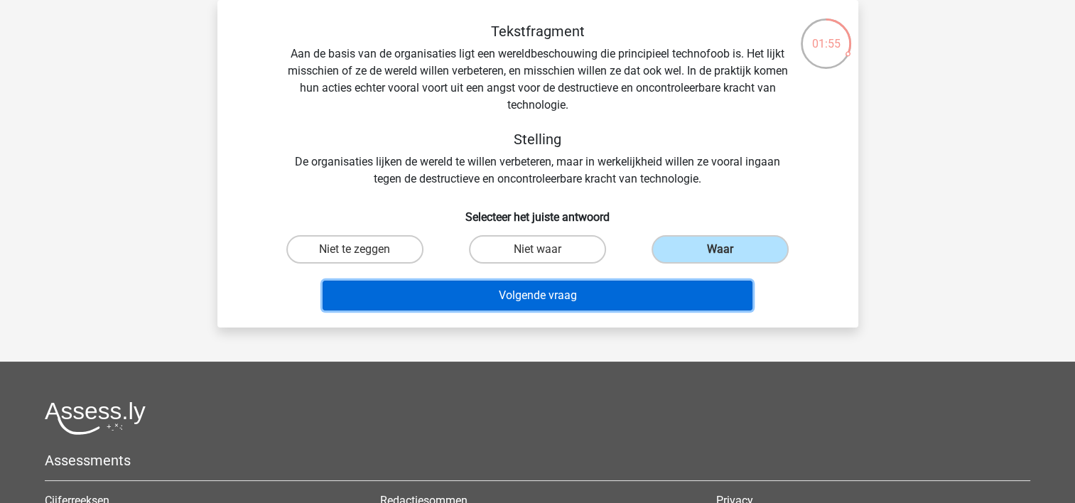
click at [607, 297] on button "Volgende vraag" at bounding box center [537, 296] width 430 height 30
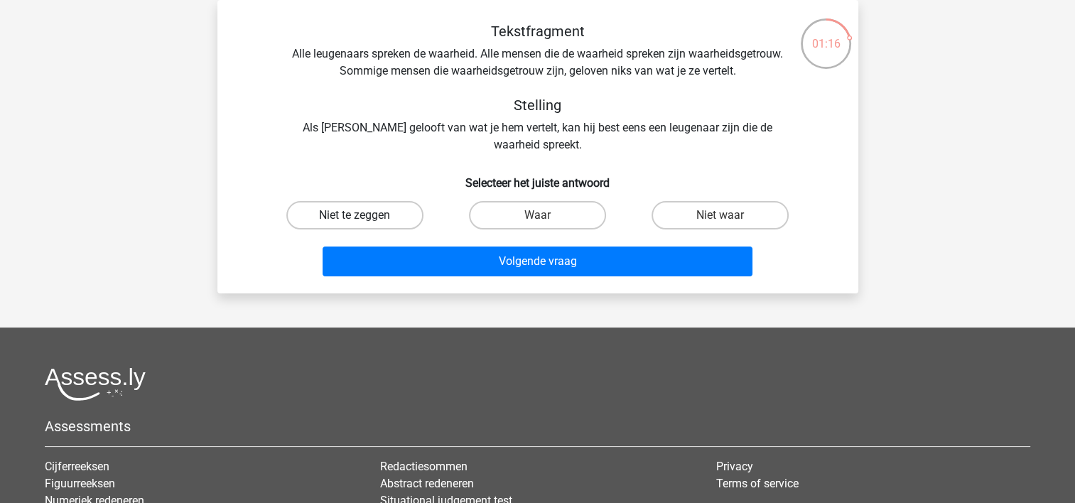
drag, startPoint x: 379, startPoint y: 214, endPoint x: 401, endPoint y: 251, distance: 43.3
click at [379, 215] on label "Niet te zeggen" at bounding box center [354, 215] width 137 height 28
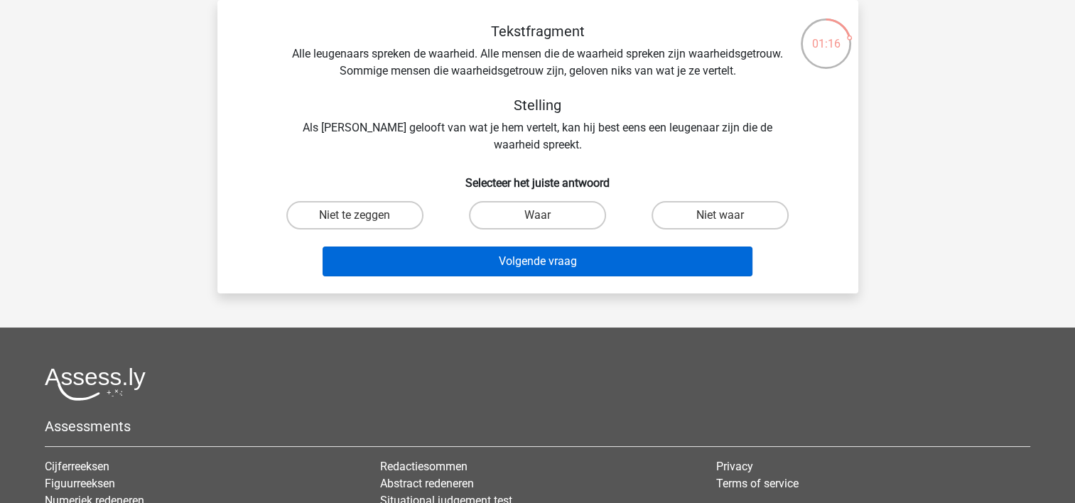
click at [364, 215] on input "Niet te zeggen" at bounding box center [358, 219] width 9 height 9
radio input "true"
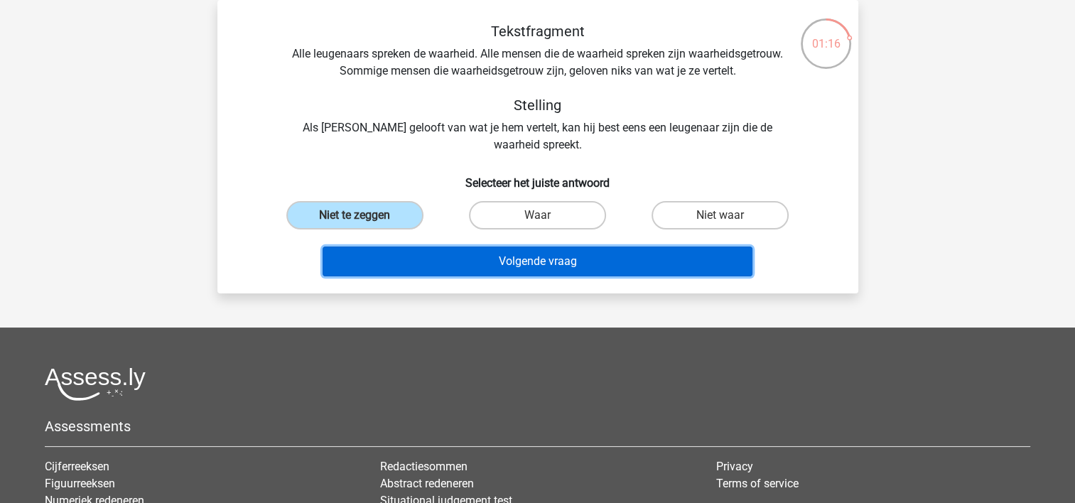
click at [411, 249] on button "Volgende vraag" at bounding box center [537, 261] width 430 height 30
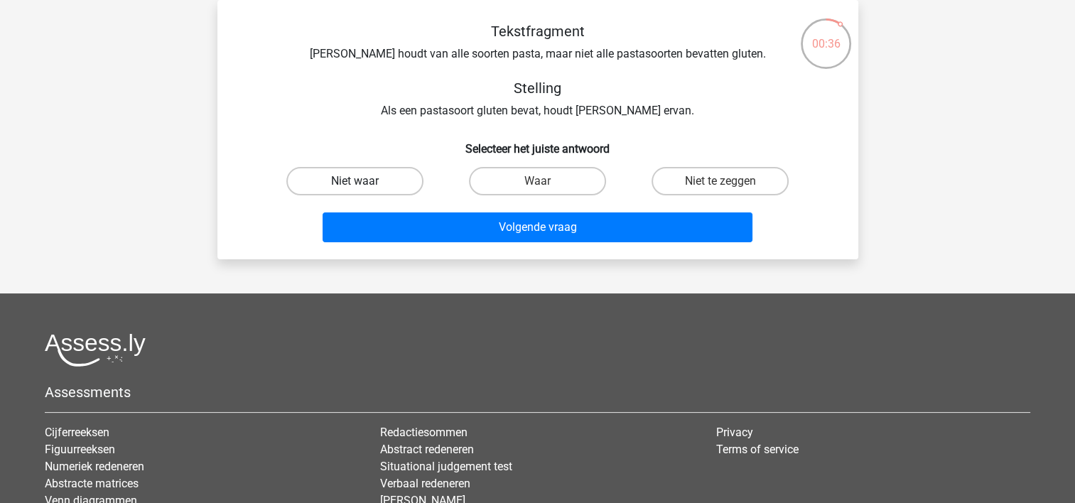
click at [388, 182] on label "Niet waar" at bounding box center [354, 181] width 137 height 28
click at [364, 182] on input "Niet waar" at bounding box center [358, 185] width 9 height 9
radio input "true"
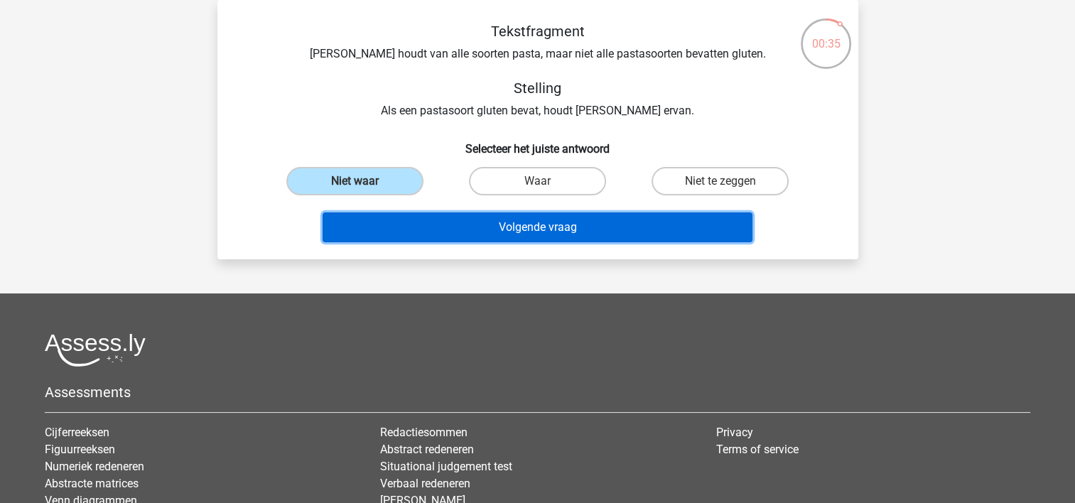
click at [499, 227] on button "Volgende vraag" at bounding box center [537, 227] width 430 height 30
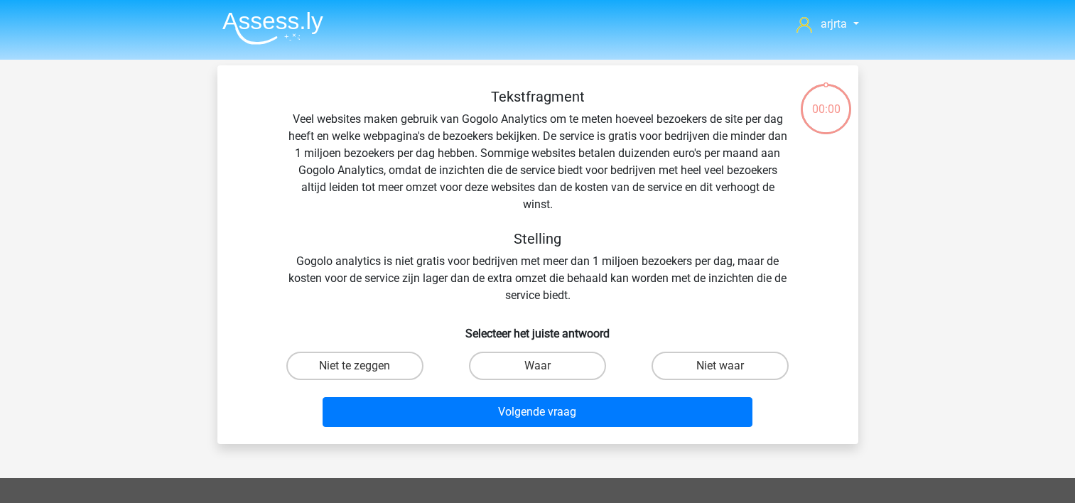
scroll to position [65, 0]
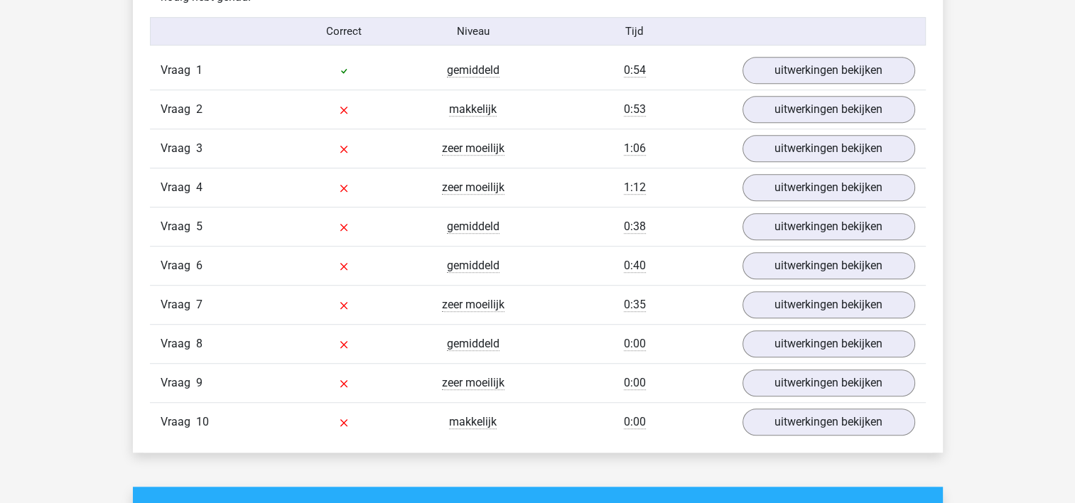
scroll to position [852, 0]
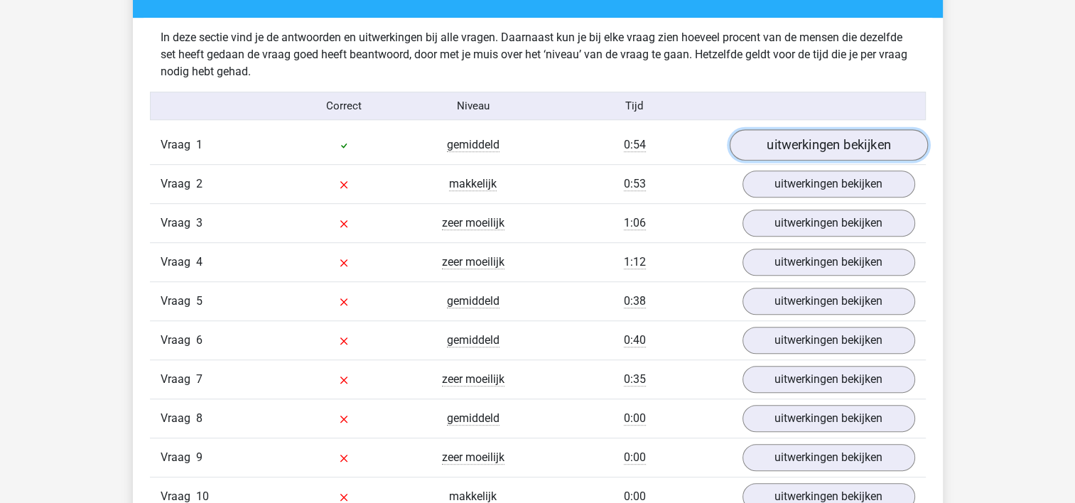
click at [801, 155] on link "uitwerkingen bekijken" at bounding box center [828, 145] width 198 height 31
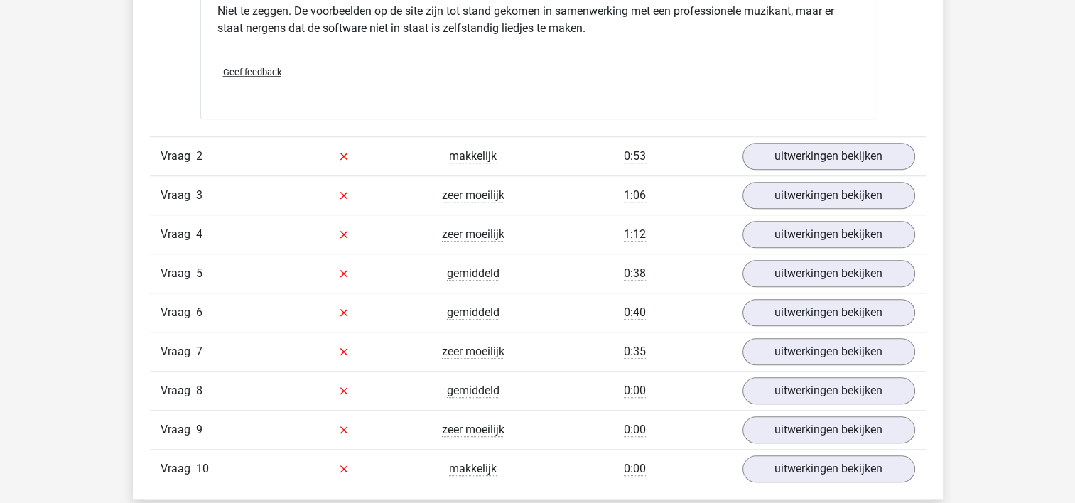
scroll to position [1350, 0]
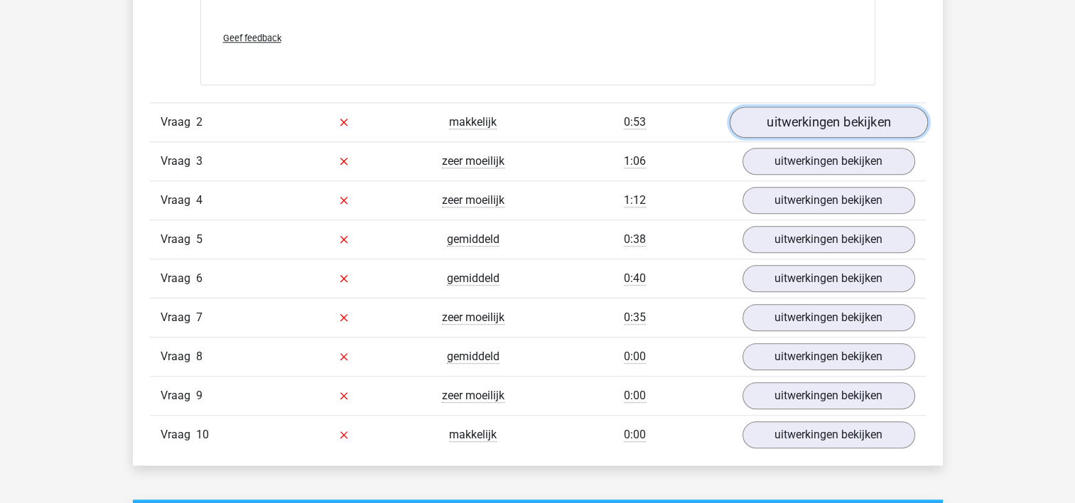
click at [813, 125] on link "uitwerkingen bekijken" at bounding box center [828, 122] width 198 height 31
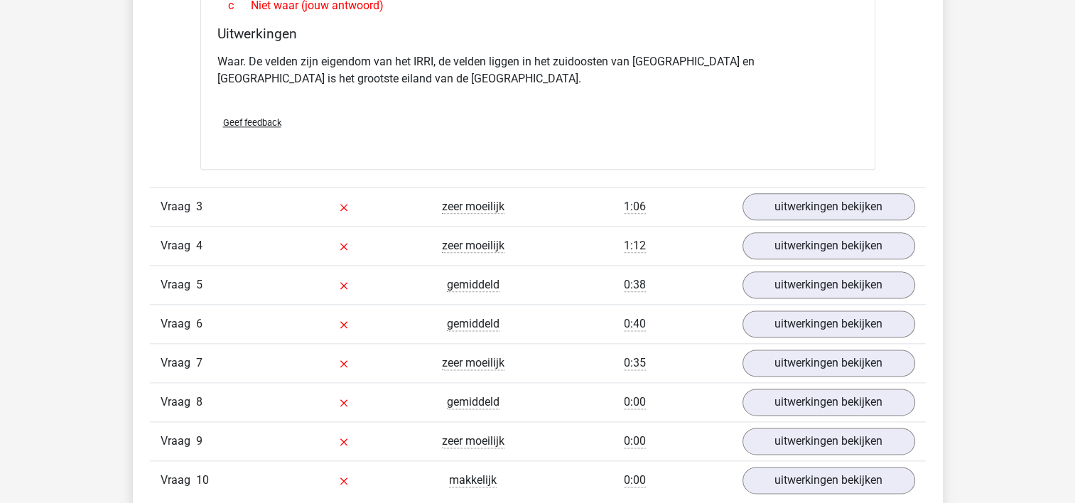
scroll to position [1776, 0]
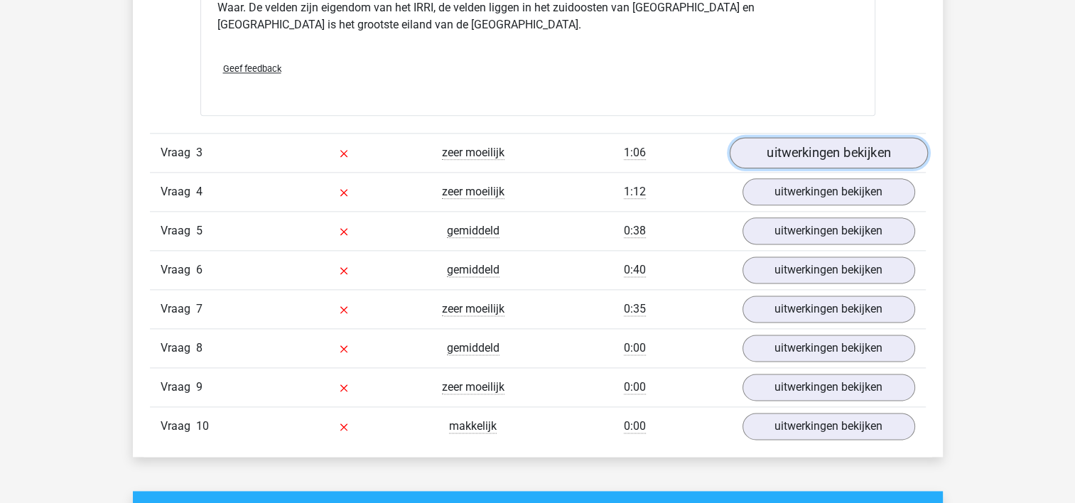
click at [791, 156] on link "uitwerkingen bekijken" at bounding box center [828, 152] width 198 height 31
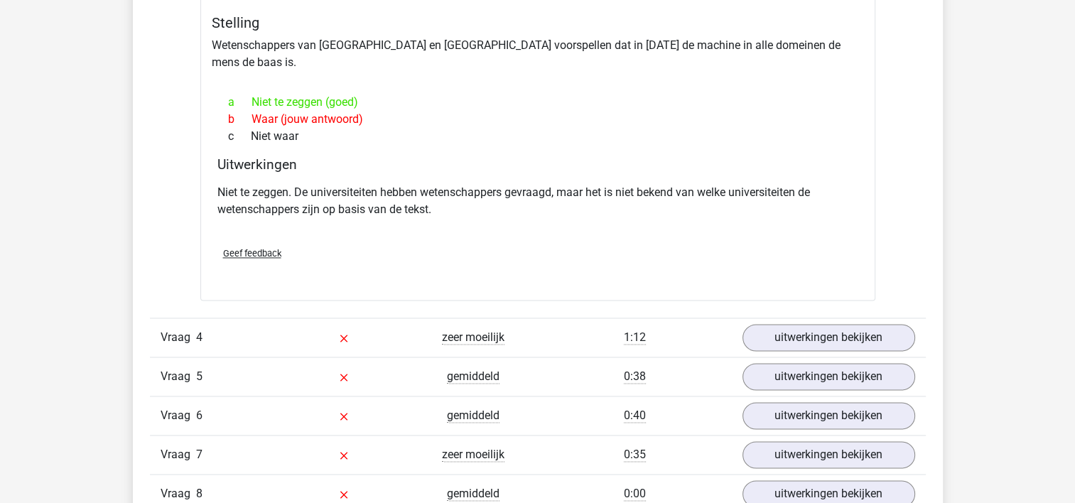
scroll to position [2060, 0]
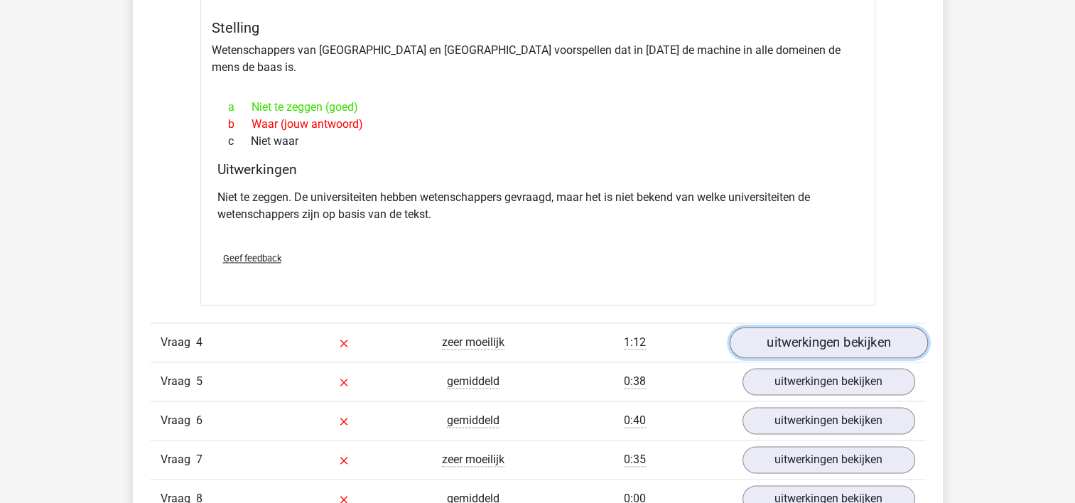
click at [840, 327] on link "uitwerkingen bekijken" at bounding box center [828, 342] width 198 height 31
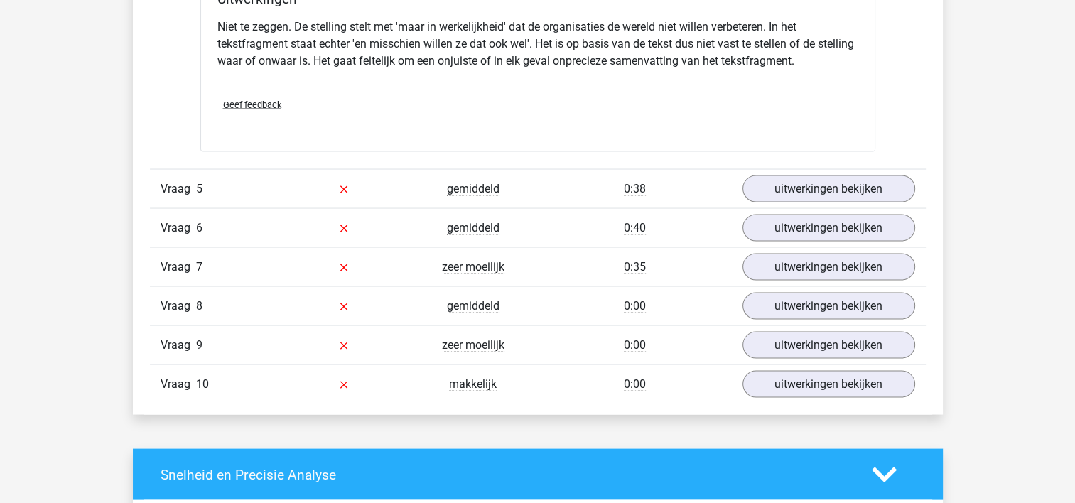
scroll to position [2699, 0]
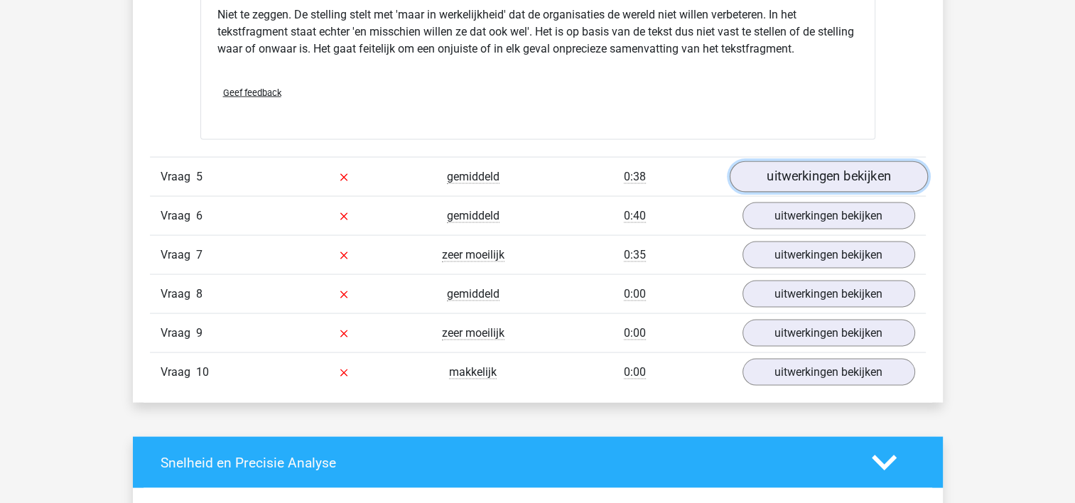
click at [813, 161] on link "uitwerkingen bekijken" at bounding box center [828, 176] width 198 height 31
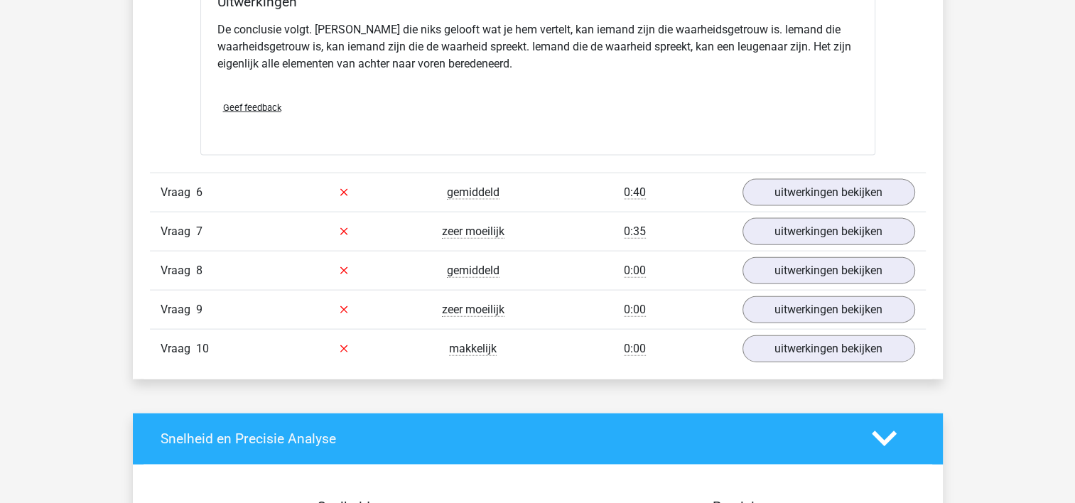
scroll to position [3125, 0]
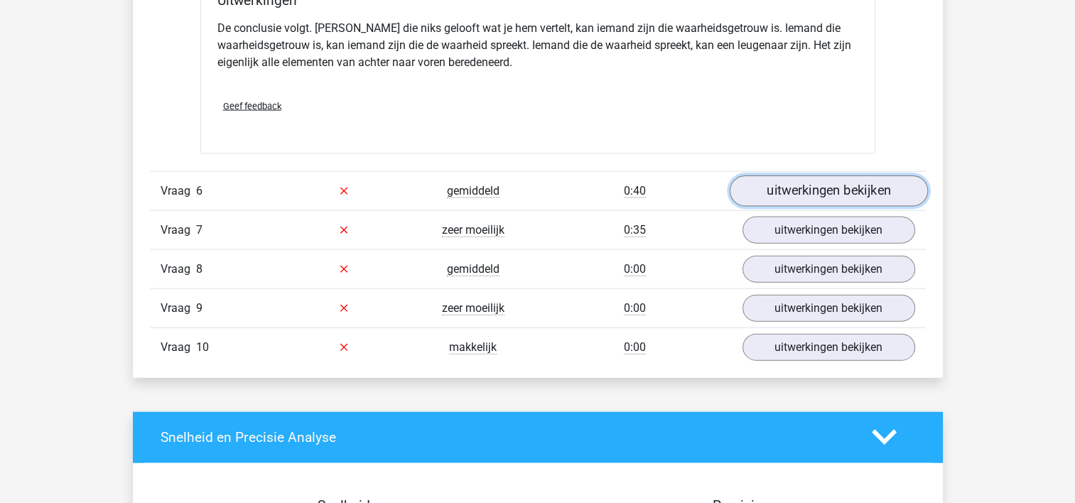
click at [814, 182] on link "uitwerkingen bekijken" at bounding box center [828, 190] width 198 height 31
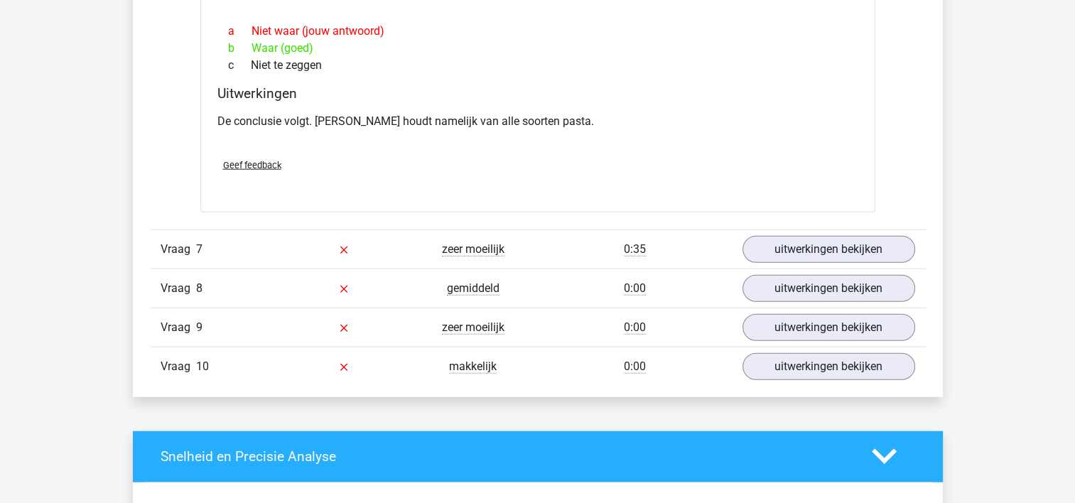
scroll to position [3480, 0]
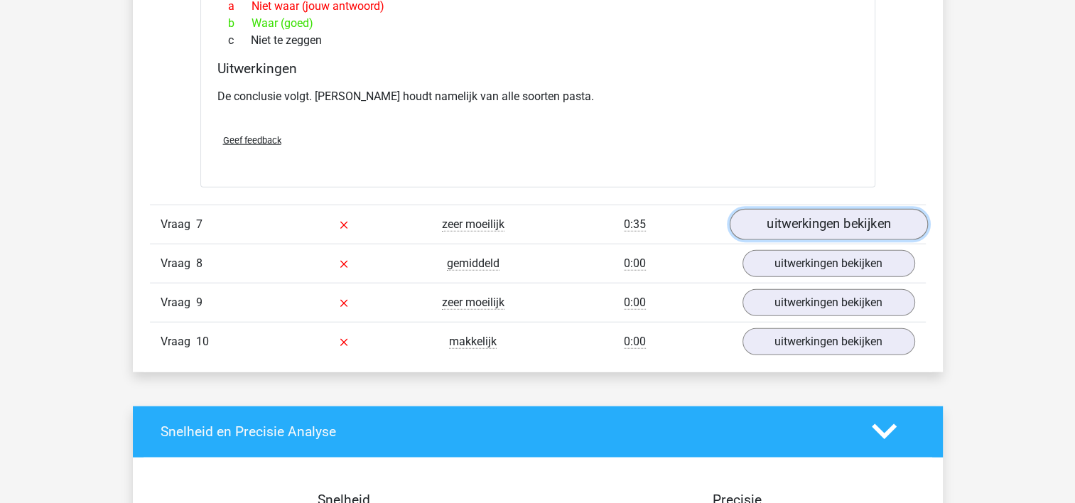
click at [785, 209] on link "uitwerkingen bekijken" at bounding box center [828, 224] width 198 height 31
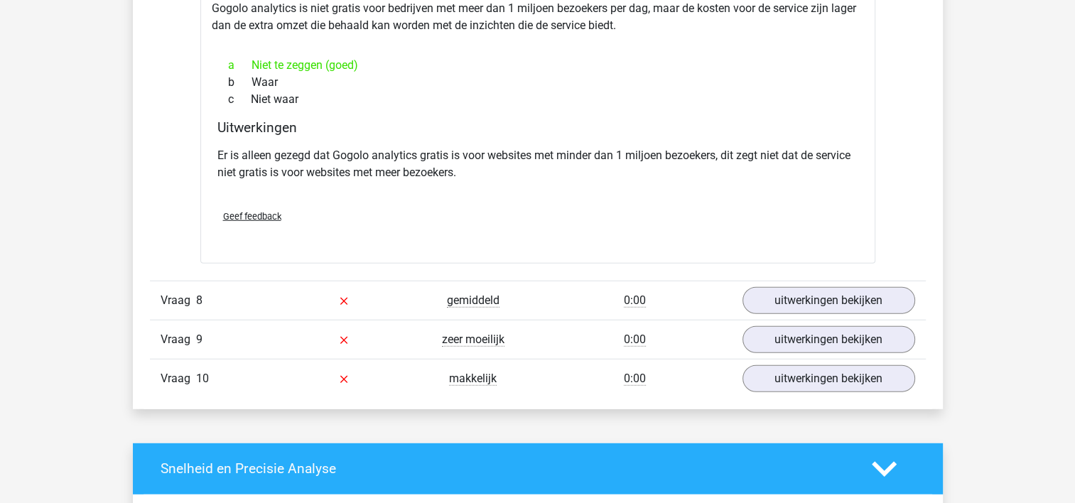
scroll to position [3907, 0]
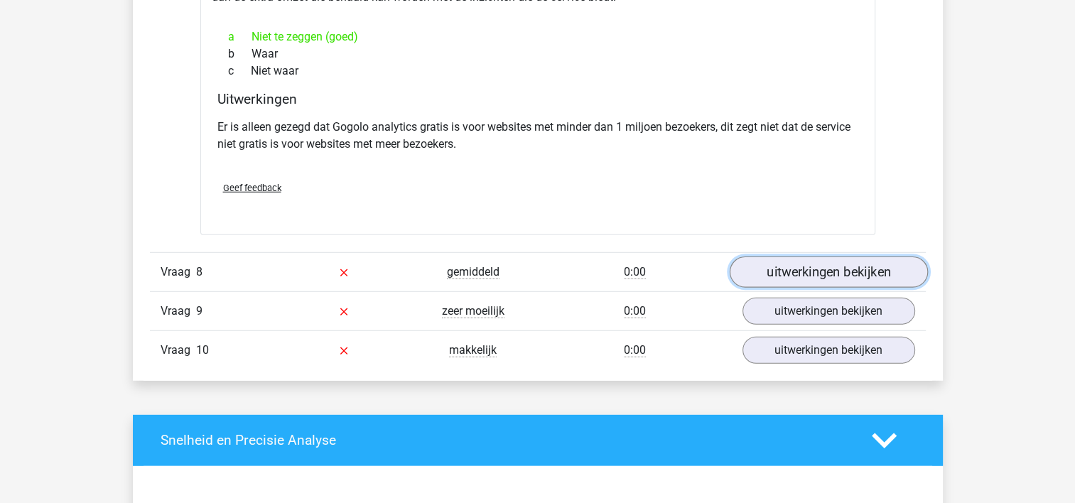
click at [833, 256] on link "uitwerkingen bekijken" at bounding box center [828, 271] width 198 height 31
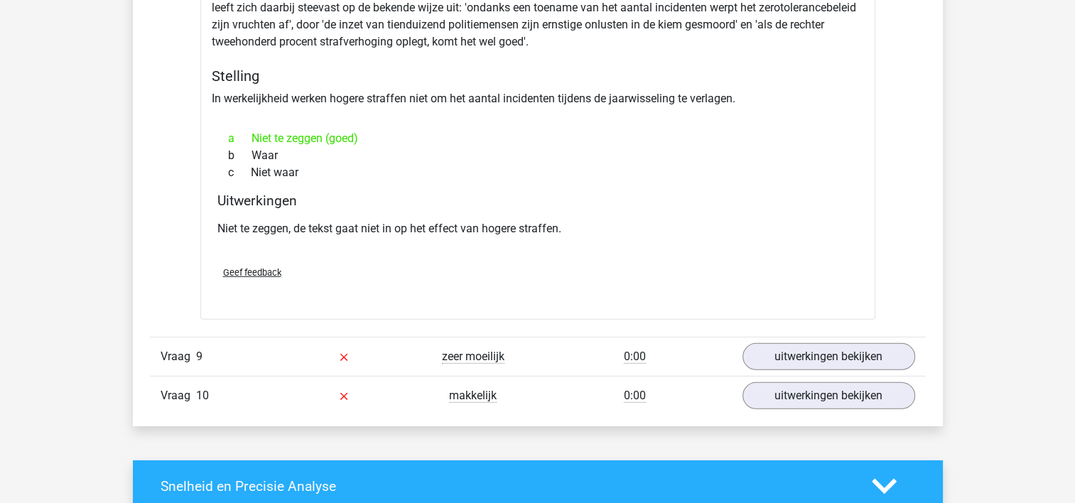
scroll to position [4333, 0]
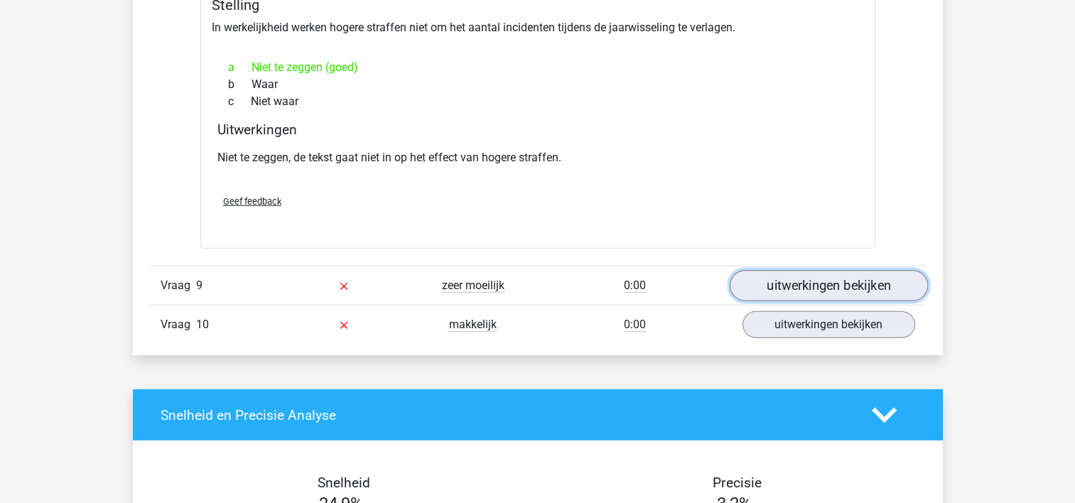
click at [795, 270] on link "uitwerkingen bekijken" at bounding box center [828, 285] width 198 height 31
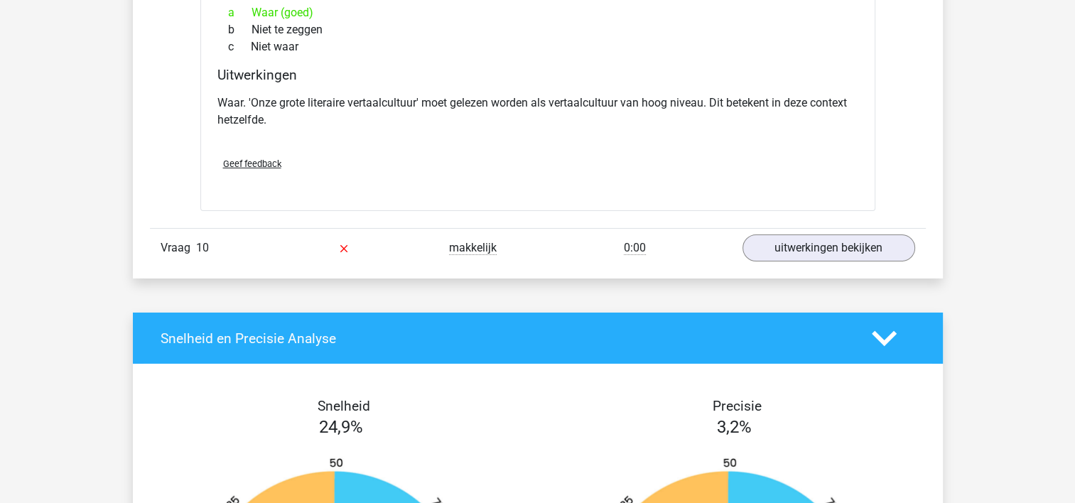
scroll to position [4830, 0]
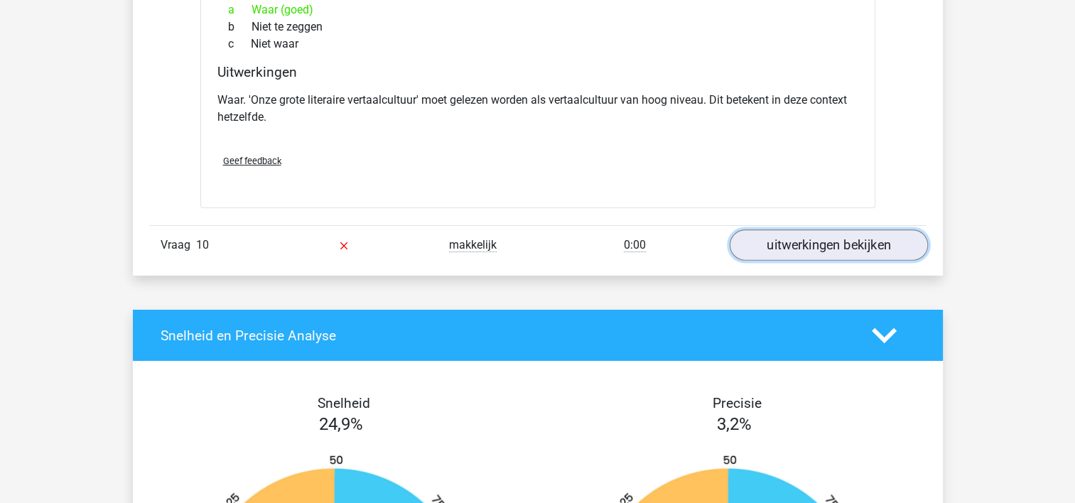
click at [810, 231] on link "uitwerkingen bekijken" at bounding box center [828, 245] width 198 height 31
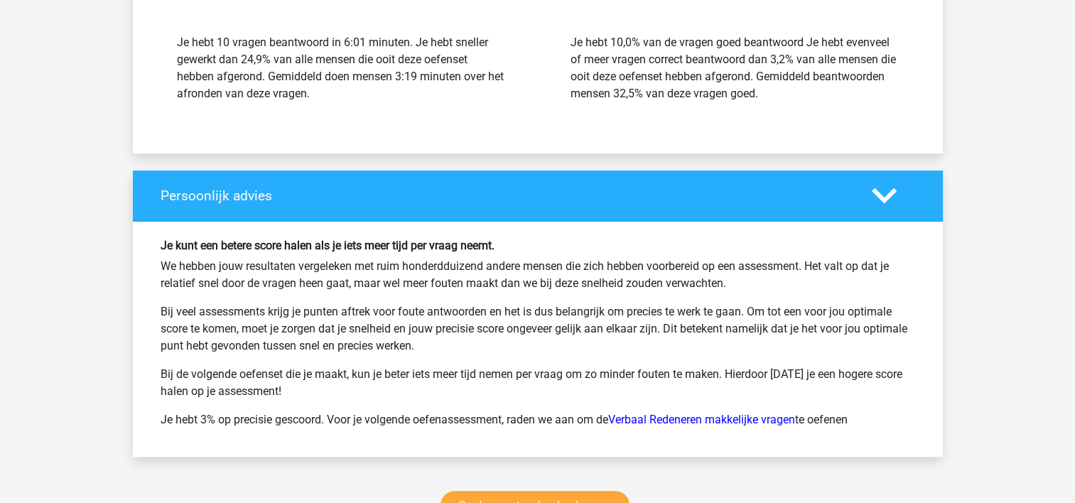
scroll to position [5895, 0]
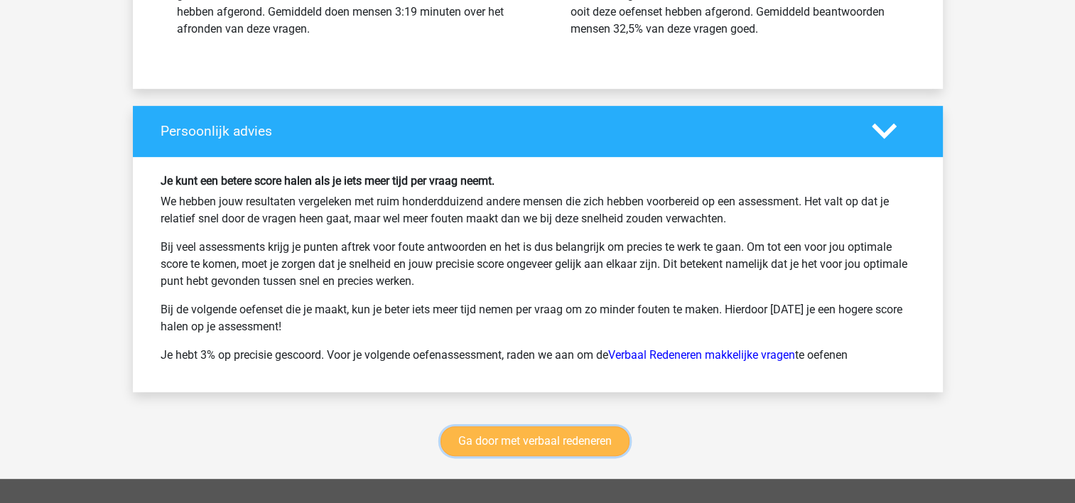
click at [521, 426] on link "Ga door met verbaal redeneren" at bounding box center [534, 441] width 189 height 30
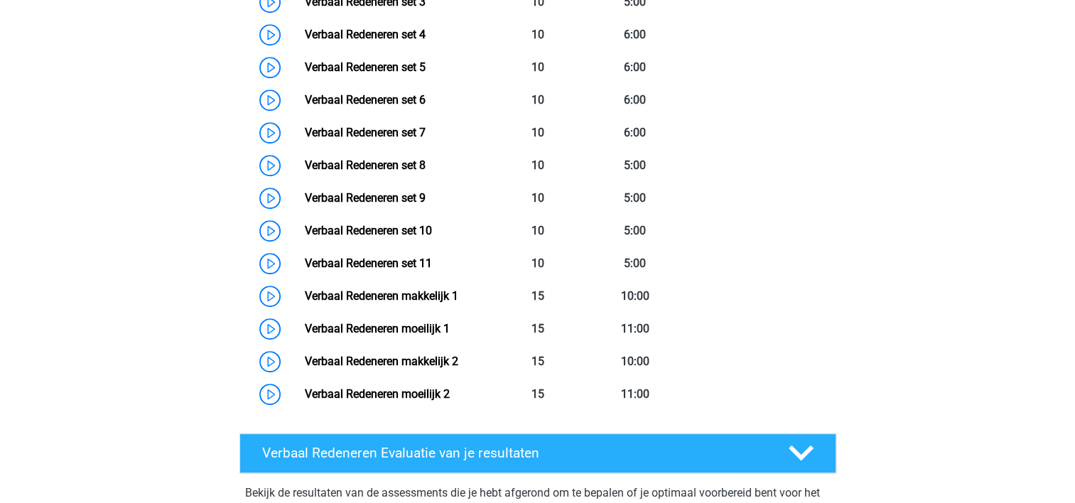
scroll to position [741, 0]
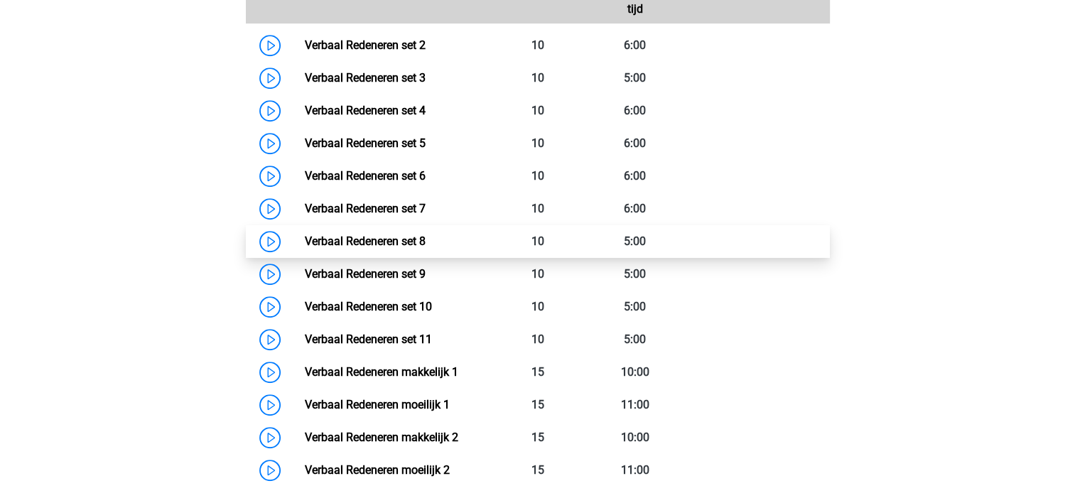
click at [425, 240] on link "Verbaal Redeneren set 8" at bounding box center [365, 240] width 121 height 13
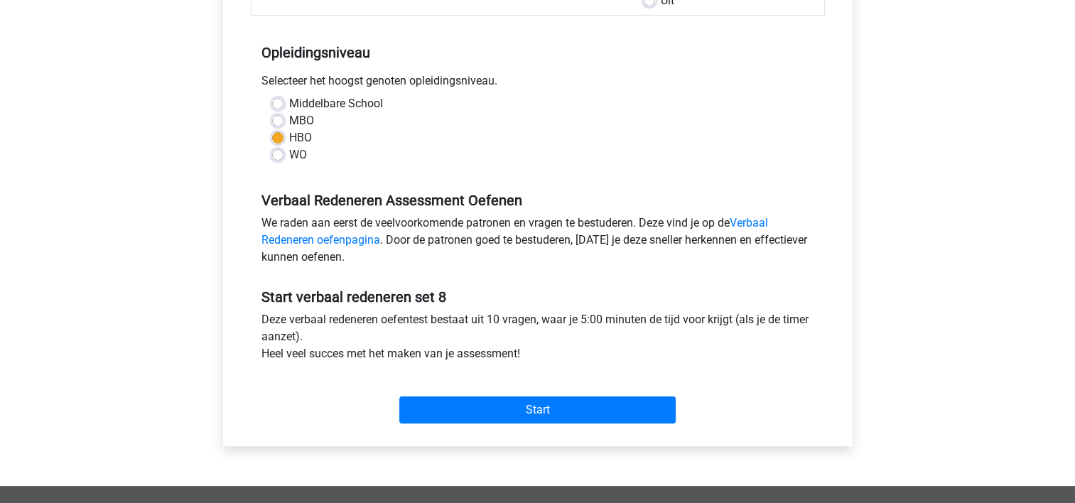
scroll to position [284, 0]
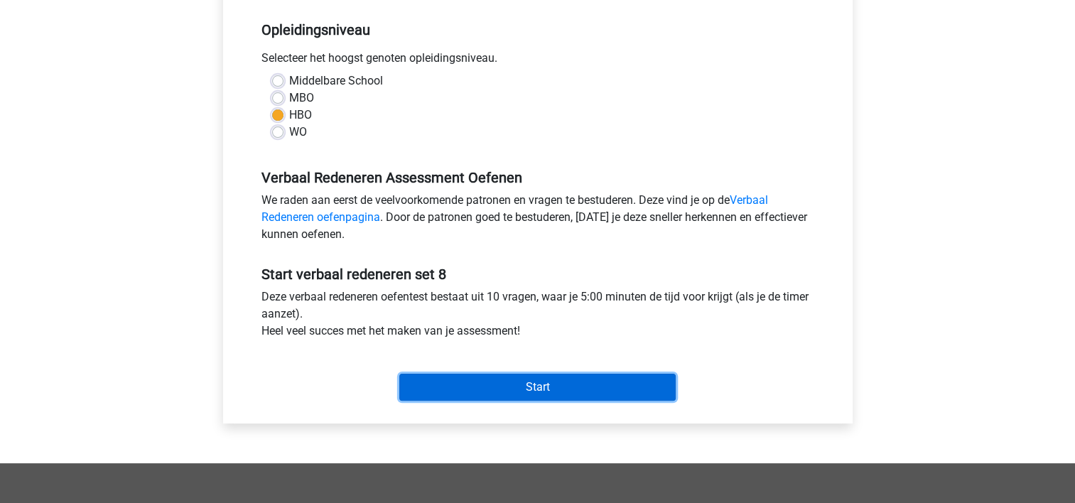
click at [531, 384] on input "Start" at bounding box center [537, 387] width 276 height 27
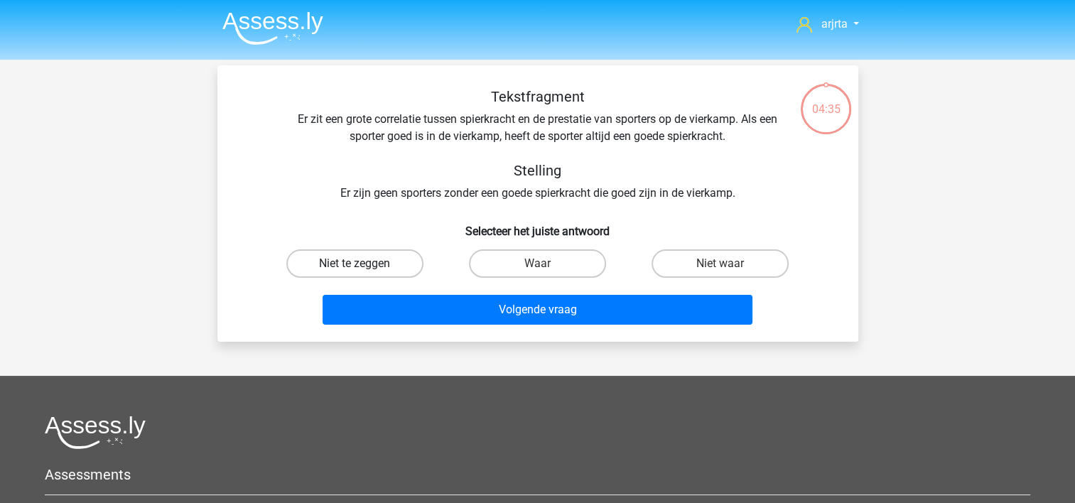
click at [367, 262] on label "Niet te zeggen" at bounding box center [354, 263] width 137 height 28
click at [364, 264] on input "Niet te zeggen" at bounding box center [358, 268] width 9 height 9
radio input "true"
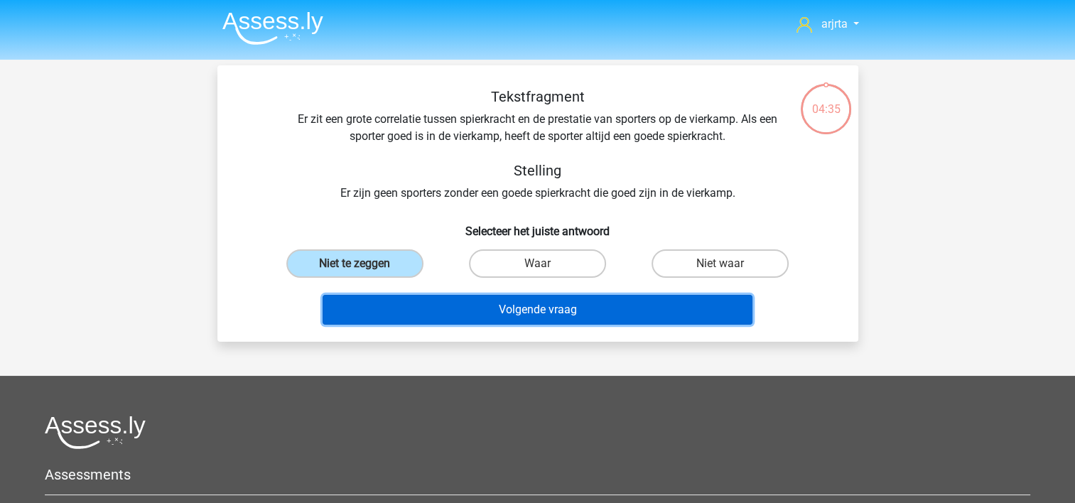
click at [411, 300] on button "Volgende vraag" at bounding box center [537, 310] width 430 height 30
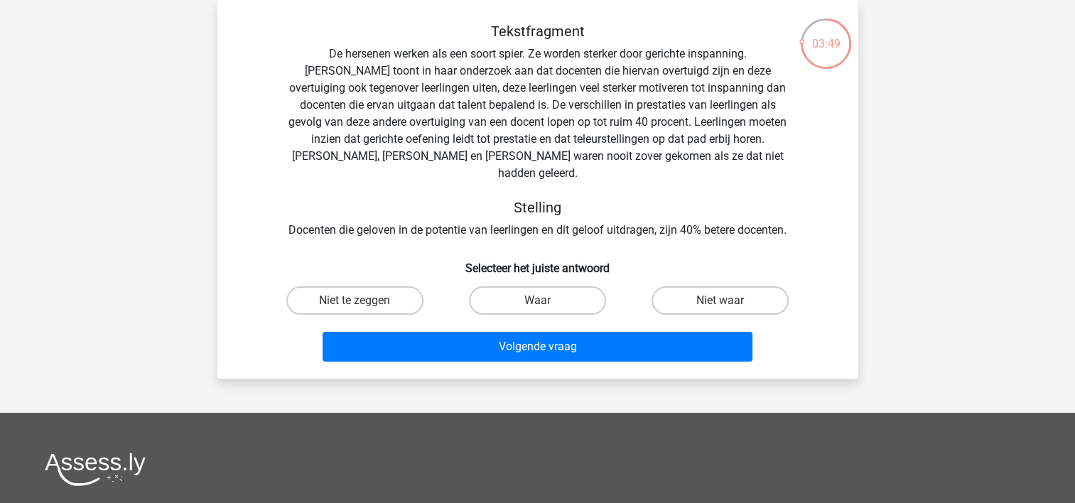
scroll to position [136, 0]
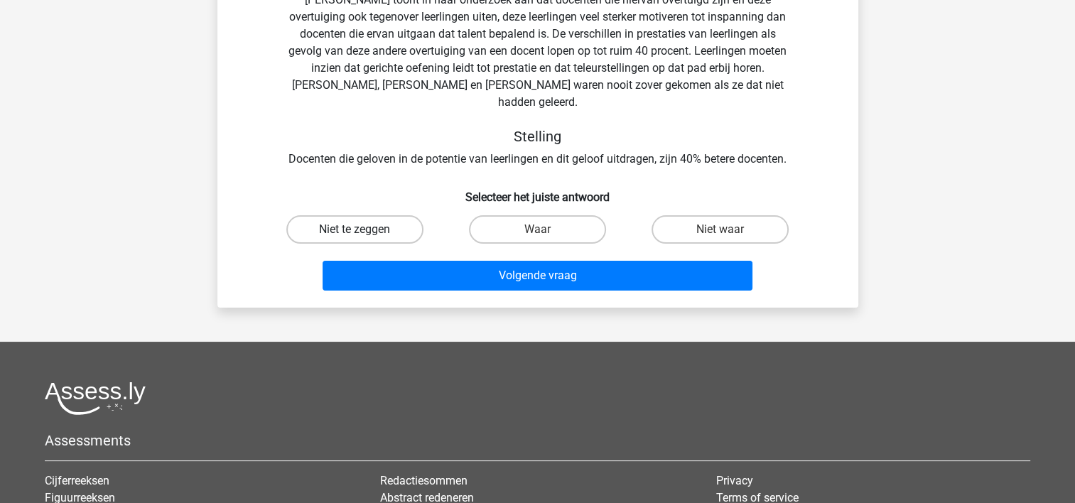
click at [365, 216] on label "Niet te zeggen" at bounding box center [354, 229] width 137 height 28
click at [364, 229] on input "Niet te zeggen" at bounding box center [358, 233] width 9 height 9
radio input "true"
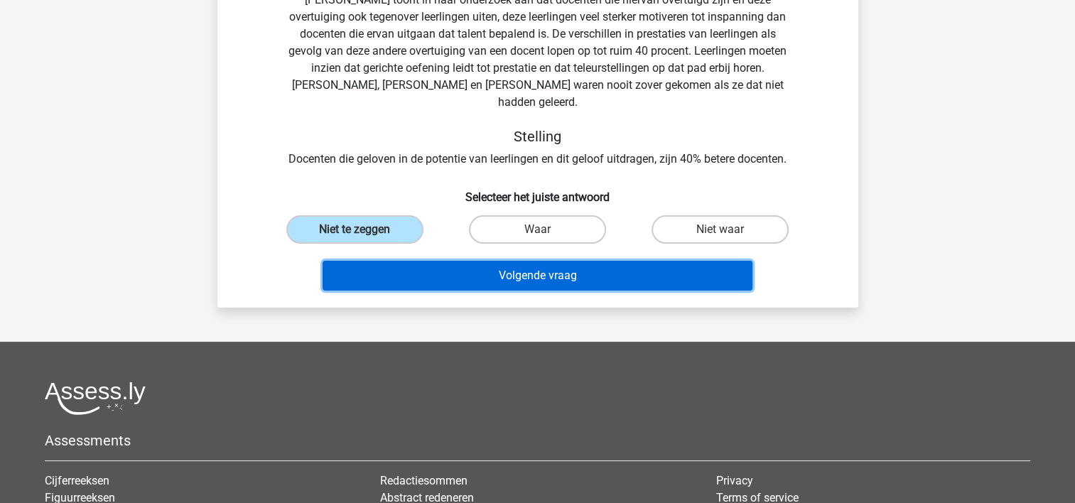
click at [425, 261] on button "Volgende vraag" at bounding box center [537, 276] width 430 height 30
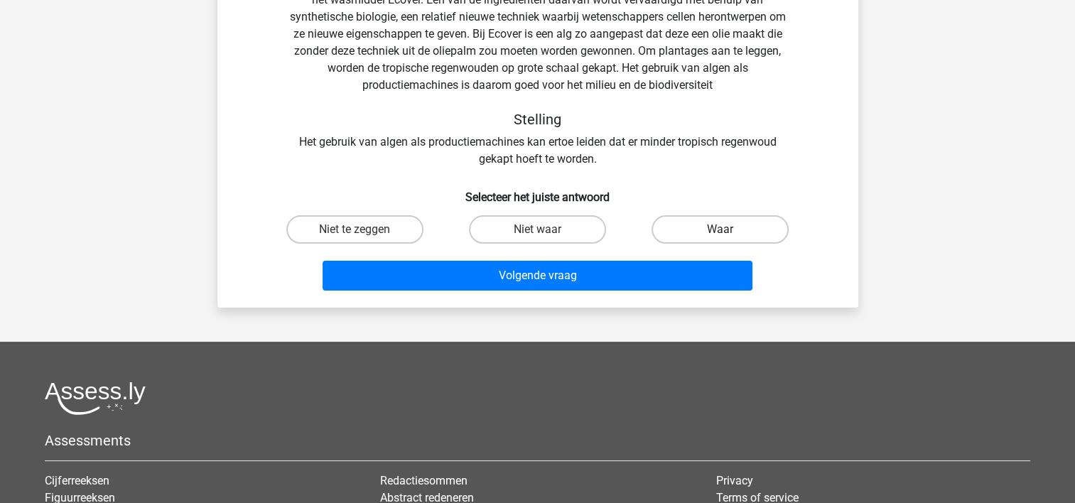
click at [715, 232] on label "Waar" at bounding box center [719, 229] width 137 height 28
click at [720, 232] on input "Waar" at bounding box center [724, 233] width 9 height 9
radio input "true"
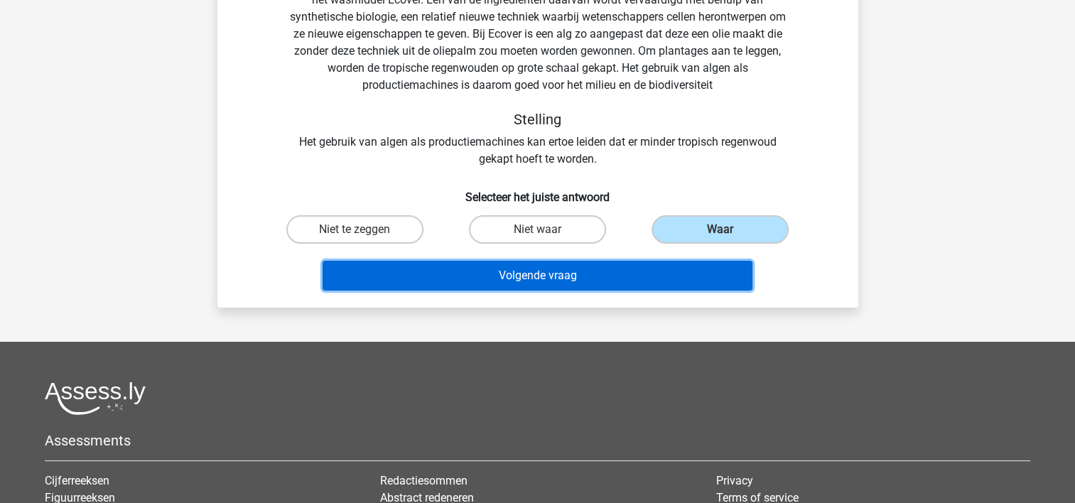
click at [599, 281] on button "Volgende vraag" at bounding box center [537, 276] width 430 height 30
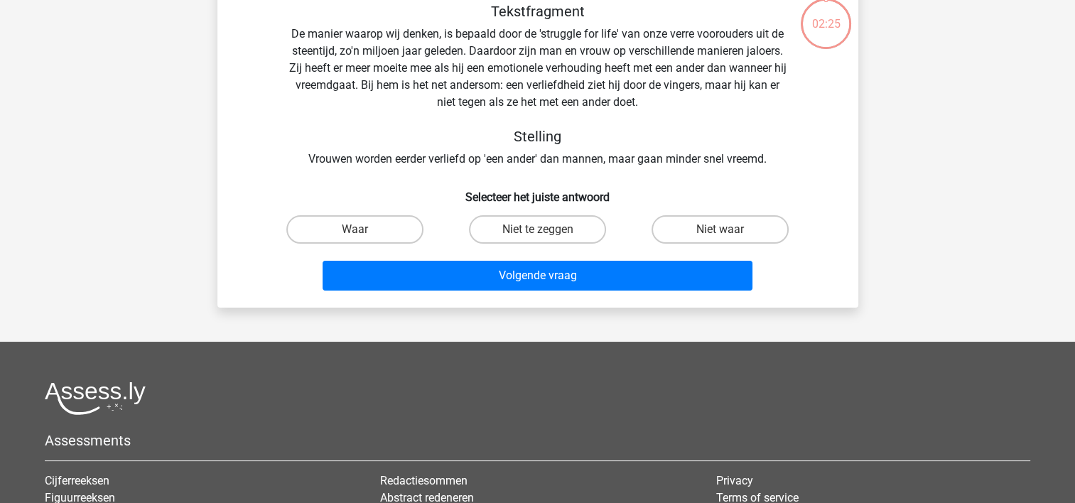
scroll to position [65, 0]
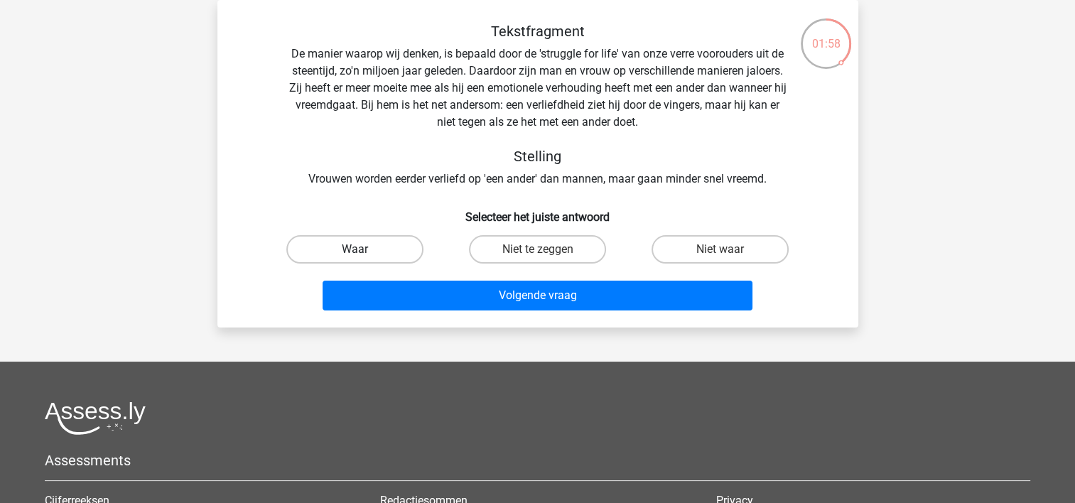
click at [350, 254] on label "Waar" at bounding box center [354, 249] width 137 height 28
click at [354, 254] on input "Waar" at bounding box center [358, 253] width 9 height 9
radio input "true"
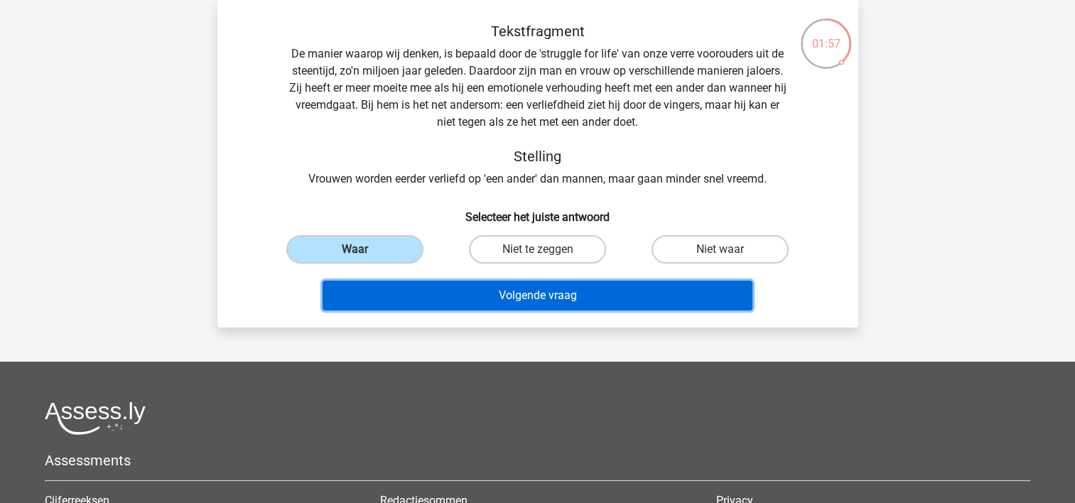
click at [418, 306] on button "Volgende vraag" at bounding box center [537, 296] width 430 height 30
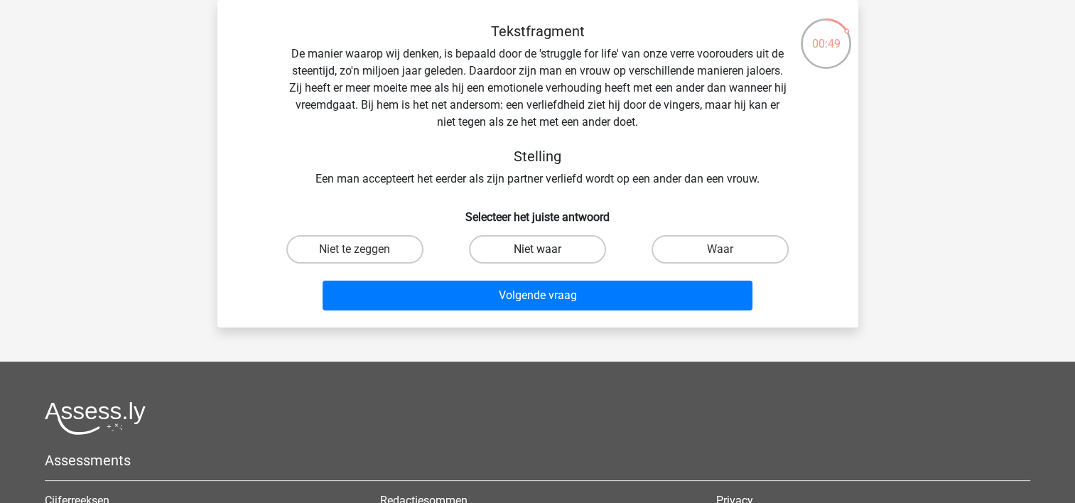
click at [560, 255] on label "Niet waar" at bounding box center [537, 249] width 137 height 28
click at [546, 255] on input "Niet waar" at bounding box center [541, 253] width 9 height 9
radio input "true"
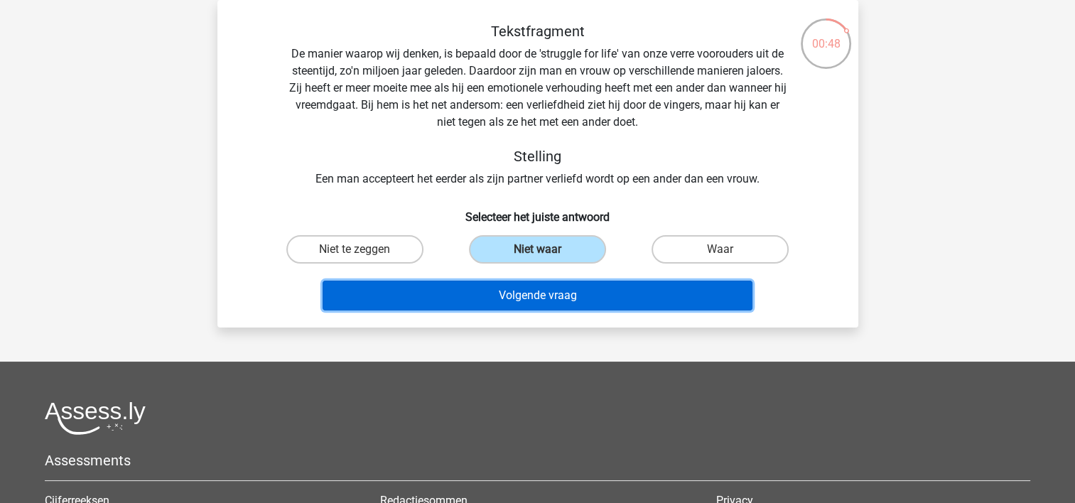
click at [565, 295] on button "Volgende vraag" at bounding box center [537, 296] width 430 height 30
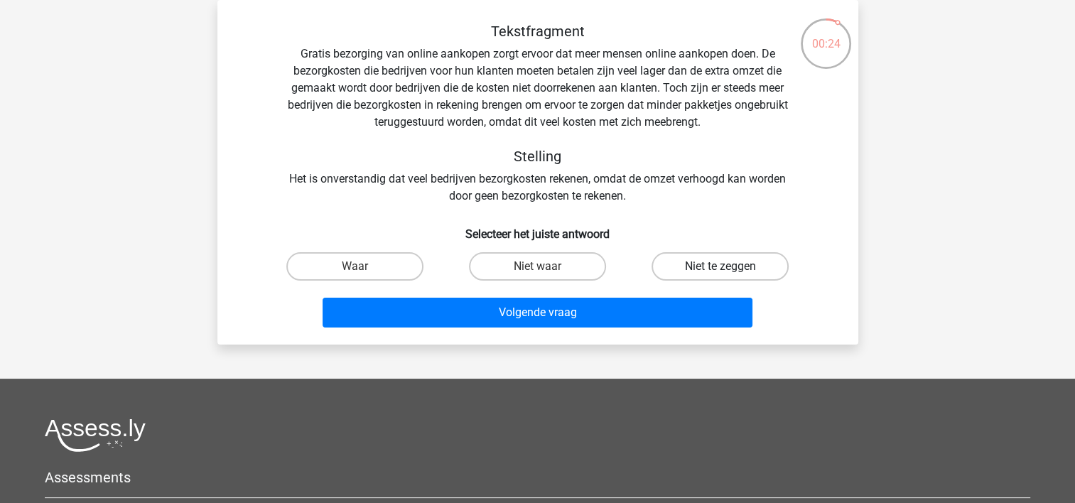
click at [706, 264] on label "Niet te zeggen" at bounding box center [719, 266] width 137 height 28
click at [720, 266] on input "Niet te zeggen" at bounding box center [724, 270] width 9 height 9
radio input "true"
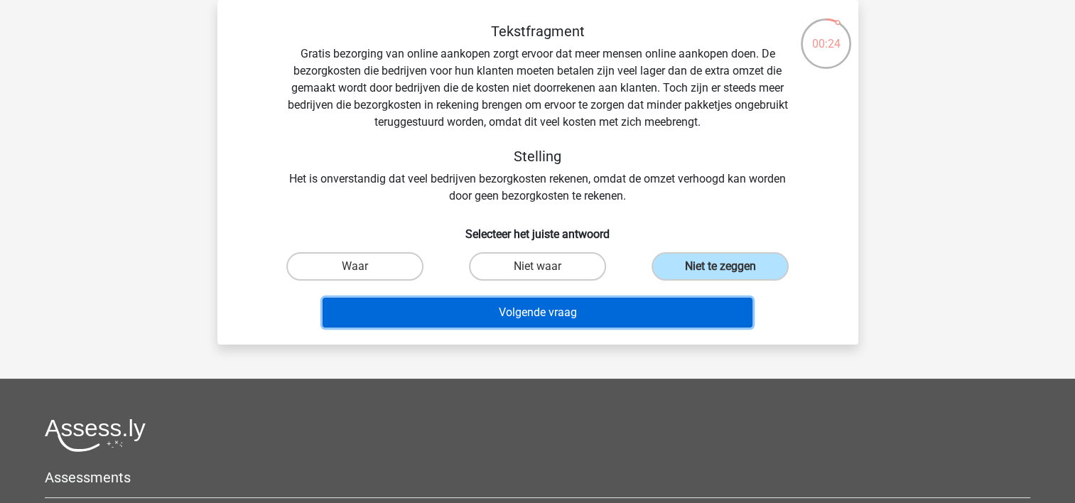
click at [568, 315] on button "Volgende vraag" at bounding box center [537, 313] width 430 height 30
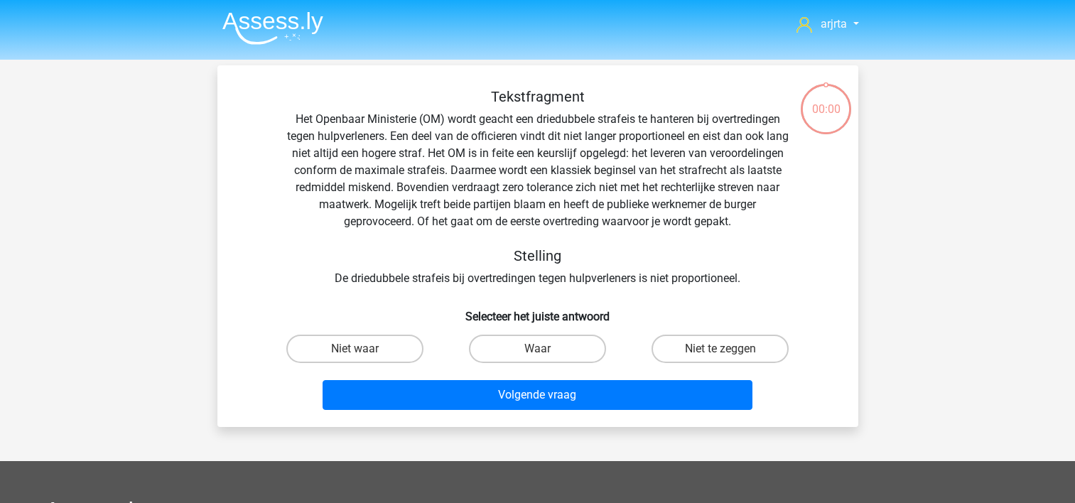
scroll to position [65, 0]
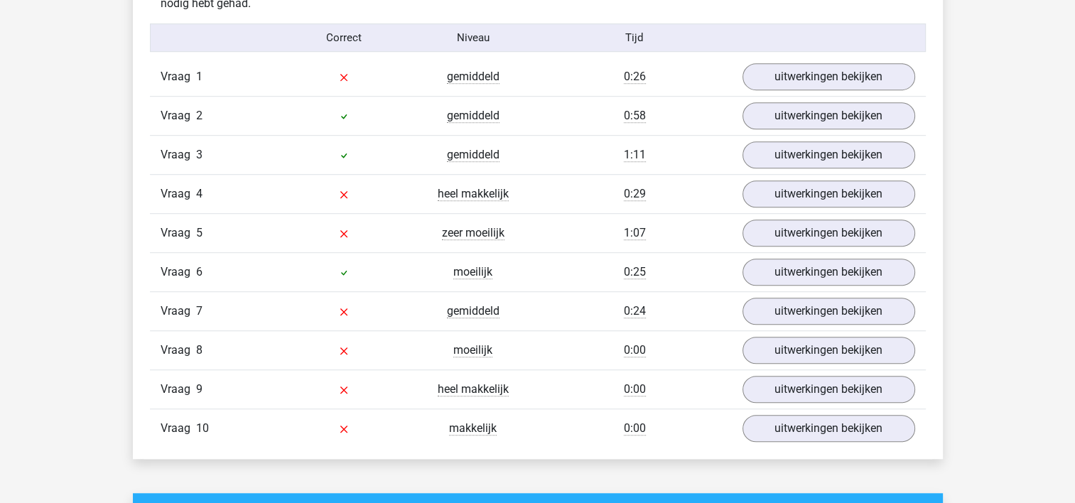
scroll to position [923, 0]
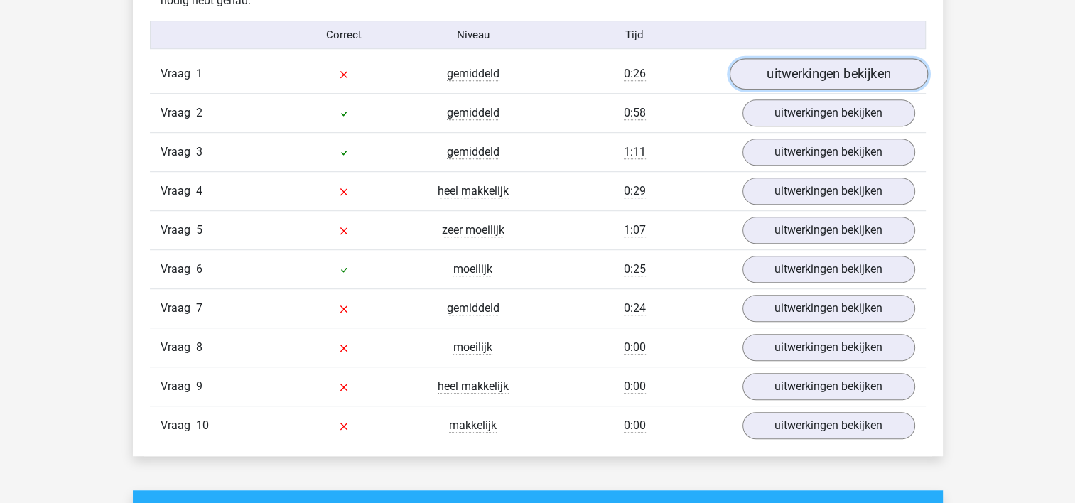
click at [810, 72] on link "uitwerkingen bekijken" at bounding box center [828, 74] width 198 height 31
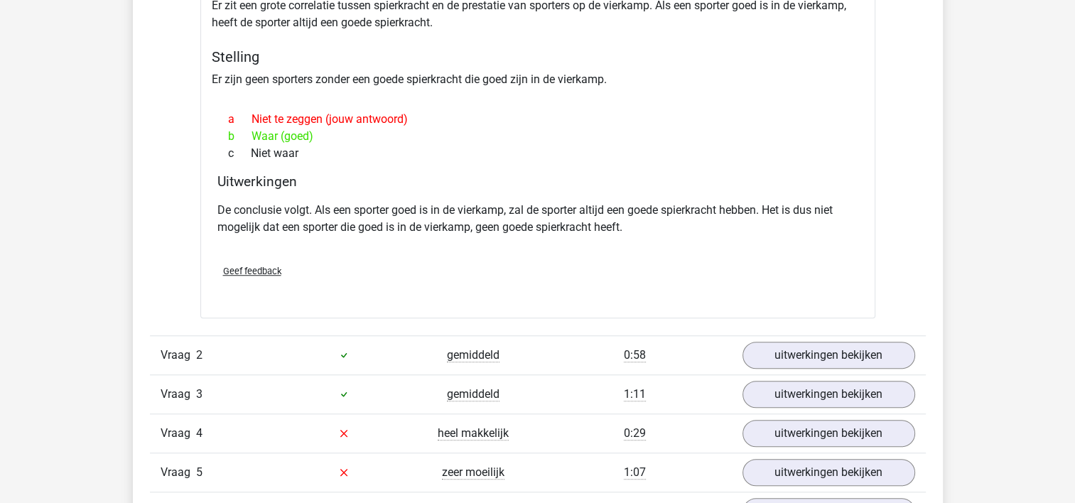
scroll to position [994, 0]
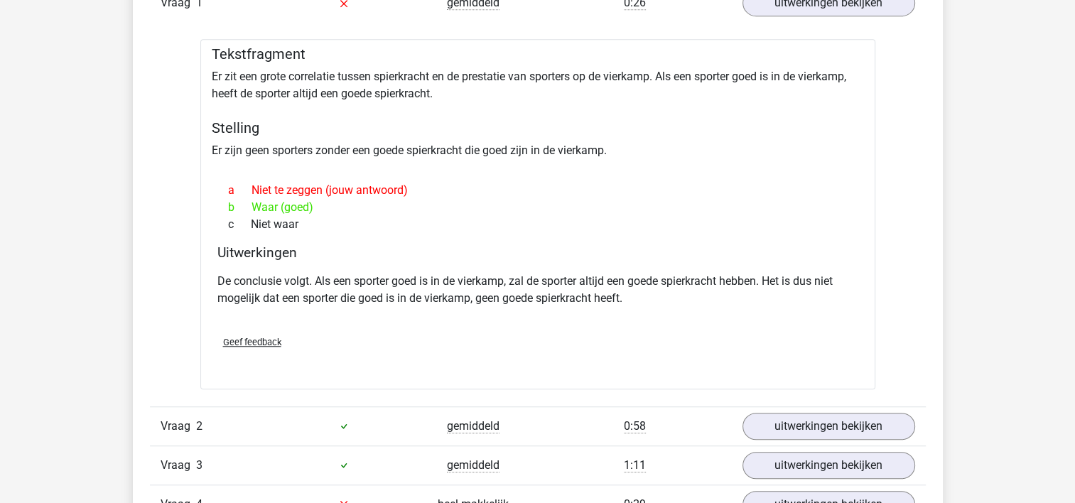
click at [259, 339] on span "Geef feedback" at bounding box center [252, 342] width 58 height 11
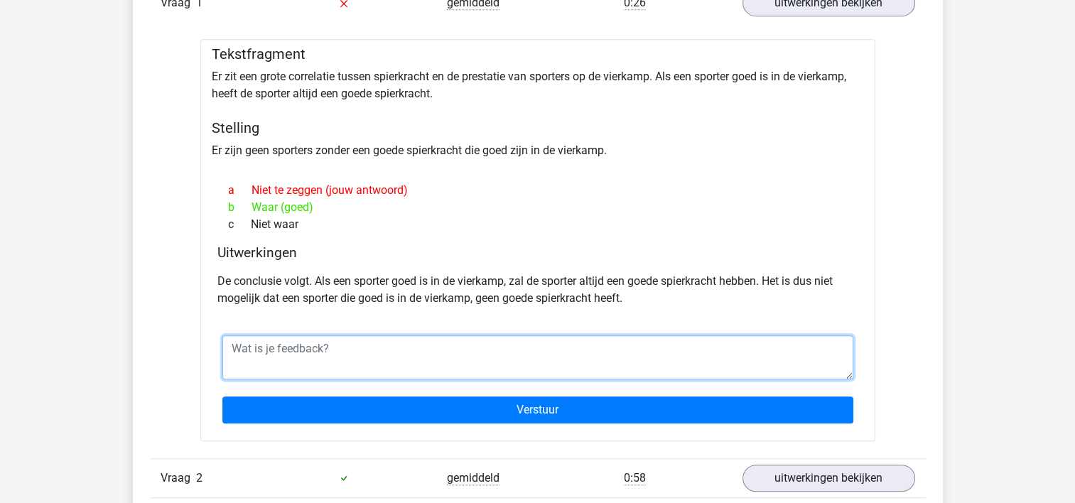
click at [267, 351] on textarea at bounding box center [537, 357] width 631 height 44
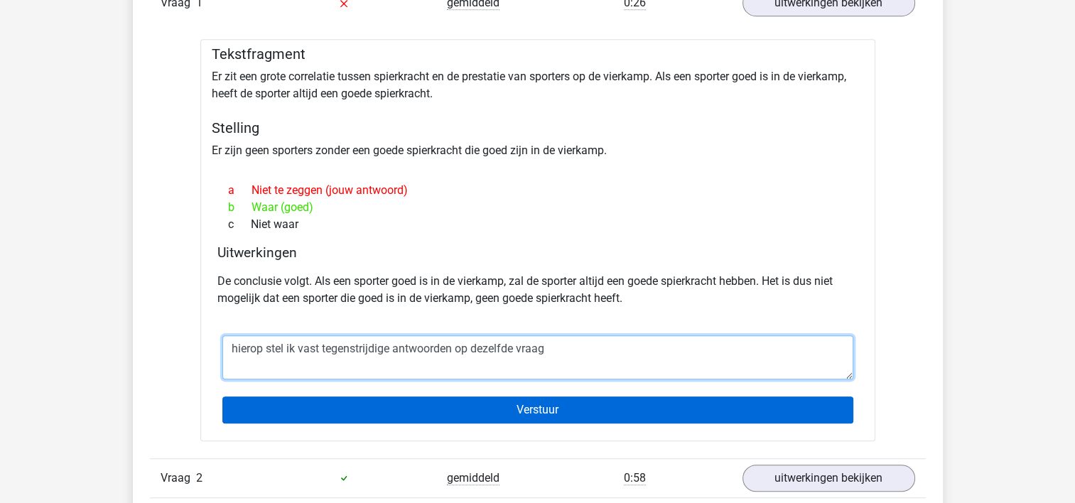
type textarea "hierop stel ik vast tegenstrijdige antwoorden op dezelfde vraag"
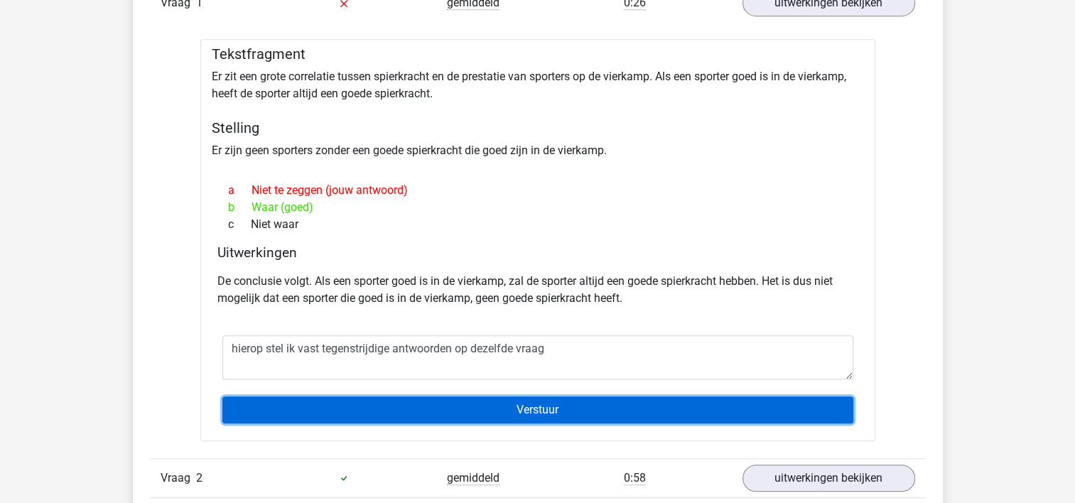
click at [538, 407] on input "Verstuur" at bounding box center [537, 409] width 631 height 27
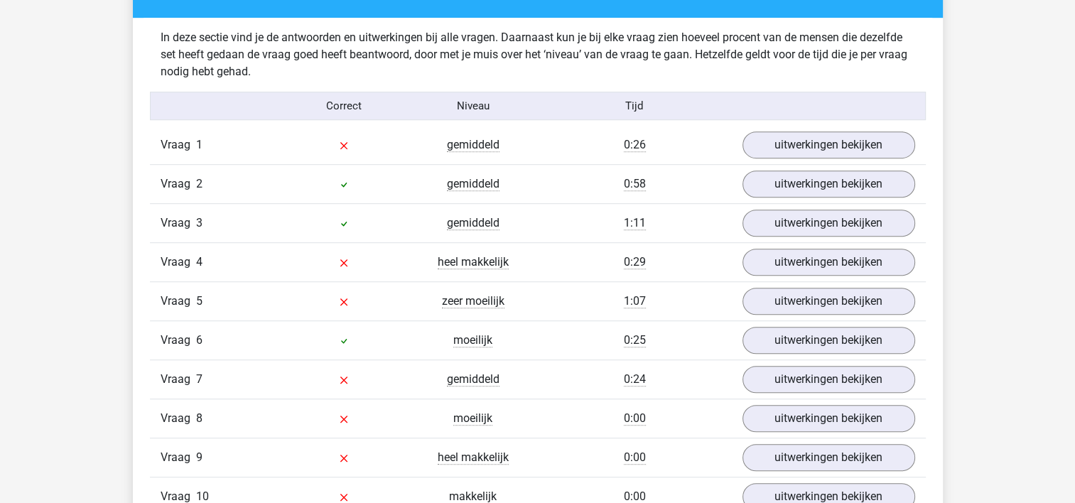
scroll to position [801, 0]
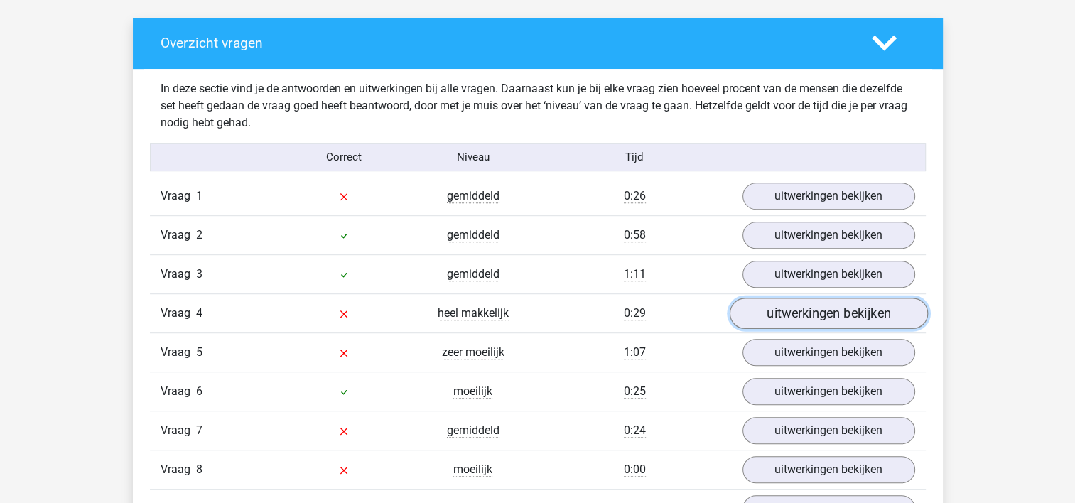
click at [771, 310] on link "uitwerkingen bekijken" at bounding box center [828, 313] width 198 height 31
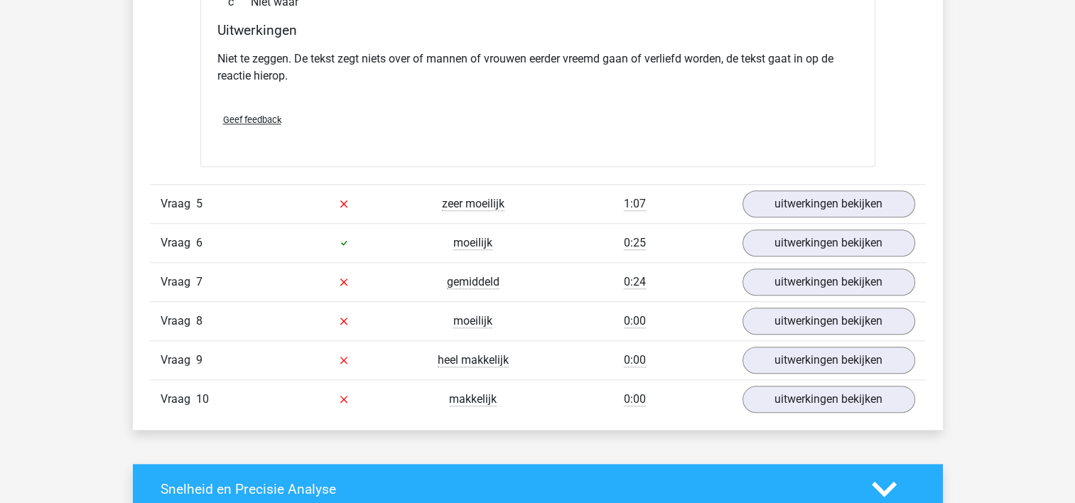
scroll to position [1369, 0]
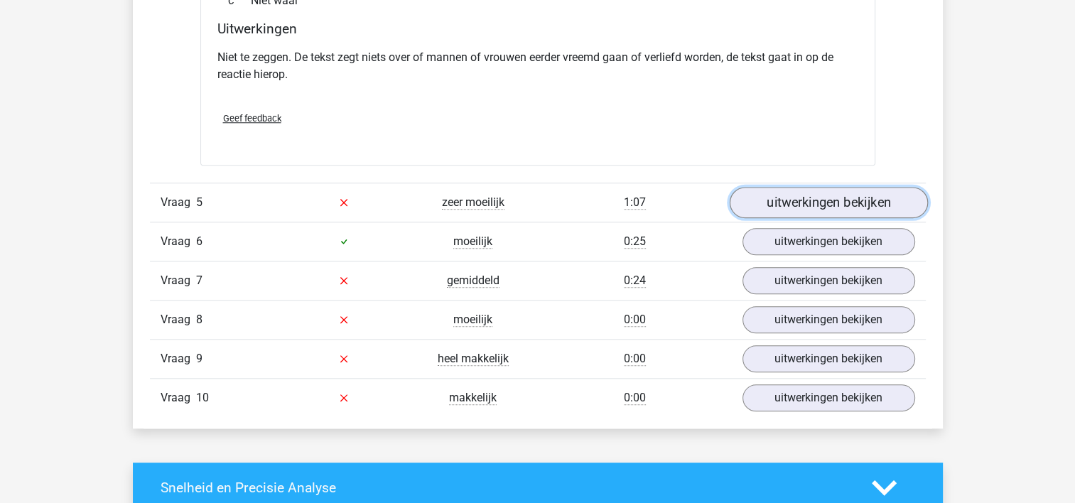
click at [794, 201] on link "uitwerkingen bekijken" at bounding box center [828, 202] width 198 height 31
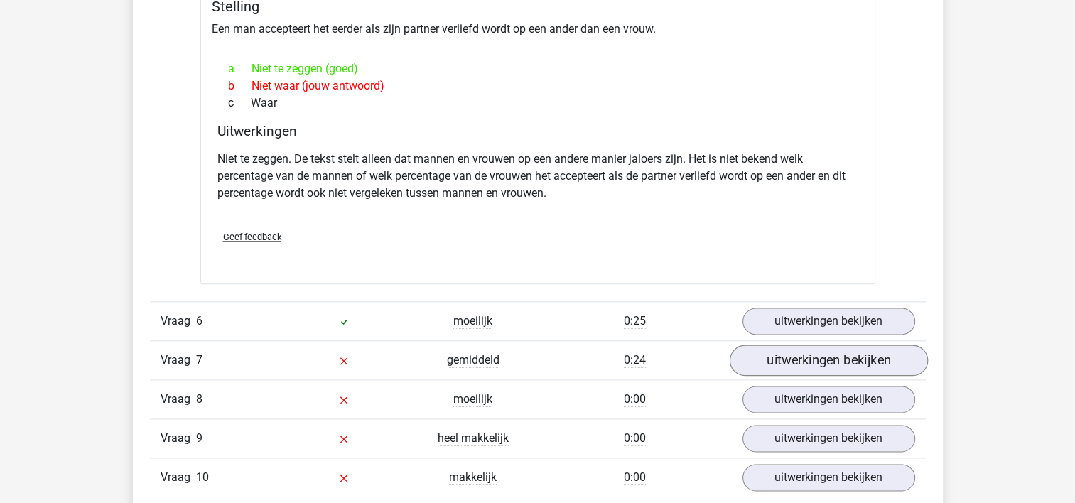
scroll to position [1654, 0]
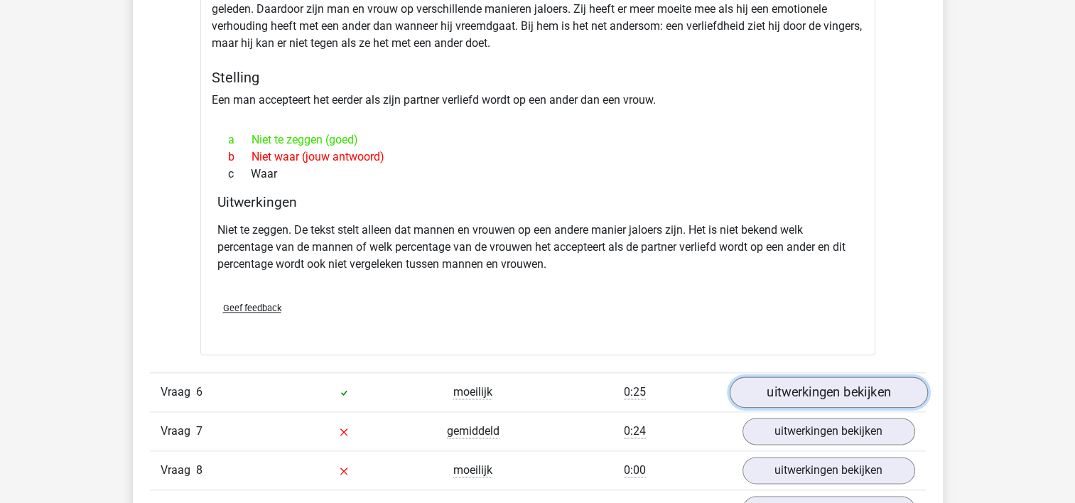
click at [818, 390] on link "uitwerkingen bekijken" at bounding box center [828, 391] width 198 height 31
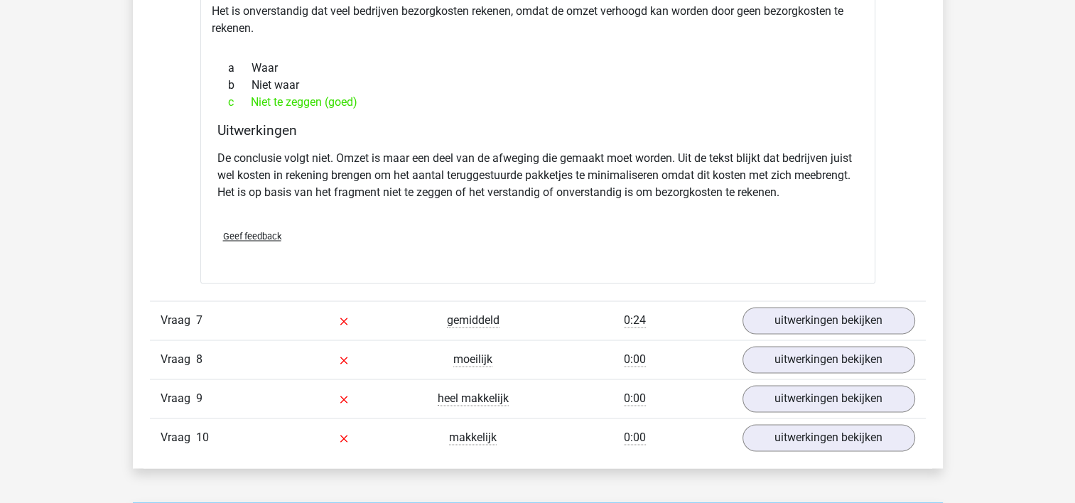
scroll to position [2293, 0]
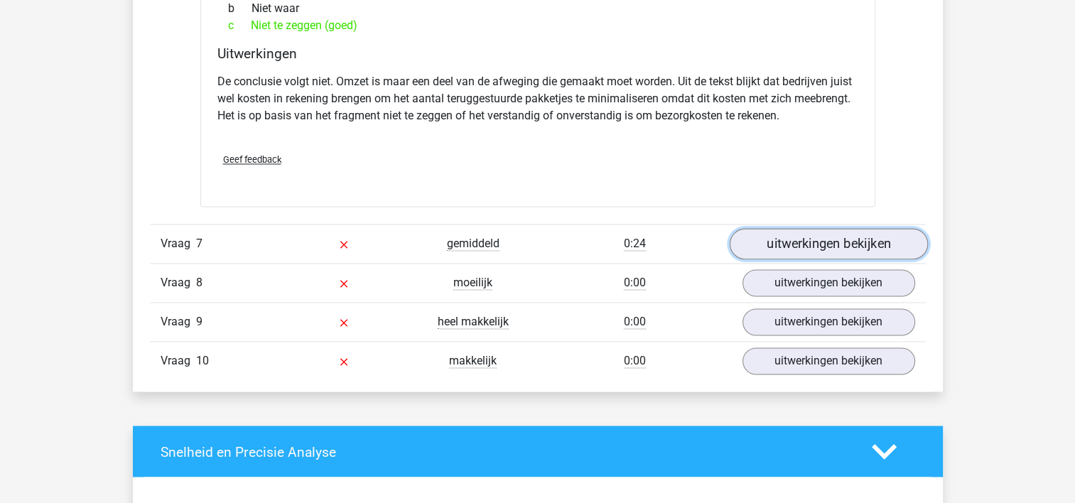
click at [818, 234] on link "uitwerkingen bekijken" at bounding box center [828, 243] width 198 height 31
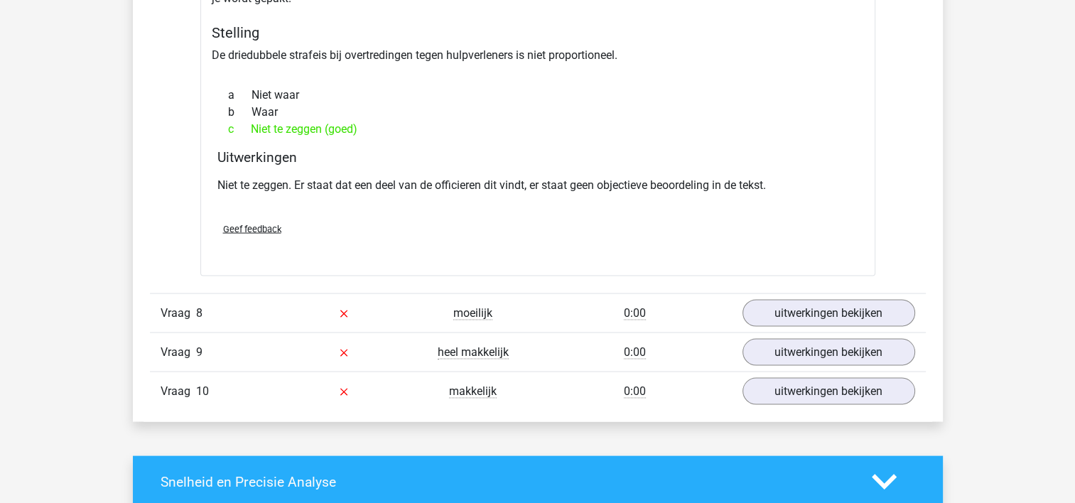
scroll to position [2719, 0]
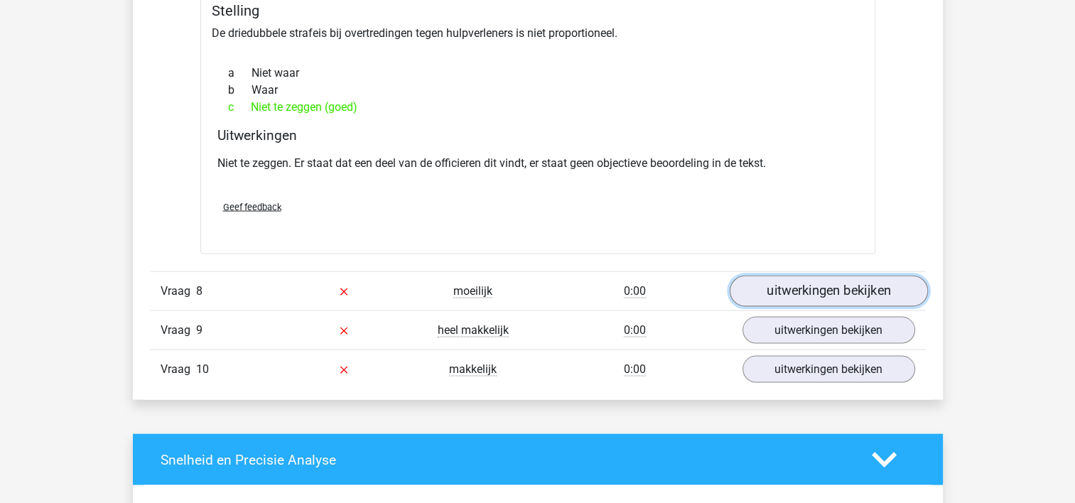
click at [806, 281] on link "uitwerkingen bekijken" at bounding box center [828, 291] width 198 height 31
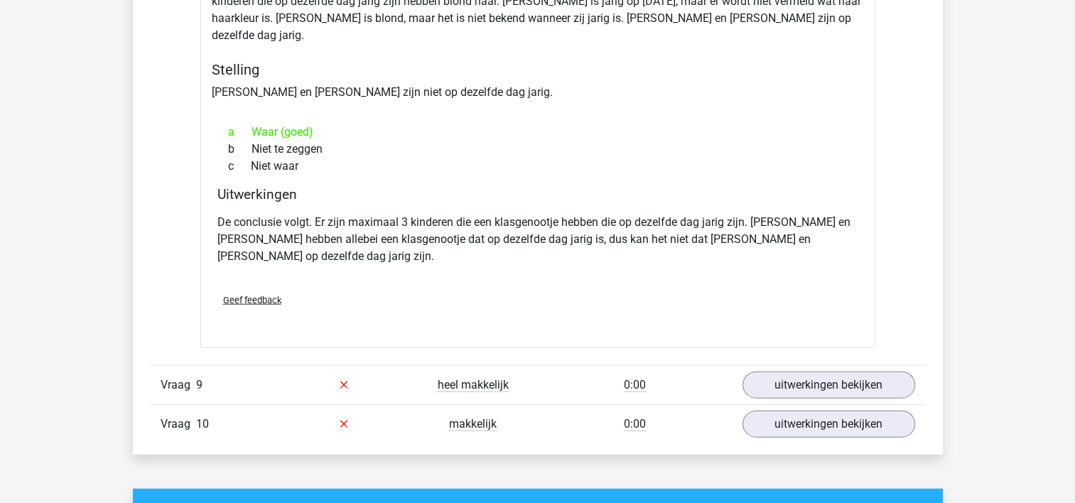
scroll to position [3145, 0]
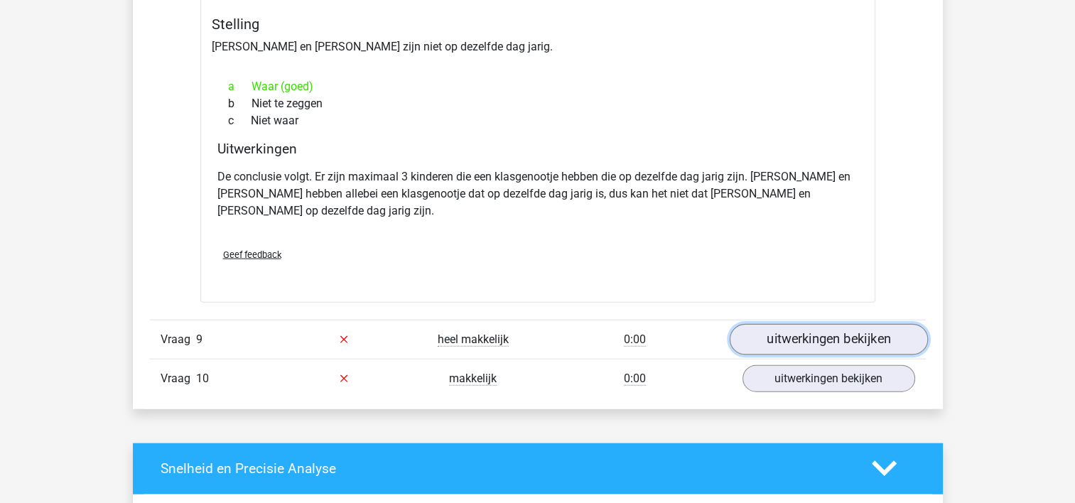
click at [859, 324] on link "uitwerkingen bekijken" at bounding box center [828, 339] width 198 height 31
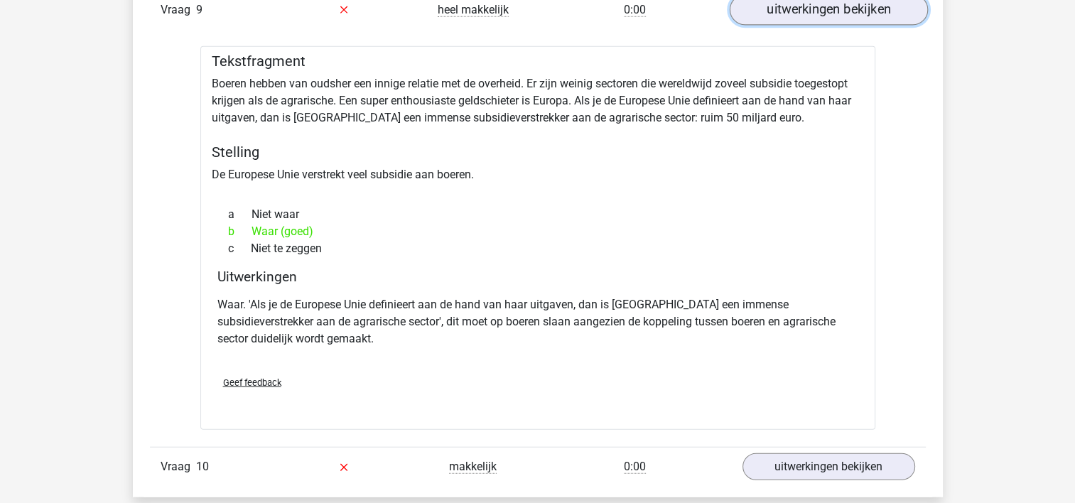
scroll to position [3500, 0]
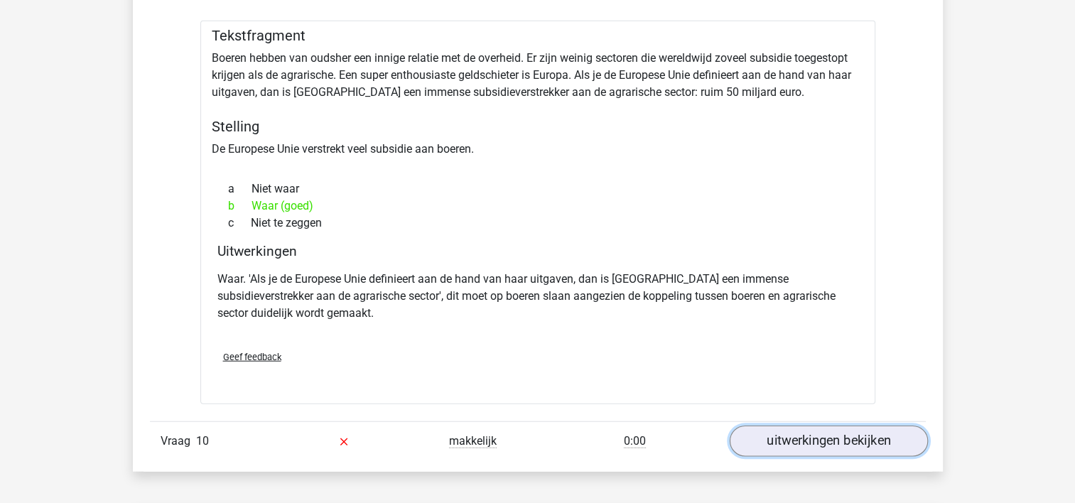
click at [813, 425] on link "uitwerkingen bekijken" at bounding box center [828, 440] width 198 height 31
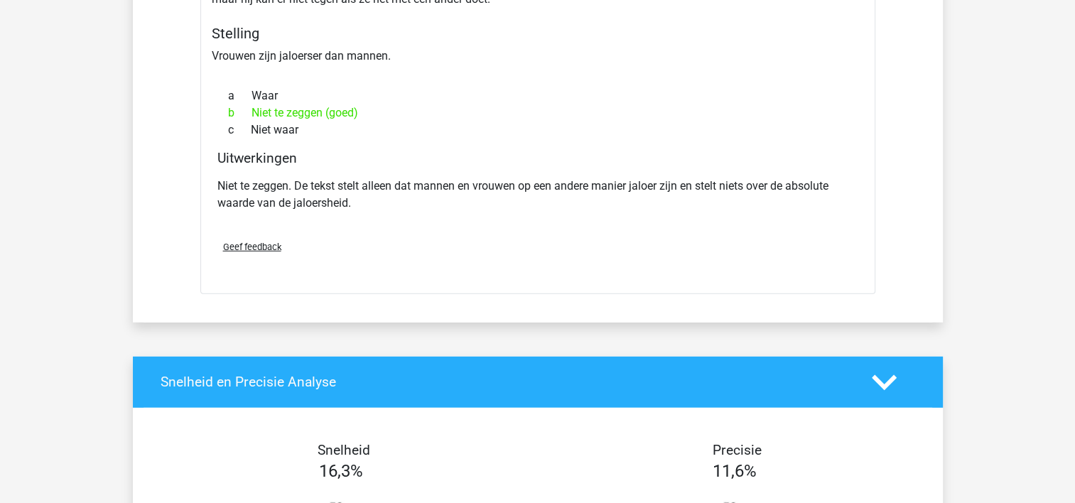
scroll to position [4069, 0]
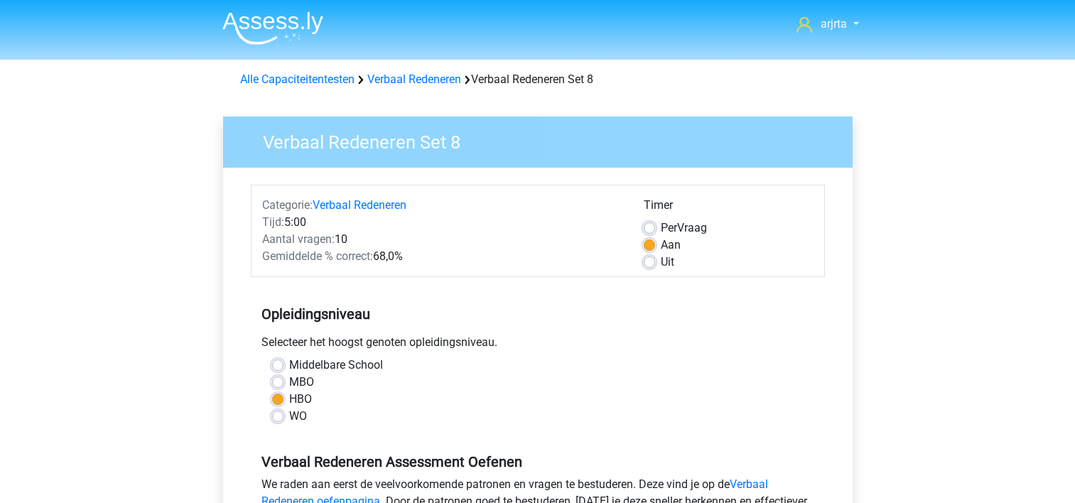
scroll to position [284, 0]
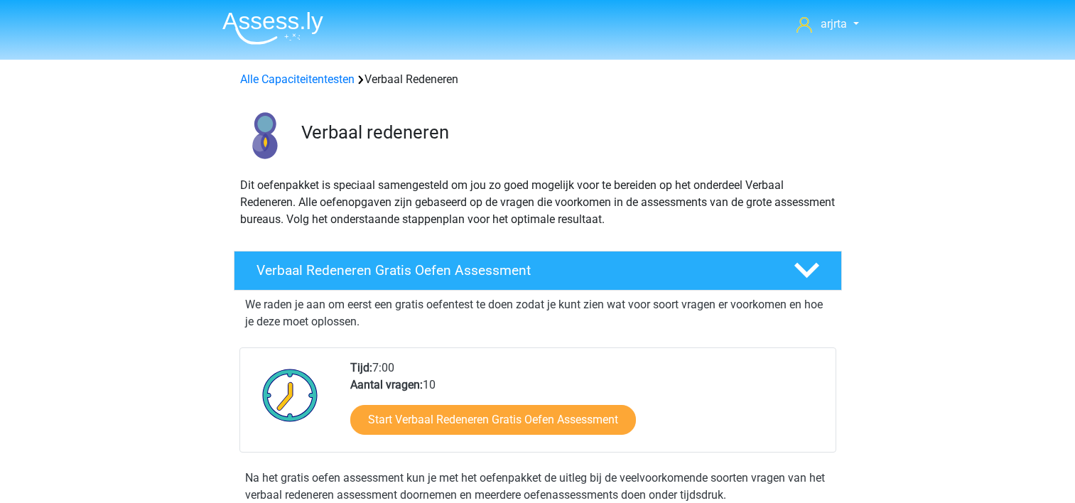
scroll to position [670, 0]
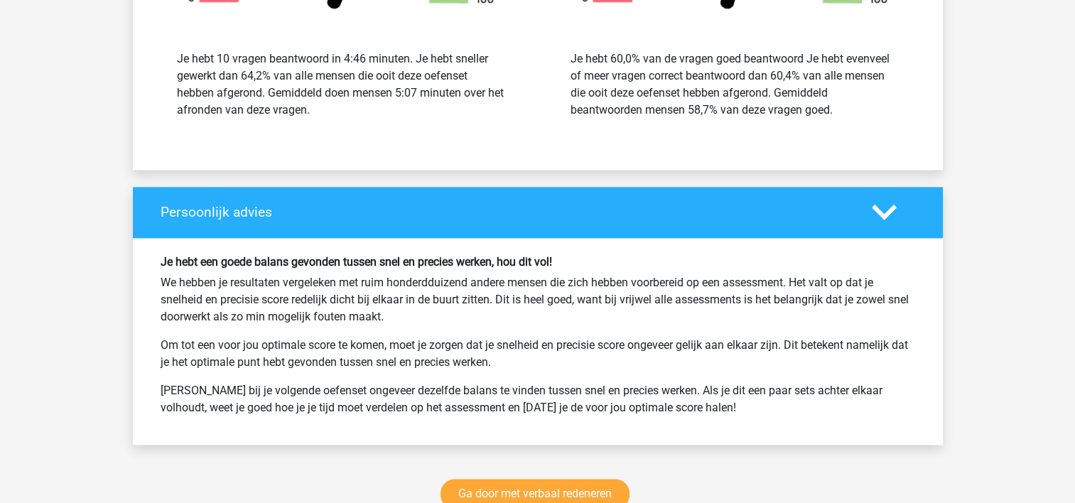
scroll to position [1534, 0]
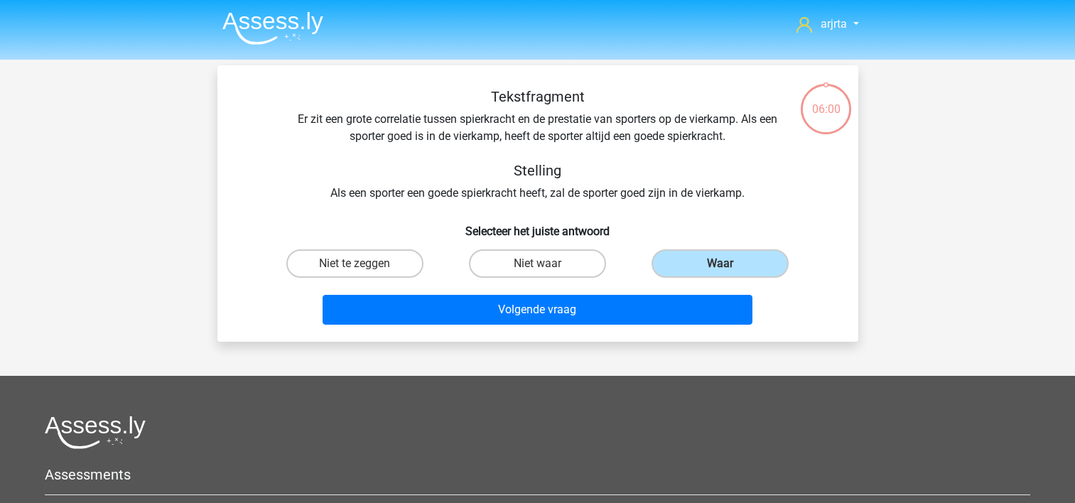
scroll to position [65, 0]
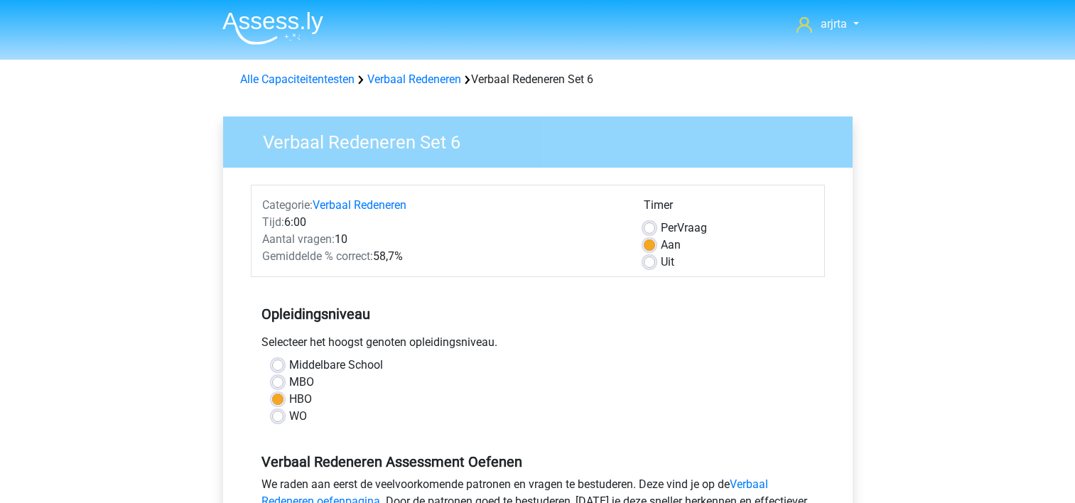
scroll to position [284, 0]
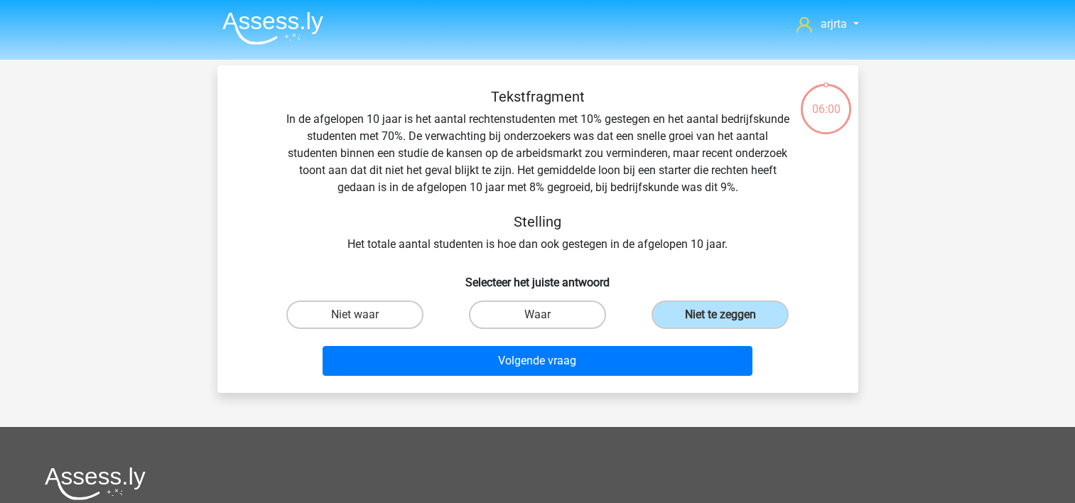
scroll to position [65, 0]
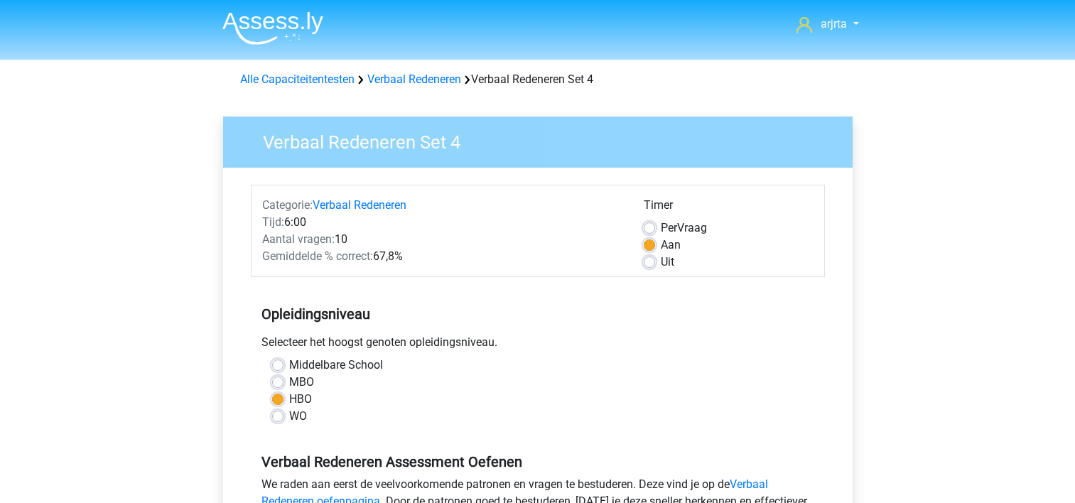
scroll to position [355, 0]
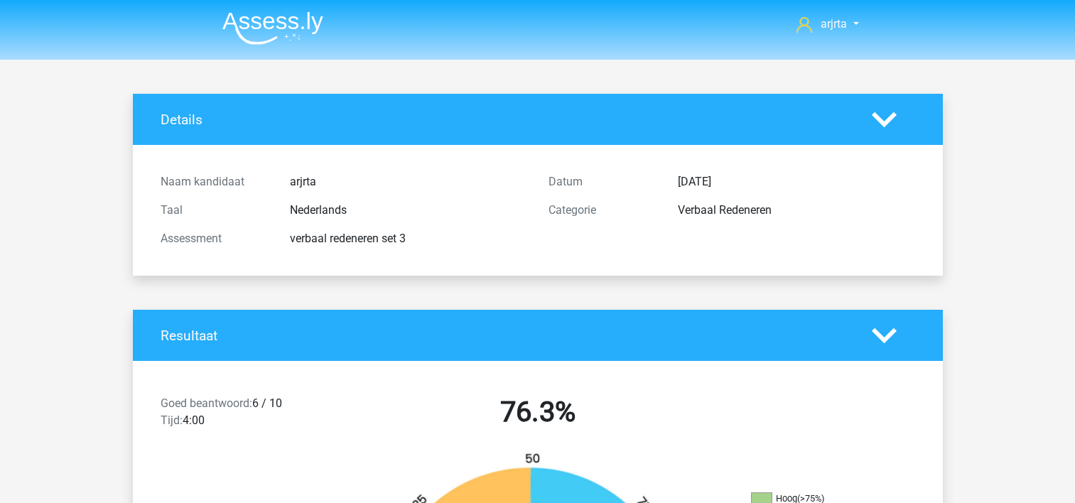
scroll to position [1725, 0]
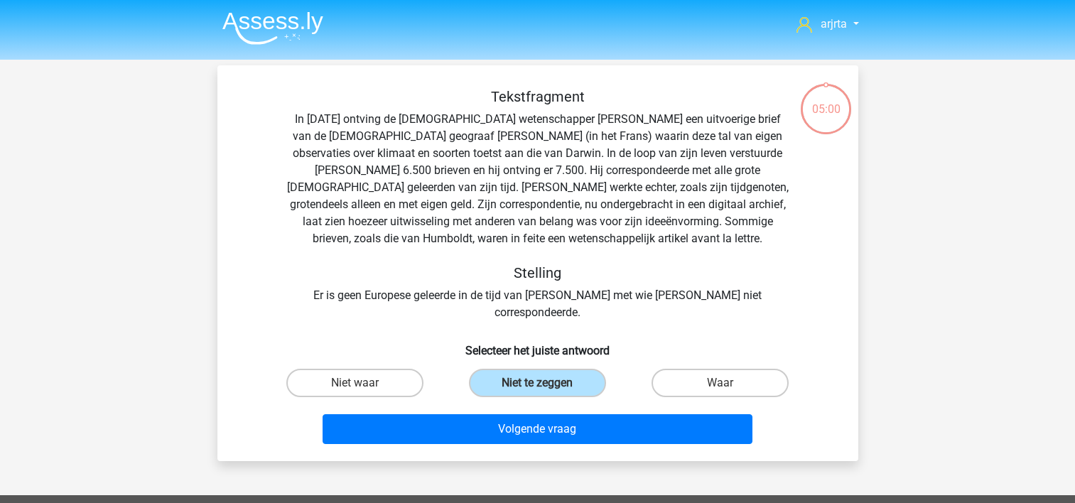
scroll to position [65, 0]
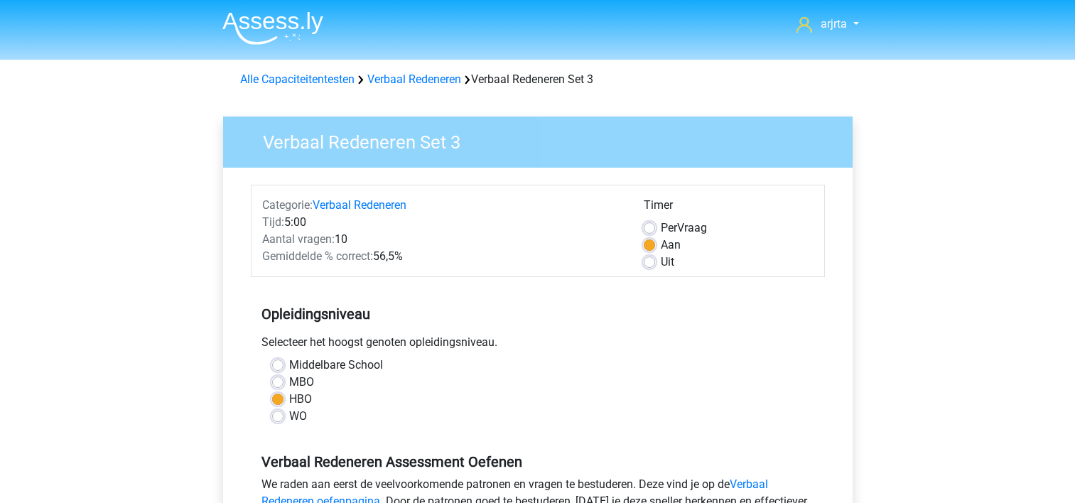
scroll to position [426, 0]
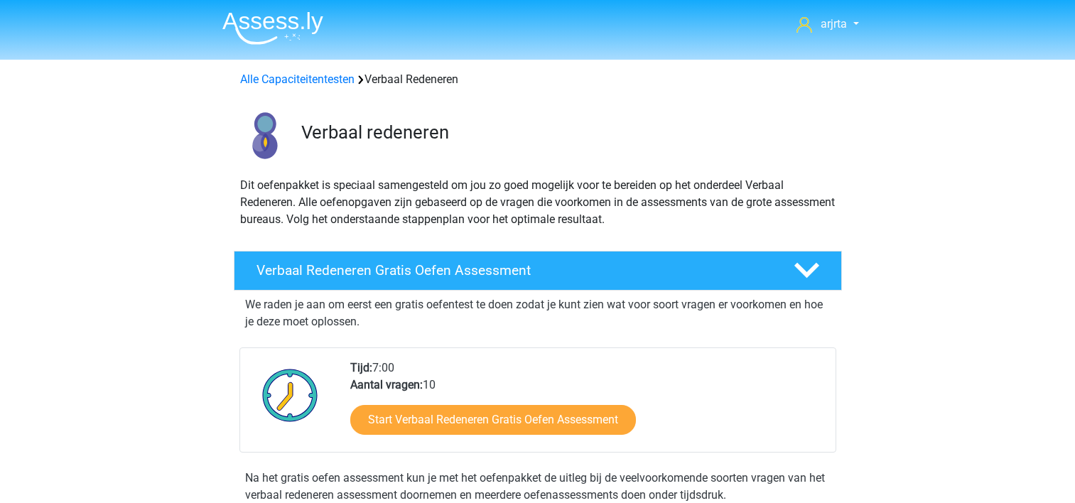
scroll to position [599, 0]
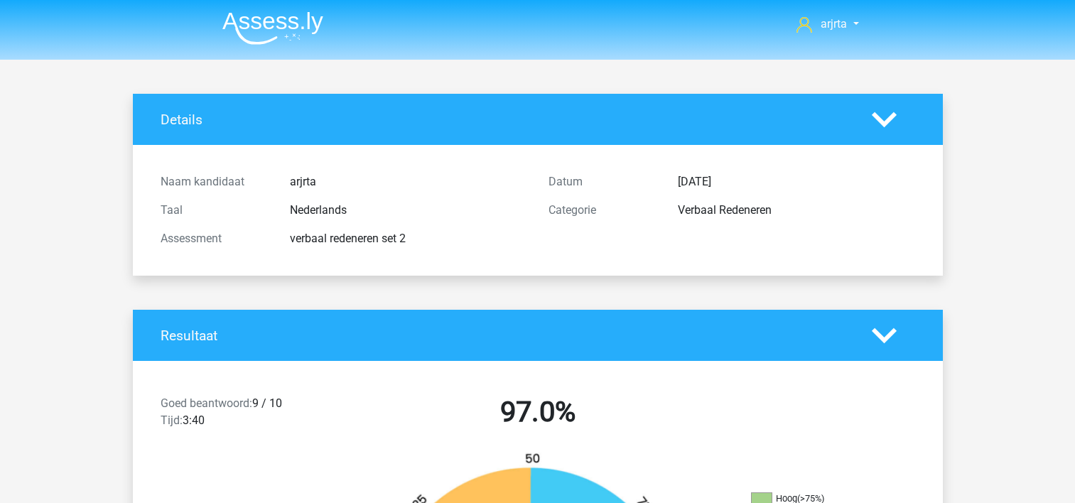
scroll to position [2148, 0]
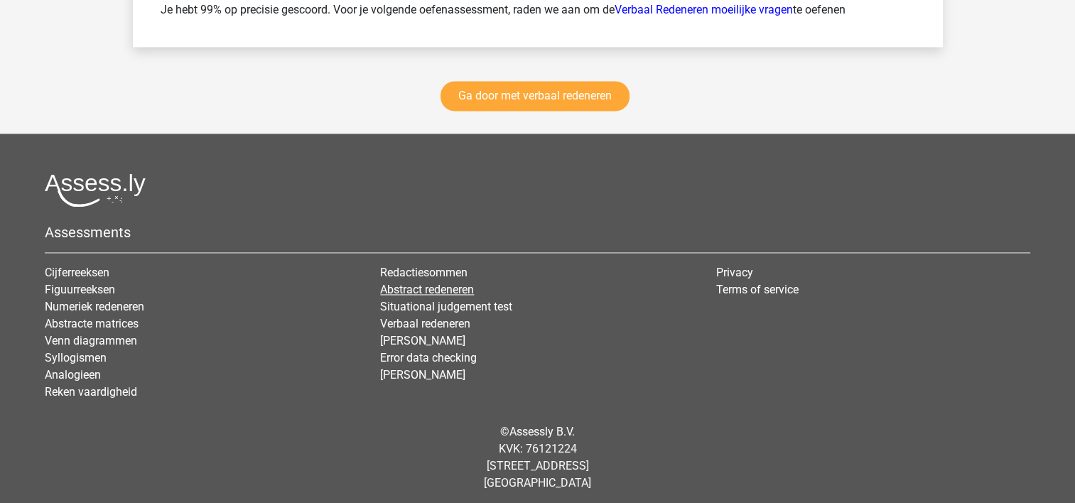
click at [433, 287] on link "Abstract redeneren" at bounding box center [427, 289] width 94 height 13
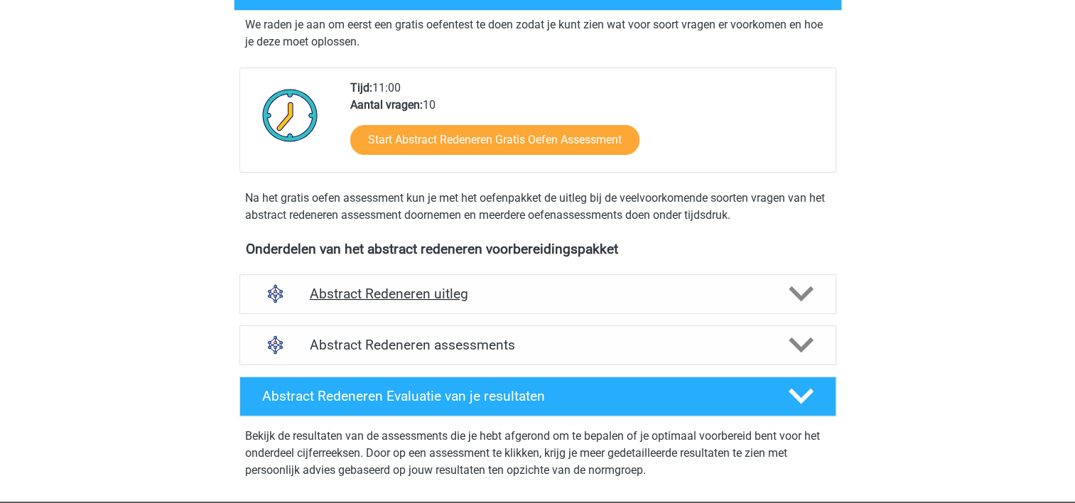
scroll to position [284, 0]
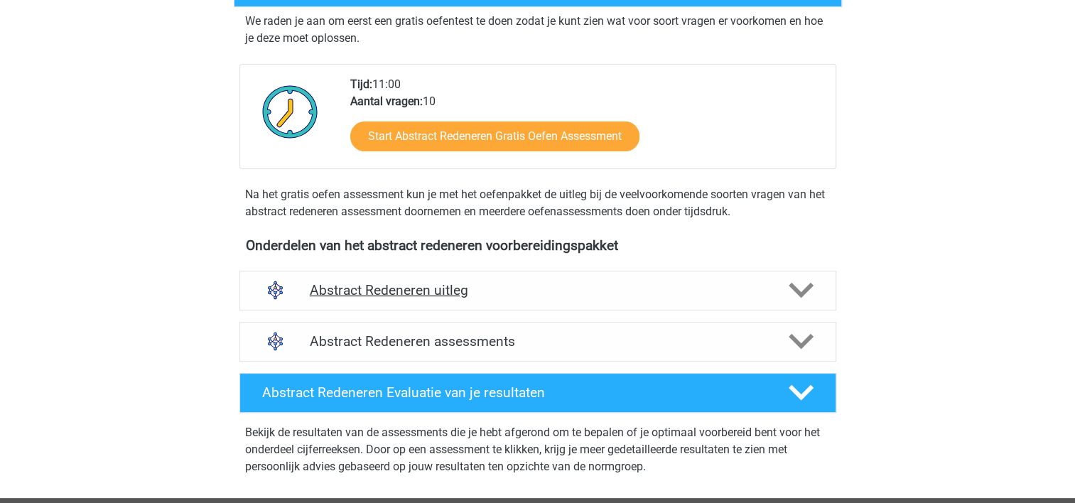
click at [796, 296] on icon at bounding box center [800, 290] width 25 height 25
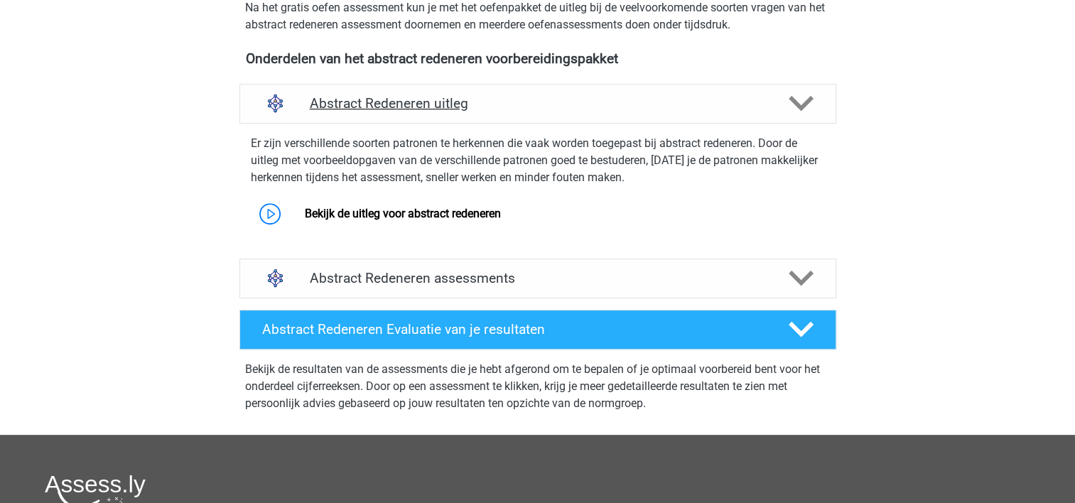
scroll to position [497, 0]
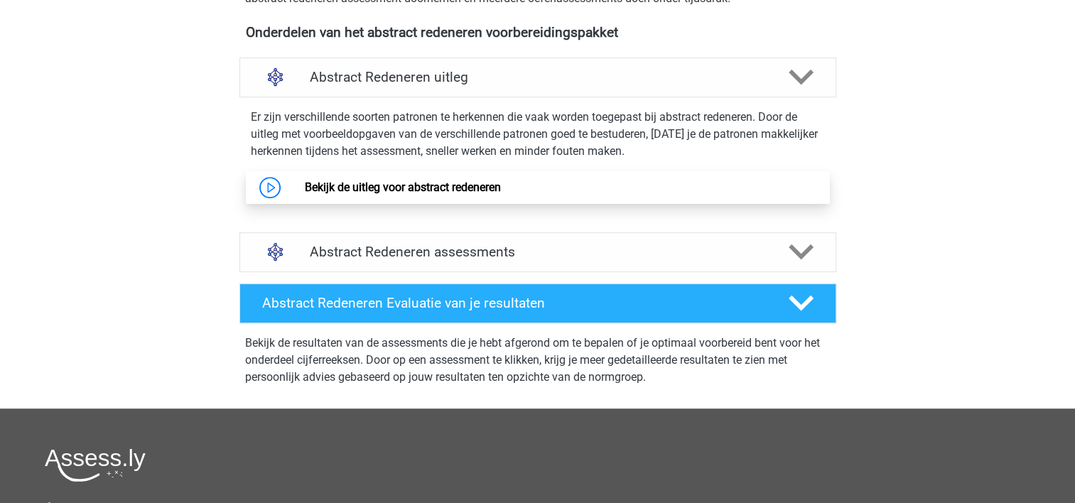
click at [305, 188] on link "Bekijk de uitleg voor abstract redeneren" at bounding box center [403, 186] width 196 height 13
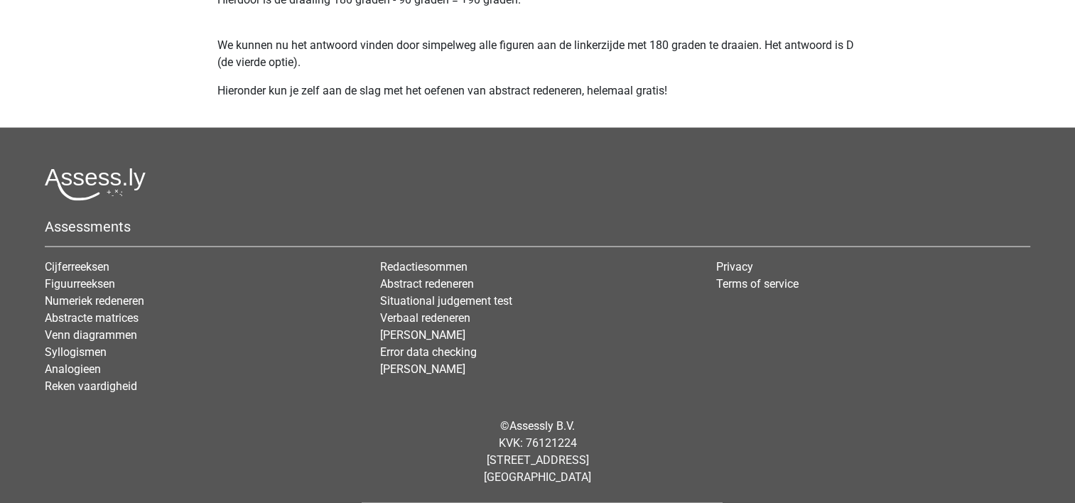
scroll to position [2809, 0]
click at [413, 321] on link "Verbaal redeneren" at bounding box center [425, 317] width 90 height 13
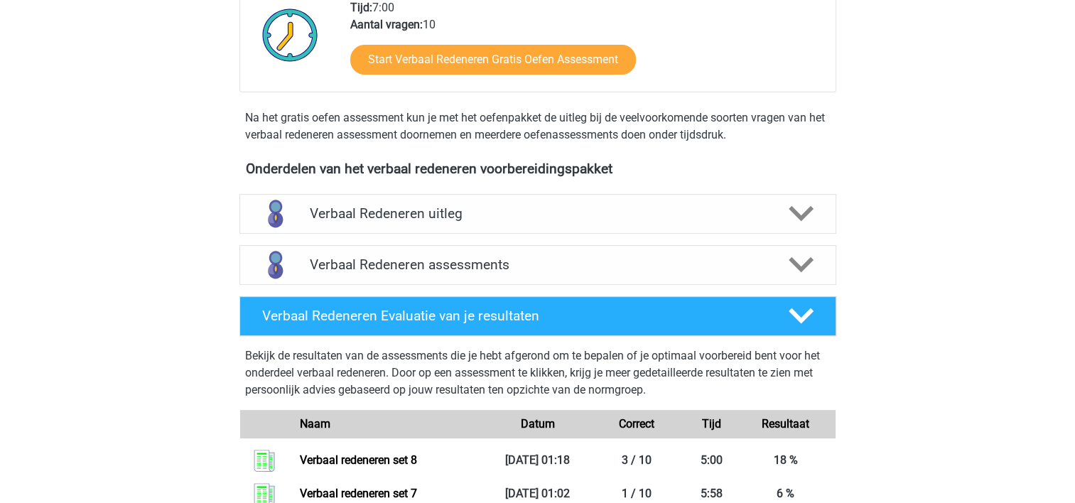
scroll to position [284, 0]
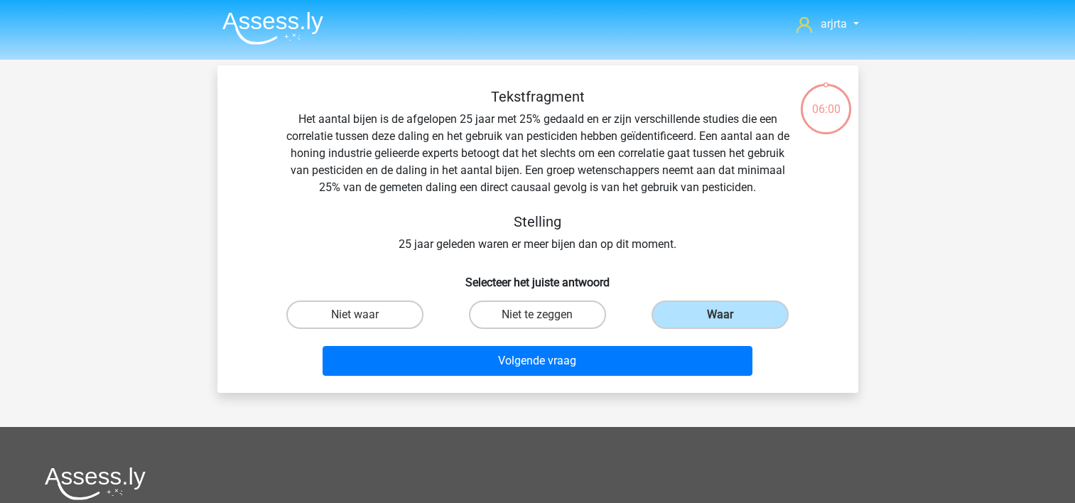
scroll to position [65, 0]
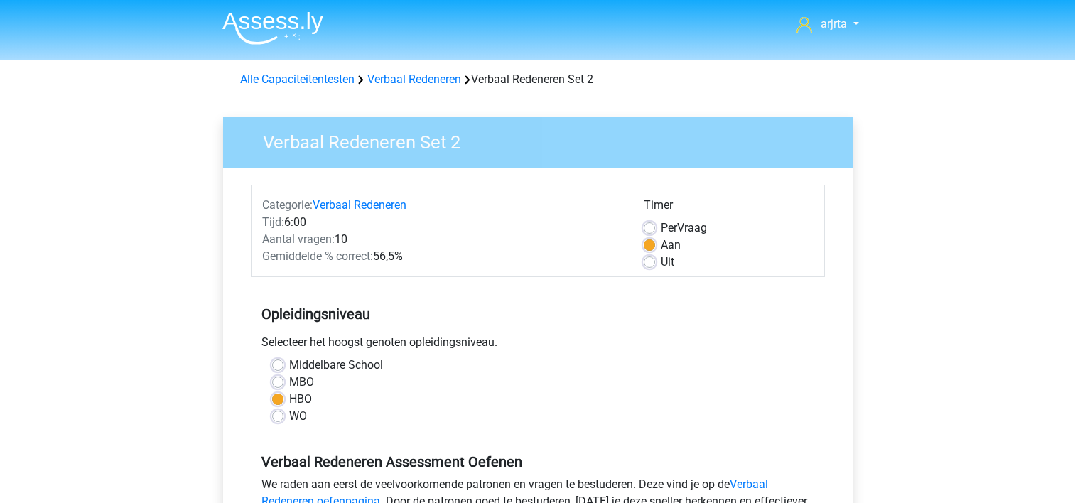
scroll to position [426, 0]
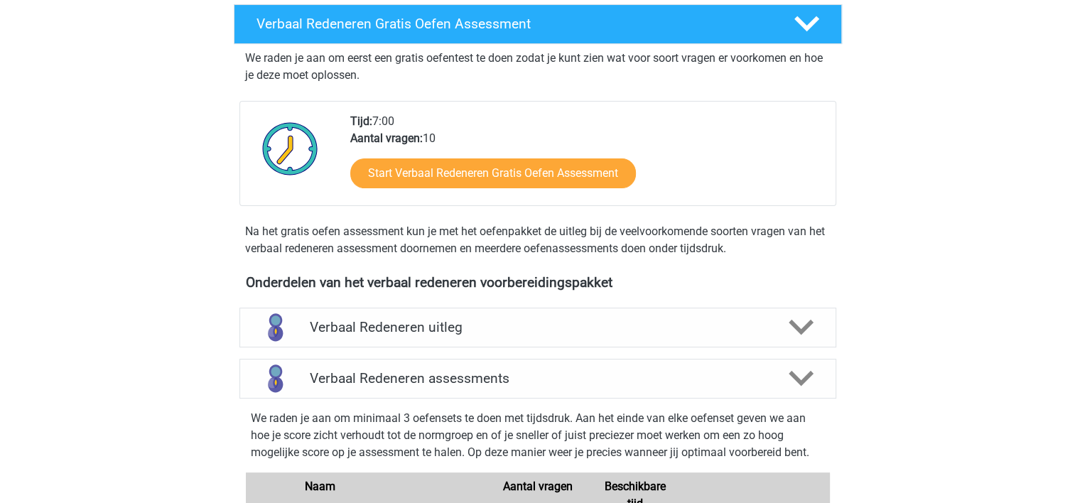
scroll to position [244, 0]
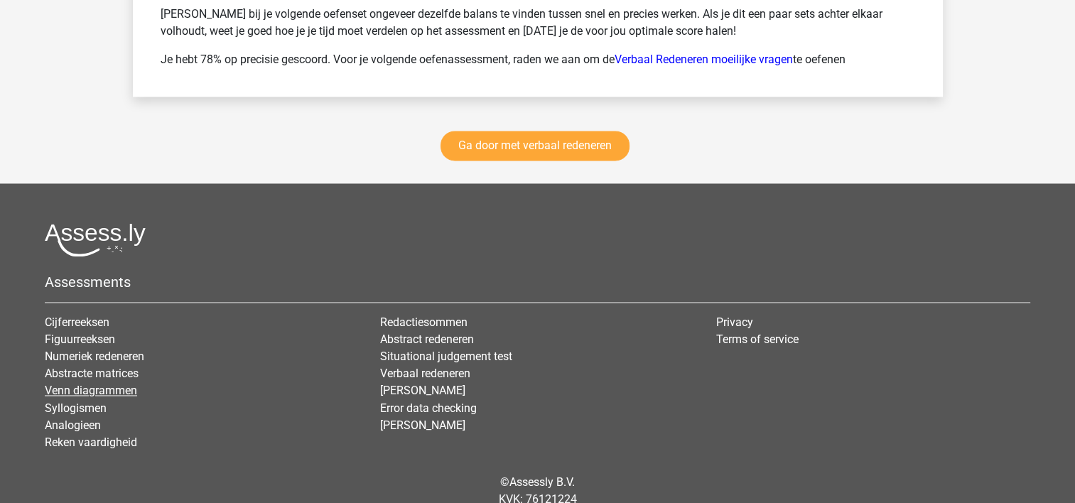
scroll to position [2301, 0]
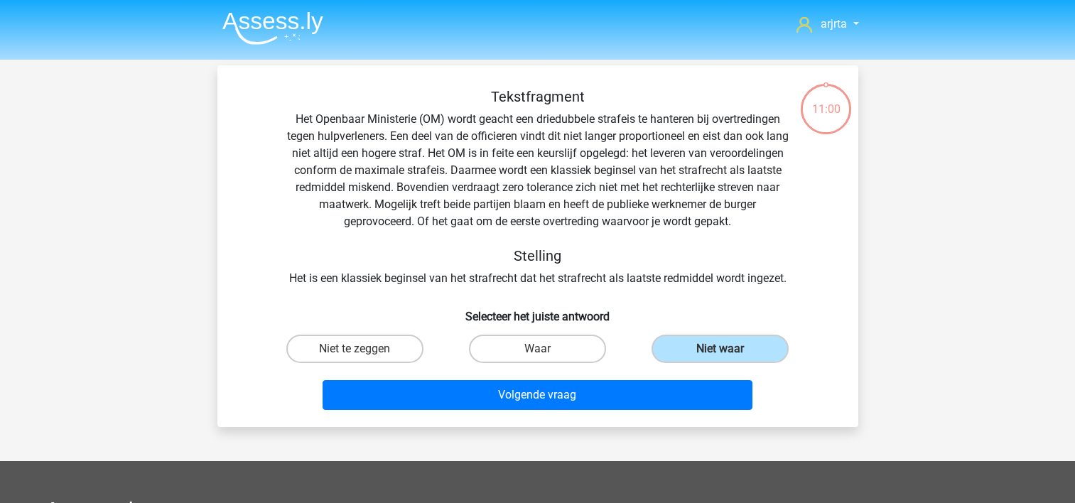
scroll to position [65, 0]
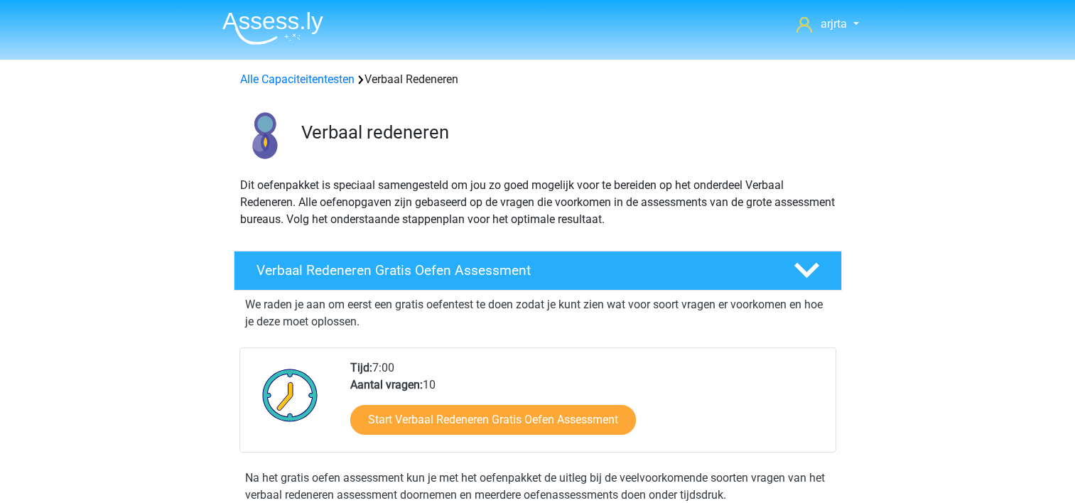
scroll to position [670, 0]
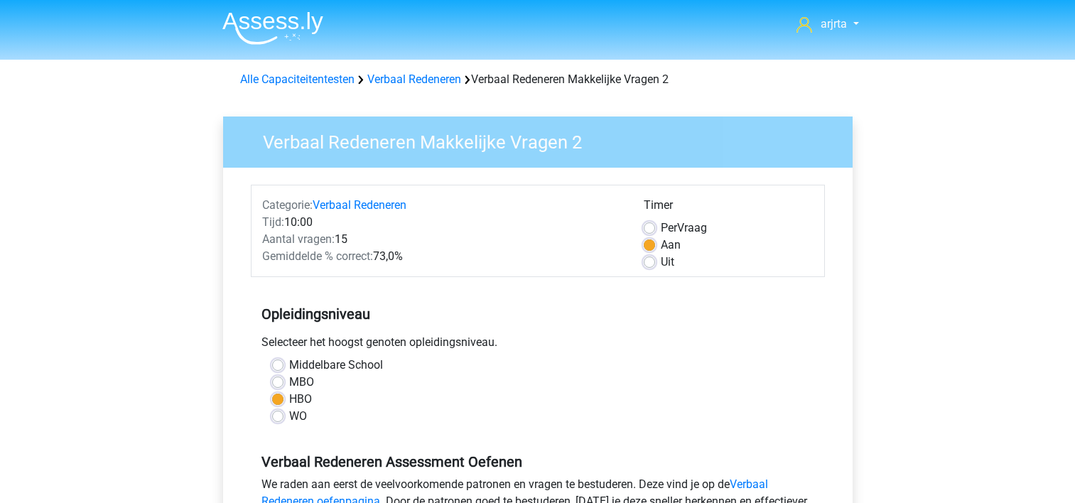
scroll to position [426, 0]
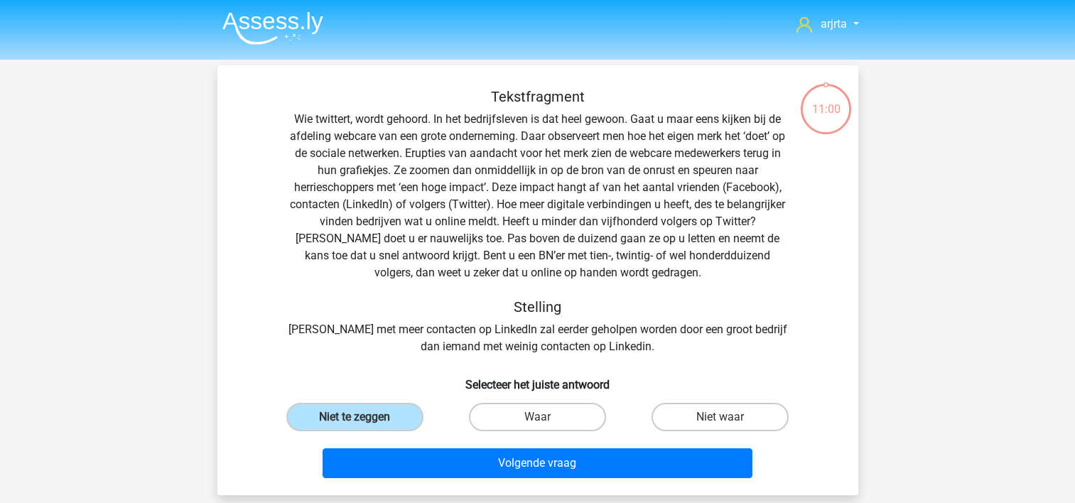
scroll to position [65, 0]
click at [832, 23] on span "arjrta" at bounding box center [833, 23] width 26 height 13
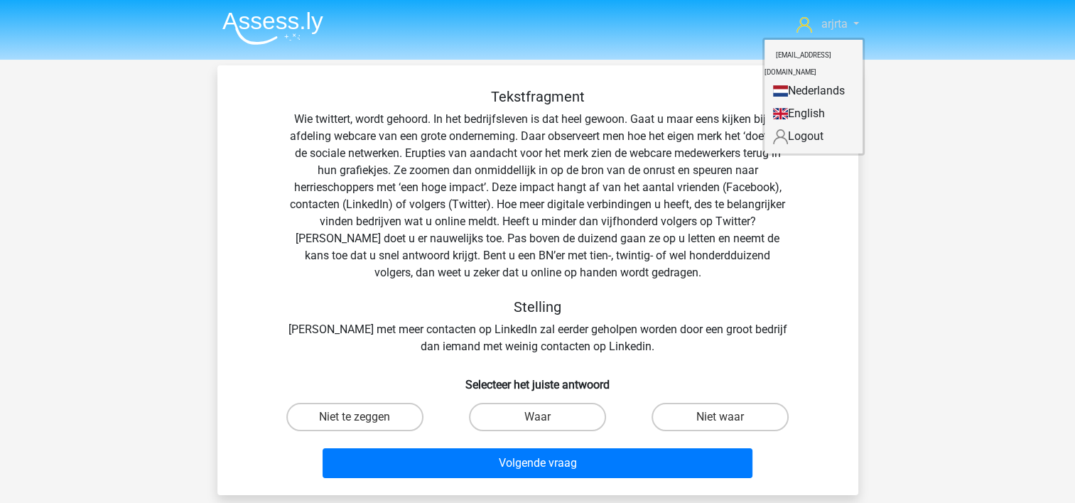
click at [832, 23] on span "arjrta" at bounding box center [833, 23] width 26 height 13
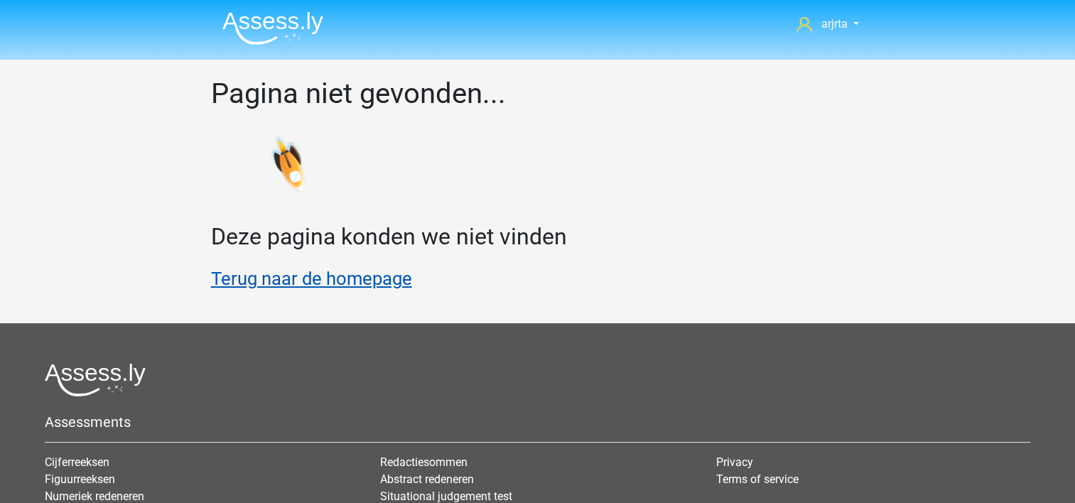
click at [346, 283] on link "Terug naar de homepage" at bounding box center [311, 278] width 201 height 21
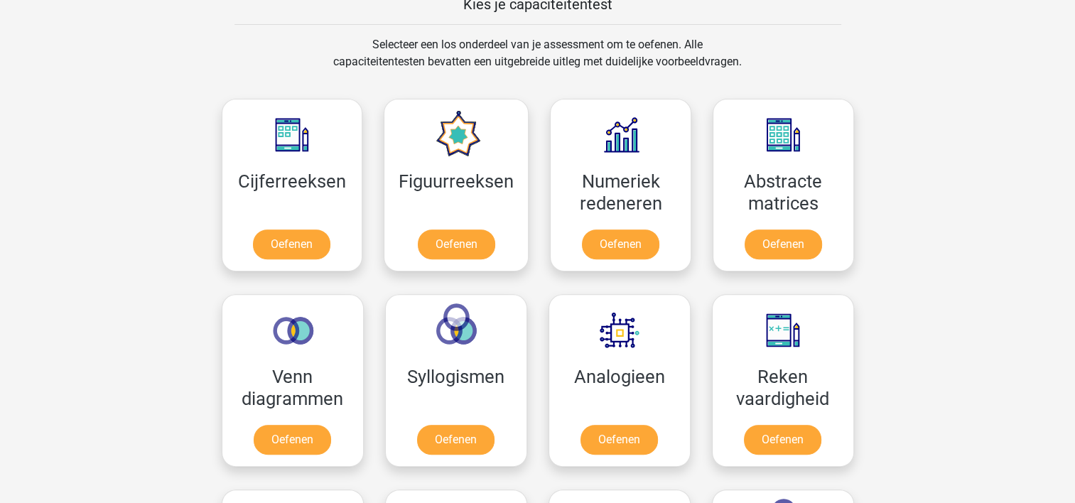
scroll to position [568, 0]
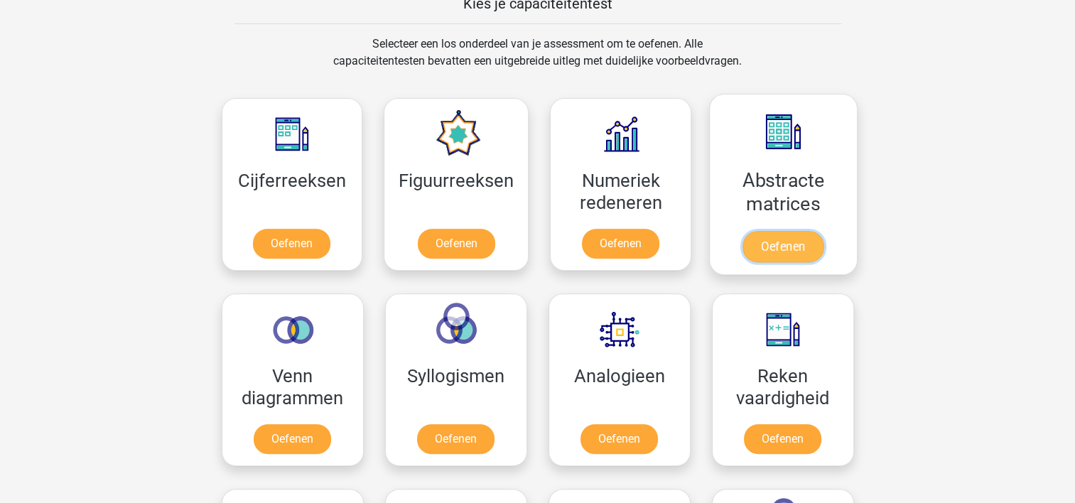
click at [774, 244] on link "Oefenen" at bounding box center [782, 246] width 81 height 31
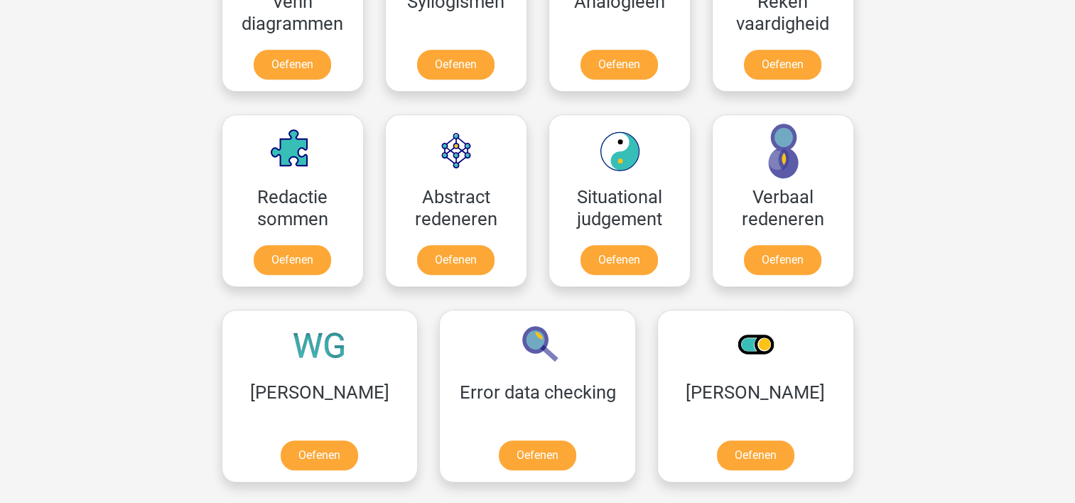
scroll to position [994, 0]
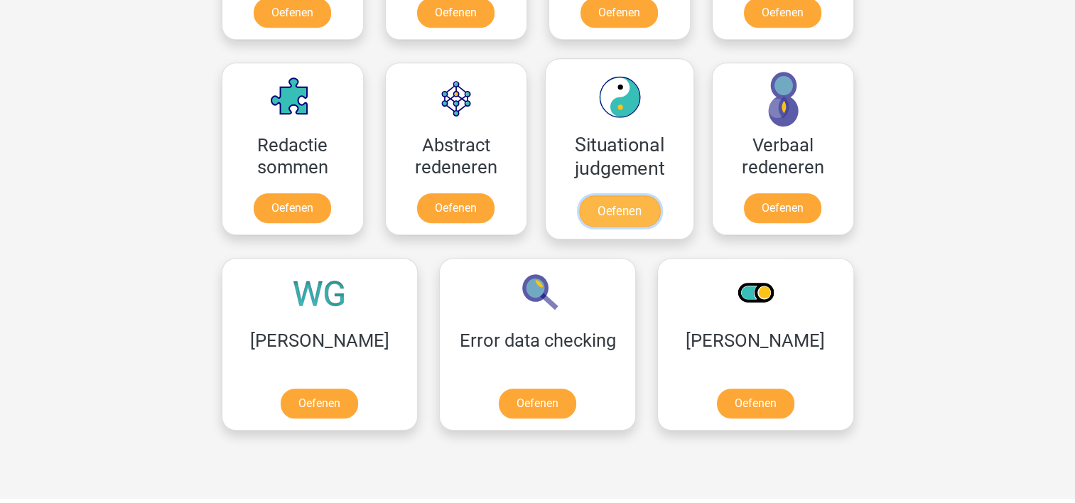
click at [616, 211] on link "Oefenen" at bounding box center [618, 210] width 81 height 31
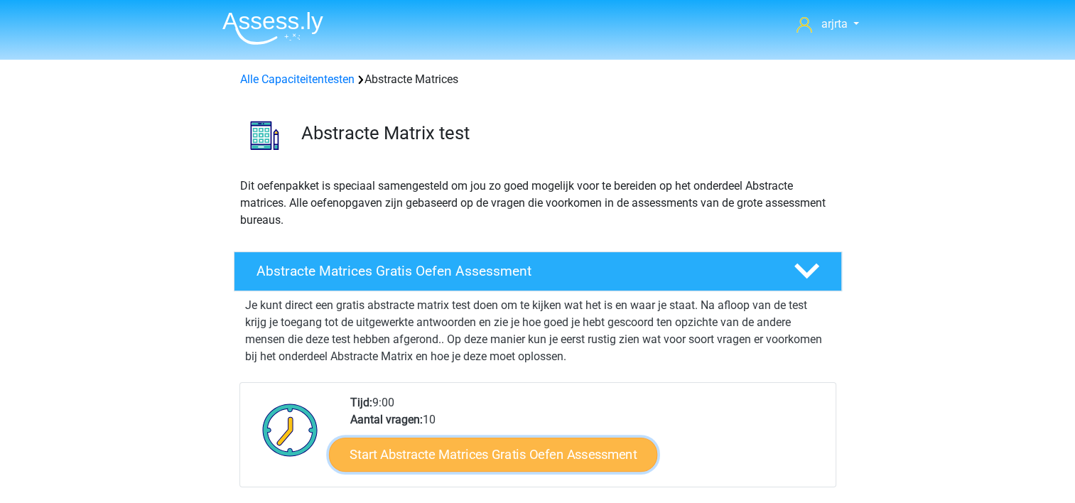
click at [516, 457] on link "Start Abstracte Matrices Gratis Oefen Assessment" at bounding box center [493, 454] width 328 height 34
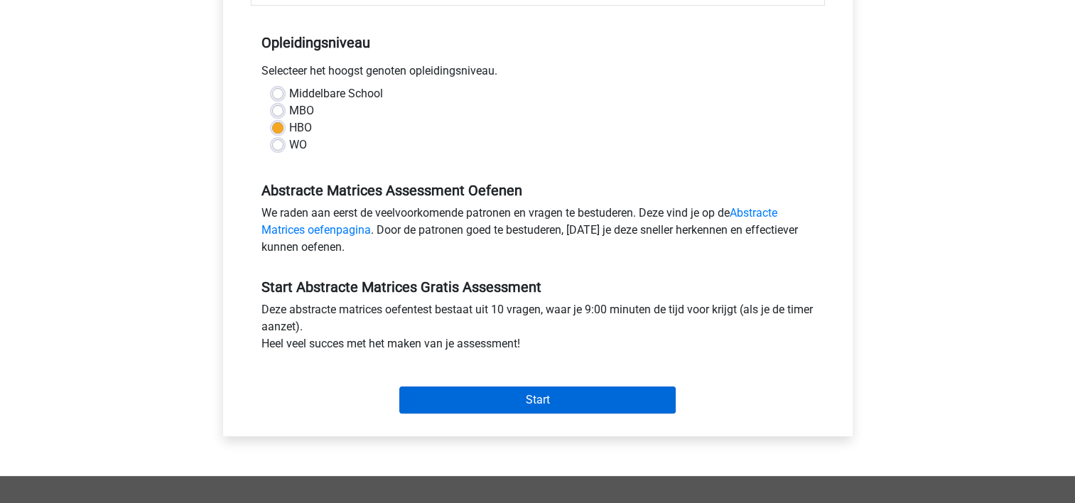
scroll to position [284, 0]
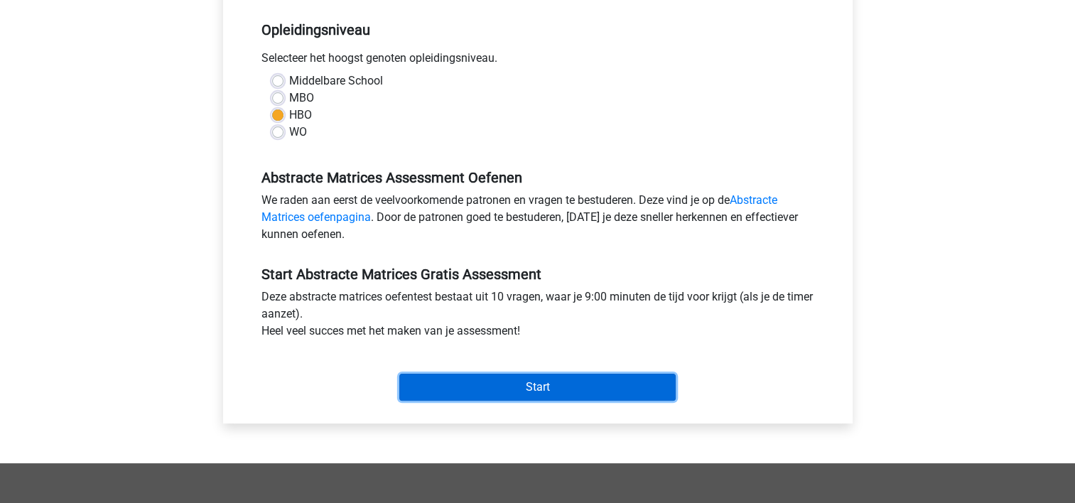
click at [558, 385] on input "Start" at bounding box center [537, 387] width 276 height 27
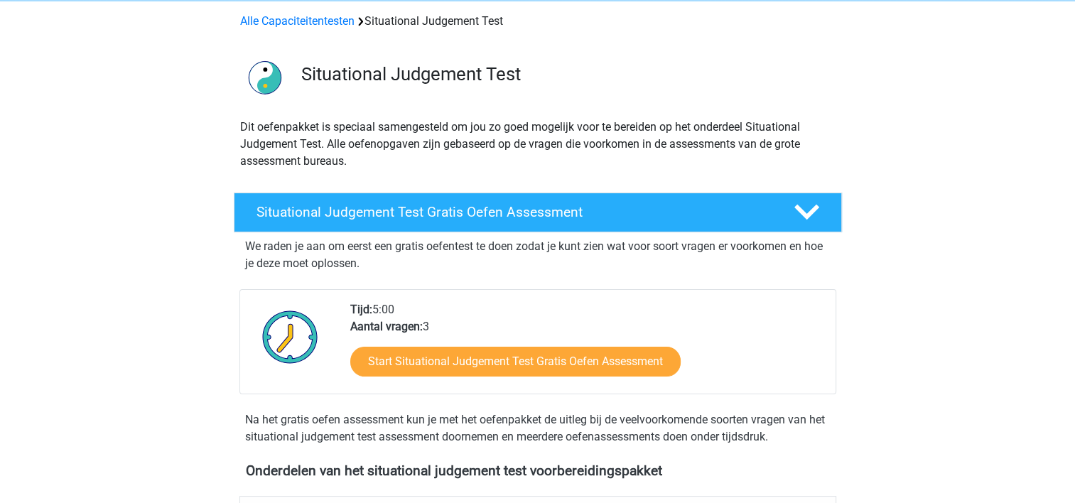
scroll to position [213, 0]
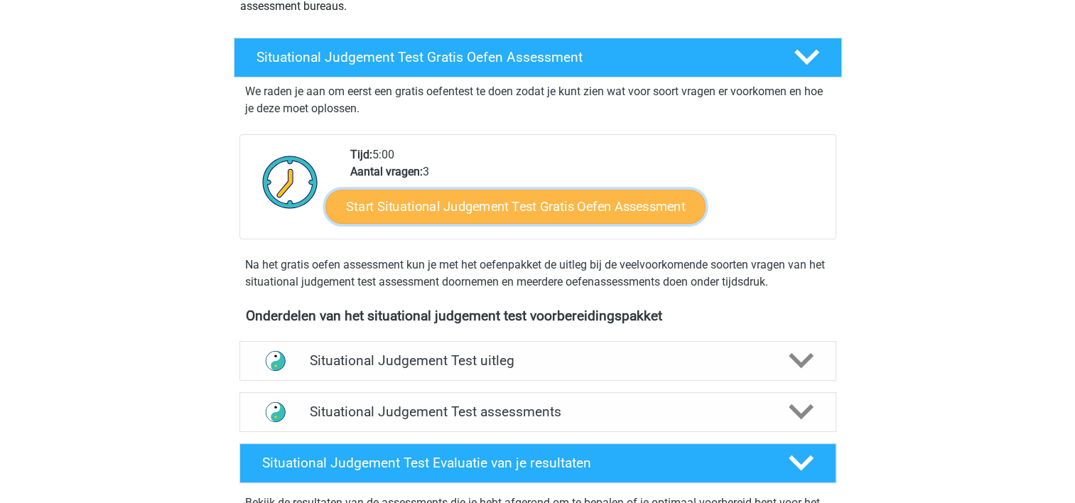
click at [455, 210] on link "Start Situational Judgement Test Gratis Oefen Assessment" at bounding box center [515, 207] width 380 height 34
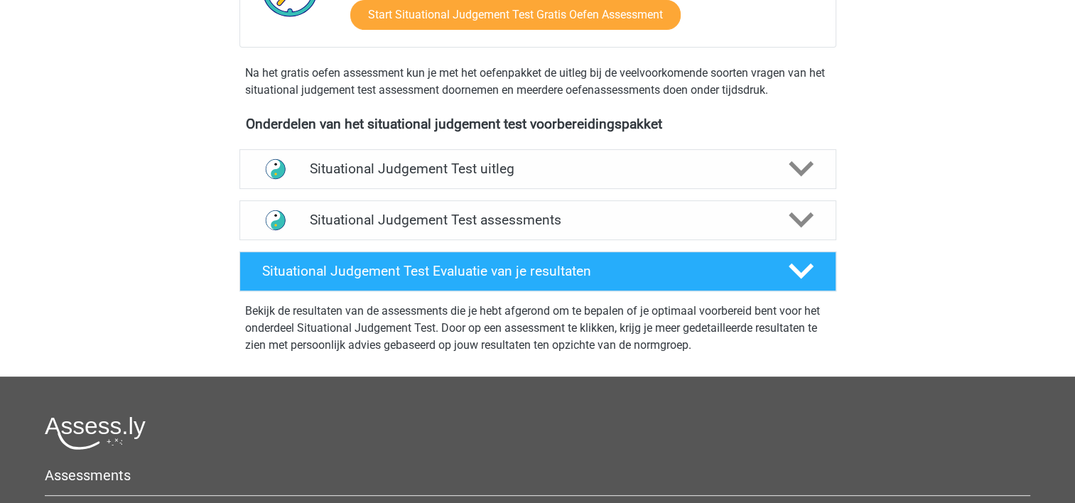
scroll to position [426, 0]
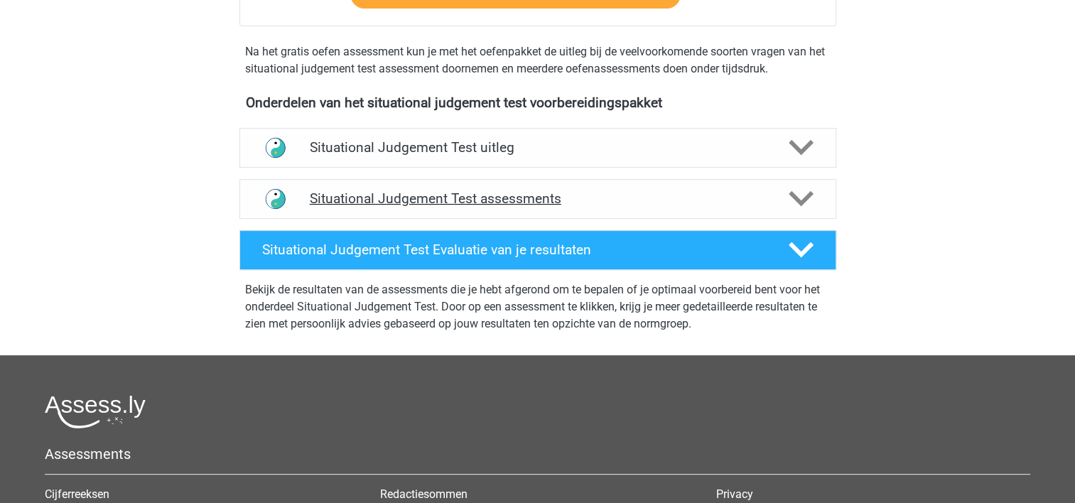
click at [490, 197] on h4 "Situational Judgement Test assessments" at bounding box center [538, 198] width 456 height 16
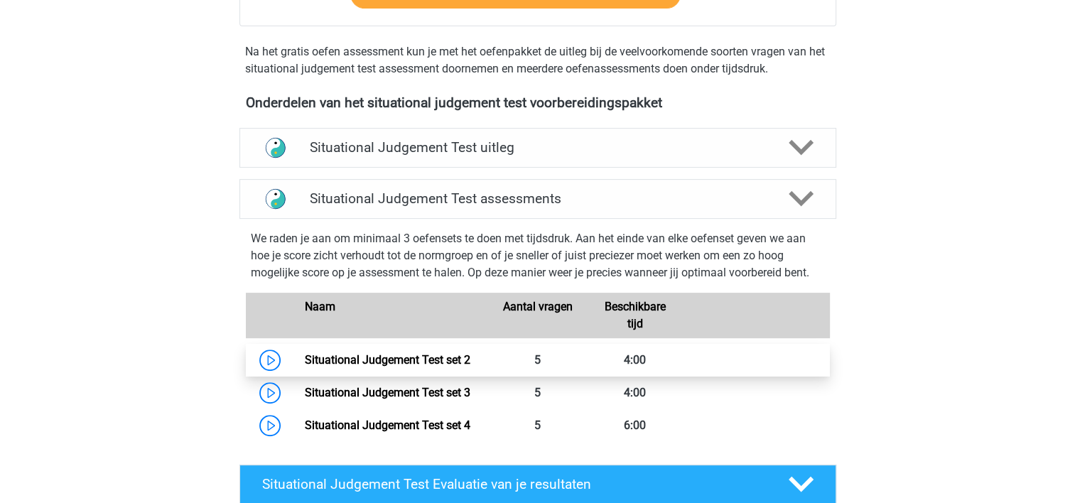
click at [423, 362] on link "Situational Judgement Test set 2" at bounding box center [388, 359] width 166 height 13
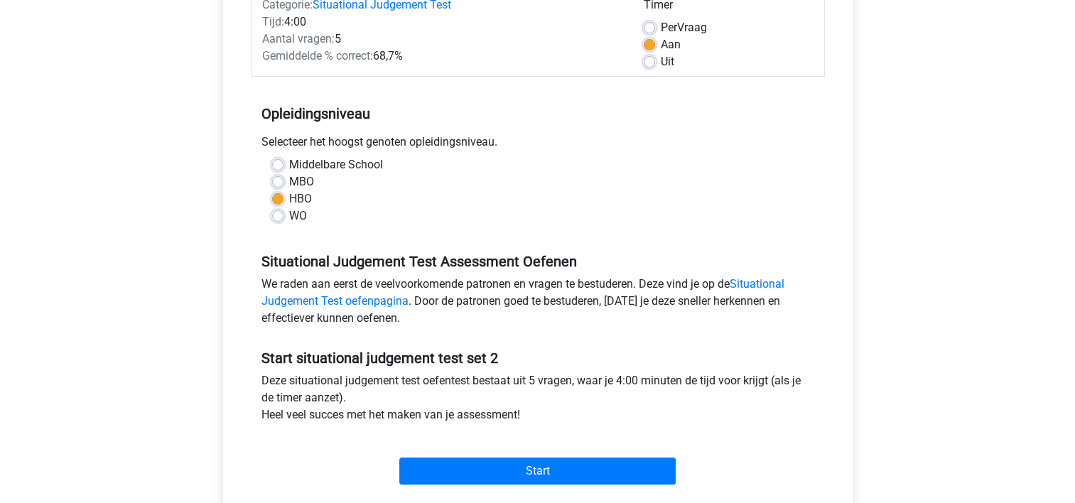
scroll to position [213, 0]
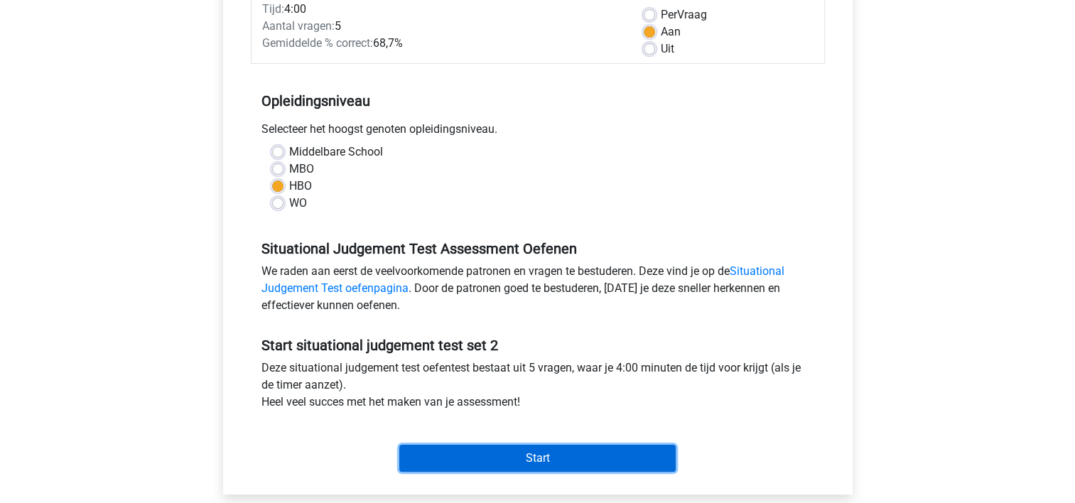
click at [452, 458] on input "Start" at bounding box center [537, 458] width 276 height 27
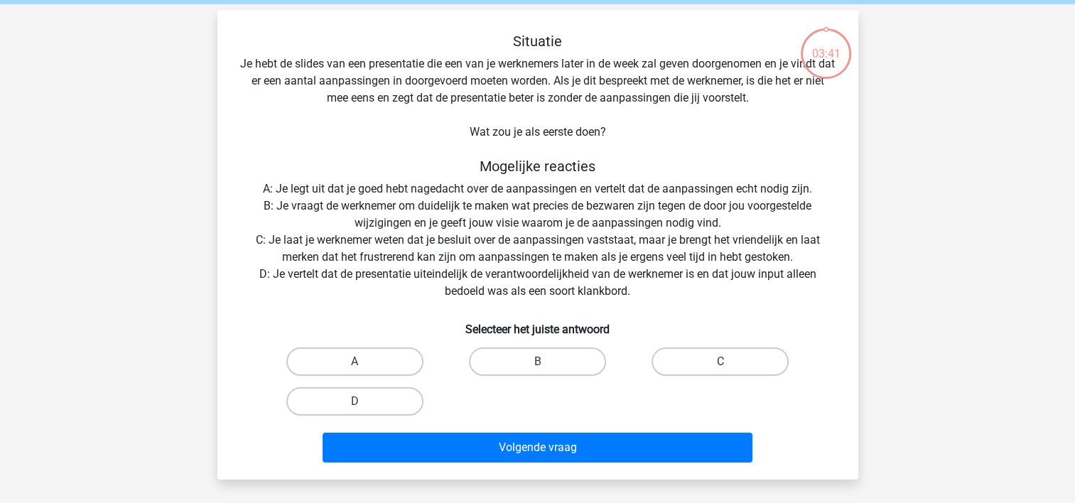
scroll to position [71, 0]
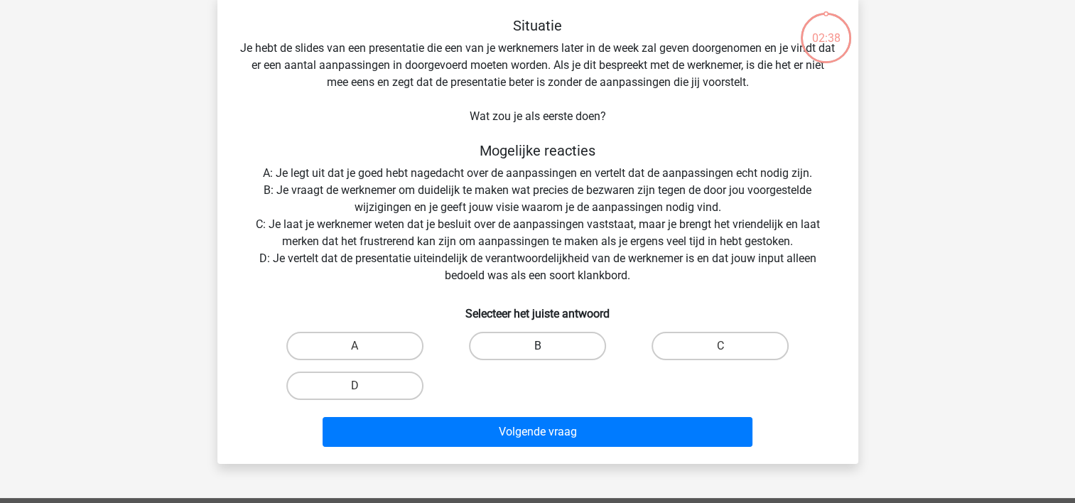
click at [523, 344] on label "B" at bounding box center [537, 346] width 137 height 28
click at [537, 346] on input "B" at bounding box center [541, 350] width 9 height 9
radio input "true"
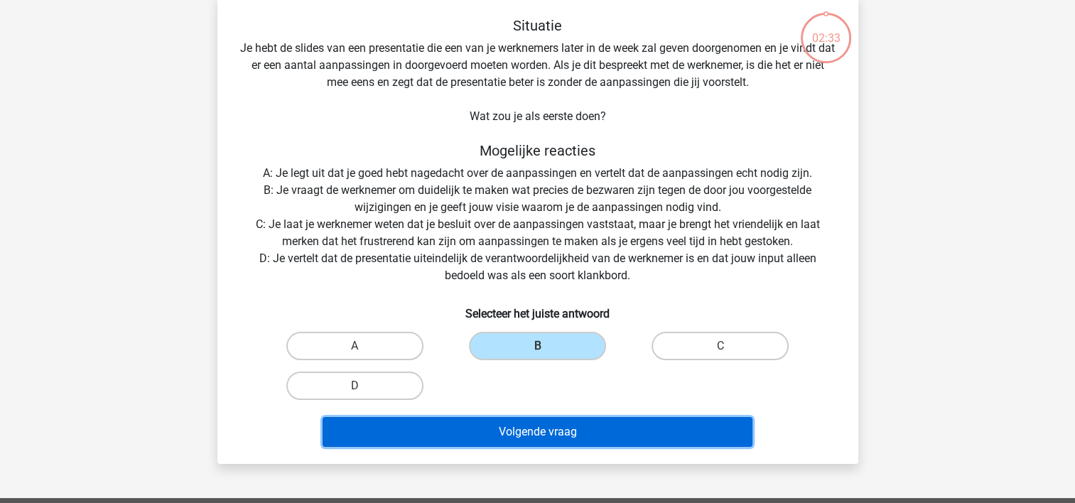
click at [527, 432] on button "Volgende vraag" at bounding box center [537, 432] width 430 height 30
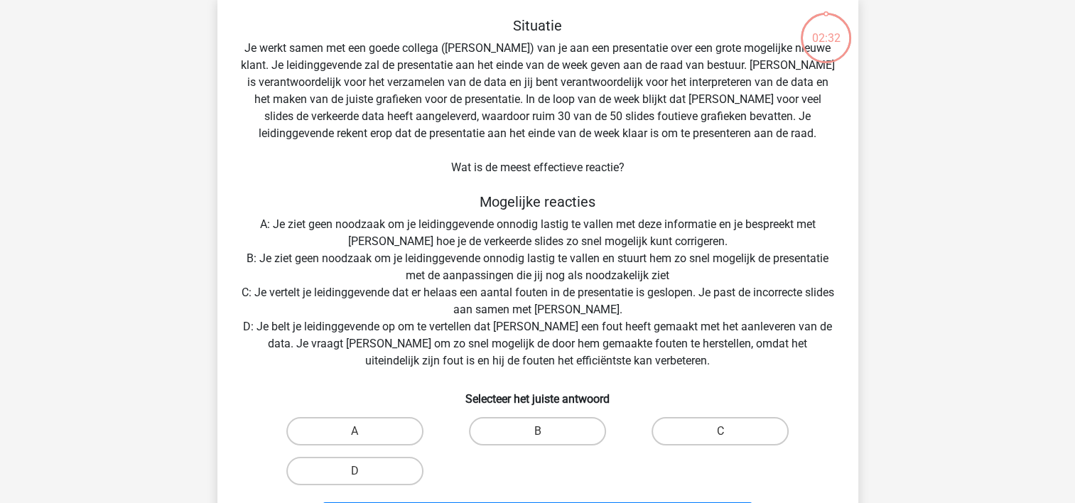
scroll to position [65, 0]
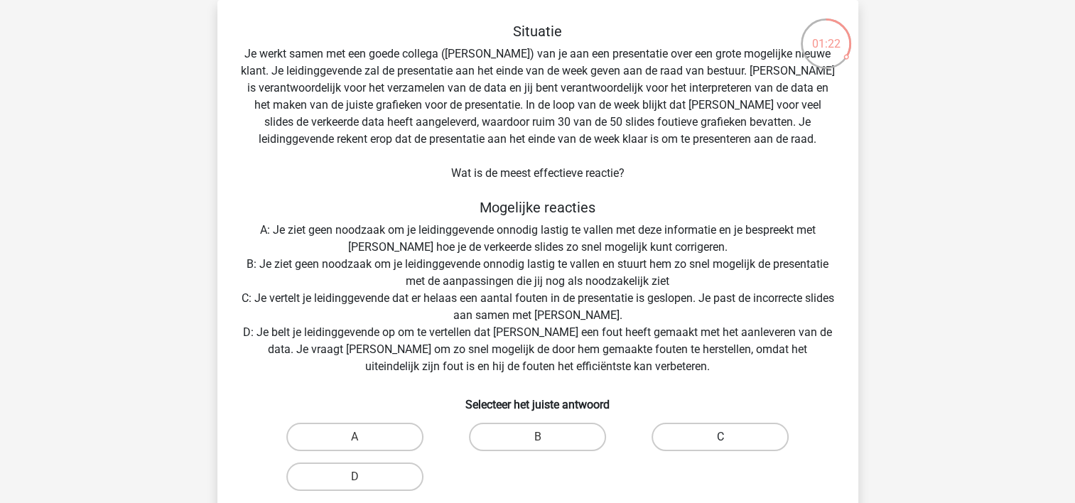
click at [712, 434] on label "C" at bounding box center [719, 437] width 137 height 28
click at [720, 437] on input "C" at bounding box center [724, 441] width 9 height 9
radio input "true"
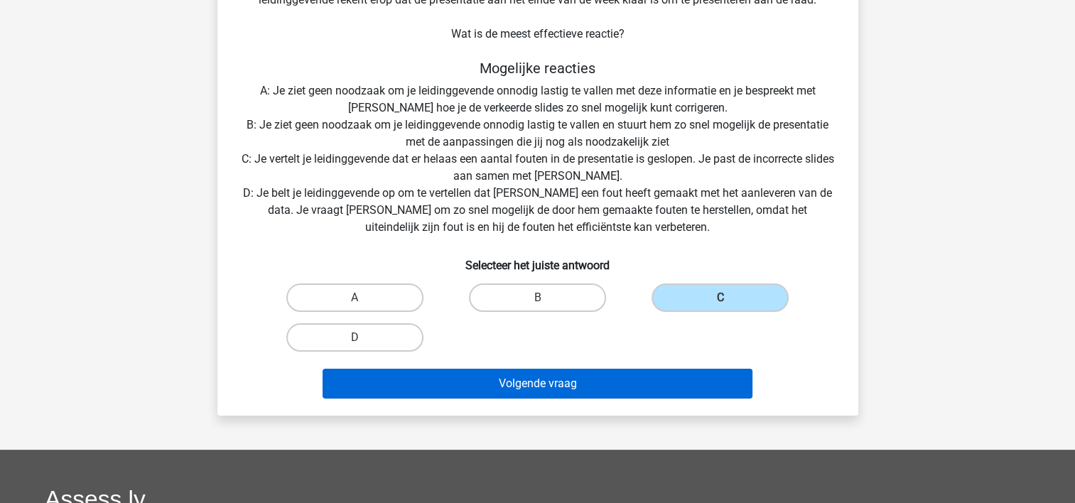
scroll to position [207, 0]
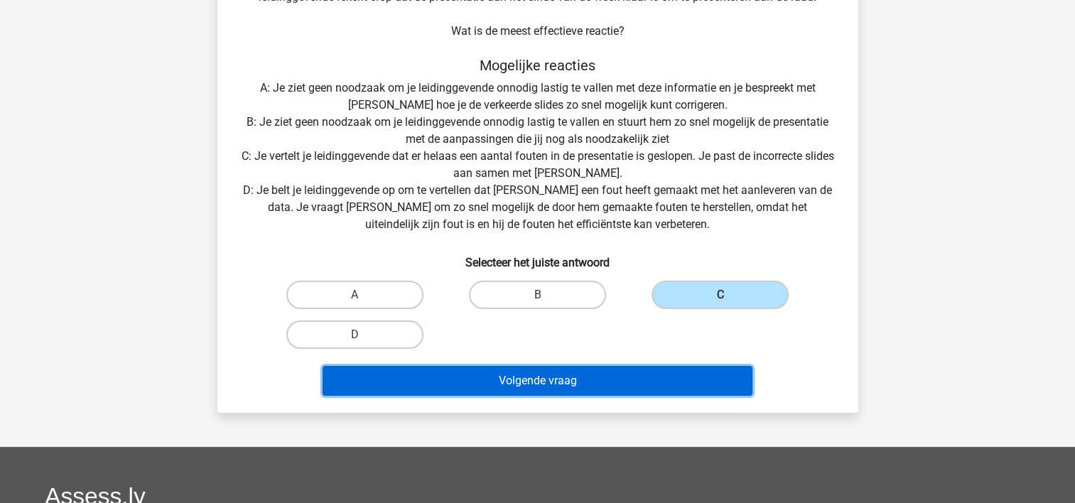
click at [548, 384] on button "Volgende vraag" at bounding box center [537, 381] width 430 height 30
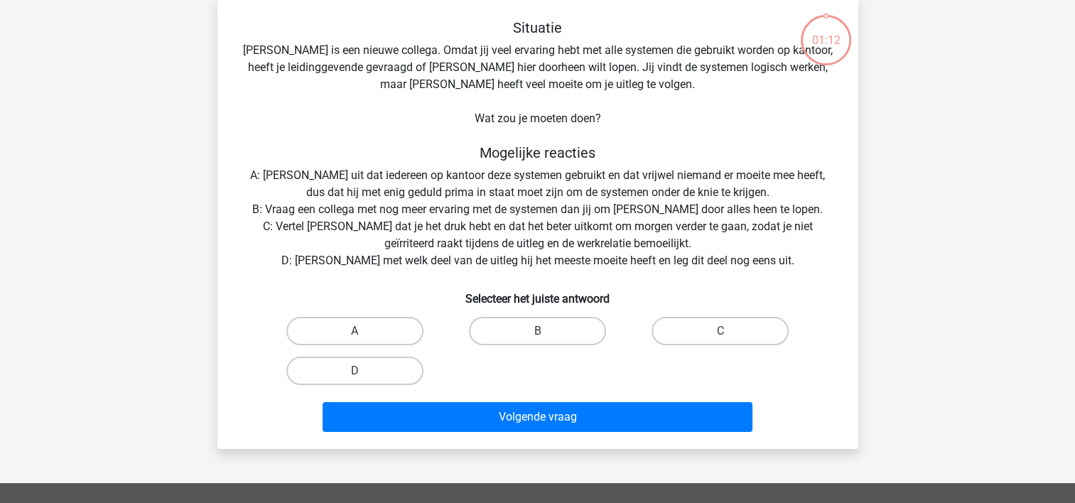
scroll to position [65, 0]
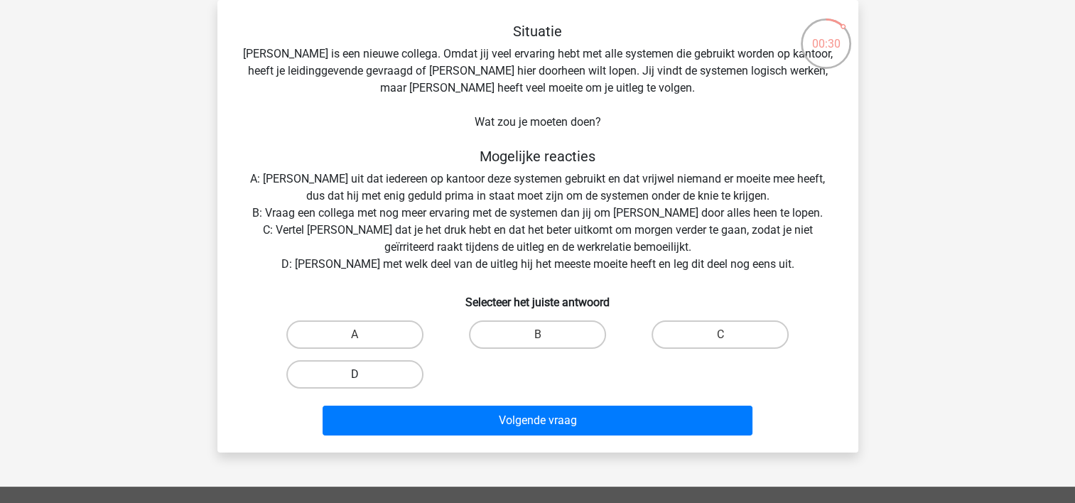
click at [386, 372] on label "D" at bounding box center [354, 374] width 137 height 28
click at [364, 374] on input "D" at bounding box center [358, 378] width 9 height 9
radio input "true"
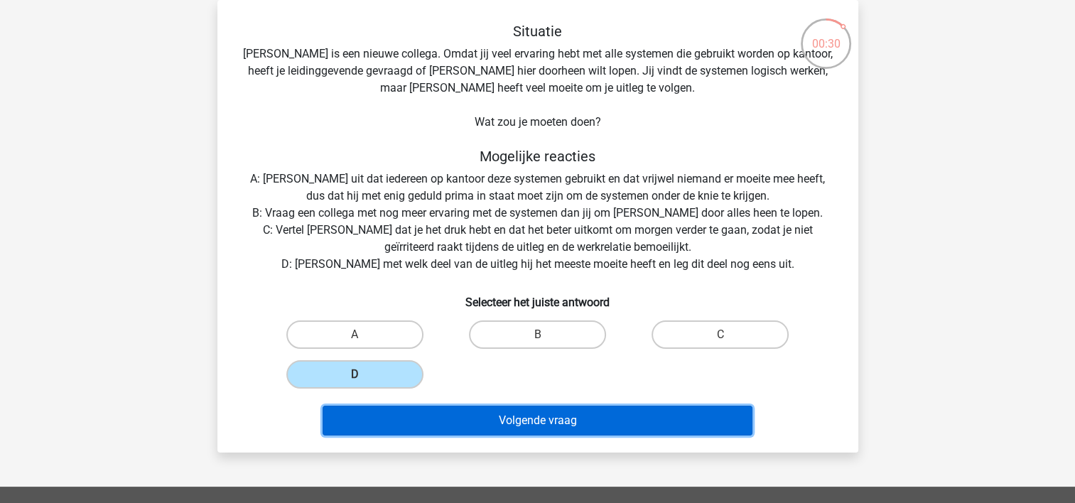
click at [433, 425] on button "Volgende vraag" at bounding box center [537, 421] width 430 height 30
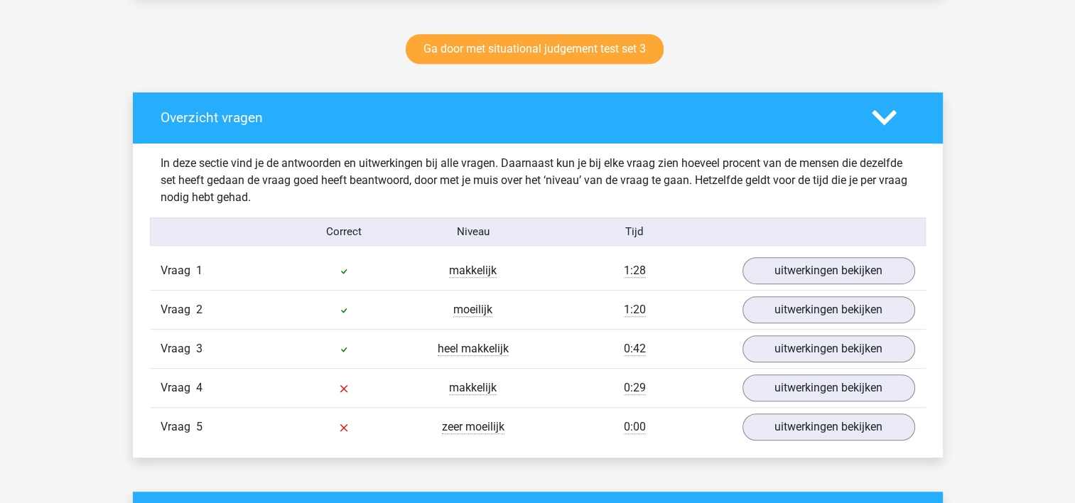
scroll to position [781, 0]
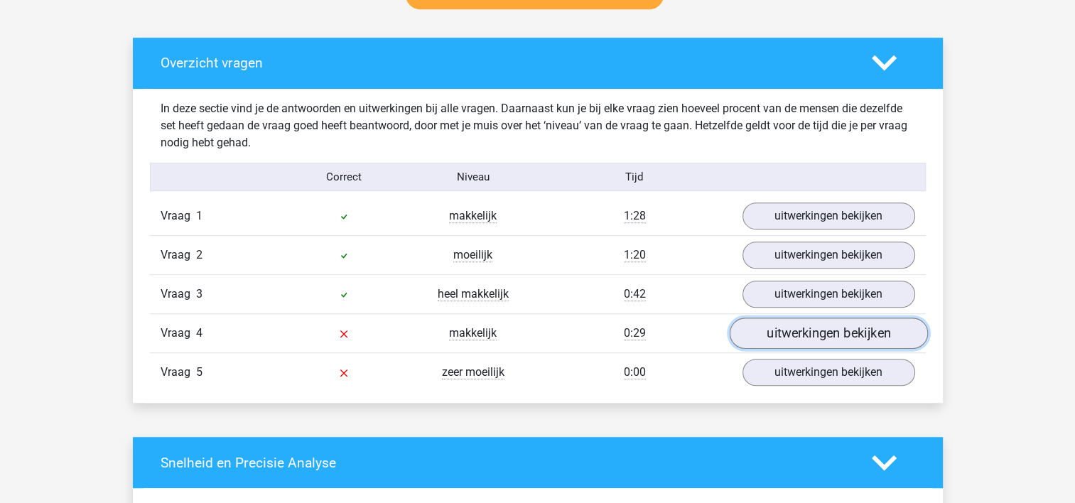
click at [809, 337] on link "uitwerkingen bekijken" at bounding box center [828, 333] width 198 height 31
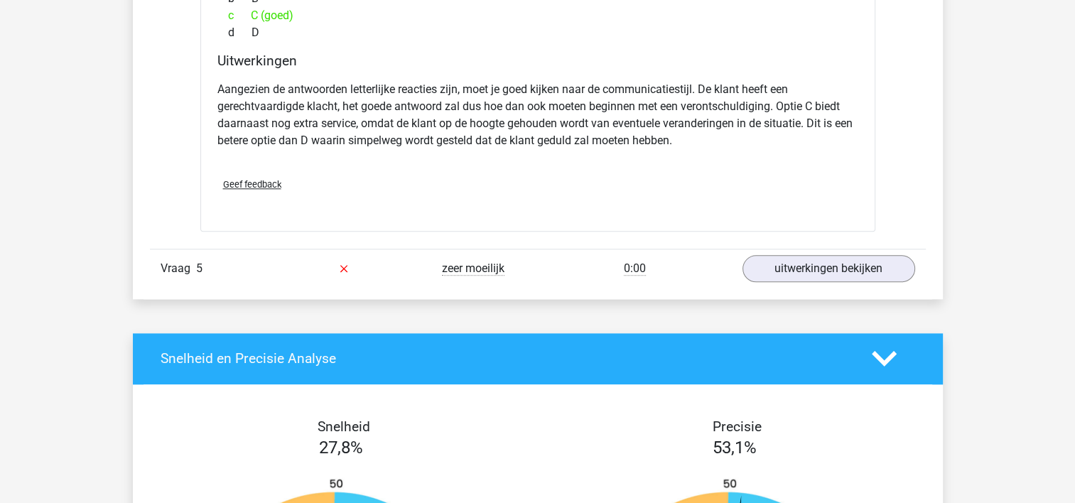
scroll to position [1492, 0]
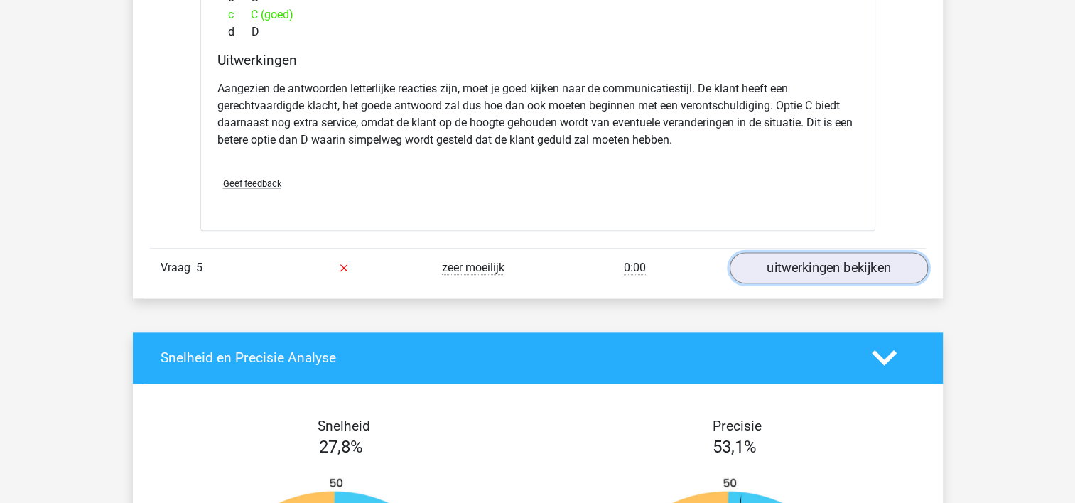
click at [818, 268] on link "uitwerkingen bekijken" at bounding box center [828, 267] width 198 height 31
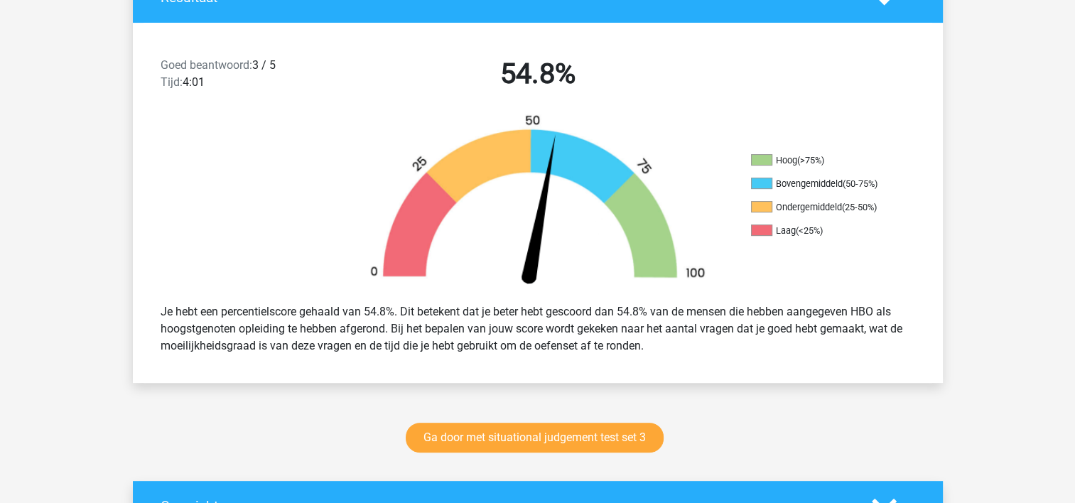
scroll to position [355, 0]
